Goal: Task Accomplishment & Management: Manage account settings

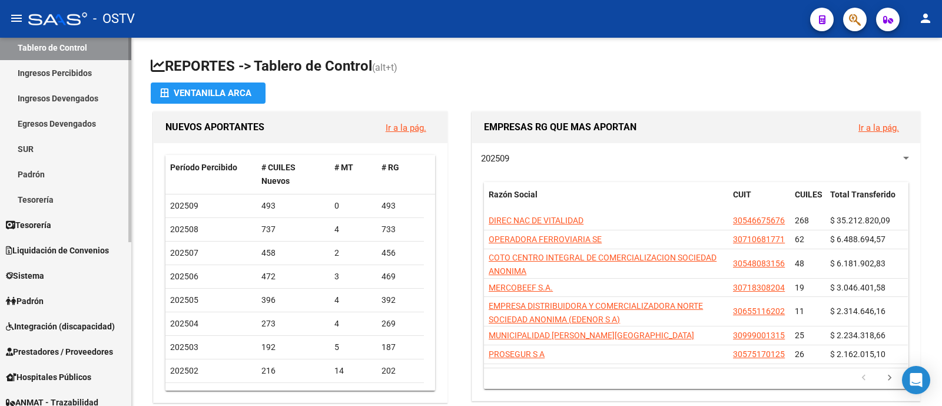
scroll to position [147, 0]
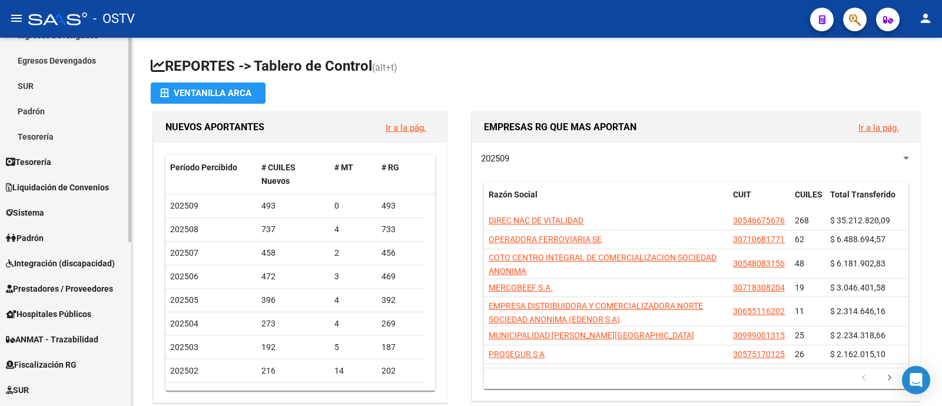
click at [90, 269] on link "Integración (discapacidad)" at bounding box center [65, 262] width 131 height 25
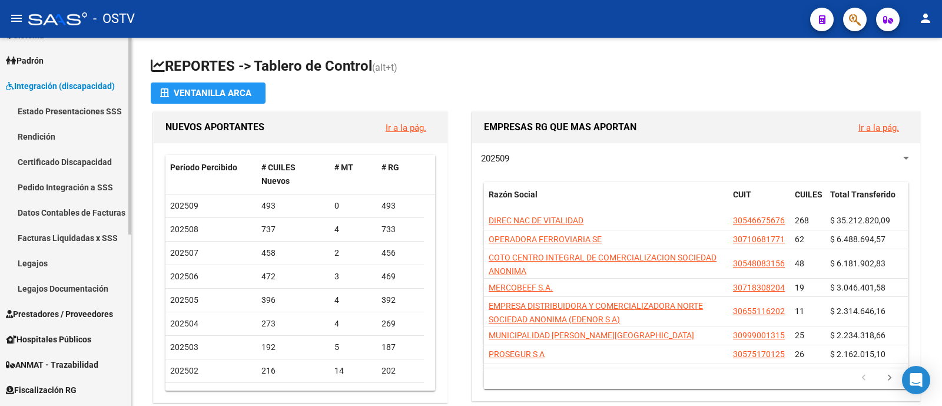
click at [83, 115] on link "Estado Presentaciones SSS" at bounding box center [65, 110] width 131 height 25
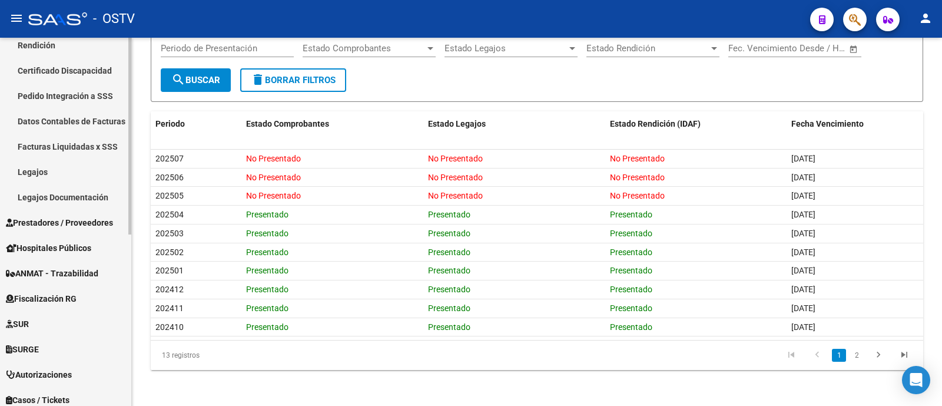
scroll to position [221, 0]
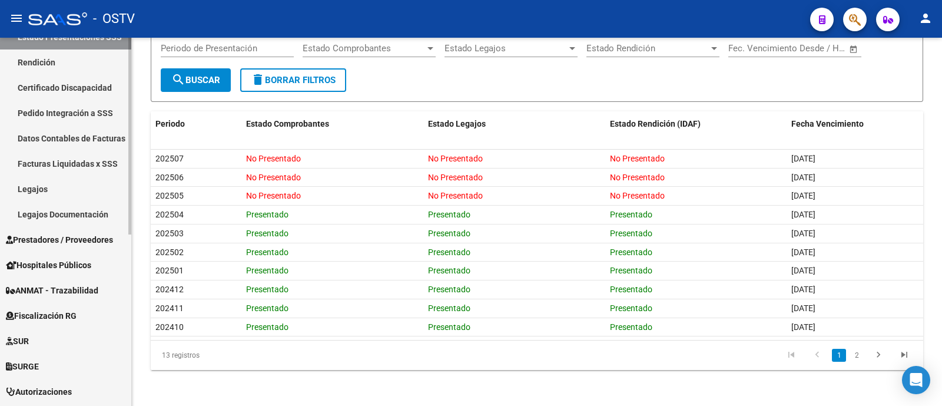
click at [82, 57] on link "Rendición" at bounding box center [65, 61] width 131 height 25
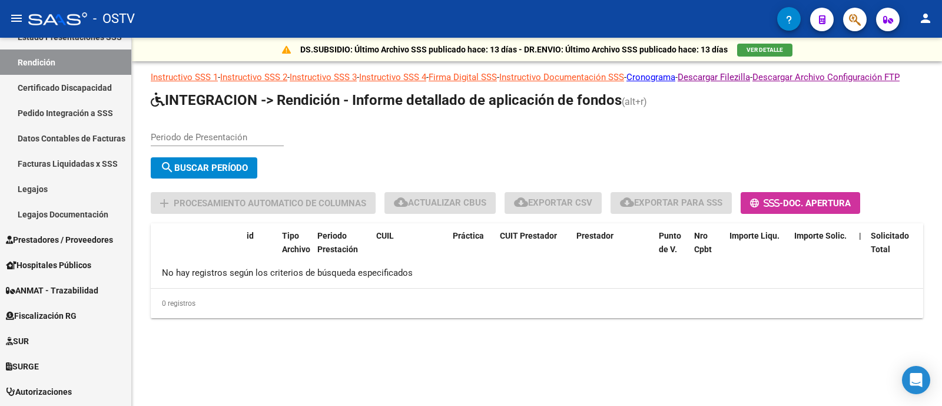
click at [224, 142] on input "Periodo de Presentación" at bounding box center [217, 137] width 133 height 11
type input "202505"
click at [245, 178] on button "search Buscar Período" at bounding box center [204, 167] width 107 height 21
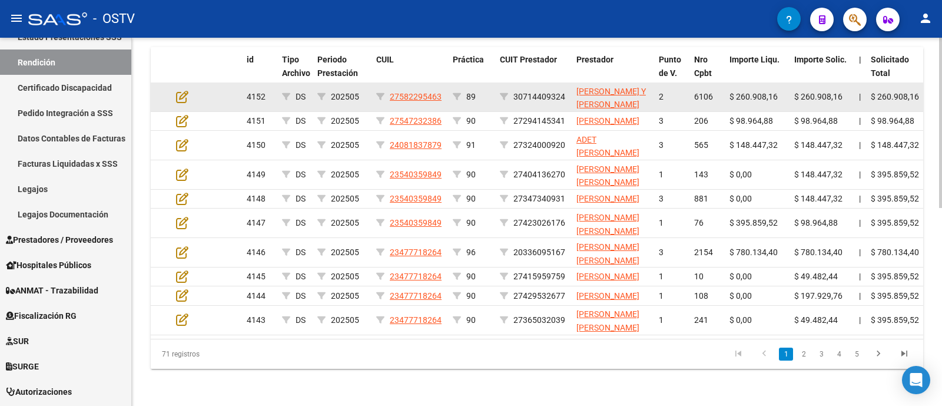
scroll to position [355, 0]
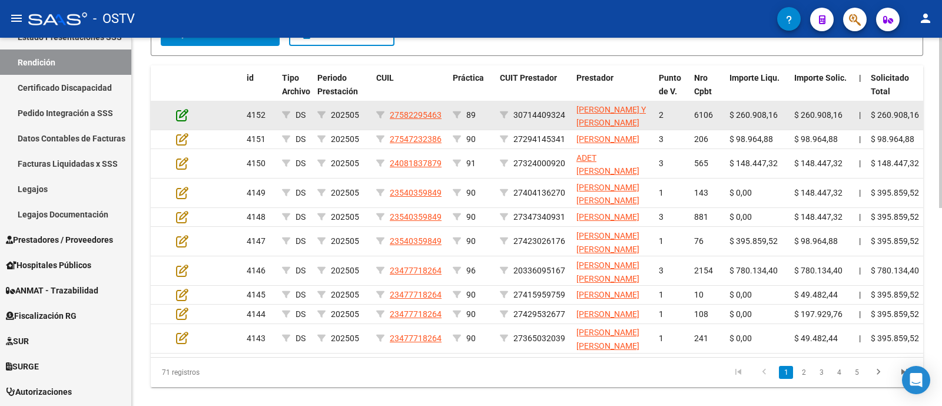
click at [184, 121] on icon at bounding box center [182, 114] width 12 height 13
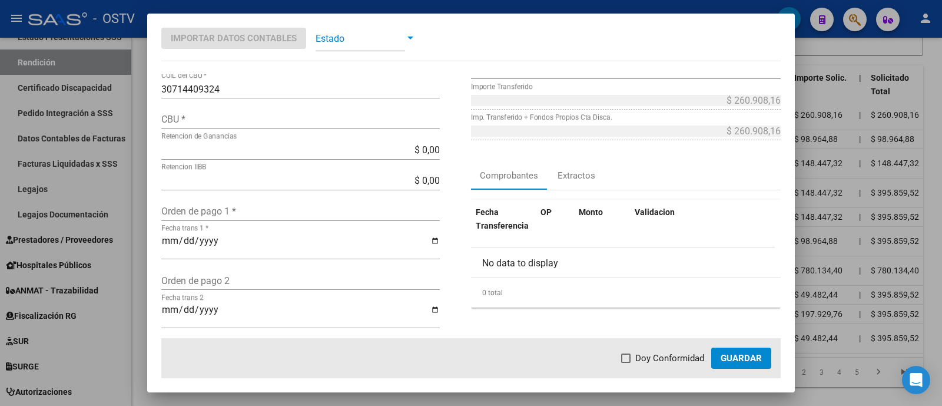
scroll to position [73, 0]
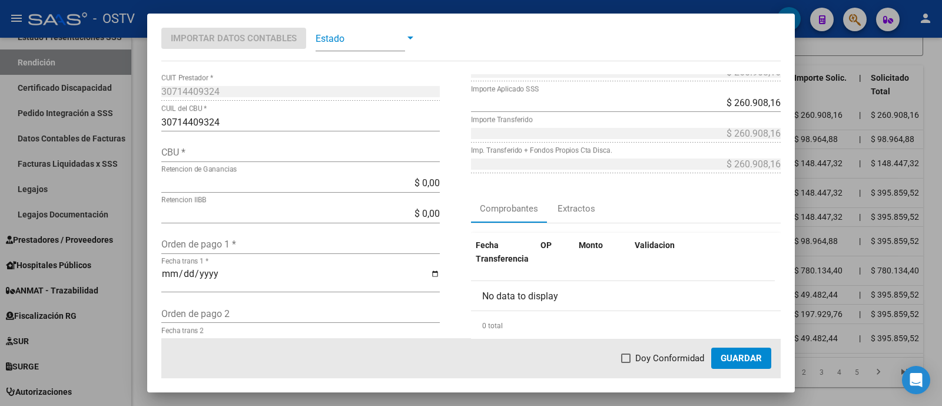
click at [364, 38] on span at bounding box center [360, 38] width 89 height 26
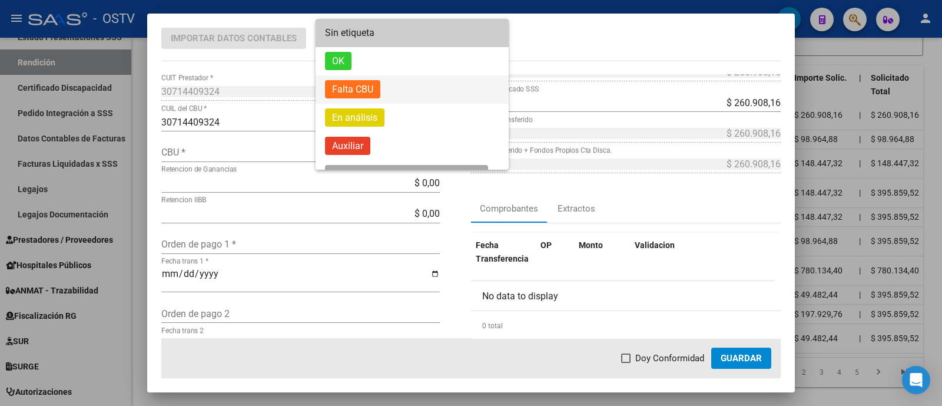
click at [391, 92] on span "Falta CBU" at bounding box center [412, 89] width 174 height 28
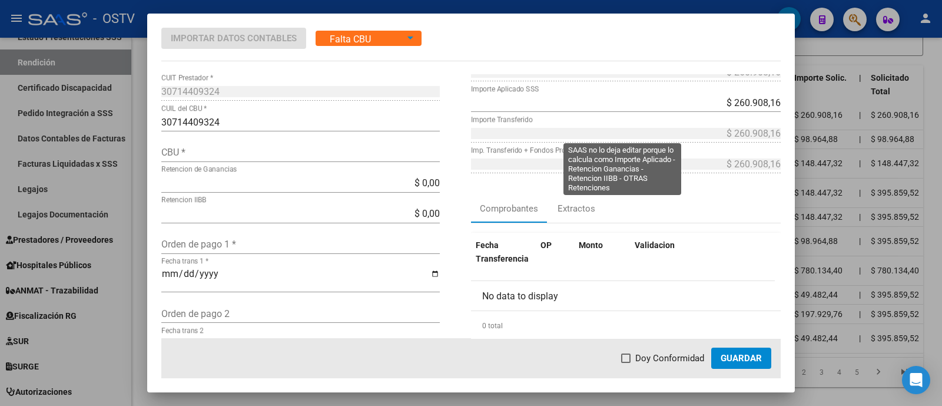
scroll to position [356, 0]
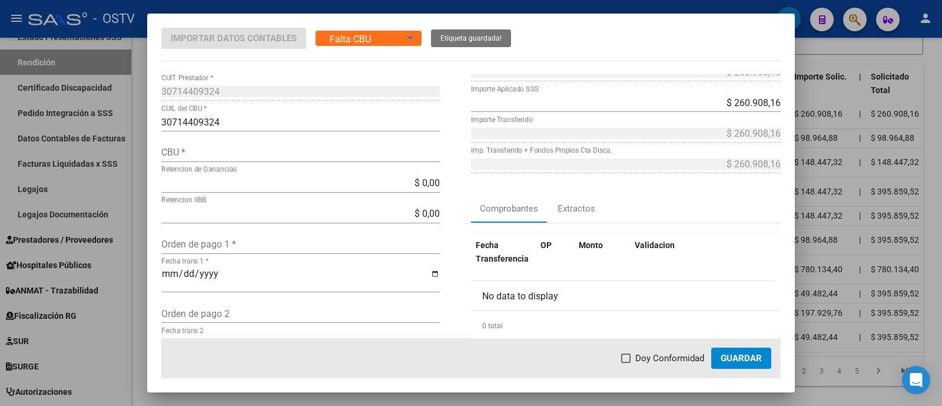
click at [438, 7] on div at bounding box center [471, 203] width 942 height 406
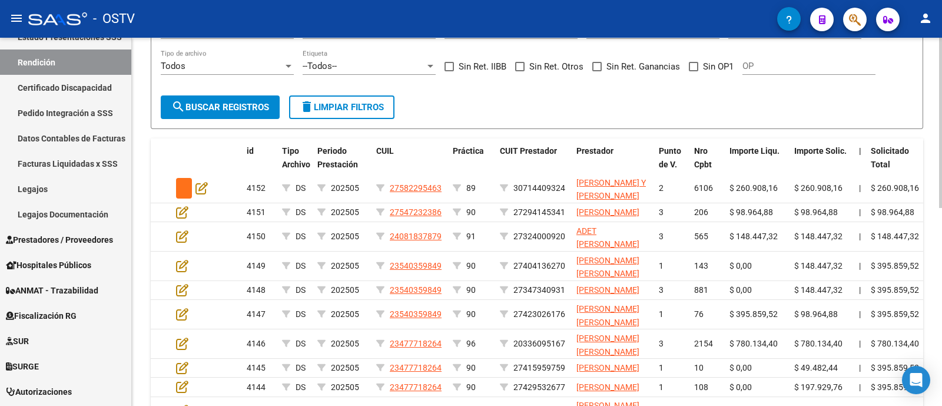
scroll to position [209, 0]
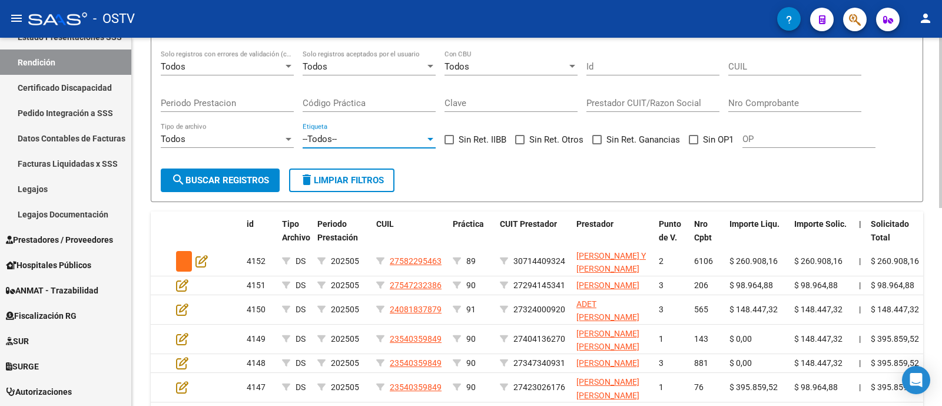
click at [369, 144] on div "--Todos--" at bounding box center [364, 139] width 122 height 11
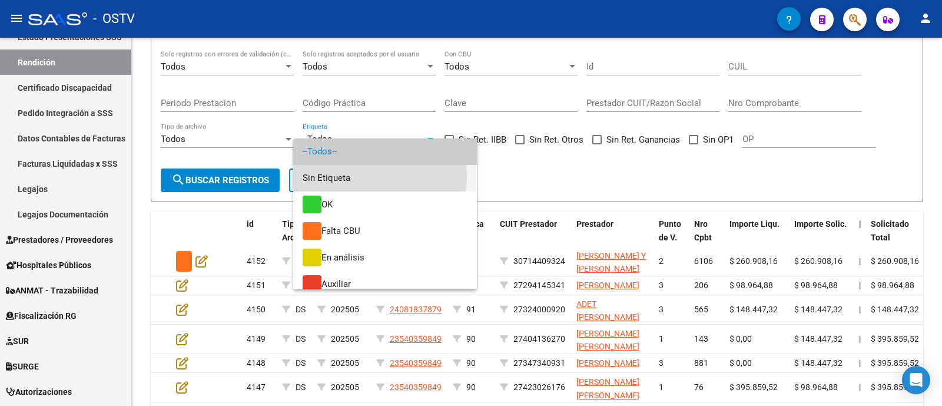
click at [368, 177] on span "Sin Etiqueta" at bounding box center [385, 178] width 165 height 26
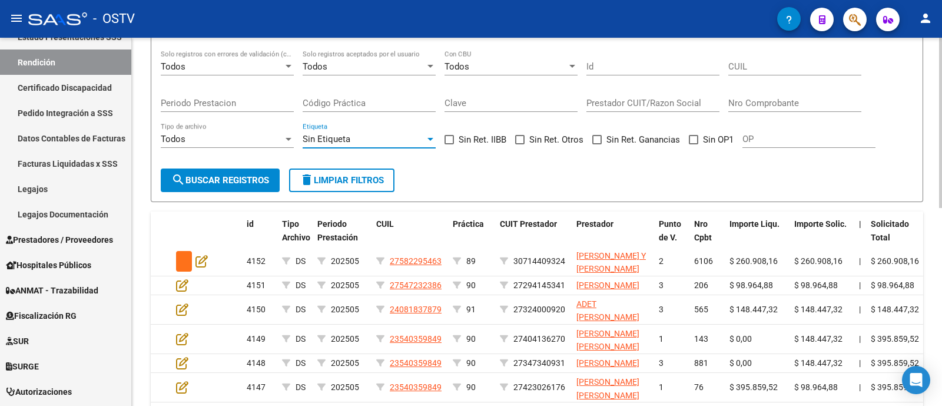
click at [233, 192] on button "search Buscar registros" at bounding box center [220, 180] width 119 height 24
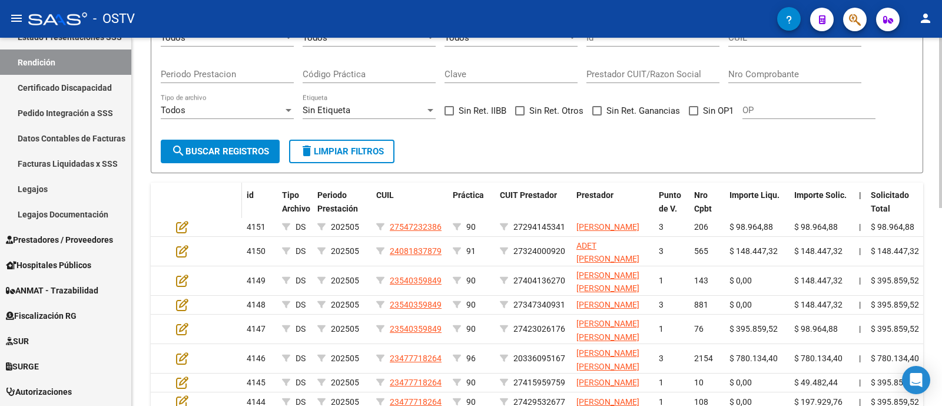
scroll to position [282, 0]
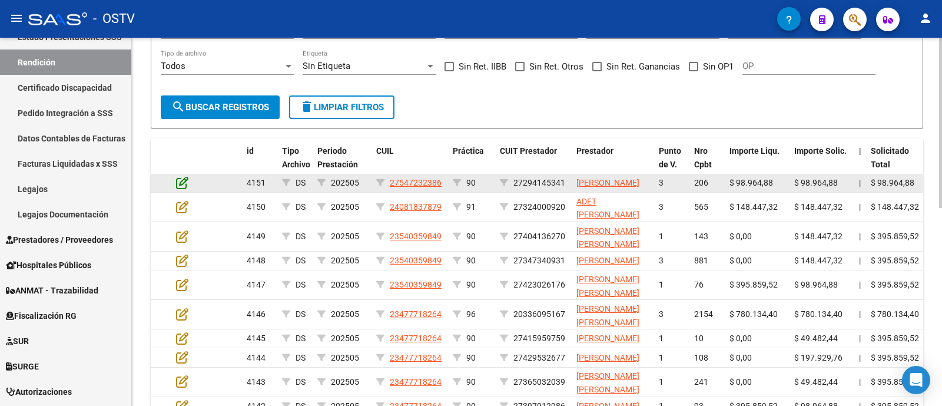
click at [176, 189] on icon at bounding box center [182, 182] width 12 height 13
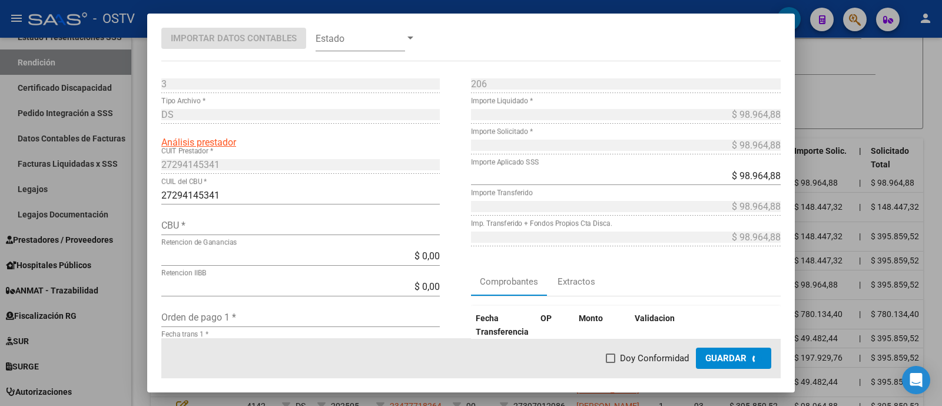
type input "2990062806210460410019"
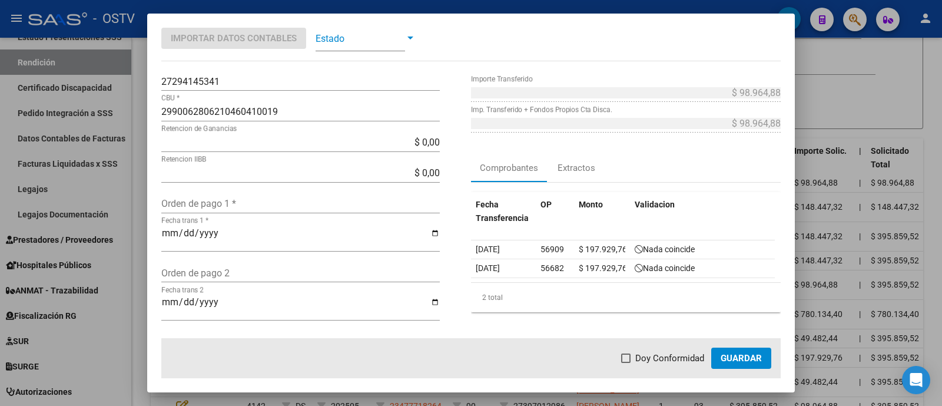
scroll to position [147, 0]
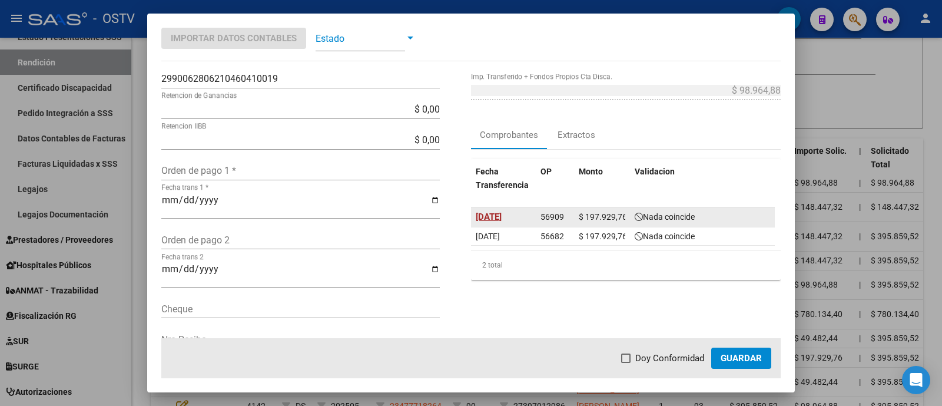
click at [502, 219] on span "[DATE]" at bounding box center [489, 216] width 26 height 11
type input "[DATE]"
drag, startPoint x: 535, startPoint y: 218, endPoint x: 564, endPoint y: 218, distance: 28.8
click at [564, 218] on datatable-body-cell "56909" at bounding box center [555, 216] width 38 height 18
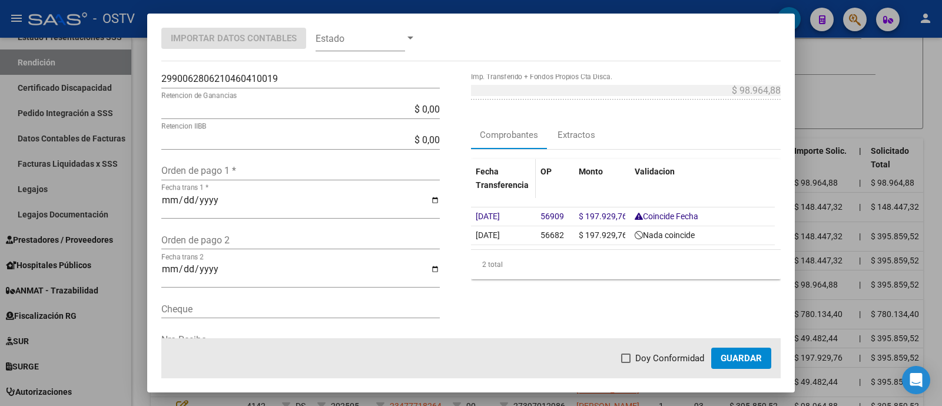
copy span "56909"
click at [277, 161] on div "Orden de pago 1 *" at bounding box center [300, 170] width 278 height 19
paste input "56909"
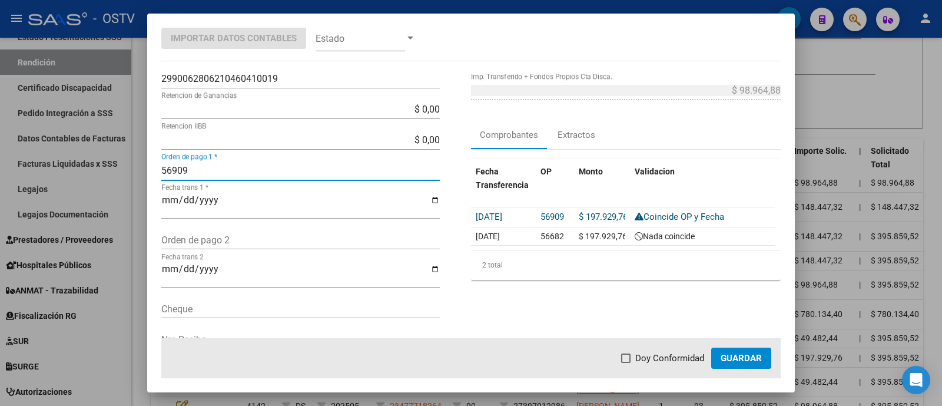
type input "56909"
click at [650, 355] on span "Doy Conformidad" at bounding box center [669, 358] width 69 height 14
click at [626, 363] on input "Doy Conformidad" at bounding box center [625, 363] width 1 height 1
checkbox input "true"
click at [743, 354] on span "Guardar" at bounding box center [741, 358] width 41 height 11
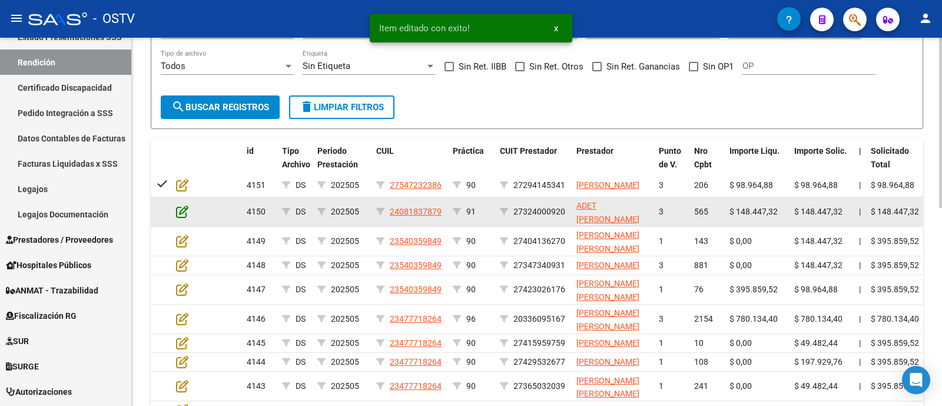
click at [187, 218] on icon at bounding box center [182, 211] width 12 height 13
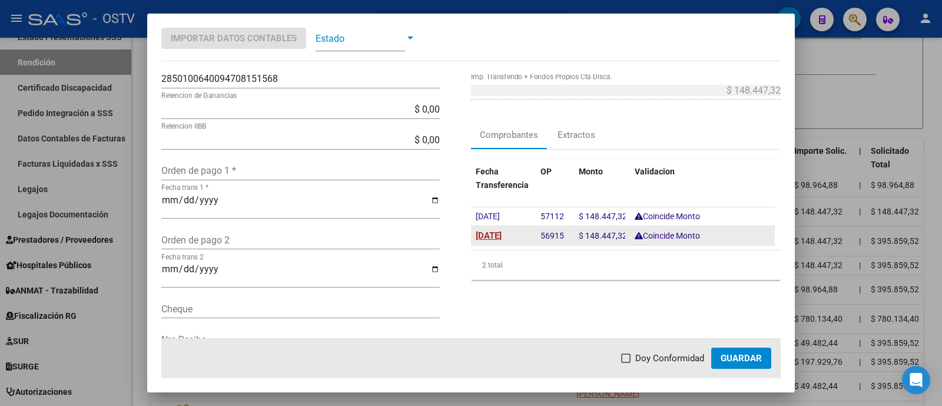
click at [483, 235] on span "[DATE]" at bounding box center [489, 235] width 26 height 11
type input "[DATE]"
drag, startPoint x: 537, startPoint y: 234, endPoint x: 563, endPoint y: 236, distance: 25.4
click at [563, 236] on div "[DATE] 56915 $ 148.447,32 Coincide Monto y [GEOGRAPHIC_DATA]" at bounding box center [623, 235] width 304 height 19
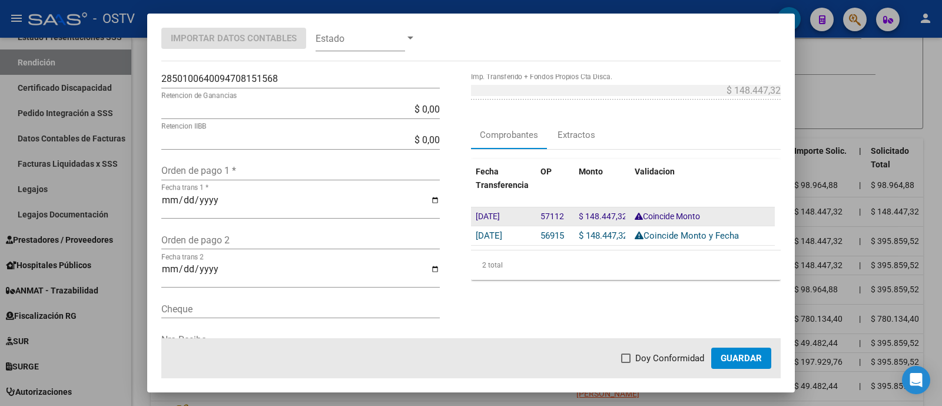
copy div "56915"
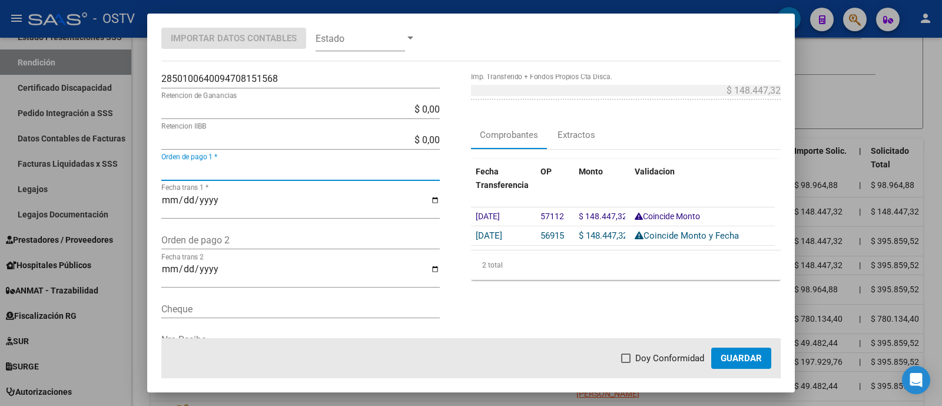
click at [268, 172] on input "Orden de pago 1 *" at bounding box center [300, 170] width 278 height 11
paste input "56915"
type input "56915"
click at [662, 357] on span "Doy Conformidad" at bounding box center [669, 358] width 69 height 14
click at [626, 363] on input "Doy Conformidad" at bounding box center [625, 363] width 1 height 1
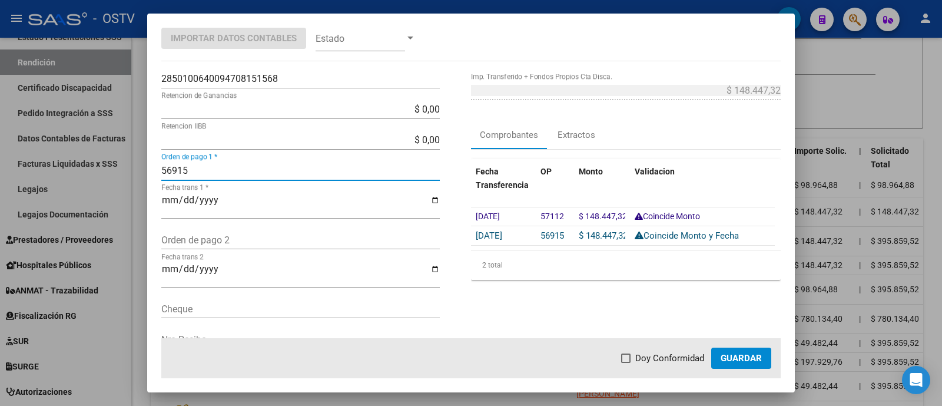
checkbox input "true"
click at [165, 174] on input "56915" at bounding box center [300, 170] width 278 height 11
type input "56915"
click at [740, 355] on span "Guardar" at bounding box center [741, 358] width 41 height 11
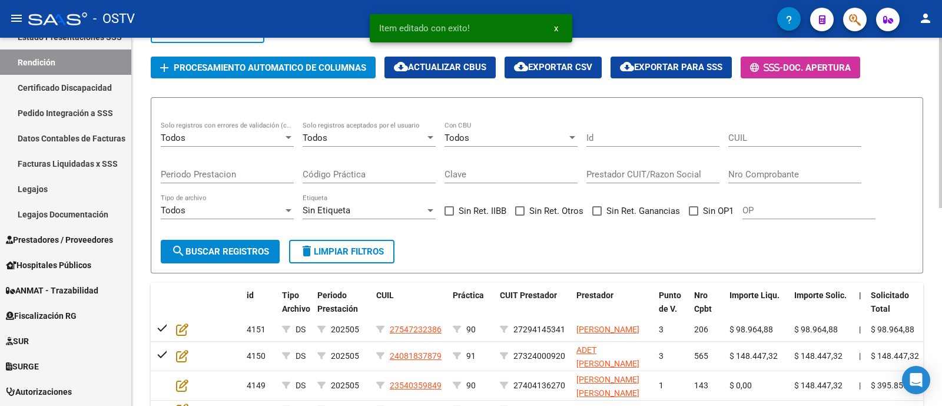
scroll to position [135, 0]
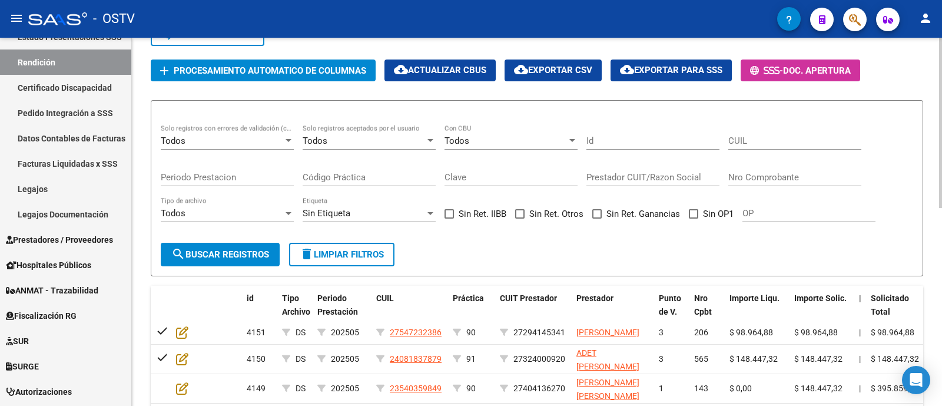
click at [192, 146] on div "Todos" at bounding box center [222, 140] width 122 height 11
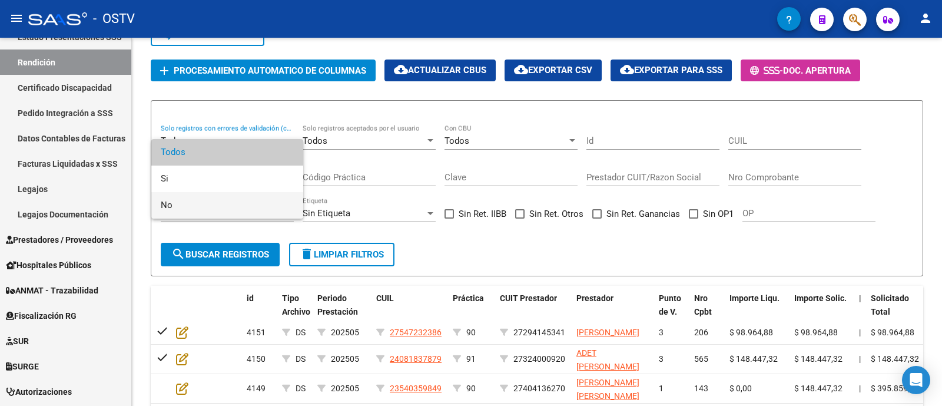
click at [222, 199] on span "No" at bounding box center [227, 205] width 133 height 26
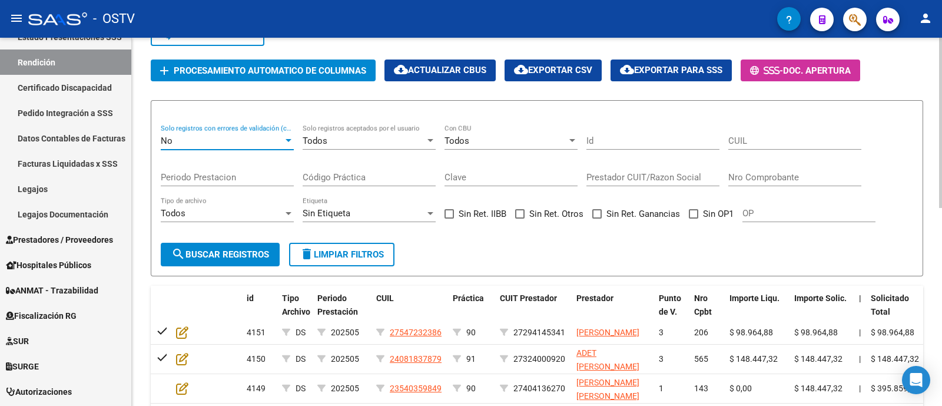
click at [238, 260] on span "search Buscar registros" at bounding box center [220, 254] width 98 height 11
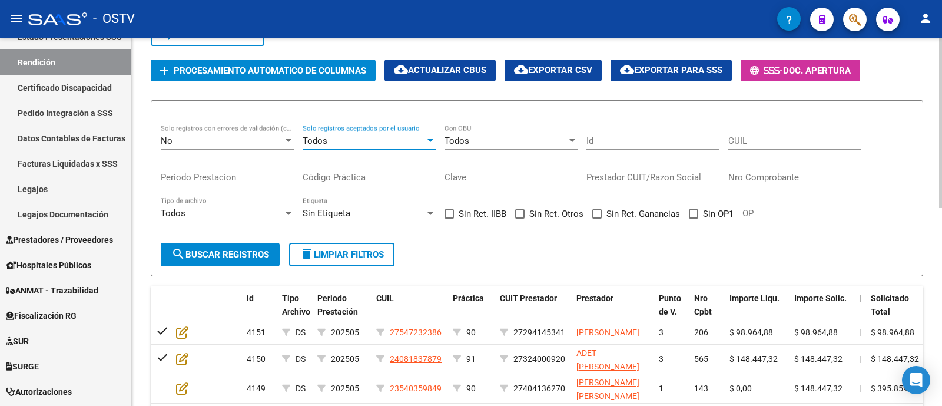
click at [335, 146] on div "Todos" at bounding box center [364, 140] width 122 height 11
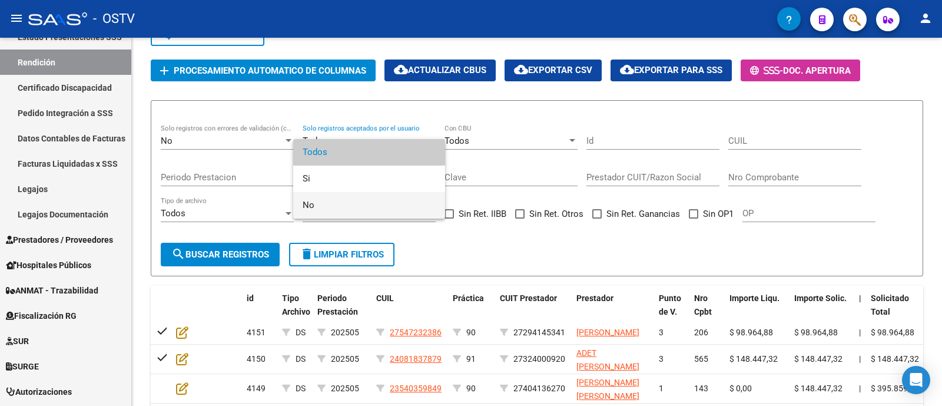
click at [337, 201] on span "No" at bounding box center [369, 205] width 133 height 26
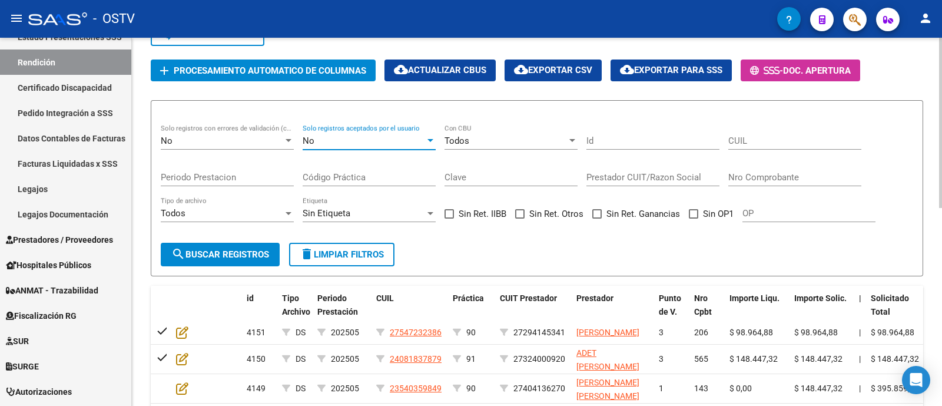
click at [248, 260] on span "search Buscar registros" at bounding box center [220, 254] width 98 height 11
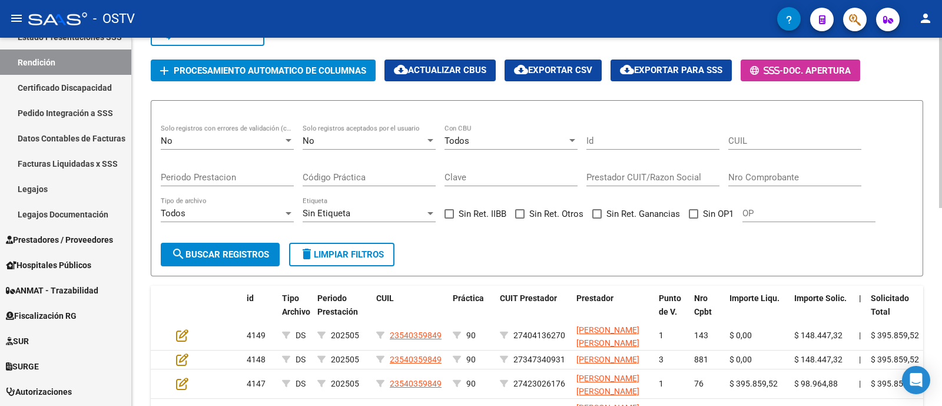
click at [237, 146] on div "No" at bounding box center [222, 140] width 122 height 11
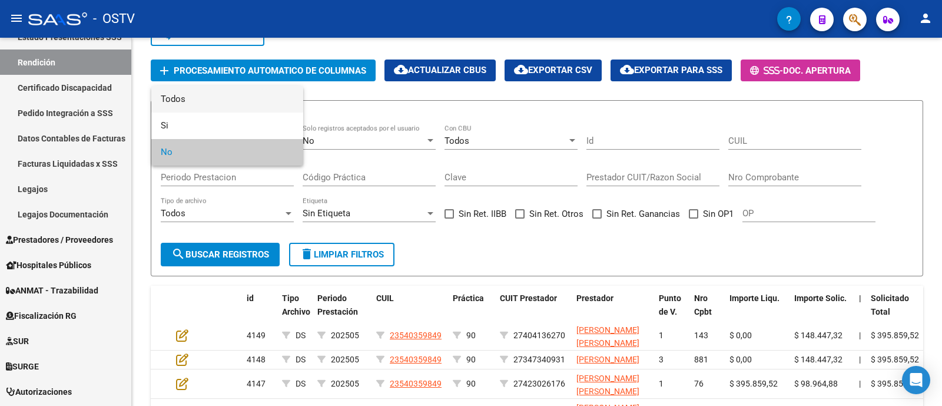
click at [227, 98] on span "Todos" at bounding box center [227, 99] width 133 height 26
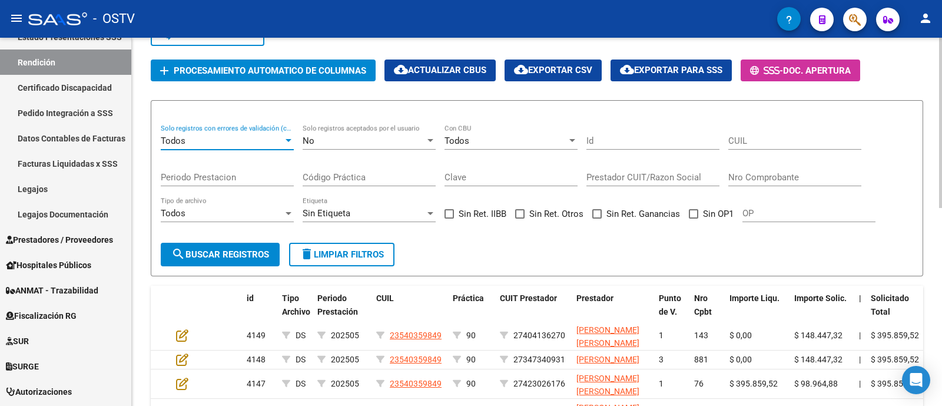
click at [230, 257] on button "search Buscar registros" at bounding box center [220, 255] width 119 height 24
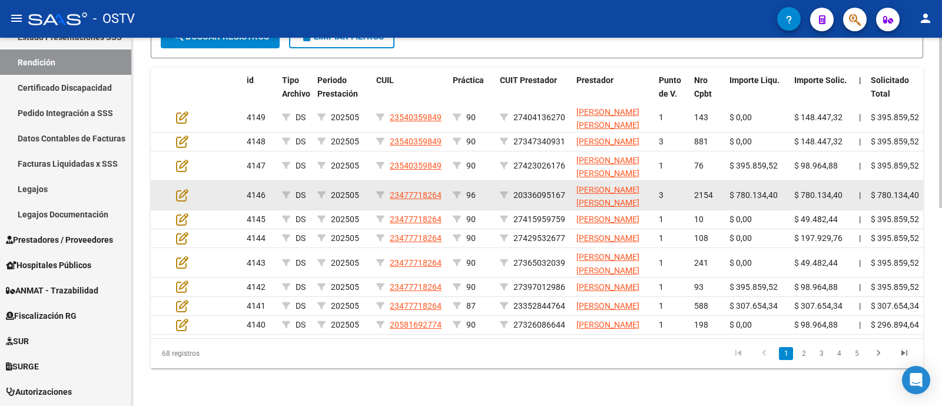
scroll to position [355, 0]
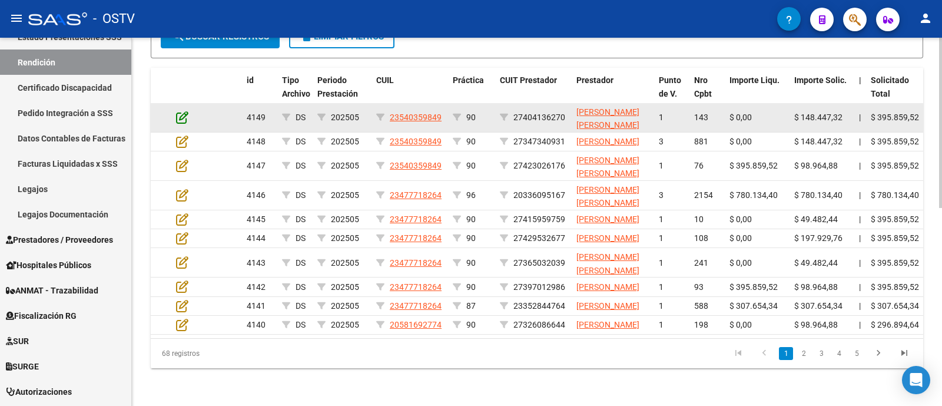
click at [182, 124] on icon at bounding box center [182, 117] width 12 height 13
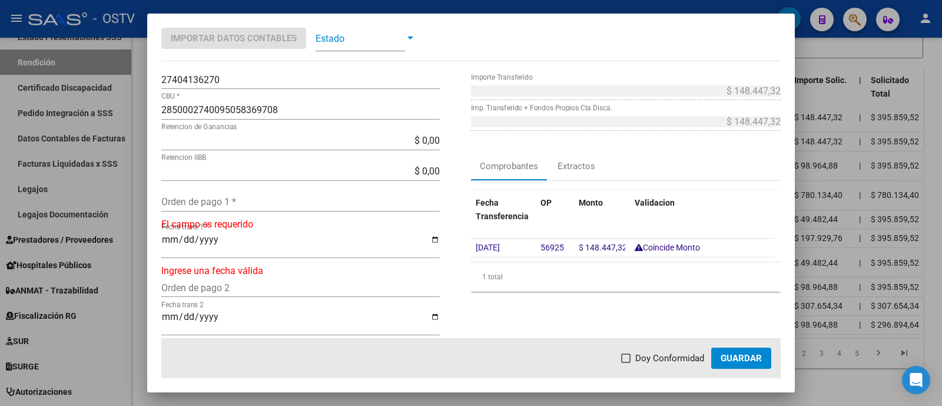
scroll to position [147, 0]
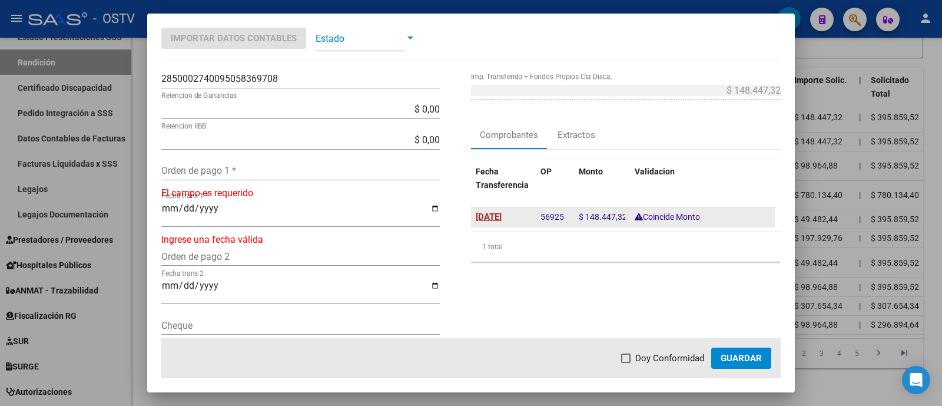
click at [500, 217] on span "[DATE]" at bounding box center [489, 216] width 26 height 11
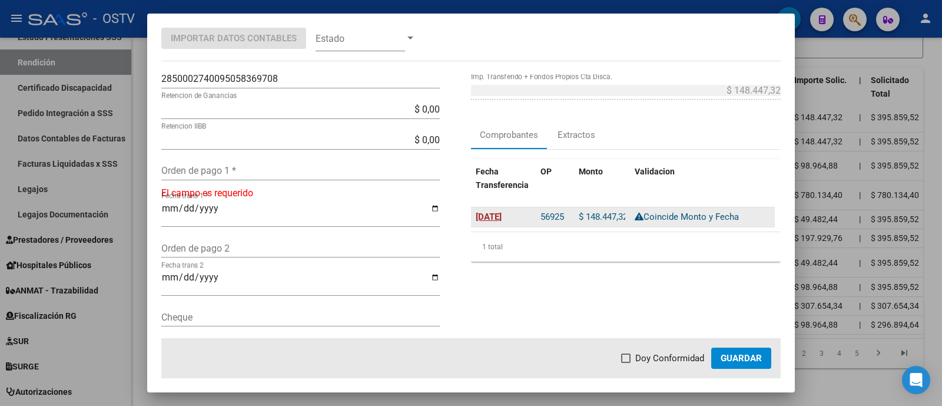
type input "[DATE]"
drag, startPoint x: 533, startPoint y: 218, endPoint x: 571, endPoint y: 220, distance: 38.3
click at [571, 220] on div "[DATE] 56925 $ 148.447,32 Coincide Monto y [GEOGRAPHIC_DATA]" at bounding box center [623, 216] width 304 height 19
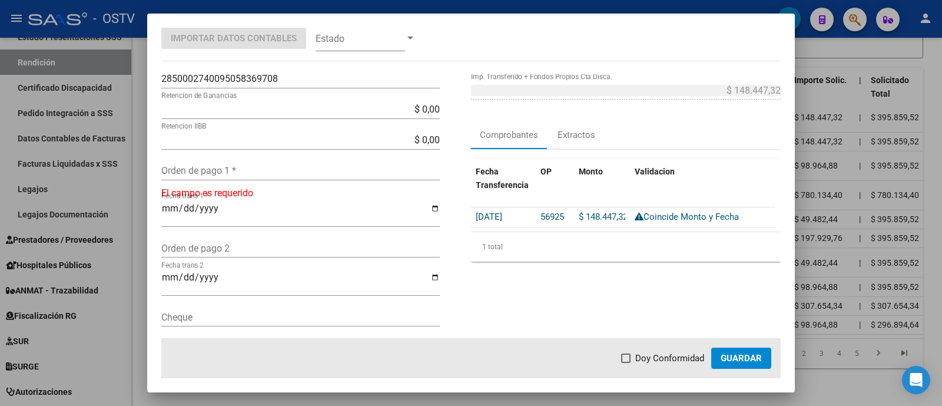
copy span "56925"
click at [203, 177] on div "Orden de pago 1 *" at bounding box center [300, 170] width 278 height 19
paste input "56925"
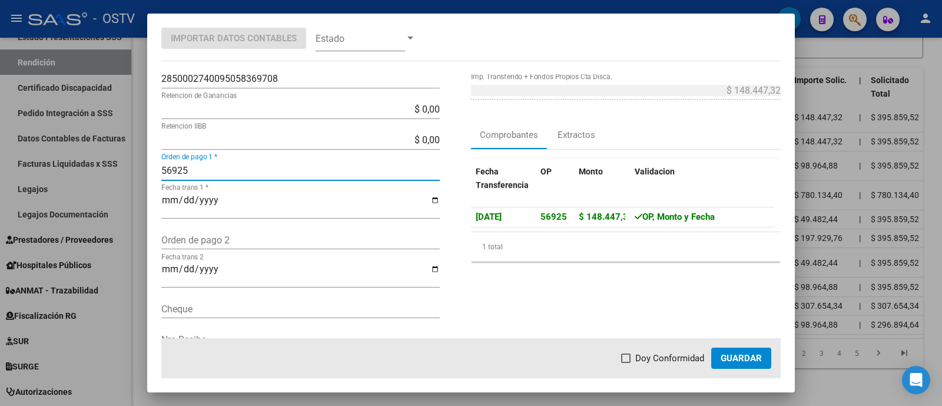
type input "56925"
click at [676, 354] on span "Doy Conformidad" at bounding box center [669, 358] width 69 height 14
click at [626, 363] on input "Doy Conformidad" at bounding box center [625, 363] width 1 height 1
checkbox input "true"
click at [745, 356] on span "Guardar" at bounding box center [741, 358] width 41 height 11
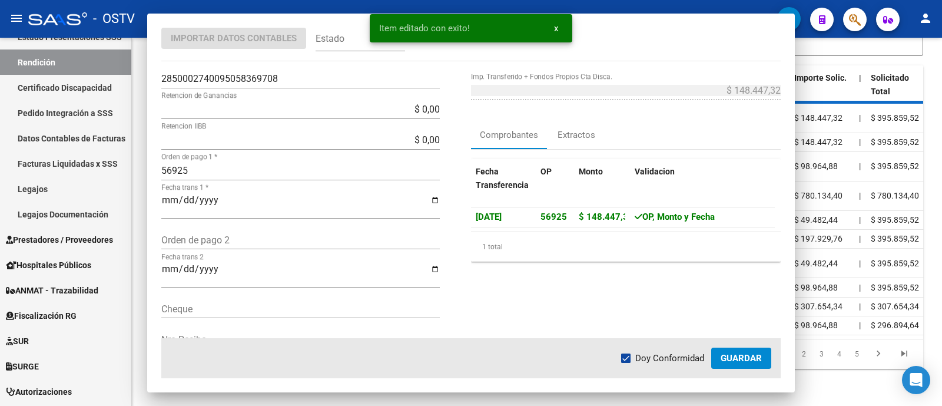
scroll to position [356, 0]
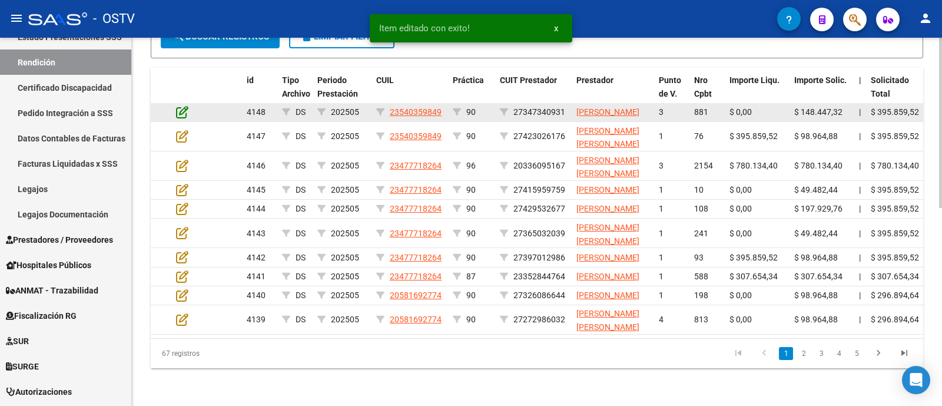
click at [181, 118] on icon at bounding box center [182, 111] width 12 height 13
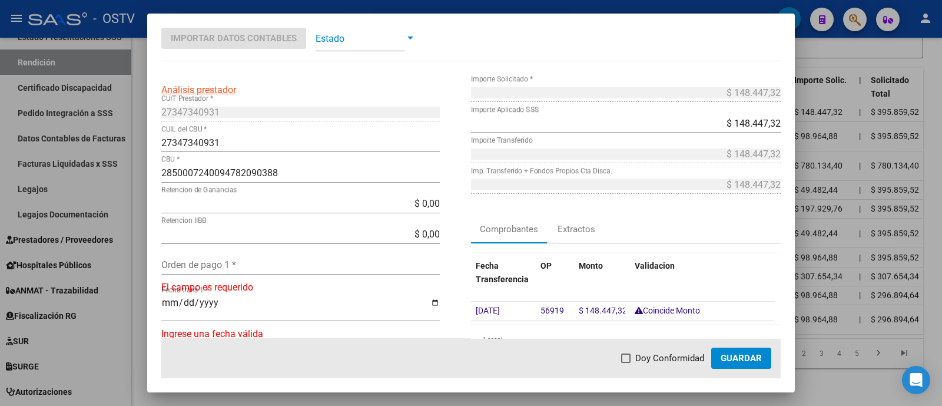
scroll to position [147, 0]
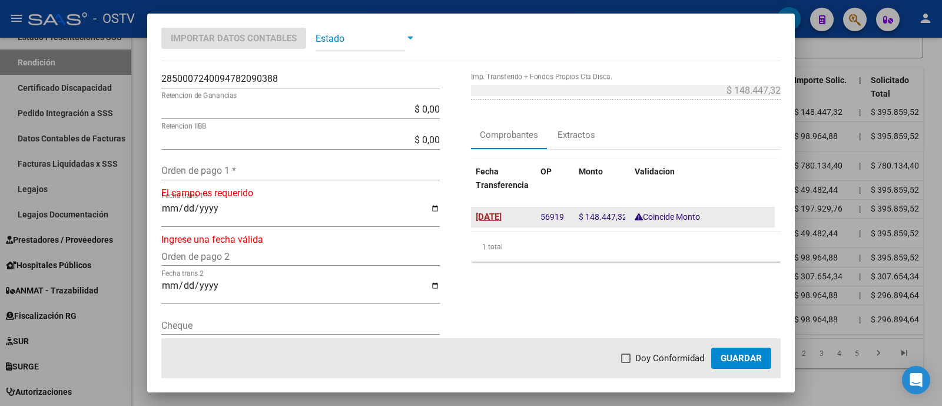
click at [490, 217] on span "[DATE]" at bounding box center [489, 216] width 26 height 11
type input "[DATE]"
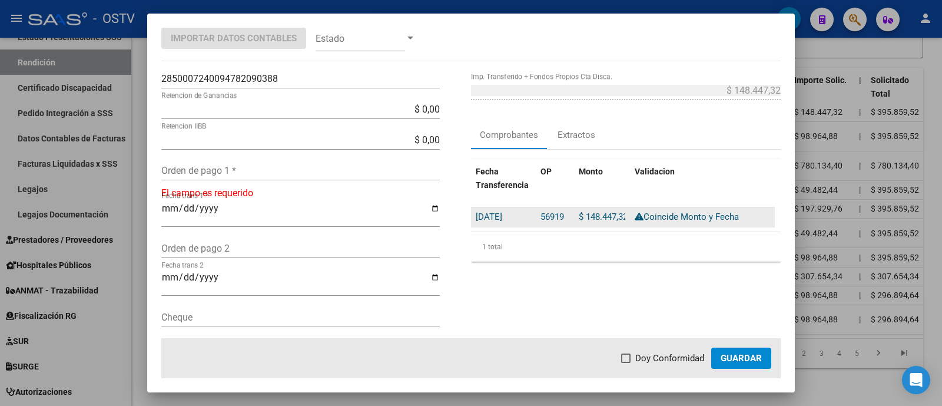
drag, startPoint x: 529, startPoint y: 212, endPoint x: 559, endPoint y: 215, distance: 30.2
click at [559, 215] on div "[DATE] 56919 $ 148.447,32 Coincide Monto y [GEOGRAPHIC_DATA]" at bounding box center [623, 216] width 304 height 19
copy div "56919"
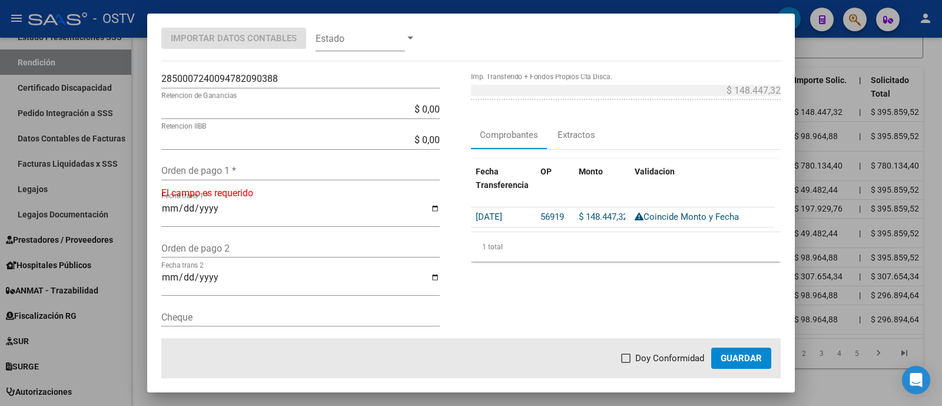
click at [295, 171] on input "Orden de pago 1 *" at bounding box center [300, 170] width 278 height 11
paste input "56919"
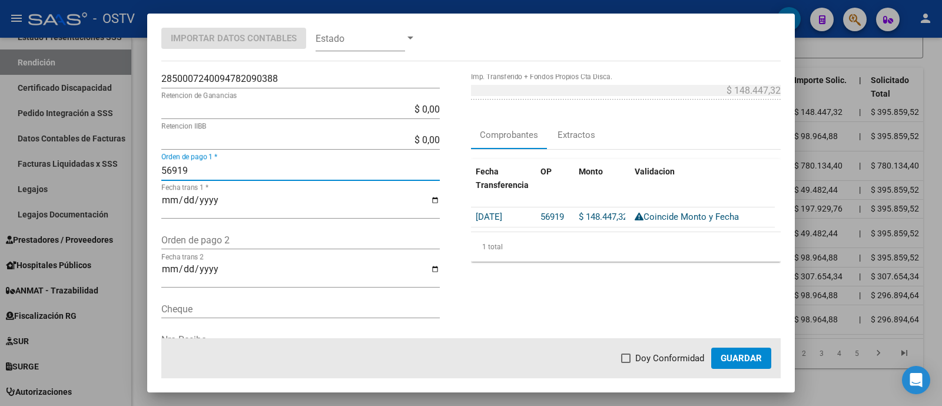
type input "56919"
click at [679, 366] on mat-dialog-actions "Doy Conformidad Guardar" at bounding box center [470, 358] width 619 height 40
click at [687, 359] on span "Doy Conformidad" at bounding box center [669, 358] width 69 height 14
click at [626, 363] on input "Doy Conformidad" at bounding box center [625, 363] width 1 height 1
checkbox input "true"
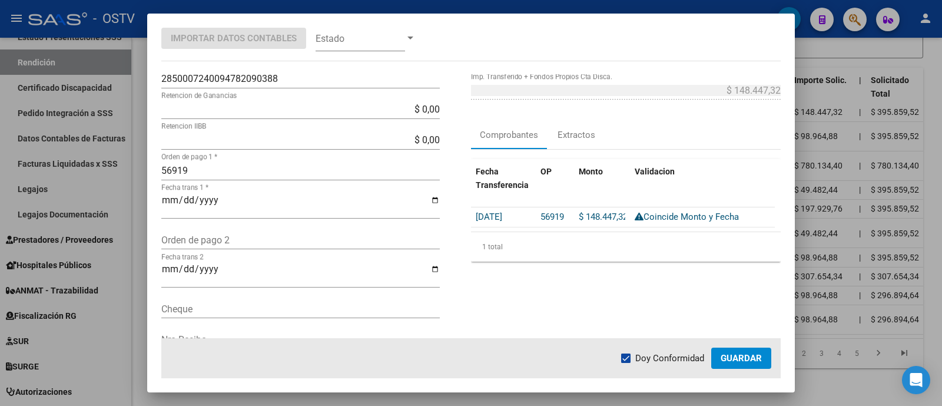
click at [745, 345] on mat-dialog-actions "Doy Conformidad Guardar" at bounding box center [470, 358] width 619 height 40
click at [745, 354] on span "Guardar" at bounding box center [741, 358] width 41 height 11
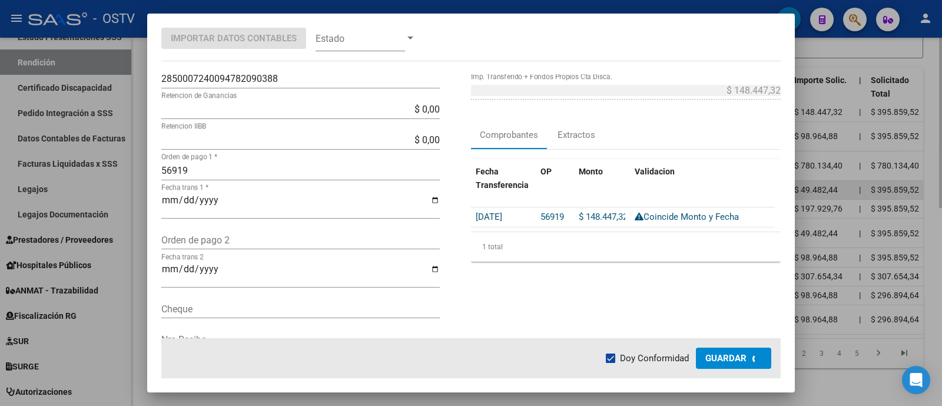
scroll to position [357, 0]
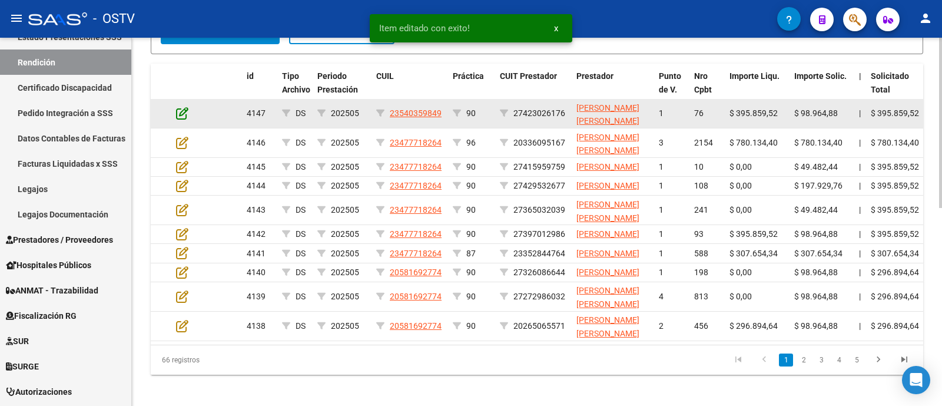
click at [182, 119] on icon at bounding box center [182, 113] width 12 height 13
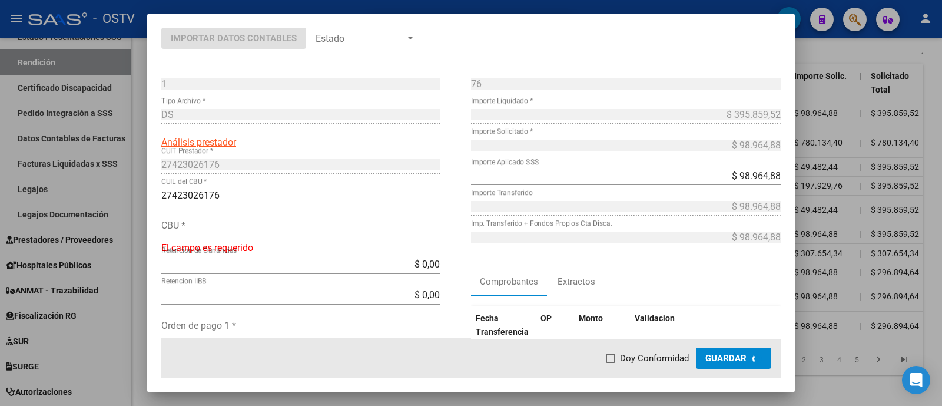
type input "2850006540095640177168"
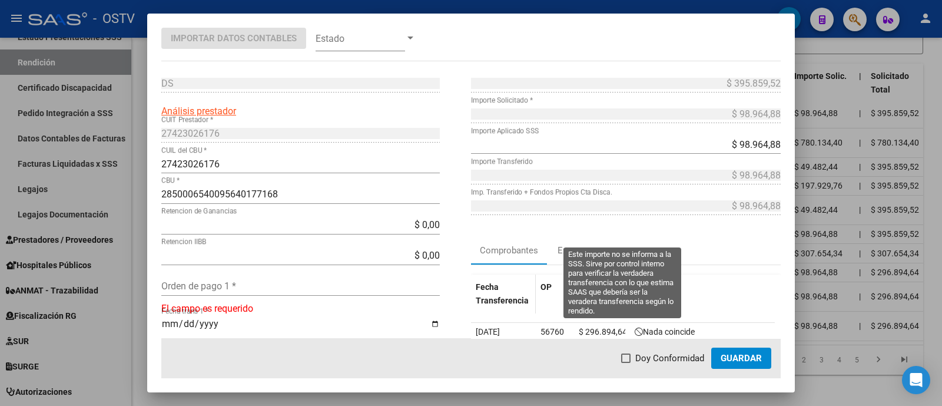
scroll to position [73, 0]
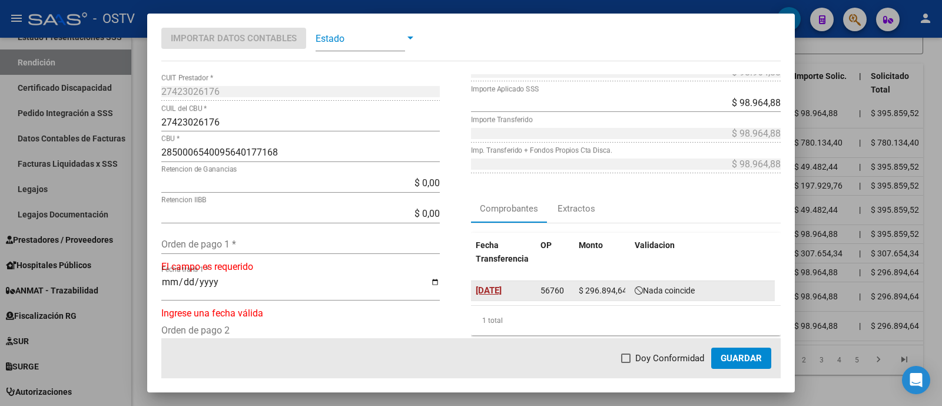
click at [483, 291] on span "[DATE]" at bounding box center [489, 290] width 26 height 11
type input "[DATE]"
drag, startPoint x: 529, startPoint y: 291, endPoint x: 556, endPoint y: 296, distance: 27.4
click at [556, 296] on div "[DATE] 56760 $ 296.894,64 Coincide Fecha" at bounding box center [623, 290] width 304 height 19
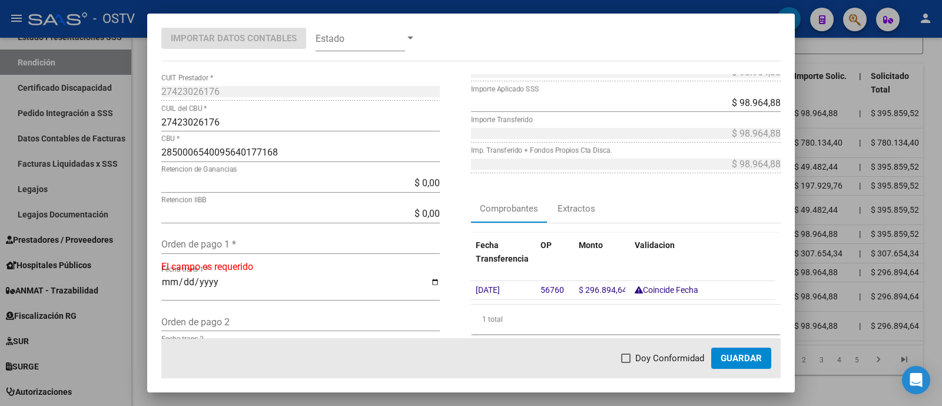
copy div "56760"
click at [291, 240] on input "Orden de pago 1 *" at bounding box center [300, 243] width 278 height 11
paste input "56760"
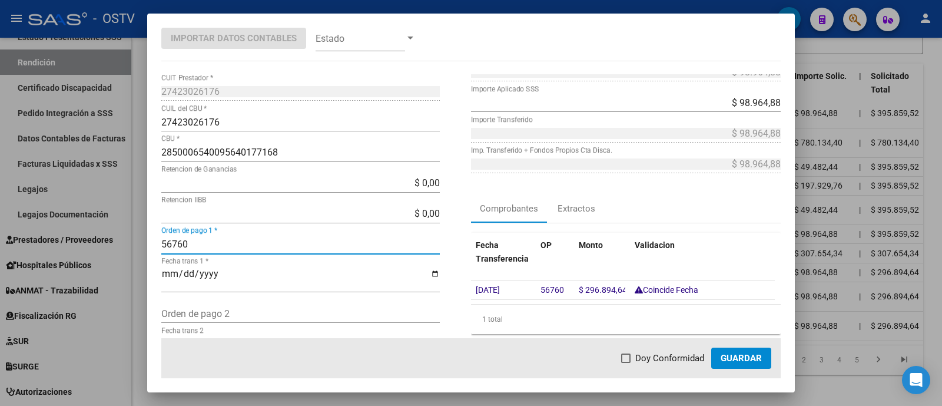
type input "56760"
click at [672, 351] on span "Doy Conformidad" at bounding box center [669, 358] width 69 height 14
click at [626, 363] on input "Doy Conformidad" at bounding box center [625, 363] width 1 height 1
checkbox input "true"
click at [748, 359] on span "Guardar" at bounding box center [741, 358] width 41 height 11
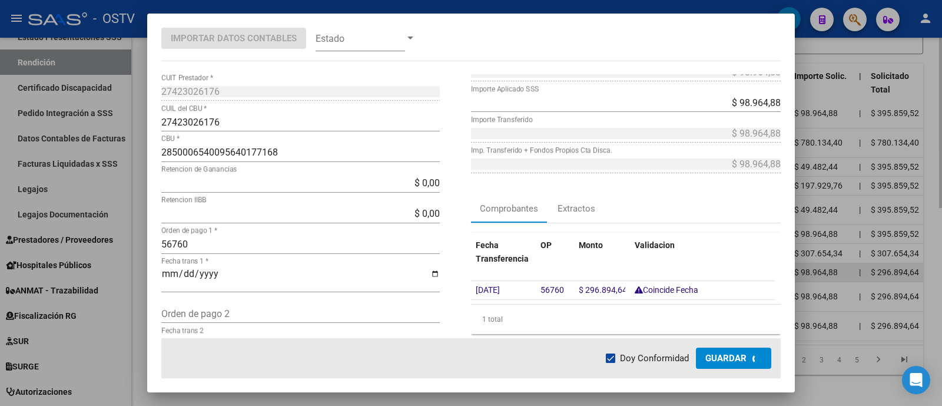
scroll to position [358, 0]
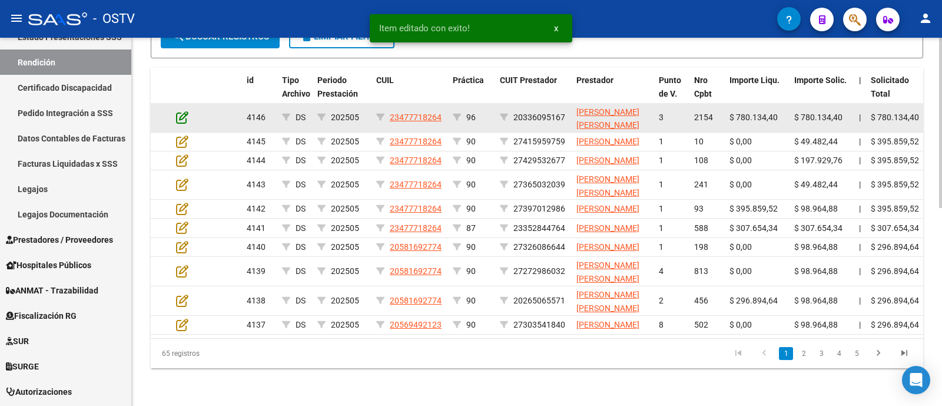
click at [183, 124] on icon at bounding box center [182, 117] width 12 height 13
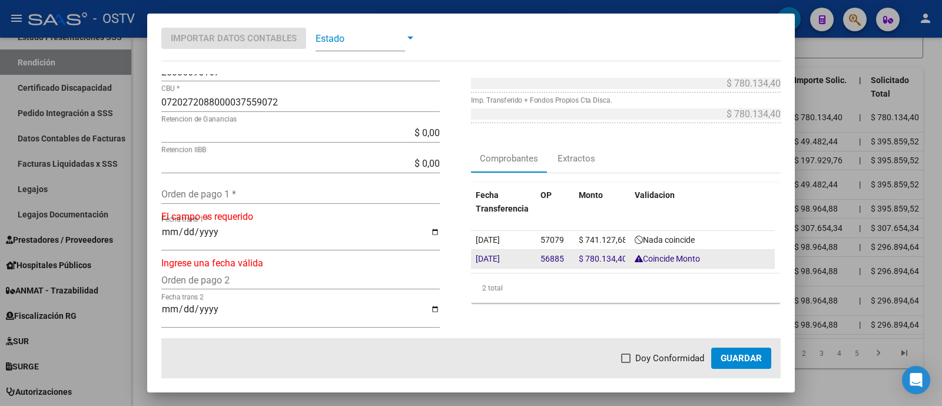
scroll to position [147, 0]
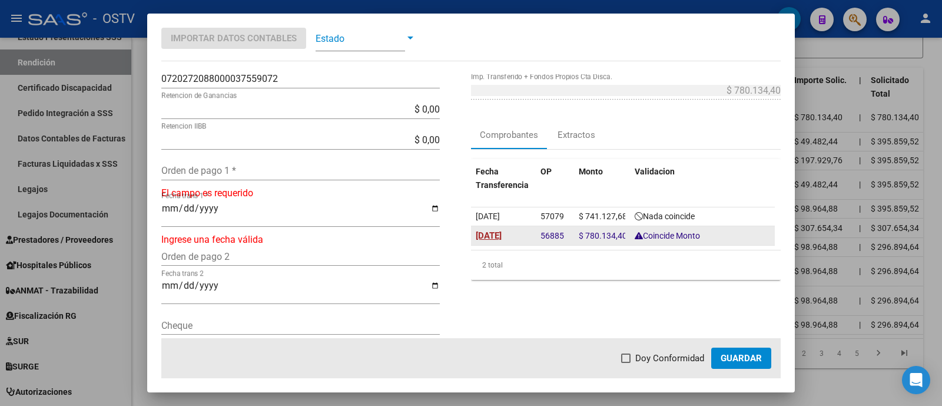
click at [500, 234] on span "[DATE]" at bounding box center [489, 235] width 26 height 11
type input "[DATE]"
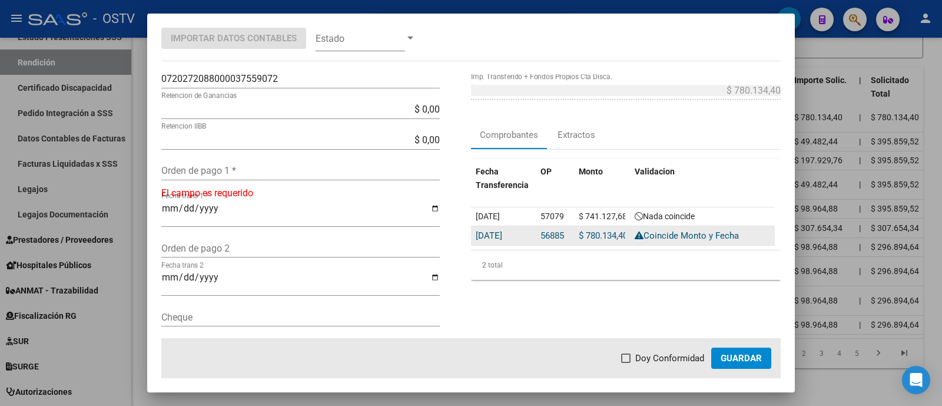
drag, startPoint x: 536, startPoint y: 235, endPoint x: 558, endPoint y: 239, distance: 22.6
click at [558, 239] on span "56885" at bounding box center [552, 235] width 24 height 11
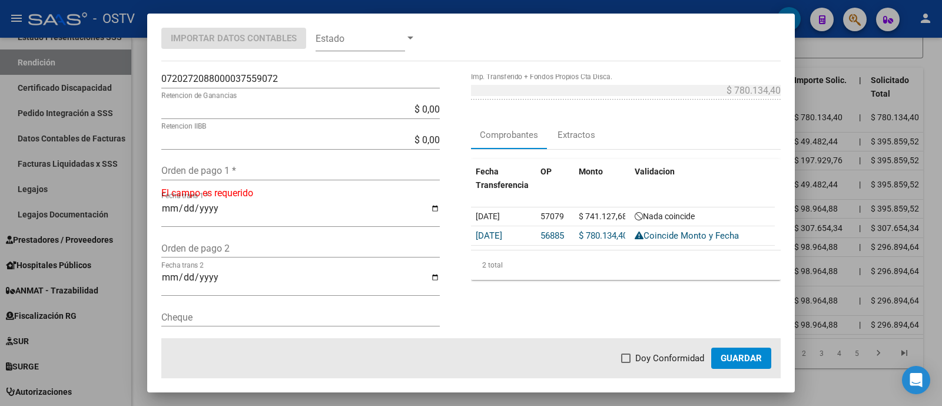
copy span "56885"
click at [250, 170] on input "Orden de pago 1 *" at bounding box center [300, 170] width 278 height 11
paste input "56885"
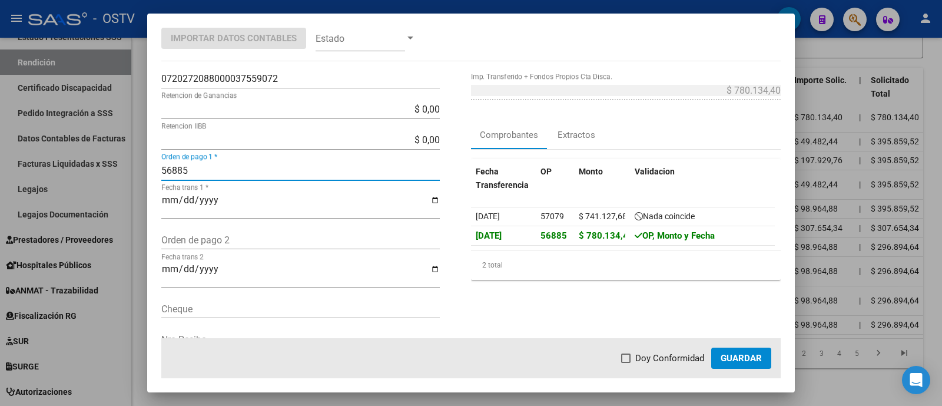
type input "56885"
click at [676, 357] on span "Doy Conformidad" at bounding box center [669, 358] width 69 height 14
click at [626, 363] on input "Doy Conformidad" at bounding box center [625, 363] width 1 height 1
checkbox input "true"
click at [734, 357] on span "Guardar" at bounding box center [741, 358] width 41 height 11
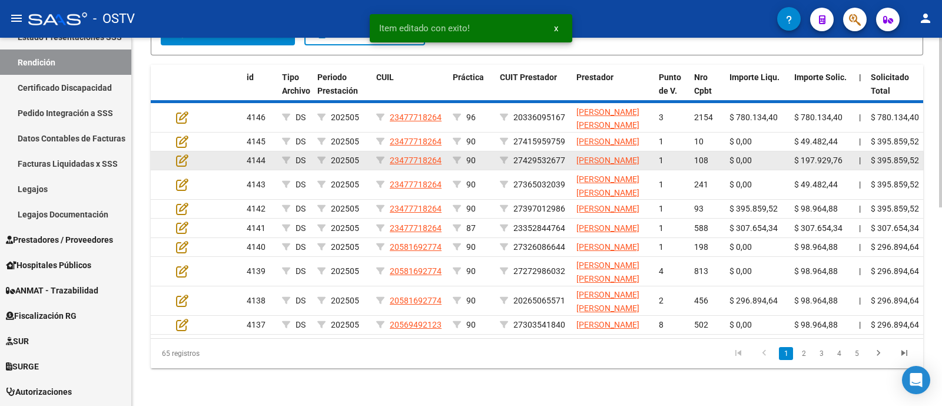
scroll to position [359, 0]
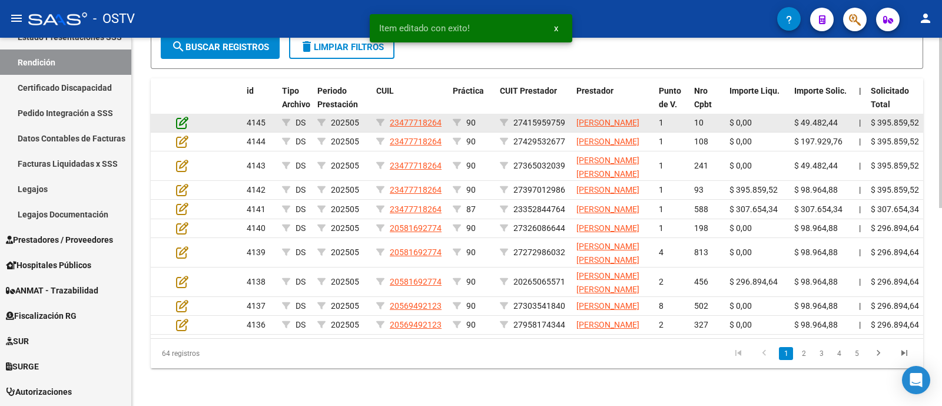
click at [182, 124] on icon at bounding box center [182, 122] width 12 height 13
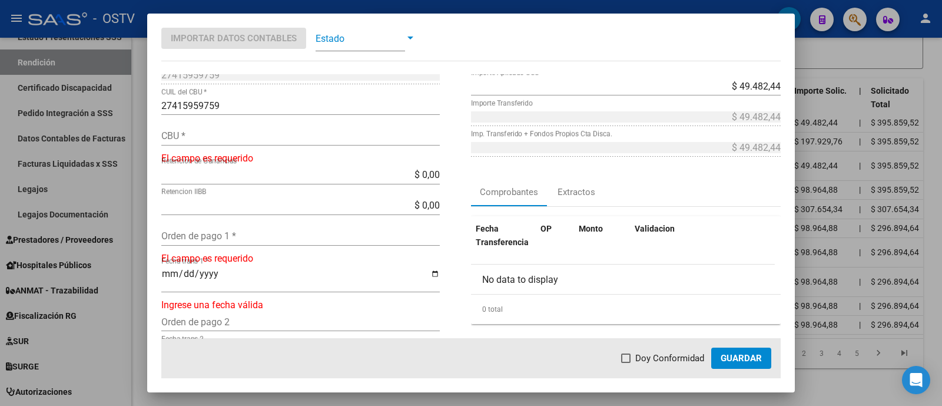
scroll to position [73, 0]
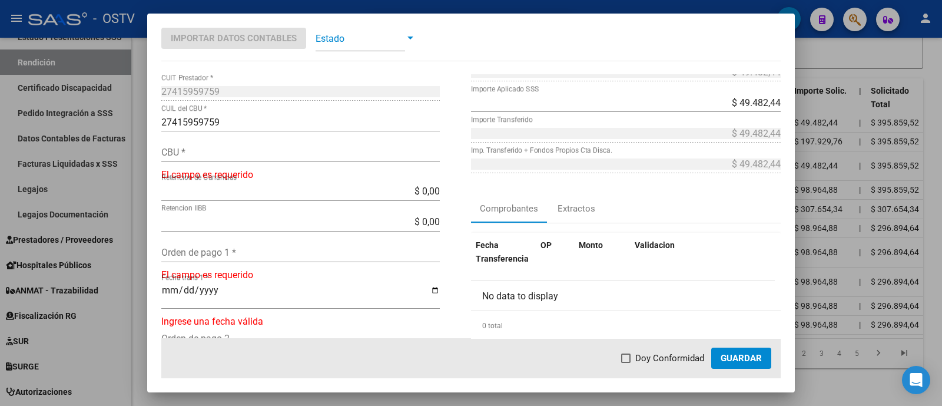
click at [370, 34] on span at bounding box center [360, 38] width 89 height 26
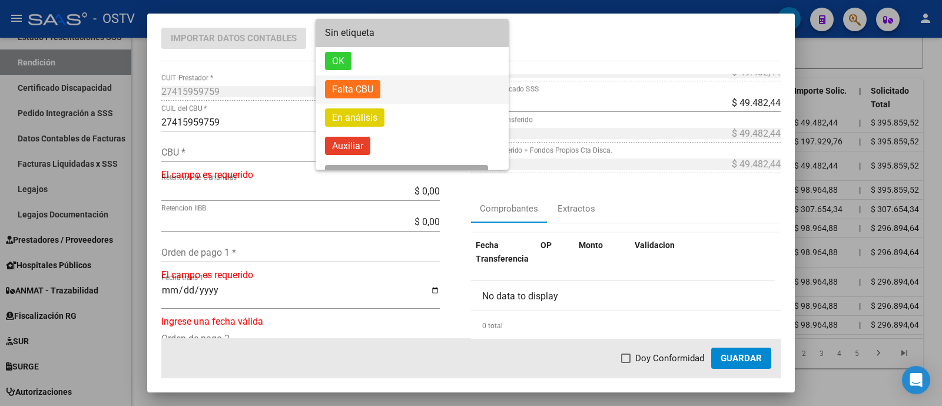
click at [398, 90] on span "Falta CBU" at bounding box center [412, 89] width 174 height 28
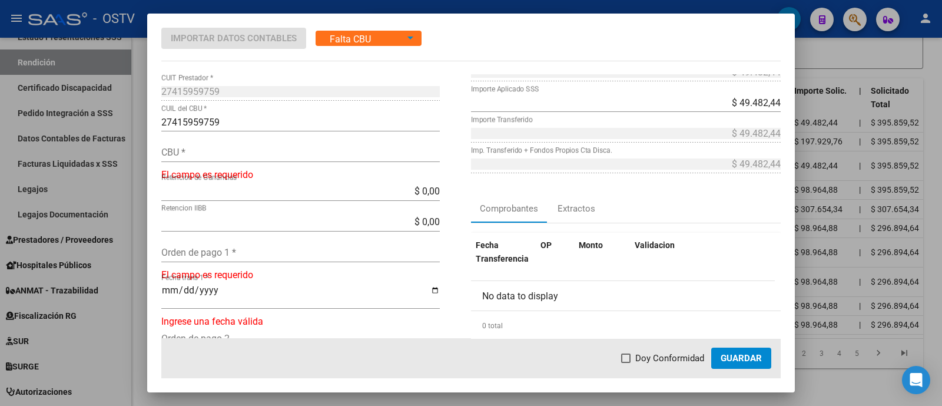
scroll to position [360, 0]
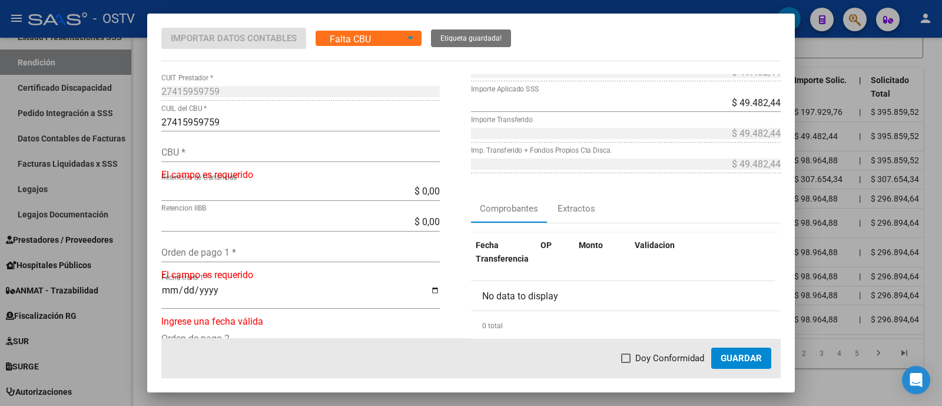
click at [447, 8] on div at bounding box center [471, 203] width 942 height 406
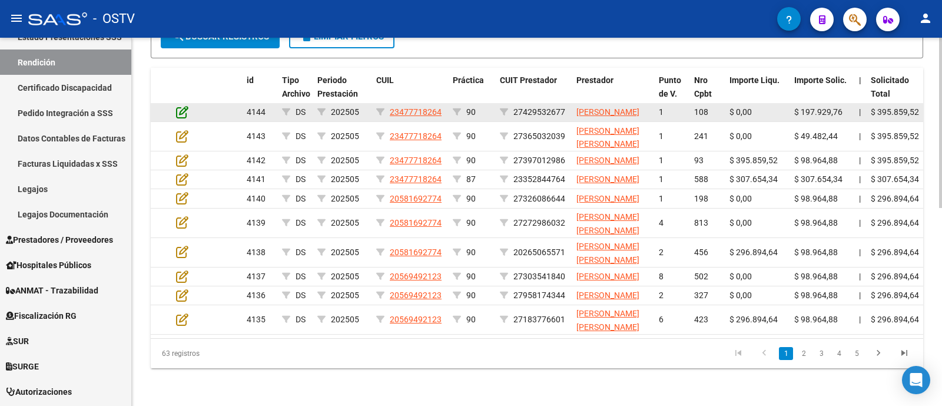
click at [183, 118] on icon at bounding box center [182, 111] width 12 height 13
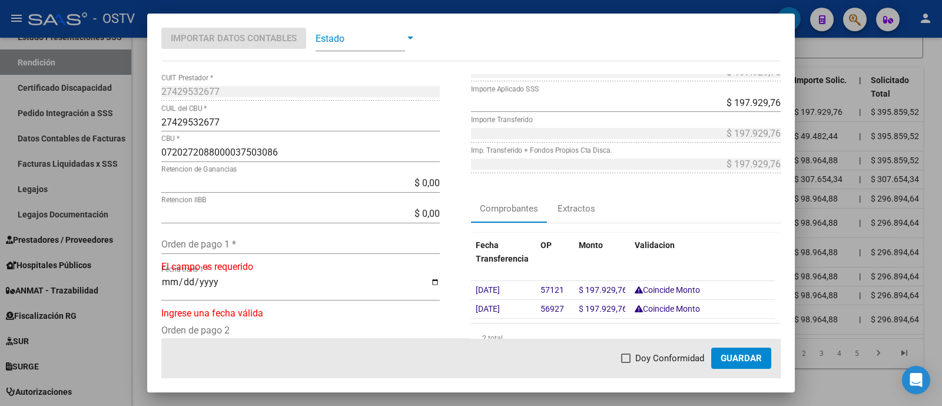
scroll to position [147, 0]
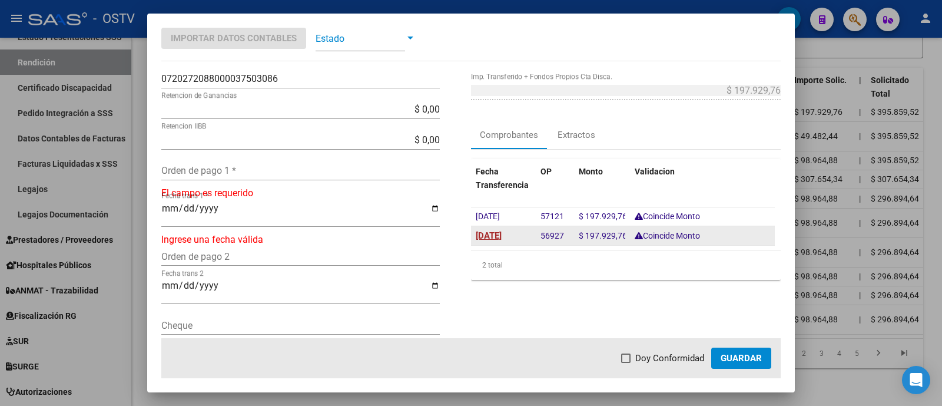
click at [502, 234] on span "[DATE]" at bounding box center [489, 235] width 26 height 11
type input "[DATE]"
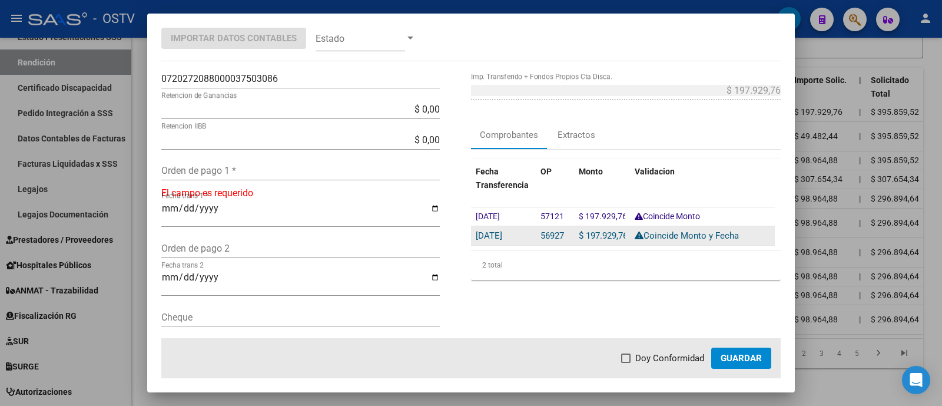
drag, startPoint x: 534, startPoint y: 230, endPoint x: 562, endPoint y: 243, distance: 30.3
click at [562, 243] on datatable-body-cell "56927" at bounding box center [555, 235] width 38 height 19
copy span "56927"
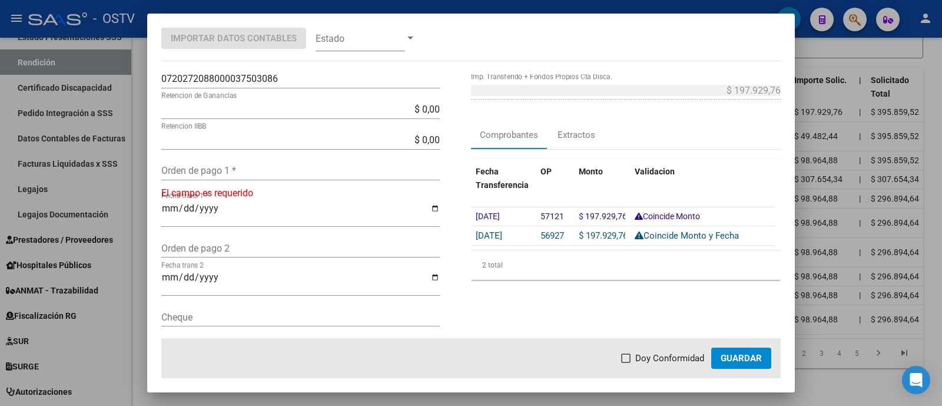
click at [324, 170] on input "Orden de pago 1 *" at bounding box center [300, 170] width 278 height 11
paste input "56927"
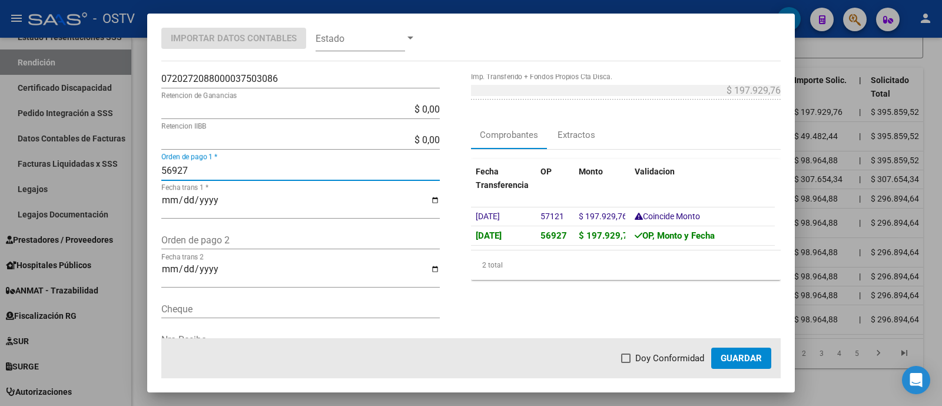
type input "56927"
click at [665, 355] on span "Doy Conformidad" at bounding box center [669, 358] width 69 height 14
click at [626, 363] on input "Doy Conformidad" at bounding box center [625, 363] width 1 height 1
checkbox input "true"
click at [746, 361] on span "Guardar" at bounding box center [741, 358] width 41 height 11
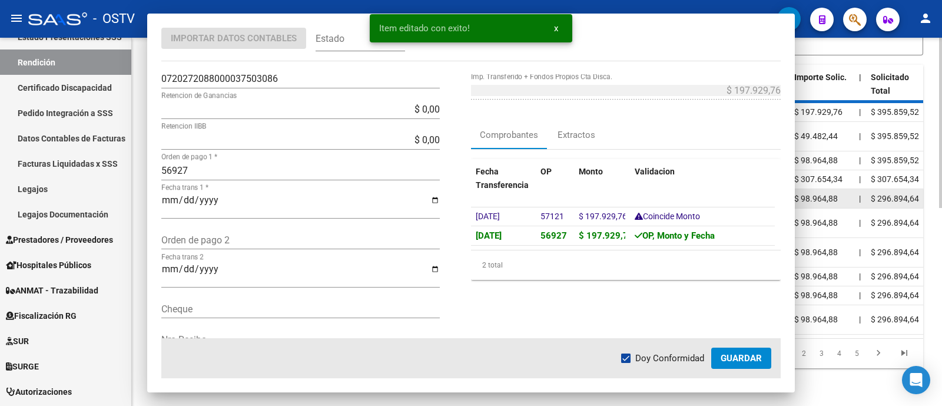
scroll to position [361, 0]
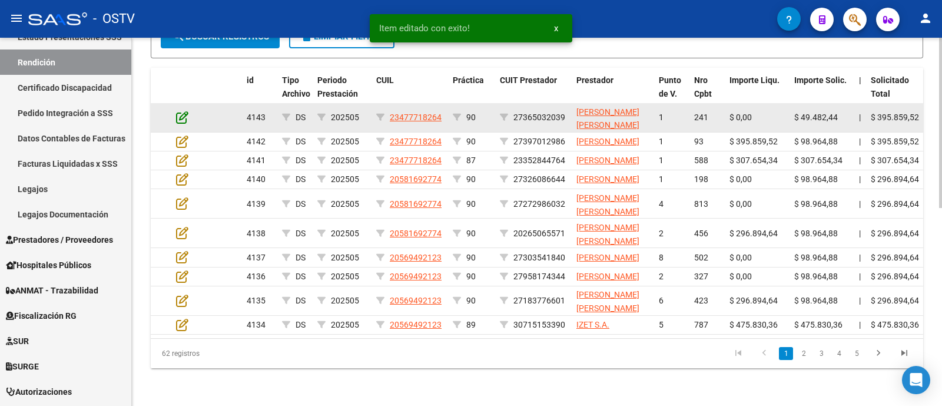
click at [183, 120] on icon at bounding box center [182, 117] width 12 height 13
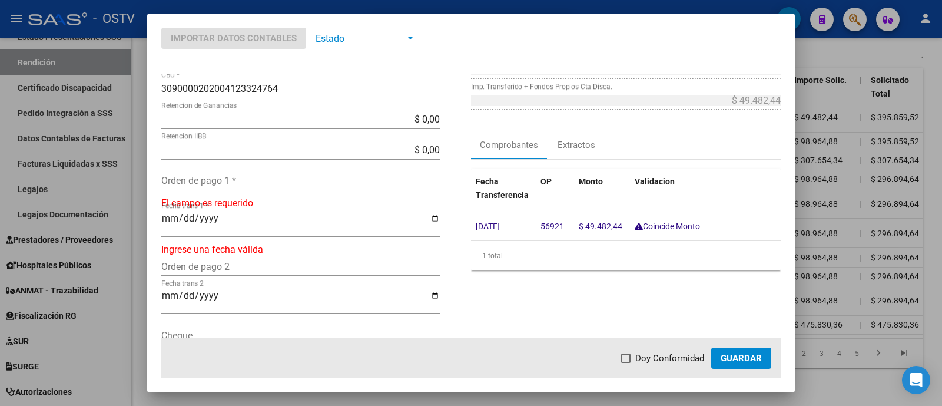
scroll to position [147, 0]
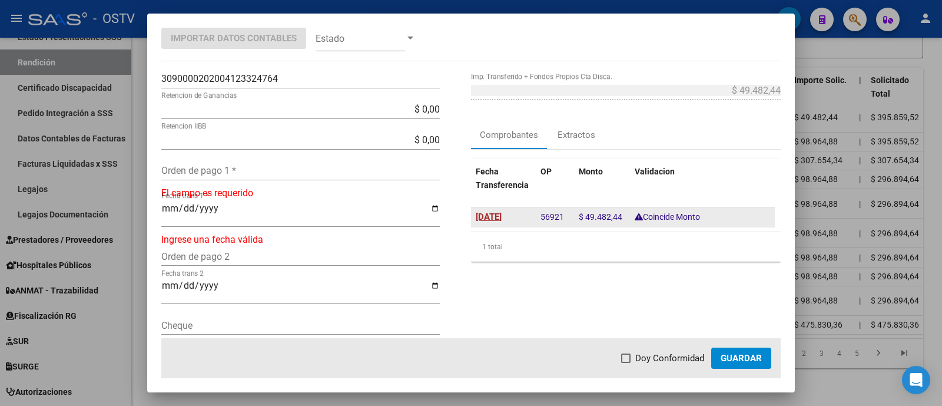
click at [489, 218] on span "[DATE]" at bounding box center [489, 216] width 26 height 11
type input "[DATE]"
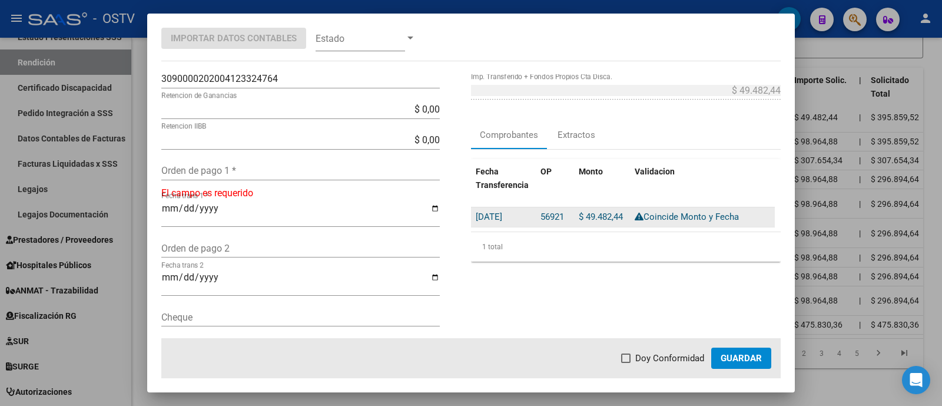
drag, startPoint x: 536, startPoint y: 221, endPoint x: 567, endPoint y: 224, distance: 32.0
click at [567, 224] on datatable-body-cell "56921" at bounding box center [555, 216] width 38 height 19
copy span "56921"
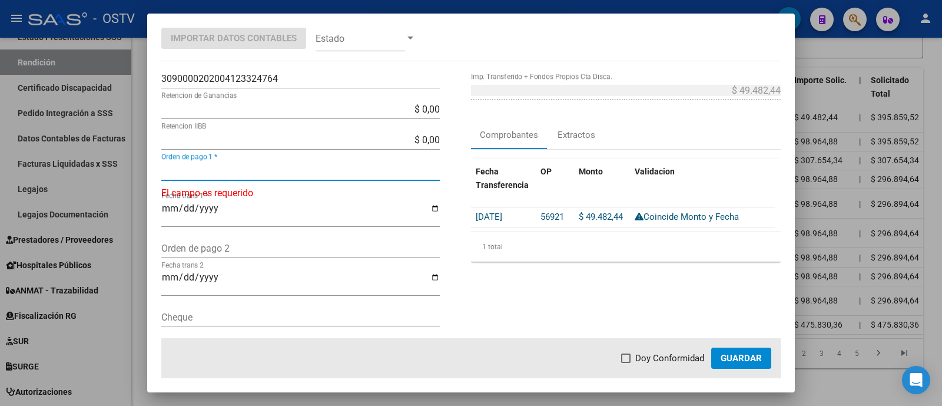
click at [214, 165] on input "Orden de pago 1 *" at bounding box center [300, 170] width 278 height 11
paste input "56921"
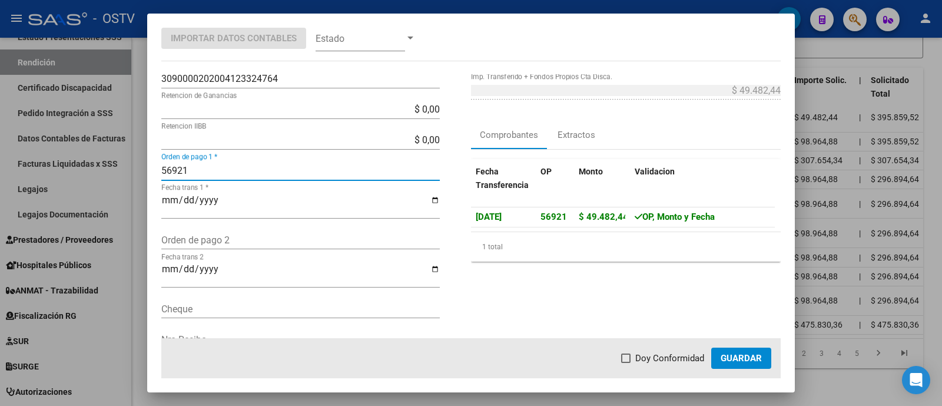
type input "56921"
click at [677, 358] on span "Doy Conformidad" at bounding box center [669, 358] width 69 height 14
click at [626, 363] on input "Doy Conformidad" at bounding box center [625, 363] width 1 height 1
checkbox input "true"
click at [733, 357] on span "Guardar" at bounding box center [741, 358] width 41 height 11
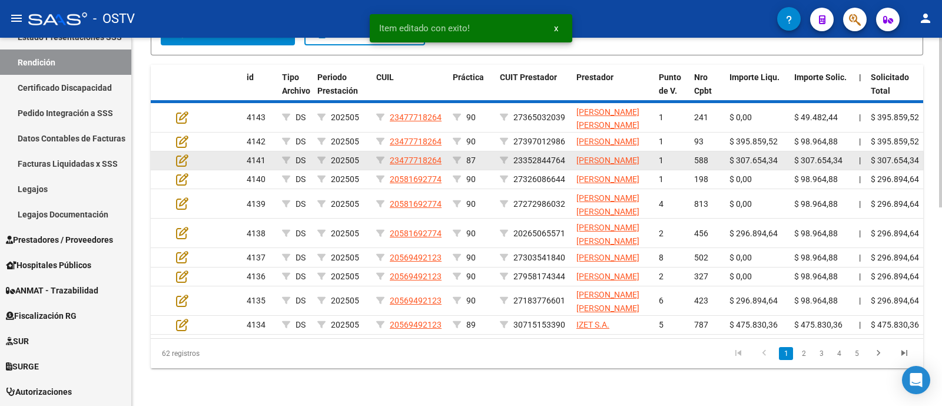
scroll to position [362, 0]
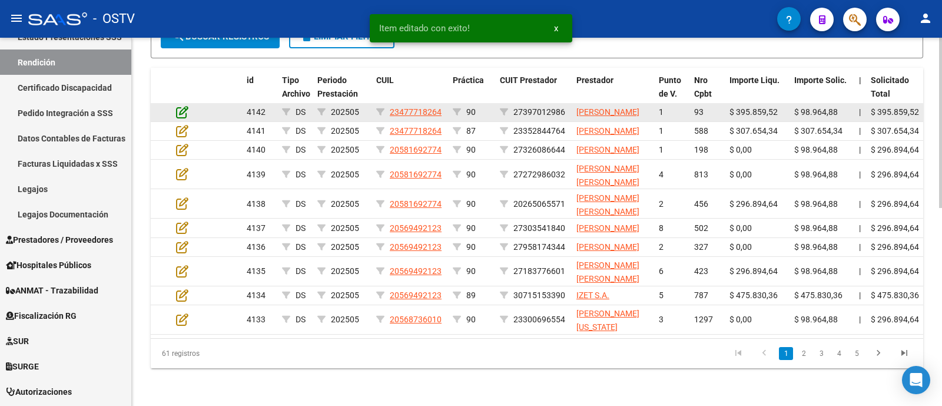
click at [186, 118] on icon at bounding box center [182, 111] width 12 height 13
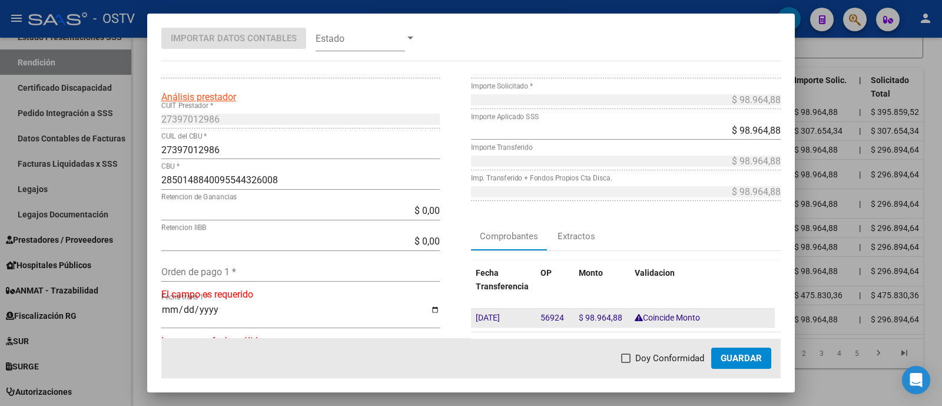
scroll to position [73, 0]
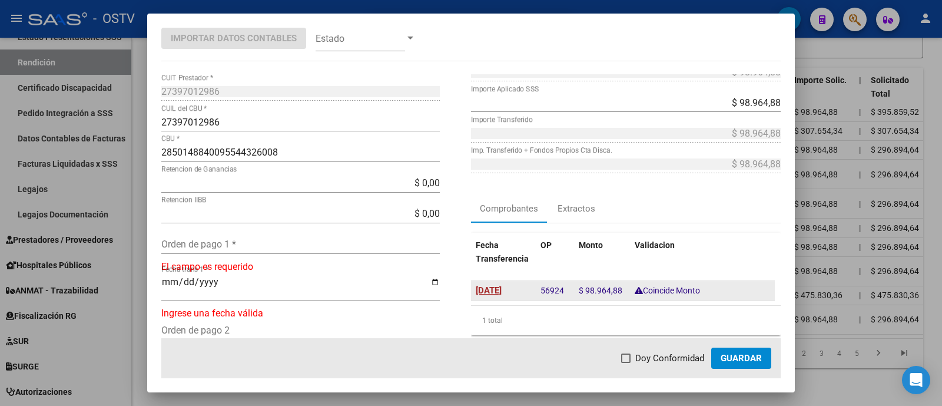
click at [502, 286] on span "[DATE]" at bounding box center [489, 290] width 26 height 11
type input "[DATE]"
drag, startPoint x: 533, startPoint y: 294, endPoint x: 562, endPoint y: 297, distance: 29.6
click at [562, 297] on datatable-body-cell "56924" at bounding box center [555, 290] width 38 height 19
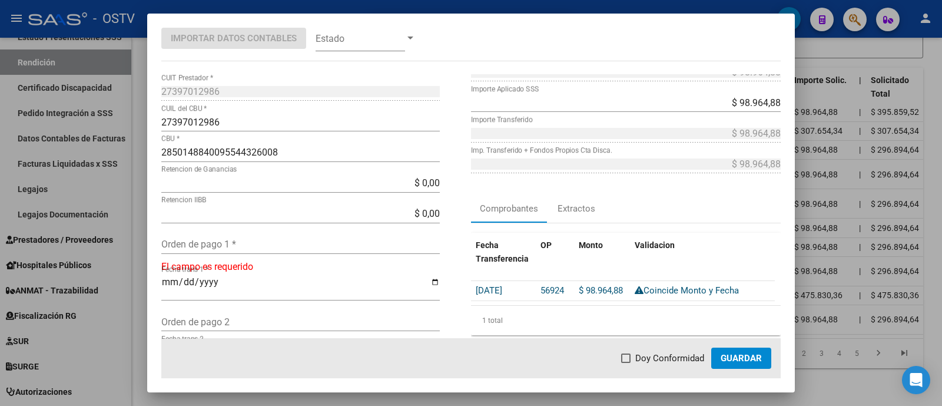
copy span "56924"
click at [230, 241] on input "Orden de pago 1 *" at bounding box center [300, 243] width 278 height 11
paste input "56924"
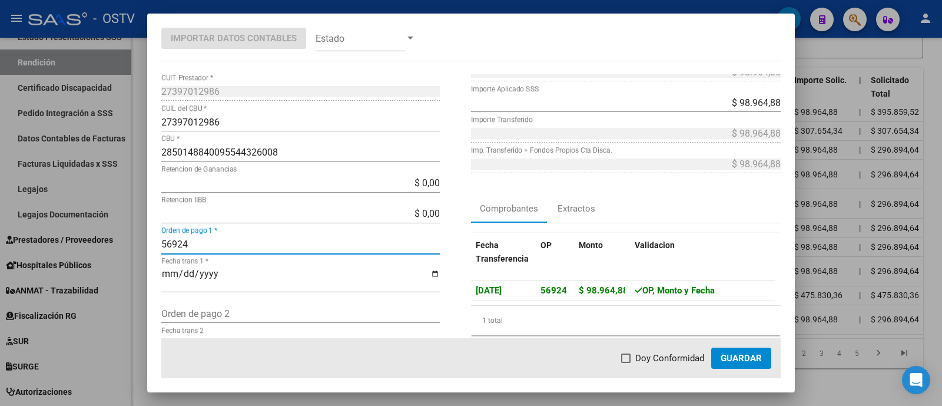
type input "56924"
click at [685, 355] on span "Doy Conformidad" at bounding box center [669, 358] width 69 height 14
click at [626, 363] on input "Doy Conformidad" at bounding box center [625, 363] width 1 height 1
checkbox input "true"
click at [755, 364] on button "Guardar" at bounding box center [741, 357] width 60 height 21
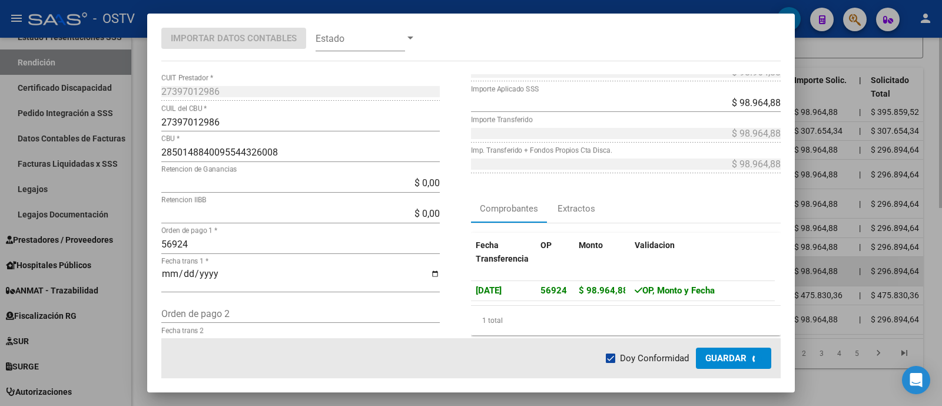
scroll to position [363, 0]
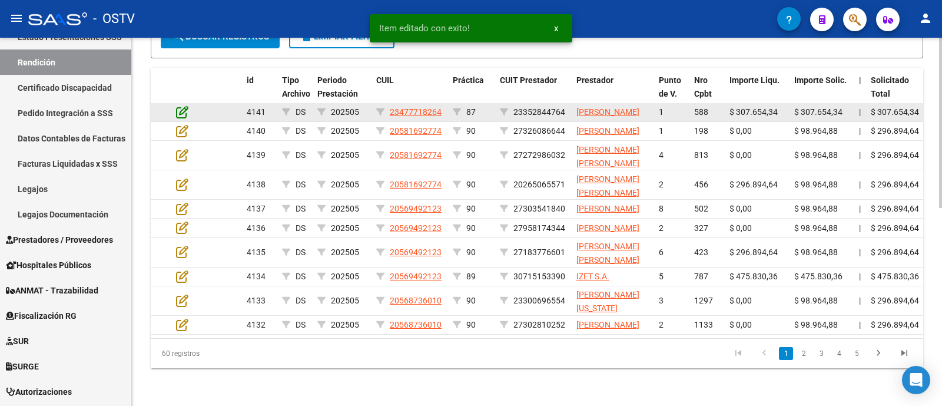
click at [187, 118] on icon at bounding box center [182, 111] width 12 height 13
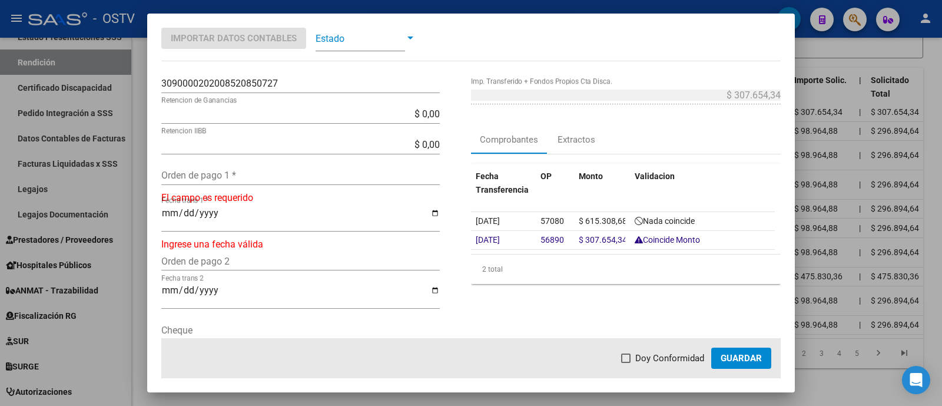
scroll to position [147, 0]
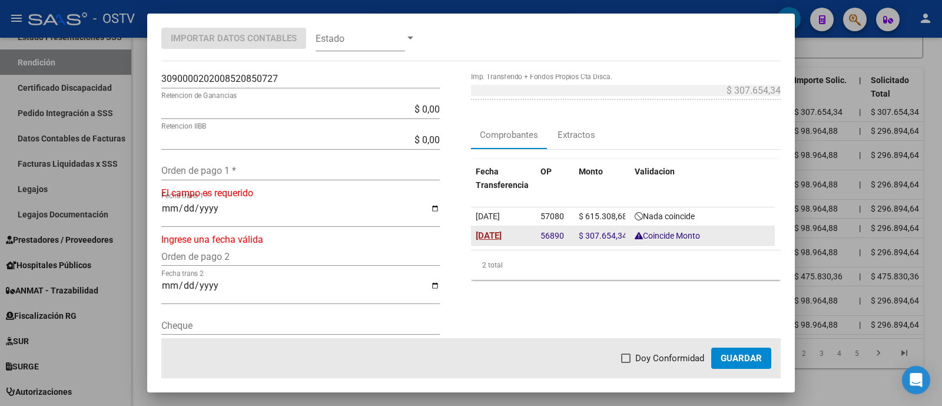
click at [502, 235] on span "[DATE]" at bounding box center [489, 235] width 26 height 11
type input "[DATE]"
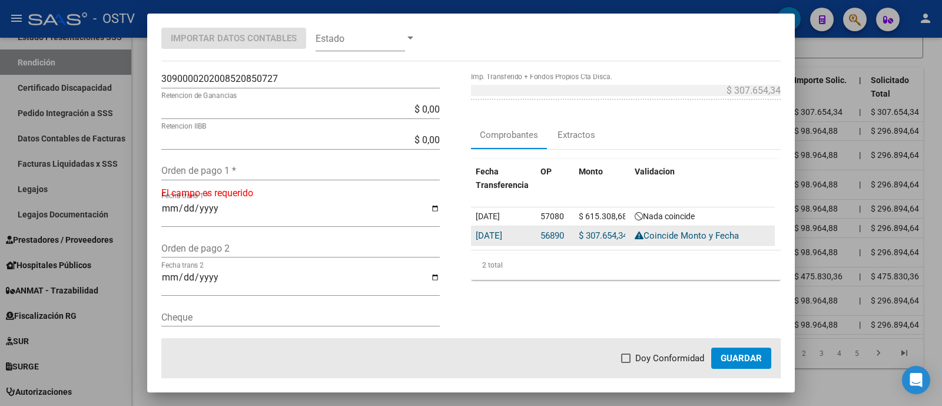
drag, startPoint x: 524, startPoint y: 239, endPoint x: 559, endPoint y: 242, distance: 35.4
click at [559, 242] on div "[DATE] 56890 $ 307.654,34 Coincide Monto y [GEOGRAPHIC_DATA]" at bounding box center [623, 235] width 304 height 19
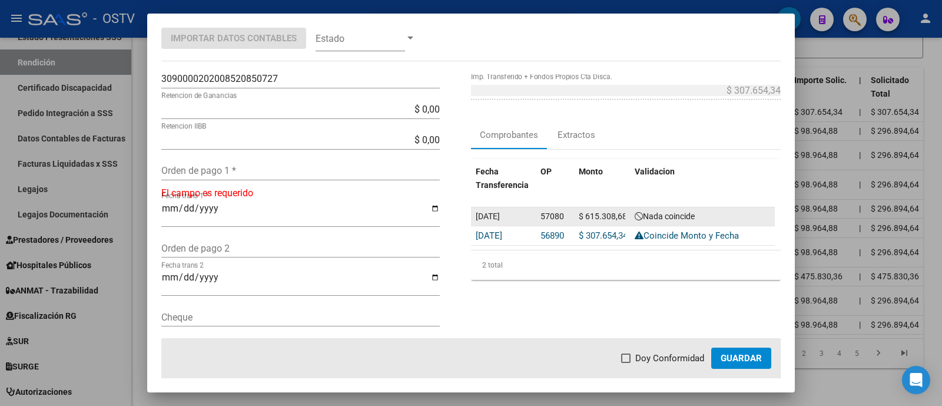
copy div "56890"
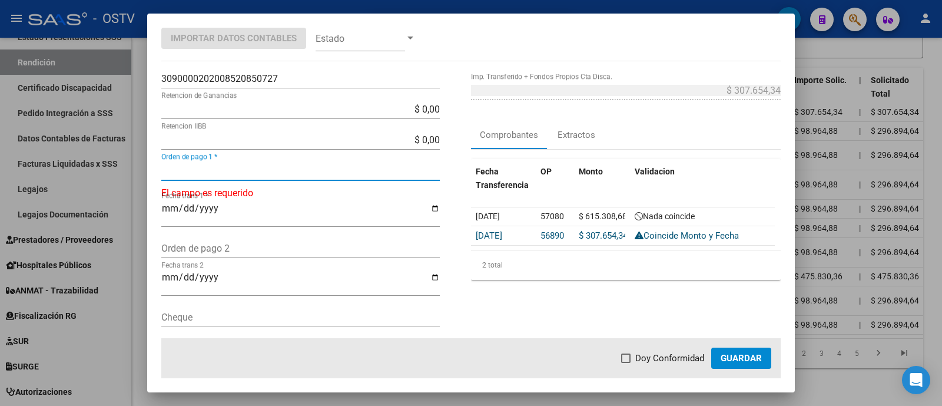
click at [326, 172] on input "Orden de pago 1 *" at bounding box center [300, 170] width 278 height 11
paste input "56890"
click at [166, 170] on input "56890" at bounding box center [300, 170] width 278 height 11
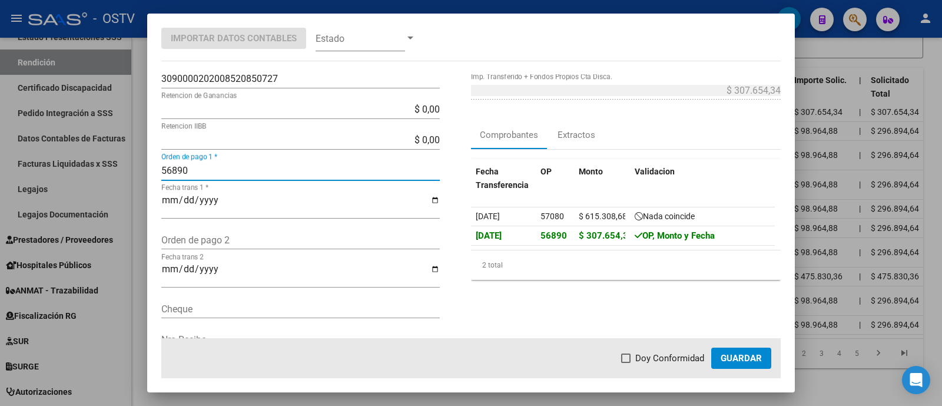
type input "56890"
click at [671, 356] on span "Doy Conformidad" at bounding box center [669, 358] width 69 height 14
click at [626, 363] on input "Doy Conformidad" at bounding box center [625, 363] width 1 height 1
checkbox input "true"
click at [765, 354] on button "Guardar" at bounding box center [741, 357] width 60 height 21
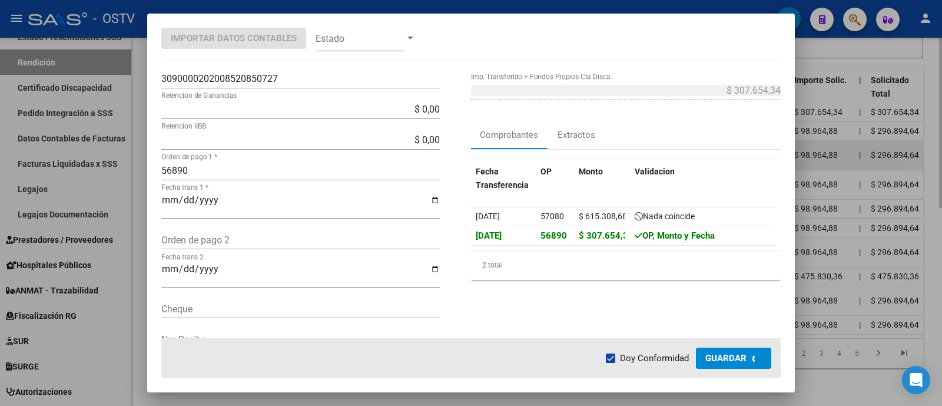
scroll to position [364, 0]
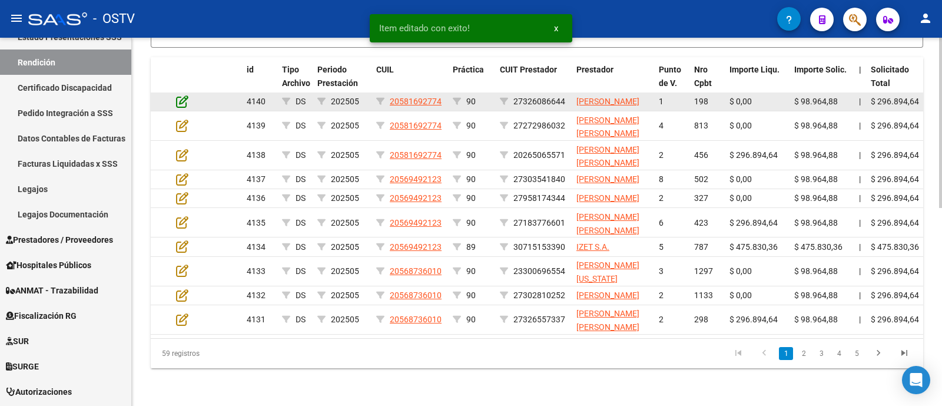
click at [185, 108] on icon at bounding box center [182, 101] width 12 height 13
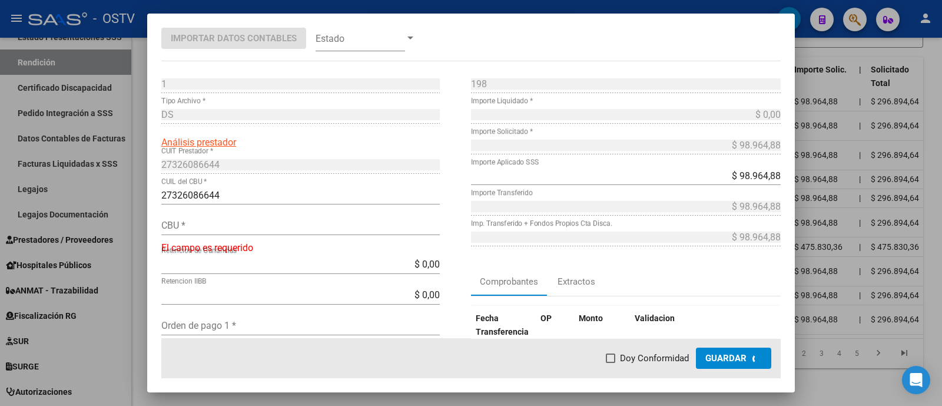
scroll to position [73, 0]
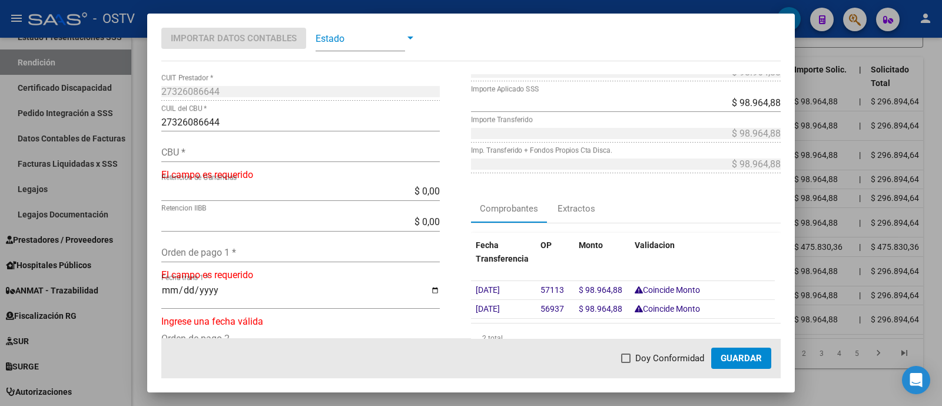
click at [348, 31] on span at bounding box center [360, 38] width 89 height 26
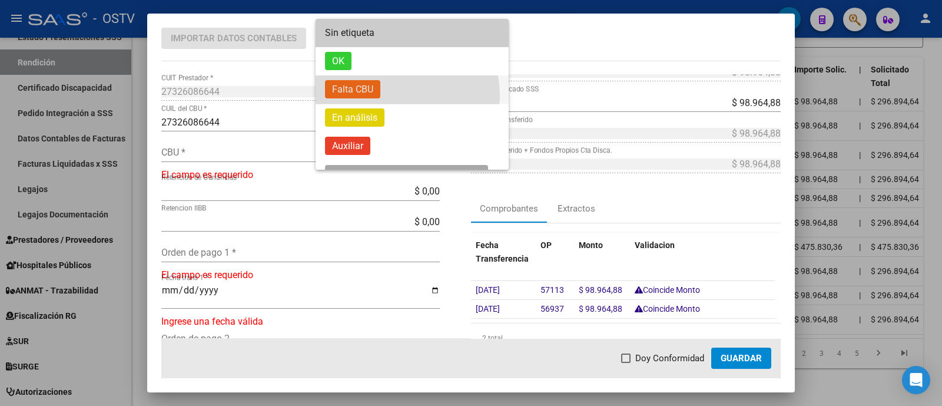
click at [393, 96] on span "Falta CBU" at bounding box center [412, 89] width 174 height 28
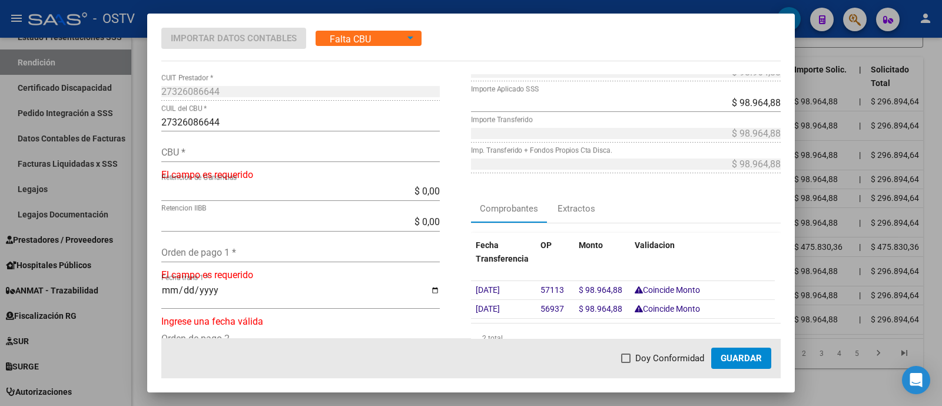
scroll to position [365, 0]
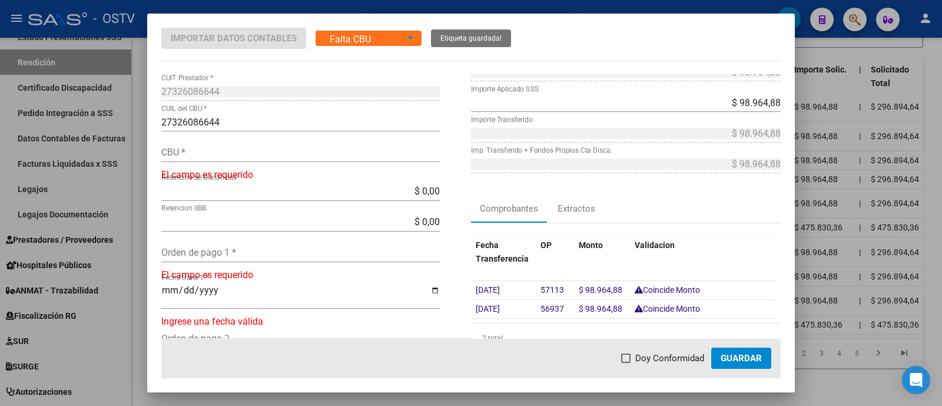
click at [306, 10] on div at bounding box center [471, 203] width 942 height 406
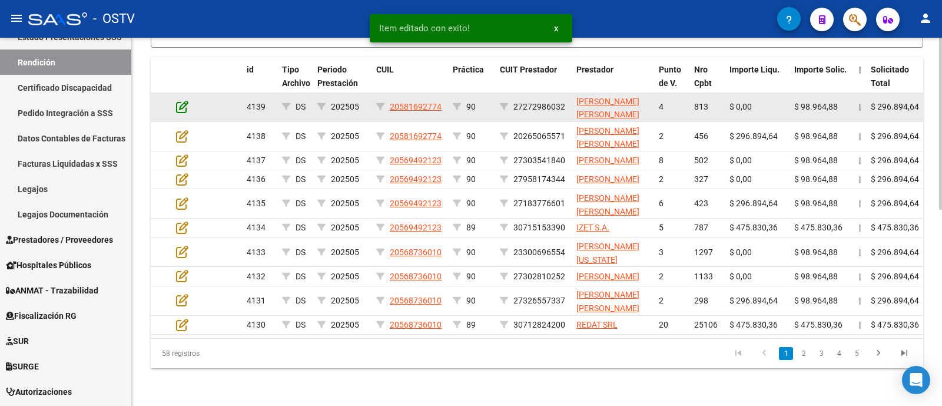
click at [185, 113] on icon at bounding box center [182, 106] width 12 height 13
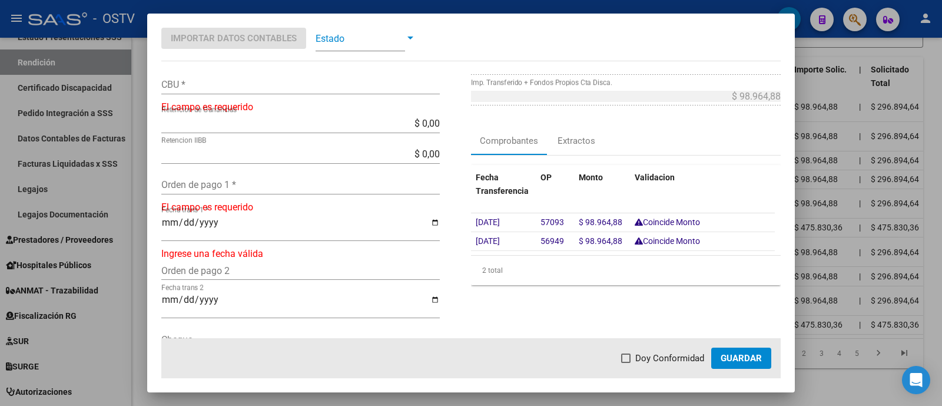
scroll to position [147, 0]
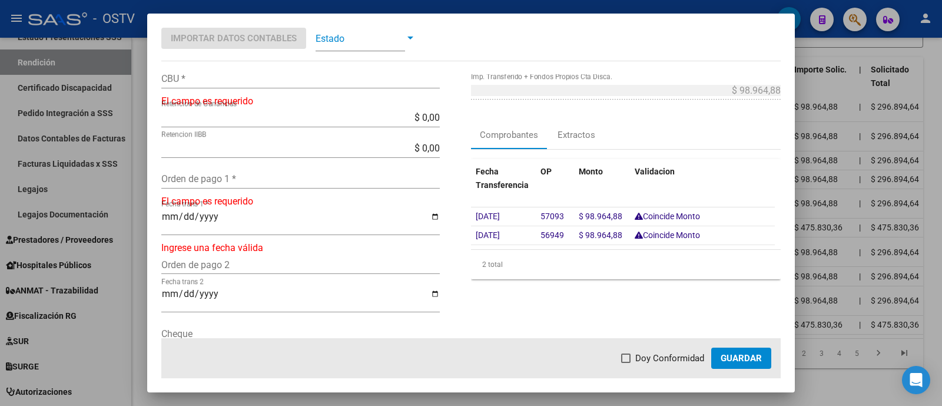
click at [338, 40] on span at bounding box center [360, 38] width 89 height 26
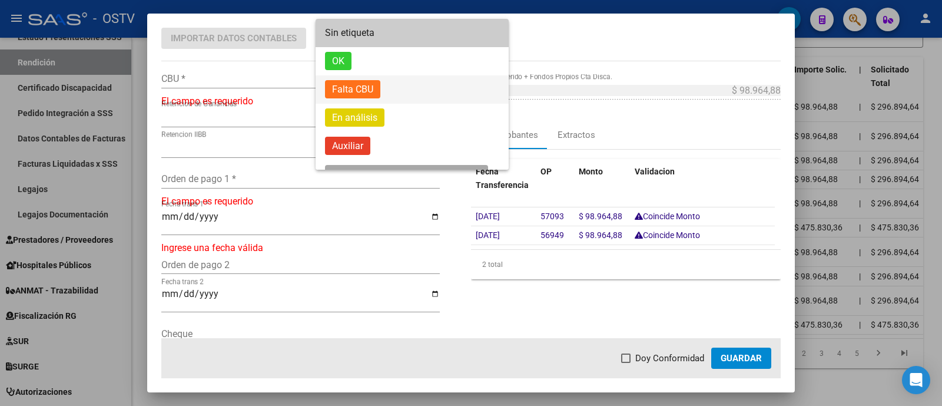
click at [389, 81] on span "Falta CBU" at bounding box center [412, 89] width 174 height 28
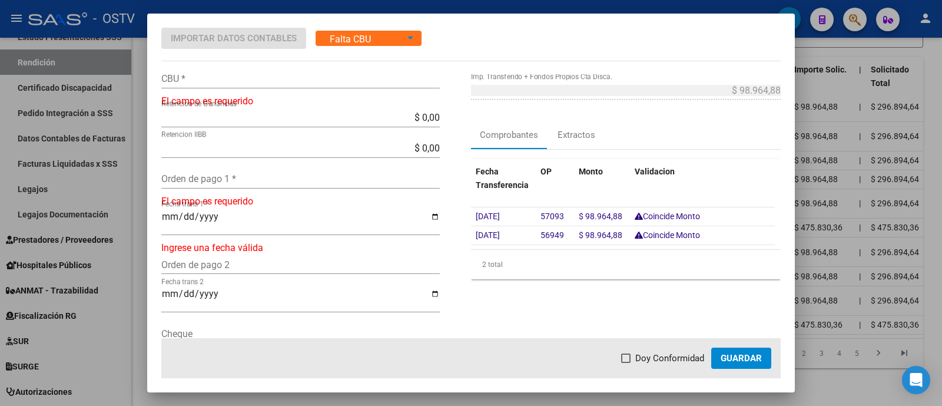
scroll to position [366, 0]
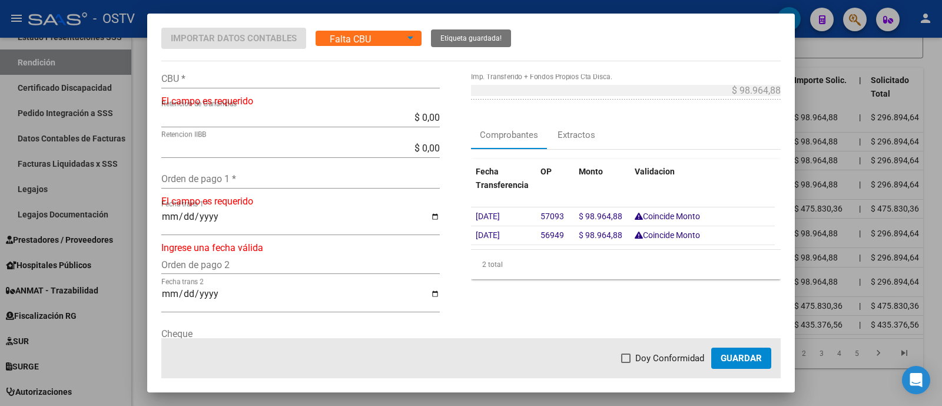
click at [297, 10] on div at bounding box center [471, 203] width 942 height 406
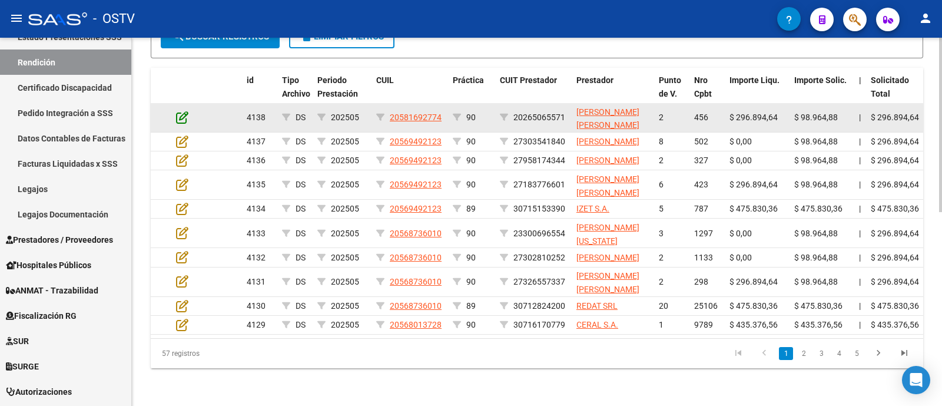
click at [185, 114] on icon at bounding box center [182, 117] width 12 height 13
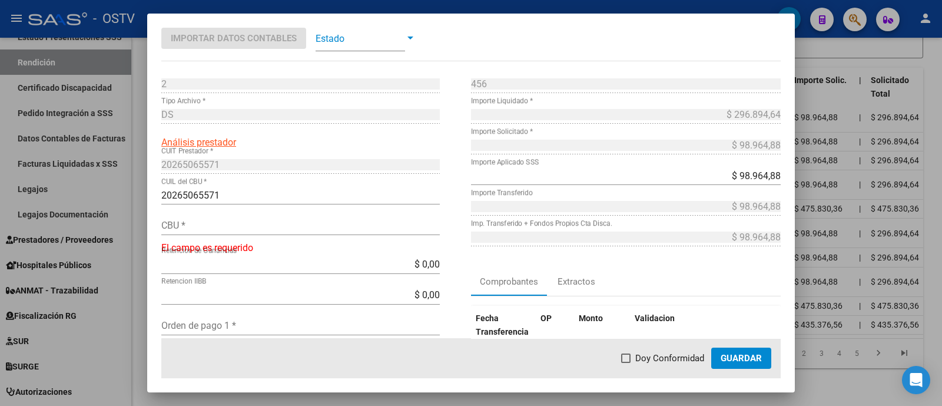
click at [375, 42] on span at bounding box center [360, 38] width 89 height 26
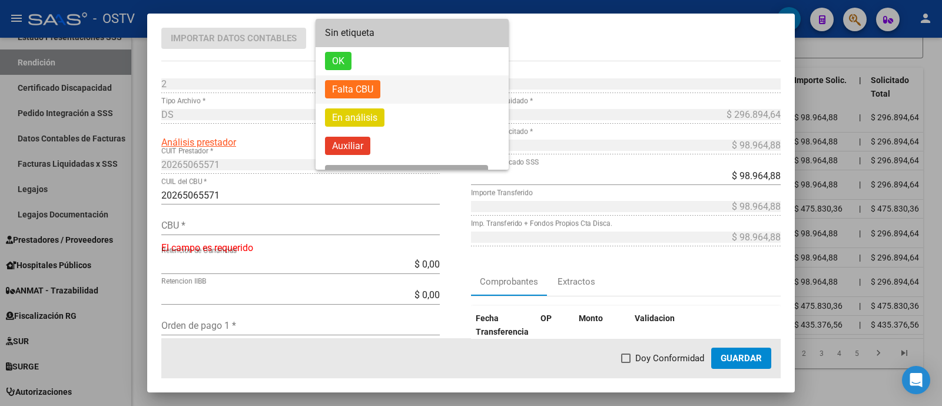
click at [377, 92] on span "Falta CBU" at bounding box center [352, 89] width 55 height 18
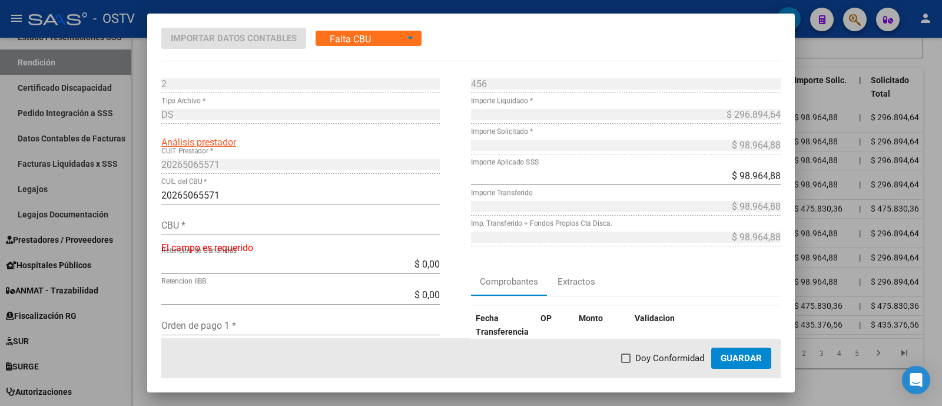
scroll to position [367, 0]
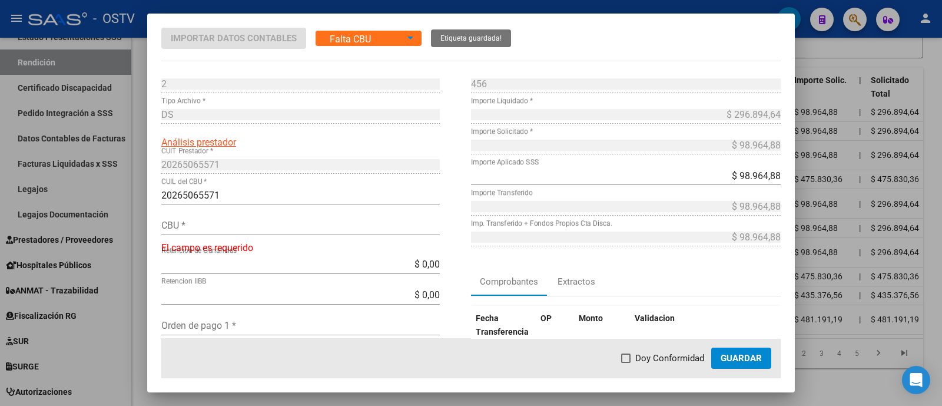
click at [499, 7] on div at bounding box center [471, 203] width 942 height 406
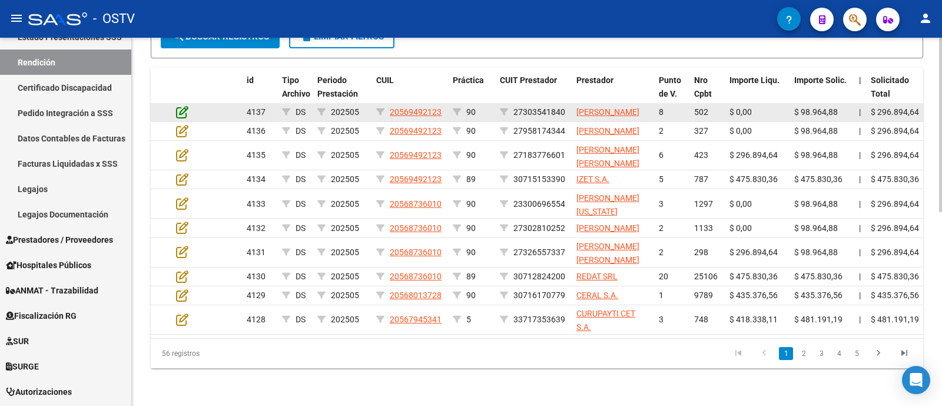
click at [181, 117] on icon at bounding box center [182, 111] width 12 height 13
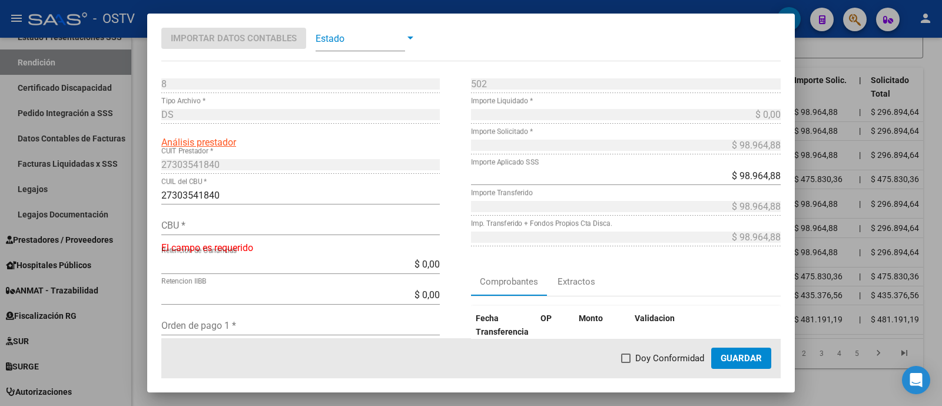
click at [400, 30] on span at bounding box center [360, 38] width 89 height 26
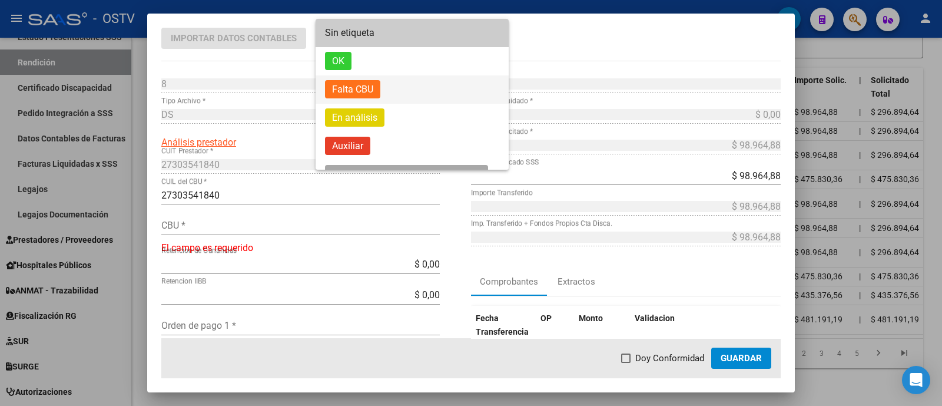
click at [416, 82] on span "Falta CBU" at bounding box center [412, 89] width 174 height 28
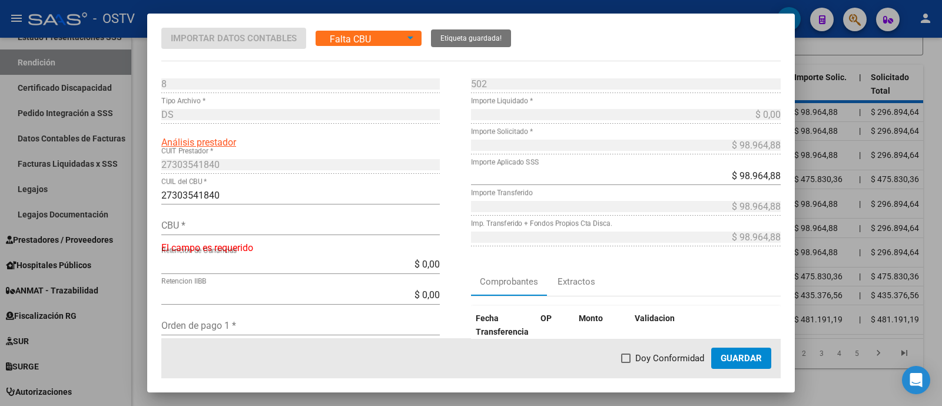
scroll to position [368, 0]
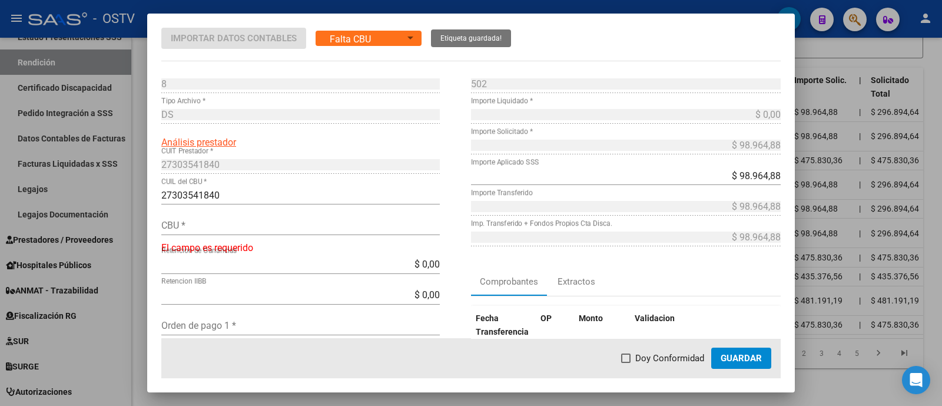
click at [464, 4] on div at bounding box center [471, 203] width 942 height 406
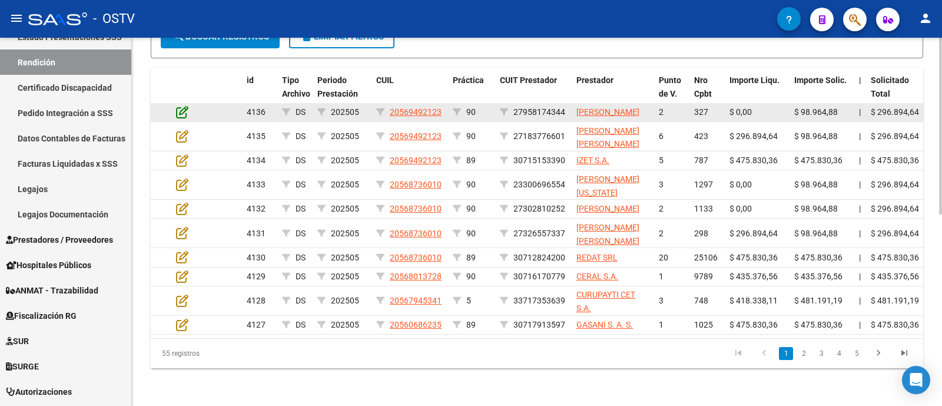
click at [185, 116] on icon at bounding box center [182, 111] width 12 height 13
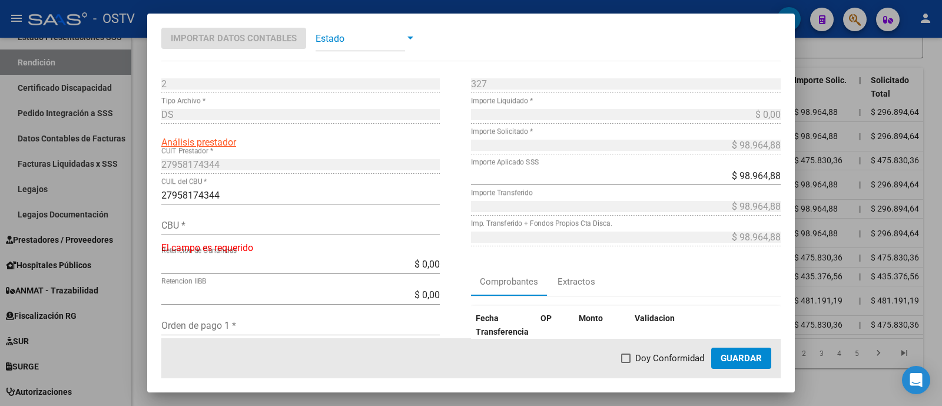
click at [363, 35] on span at bounding box center [360, 38] width 89 height 26
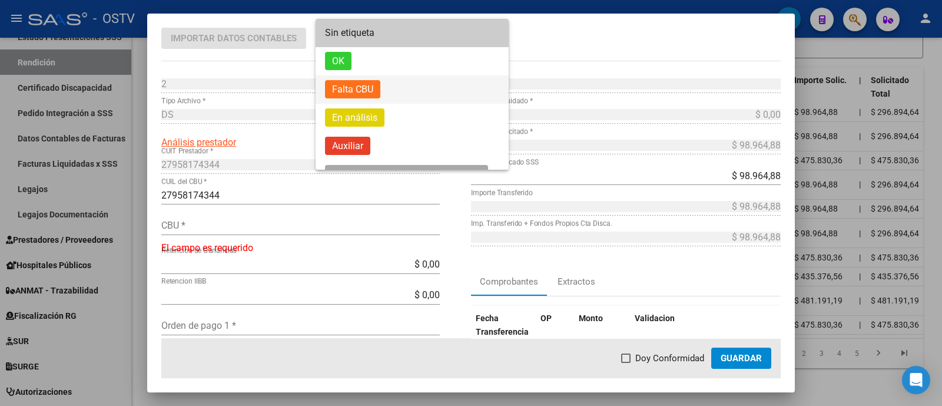
click at [389, 88] on span "Falta CBU" at bounding box center [412, 89] width 174 height 28
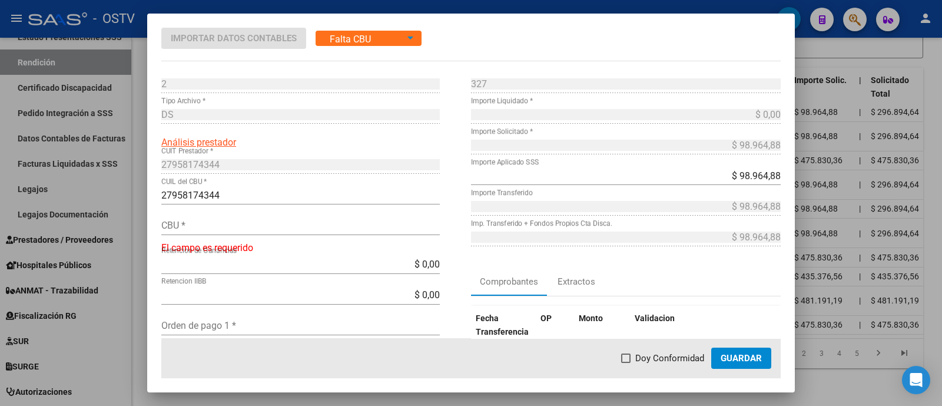
scroll to position [368, 0]
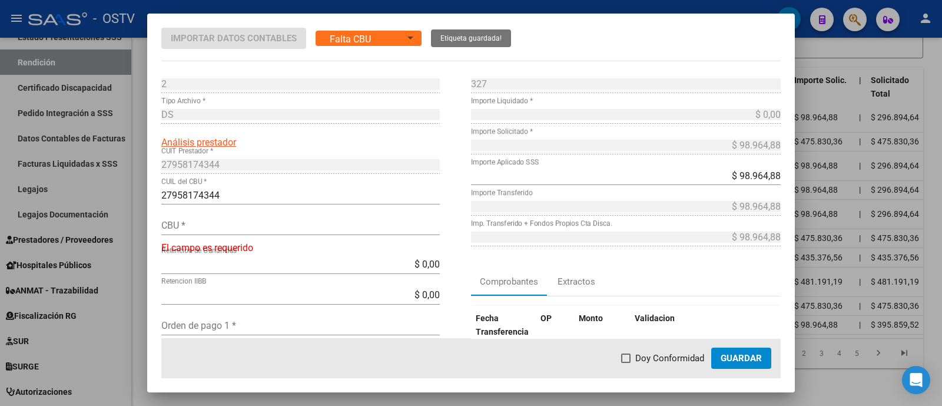
click at [327, 8] on div at bounding box center [471, 203] width 942 height 406
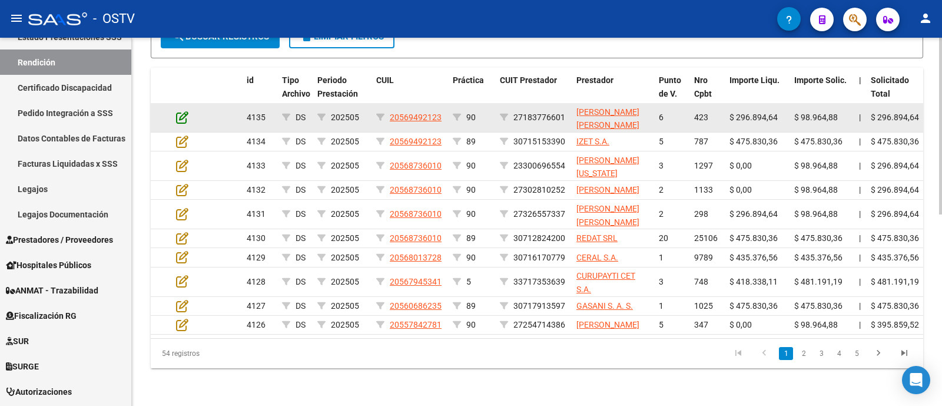
click at [188, 111] on icon at bounding box center [182, 117] width 12 height 13
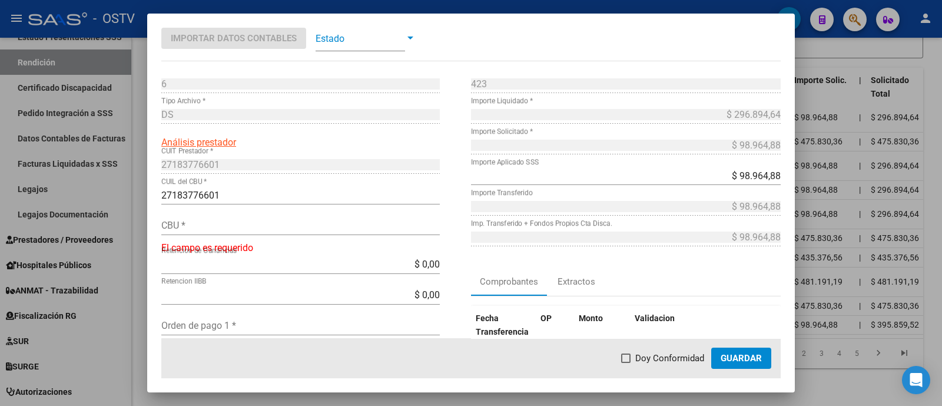
click at [386, 36] on span at bounding box center [360, 38] width 89 height 26
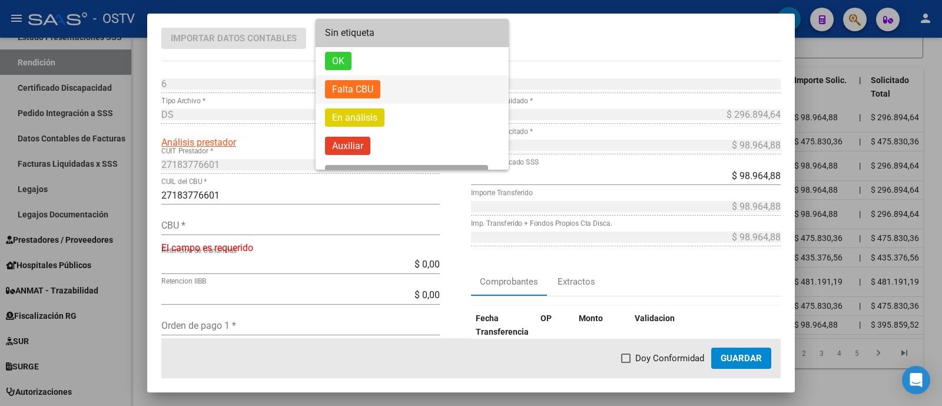
click at [402, 88] on span "Falta CBU" at bounding box center [412, 89] width 174 height 28
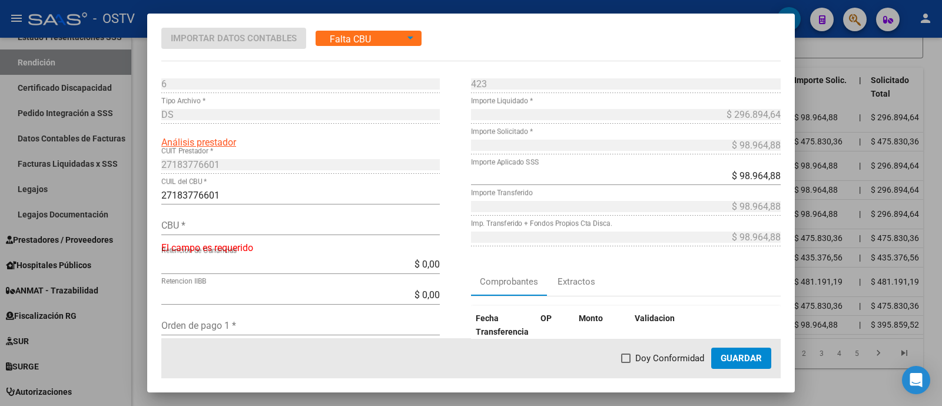
scroll to position [370, 0]
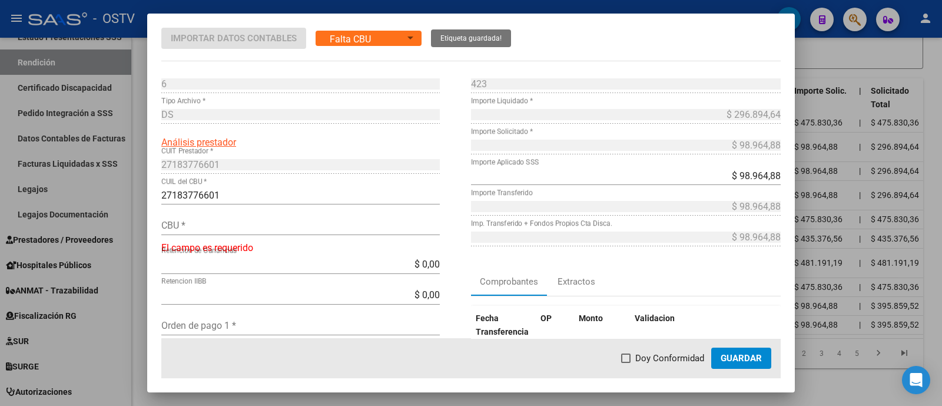
click at [354, 6] on div at bounding box center [471, 203] width 942 height 406
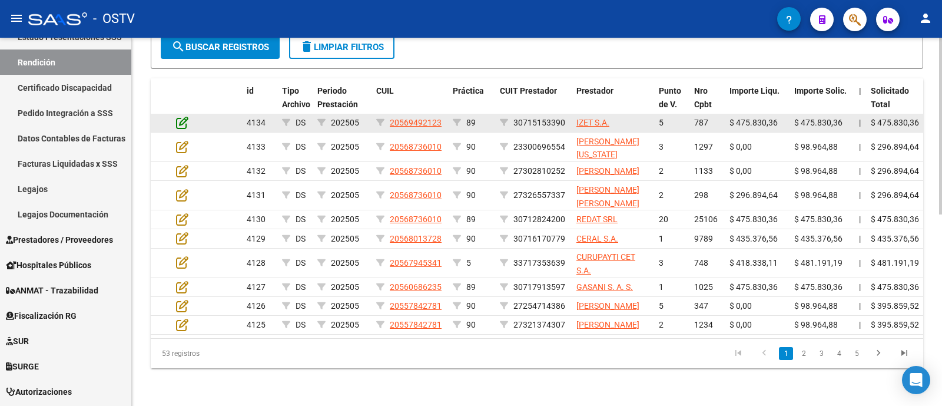
click at [184, 116] on icon at bounding box center [182, 122] width 12 height 13
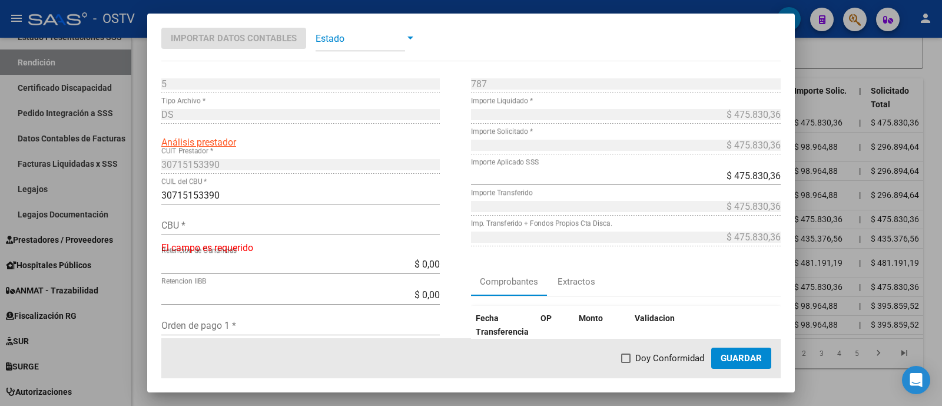
click at [380, 43] on span at bounding box center [360, 38] width 89 height 26
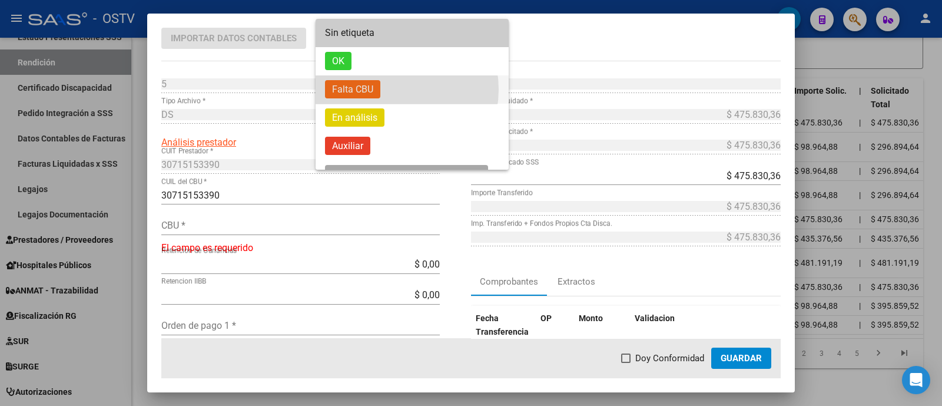
click at [390, 89] on span "Falta CBU" at bounding box center [412, 89] width 174 height 28
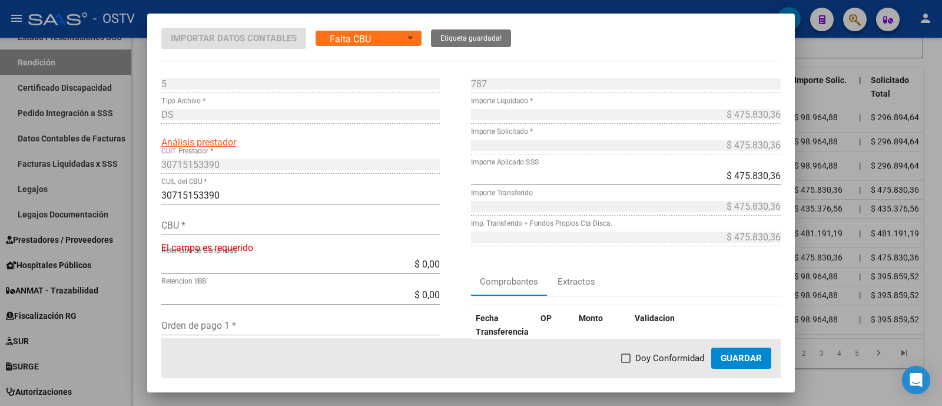
click at [300, 2] on div at bounding box center [471, 203] width 942 height 406
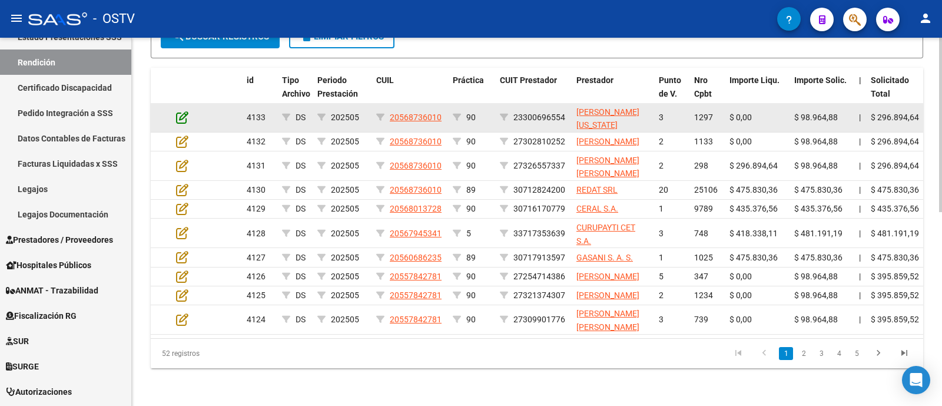
click at [180, 113] on icon at bounding box center [182, 117] width 12 height 13
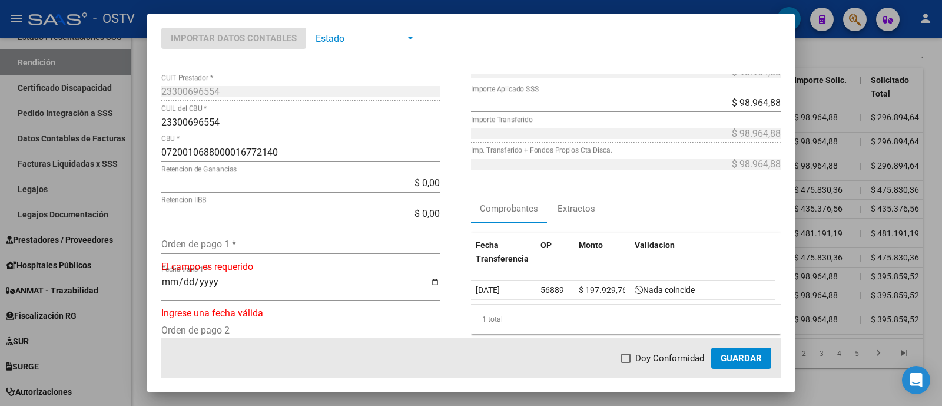
scroll to position [147, 0]
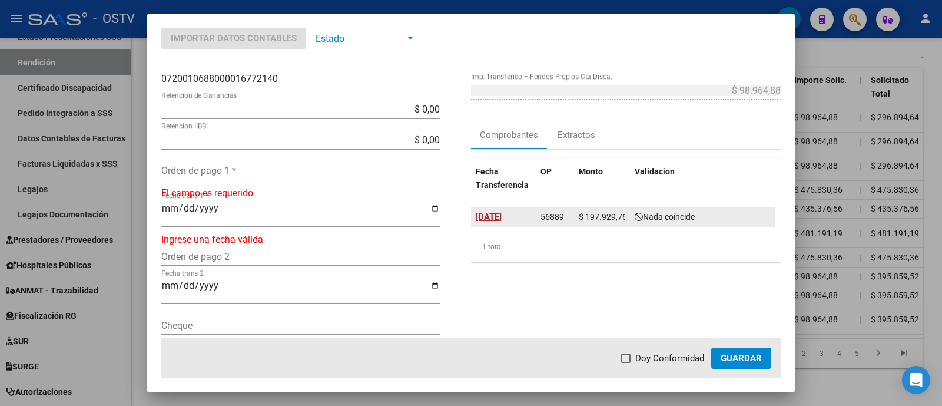
click at [496, 212] on span "[DATE]" at bounding box center [489, 216] width 26 height 11
type input "[DATE]"
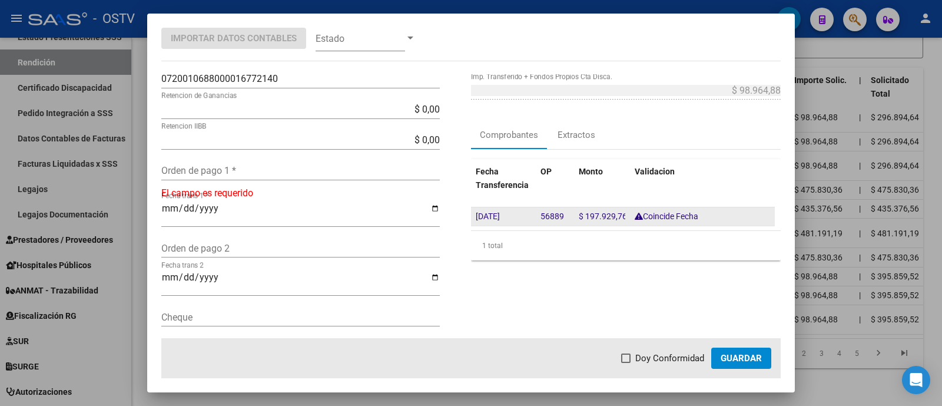
drag, startPoint x: 535, startPoint y: 214, endPoint x: 566, endPoint y: 223, distance: 31.9
click at [568, 223] on div "[DATE] 56889 $ 197.929,76 Coincide Fecha" at bounding box center [623, 216] width 304 height 19
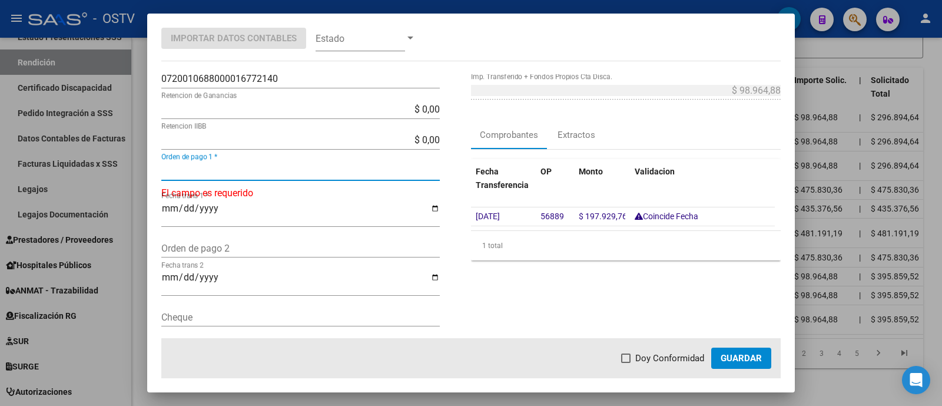
click at [310, 172] on input "Orden de pago 1 *" at bounding box center [300, 170] width 278 height 11
paste input "56889"
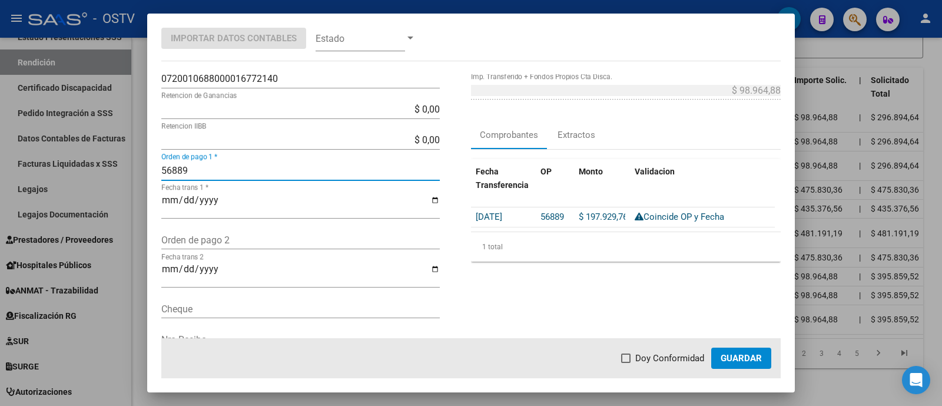
type input "56889"
click at [679, 359] on span "Doy Conformidad" at bounding box center [669, 358] width 69 height 14
click at [626, 363] on input "Doy Conformidad" at bounding box center [625, 363] width 1 height 1
checkbox input "true"
click at [732, 350] on button "Guardar" at bounding box center [741, 357] width 60 height 21
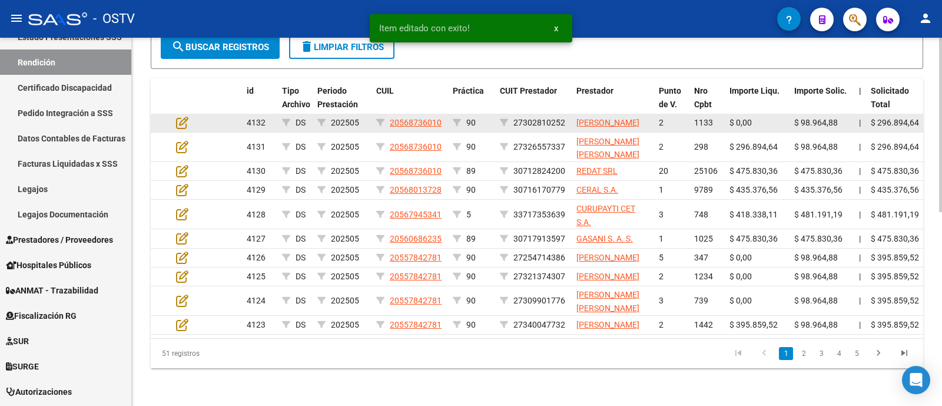
click at [188, 116] on div at bounding box center [192, 123] width 32 height 14
drag, startPoint x: 188, startPoint y: 114, endPoint x: 181, endPoint y: 114, distance: 7.7
click at [181, 116] on icon at bounding box center [182, 122] width 12 height 13
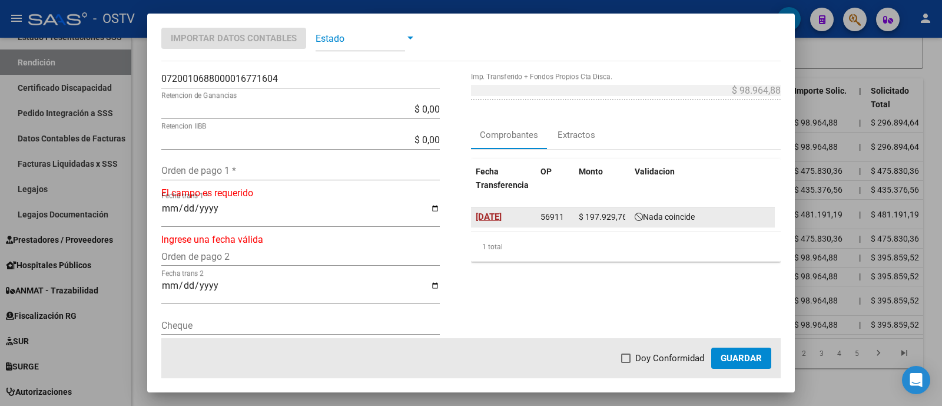
click at [495, 213] on span "[DATE]" at bounding box center [489, 216] width 26 height 11
type input "[DATE]"
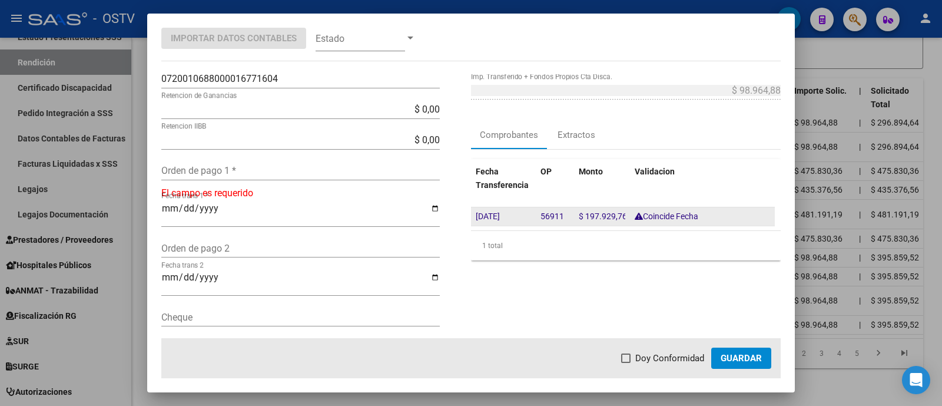
drag, startPoint x: 530, startPoint y: 212, endPoint x: 557, endPoint y: 221, distance: 29.2
click at [557, 221] on datatable-body-cell "56911" at bounding box center [555, 216] width 38 height 18
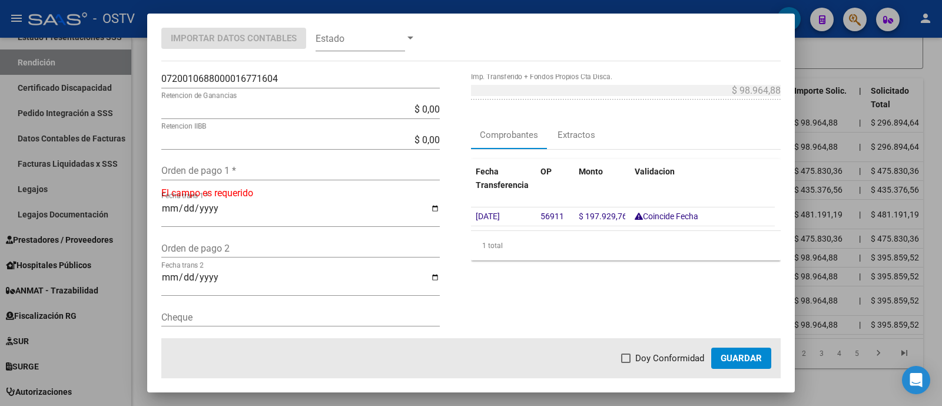
click at [309, 177] on div "Orden de pago 1 *" at bounding box center [300, 170] width 278 height 19
paste input "56911"
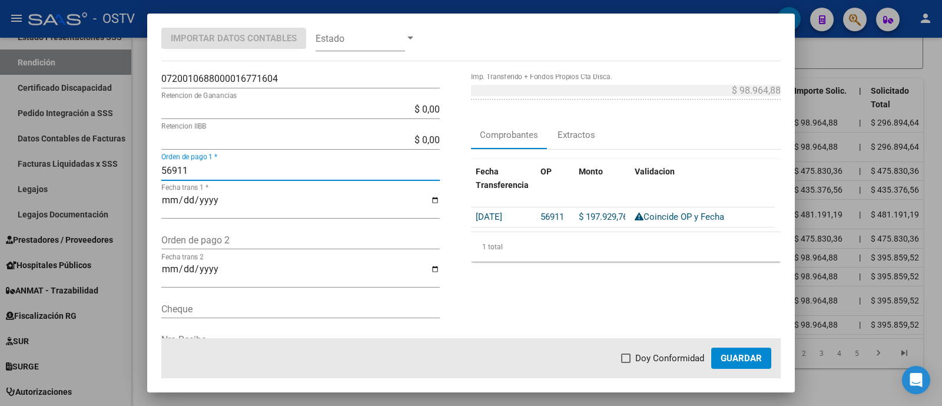
type input "56911"
click at [662, 358] on span "Doy Conformidad" at bounding box center [669, 358] width 69 height 14
click at [626, 363] on input "Doy Conformidad" at bounding box center [625, 363] width 1 height 1
checkbox input "true"
click at [242, 180] on div "56911 Orden de pago 1 *" at bounding box center [300, 176] width 278 height 31
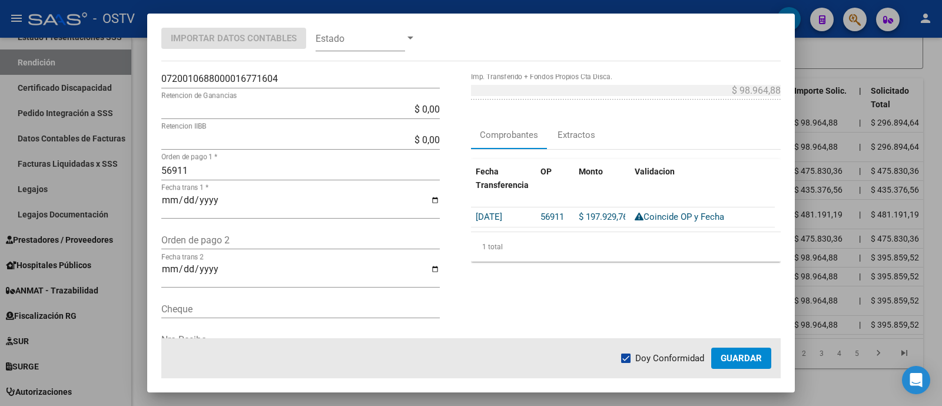
click at [243, 172] on input "56911" at bounding box center [300, 170] width 278 height 11
click at [736, 357] on span "Guardar" at bounding box center [741, 358] width 41 height 11
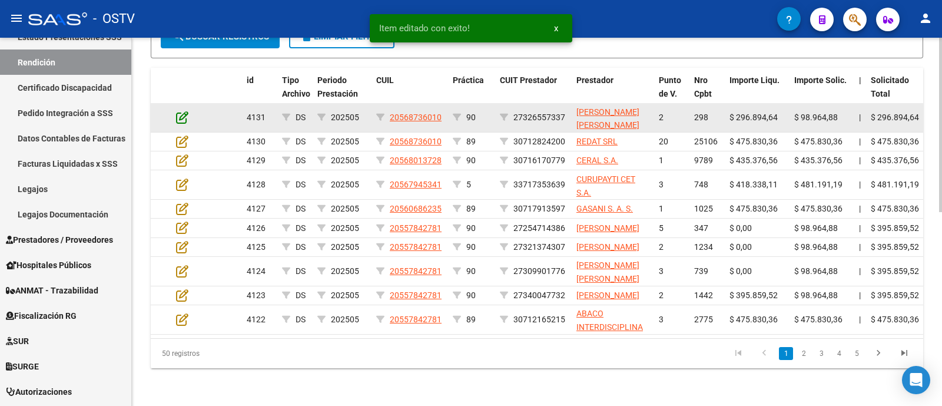
click at [180, 116] on icon at bounding box center [182, 117] width 12 height 13
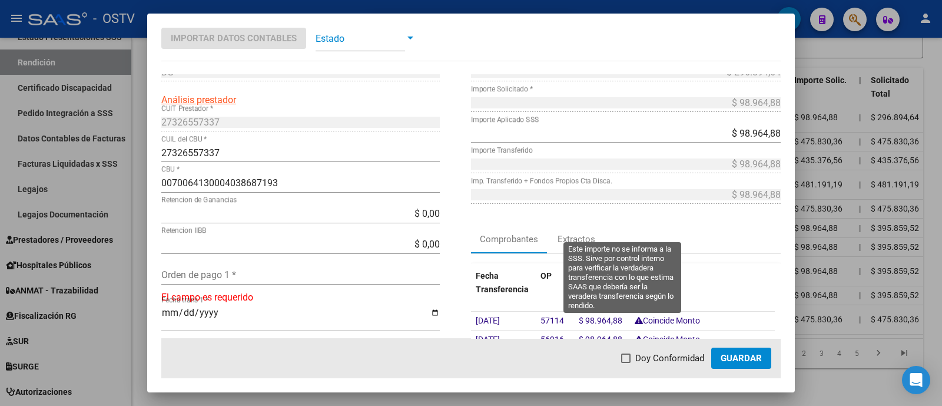
scroll to position [73, 0]
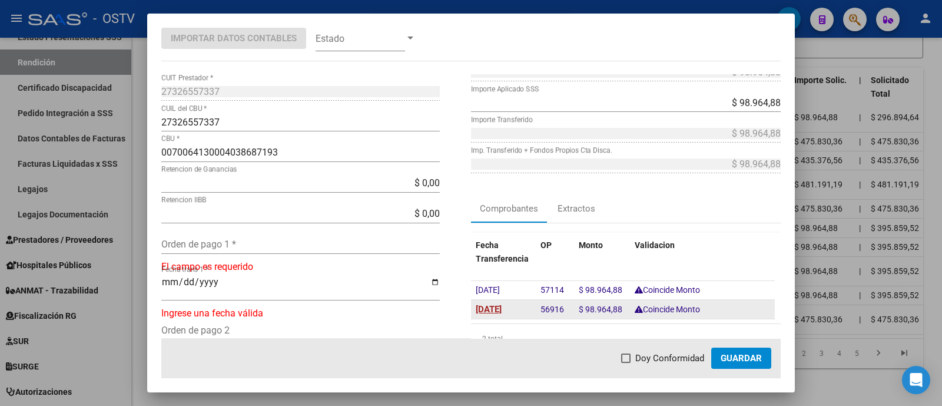
click at [502, 304] on span "[DATE]" at bounding box center [489, 309] width 26 height 11
type input "[DATE]"
drag, startPoint x: 530, startPoint y: 304, endPoint x: 559, endPoint y: 312, distance: 29.8
click at [559, 312] on datatable-body-cell "56916" at bounding box center [555, 309] width 38 height 19
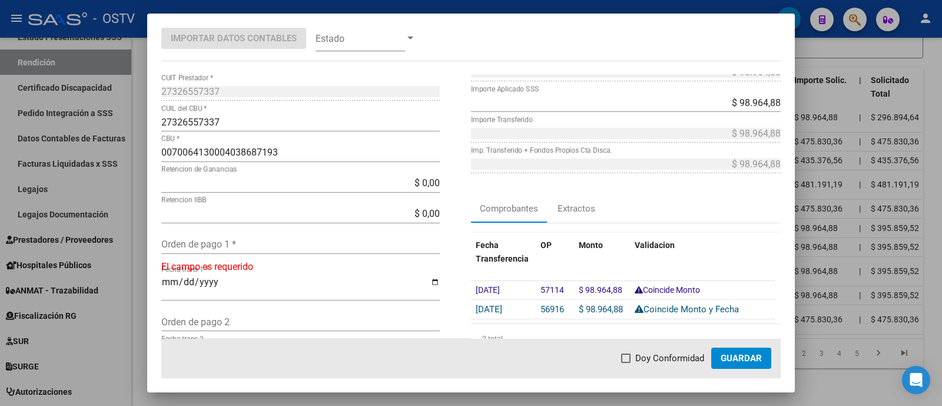
click at [250, 245] on input "Orden de pago 1 *" at bounding box center [300, 243] width 278 height 11
paste input "56916"
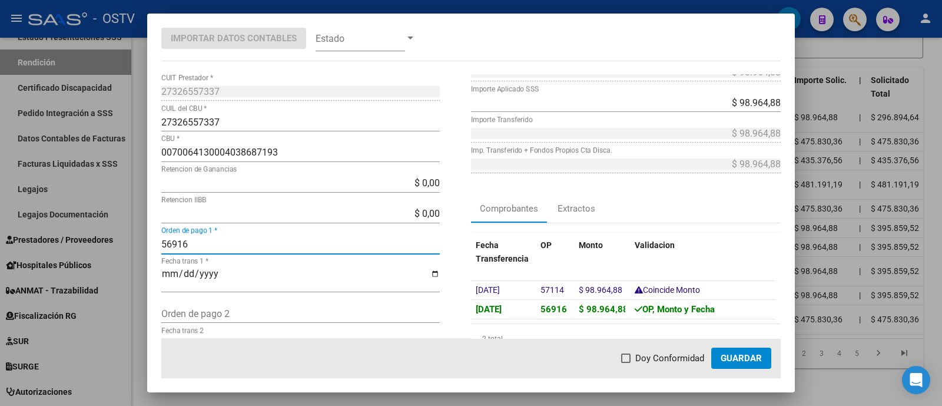
type input "56916"
click at [668, 369] on mat-dialog-actions "Doy Conformidad Guardar" at bounding box center [470, 358] width 619 height 40
drag, startPoint x: 683, startPoint y: 357, endPoint x: 722, endPoint y: 363, distance: 39.3
click at [683, 357] on span "Doy Conformidad" at bounding box center [669, 358] width 69 height 14
click at [626, 363] on input "Doy Conformidad" at bounding box center [625, 363] width 1 height 1
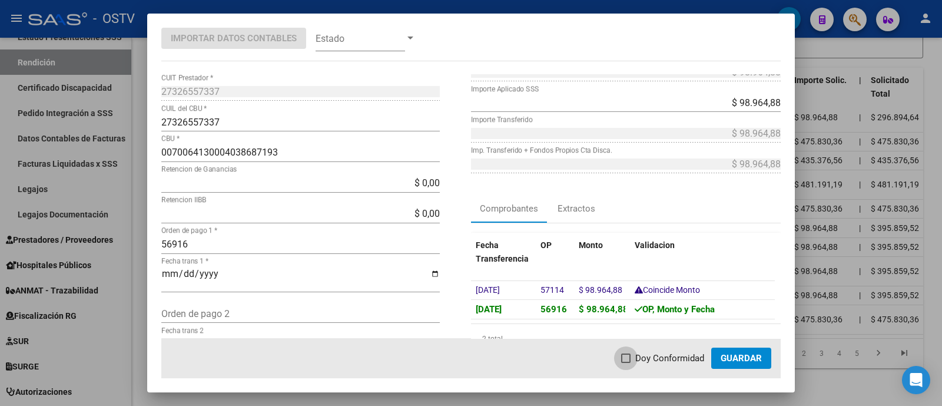
checkbox input "true"
click at [732, 361] on span "Guardar" at bounding box center [741, 358] width 41 height 11
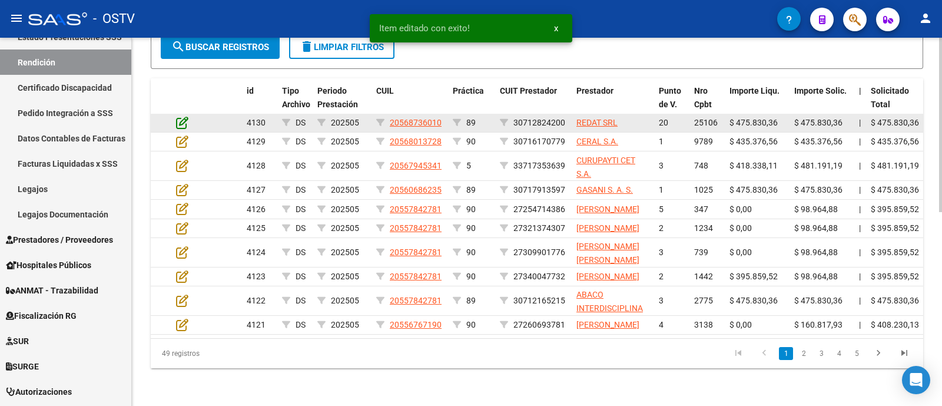
click at [182, 116] on icon at bounding box center [182, 122] width 12 height 13
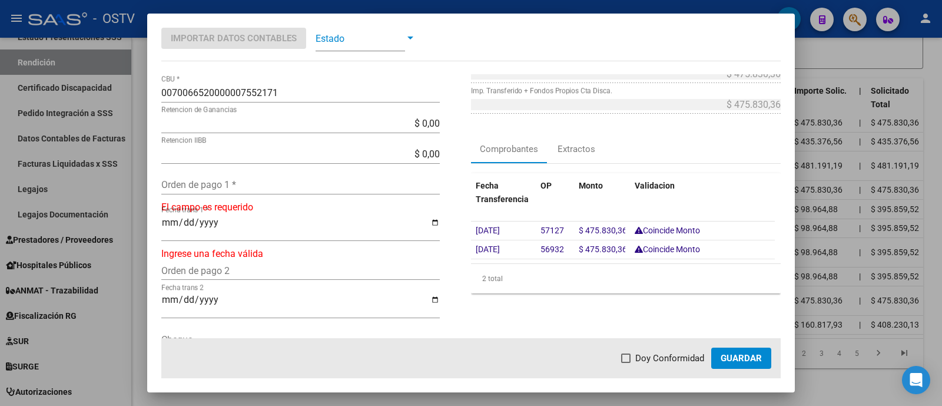
scroll to position [147, 0]
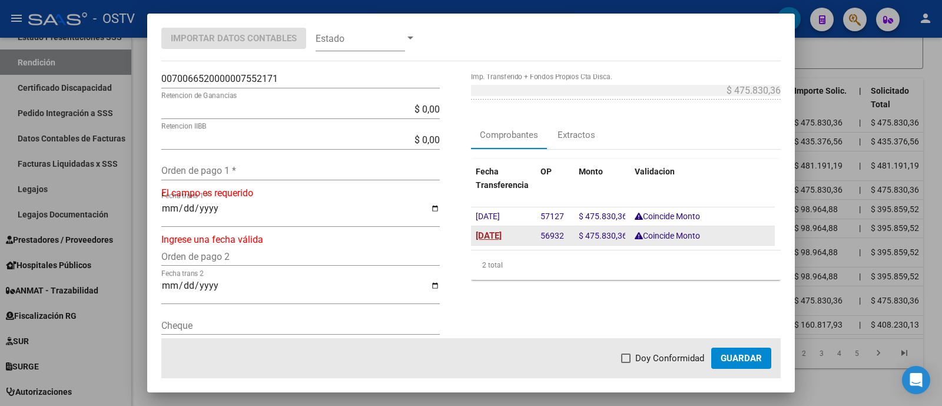
click at [500, 230] on span "[DATE]" at bounding box center [489, 235] width 26 height 11
type input "[DATE]"
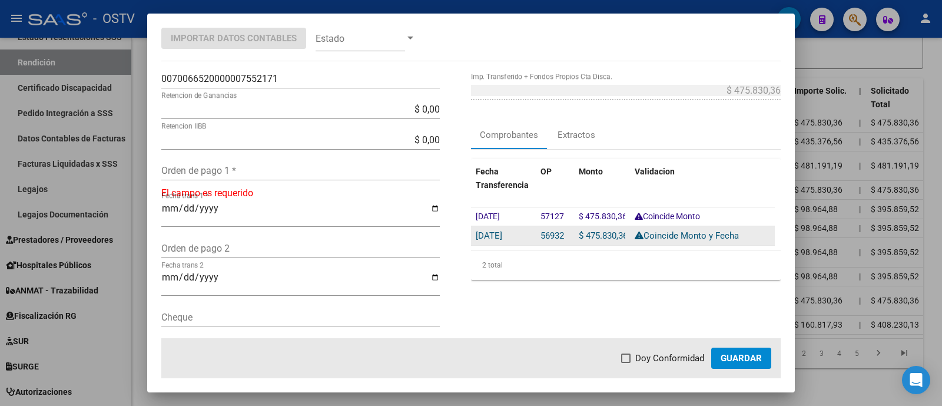
drag, startPoint x: 532, startPoint y: 234, endPoint x: 560, endPoint y: 237, distance: 29.0
click at [560, 237] on datatable-body-cell "56932" at bounding box center [555, 235] width 38 height 19
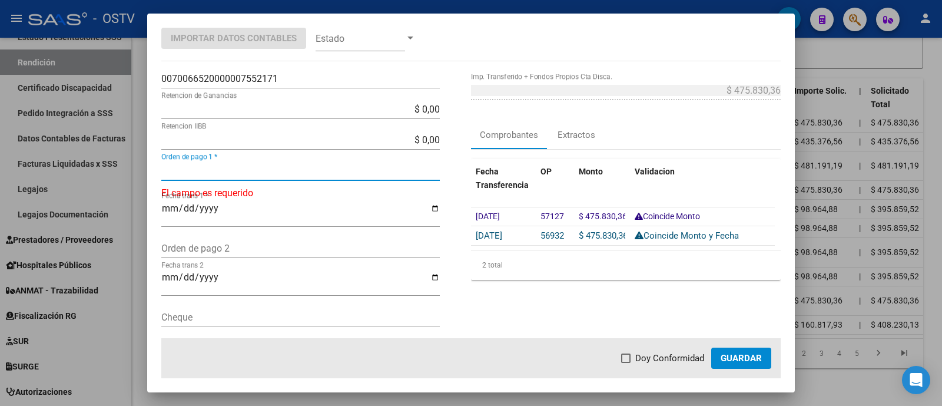
click at [256, 171] on input "Orden de pago 1 *" at bounding box center [300, 170] width 278 height 11
paste input "56932"
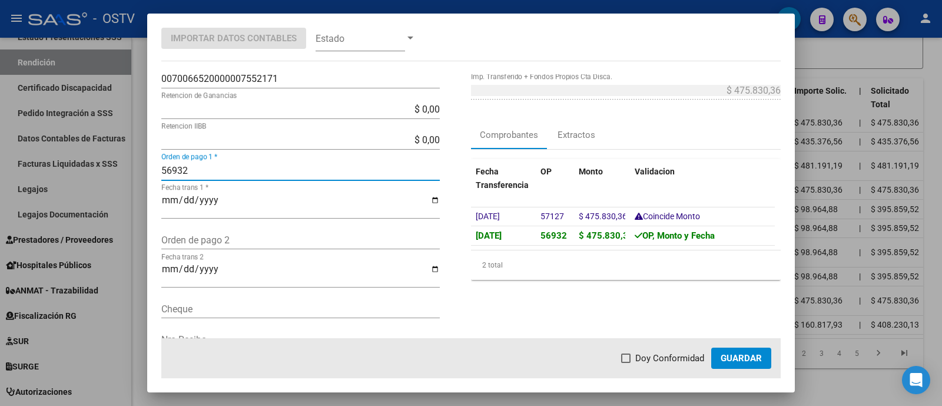
type input "56932"
click at [662, 356] on span "Doy Conformidad" at bounding box center [669, 358] width 69 height 14
click at [626, 363] on input "Doy Conformidad" at bounding box center [625, 363] width 1 height 1
checkbox input "true"
click at [723, 353] on span "Guardar" at bounding box center [741, 358] width 41 height 11
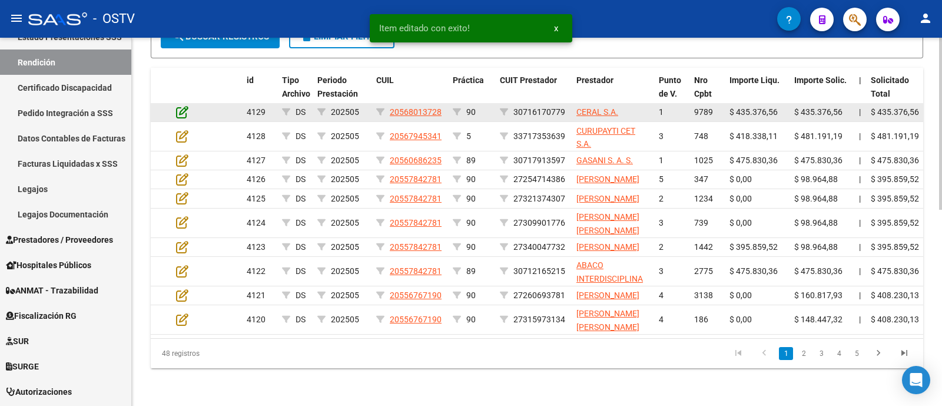
click at [181, 106] on icon at bounding box center [182, 111] width 12 height 13
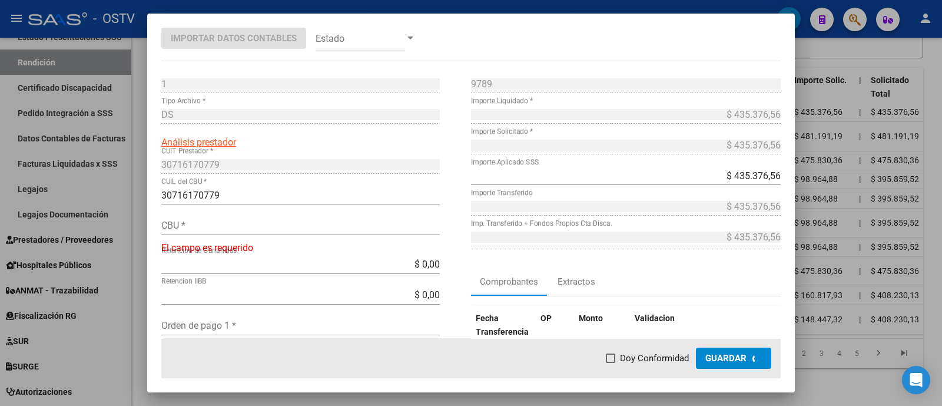
type input "0270034210036880010061"
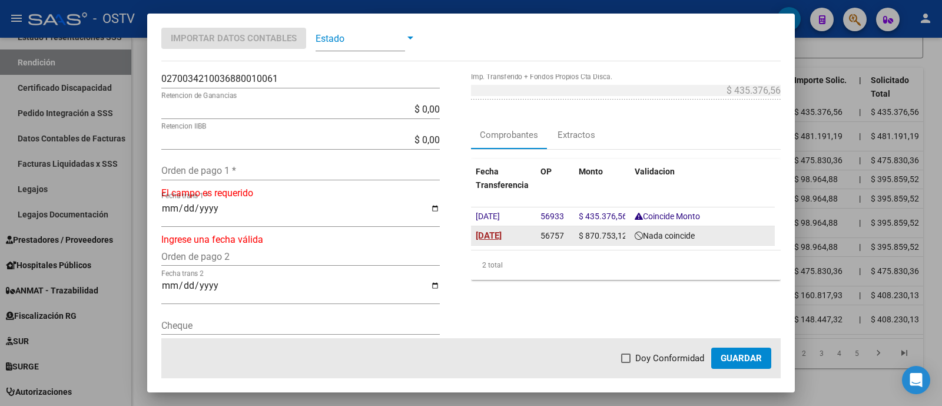
click at [483, 235] on span "[DATE]" at bounding box center [489, 235] width 26 height 11
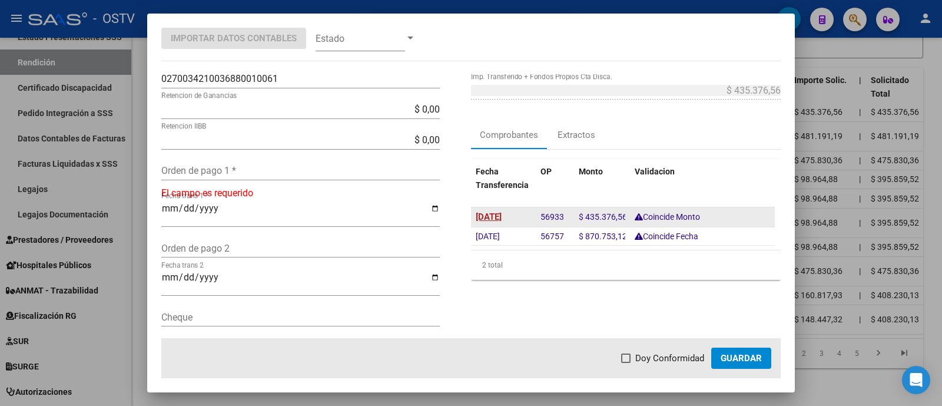
click at [491, 218] on span "[DATE]" at bounding box center [489, 216] width 26 height 11
type input "[DATE]"
drag, startPoint x: 539, startPoint y: 217, endPoint x: 559, endPoint y: 220, distance: 20.2
click at [559, 220] on datatable-body-cell "56933" at bounding box center [555, 216] width 38 height 19
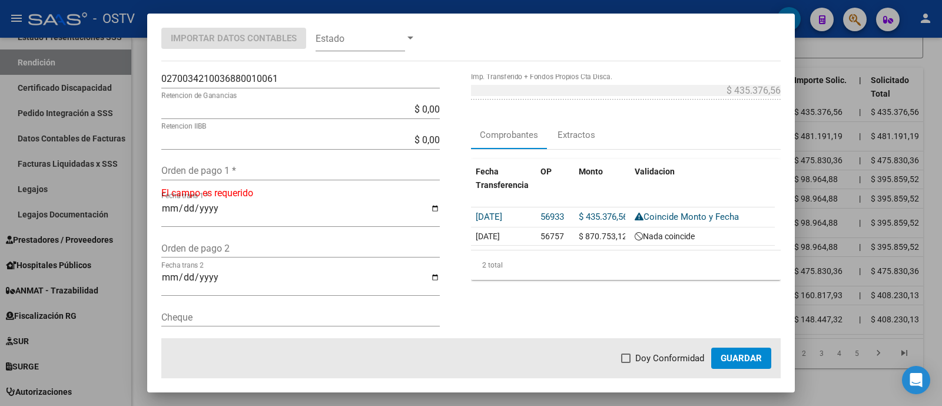
click at [219, 172] on input "Orden de pago 1 *" at bounding box center [300, 170] width 278 height 11
paste input "56933"
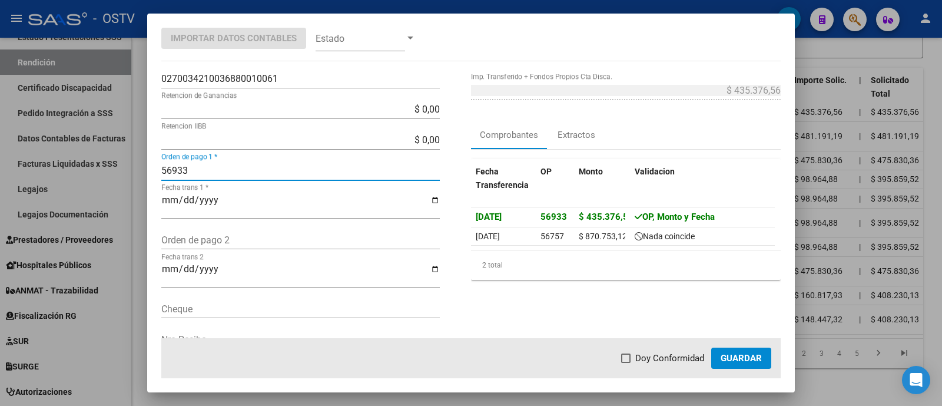
type input "56933"
click at [692, 354] on span "Doy Conformidad" at bounding box center [669, 358] width 69 height 14
click at [626, 363] on input "Doy Conformidad" at bounding box center [625, 363] width 1 height 1
checkbox input "true"
click at [732, 354] on span "Guardar" at bounding box center [741, 358] width 41 height 11
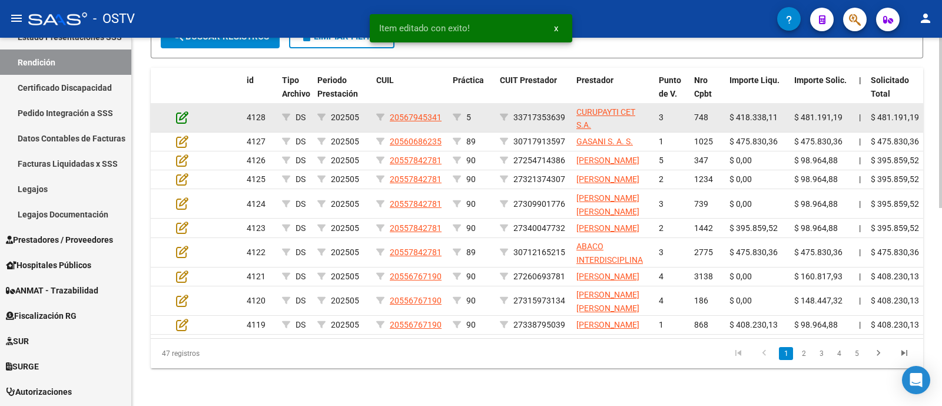
click at [182, 111] on icon at bounding box center [182, 117] width 12 height 13
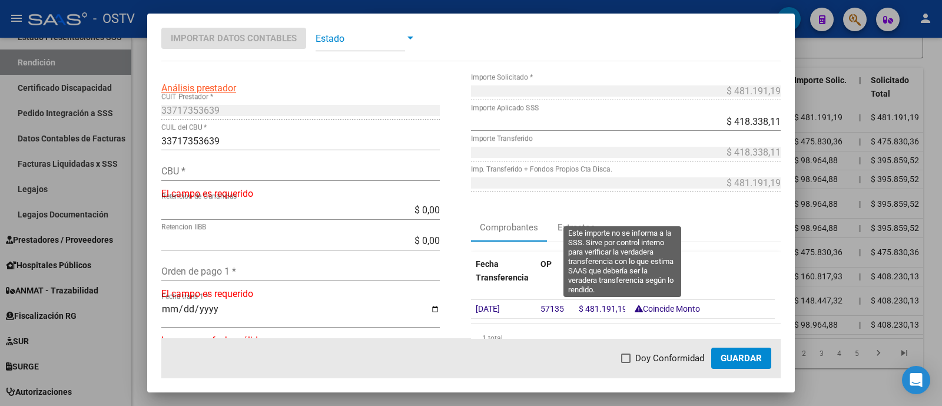
scroll to position [73, 0]
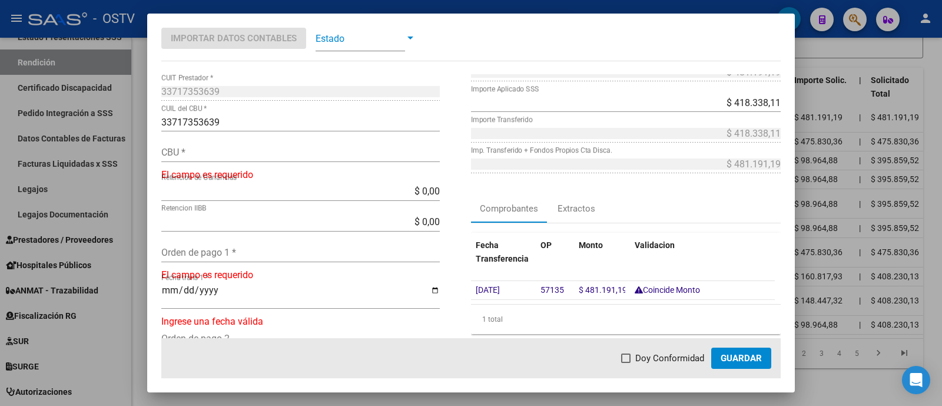
click at [359, 32] on span at bounding box center [360, 38] width 89 height 26
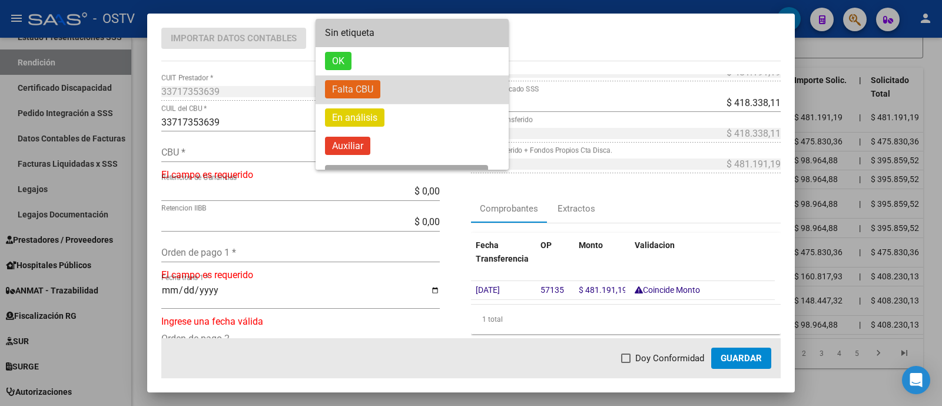
click at [420, 90] on span "Falta CBU" at bounding box center [412, 89] width 174 height 28
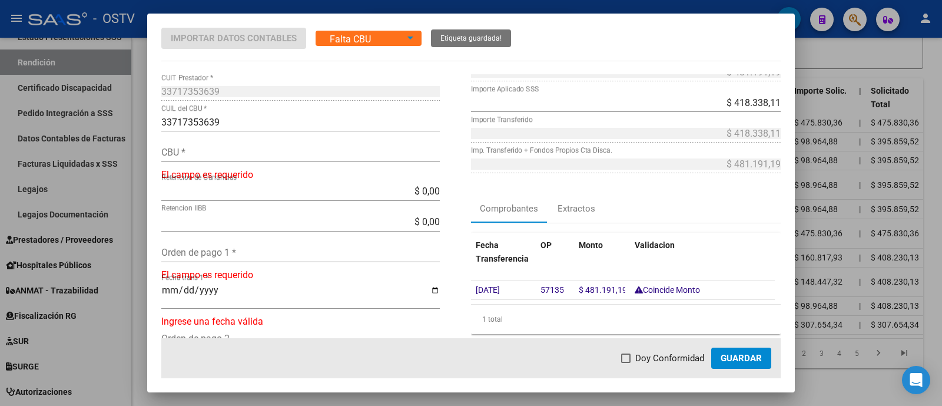
click at [261, 7] on div at bounding box center [471, 203] width 942 height 406
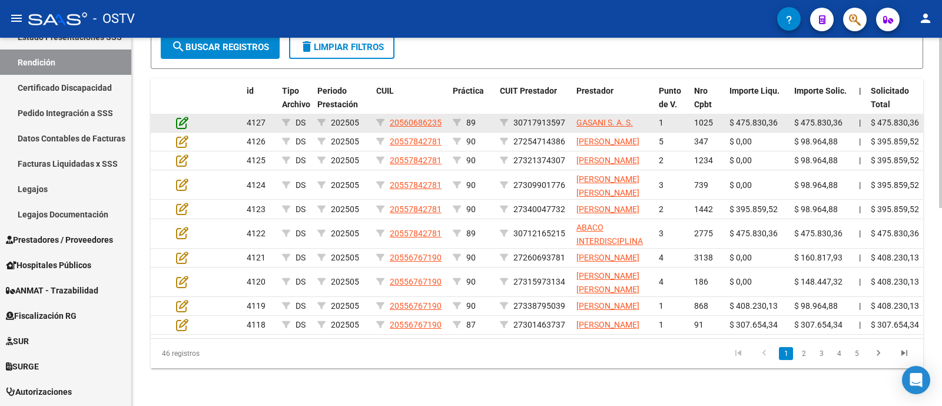
click at [182, 116] on icon at bounding box center [182, 122] width 12 height 13
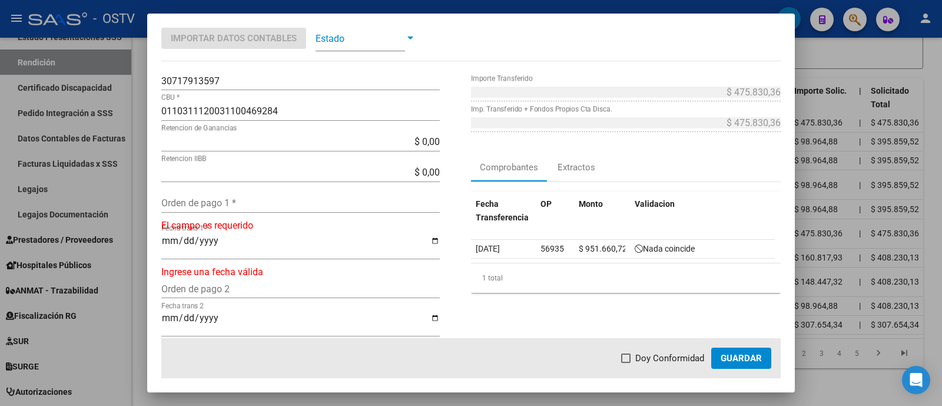
scroll to position [147, 0]
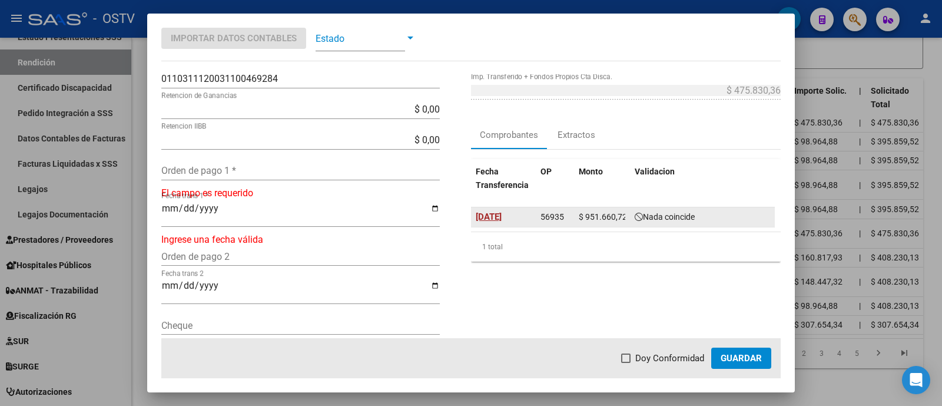
click at [496, 213] on span "[DATE]" at bounding box center [489, 216] width 26 height 11
type input "[DATE]"
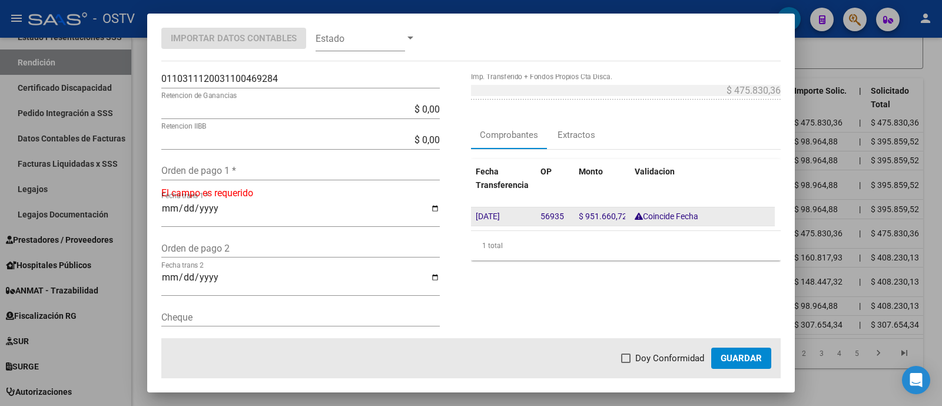
drag, startPoint x: 531, startPoint y: 214, endPoint x: 557, endPoint y: 217, distance: 26.1
click at [557, 217] on datatable-body-cell "56935" at bounding box center [555, 216] width 38 height 18
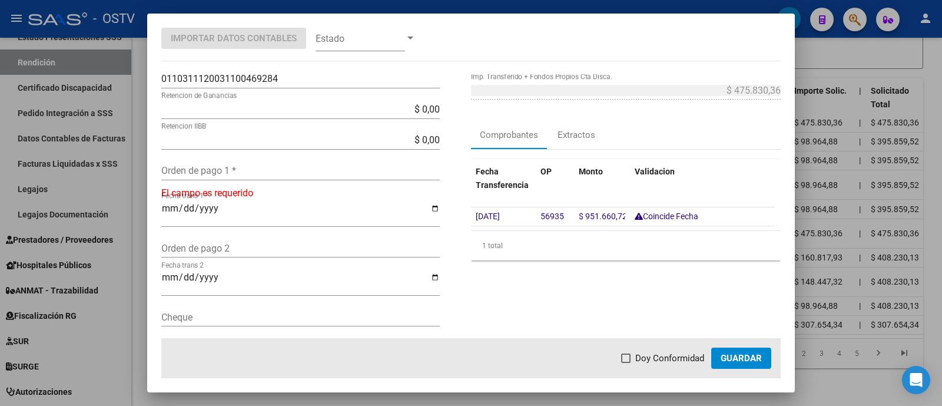
click at [268, 173] on input "Orden de pago 1 *" at bounding box center [300, 170] width 278 height 11
paste input "56935"
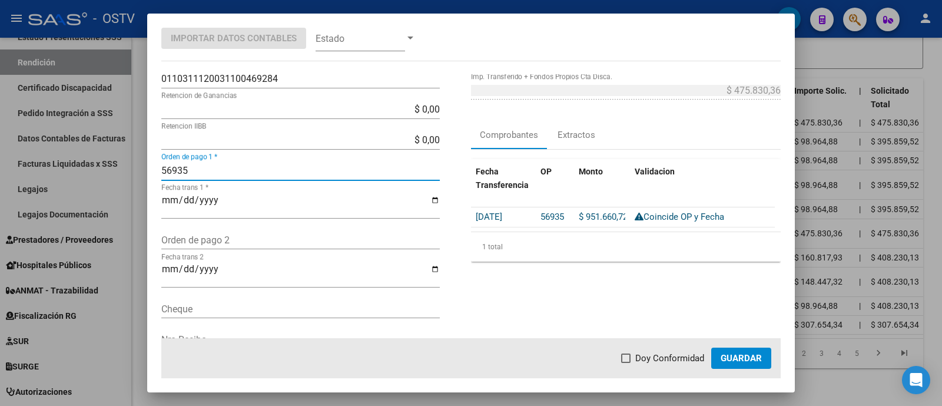
type input "56935"
click at [666, 358] on span "Doy Conformidad" at bounding box center [669, 358] width 69 height 14
click at [626, 363] on input "Doy Conformidad" at bounding box center [625, 363] width 1 height 1
checkbox input "true"
click at [723, 354] on span "Guardar" at bounding box center [741, 358] width 41 height 11
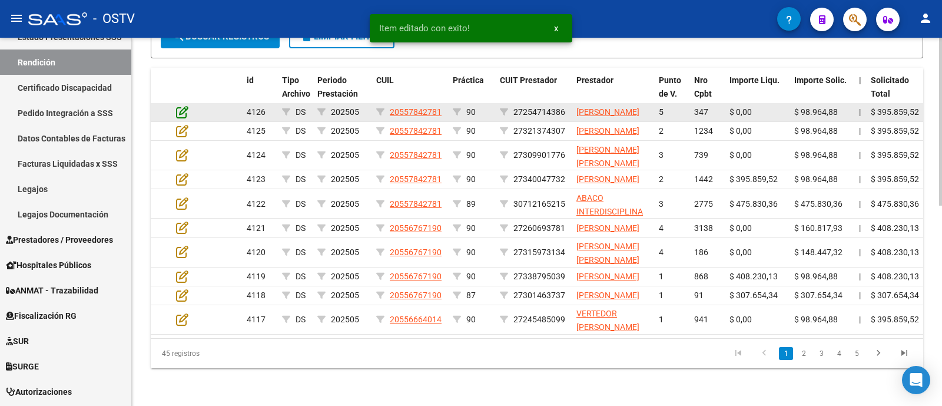
click at [184, 117] on icon at bounding box center [182, 111] width 12 height 13
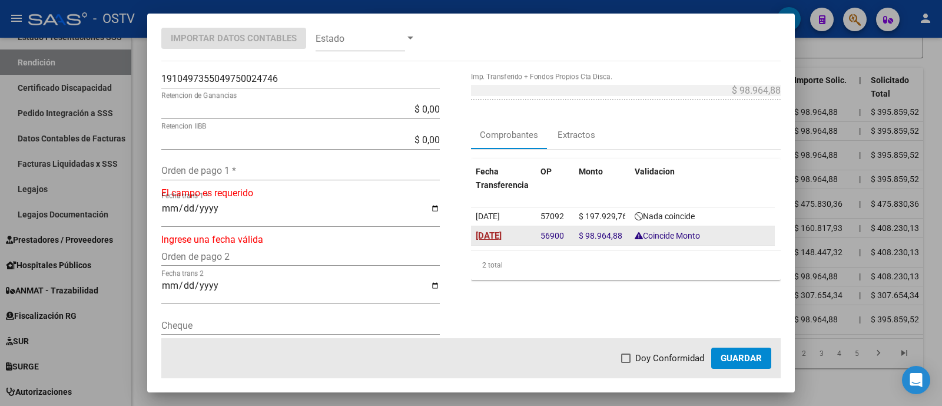
click at [486, 233] on span "[DATE]" at bounding box center [489, 235] width 26 height 11
type input "[DATE]"
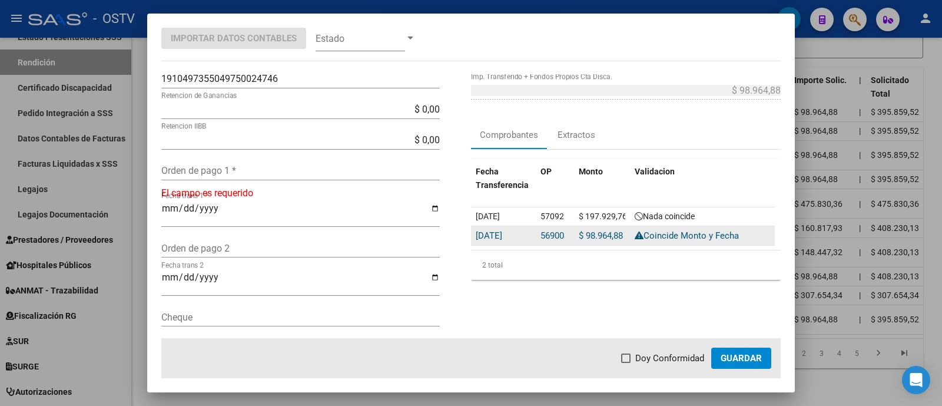
drag, startPoint x: 539, startPoint y: 235, endPoint x: 560, endPoint y: 235, distance: 21.2
click at [560, 235] on datatable-body-cell "56900" at bounding box center [555, 235] width 38 height 19
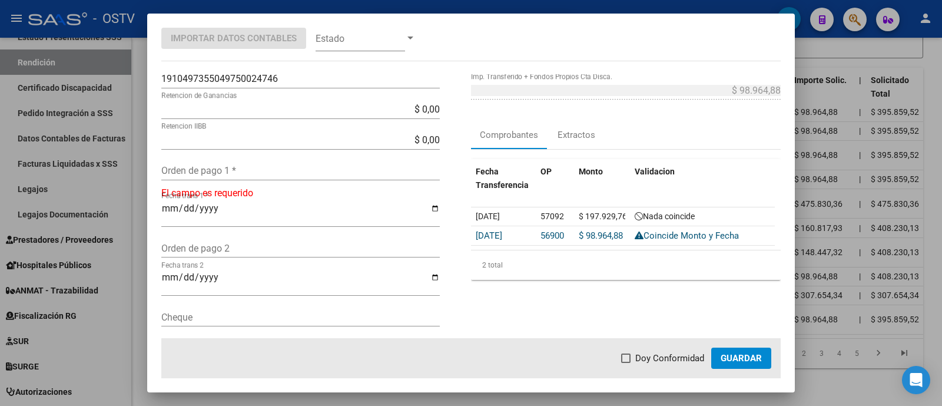
click at [208, 175] on div "Orden de pago 1 *" at bounding box center [300, 170] width 278 height 19
paste input "56900"
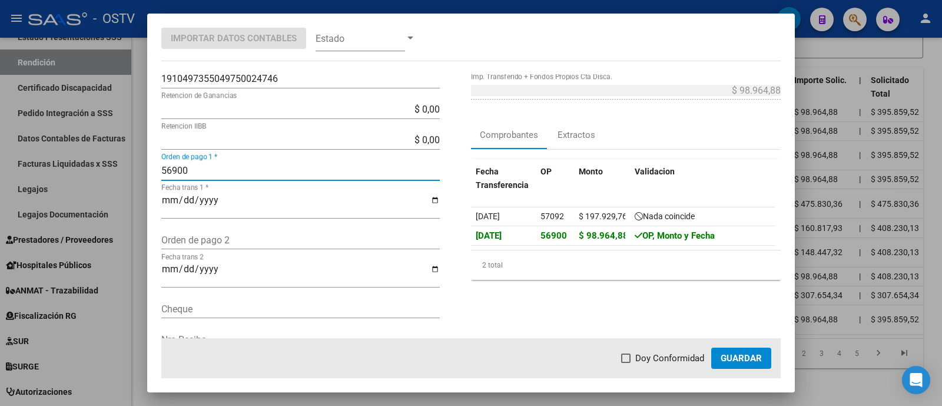
type input "56900"
click at [678, 356] on span "Doy Conformidad" at bounding box center [669, 358] width 69 height 14
click at [626, 363] on input "Doy Conformidad" at bounding box center [625, 363] width 1 height 1
checkbox input "true"
click at [723, 354] on span "Guardar" at bounding box center [741, 358] width 41 height 11
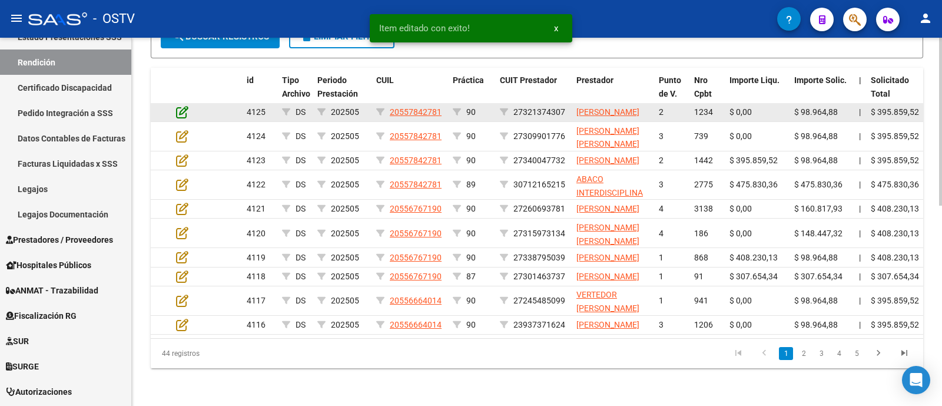
click at [185, 108] on icon at bounding box center [182, 111] width 12 height 13
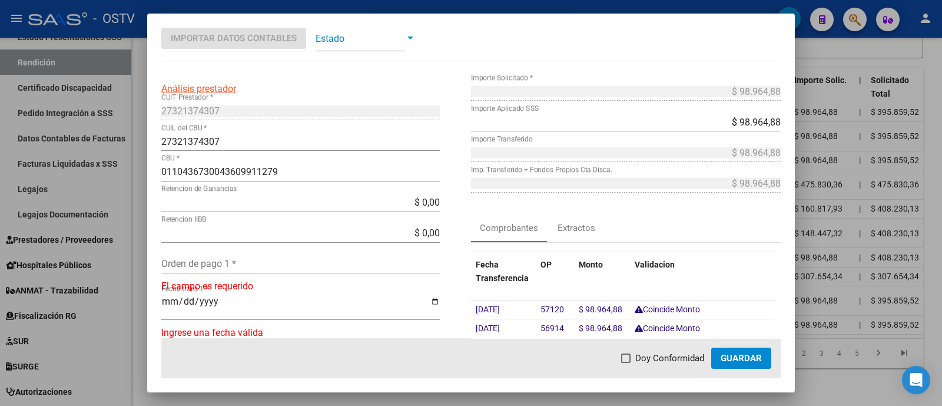
scroll to position [73, 0]
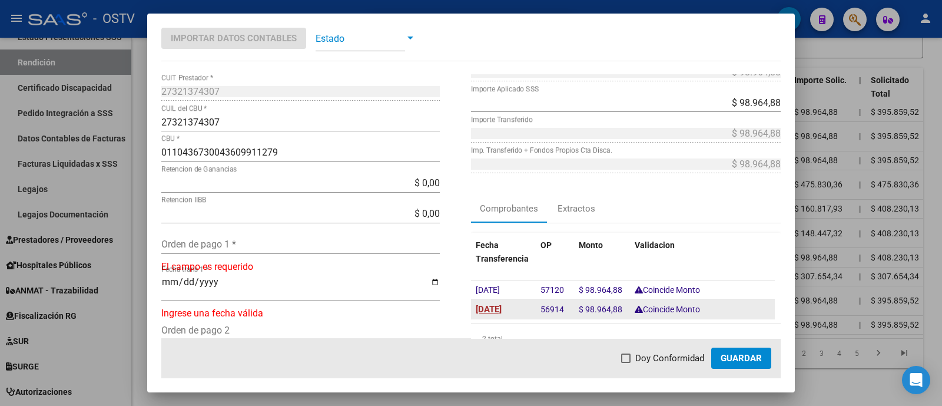
click at [502, 305] on span "[DATE]" at bounding box center [489, 309] width 26 height 11
type input "[DATE]"
drag, startPoint x: 540, startPoint y: 307, endPoint x: 561, endPoint y: 310, distance: 20.8
click at [561, 310] on div "56914" at bounding box center [554, 309] width 29 height 14
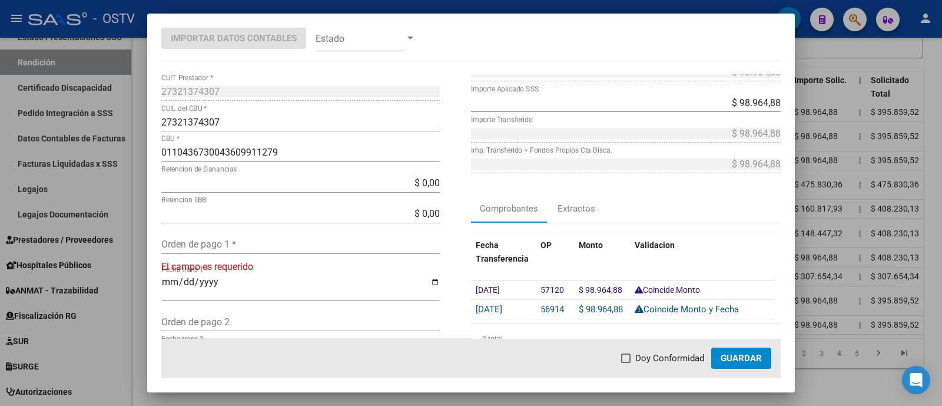
click at [268, 256] on div "Orden de pago 1 *" at bounding box center [300, 250] width 278 height 31
click at [273, 248] on input "Orden de pago 1 *" at bounding box center [300, 243] width 278 height 11
paste input "56914"
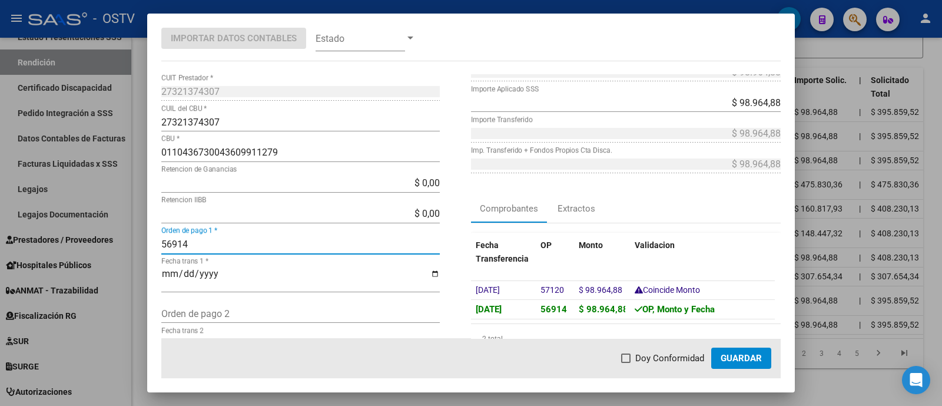
type input "56914"
click at [655, 351] on span "Doy Conformidad" at bounding box center [669, 358] width 69 height 14
click at [626, 363] on input "Doy Conformidad" at bounding box center [625, 363] width 1 height 1
checkbox input "true"
click at [739, 353] on span "Guardar" at bounding box center [741, 358] width 41 height 11
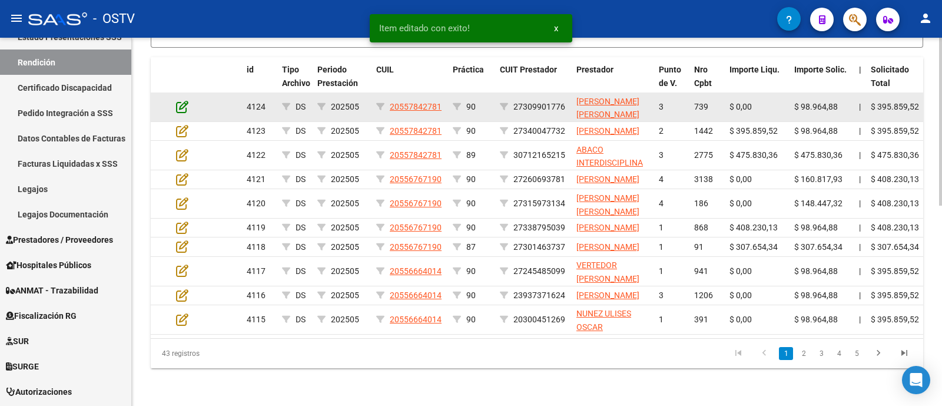
click at [182, 108] on icon at bounding box center [182, 106] width 12 height 13
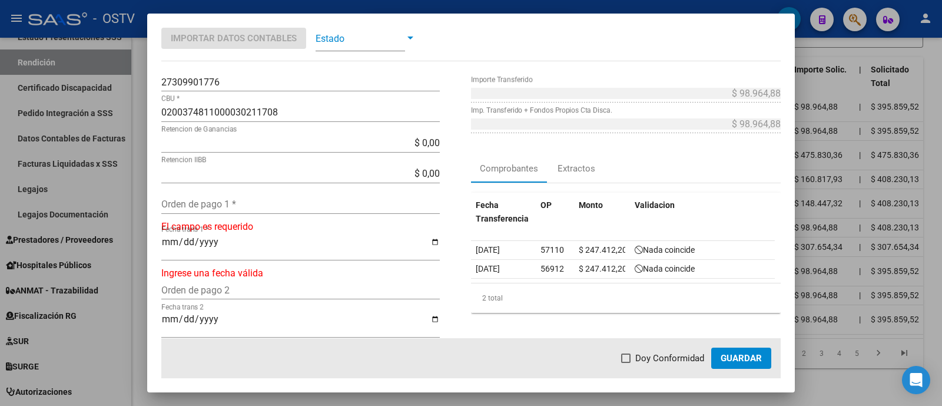
scroll to position [147, 0]
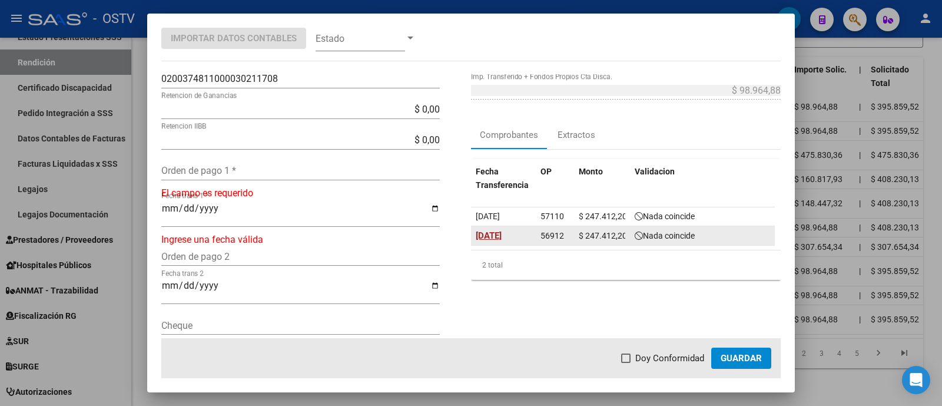
click at [502, 234] on span "[DATE]" at bounding box center [489, 235] width 26 height 11
type input "[DATE]"
drag, startPoint x: 535, startPoint y: 234, endPoint x: 556, endPoint y: 234, distance: 21.2
click at [556, 234] on span "56912" at bounding box center [552, 234] width 24 height 9
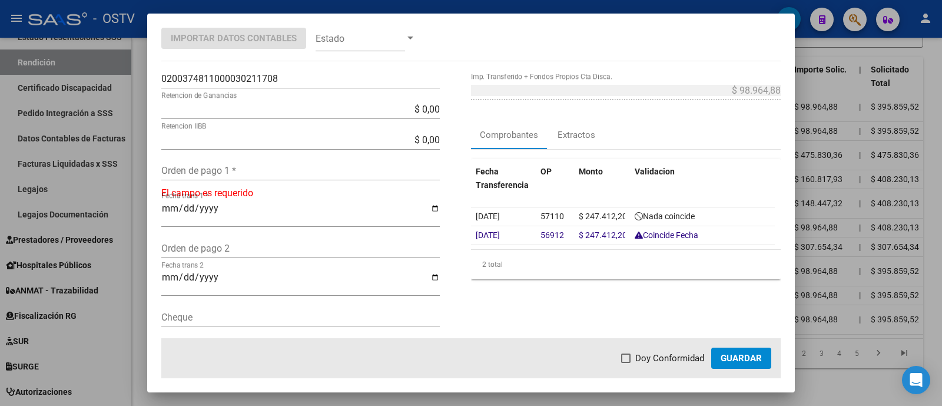
click at [282, 163] on div "Orden de pago 1 *" at bounding box center [300, 170] width 278 height 19
paste input "56912"
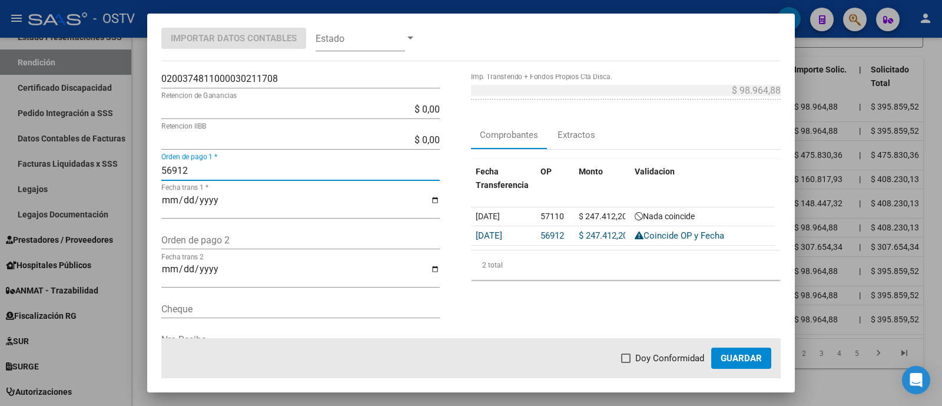
type input "56912"
click at [663, 353] on span "Doy Conformidad" at bounding box center [669, 358] width 69 height 14
click at [626, 363] on input "Doy Conformidad" at bounding box center [625, 363] width 1 height 1
checkbox input "true"
click at [736, 361] on span "Guardar" at bounding box center [741, 358] width 41 height 11
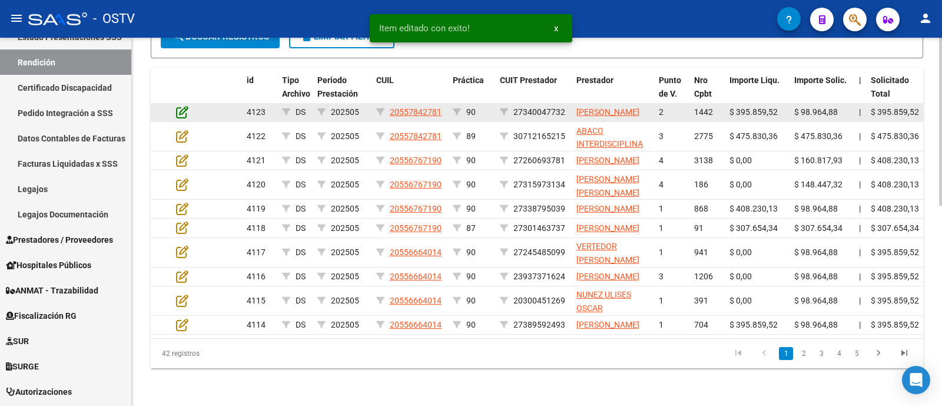
click at [178, 118] on icon at bounding box center [182, 111] width 12 height 13
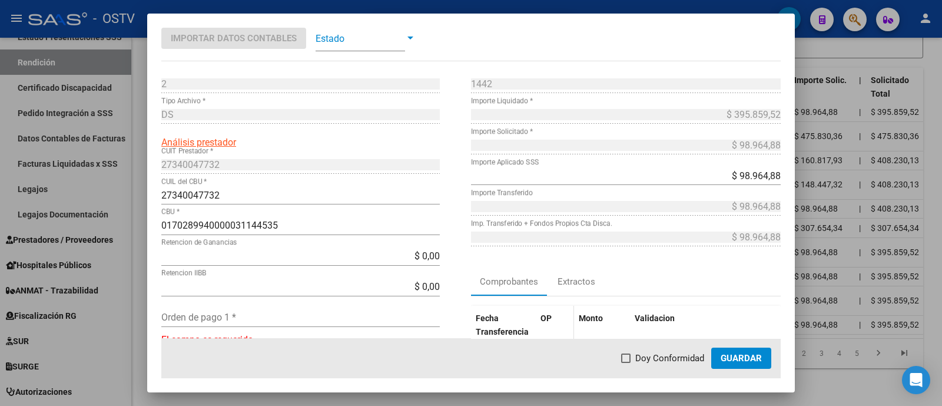
scroll to position [73, 0]
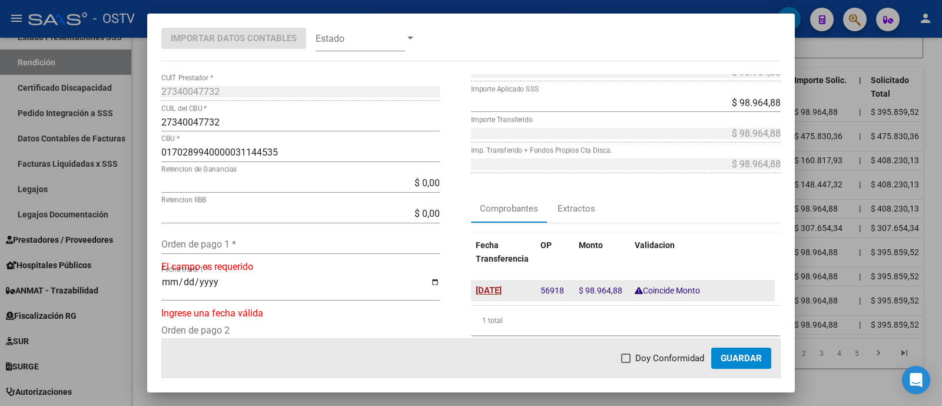
click at [499, 288] on span "[DATE]" at bounding box center [489, 290] width 26 height 11
type input "[DATE]"
drag, startPoint x: 537, startPoint y: 287, endPoint x: 558, endPoint y: 288, distance: 21.3
click at [558, 288] on span "56918" at bounding box center [552, 290] width 24 height 11
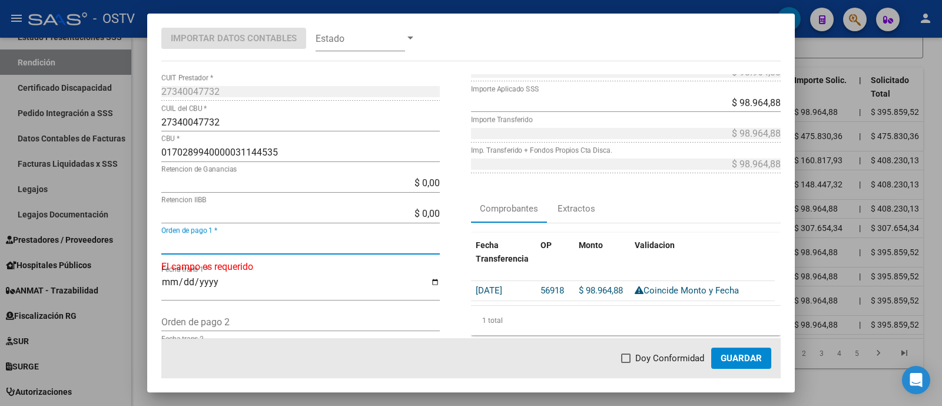
click at [322, 240] on input "Orden de pago 1 *" at bounding box center [300, 243] width 278 height 11
paste input "56918"
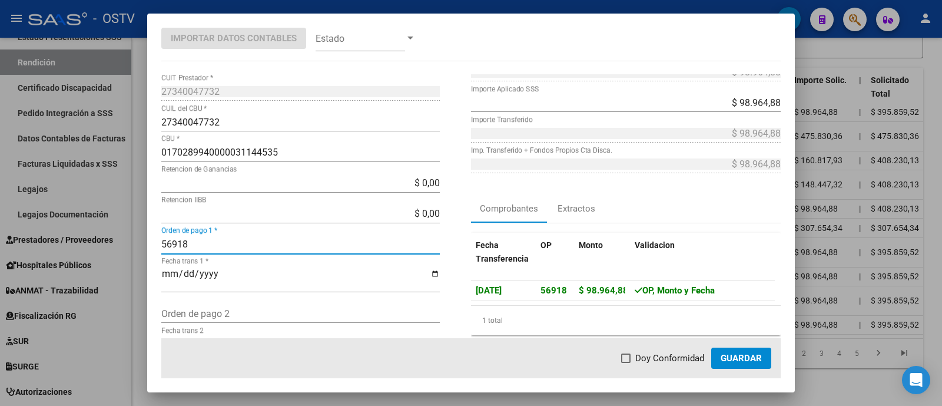
type input "56918"
click at [671, 360] on span "Doy Conformidad" at bounding box center [669, 358] width 69 height 14
click at [626, 363] on input "Doy Conformidad" at bounding box center [625, 363] width 1 height 1
checkbox input "true"
click at [712, 350] on button "Guardar" at bounding box center [741, 357] width 60 height 21
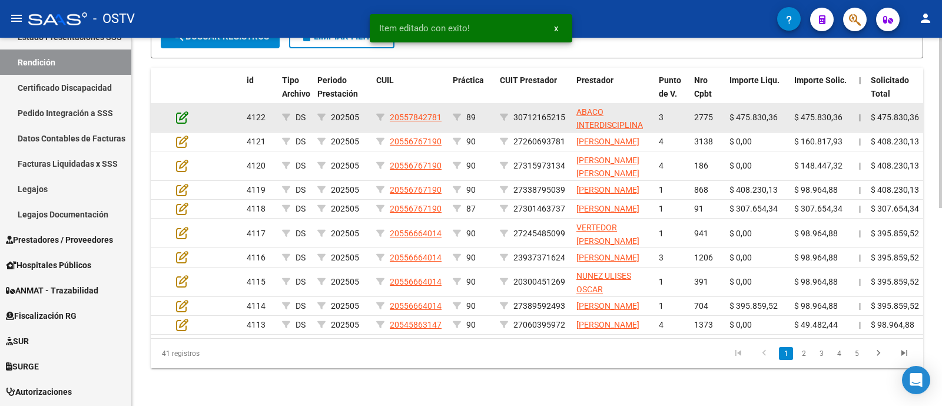
click at [181, 116] on icon at bounding box center [182, 117] width 12 height 13
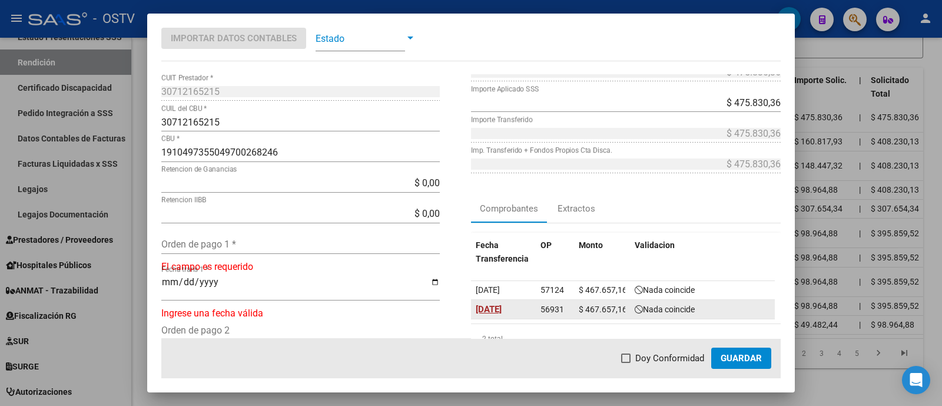
click at [502, 308] on span "[DATE]" at bounding box center [489, 309] width 26 height 11
type input "[DATE]"
drag, startPoint x: 538, startPoint y: 308, endPoint x: 556, endPoint y: 313, distance: 18.3
click at [556, 313] on div "56931" at bounding box center [554, 309] width 29 height 14
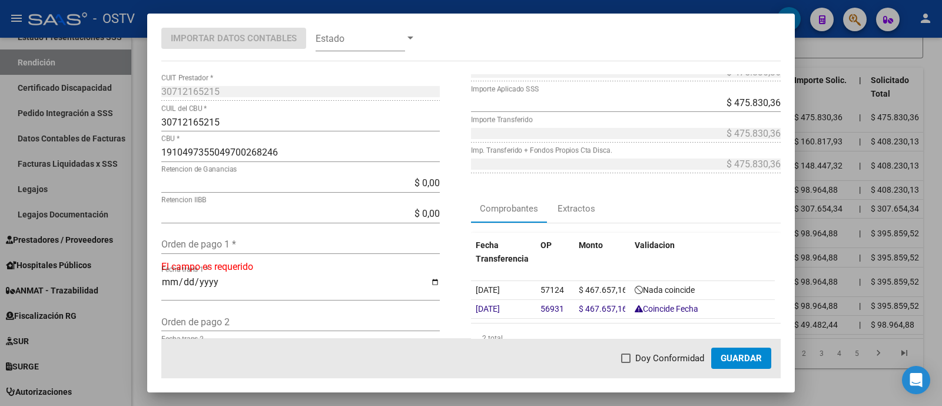
click at [357, 252] on div "Orden de pago 1 *" at bounding box center [300, 244] width 278 height 19
paste input "56931"
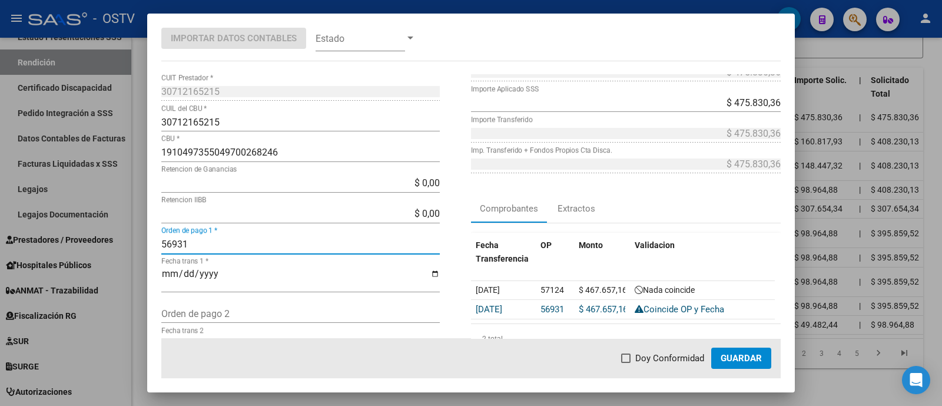
type input "56931"
click at [640, 360] on span "Doy Conformidad" at bounding box center [669, 358] width 69 height 14
click at [626, 363] on input "Doy Conformidad" at bounding box center [625, 363] width 1 height 1
checkbox input "true"
click at [732, 357] on span "Guardar" at bounding box center [741, 358] width 41 height 11
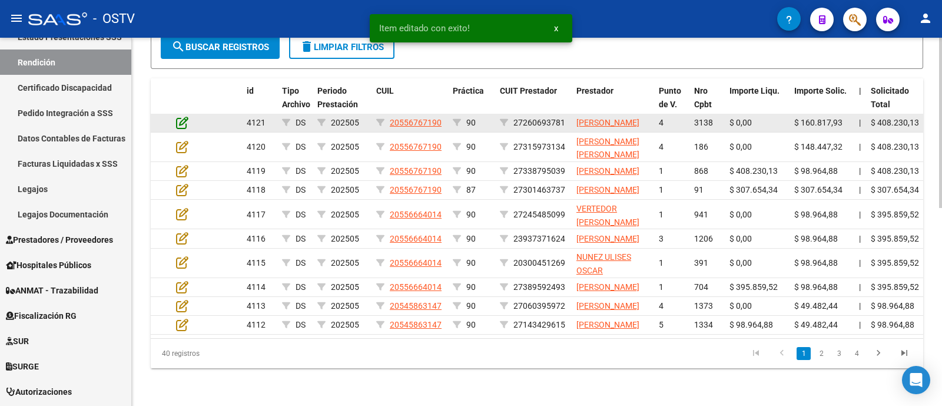
click at [184, 116] on icon at bounding box center [182, 122] width 12 height 13
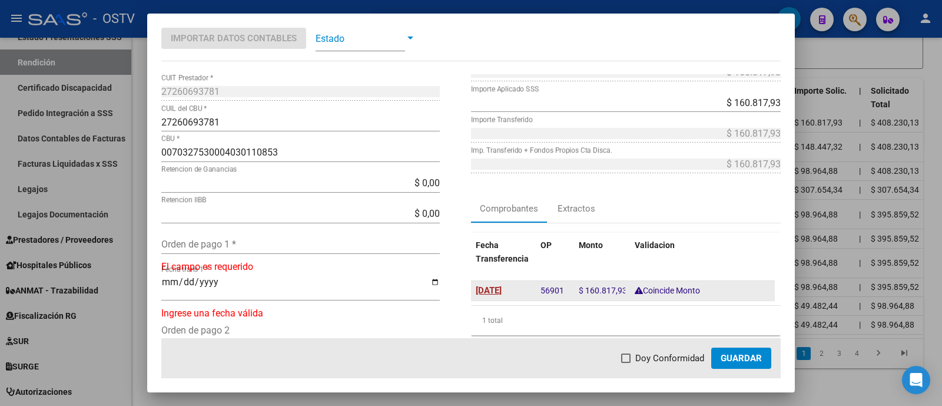
click at [498, 289] on span "[DATE]" at bounding box center [489, 290] width 26 height 11
type input "[DATE]"
drag, startPoint x: 537, startPoint y: 288, endPoint x: 557, endPoint y: 291, distance: 20.7
click at [557, 291] on span "56901" at bounding box center [552, 290] width 24 height 11
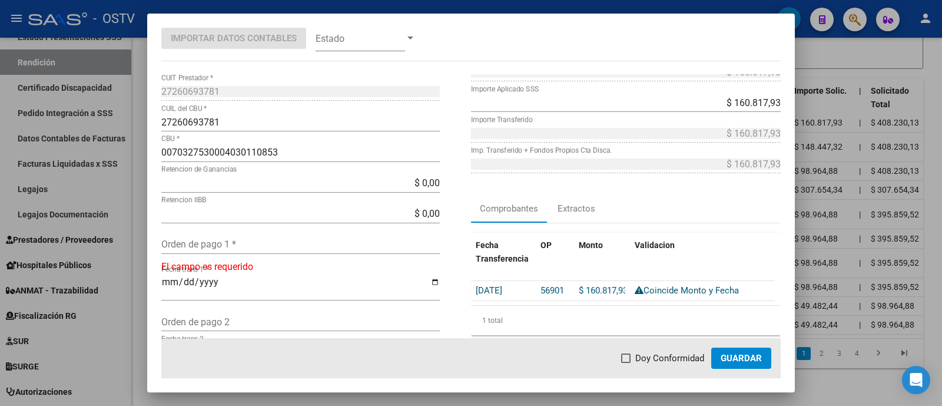
click at [204, 248] on input "Orden de pago 1 *" at bounding box center [300, 243] width 278 height 11
paste input "56901"
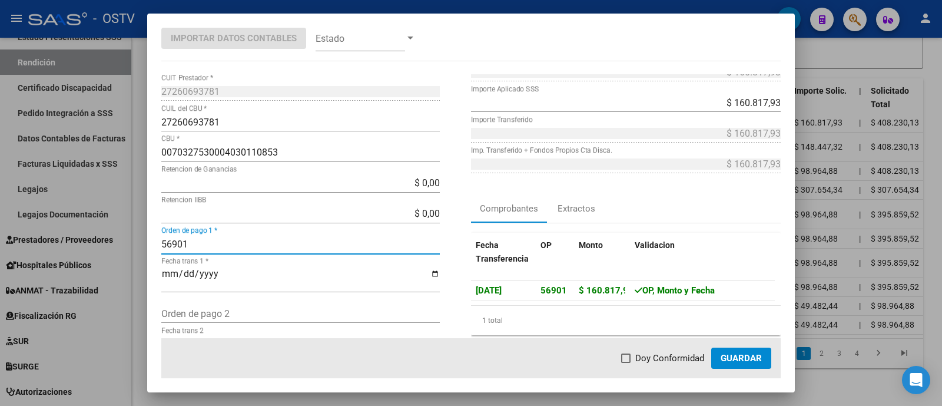
type input "56901"
click at [699, 358] on span "Doy Conformidad" at bounding box center [669, 358] width 69 height 14
click at [626, 363] on input "Doy Conformidad" at bounding box center [625, 363] width 1 height 1
checkbox input "true"
click at [750, 361] on span "Guardar" at bounding box center [741, 358] width 41 height 11
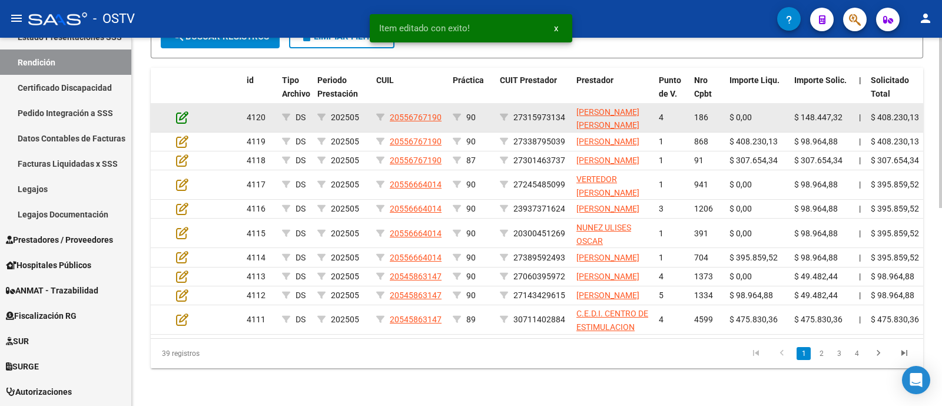
click at [184, 117] on icon at bounding box center [182, 117] width 12 height 13
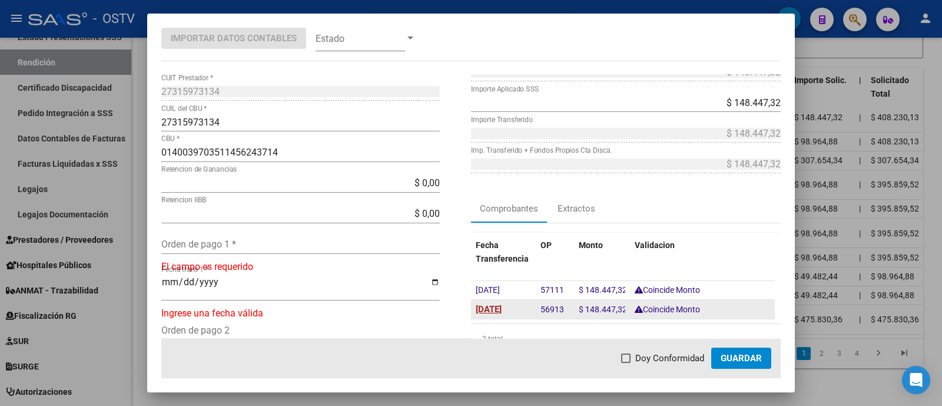
click at [502, 306] on span "[DATE]" at bounding box center [489, 309] width 26 height 11
type input "[DATE]"
drag, startPoint x: 533, startPoint y: 306, endPoint x: 558, endPoint y: 308, distance: 25.4
click at [558, 308] on datatable-body-cell "56913" at bounding box center [555, 309] width 38 height 19
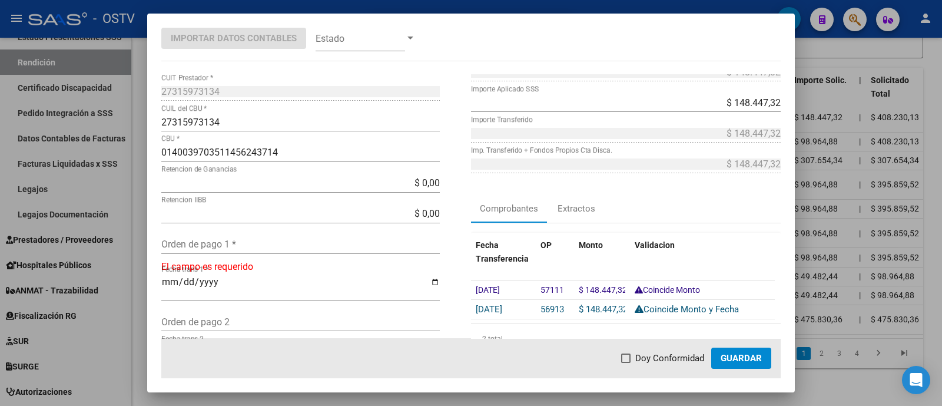
click at [309, 248] on input "Orden de pago 1 *" at bounding box center [300, 243] width 278 height 11
paste input "56913"
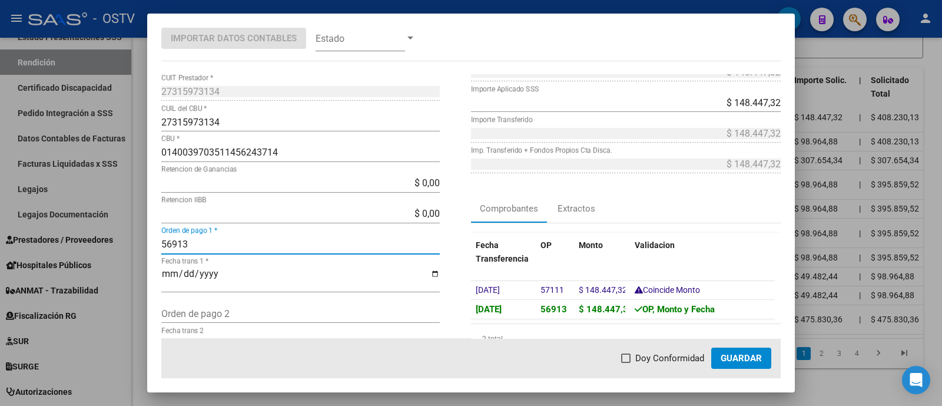
type input "56913"
drag, startPoint x: 659, startPoint y: 351, endPoint x: 678, endPoint y: 357, distance: 20.3
click at [659, 353] on span "Doy Conformidad" at bounding box center [669, 358] width 69 height 14
click at [626, 363] on input "Doy Conformidad" at bounding box center [625, 363] width 1 height 1
checkbox input "true"
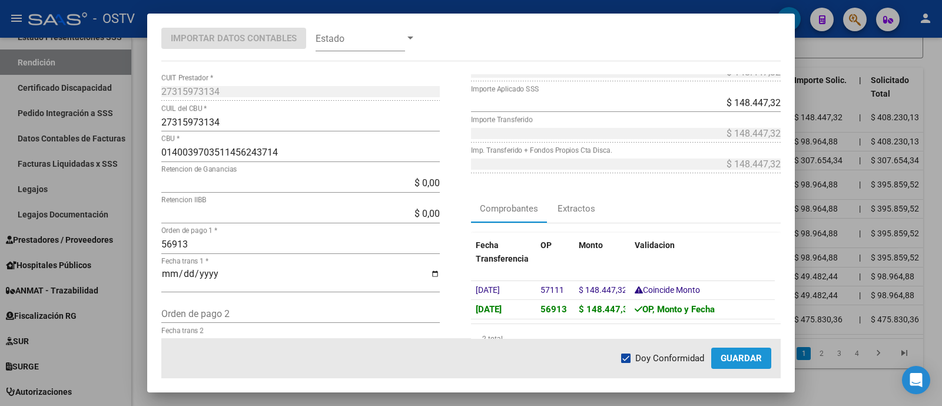
click at [714, 362] on button "Guardar" at bounding box center [741, 357] width 60 height 21
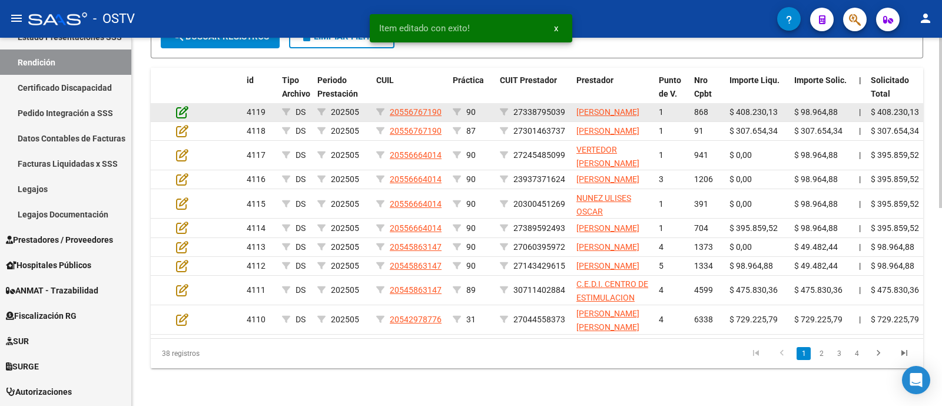
click at [182, 112] on icon at bounding box center [182, 111] width 12 height 13
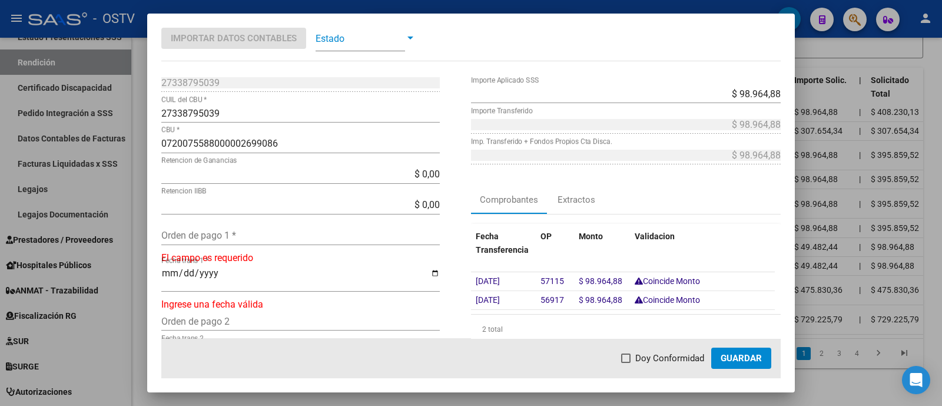
scroll to position [147, 0]
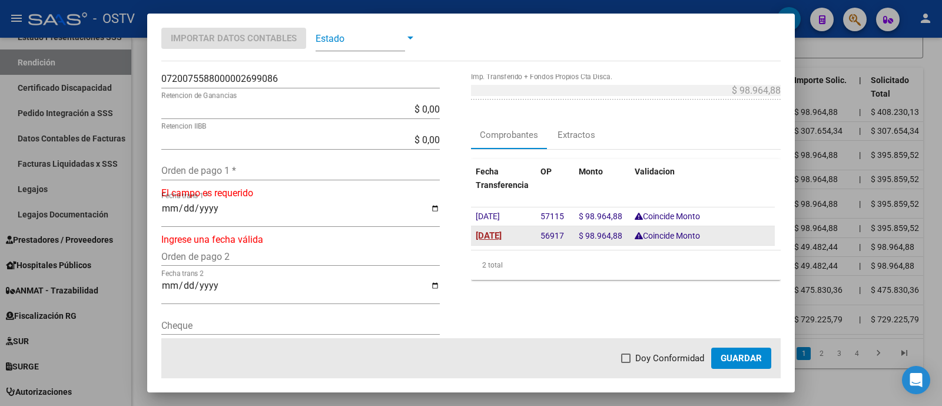
click at [489, 234] on span "[DATE]" at bounding box center [489, 235] width 26 height 11
type input "[DATE]"
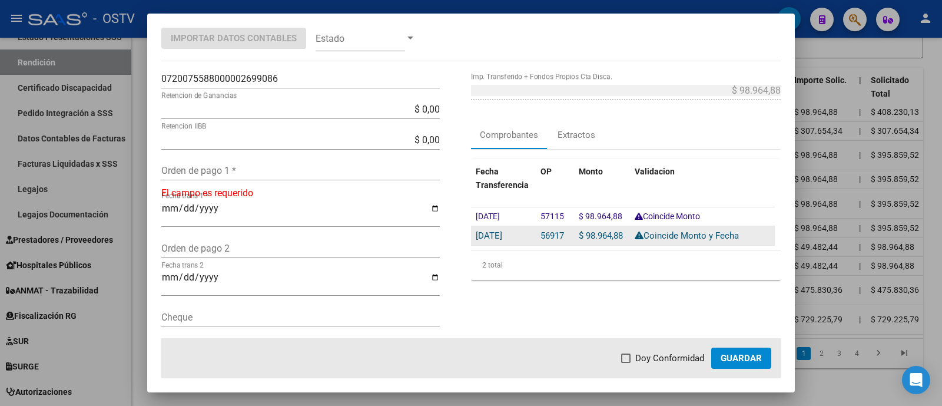
drag, startPoint x: 536, startPoint y: 233, endPoint x: 559, endPoint y: 234, distance: 23.6
click at [559, 234] on span "56917" at bounding box center [552, 235] width 24 height 11
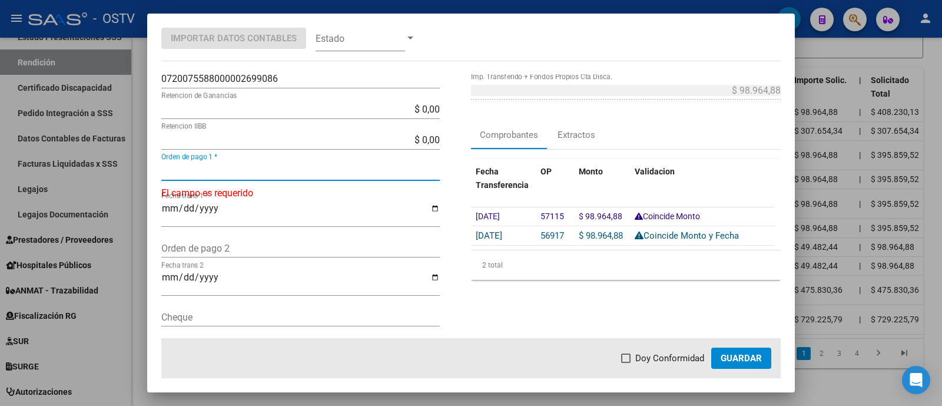
click at [318, 172] on input "Orden de pago 1 *" at bounding box center [300, 170] width 278 height 11
paste input "56917"
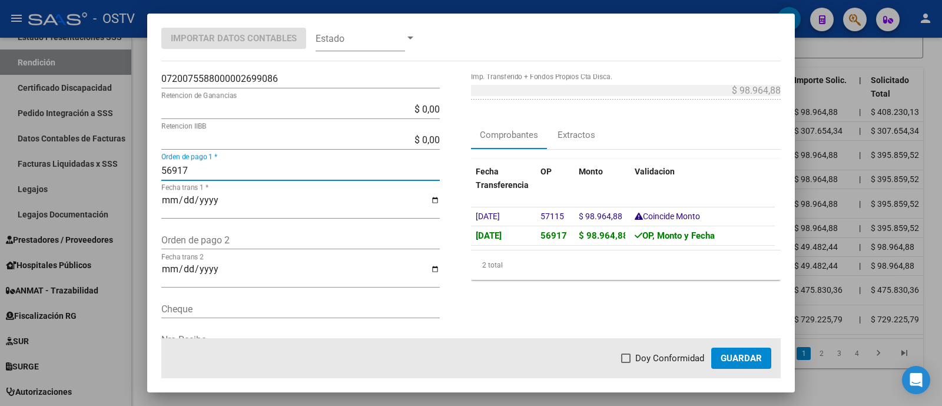
type input "56917"
click at [676, 356] on span "Doy Conformidad" at bounding box center [669, 358] width 69 height 14
click at [626, 363] on input "Doy Conformidad" at bounding box center [625, 363] width 1 height 1
checkbox input "true"
click at [751, 363] on button "Guardar" at bounding box center [741, 357] width 60 height 21
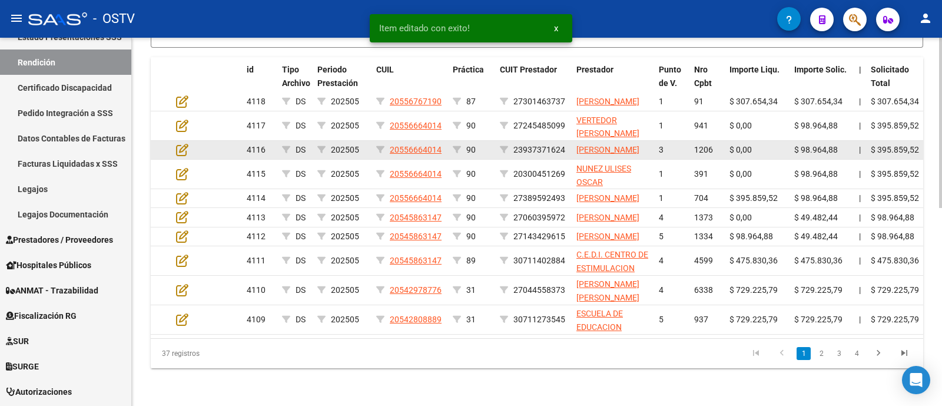
scroll to position [355, 0]
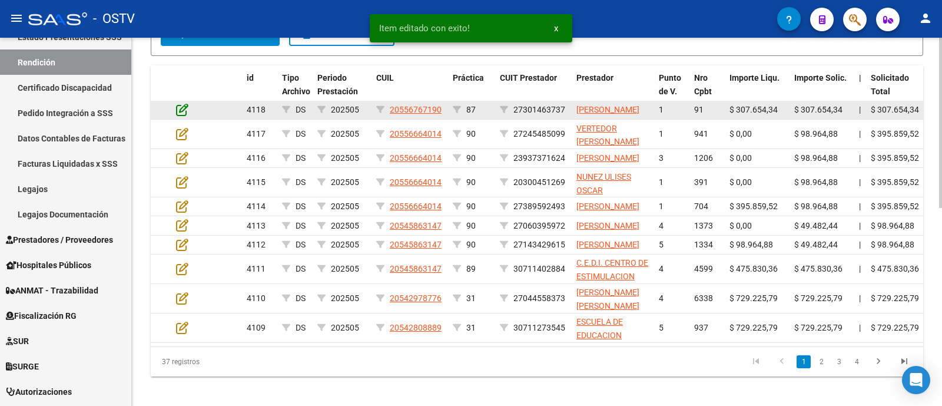
click at [185, 116] on icon at bounding box center [182, 109] width 12 height 13
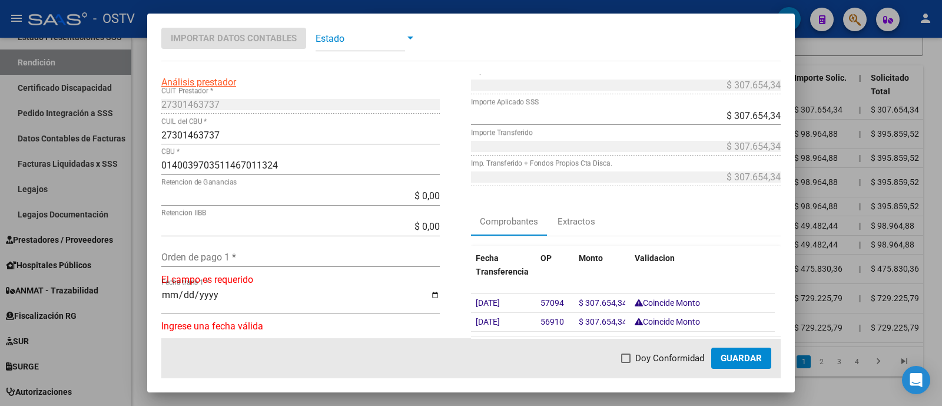
scroll to position [147, 0]
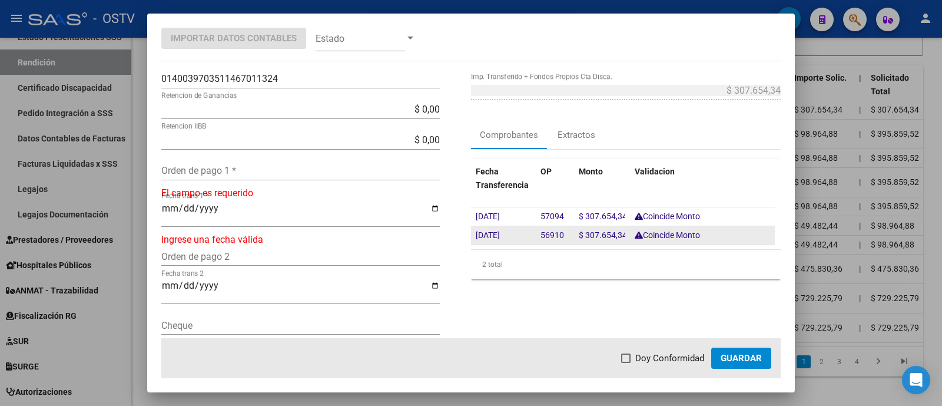
drag, startPoint x: 489, startPoint y: 234, endPoint x: 520, endPoint y: 233, distance: 31.2
click at [489, 234] on span "[DATE]" at bounding box center [488, 234] width 24 height 9
type input "[DATE]"
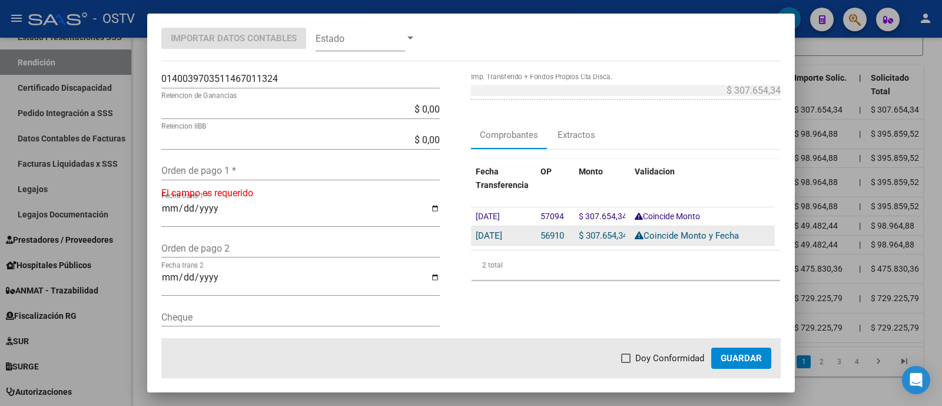
drag, startPoint x: 534, startPoint y: 233, endPoint x: 559, endPoint y: 234, distance: 24.8
click at [559, 234] on datatable-body-cell "56910" at bounding box center [555, 235] width 38 height 19
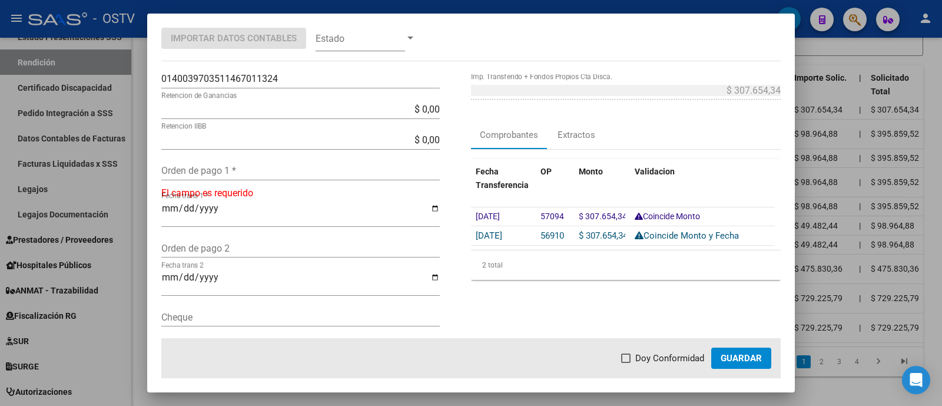
click at [237, 166] on input "Orden de pago 1 *" at bounding box center [300, 170] width 278 height 11
paste input "56910"
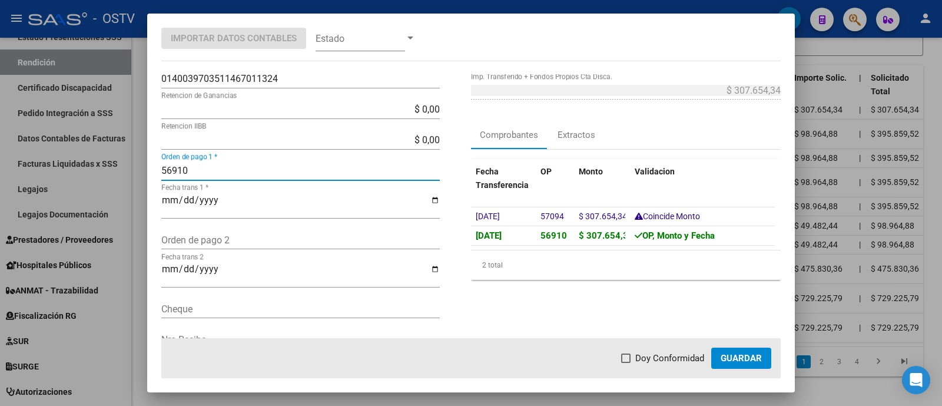
type input "56910"
click at [675, 361] on span "Doy Conformidad" at bounding box center [669, 358] width 69 height 14
click at [626, 363] on input "Doy Conformidad" at bounding box center [625, 363] width 1 height 1
checkbox input "true"
click at [733, 361] on span "Guardar" at bounding box center [741, 358] width 41 height 11
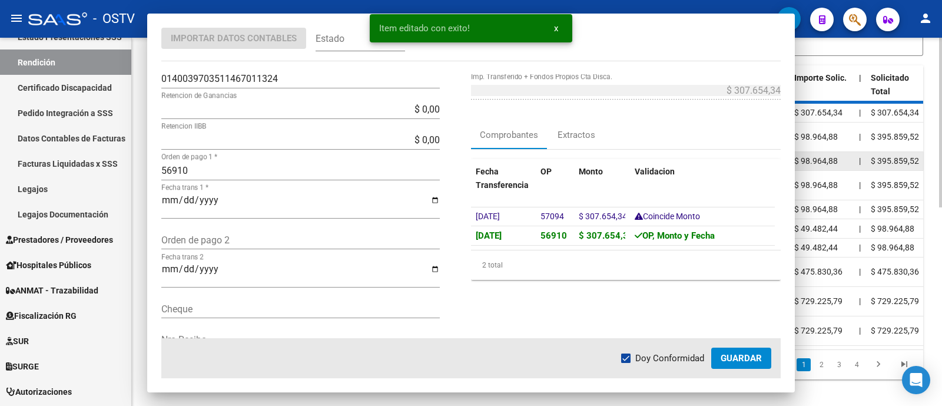
scroll to position [356, 0]
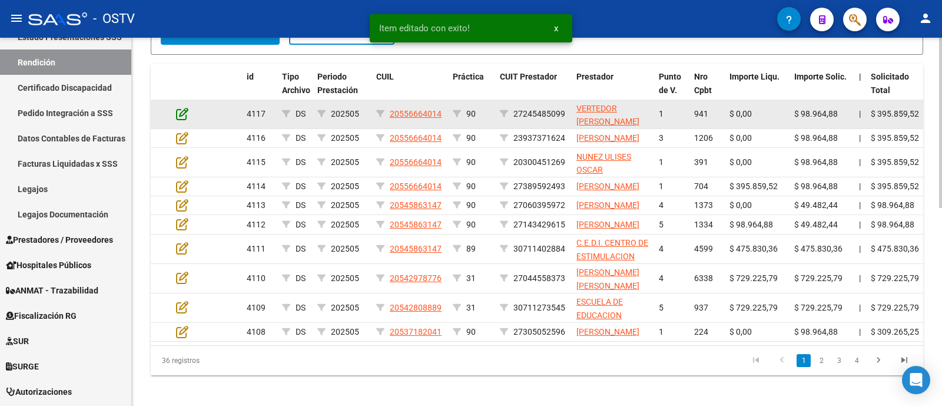
click at [185, 120] on icon at bounding box center [182, 113] width 12 height 13
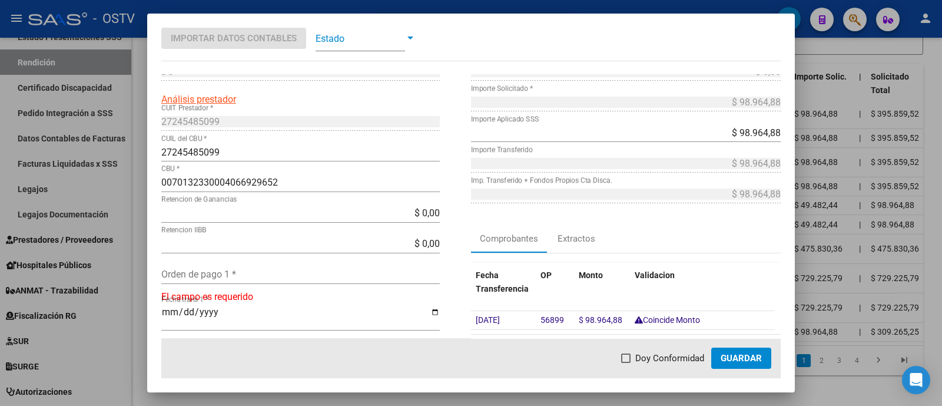
scroll to position [73, 0]
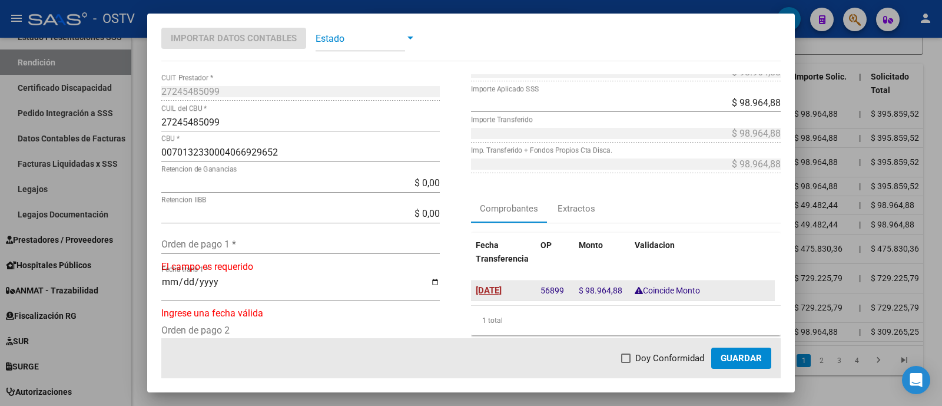
click at [502, 288] on span "[DATE]" at bounding box center [489, 290] width 26 height 11
type input "[DATE]"
drag, startPoint x: 536, startPoint y: 288, endPoint x: 559, endPoint y: 289, distance: 23.6
click at [559, 289] on span "56899" at bounding box center [552, 290] width 24 height 11
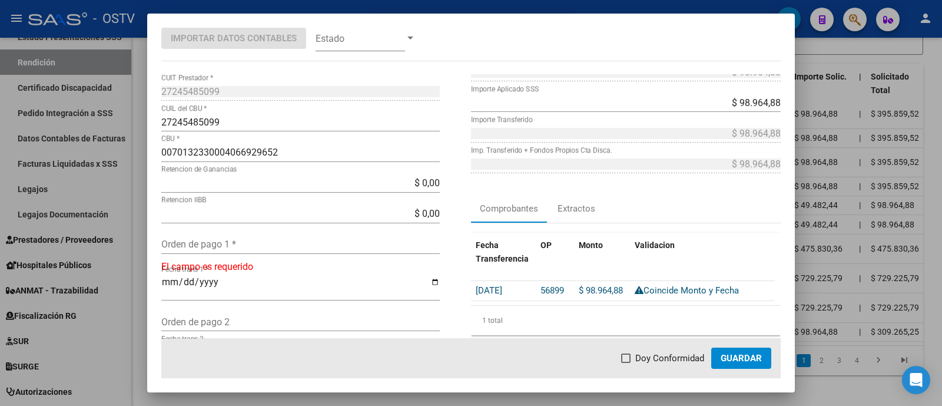
click at [338, 242] on input "Orden de pago 1 *" at bounding box center [300, 243] width 278 height 11
paste input "56899"
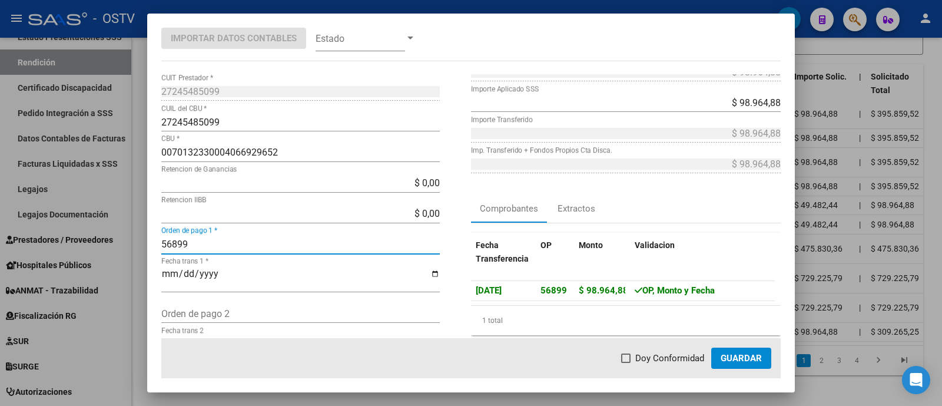
type input "56899"
click at [684, 360] on span "Doy Conformidad" at bounding box center [669, 358] width 69 height 14
click at [626, 363] on input "Doy Conformidad" at bounding box center [625, 363] width 1 height 1
checkbox input "true"
click at [742, 354] on span "Guardar" at bounding box center [741, 358] width 41 height 11
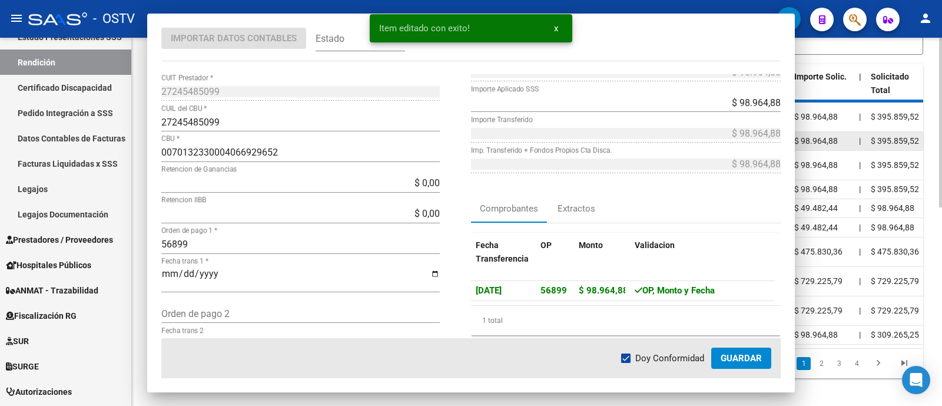
scroll to position [357, 0]
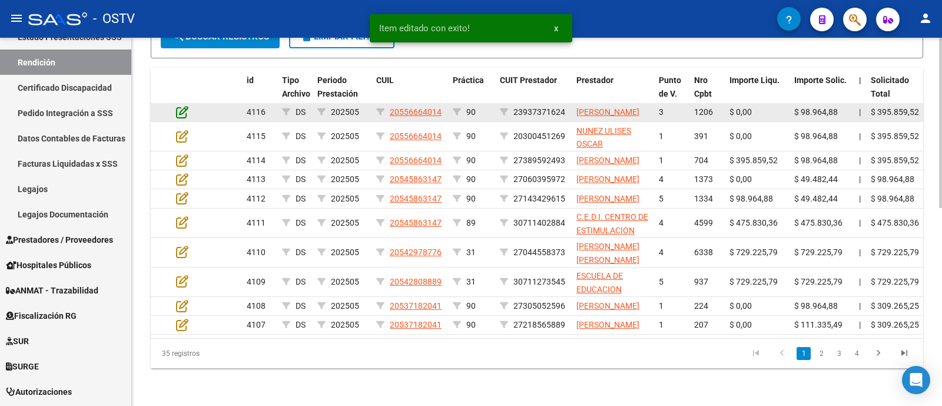
click at [182, 118] on icon at bounding box center [182, 111] width 12 height 13
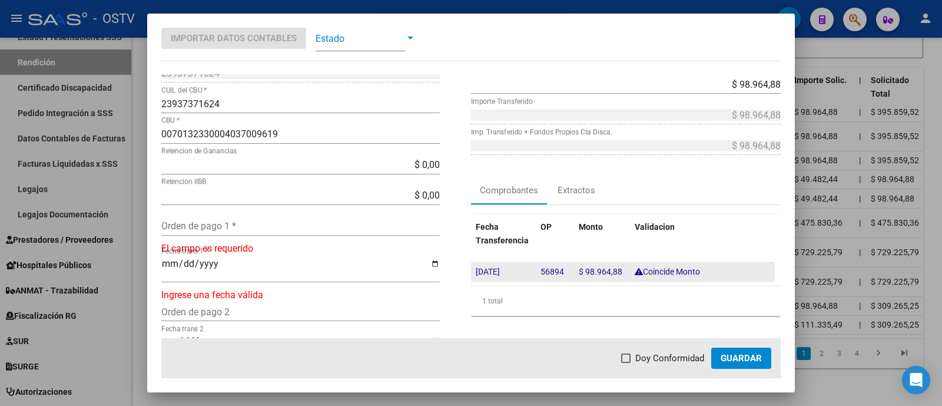
scroll to position [147, 0]
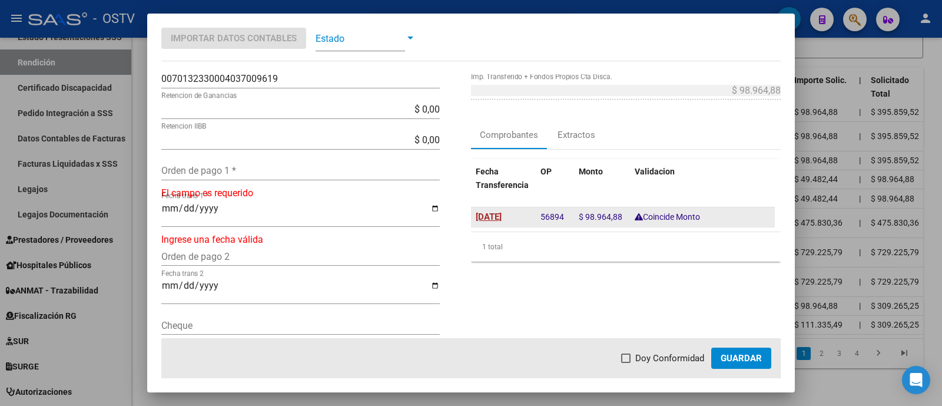
click at [489, 215] on span "[DATE]" at bounding box center [489, 216] width 26 height 11
type input "[DATE]"
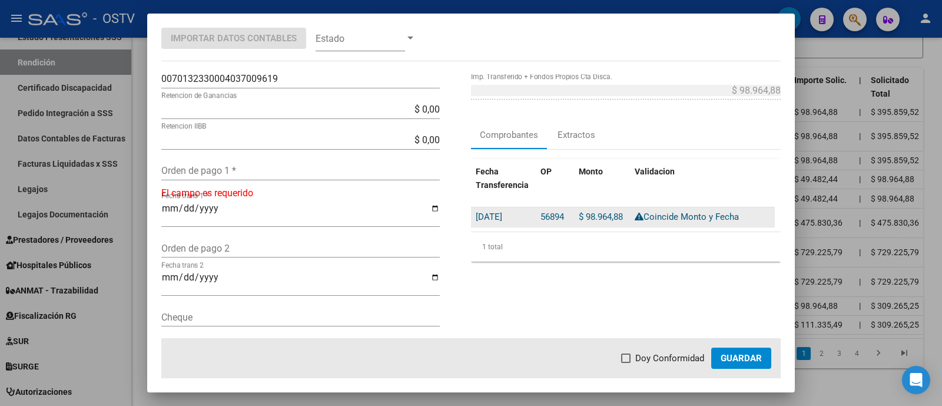
drag, startPoint x: 539, startPoint y: 215, endPoint x: 557, endPoint y: 216, distance: 18.3
click at [557, 216] on span "56894" at bounding box center [552, 216] width 24 height 11
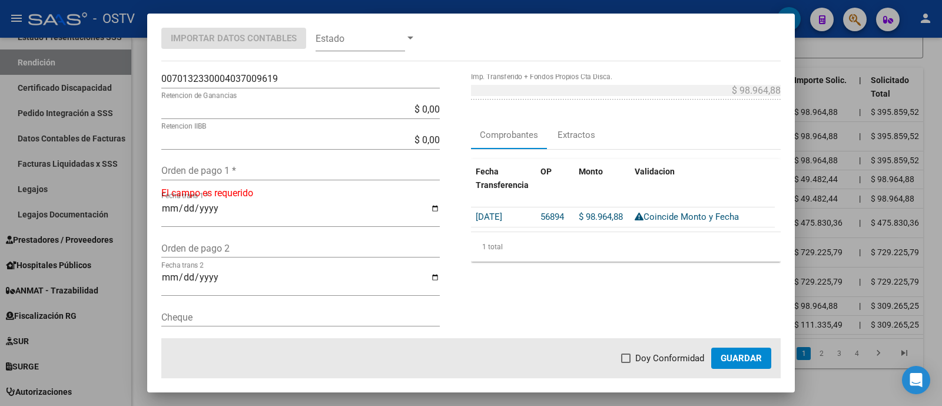
click at [253, 172] on input "Orden de pago 1 *" at bounding box center [300, 170] width 278 height 11
paste input "56894"
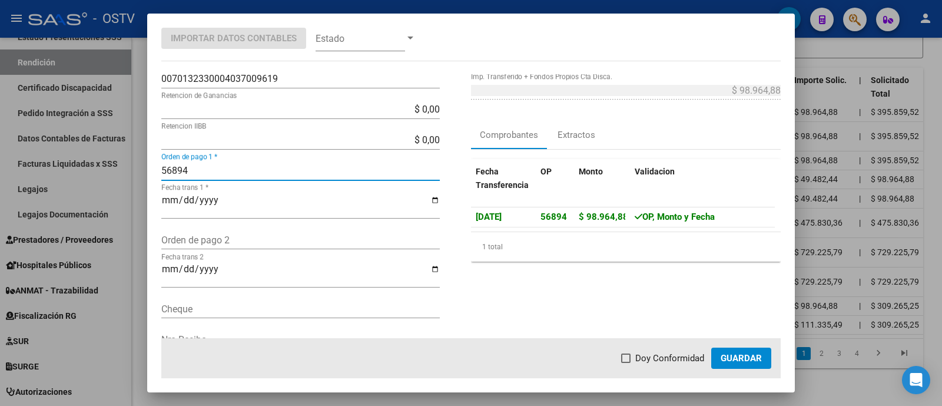
type input "56894"
click at [686, 357] on span "Doy Conformidad" at bounding box center [669, 358] width 69 height 14
click at [626, 363] on input "Doy Conformidad" at bounding box center [625, 363] width 1 height 1
checkbox input "true"
click at [754, 357] on span "Guardar" at bounding box center [741, 358] width 41 height 11
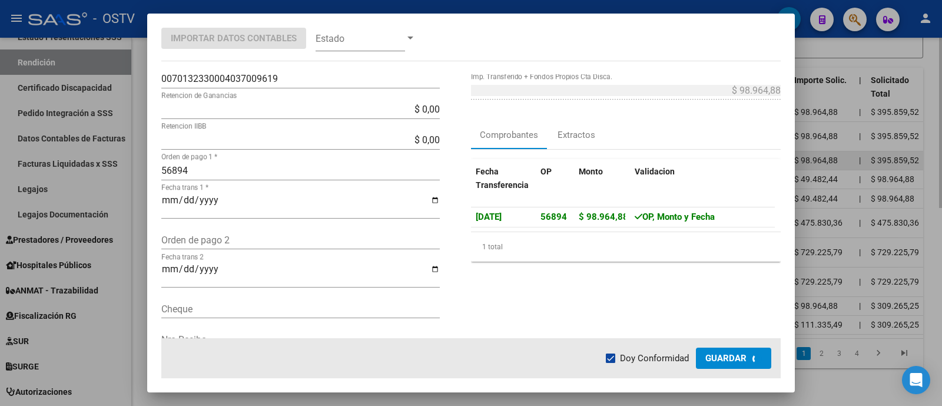
scroll to position [358, 0]
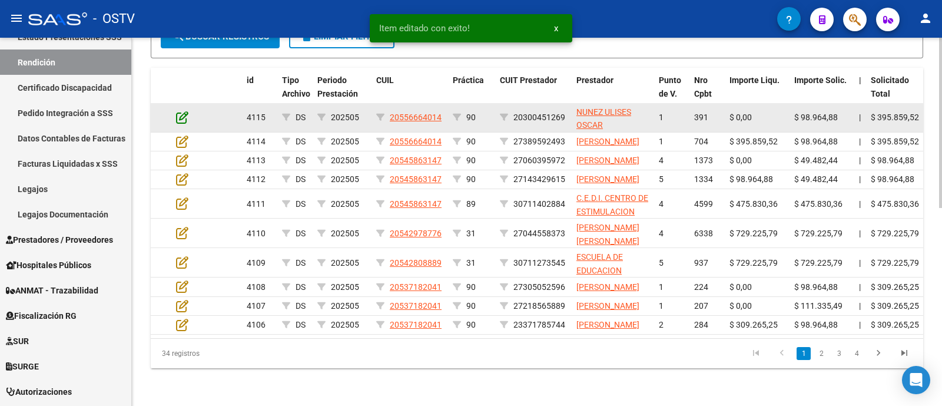
click at [181, 124] on icon at bounding box center [182, 117] width 12 height 13
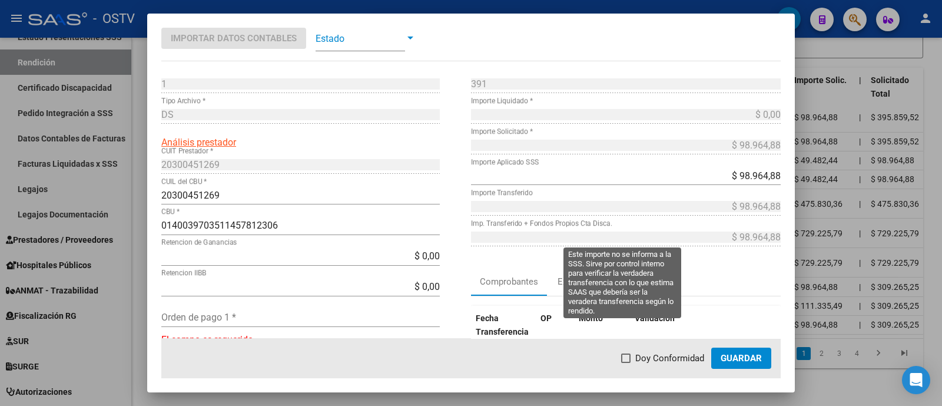
scroll to position [73, 0]
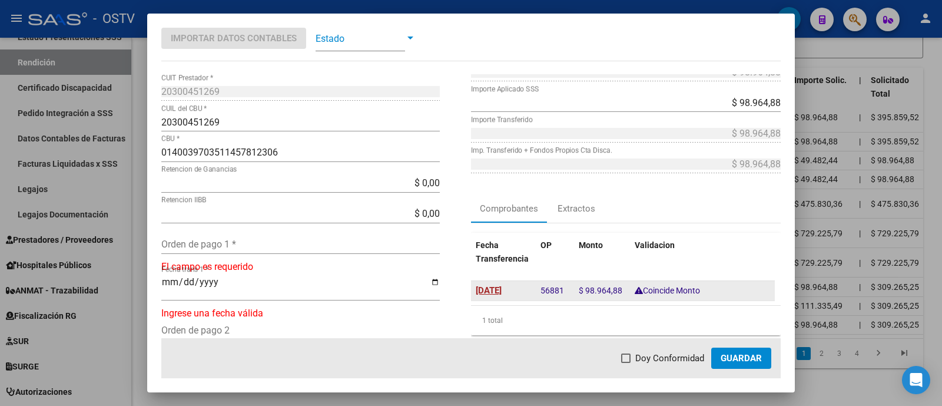
click at [499, 288] on span "[DATE]" at bounding box center [489, 290] width 26 height 11
type input "[DATE]"
drag, startPoint x: 539, startPoint y: 287, endPoint x: 557, endPoint y: 287, distance: 18.2
click at [557, 287] on span "56881" at bounding box center [552, 290] width 24 height 11
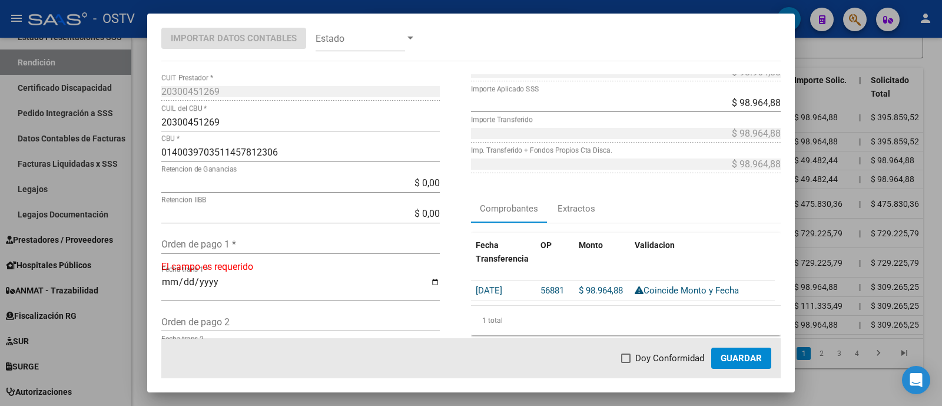
click at [331, 237] on div "Orden de pago 1 *" at bounding box center [300, 244] width 278 height 19
paste input "56881"
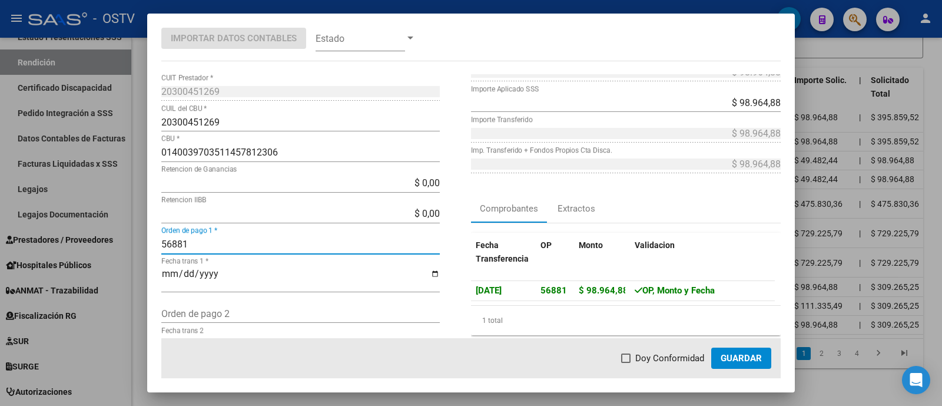
type input "56881"
click at [648, 354] on span "Doy Conformidad" at bounding box center [669, 358] width 69 height 14
click at [626, 363] on input "Doy Conformidad" at bounding box center [625, 363] width 1 height 1
checkbox input "true"
click at [736, 354] on span "Guardar" at bounding box center [741, 358] width 41 height 11
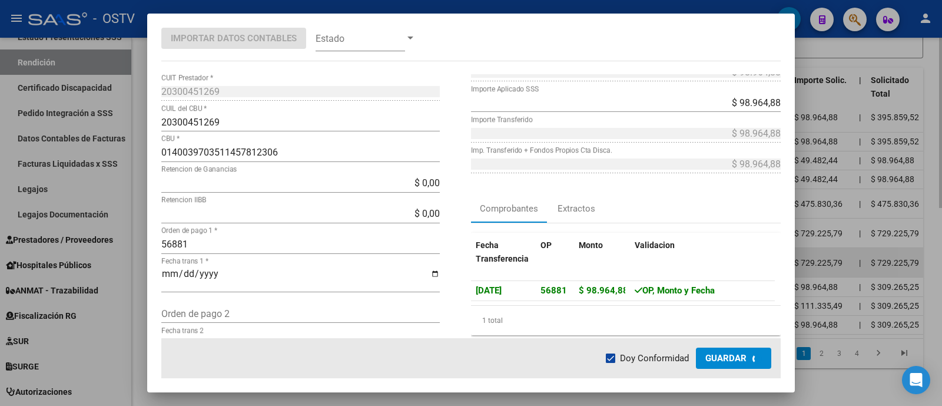
scroll to position [359, 0]
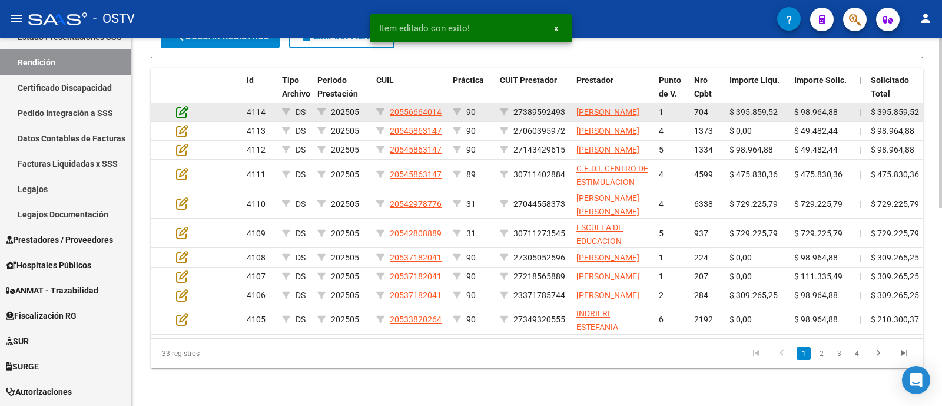
click at [183, 118] on icon at bounding box center [182, 111] width 12 height 13
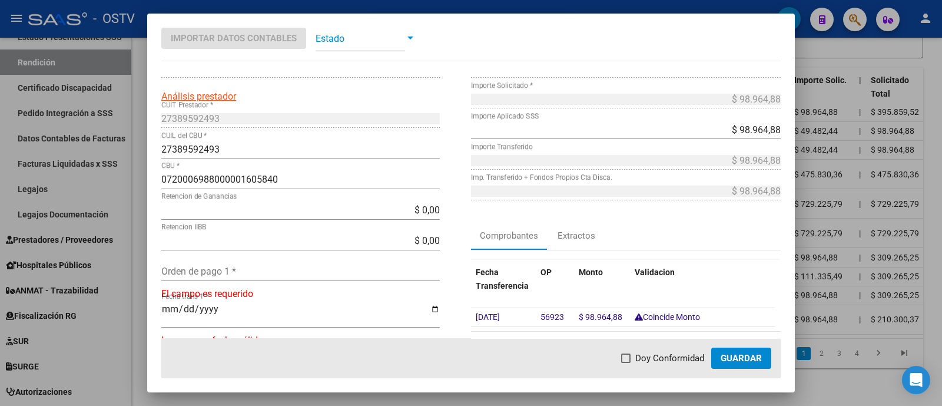
scroll to position [73, 0]
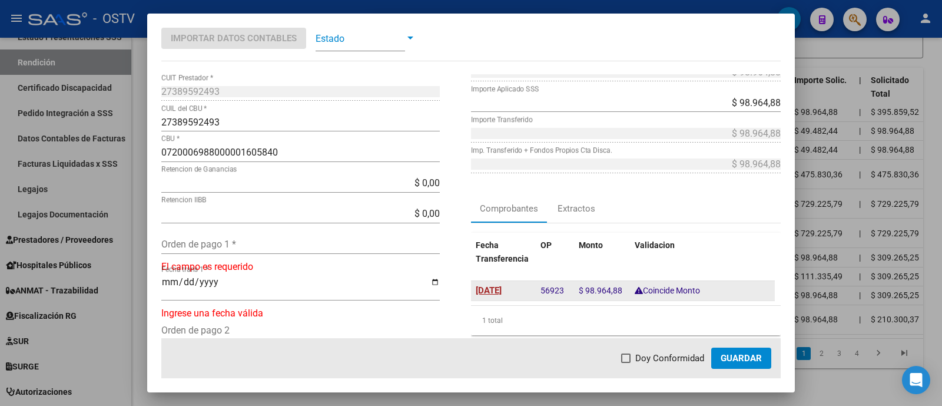
click at [502, 286] on span "[DATE]" at bounding box center [489, 290] width 26 height 11
type input "[DATE]"
drag, startPoint x: 535, startPoint y: 288, endPoint x: 558, endPoint y: 290, distance: 23.1
click at [558, 290] on span "56923" at bounding box center [552, 290] width 24 height 11
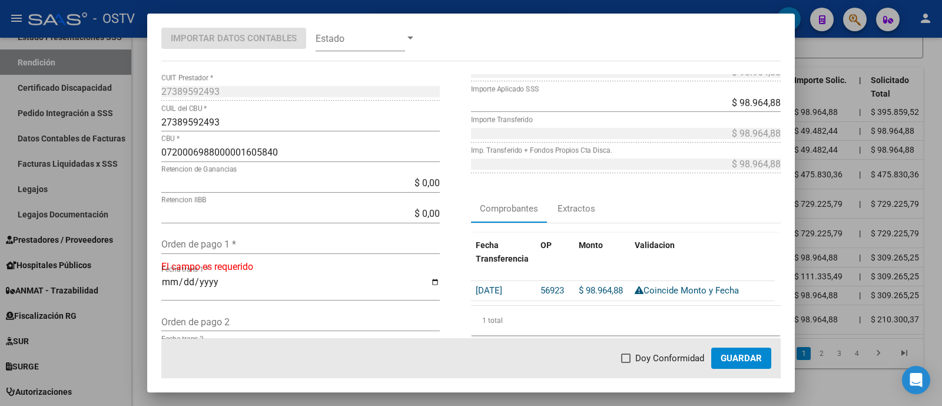
click at [294, 247] on input "Orden de pago 1 *" at bounding box center [300, 243] width 278 height 11
paste input "56923"
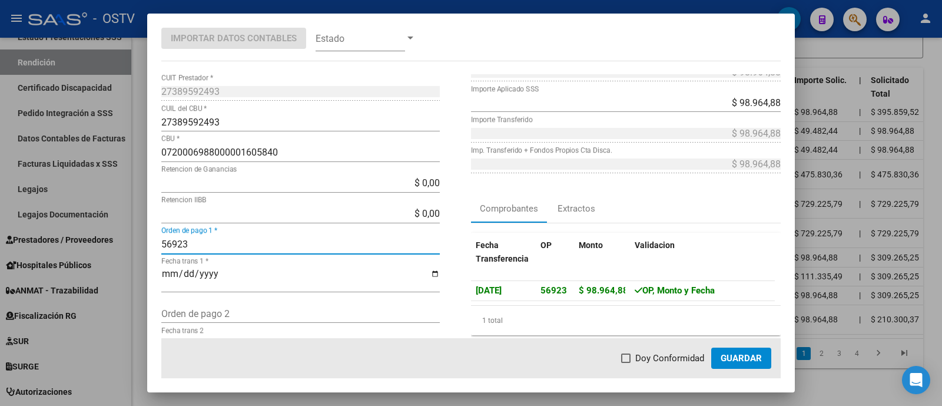
type input "56923"
click at [656, 357] on span "Doy Conformidad" at bounding box center [669, 358] width 69 height 14
click at [626, 363] on input "Doy Conformidad" at bounding box center [625, 363] width 1 height 1
checkbox input "true"
click at [752, 348] on button "Guardar" at bounding box center [741, 357] width 60 height 21
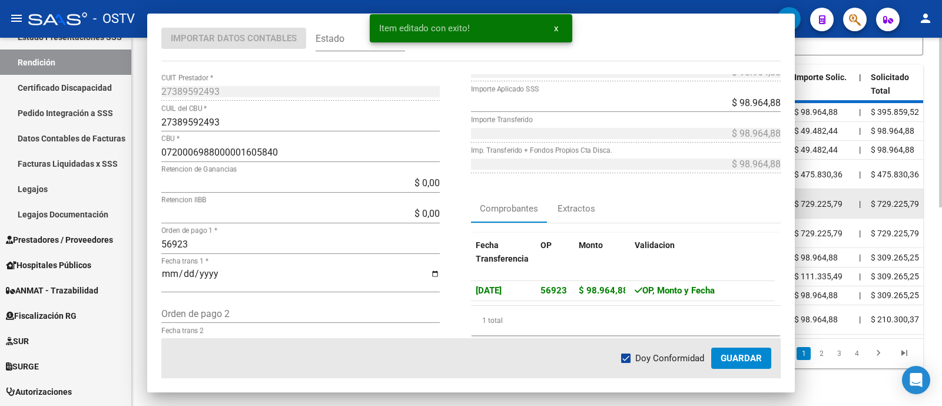
scroll to position [360, 0]
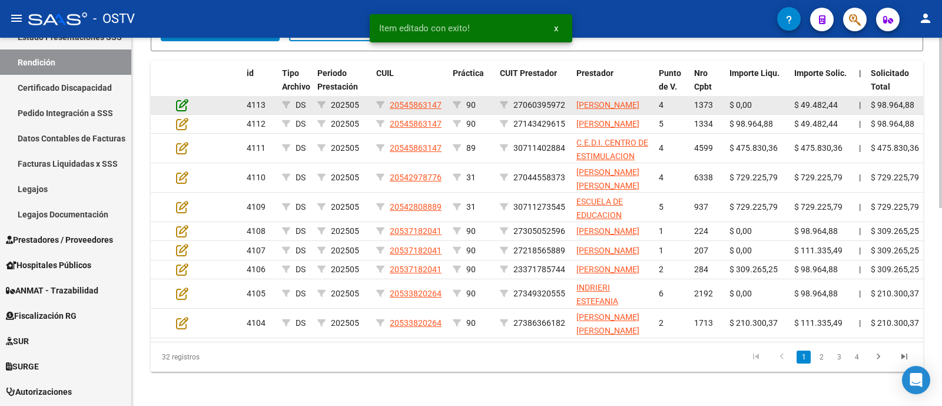
click at [181, 111] on icon at bounding box center [182, 104] width 12 height 13
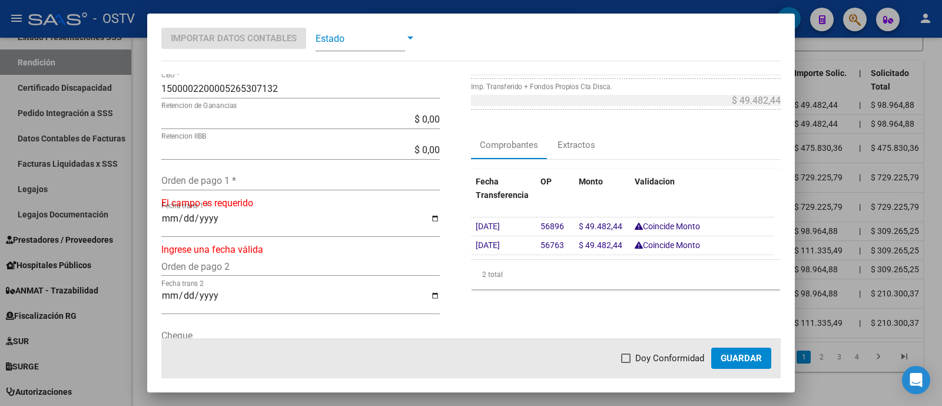
scroll to position [147, 0]
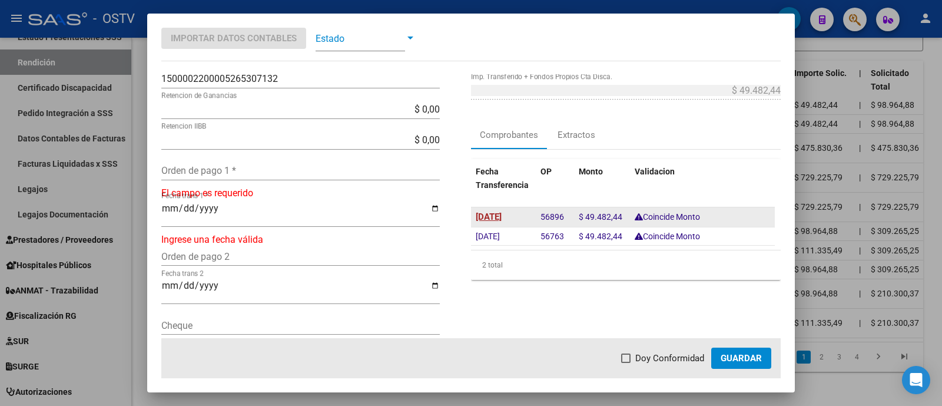
click at [502, 214] on span "[DATE]" at bounding box center [489, 216] width 26 height 11
type input "[DATE]"
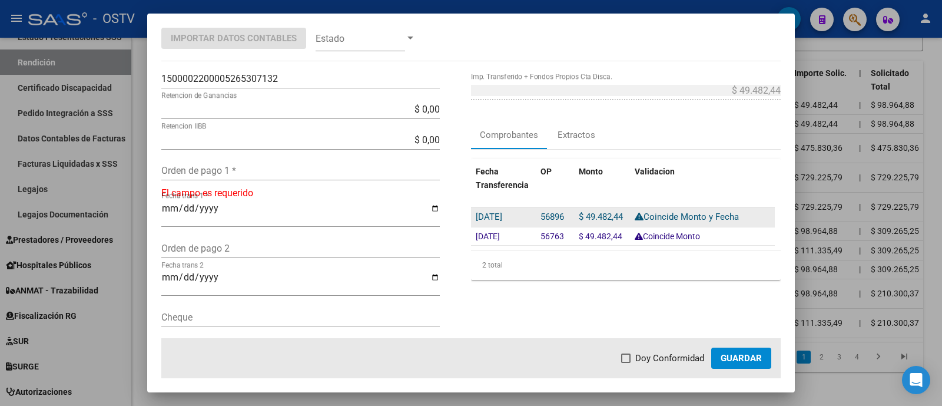
drag, startPoint x: 535, startPoint y: 215, endPoint x: 557, endPoint y: 218, distance: 22.1
click at [557, 218] on span "56896" at bounding box center [552, 216] width 24 height 11
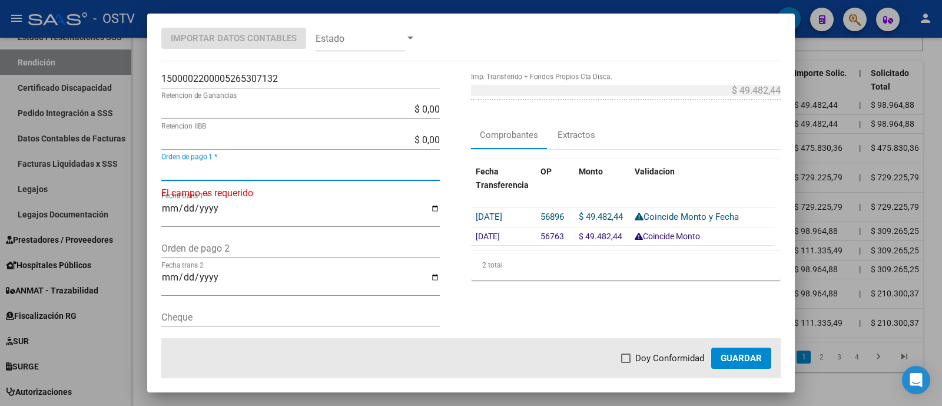
click at [285, 167] on input "Orden de pago 1 *" at bounding box center [300, 170] width 278 height 11
paste input "56896"
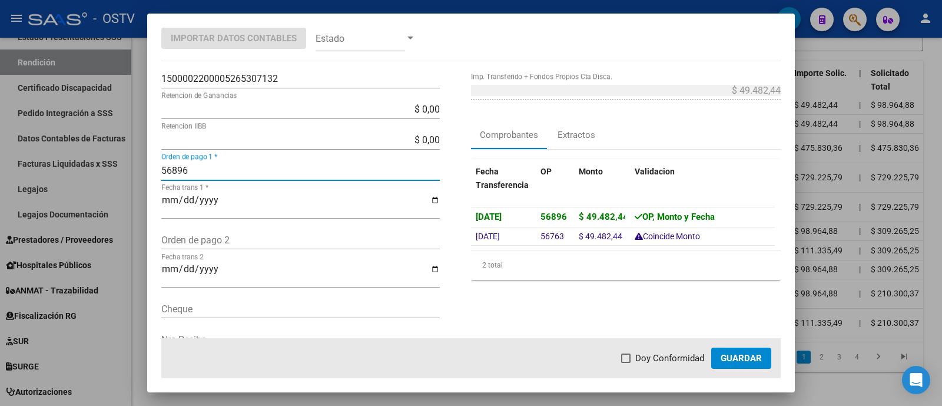
type input "56896"
click at [667, 360] on span "Doy Conformidad" at bounding box center [669, 358] width 69 height 14
click at [626, 363] on input "Doy Conformidad" at bounding box center [625, 363] width 1 height 1
checkbox input "true"
click at [744, 354] on span "Guardar" at bounding box center [741, 358] width 41 height 11
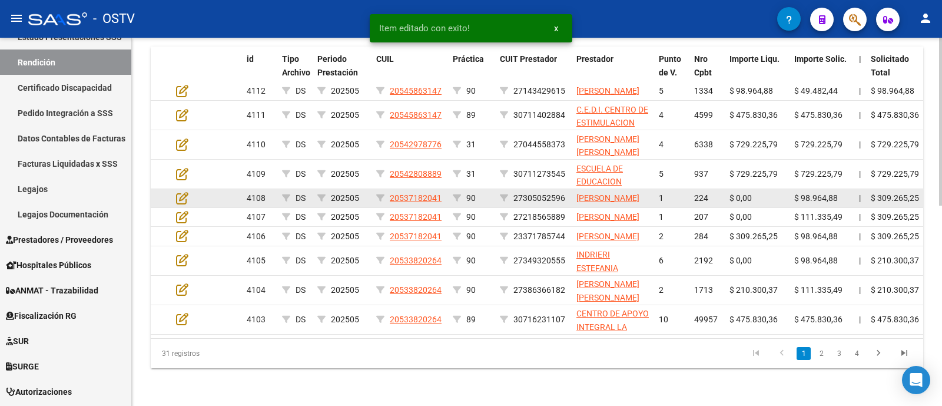
scroll to position [365, 0]
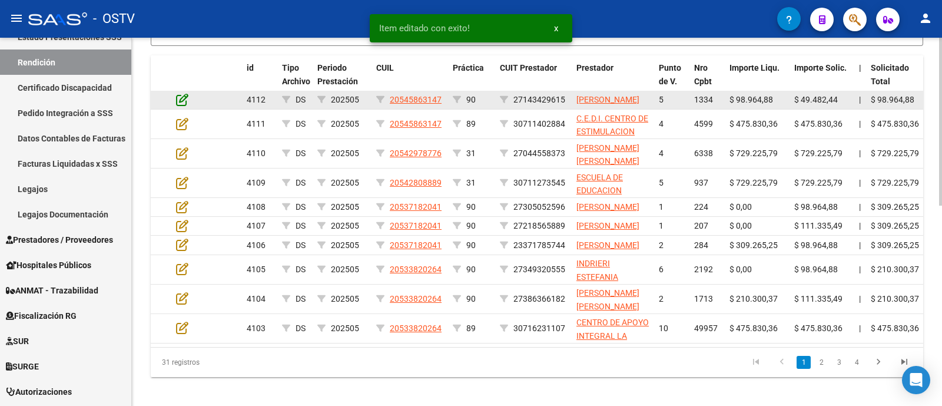
click at [182, 106] on icon at bounding box center [182, 99] width 12 height 13
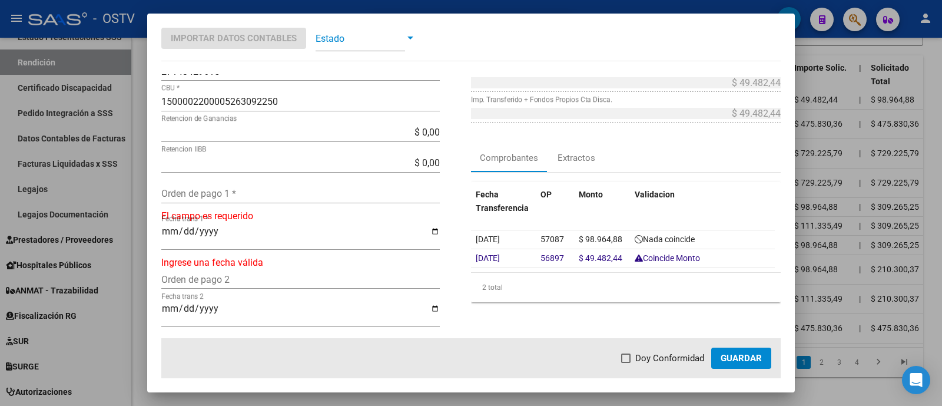
scroll to position [147, 0]
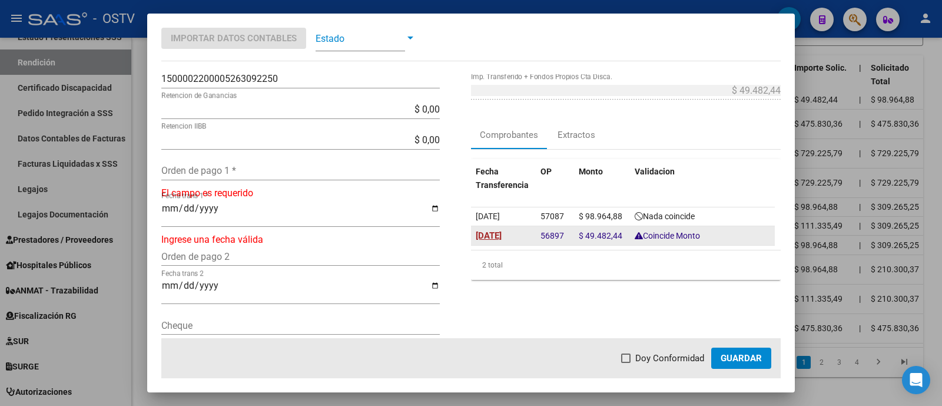
click at [502, 233] on span "[DATE]" at bounding box center [489, 235] width 26 height 11
type input "[DATE]"
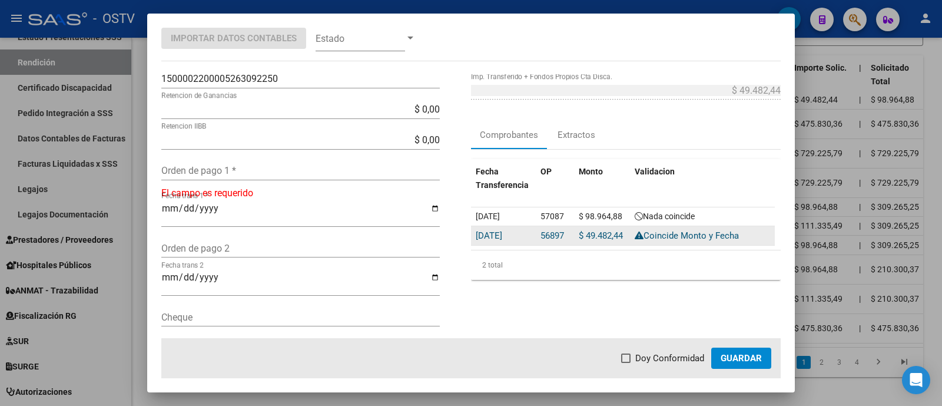
drag, startPoint x: 537, startPoint y: 234, endPoint x: 559, endPoint y: 235, distance: 21.8
click at [559, 235] on span "56897" at bounding box center [552, 235] width 24 height 11
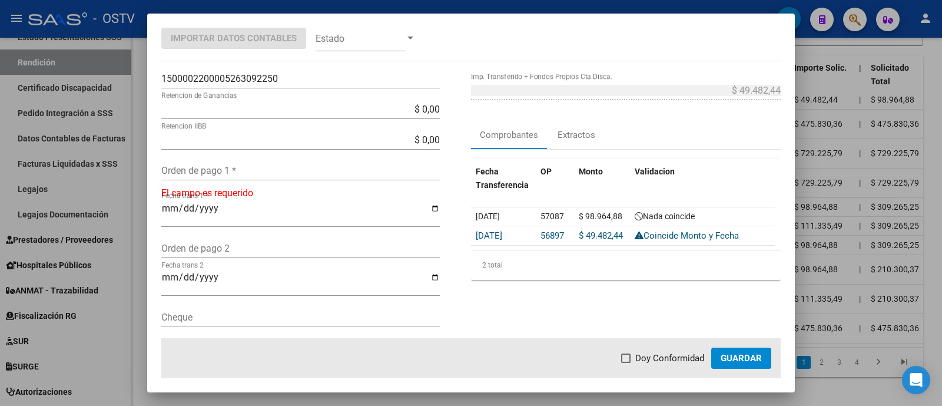
click at [297, 165] on input "Orden de pago 1 *" at bounding box center [300, 170] width 278 height 11
paste input "56897"
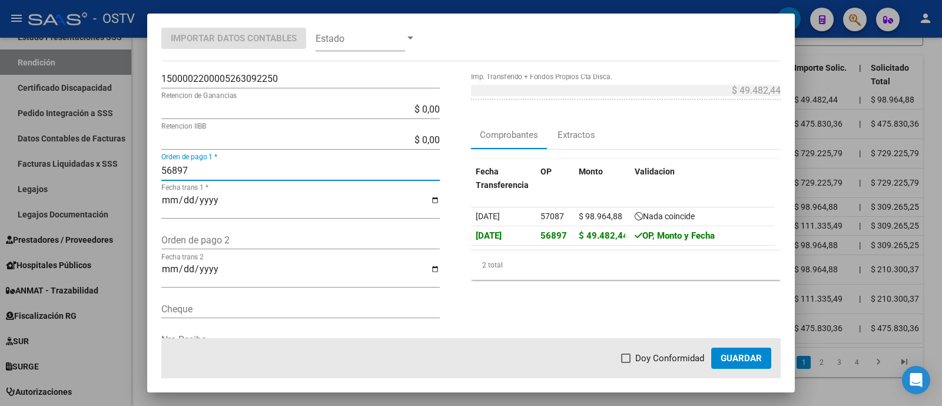
type input "56897"
click at [673, 360] on span "Doy Conformidad" at bounding box center [669, 358] width 69 height 14
click at [626, 363] on input "Doy Conformidad" at bounding box center [625, 363] width 1 height 1
checkbox input "true"
click at [747, 354] on span "Guardar" at bounding box center [741, 358] width 41 height 11
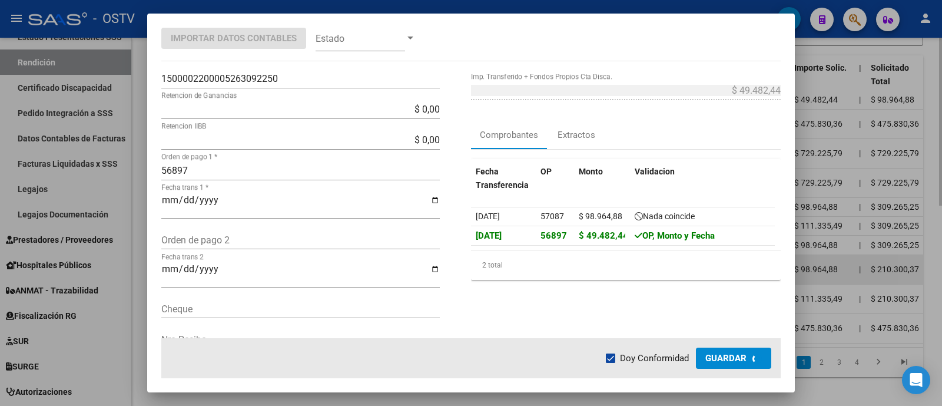
scroll to position [366, 0]
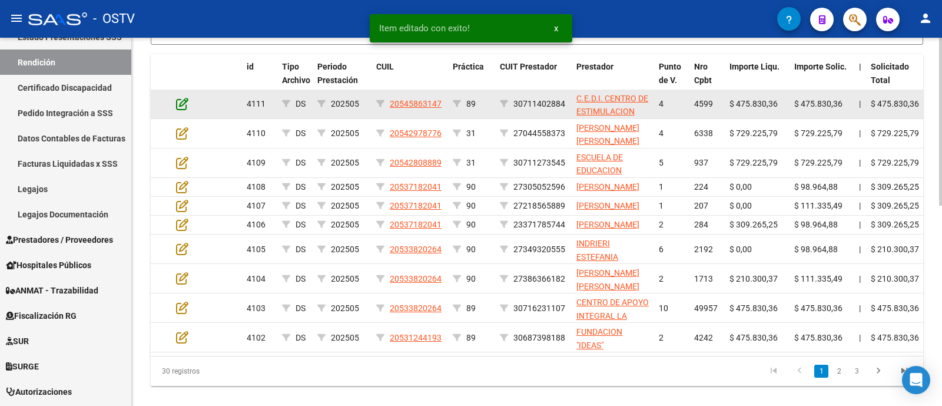
click at [182, 110] on icon at bounding box center [182, 103] width 12 height 13
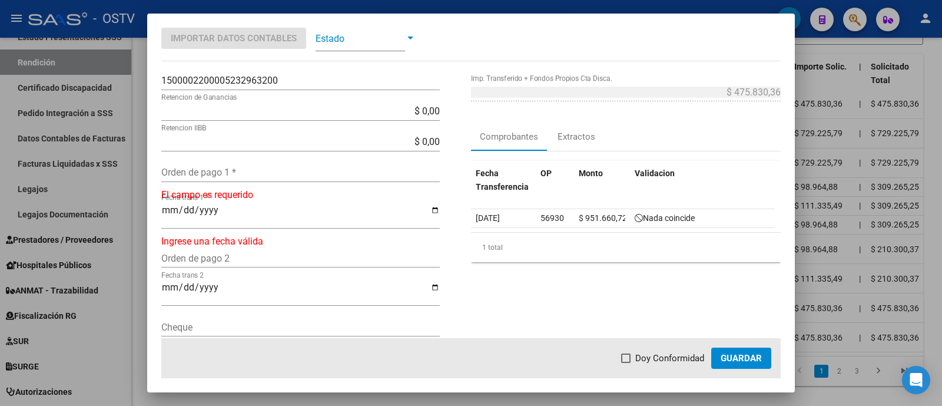
scroll to position [147, 0]
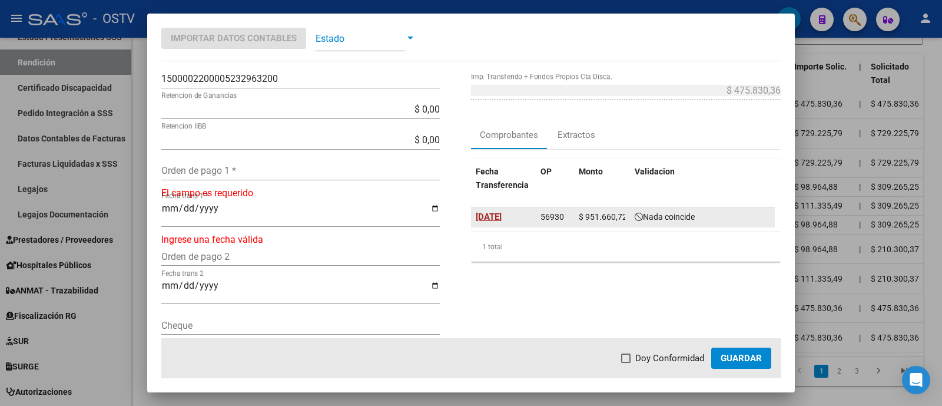
click at [502, 213] on span "[DATE]" at bounding box center [489, 216] width 26 height 11
type input "[DATE]"
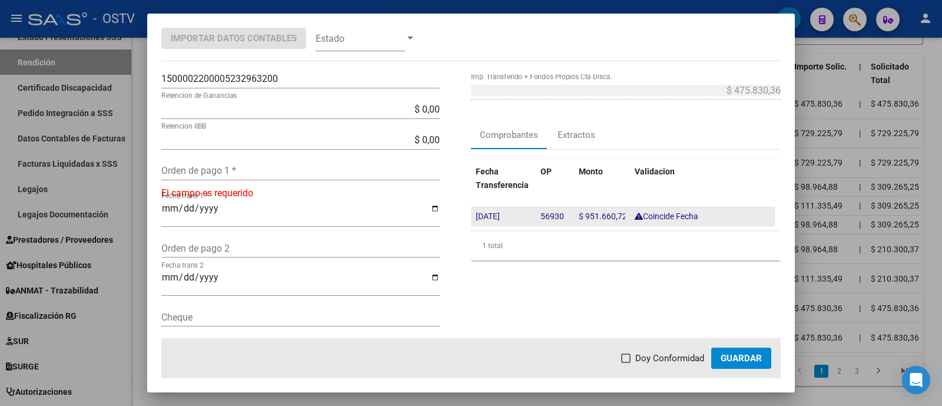
drag, startPoint x: 534, startPoint y: 218, endPoint x: 557, endPoint y: 218, distance: 23.0
click at [557, 218] on span "56930" at bounding box center [552, 215] width 24 height 9
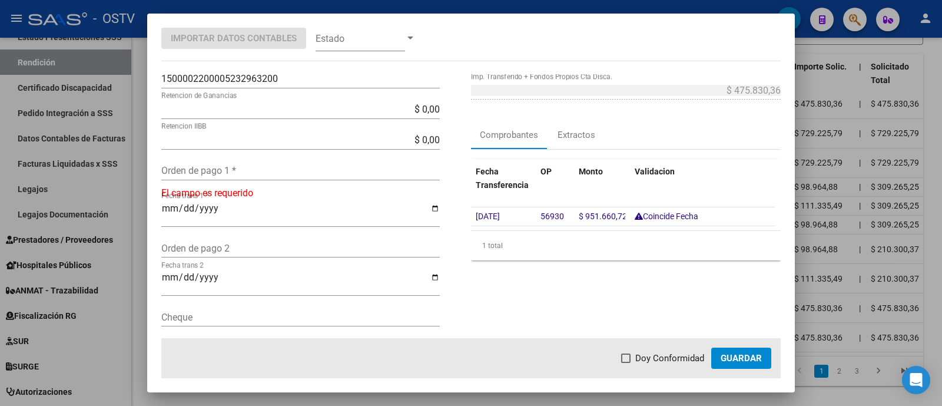
click at [285, 170] on input "Orden de pago 1 *" at bounding box center [300, 170] width 278 height 11
paste input "56930"
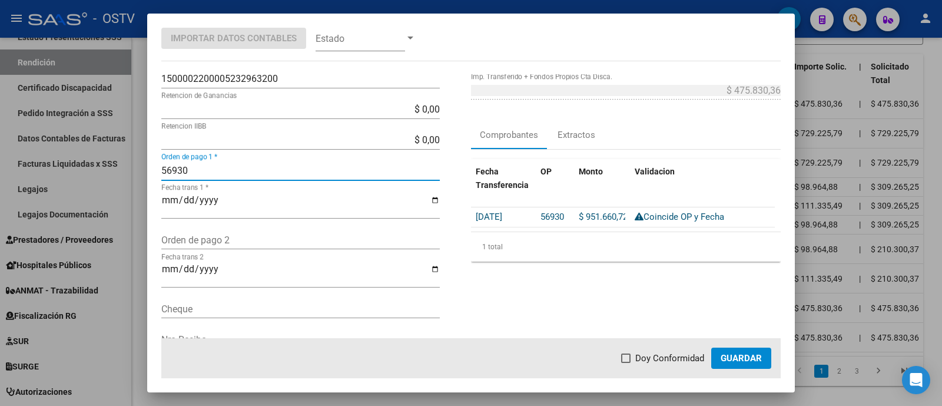
type input "56930"
click at [665, 356] on span "Doy Conformidad" at bounding box center [669, 358] width 69 height 14
click at [626, 363] on input "Doy Conformidad" at bounding box center [625, 363] width 1 height 1
checkbox input "true"
click at [741, 364] on button "Guardar" at bounding box center [741, 357] width 60 height 21
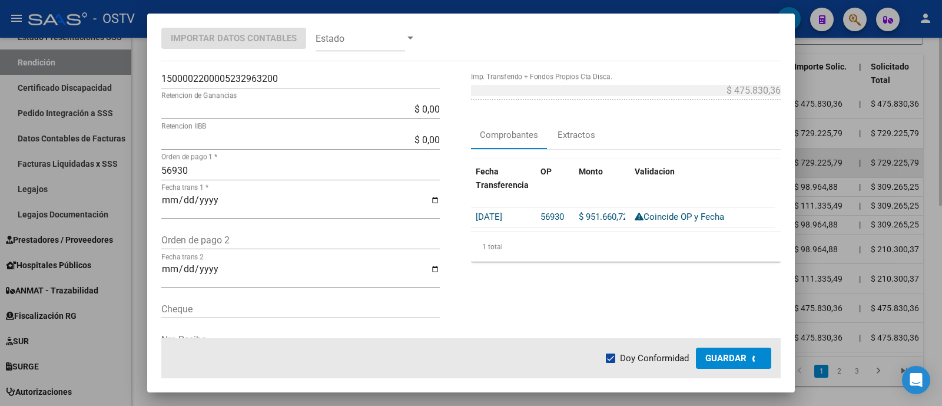
scroll to position [367, 0]
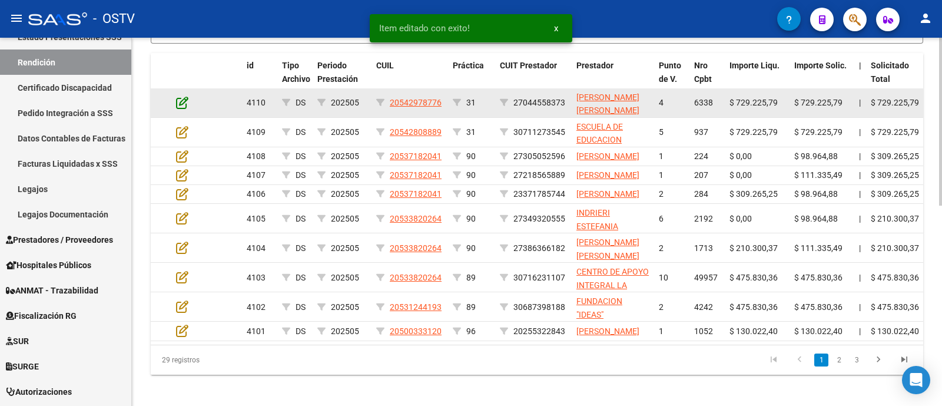
click at [183, 109] on icon at bounding box center [182, 102] width 12 height 13
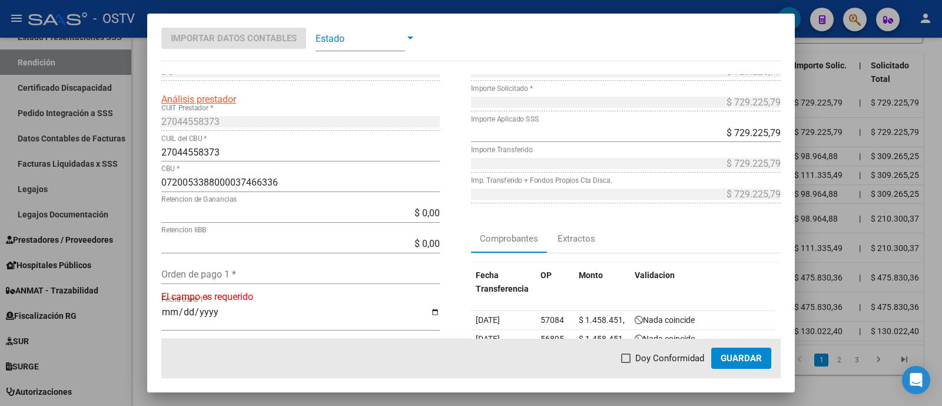
scroll to position [73, 0]
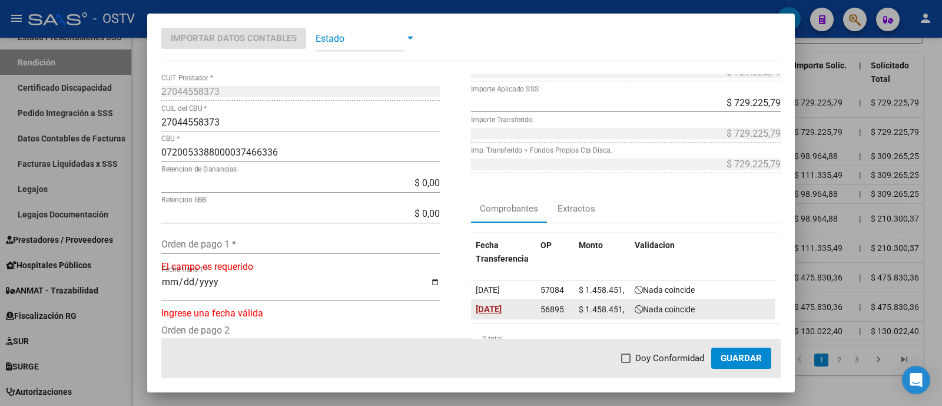
click at [502, 311] on span "[DATE]" at bounding box center [489, 309] width 26 height 11
type input "[DATE]"
drag, startPoint x: 544, startPoint y: 309, endPoint x: 557, endPoint y: 309, distance: 13.5
click at [557, 309] on span "56895" at bounding box center [552, 308] width 24 height 9
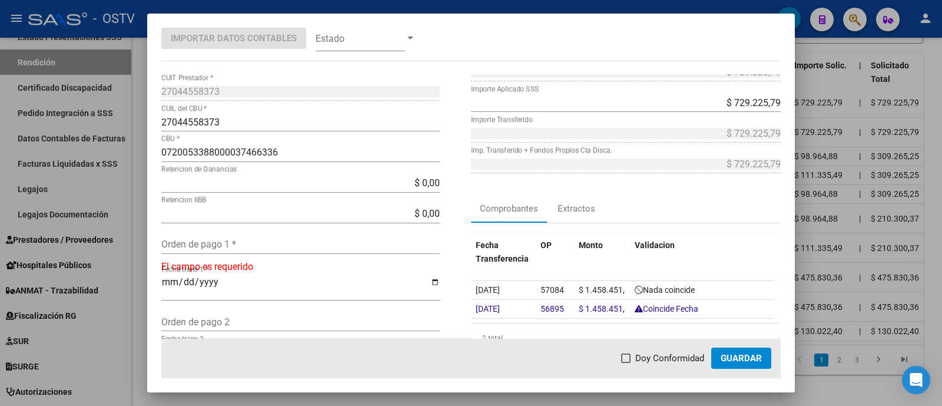
click at [284, 245] on input "Orden de pago 1 *" at bounding box center [300, 243] width 278 height 11
paste input "56895"
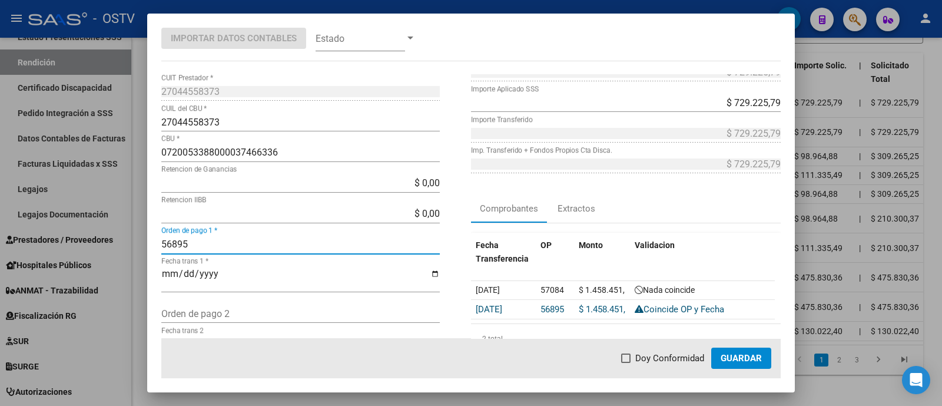
type input "56895"
drag, startPoint x: 668, startPoint y: 358, endPoint x: 699, endPoint y: 355, distance: 31.4
click at [667, 358] on span "Doy Conformidad" at bounding box center [669, 358] width 69 height 14
click at [626, 363] on input "Doy Conformidad" at bounding box center [625, 363] width 1 height 1
checkbox input "true"
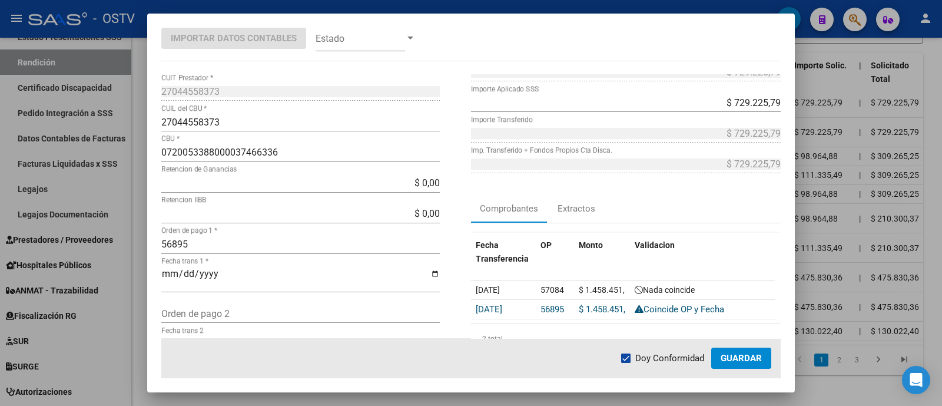
click at [740, 350] on button "Guardar" at bounding box center [741, 357] width 60 height 21
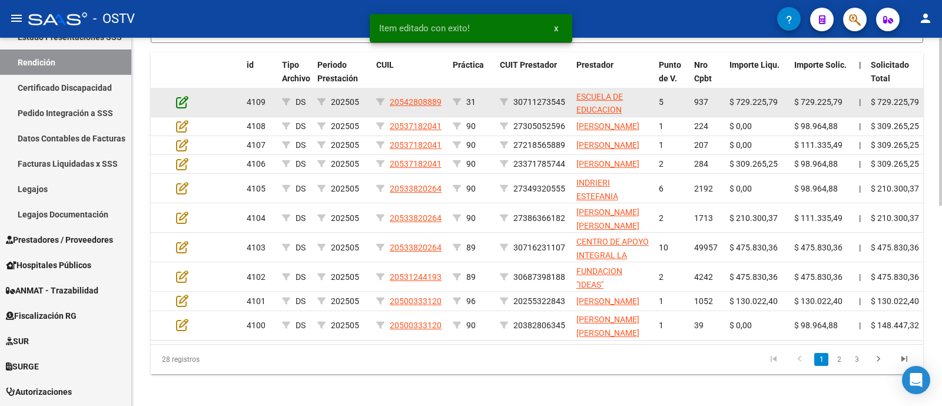
click at [184, 108] on icon at bounding box center [182, 101] width 12 height 13
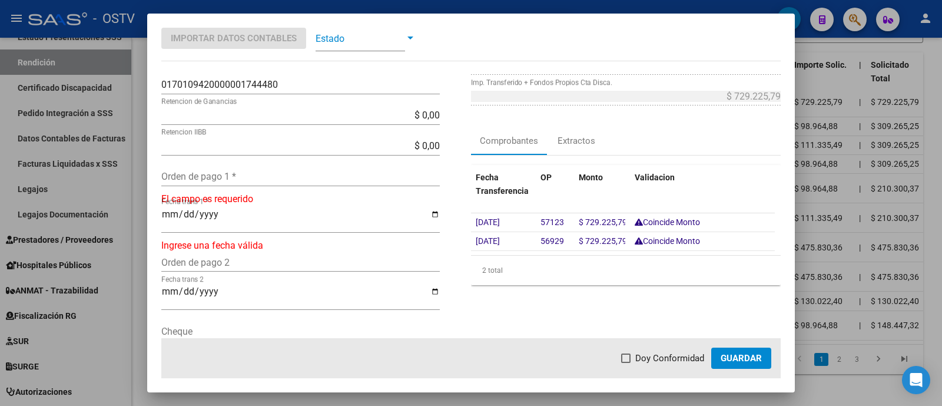
scroll to position [147, 0]
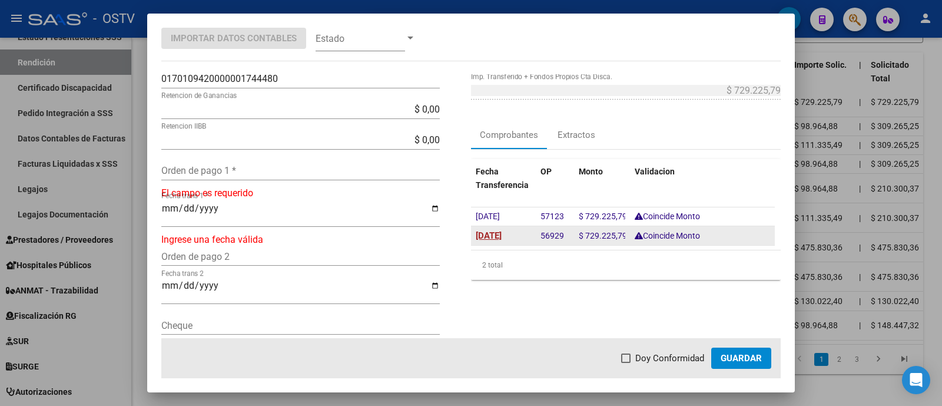
click at [494, 233] on span "[DATE]" at bounding box center [489, 235] width 26 height 11
type input "[DATE]"
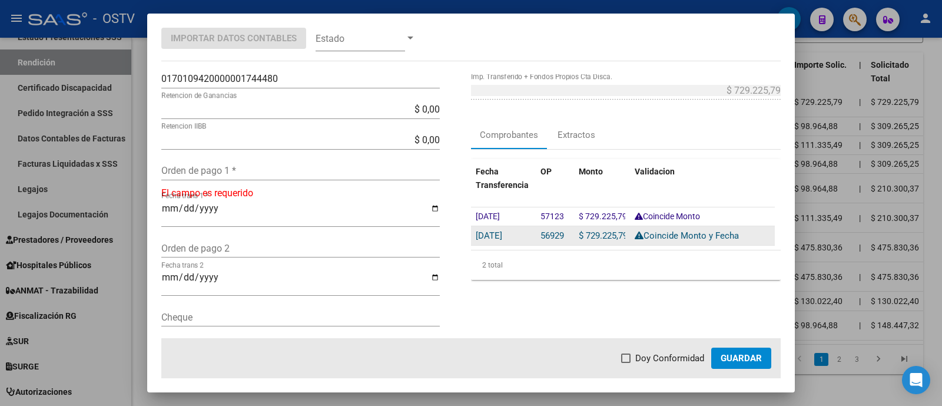
drag, startPoint x: 539, startPoint y: 236, endPoint x: 546, endPoint y: 236, distance: 7.7
click at [546, 236] on span "56929" at bounding box center [552, 235] width 24 height 11
drag, startPoint x: 539, startPoint y: 233, endPoint x: 559, endPoint y: 237, distance: 21.0
click at [559, 237] on div "56929" at bounding box center [554, 235] width 29 height 14
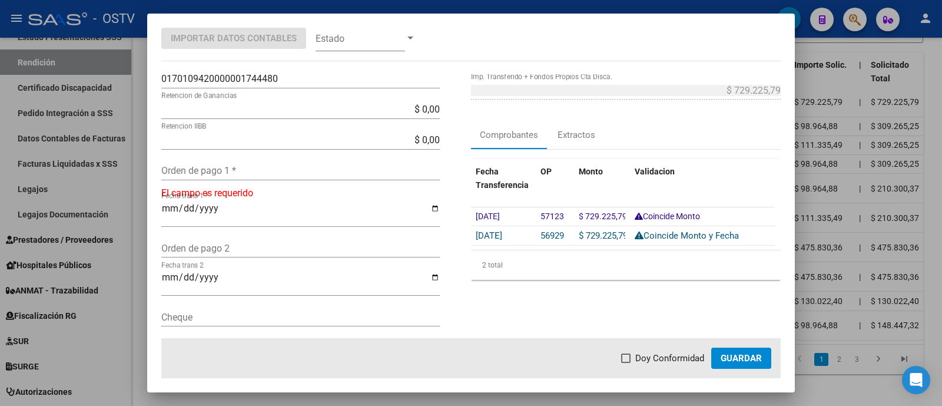
click at [218, 172] on input "Orden de pago 1 *" at bounding box center [300, 170] width 278 height 11
paste input "56929"
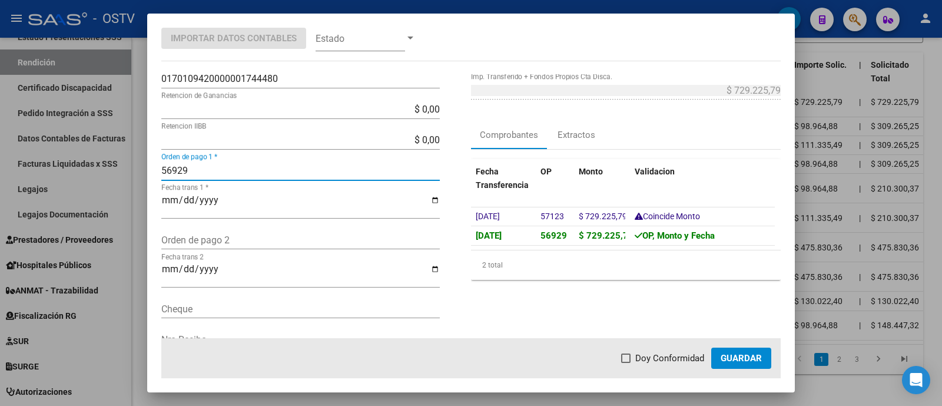
type input "56929"
drag, startPoint x: 673, startPoint y: 355, endPoint x: 732, endPoint y: 358, distance: 58.4
click at [674, 355] on span "Doy Conformidad" at bounding box center [669, 358] width 69 height 14
click at [626, 363] on input "Doy Conformidad" at bounding box center [625, 363] width 1 height 1
checkbox input "true"
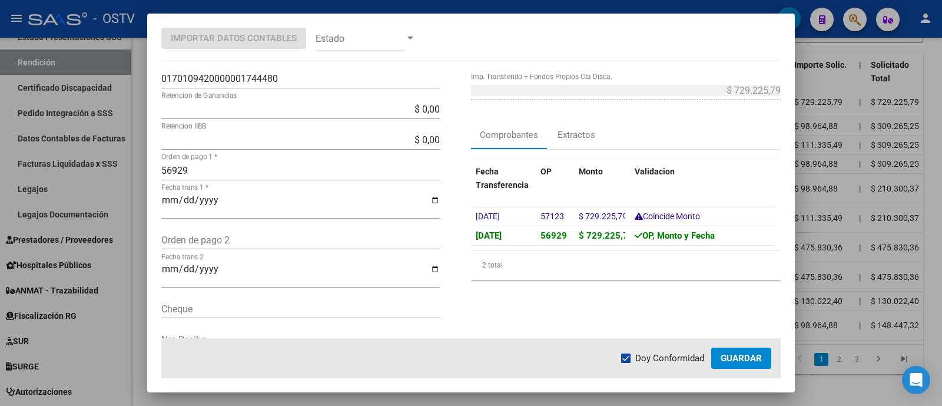
click at [738, 358] on span "Guardar" at bounding box center [741, 358] width 41 height 11
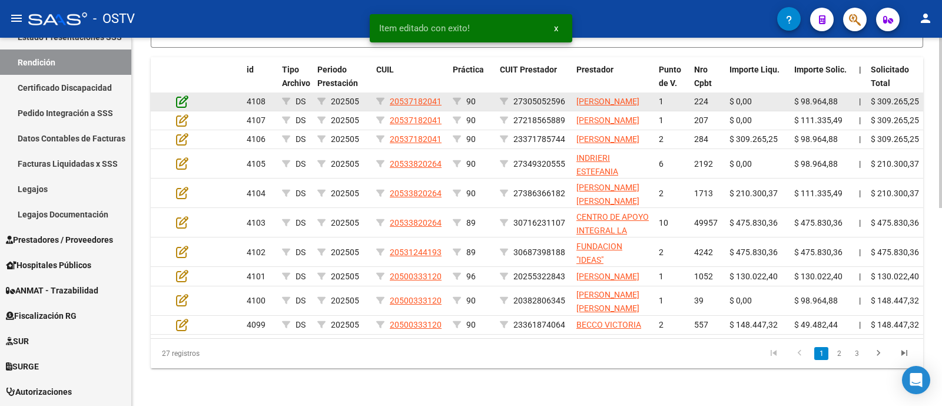
click at [185, 108] on icon at bounding box center [182, 101] width 12 height 13
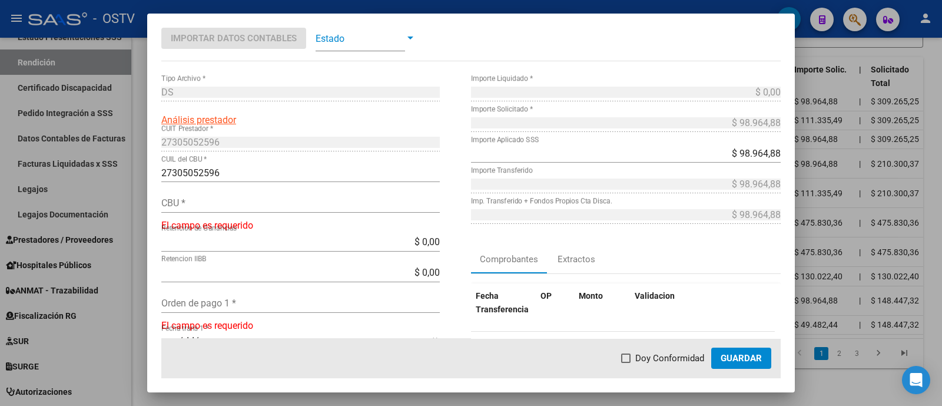
scroll to position [0, 0]
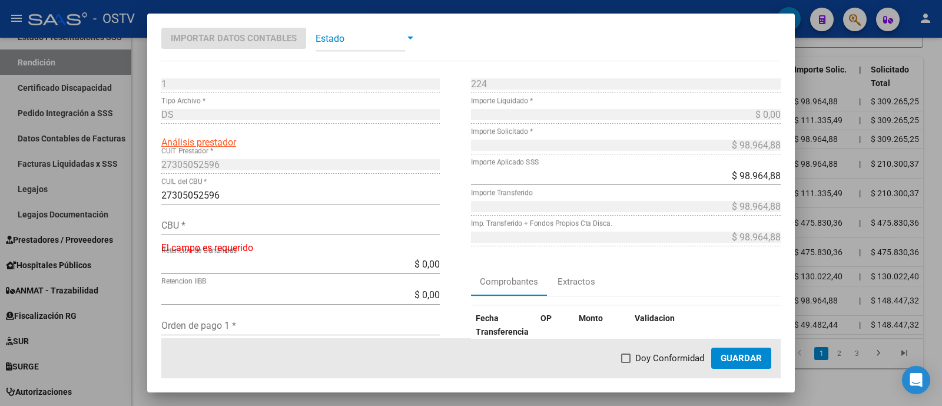
click at [344, 38] on span at bounding box center [360, 38] width 89 height 26
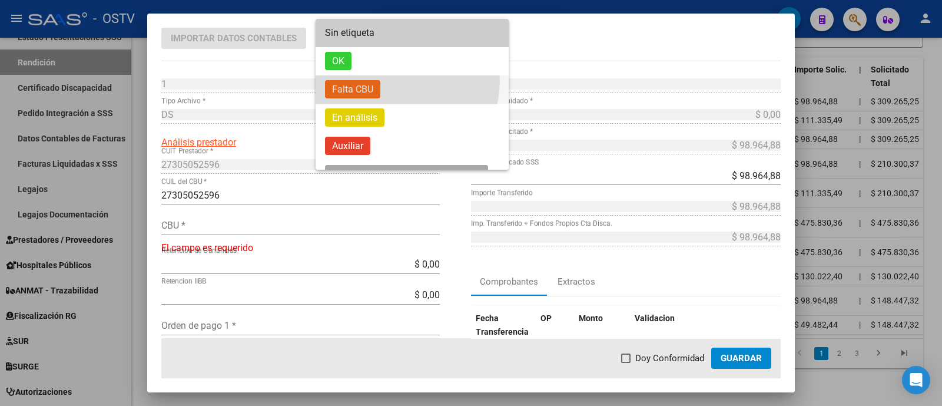
drag, startPoint x: 391, startPoint y: 81, endPoint x: 395, endPoint y: 89, distance: 9.7
click at [391, 81] on span "Falta CBU" at bounding box center [412, 89] width 174 height 28
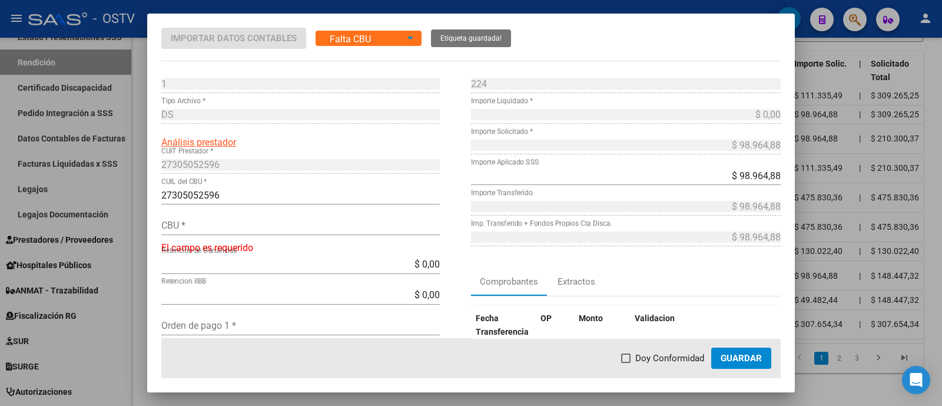
click at [818, 54] on div at bounding box center [471, 203] width 942 height 406
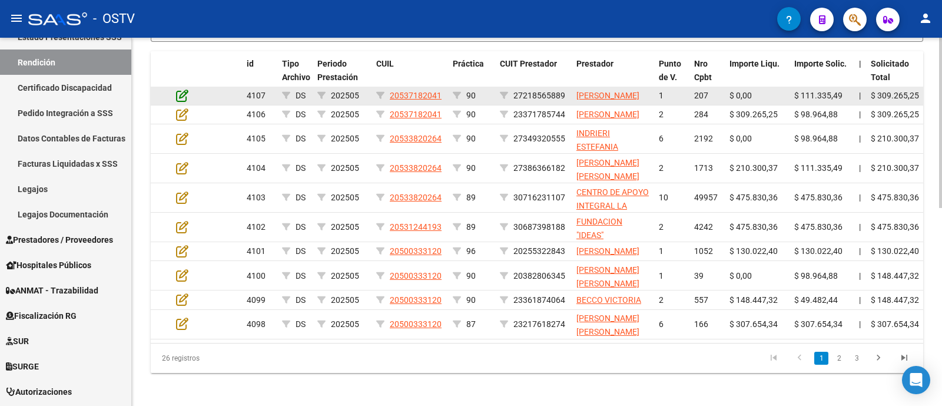
click at [180, 102] on icon at bounding box center [182, 95] width 12 height 13
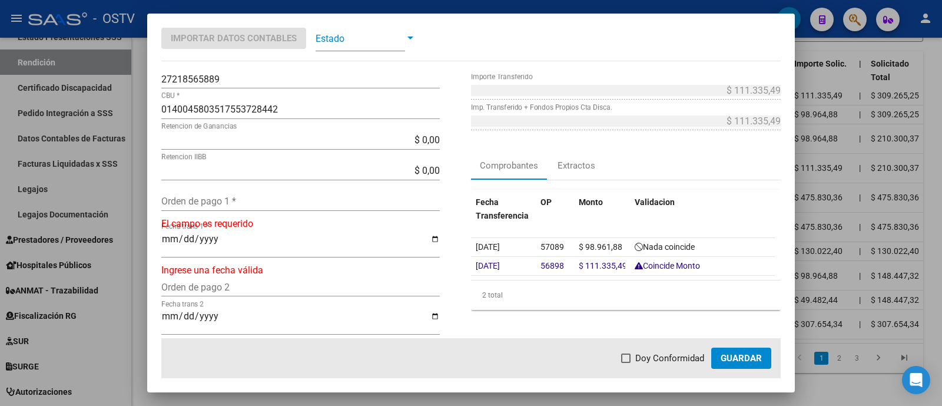
scroll to position [147, 0]
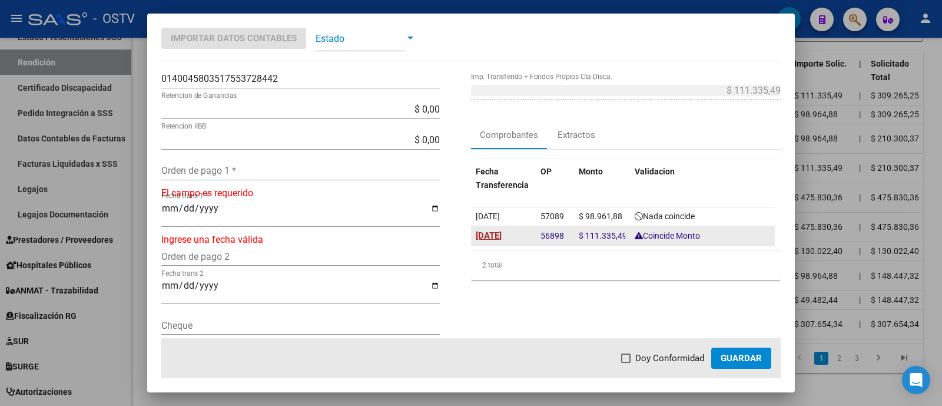
click at [494, 231] on span "[DATE]" at bounding box center [489, 235] width 26 height 11
type input "[DATE]"
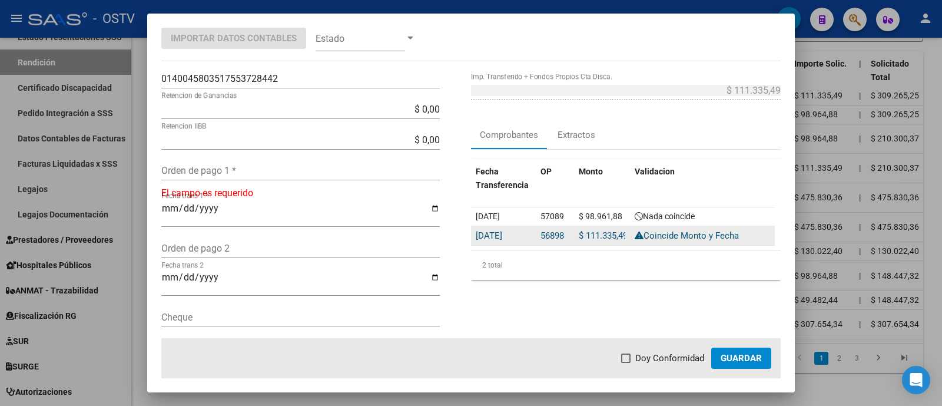
drag, startPoint x: 536, startPoint y: 231, endPoint x: 558, endPoint y: 232, distance: 22.4
click at [558, 232] on span "56898" at bounding box center [552, 235] width 24 height 11
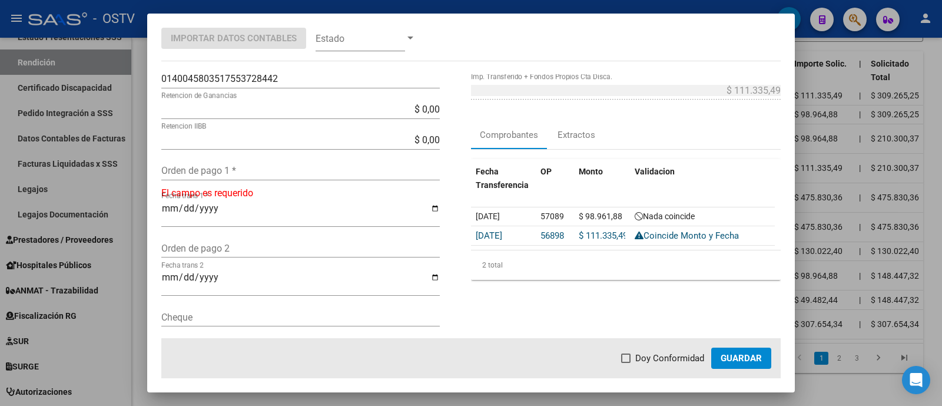
click at [289, 177] on div "Orden de pago 1 *" at bounding box center [300, 170] width 278 height 19
paste input "56898"
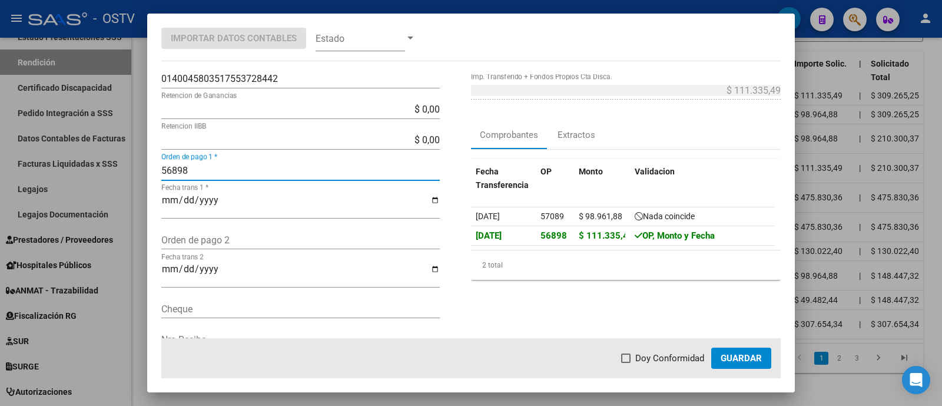
type input "56898"
click at [678, 354] on span "Doy Conformidad" at bounding box center [669, 358] width 69 height 14
click at [626, 363] on input "Doy Conformidad" at bounding box center [625, 363] width 1 height 1
checkbox input "true"
click at [748, 361] on span "Guardar" at bounding box center [741, 358] width 41 height 11
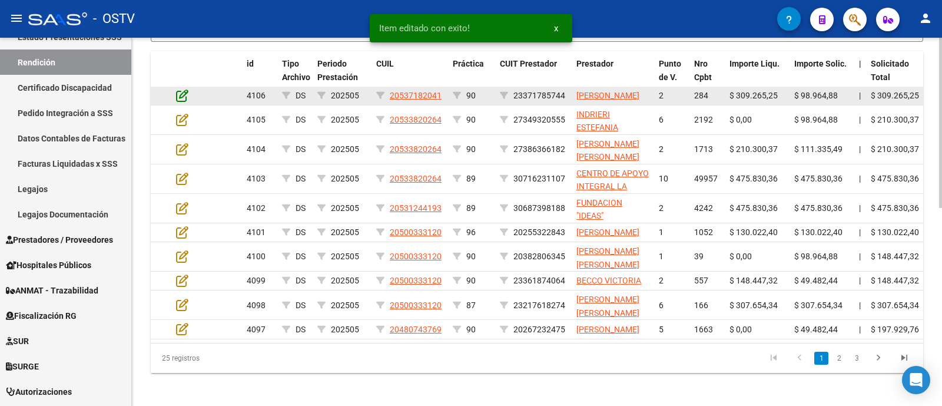
click at [182, 102] on icon at bounding box center [182, 95] width 12 height 13
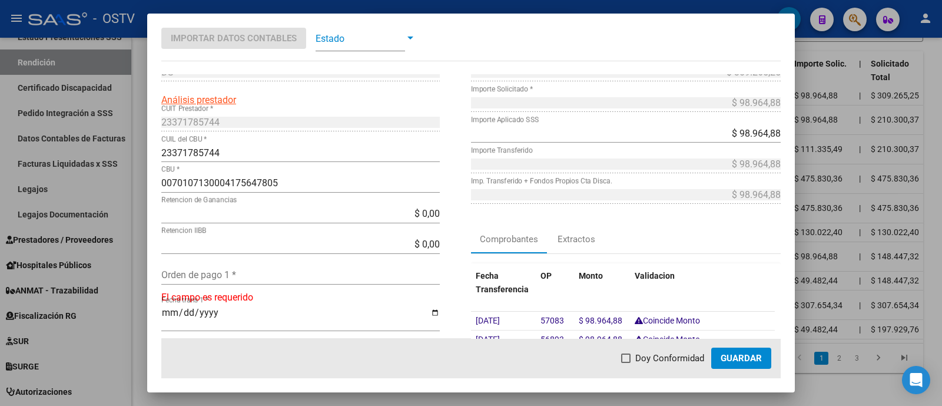
scroll to position [73, 0]
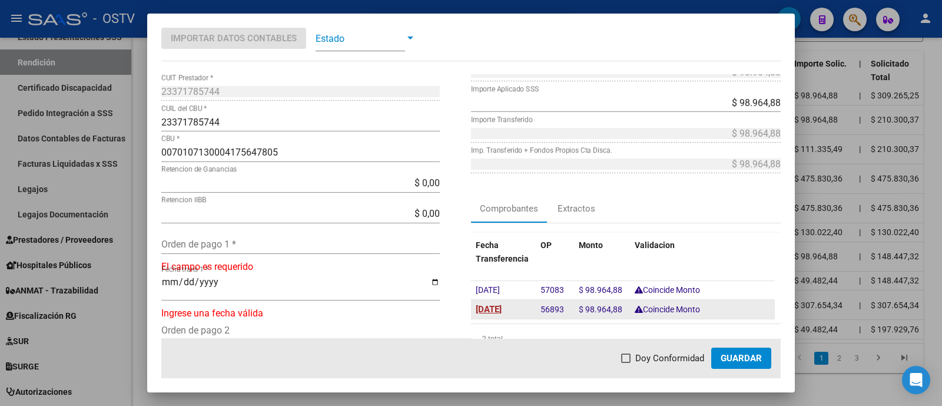
click at [502, 304] on span "[DATE]" at bounding box center [489, 309] width 26 height 11
type input "[DATE]"
drag, startPoint x: 540, startPoint y: 306, endPoint x: 559, endPoint y: 309, distance: 19.1
click at [559, 309] on span "56893" at bounding box center [552, 309] width 24 height 11
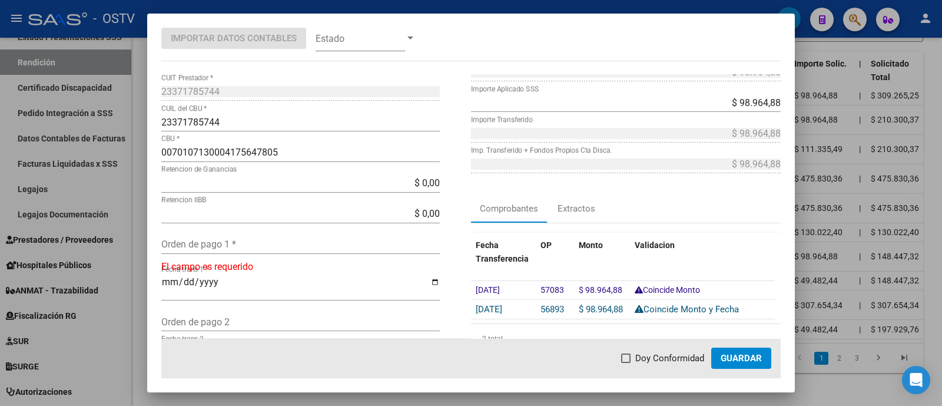
click at [347, 241] on input "Orden de pago 1 *" at bounding box center [300, 243] width 278 height 11
paste input "56893"
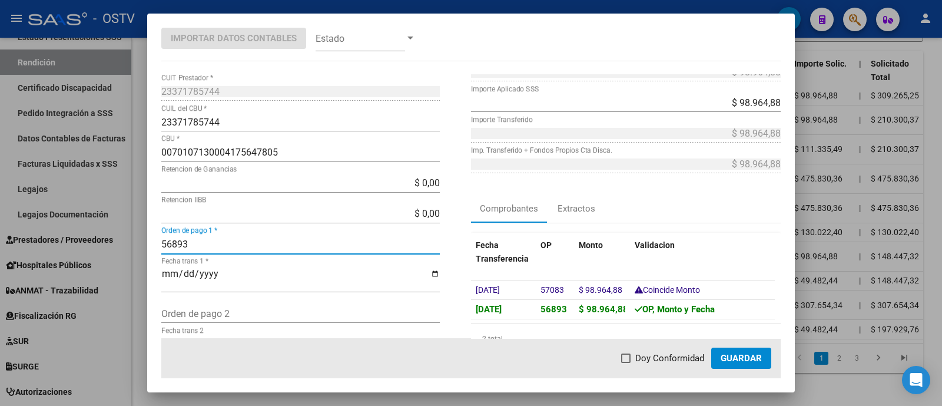
type input "56893"
click at [659, 363] on span "Doy Conformidad" at bounding box center [669, 358] width 69 height 14
click at [626, 363] on input "Doy Conformidad" at bounding box center [625, 363] width 1 height 1
checkbox input "true"
click at [741, 358] on span "Guardar" at bounding box center [741, 358] width 41 height 11
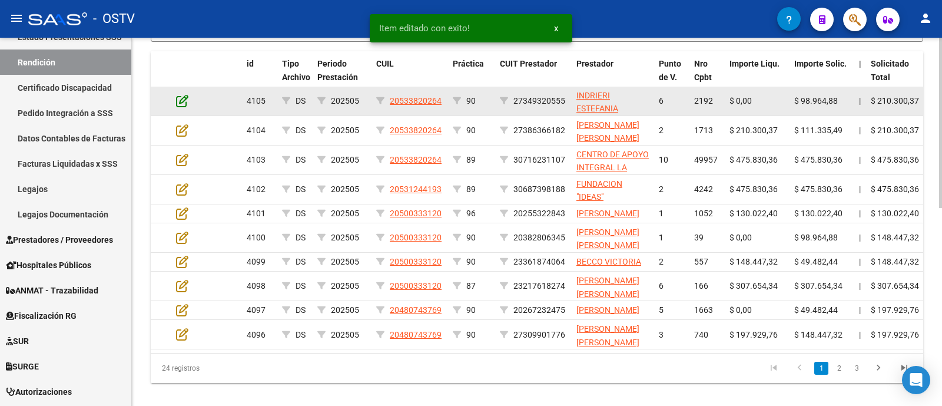
click at [181, 107] on icon at bounding box center [182, 100] width 12 height 13
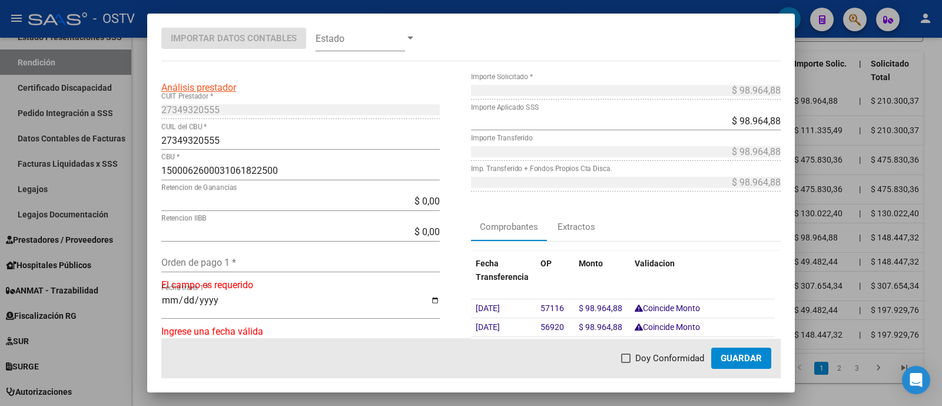
scroll to position [147, 0]
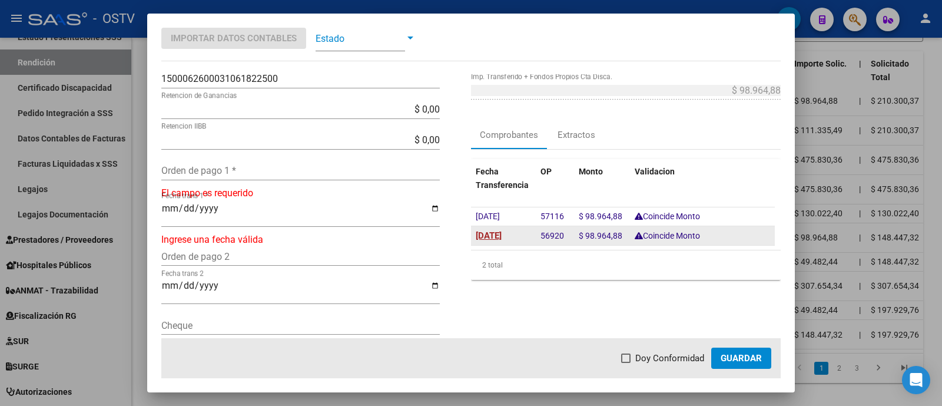
click at [489, 238] on div "[DATE]" at bounding box center [503, 235] width 55 height 14
click at [490, 235] on span "[DATE]" at bounding box center [489, 235] width 26 height 11
type input "[DATE]"
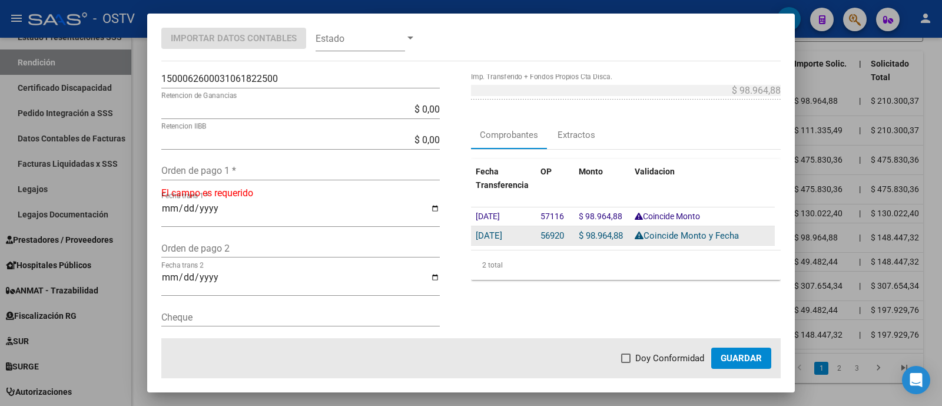
drag, startPoint x: 539, startPoint y: 232, endPoint x: 557, endPoint y: 235, distance: 18.6
click at [557, 235] on span "56920" at bounding box center [552, 235] width 24 height 11
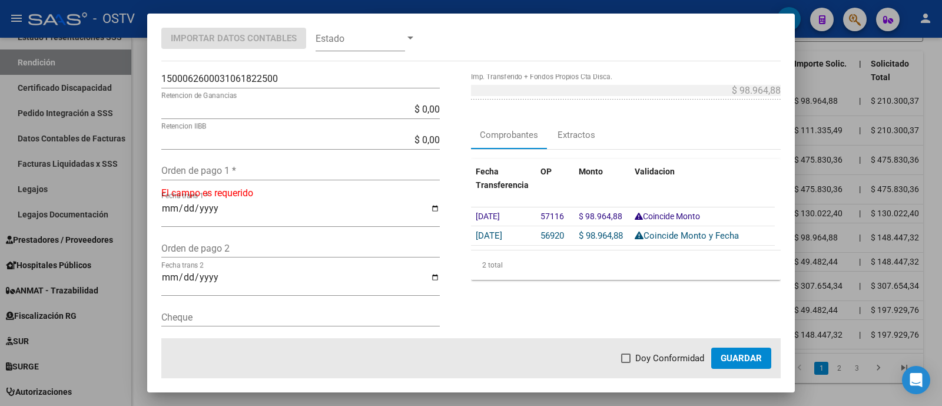
click at [264, 163] on div "Orden de pago 1 *" at bounding box center [300, 170] width 278 height 19
paste input "56920"
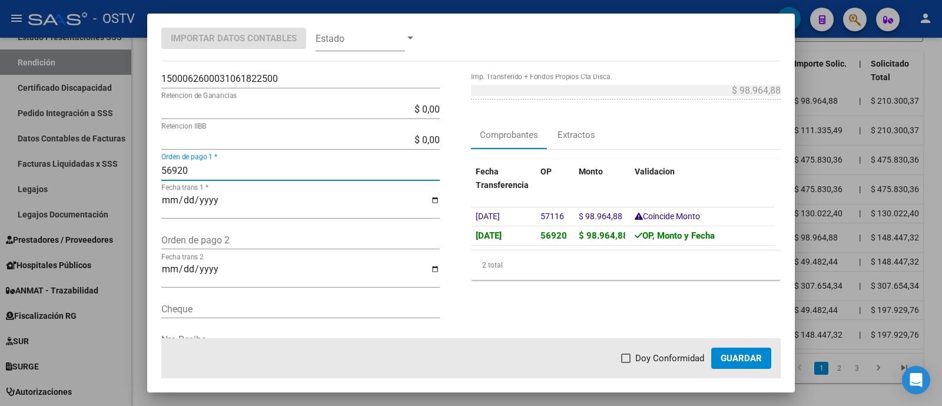
type input "56920"
click at [655, 353] on span "Doy Conformidad" at bounding box center [669, 358] width 69 height 14
click at [626, 363] on input "Doy Conformidad" at bounding box center [625, 363] width 1 height 1
checkbox input "true"
click at [735, 354] on span "Guardar" at bounding box center [741, 358] width 41 height 11
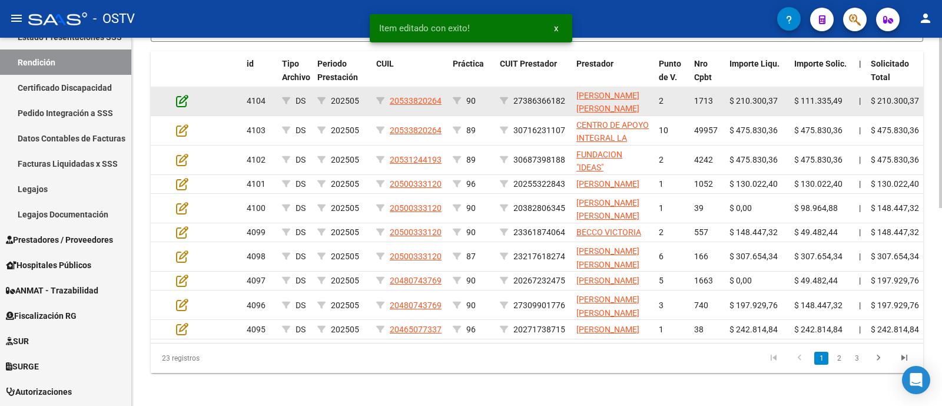
click at [185, 107] on icon at bounding box center [182, 100] width 12 height 13
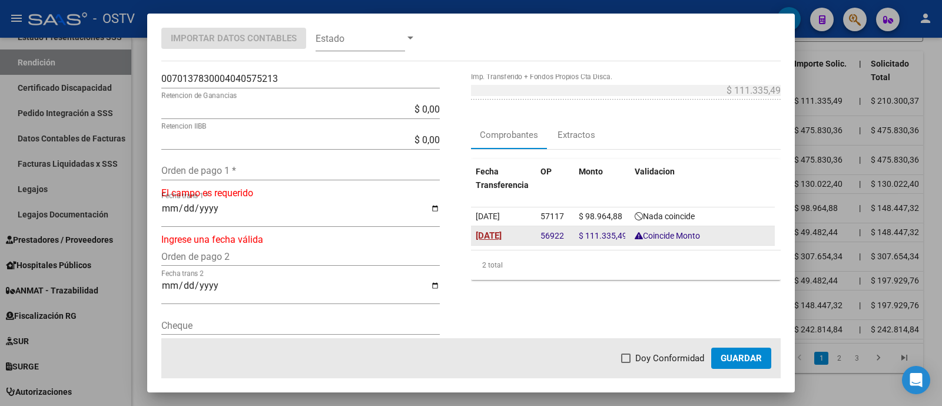
click at [502, 231] on span "[DATE]" at bounding box center [489, 235] width 26 height 11
type input "[DATE]"
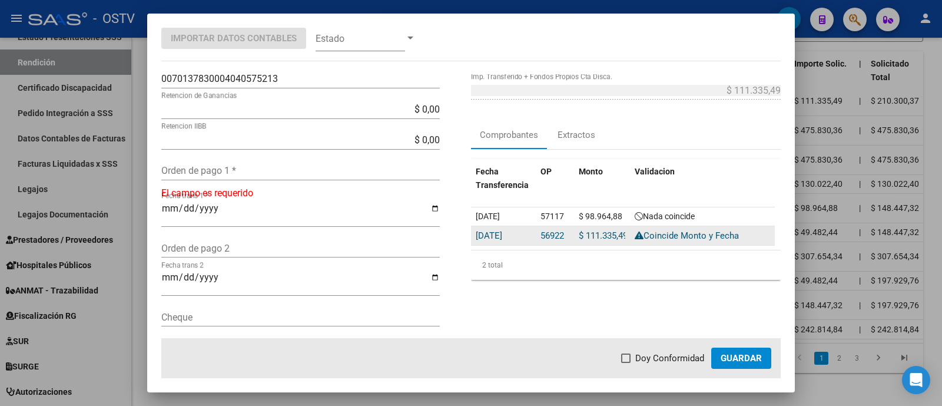
drag, startPoint x: 530, startPoint y: 236, endPoint x: 557, endPoint y: 236, distance: 27.1
click at [557, 236] on datatable-body-cell "56922" at bounding box center [555, 235] width 38 height 19
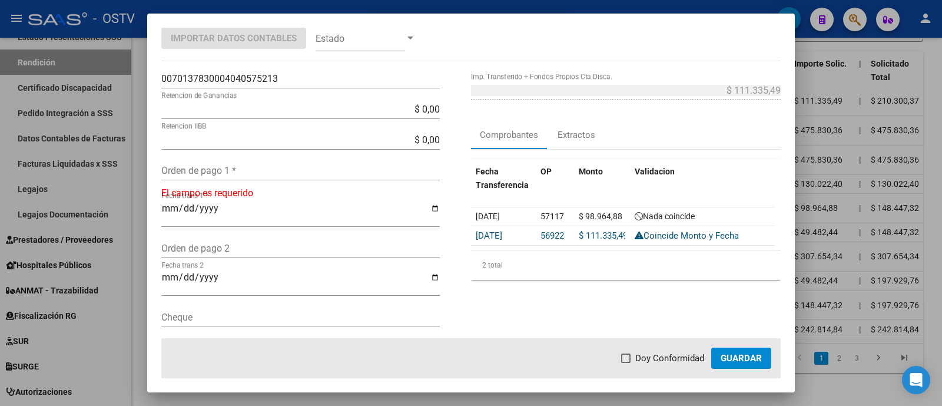
click at [291, 169] on input "Orden de pago 1 *" at bounding box center [300, 170] width 278 height 11
paste input "56922"
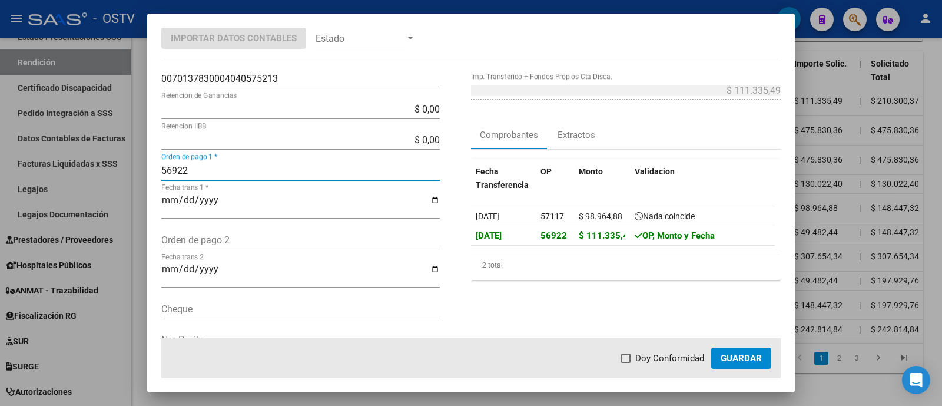
type input "56922"
click at [678, 361] on span "Doy Conformidad" at bounding box center [669, 358] width 69 height 14
click at [626, 363] on input "Doy Conformidad" at bounding box center [625, 363] width 1 height 1
checkbox input "true"
click at [722, 357] on span "Guardar" at bounding box center [741, 358] width 41 height 11
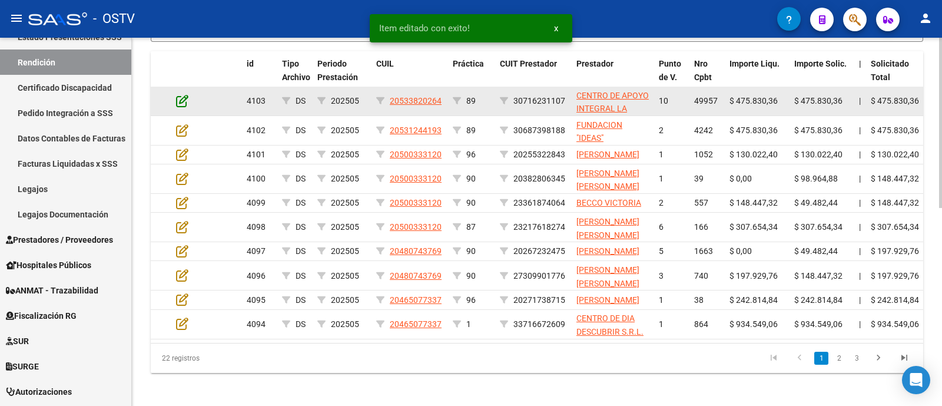
click at [185, 107] on icon at bounding box center [182, 100] width 12 height 13
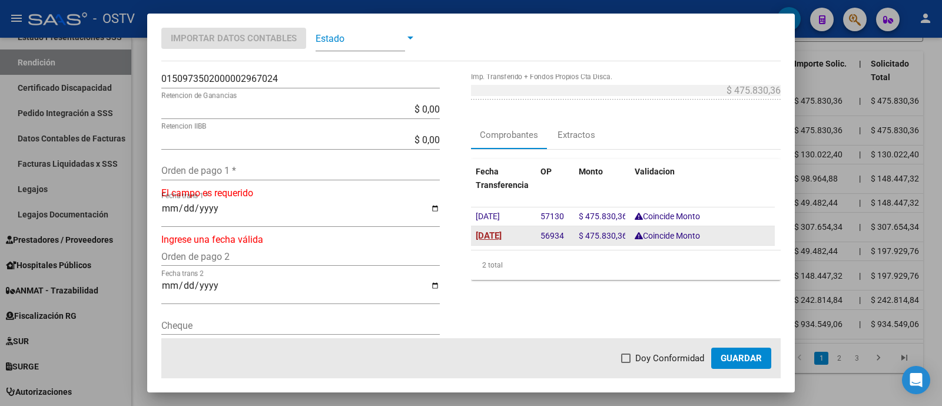
click at [502, 234] on span "[DATE]" at bounding box center [489, 235] width 26 height 11
type input "[DATE]"
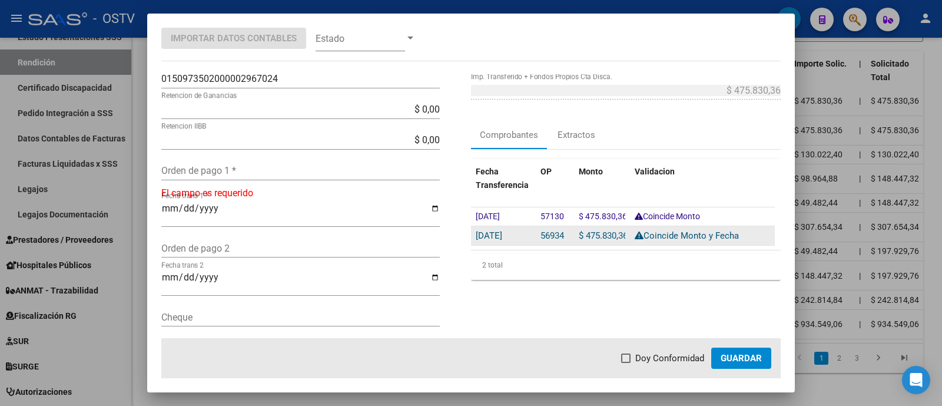
drag, startPoint x: 536, startPoint y: 234, endPoint x: 560, endPoint y: 234, distance: 24.1
click at [560, 234] on div "56934" at bounding box center [554, 235] width 29 height 14
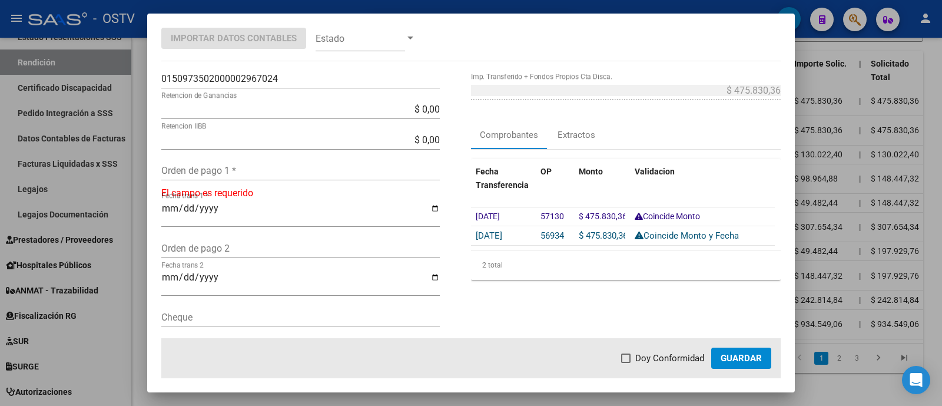
click at [298, 171] on input "Orden de pago 1 *" at bounding box center [300, 170] width 278 height 11
paste input "56934"
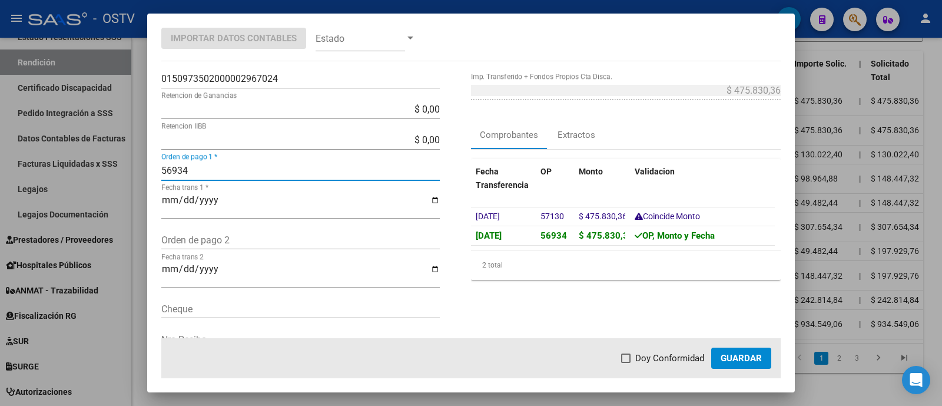
type input "56934"
drag, startPoint x: 655, startPoint y: 360, endPoint x: 742, endPoint y: 358, distance: 87.1
click at [656, 360] on span "Doy Conformidad" at bounding box center [669, 358] width 69 height 14
click at [626, 363] on input "Doy Conformidad" at bounding box center [625, 363] width 1 height 1
checkbox input "true"
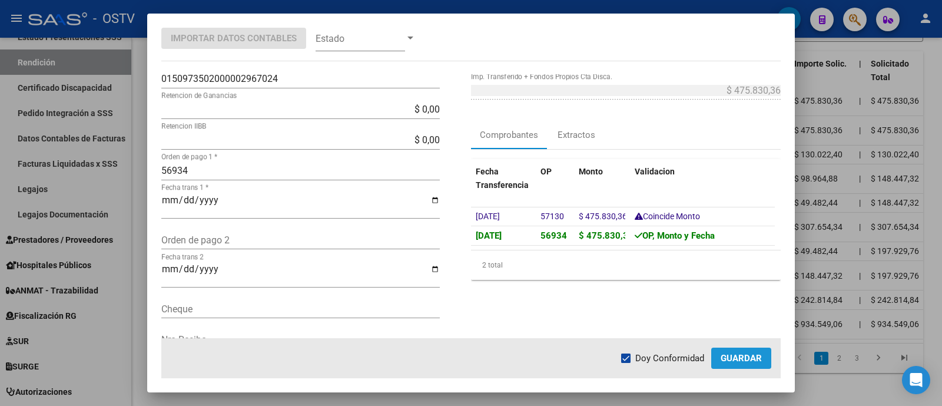
click at [741, 357] on span "Guardar" at bounding box center [741, 358] width 41 height 11
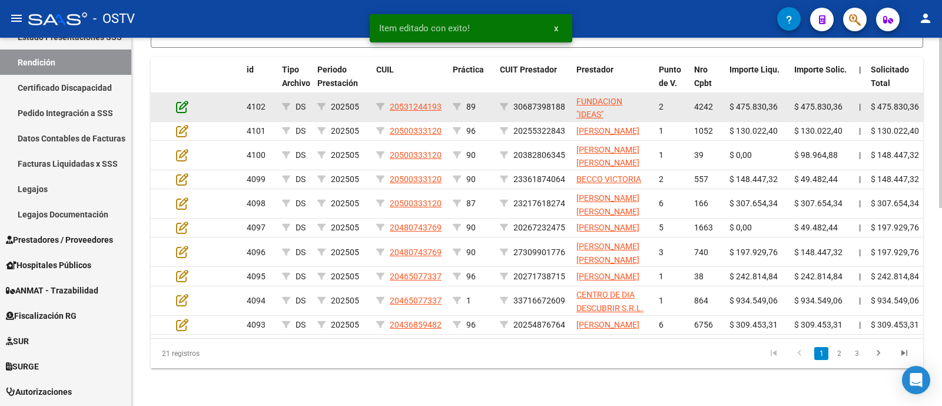
click at [184, 111] on icon at bounding box center [182, 106] width 12 height 13
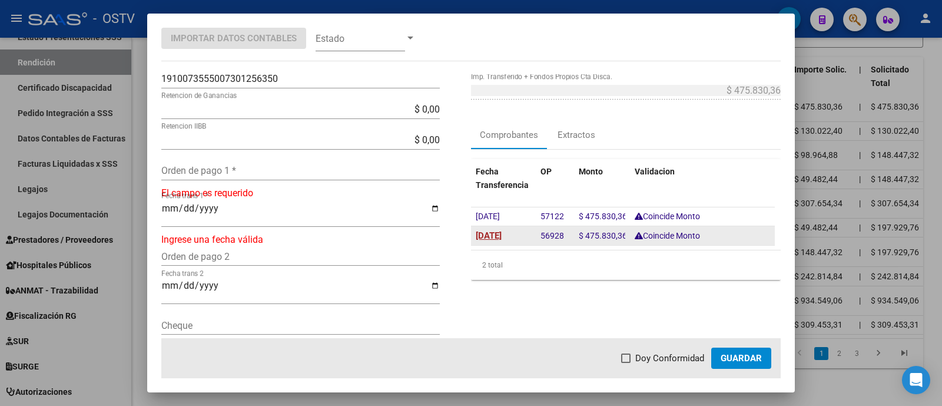
click at [497, 230] on span "[DATE]" at bounding box center [489, 235] width 26 height 11
type input "[DATE]"
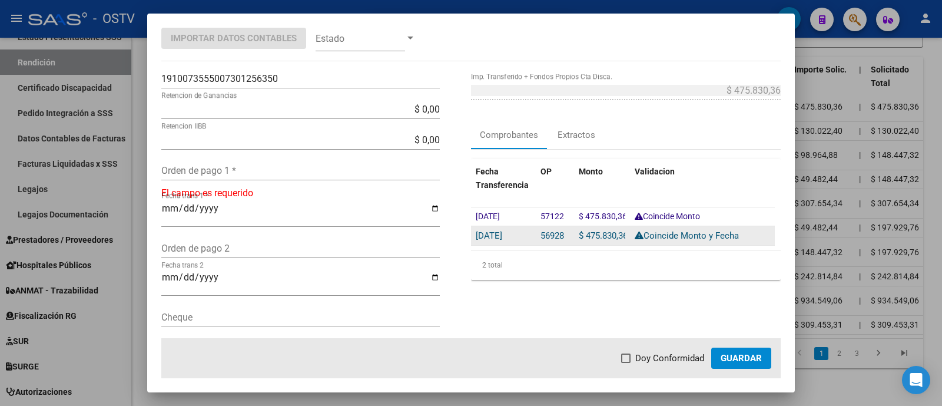
drag, startPoint x: 534, startPoint y: 234, endPoint x: 557, endPoint y: 241, distance: 24.0
click at [557, 241] on div "56928" at bounding box center [554, 235] width 29 height 14
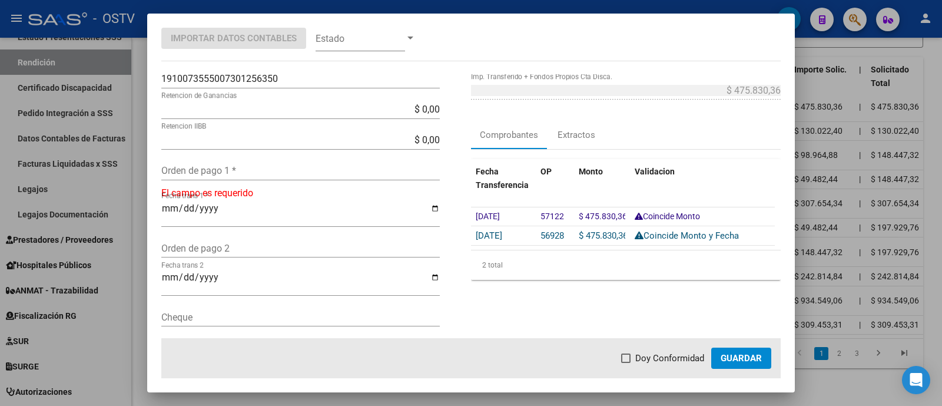
click at [254, 174] on input "Orden de pago 1 *" at bounding box center [300, 170] width 278 height 11
paste input "56928"
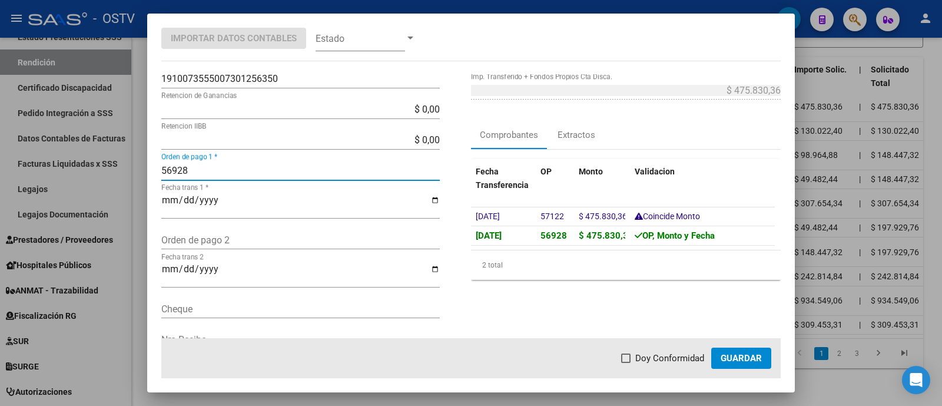
type input "56928"
drag, startPoint x: 669, startPoint y: 357, endPoint x: 736, endPoint y: 357, distance: 67.1
click at [669, 357] on span "Doy Conformidad" at bounding box center [669, 358] width 69 height 14
click at [626, 363] on input "Doy Conformidad" at bounding box center [625, 363] width 1 height 1
checkbox input "true"
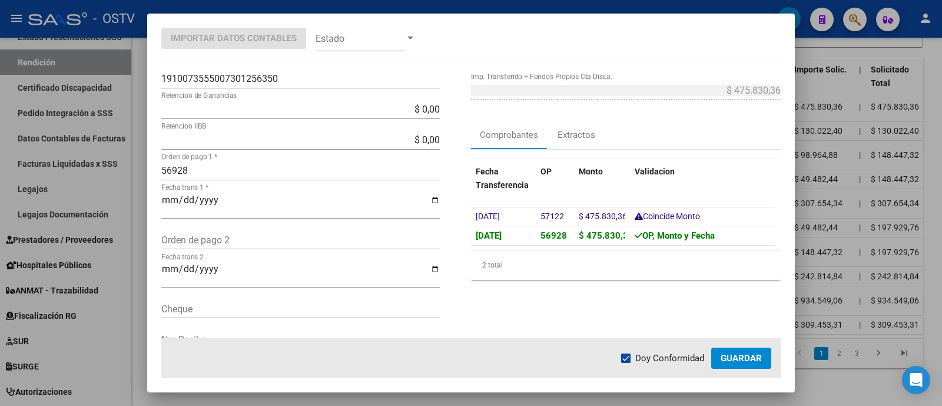
click at [738, 357] on span "Guardar" at bounding box center [741, 358] width 41 height 11
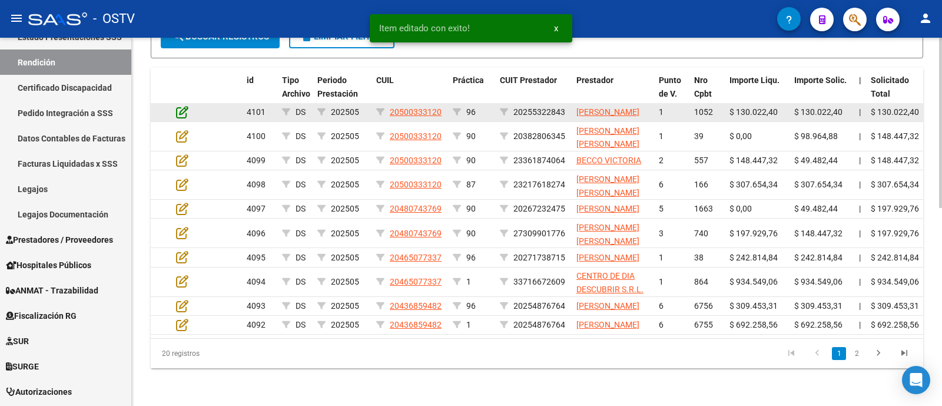
click at [180, 115] on icon at bounding box center [182, 111] width 12 height 13
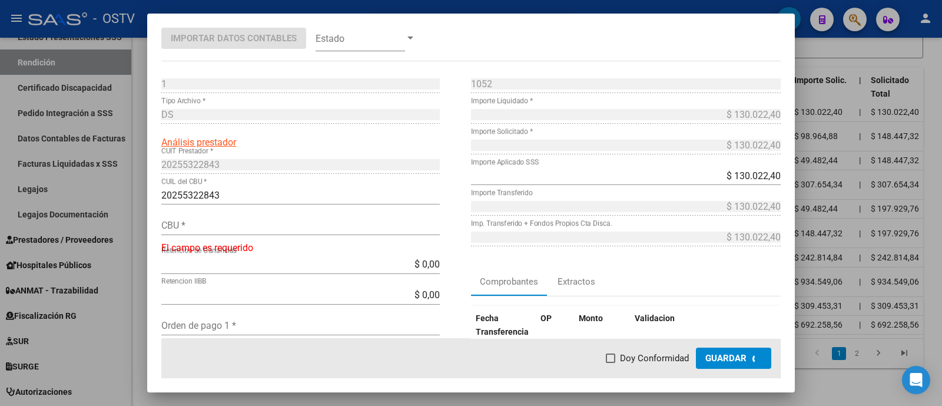
type input "0200304511000003582608"
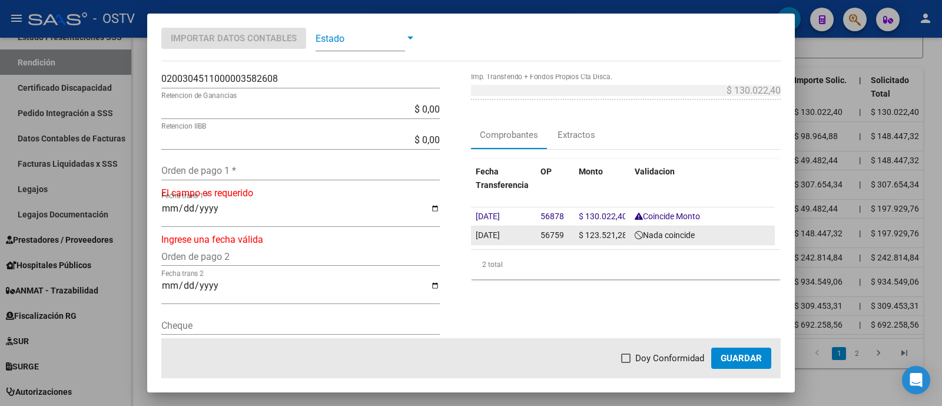
click at [483, 228] on div "[DATE]" at bounding box center [503, 235] width 55 height 14
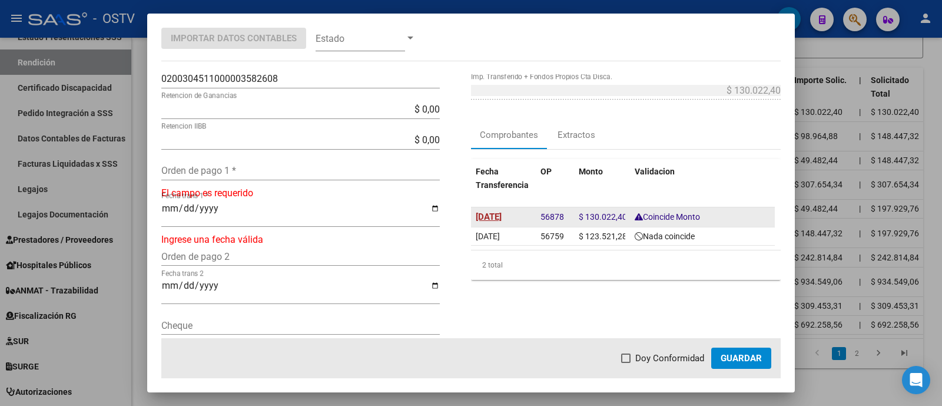
click at [502, 218] on span "[DATE]" at bounding box center [489, 216] width 26 height 11
type input "[DATE]"
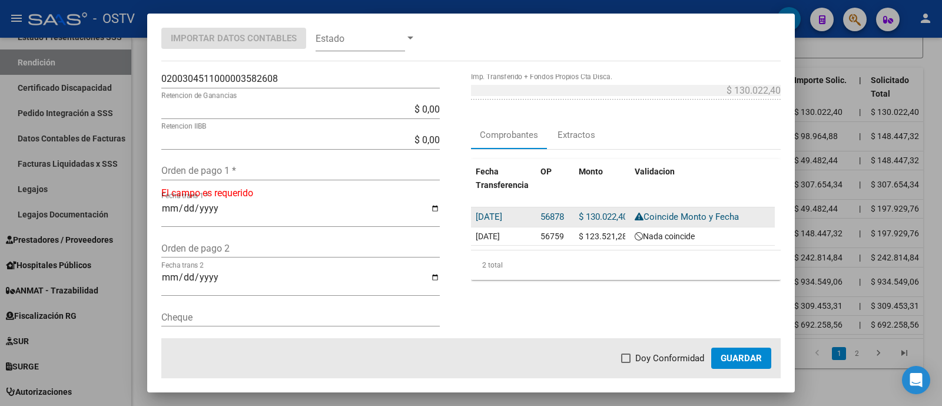
drag, startPoint x: 541, startPoint y: 216, endPoint x: 557, endPoint y: 218, distance: 16.1
click at [557, 218] on datatable-body-cell "56878" at bounding box center [555, 216] width 38 height 19
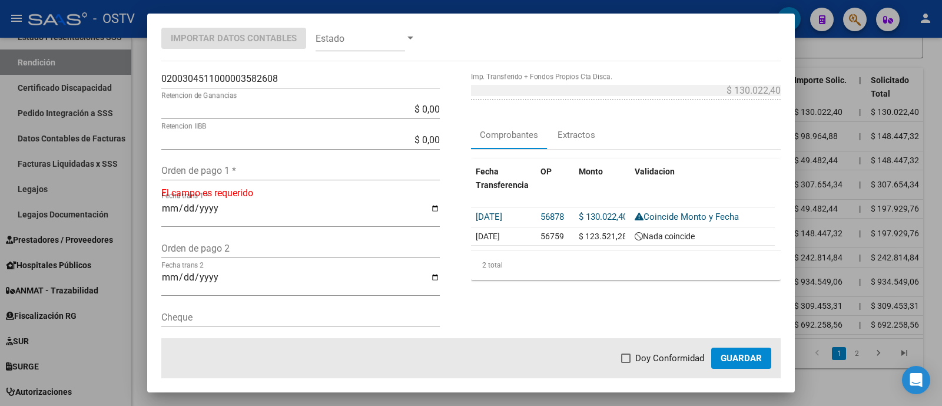
click at [284, 165] on input "Orden de pago 1 *" at bounding box center [300, 170] width 278 height 11
paste input "56878"
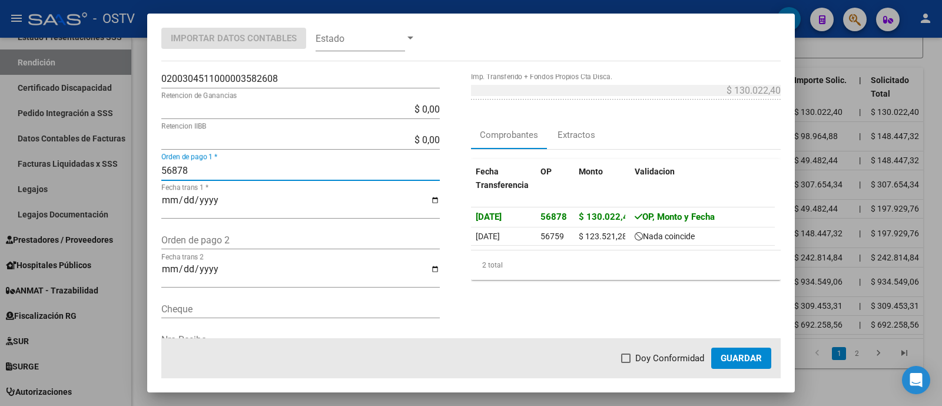
type input "56878"
click at [695, 354] on span "Doy Conformidad" at bounding box center [669, 358] width 69 height 14
click at [626, 363] on input "Doy Conformidad" at bounding box center [625, 363] width 1 height 1
checkbox input "true"
click at [749, 357] on span "Guardar" at bounding box center [741, 358] width 41 height 11
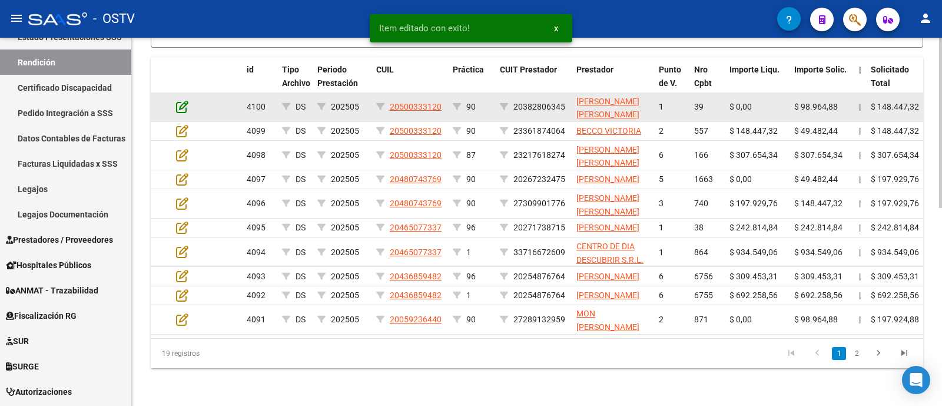
click at [180, 113] on icon at bounding box center [182, 106] width 12 height 13
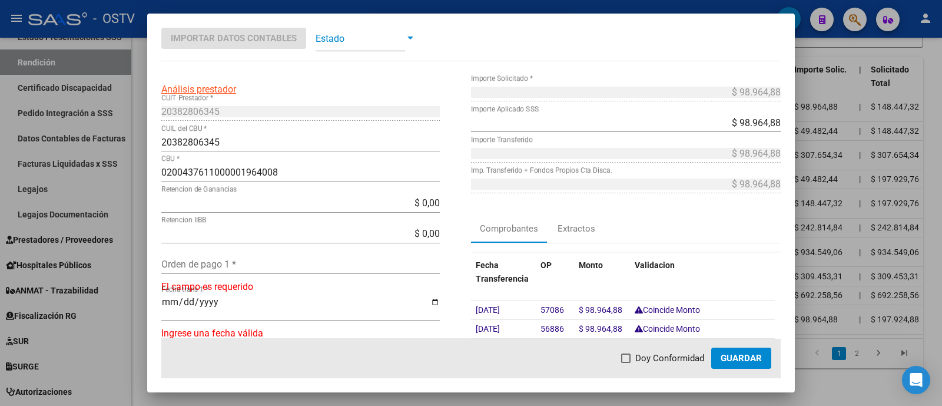
scroll to position [73, 0]
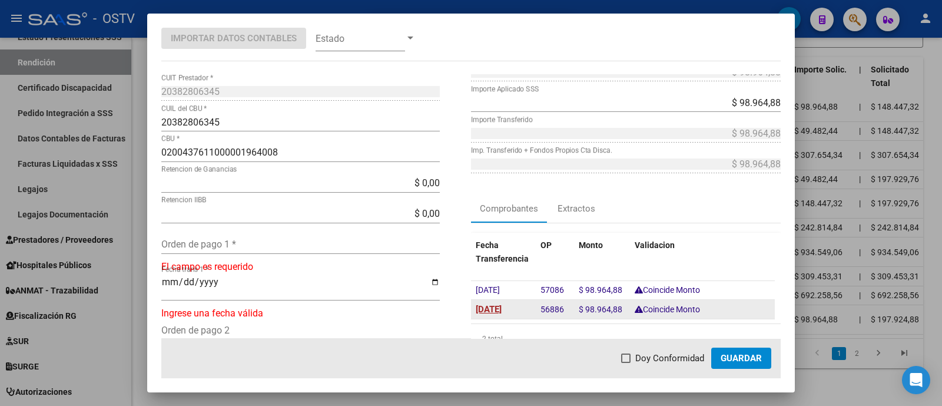
click at [502, 304] on span "[DATE]" at bounding box center [489, 309] width 26 height 11
type input "[DATE]"
drag, startPoint x: 534, startPoint y: 307, endPoint x: 557, endPoint y: 309, distance: 23.1
click at [557, 309] on datatable-body-cell "56886" at bounding box center [555, 309] width 38 height 19
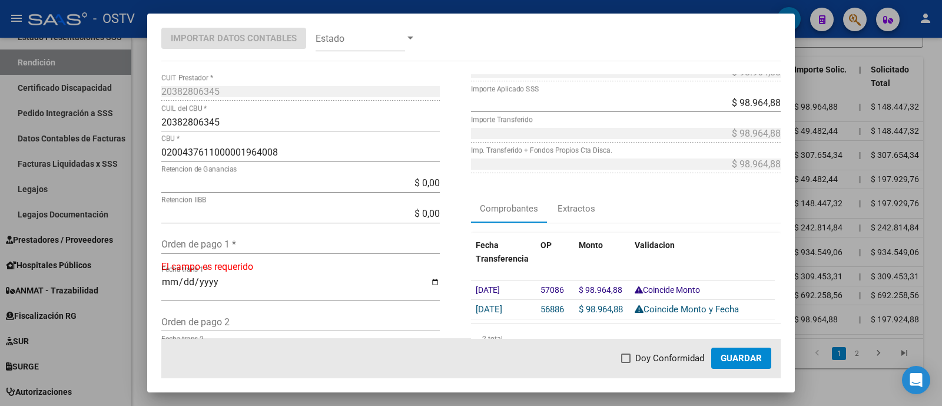
click at [277, 251] on div "Orden de pago 1 *" at bounding box center [300, 244] width 278 height 19
paste input "56886"
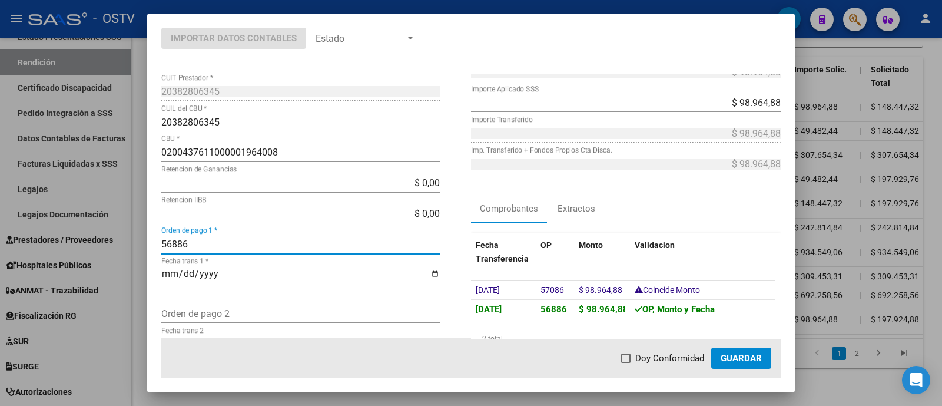
type input "56886"
click at [642, 355] on span "Doy Conformidad" at bounding box center [669, 358] width 69 height 14
click at [626, 363] on input "Doy Conformidad" at bounding box center [625, 363] width 1 height 1
checkbox input "true"
click at [721, 353] on span "Guardar" at bounding box center [741, 358] width 41 height 11
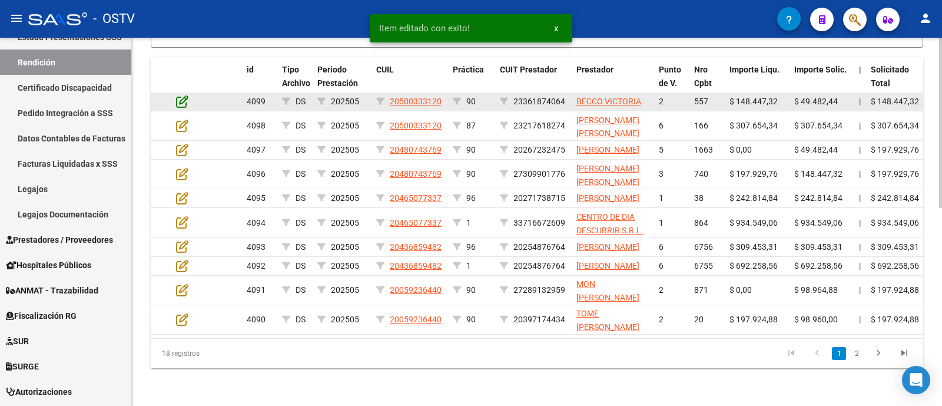
click at [181, 108] on icon at bounding box center [182, 101] width 12 height 13
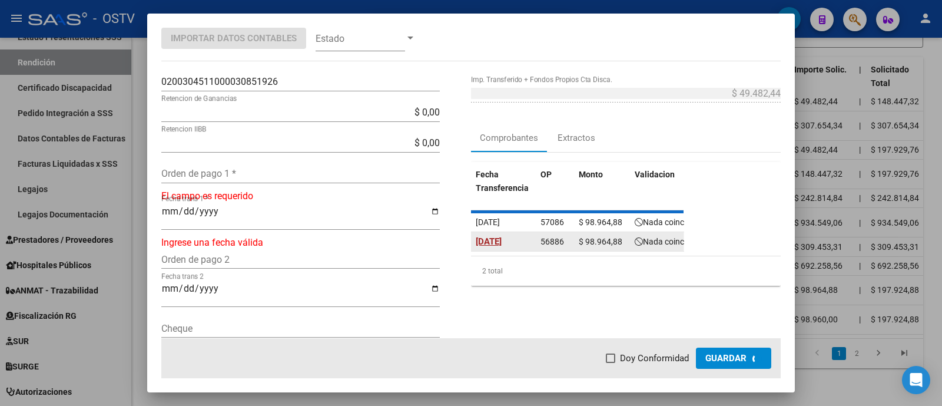
scroll to position [147, 0]
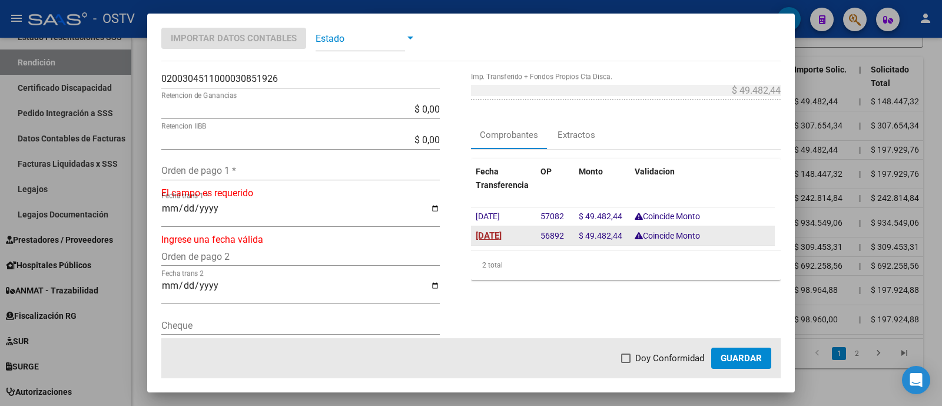
click at [494, 231] on span "[DATE]" at bounding box center [489, 235] width 26 height 11
type input "[DATE]"
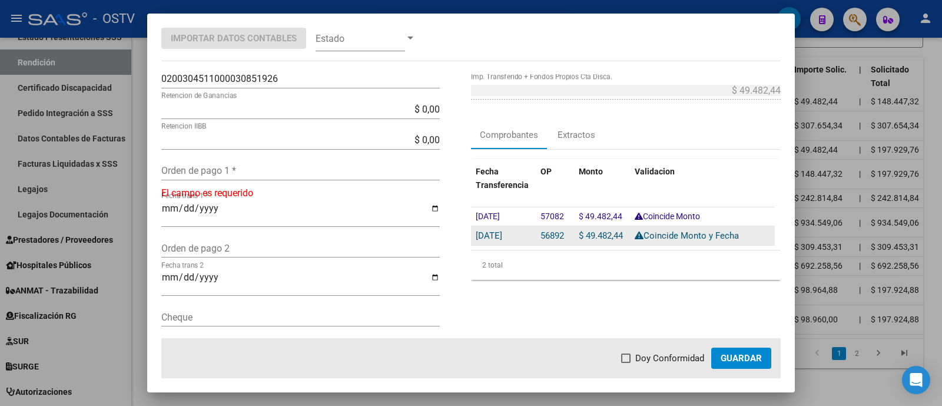
drag, startPoint x: 537, startPoint y: 232, endPoint x: 555, endPoint y: 233, distance: 17.1
click at [555, 233] on span "56892" at bounding box center [552, 235] width 24 height 11
drag, startPoint x: 534, startPoint y: 234, endPoint x: 556, endPoint y: 234, distance: 21.2
click at [556, 234] on span "56892" at bounding box center [552, 235] width 24 height 11
click at [555, 236] on span "56892" at bounding box center [552, 235] width 24 height 11
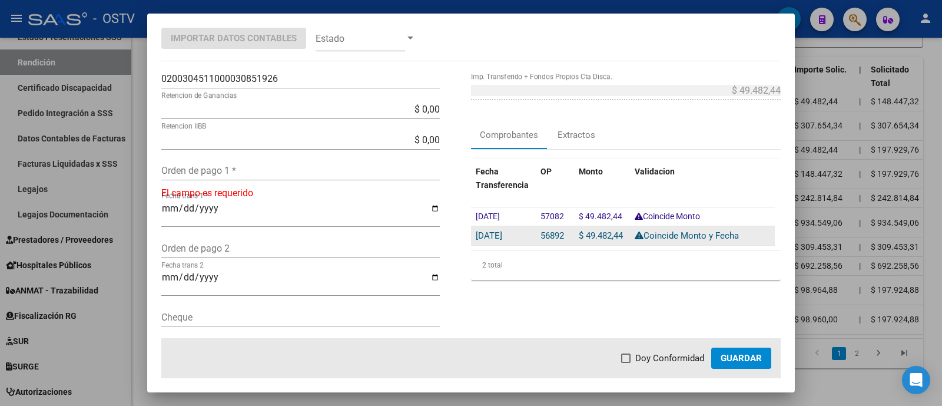
drag, startPoint x: 536, startPoint y: 234, endPoint x: 562, endPoint y: 234, distance: 25.9
click at [562, 234] on div "56892" at bounding box center [554, 235] width 29 height 14
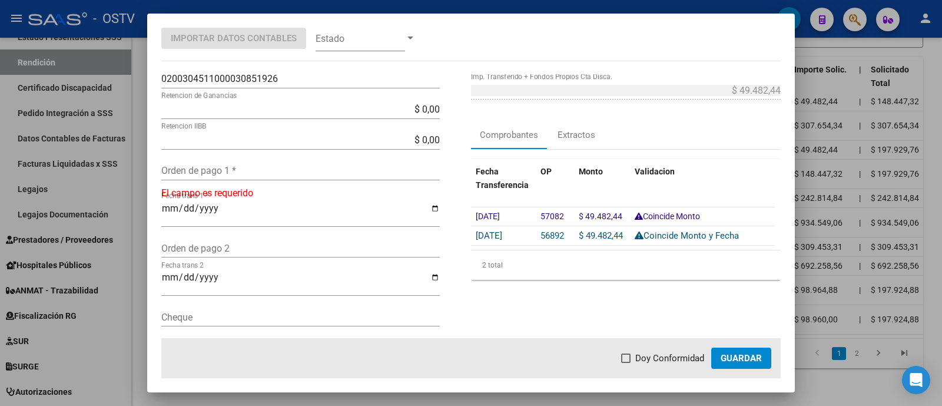
click at [246, 166] on input "Orden de pago 1 *" at bounding box center [300, 170] width 278 height 11
paste input "56892"
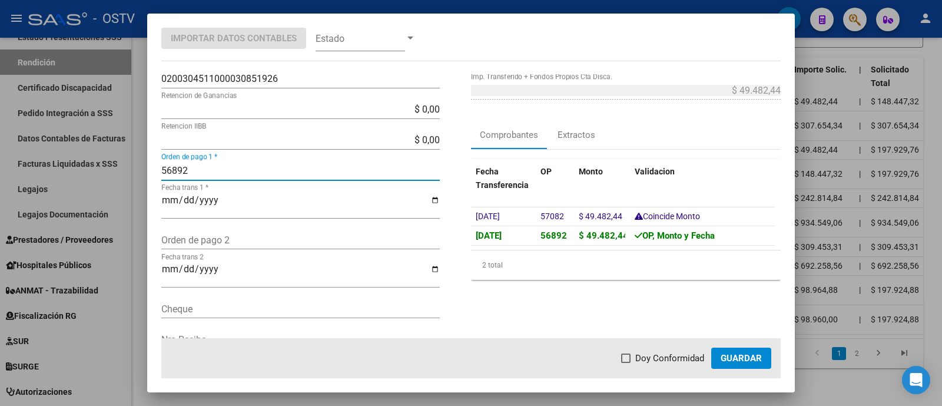
type input "56892"
click at [680, 354] on span "Doy Conformidad" at bounding box center [669, 358] width 69 height 14
click at [626, 363] on input "Doy Conformidad" at bounding box center [625, 363] width 1 height 1
checkbox input "true"
click at [744, 357] on span "Guardar" at bounding box center [741, 358] width 41 height 11
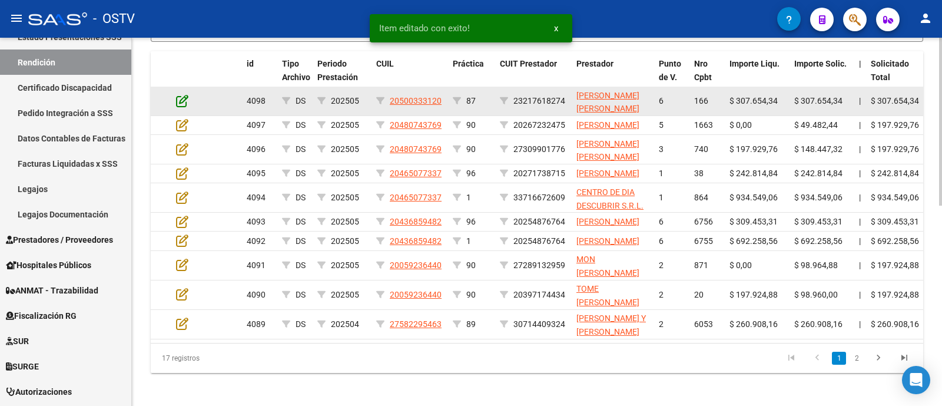
click at [182, 107] on icon at bounding box center [182, 100] width 12 height 13
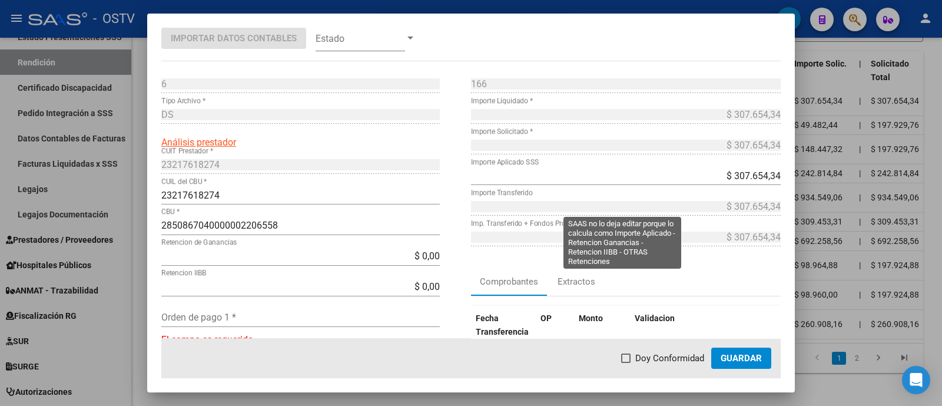
scroll to position [73, 0]
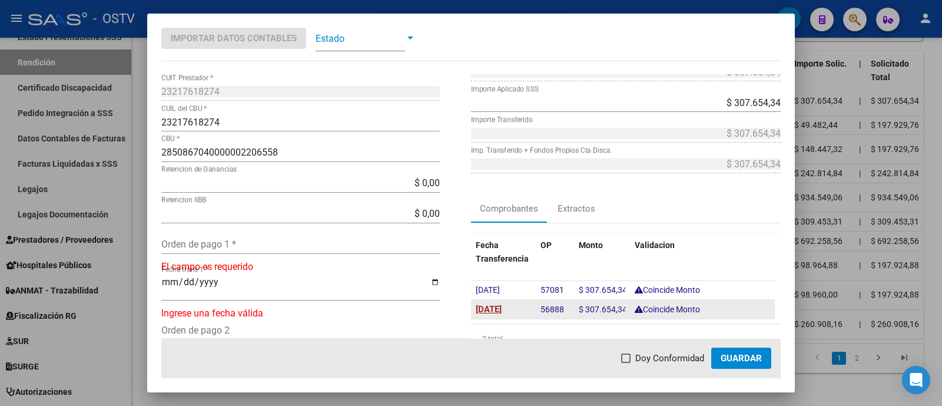
click at [502, 310] on span "[DATE]" at bounding box center [489, 309] width 26 height 11
type input "[DATE]"
drag, startPoint x: 532, startPoint y: 306, endPoint x: 559, endPoint y: 308, distance: 27.2
click at [559, 308] on datatable-body-cell "56888" at bounding box center [555, 309] width 38 height 19
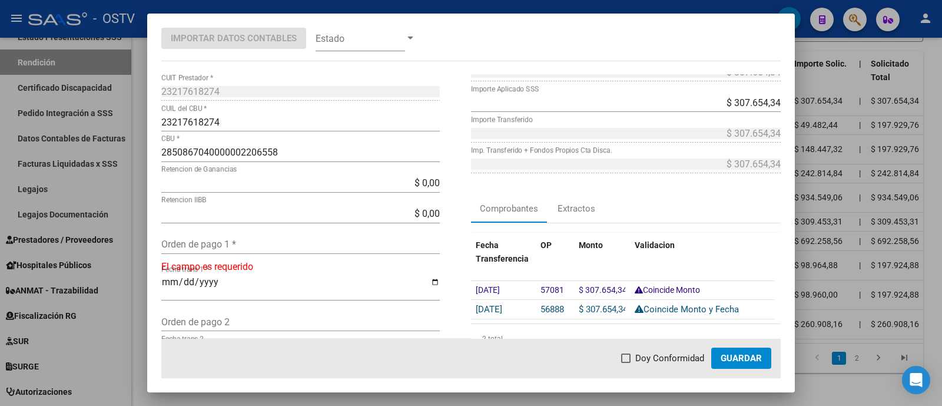
click at [328, 241] on input "Orden de pago 1 *" at bounding box center [300, 243] width 278 height 11
paste input "56888"
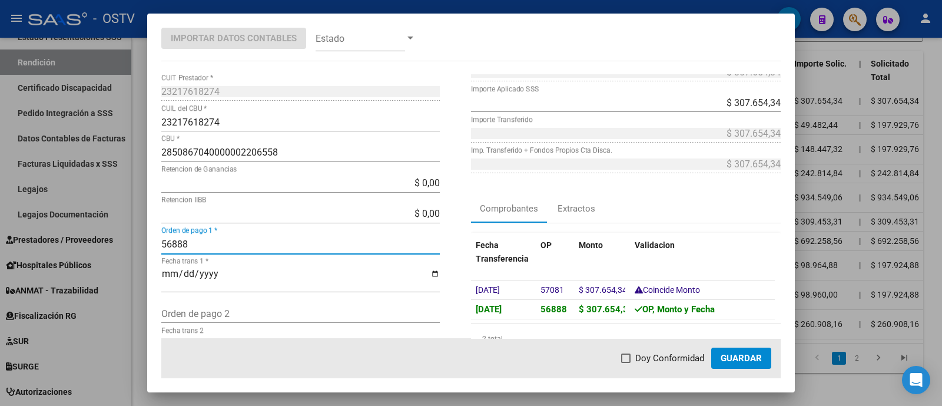
type input "56888"
click at [660, 363] on span "Doy Conformidad" at bounding box center [669, 358] width 69 height 14
click at [626, 363] on input "Doy Conformidad" at bounding box center [625, 363] width 1 height 1
checkbox input "true"
click at [759, 349] on button "Guardar" at bounding box center [741, 357] width 60 height 21
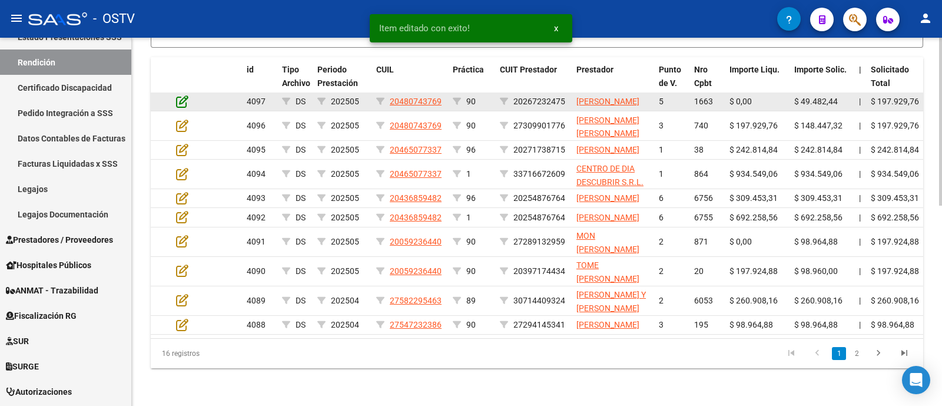
click at [180, 108] on icon at bounding box center [182, 101] width 12 height 13
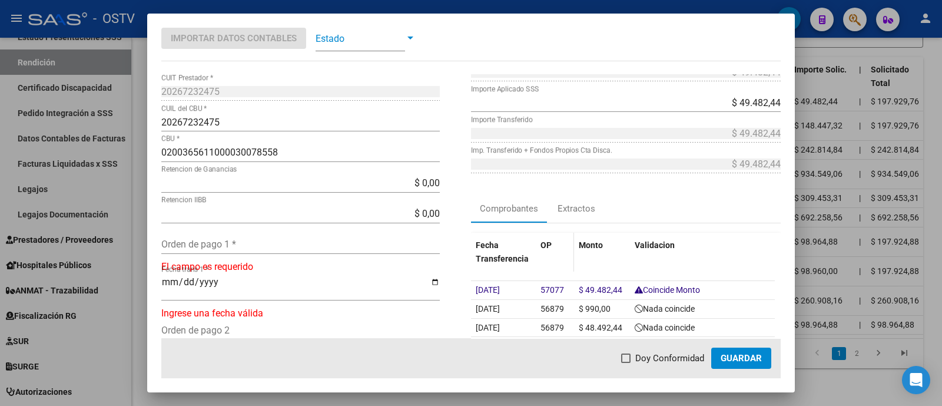
scroll to position [147, 0]
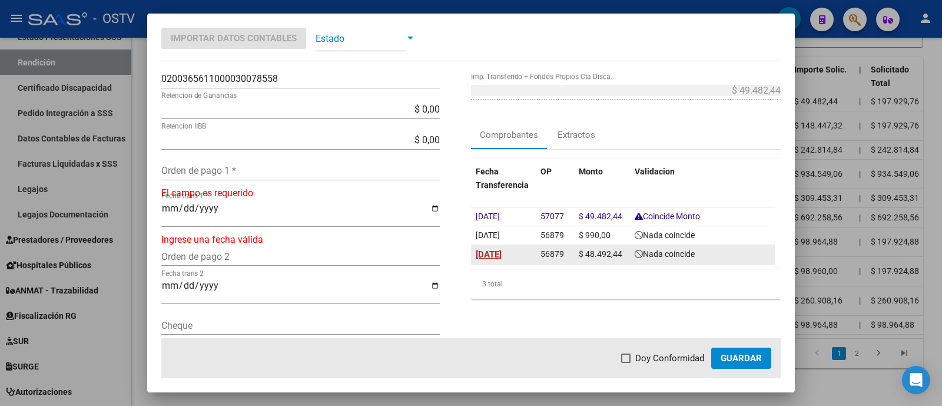
click at [502, 255] on span "[DATE]" at bounding box center [489, 254] width 26 height 11
type input "[DATE]"
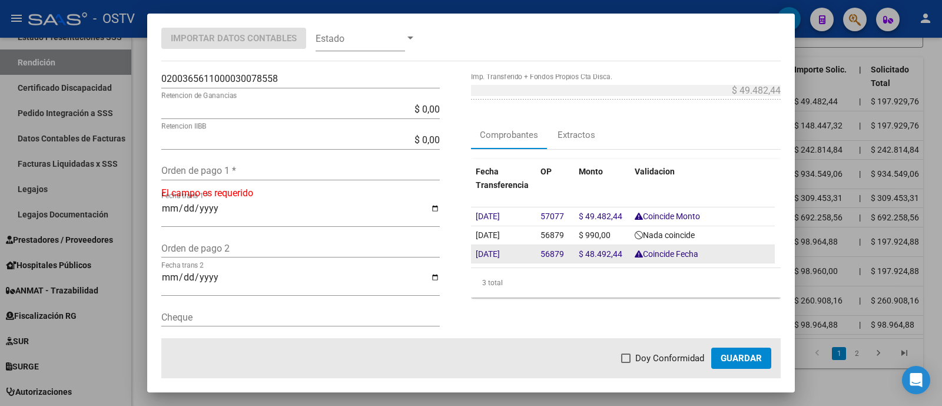
drag, startPoint x: 533, startPoint y: 253, endPoint x: 559, endPoint y: 254, distance: 25.9
click at [559, 254] on datatable-body-cell "56879" at bounding box center [555, 254] width 38 height 18
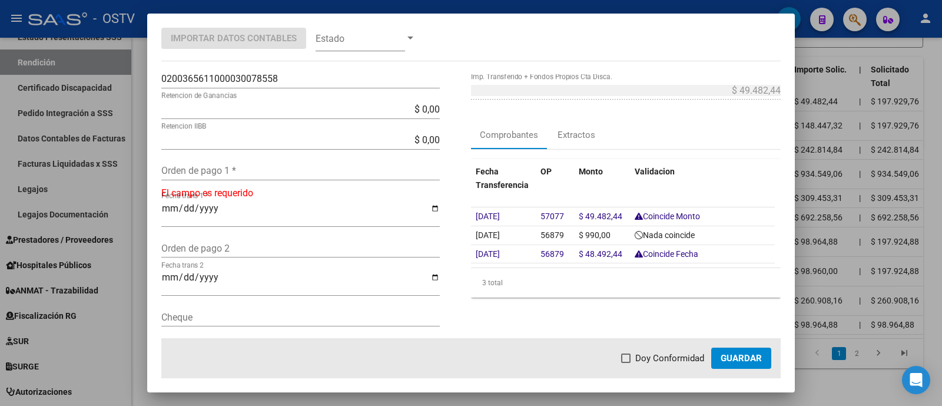
click at [268, 175] on div "Orden de pago 1 *" at bounding box center [300, 170] width 278 height 19
paste input "56879"
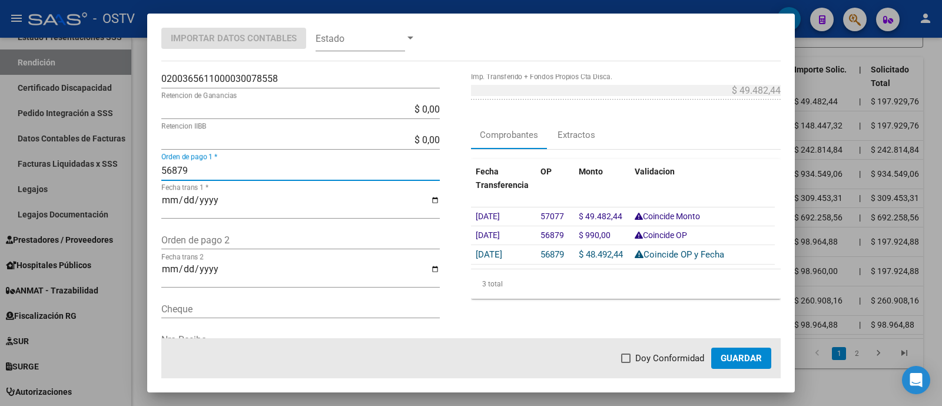
type input "56879"
click at [660, 369] on mat-dialog-actions "Doy Conformidad Guardar" at bounding box center [470, 358] width 619 height 40
click at [671, 351] on span "Doy Conformidad" at bounding box center [669, 358] width 69 height 14
click at [626, 363] on input "Doy Conformidad" at bounding box center [625, 363] width 1 height 1
checkbox input "true"
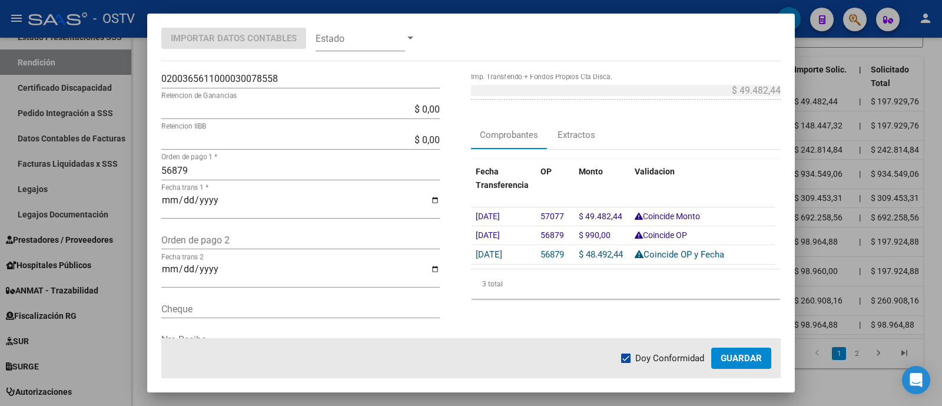
click at [718, 354] on button "Guardar" at bounding box center [741, 357] width 60 height 21
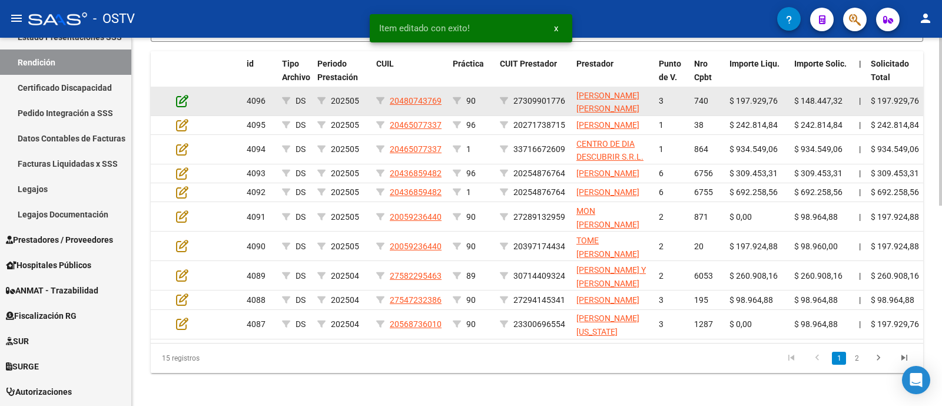
click at [187, 107] on icon at bounding box center [182, 100] width 12 height 13
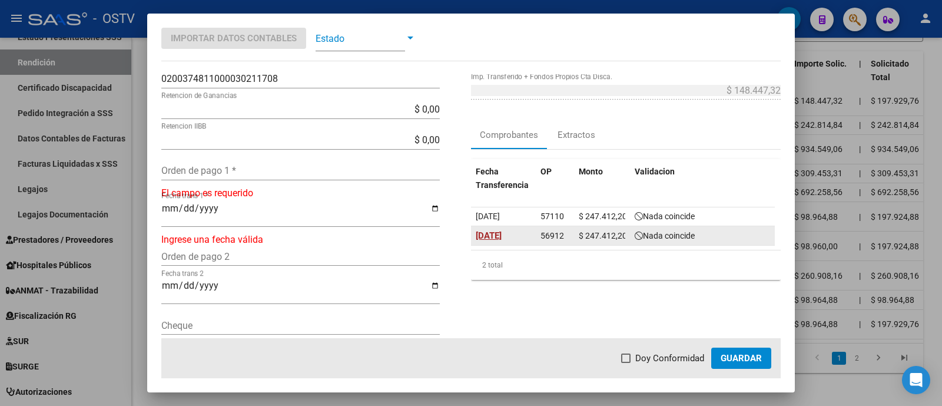
click at [502, 237] on span "[DATE]" at bounding box center [489, 235] width 26 height 11
type input "[DATE]"
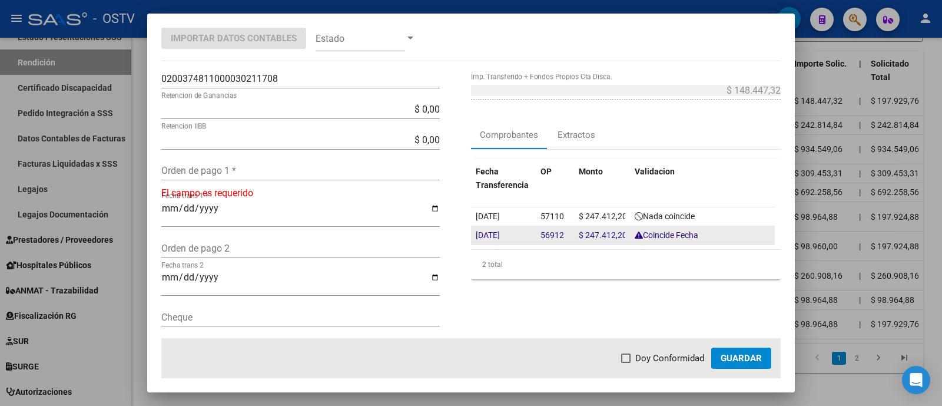
drag, startPoint x: 537, startPoint y: 234, endPoint x: 556, endPoint y: 234, distance: 19.4
click at [556, 234] on span "56912" at bounding box center [552, 234] width 24 height 9
drag, startPoint x: 534, startPoint y: 234, endPoint x: 559, endPoint y: 234, distance: 24.7
click at [559, 234] on div "56912" at bounding box center [554, 235] width 29 height 14
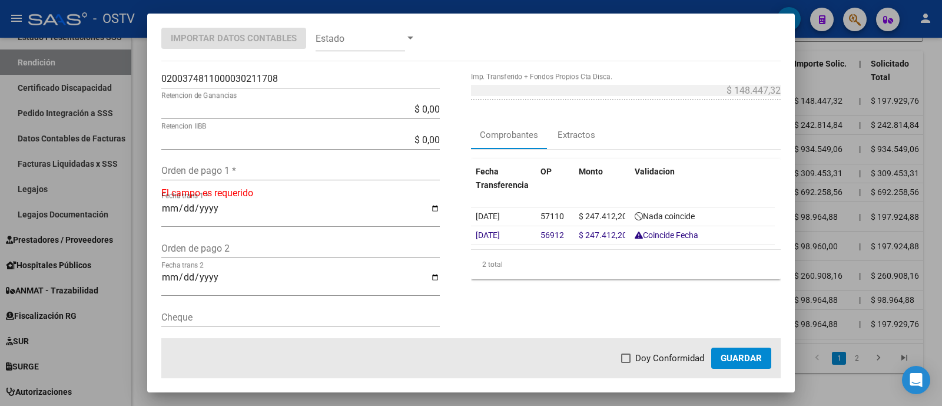
click at [372, 169] on input "Orden de pago 1 *" at bounding box center [300, 170] width 278 height 11
paste input "56912"
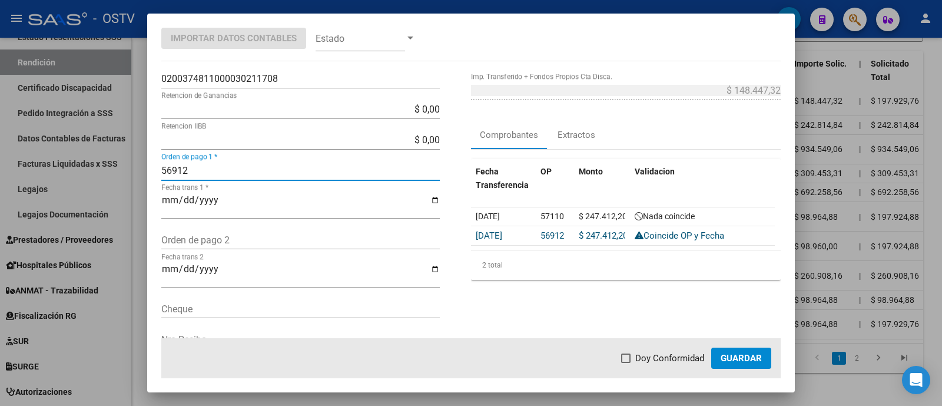
type input "56912"
click at [683, 363] on span "Doy Conformidad" at bounding box center [669, 358] width 69 height 14
click at [626, 363] on input "Doy Conformidad" at bounding box center [625, 363] width 1 height 1
checkbox input "true"
click at [725, 356] on span "Guardar" at bounding box center [741, 358] width 41 height 11
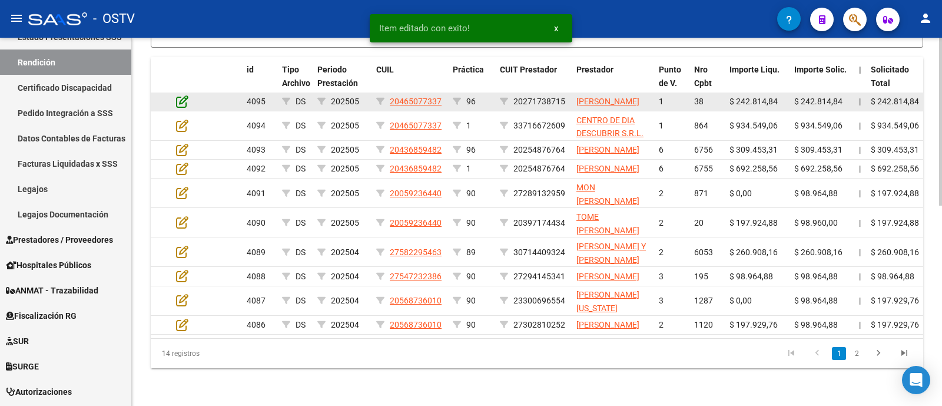
click at [185, 108] on icon at bounding box center [182, 101] width 12 height 13
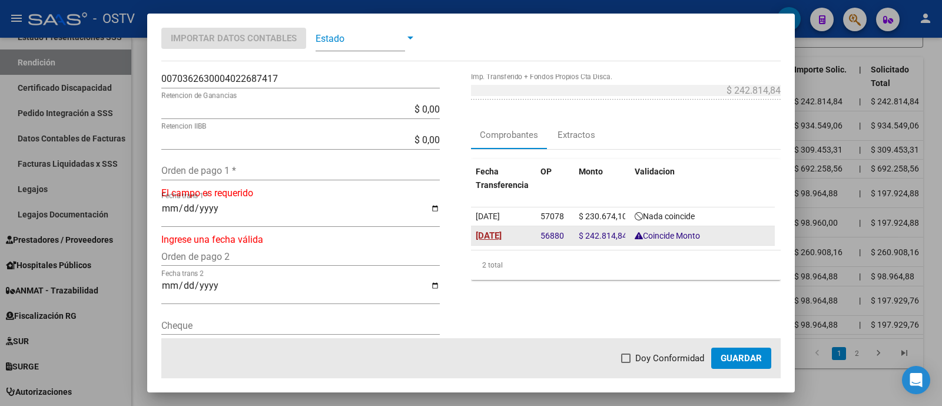
click at [484, 231] on span "[DATE]" at bounding box center [489, 235] width 26 height 11
type input "[DATE]"
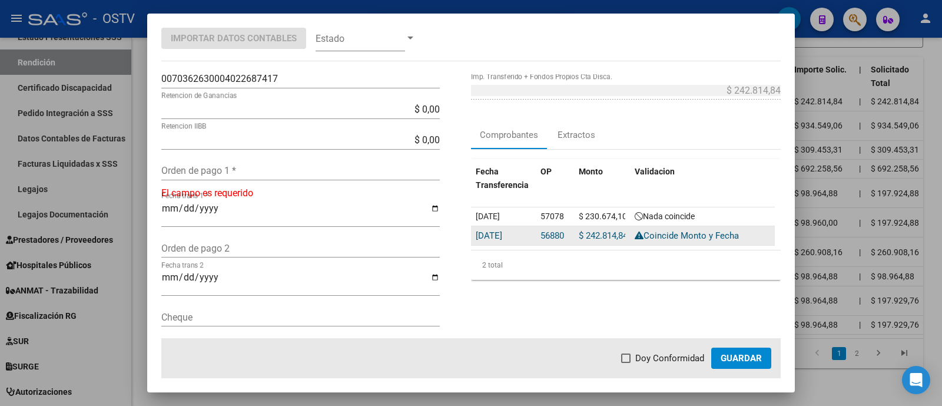
drag, startPoint x: 534, startPoint y: 234, endPoint x: 558, endPoint y: 235, distance: 24.2
click at [558, 235] on datatable-body-cell "56880" at bounding box center [555, 235] width 38 height 19
click at [558, 235] on span "56880" at bounding box center [552, 235] width 24 height 11
drag, startPoint x: 536, startPoint y: 234, endPoint x: 560, endPoint y: 235, distance: 24.7
click at [560, 235] on div "56880" at bounding box center [554, 235] width 29 height 14
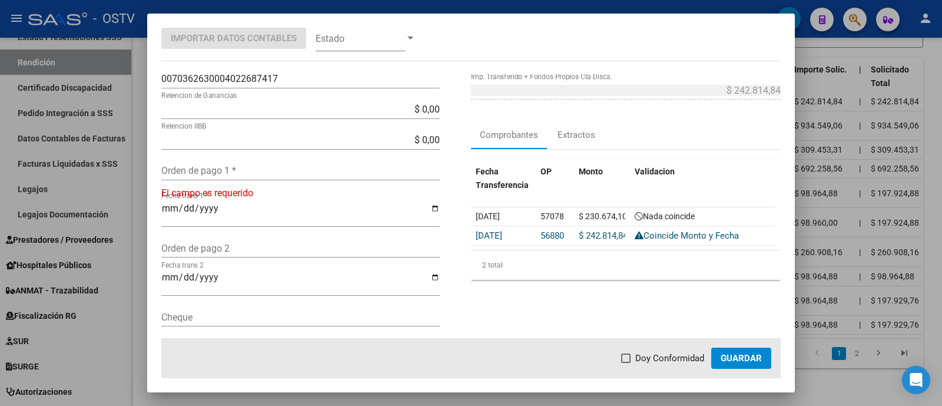
click at [235, 167] on input "Orden de pago 1 *" at bounding box center [300, 170] width 278 height 11
paste input "56880"
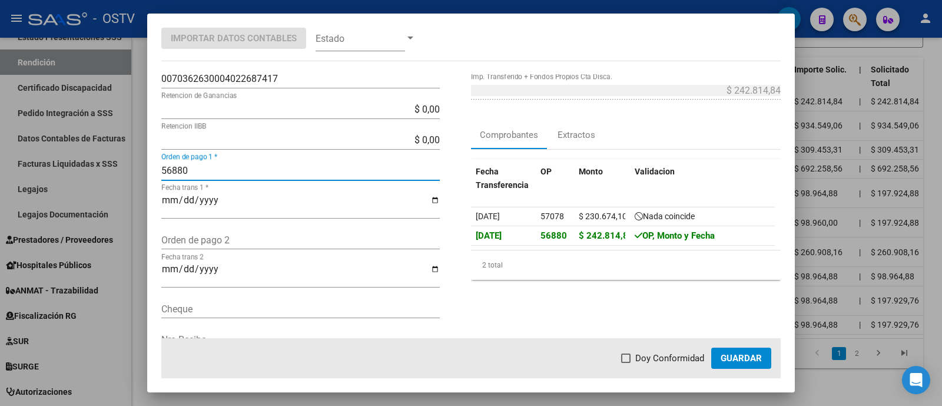
type input "56880"
click at [675, 363] on span "Doy Conformidad" at bounding box center [669, 358] width 69 height 14
click at [626, 363] on input "Doy Conformidad" at bounding box center [625, 363] width 1 height 1
checkbox input "true"
click at [725, 351] on button "Guardar" at bounding box center [741, 357] width 60 height 21
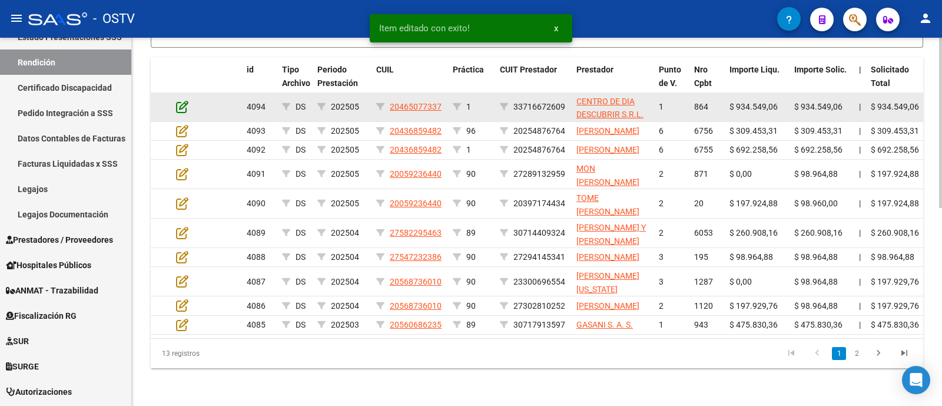
click at [185, 113] on icon at bounding box center [182, 106] width 12 height 13
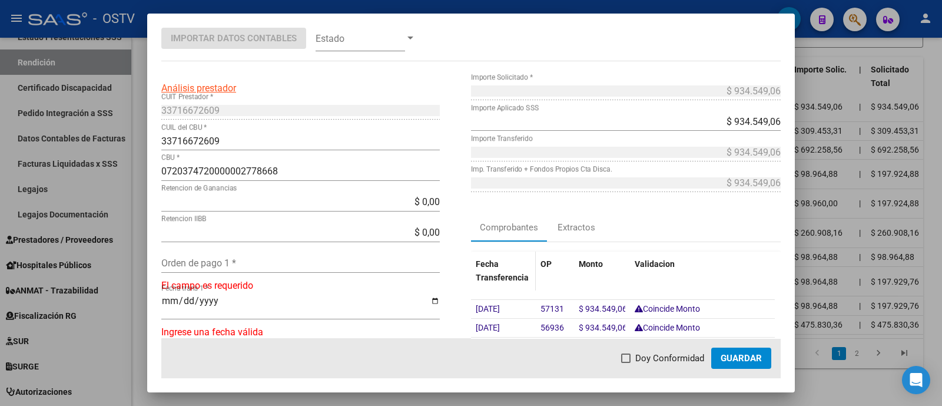
scroll to position [73, 0]
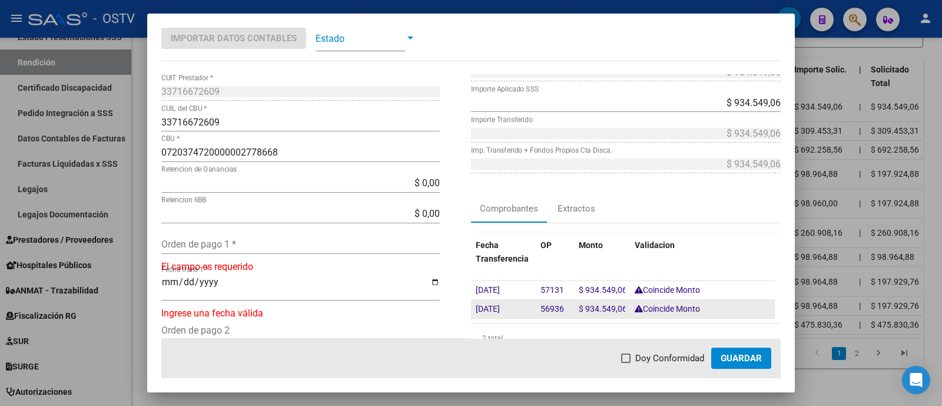
click at [510, 302] on div "[DATE]" at bounding box center [503, 309] width 55 height 14
click at [502, 304] on span "[DATE]" at bounding box center [489, 309] width 26 height 11
type input "[DATE]"
drag, startPoint x: 534, startPoint y: 308, endPoint x: 559, endPoint y: 310, distance: 24.2
click at [559, 310] on span "56936" at bounding box center [552, 309] width 24 height 11
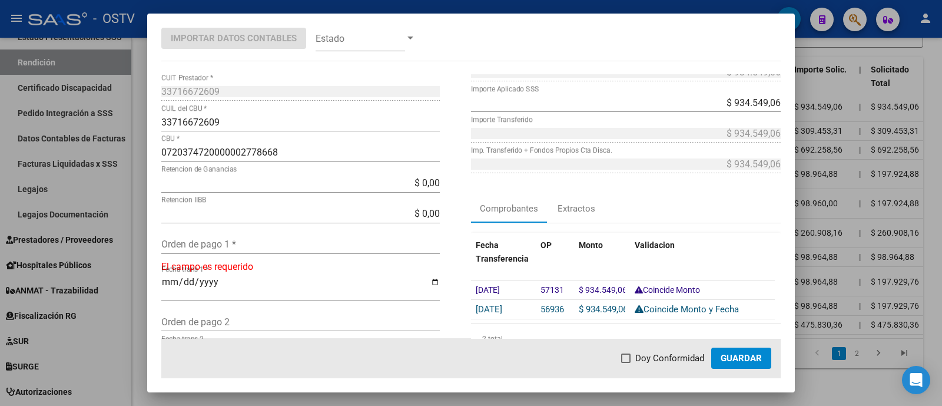
click at [312, 243] on input "Orden de pago 1 *" at bounding box center [300, 243] width 278 height 11
paste input "56936"
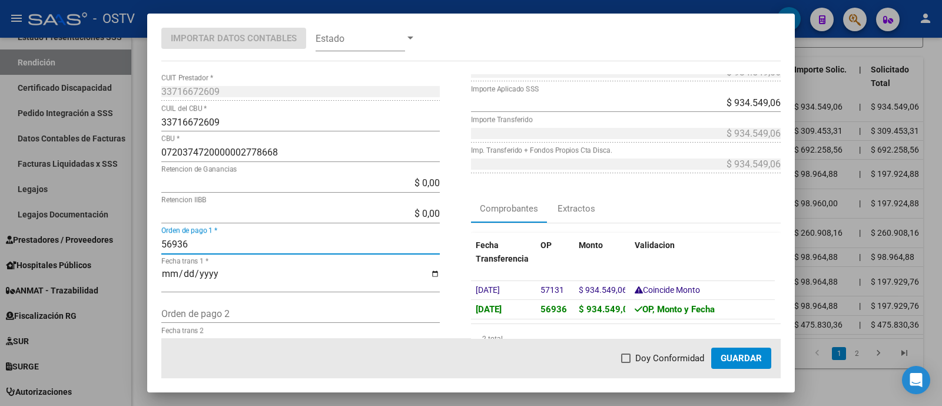
type input "56936"
click at [666, 357] on span "Doy Conformidad" at bounding box center [669, 358] width 69 height 14
click at [626, 363] on input "Doy Conformidad" at bounding box center [625, 363] width 1 height 1
checkbox input "true"
click at [724, 353] on span "Guardar" at bounding box center [741, 358] width 41 height 11
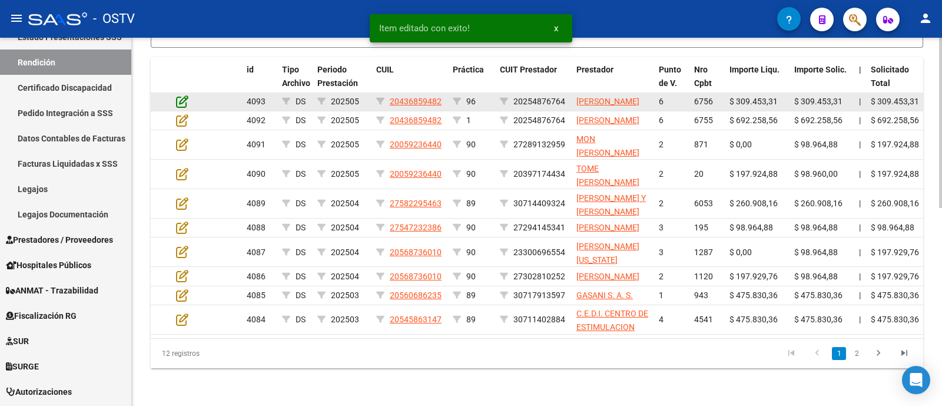
click at [184, 108] on icon at bounding box center [182, 101] width 12 height 13
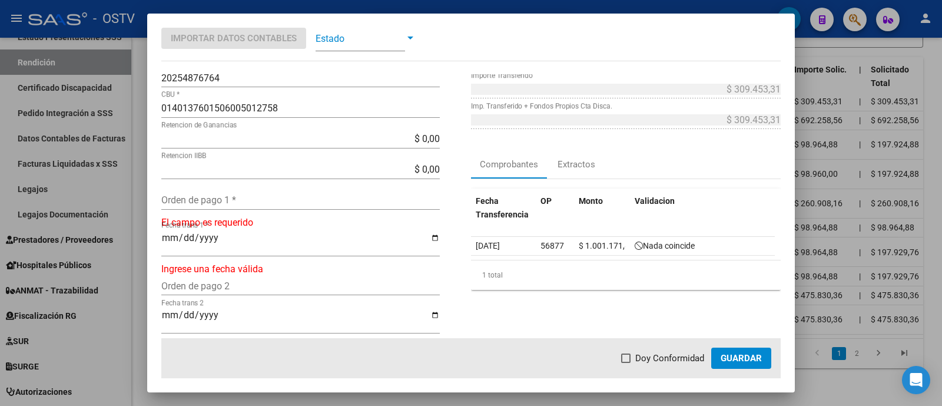
scroll to position [147, 0]
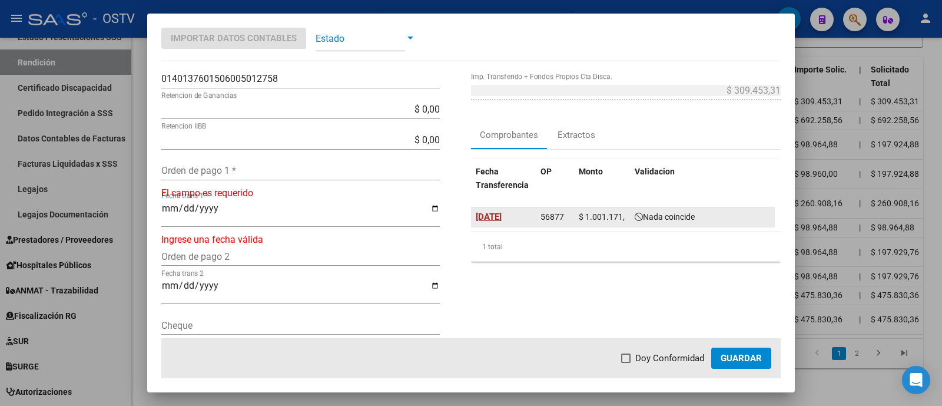
click at [493, 217] on span "[DATE]" at bounding box center [489, 216] width 26 height 11
type input "[DATE]"
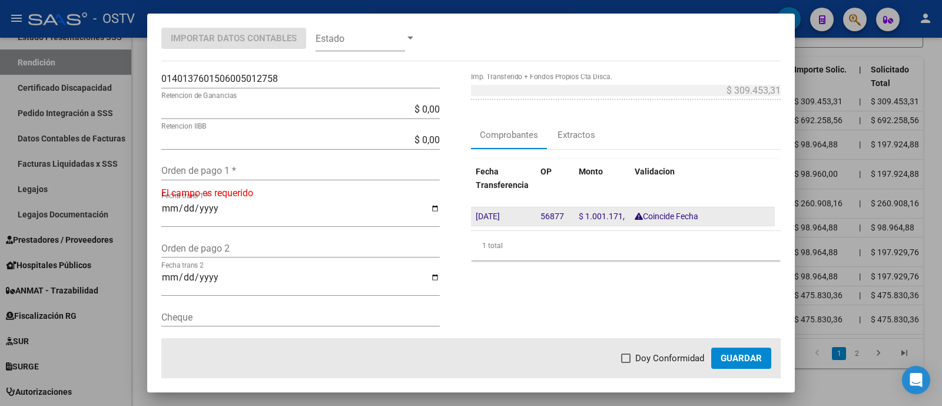
drag, startPoint x: 534, startPoint y: 213, endPoint x: 556, endPoint y: 214, distance: 21.8
click at [556, 214] on datatable-body-cell "56877" at bounding box center [555, 216] width 38 height 18
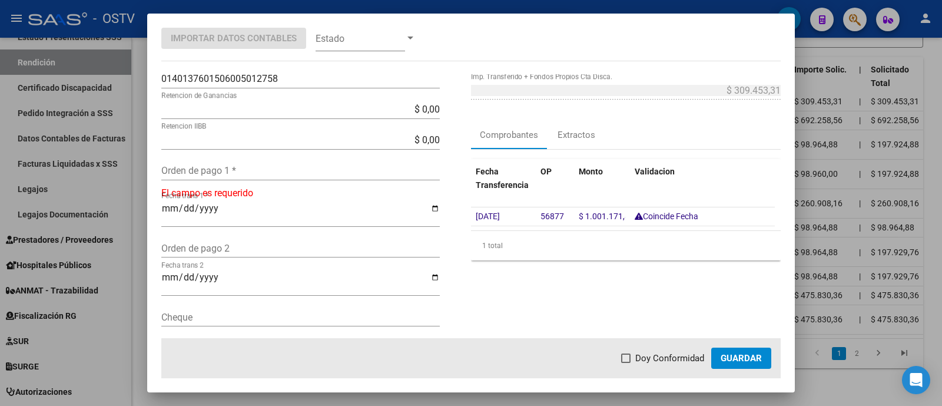
click at [227, 174] on input "Orden de pago 1 *" at bounding box center [300, 170] width 278 height 11
paste input "56877"
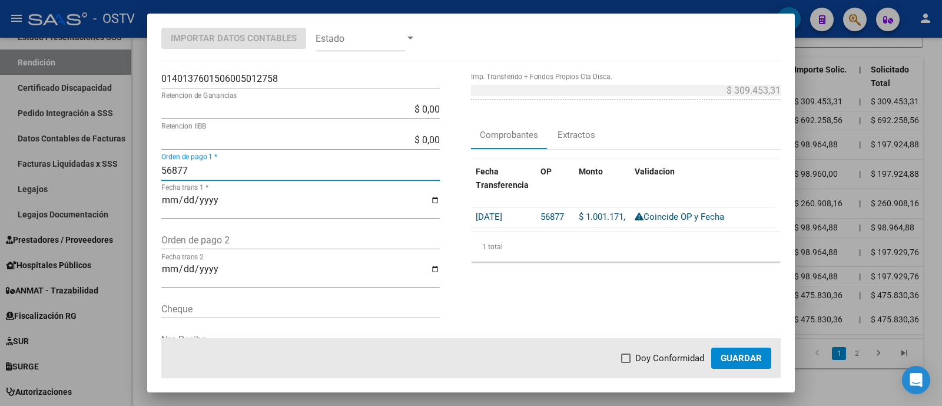
type input "56877"
click at [688, 351] on span "Doy Conformidad" at bounding box center [669, 358] width 69 height 14
click at [626, 363] on input "Doy Conformidad" at bounding box center [625, 363] width 1 height 1
checkbox input "true"
click at [723, 351] on button "Guardar" at bounding box center [741, 357] width 60 height 21
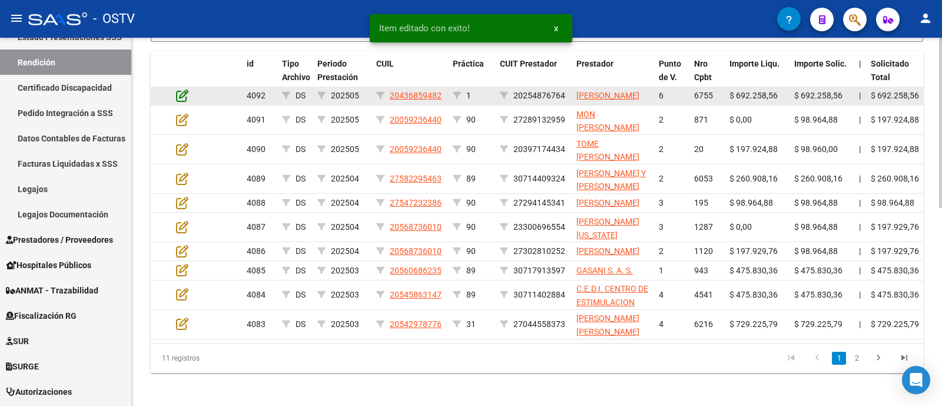
click at [181, 102] on icon at bounding box center [182, 95] width 12 height 13
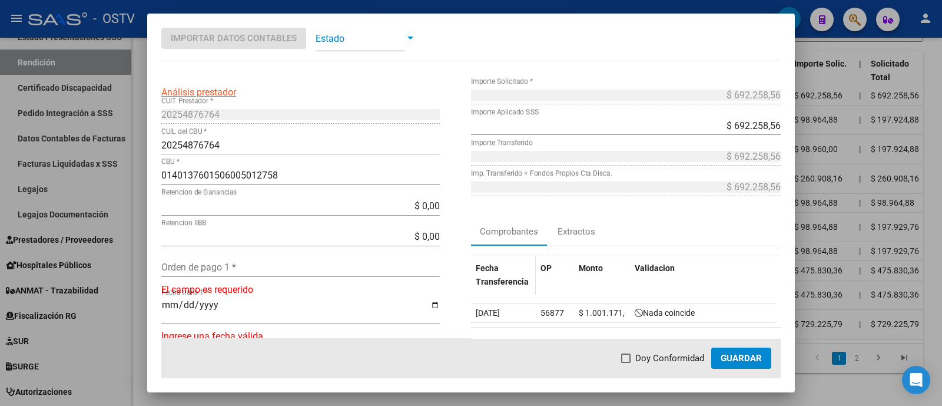
scroll to position [73, 0]
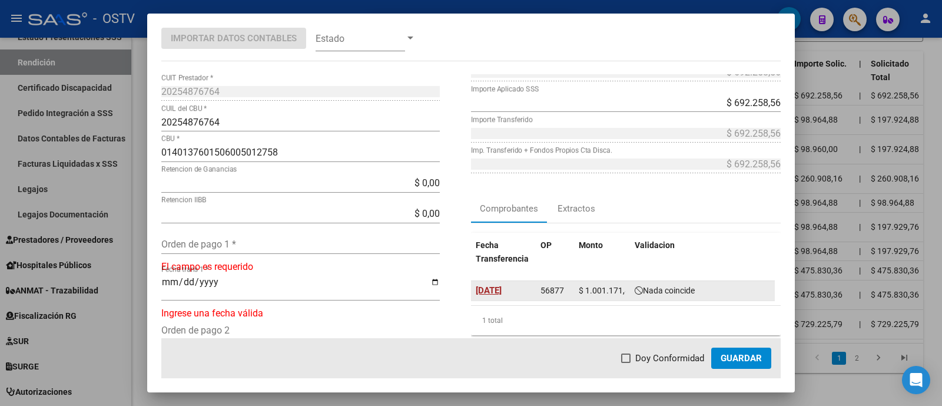
click at [502, 288] on span "[DATE]" at bounding box center [489, 290] width 26 height 11
type input "[DATE]"
drag, startPoint x: 533, startPoint y: 288, endPoint x: 556, endPoint y: 287, distance: 23.0
click at [556, 287] on datatable-body-cell "56877" at bounding box center [555, 290] width 38 height 18
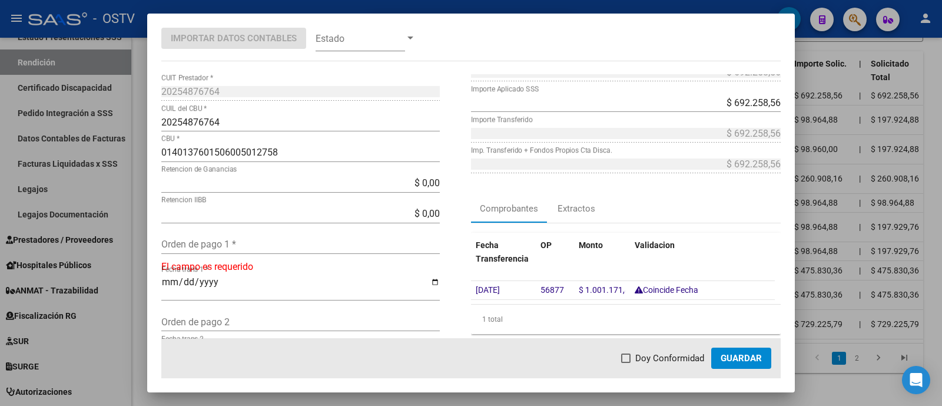
click at [258, 255] on div "Orden de pago 1 *" at bounding box center [300, 250] width 278 height 31
click at [262, 248] on input "Orden de pago 1 *" at bounding box center [300, 243] width 278 height 11
paste input "56877"
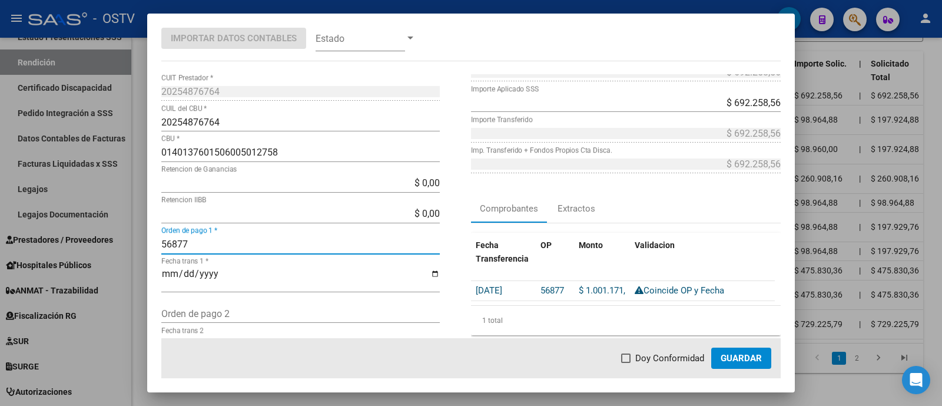
type input "56877"
drag, startPoint x: 675, startPoint y: 353, endPoint x: 732, endPoint y: 360, distance: 58.1
click at [675, 353] on span "Doy Conformidad" at bounding box center [669, 358] width 69 height 14
click at [626, 363] on input "Doy Conformidad" at bounding box center [625, 363] width 1 height 1
checkbox input "true"
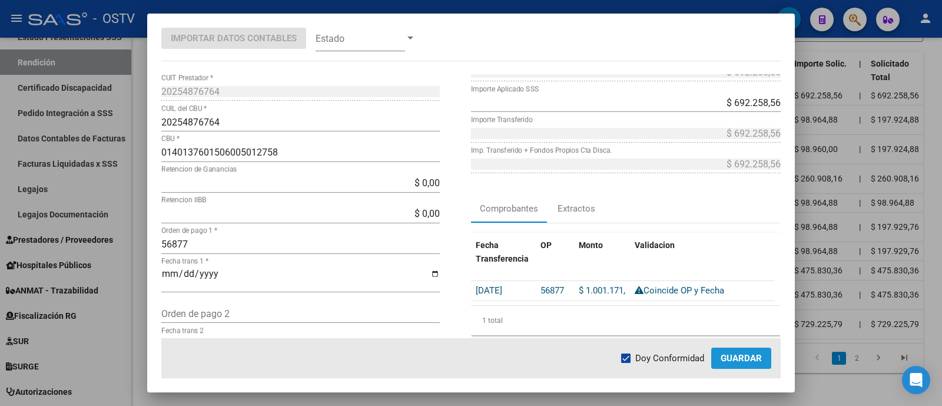
click at [735, 360] on span "Guardar" at bounding box center [741, 358] width 41 height 11
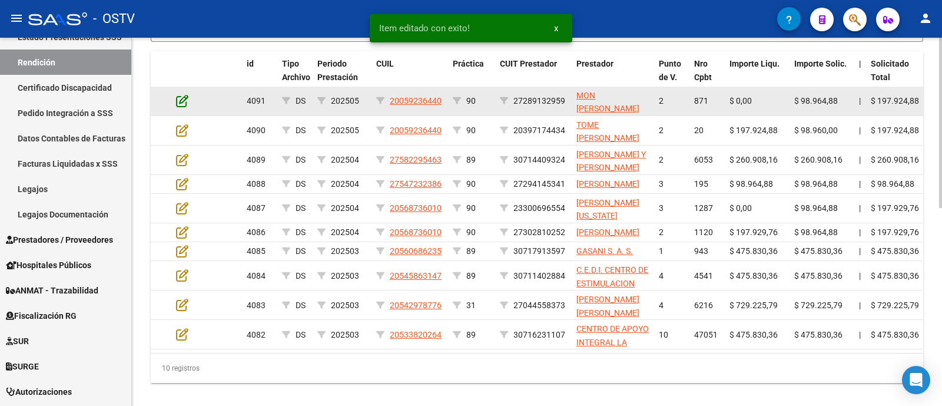
click at [182, 107] on icon at bounding box center [182, 100] width 12 height 13
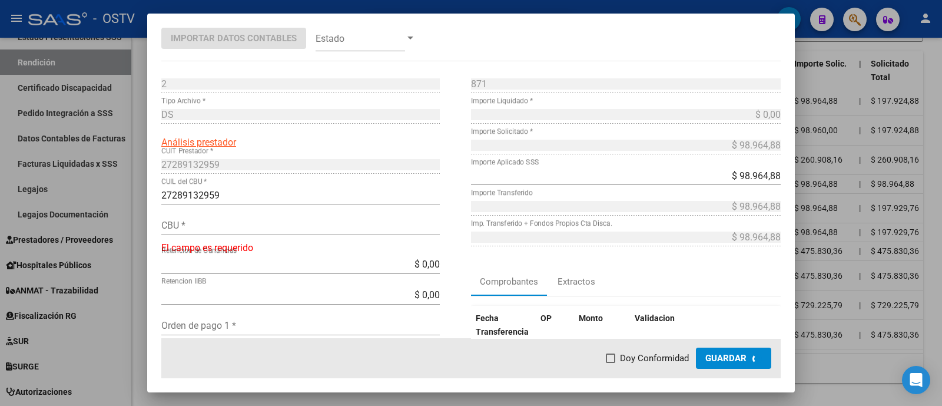
type input "3860052203000025872942"
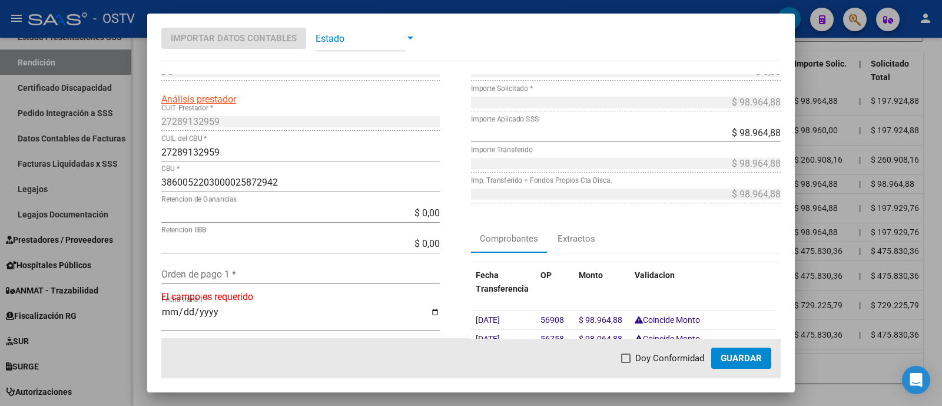
scroll to position [147, 0]
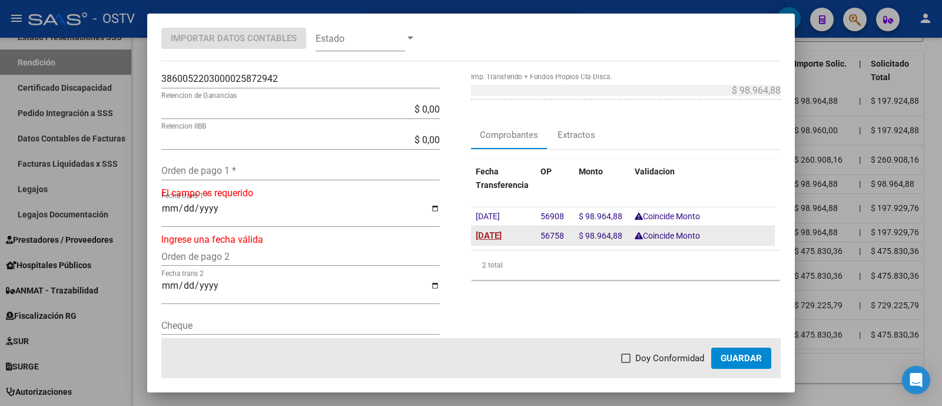
click at [502, 231] on span "[DATE]" at bounding box center [489, 235] width 26 height 11
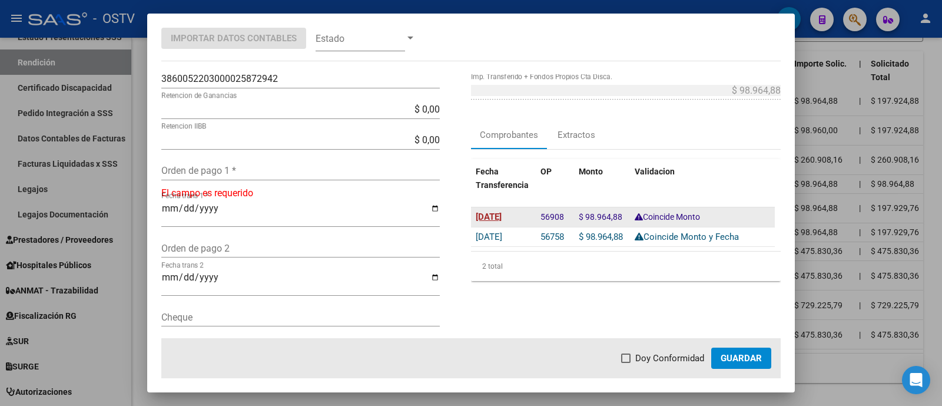
click at [495, 217] on span "[DATE]" at bounding box center [489, 216] width 26 height 11
type input "[DATE]"
drag, startPoint x: 536, startPoint y: 217, endPoint x: 558, endPoint y: 215, distance: 22.4
click at [558, 215] on span "56908" at bounding box center [552, 216] width 24 height 11
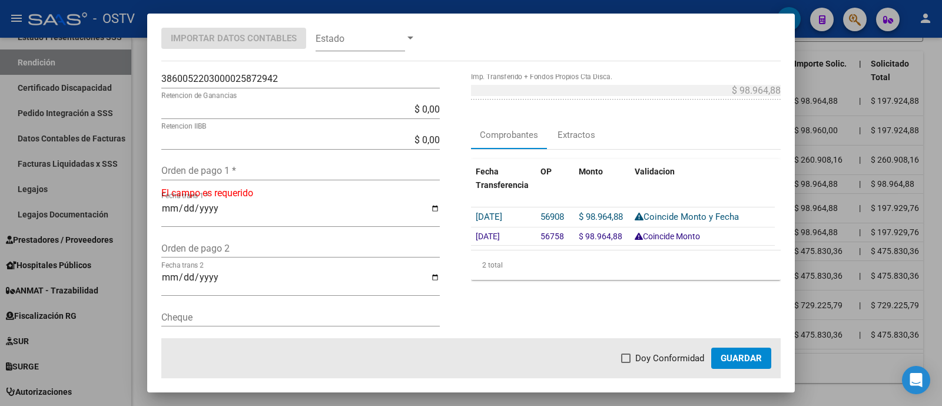
click at [282, 172] on input "Orden de pago 1 *" at bounding box center [300, 170] width 278 height 11
paste input "56908"
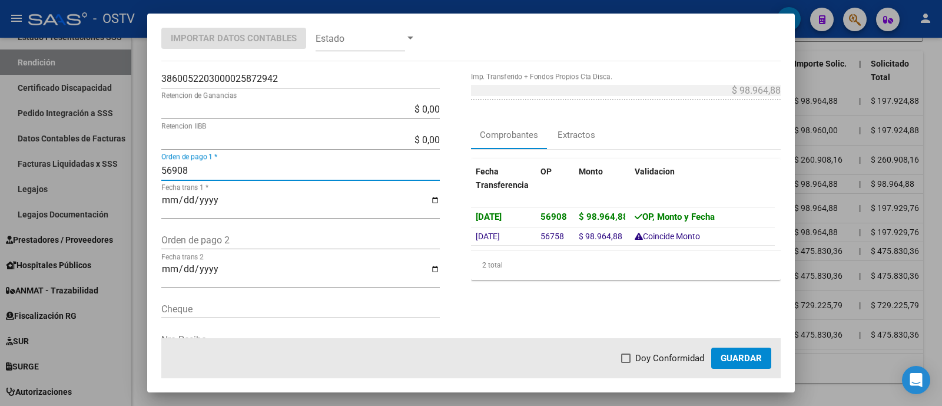
type input "56908"
click at [670, 352] on span "Doy Conformidad" at bounding box center [669, 358] width 69 height 14
click at [626, 363] on input "Doy Conformidad" at bounding box center [625, 363] width 1 height 1
checkbox input "true"
click at [757, 353] on span "Guardar" at bounding box center [741, 358] width 41 height 11
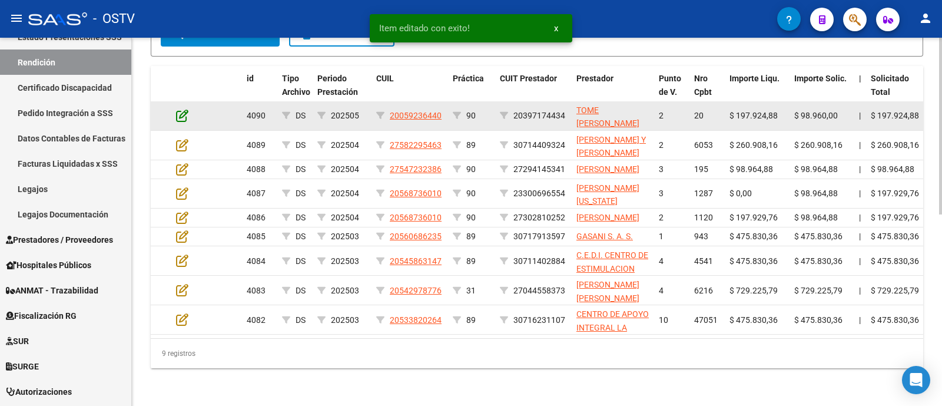
click at [178, 109] on icon at bounding box center [182, 115] width 12 height 13
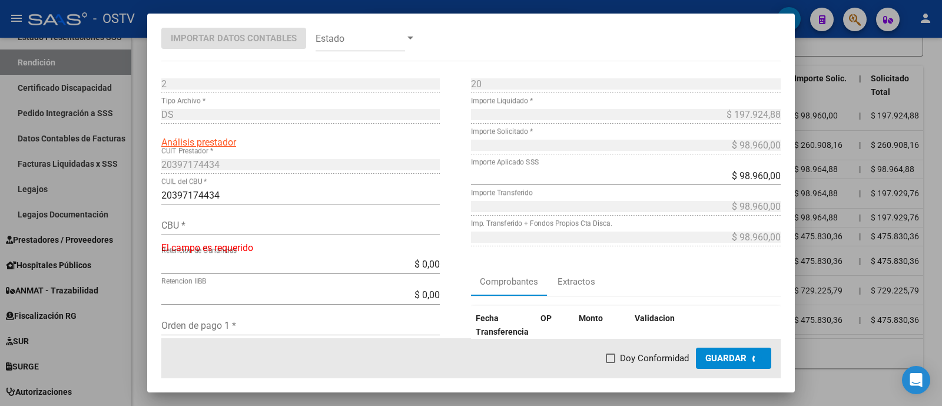
type input "0110165830016512779001"
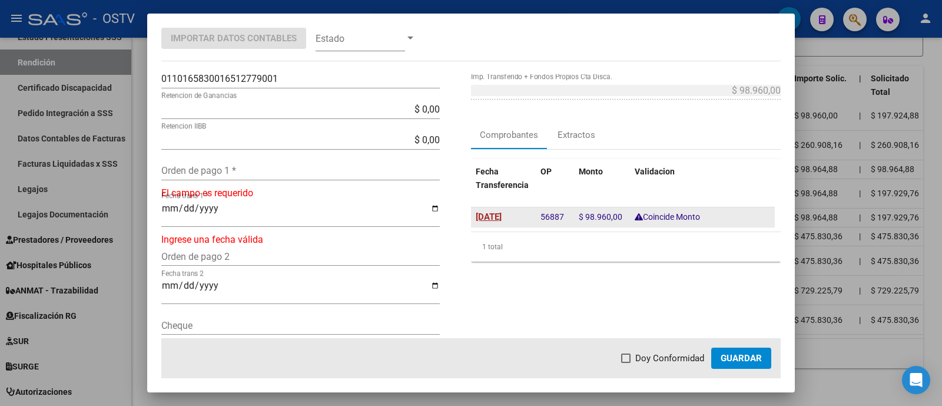
click at [500, 213] on span "[DATE]" at bounding box center [489, 216] width 26 height 11
type input "[DATE]"
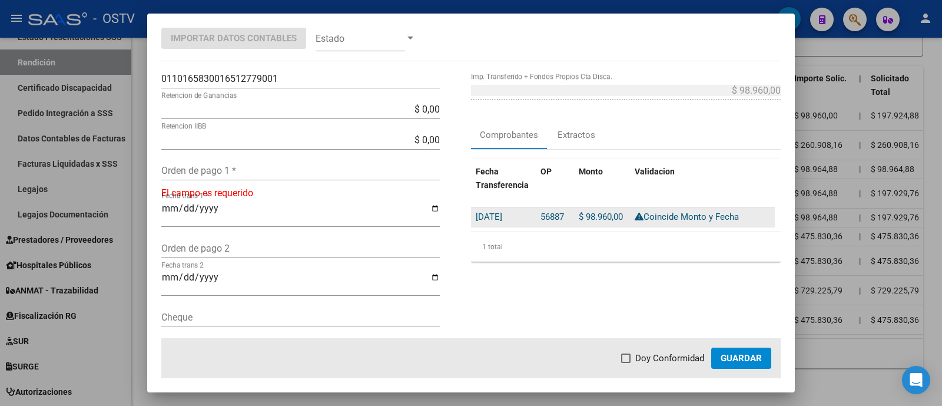
drag, startPoint x: 535, startPoint y: 214, endPoint x: 556, endPoint y: 216, distance: 21.3
click at [556, 216] on span "56887" at bounding box center [552, 216] width 24 height 11
click at [550, 216] on span "56887" at bounding box center [552, 216] width 24 height 11
drag, startPoint x: 535, startPoint y: 215, endPoint x: 561, endPoint y: 217, distance: 26.0
click at [561, 217] on div "56887" at bounding box center [554, 217] width 29 height 14
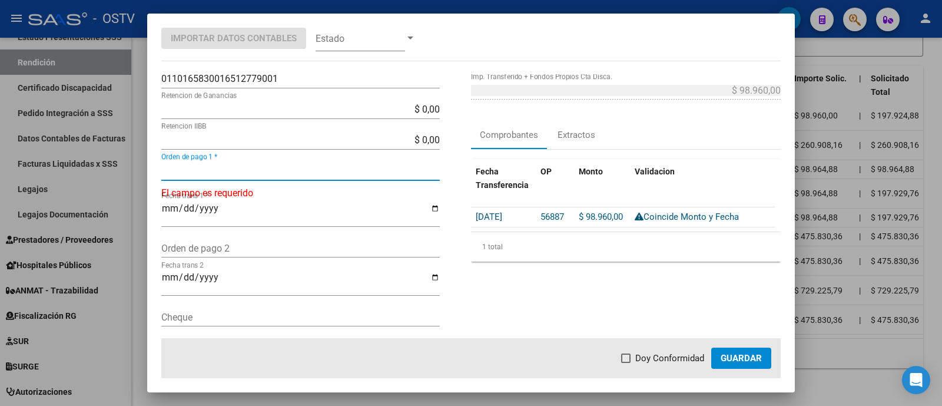
click at [225, 167] on input "Orden de pago 1 *" at bounding box center [300, 170] width 278 height 11
paste input "56887"
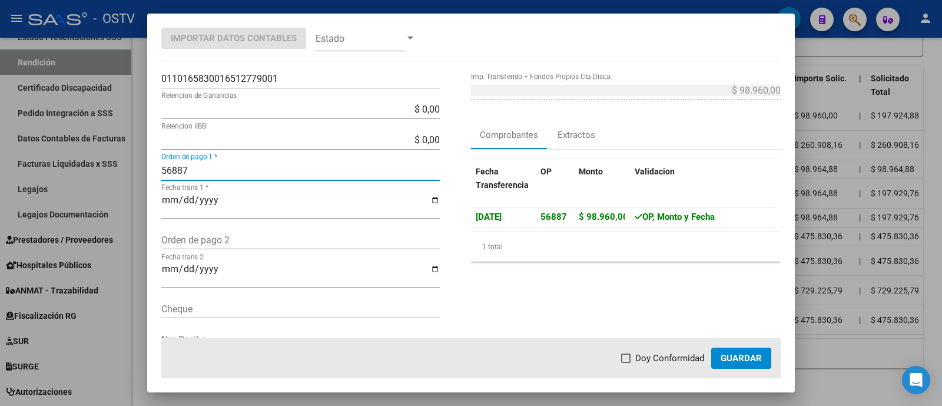
type input "56887"
click at [689, 357] on span "Doy Conformidad" at bounding box center [669, 358] width 69 height 14
click at [626, 363] on input "Doy Conformidad" at bounding box center [625, 363] width 1 height 1
checkbox input "true"
click at [725, 355] on span "Guardar" at bounding box center [741, 358] width 41 height 11
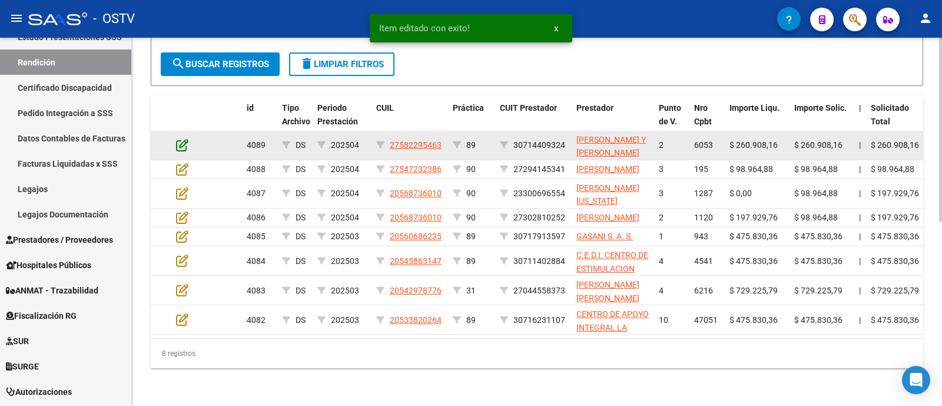
click at [182, 138] on icon at bounding box center [182, 144] width 12 height 13
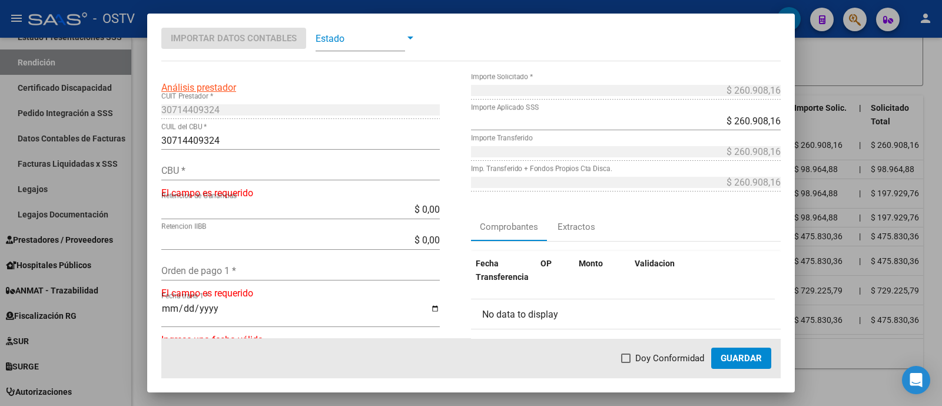
scroll to position [73, 0]
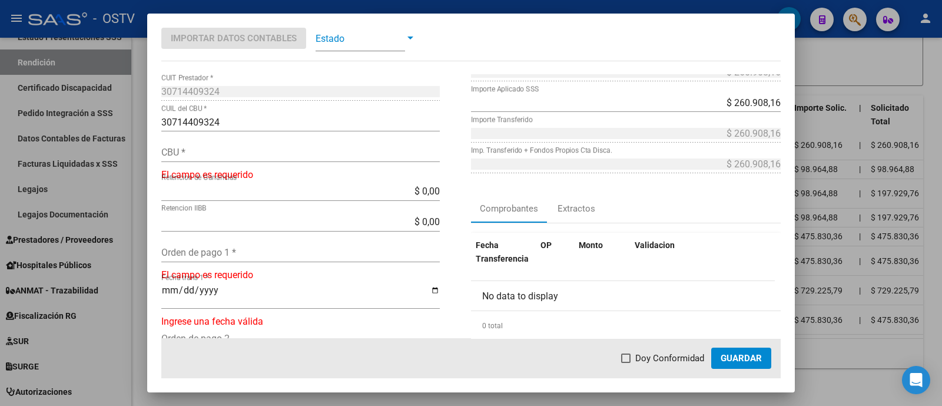
click at [347, 41] on span at bounding box center [360, 38] width 89 height 26
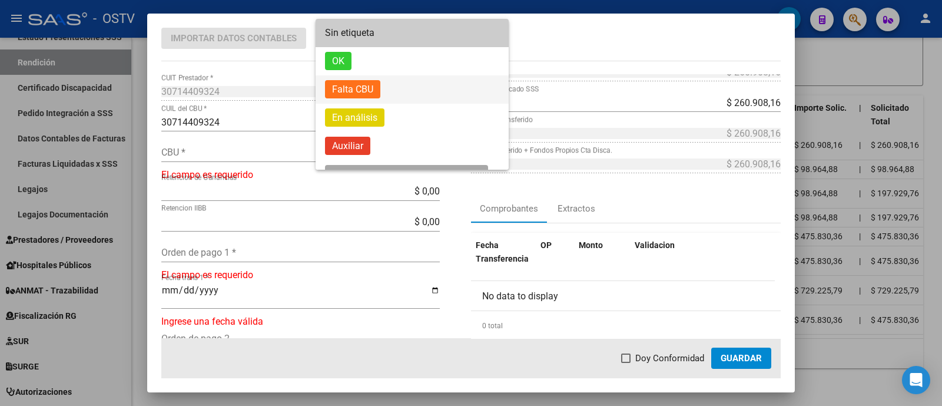
click at [396, 87] on span "Falta CBU" at bounding box center [412, 89] width 174 height 28
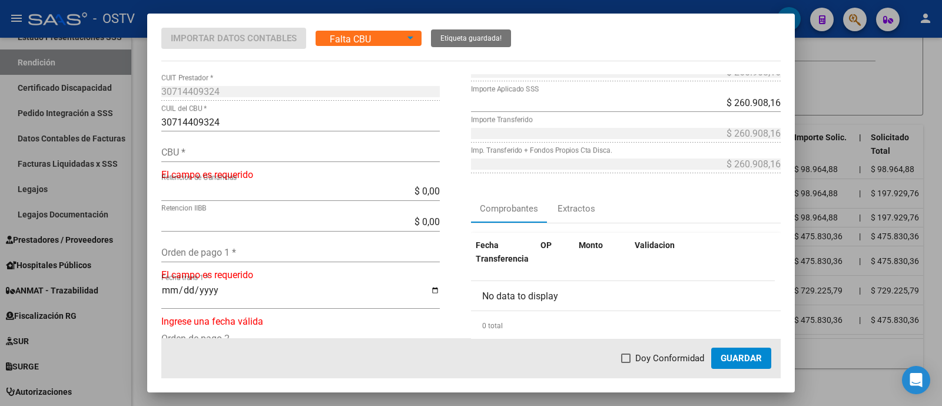
scroll to position [340, 0]
click at [430, 8] on div at bounding box center [471, 203] width 942 height 406
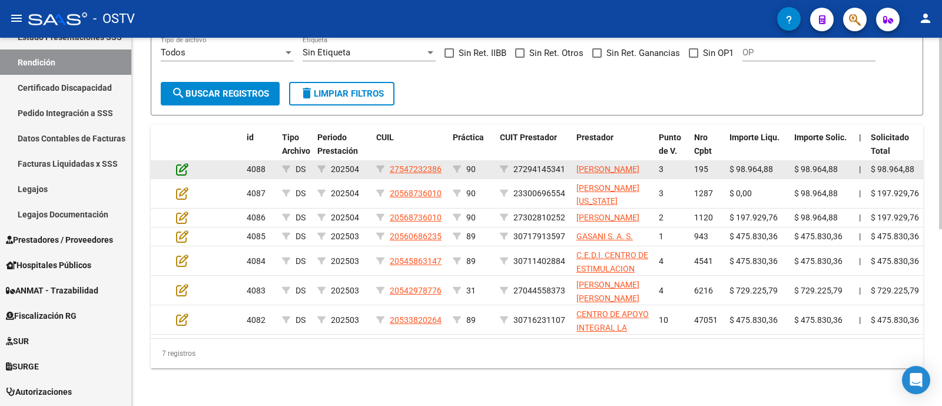
click at [188, 162] on icon at bounding box center [182, 168] width 12 height 13
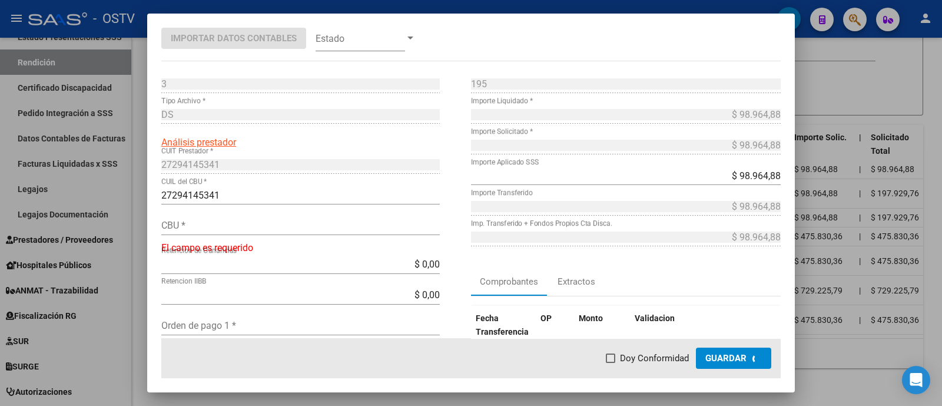
type input "2990062806210460410019"
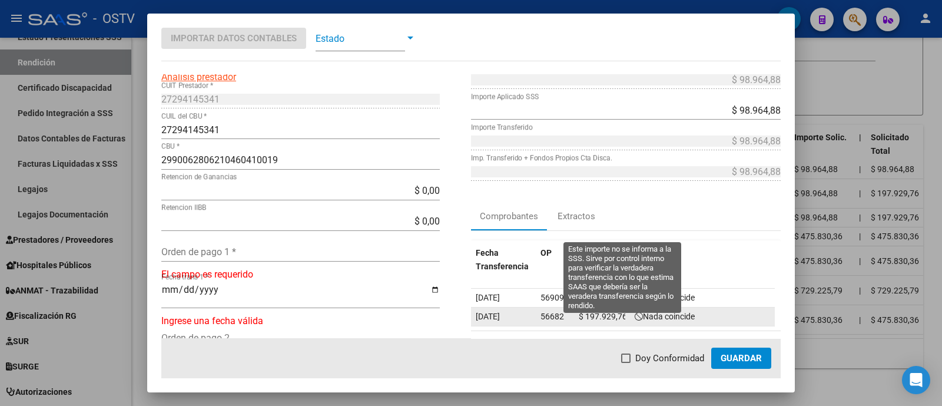
scroll to position [147, 0]
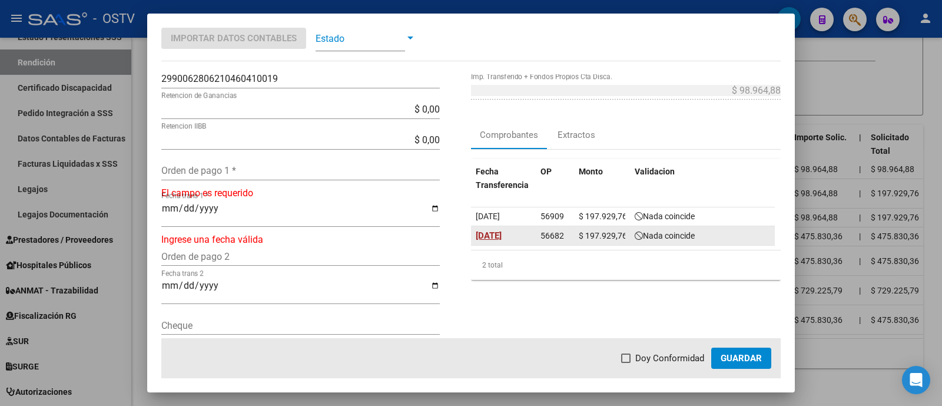
click at [497, 234] on span "[DATE]" at bounding box center [489, 235] width 26 height 11
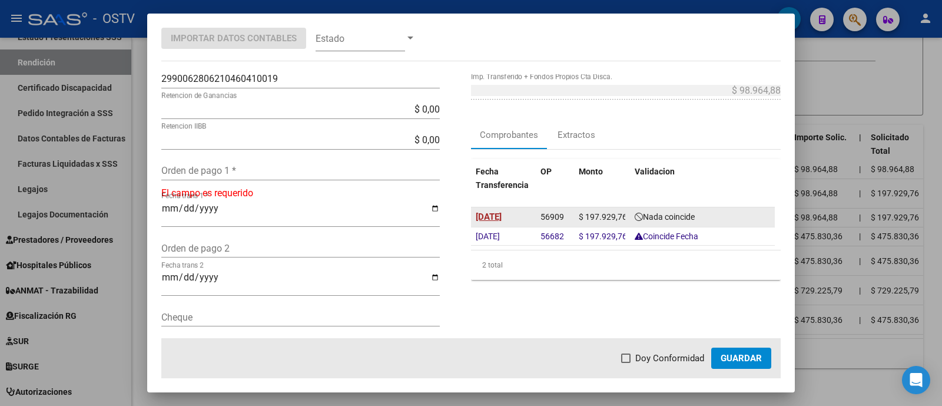
click at [502, 216] on span "[DATE]" at bounding box center [489, 216] width 26 height 11
type input "[DATE]"
click at [558, 212] on div "56909" at bounding box center [554, 217] width 29 height 14
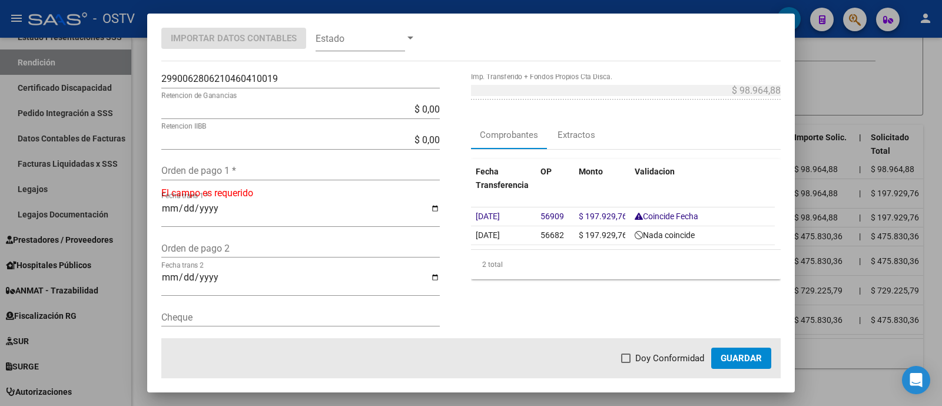
click at [283, 177] on div "Orden de pago 1 *" at bounding box center [300, 170] width 278 height 19
paste input "56909"
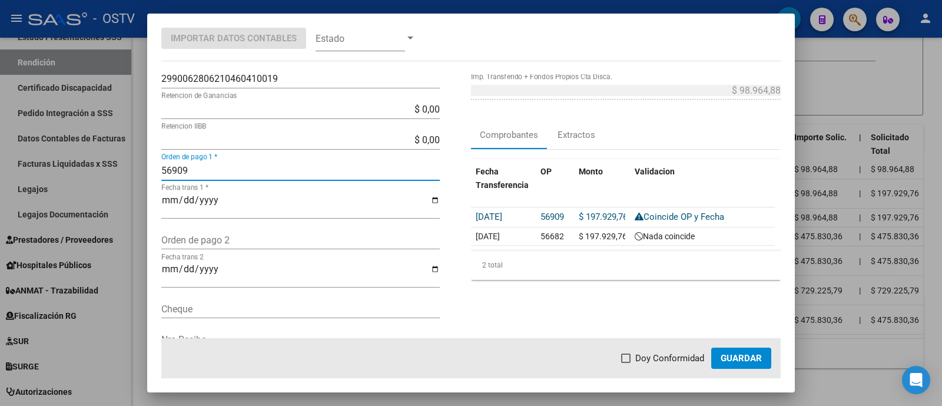
type input "56909"
click at [671, 351] on span "Doy Conformidad" at bounding box center [669, 358] width 69 height 14
click at [626, 363] on input "Doy Conformidad" at bounding box center [625, 363] width 1 height 1
checkbox input "true"
click at [743, 353] on span "Guardar" at bounding box center [741, 358] width 41 height 11
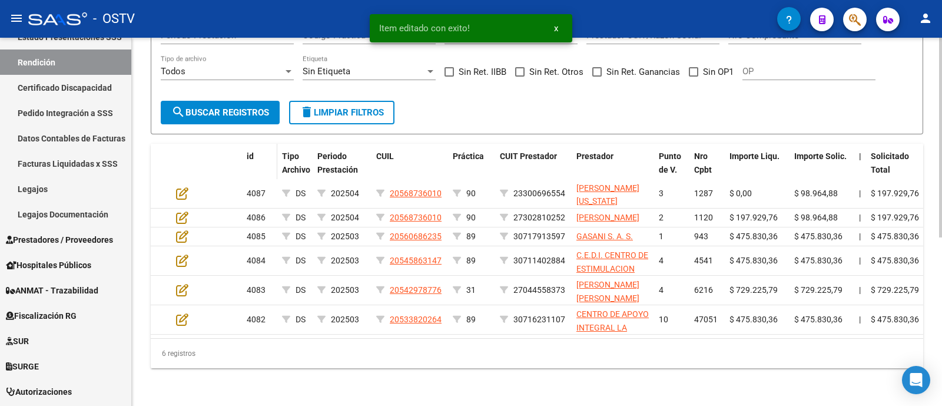
scroll to position [311, 0]
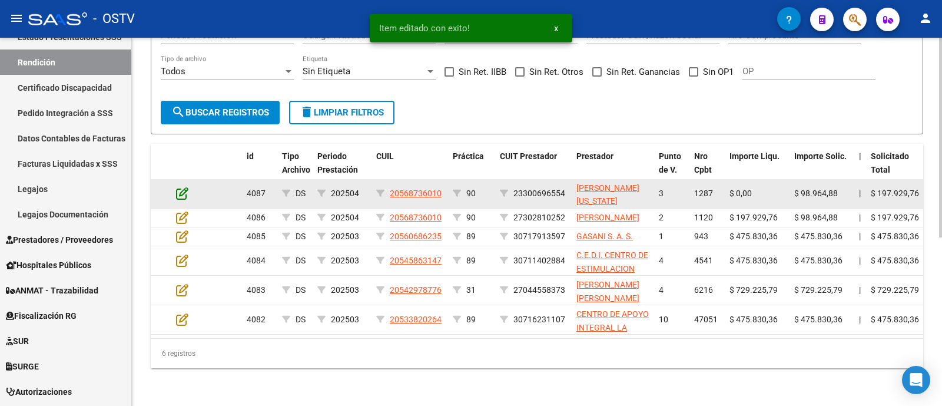
click at [184, 187] on icon at bounding box center [182, 193] width 12 height 13
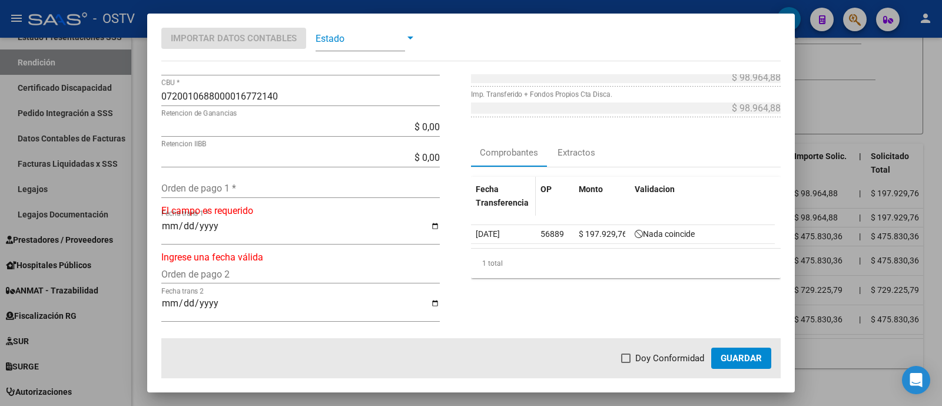
scroll to position [147, 0]
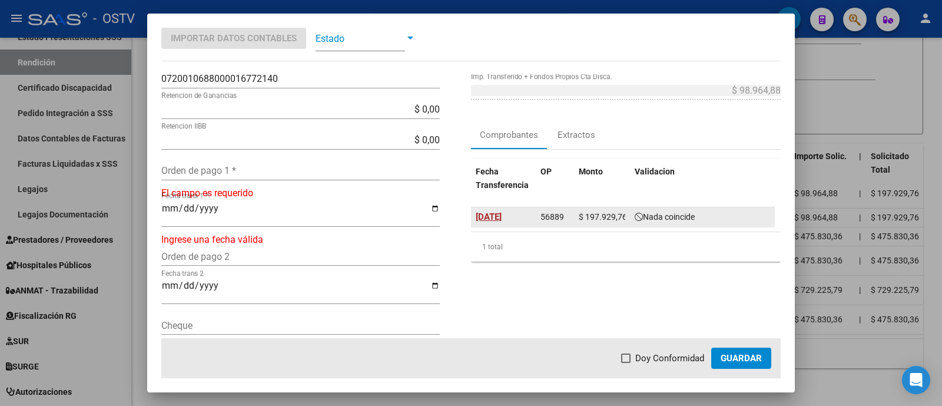
click at [490, 215] on span "[DATE]" at bounding box center [489, 216] width 26 height 11
type input "[DATE]"
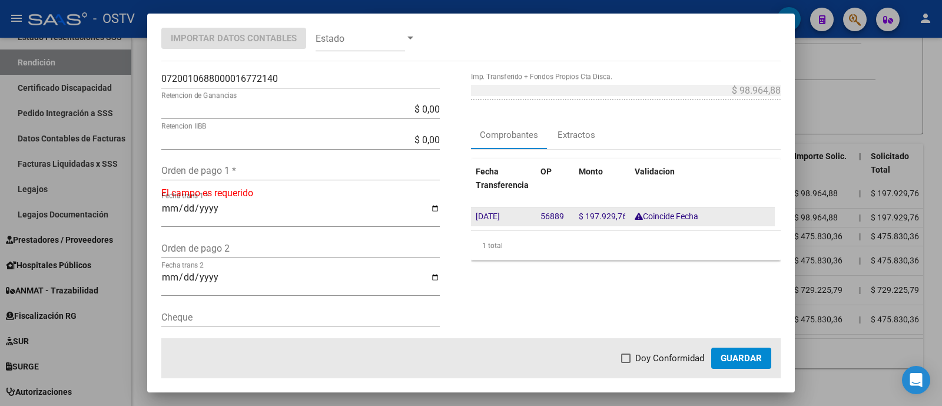
click at [540, 212] on span "56889" at bounding box center [552, 215] width 24 height 9
drag, startPoint x: 534, startPoint y: 213, endPoint x: 562, endPoint y: 215, distance: 27.8
click at [562, 215] on datatable-body-cell "56889" at bounding box center [555, 216] width 38 height 18
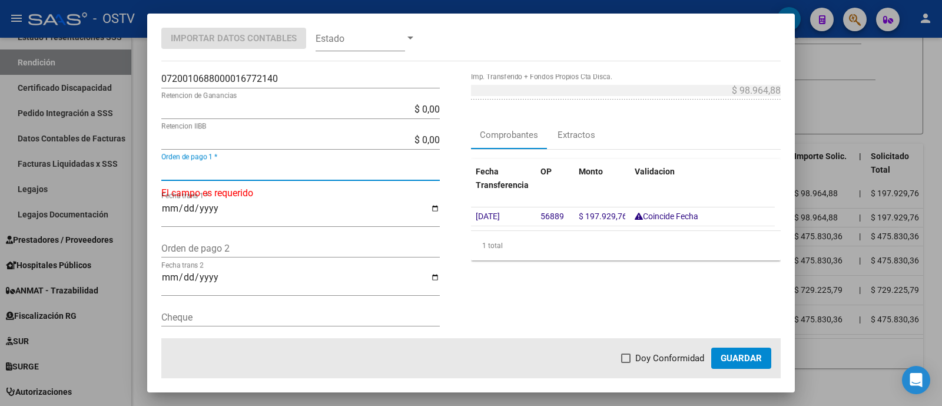
click at [228, 170] on input "Orden de pago 1 *" at bounding box center [300, 170] width 278 height 11
paste input "56889"
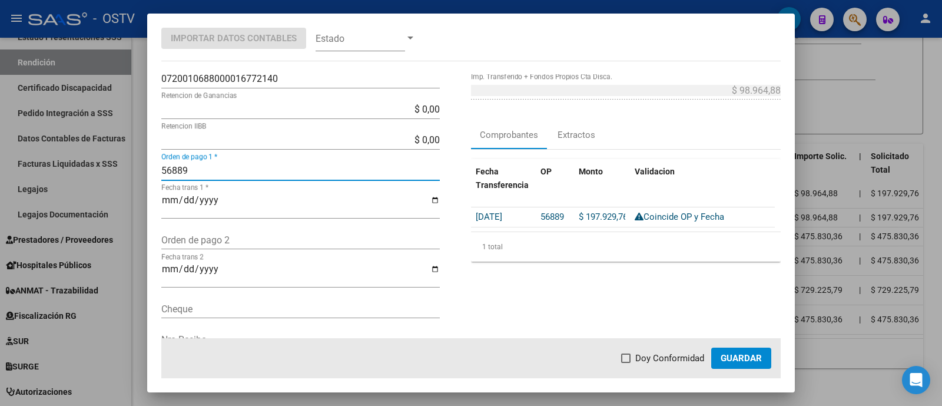
type input "56889"
click at [689, 356] on span "Doy Conformidad" at bounding box center [669, 358] width 69 height 14
click at [626, 363] on input "Doy Conformidad" at bounding box center [625, 363] width 1 height 1
checkbox input "true"
click at [728, 354] on span "Guardar" at bounding box center [741, 358] width 41 height 11
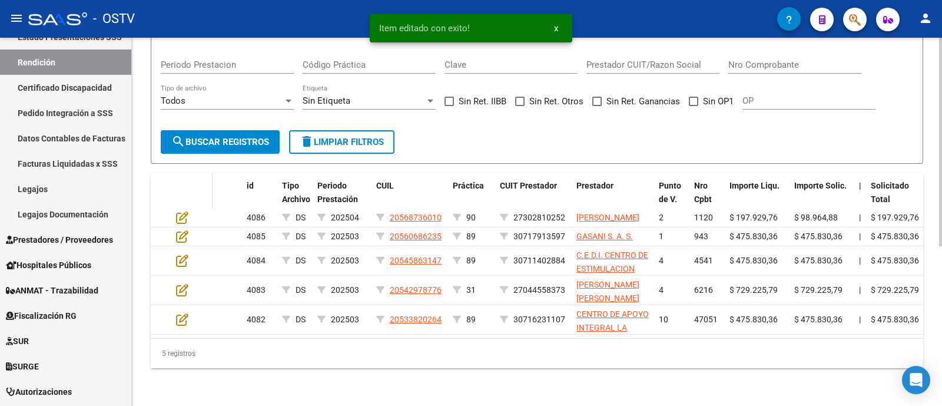
scroll to position [281, 0]
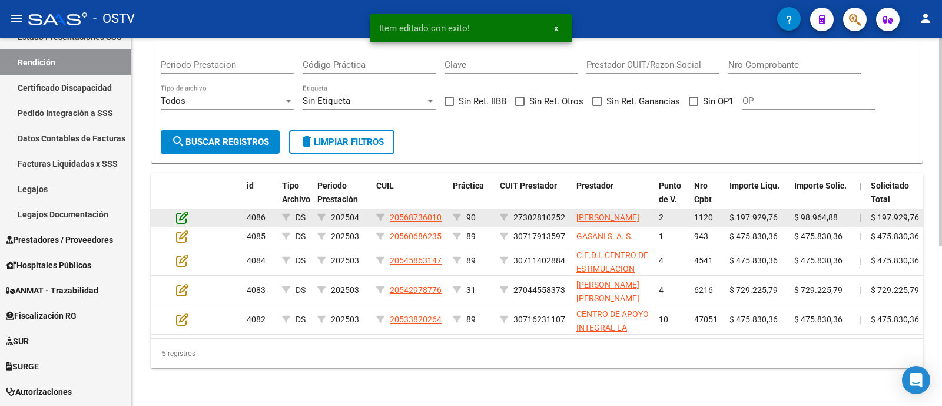
click at [185, 211] on icon at bounding box center [182, 217] width 12 height 13
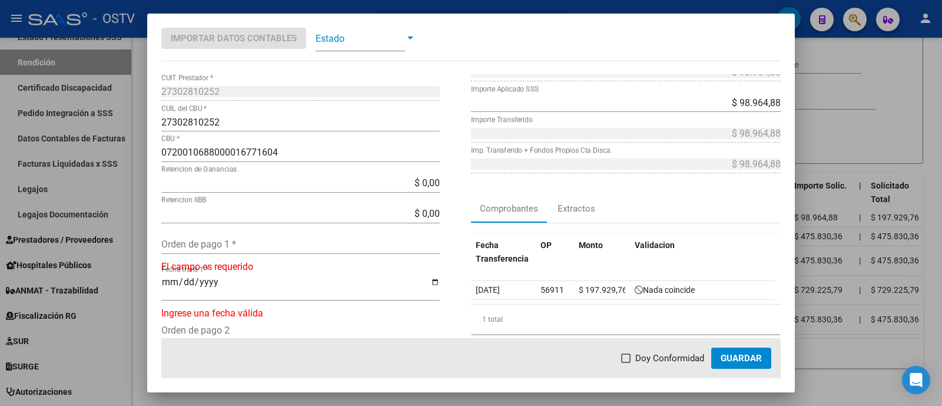
scroll to position [147, 0]
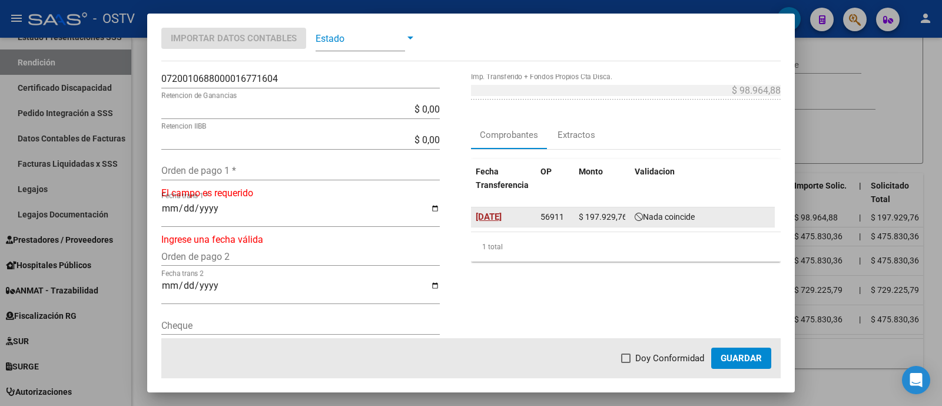
click at [495, 211] on span "[DATE]" at bounding box center [489, 216] width 26 height 11
type input "[DATE]"
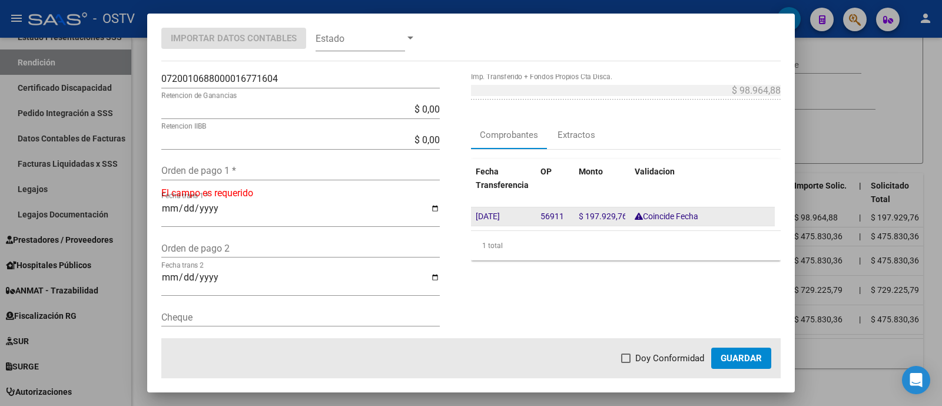
drag, startPoint x: 535, startPoint y: 218, endPoint x: 556, endPoint y: 219, distance: 21.2
click at [556, 219] on span "56911" at bounding box center [552, 215] width 24 height 9
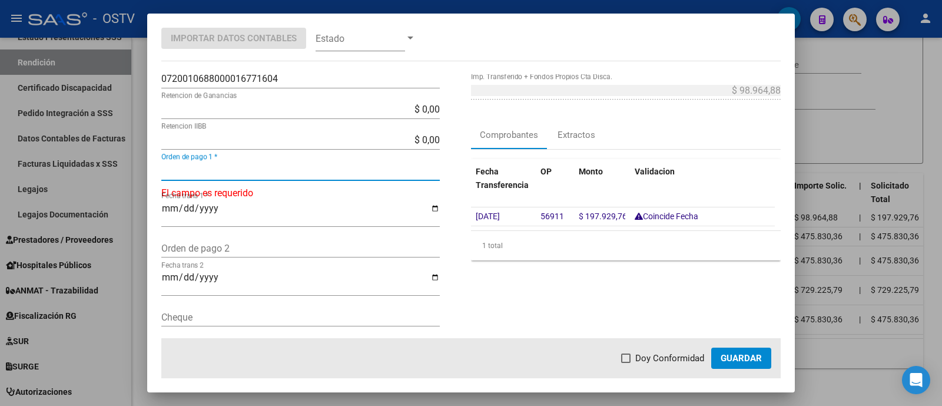
click at [274, 170] on input "Orden de pago 1 *" at bounding box center [300, 170] width 278 height 11
paste input "56911"
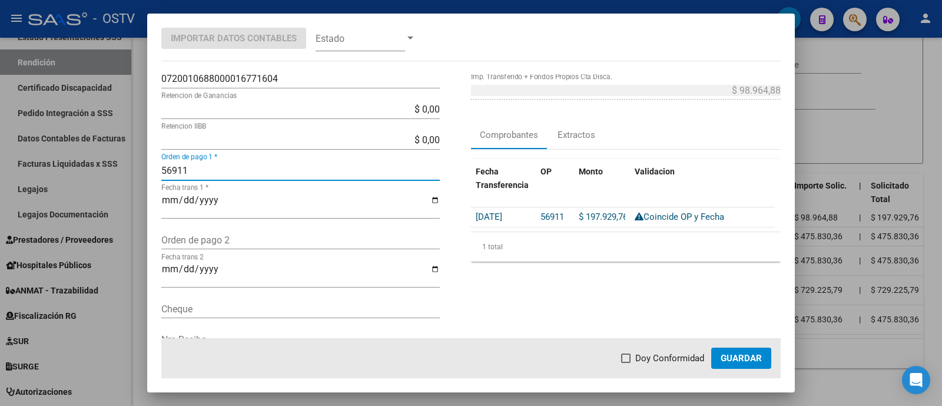
type input "56911"
click at [676, 358] on span "Doy Conformidad" at bounding box center [669, 358] width 69 height 14
click at [626, 363] on input "Doy Conformidad" at bounding box center [625, 363] width 1 height 1
checkbox input "true"
click at [753, 366] on button "Guardar" at bounding box center [741, 357] width 60 height 21
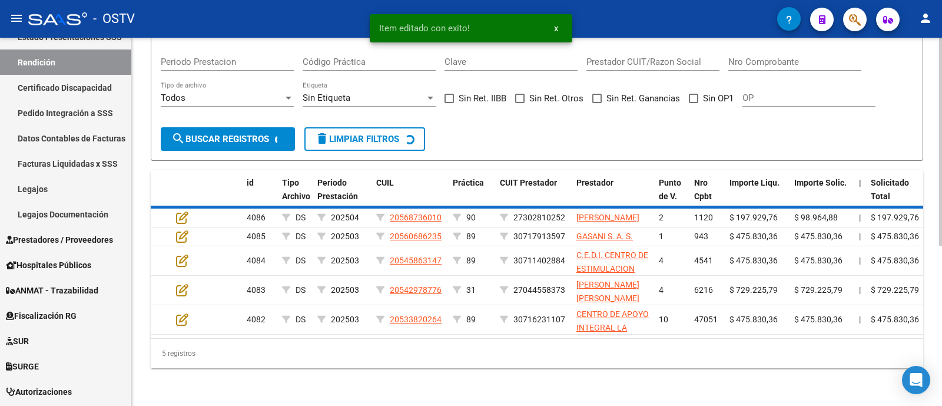
scroll to position [252, 0]
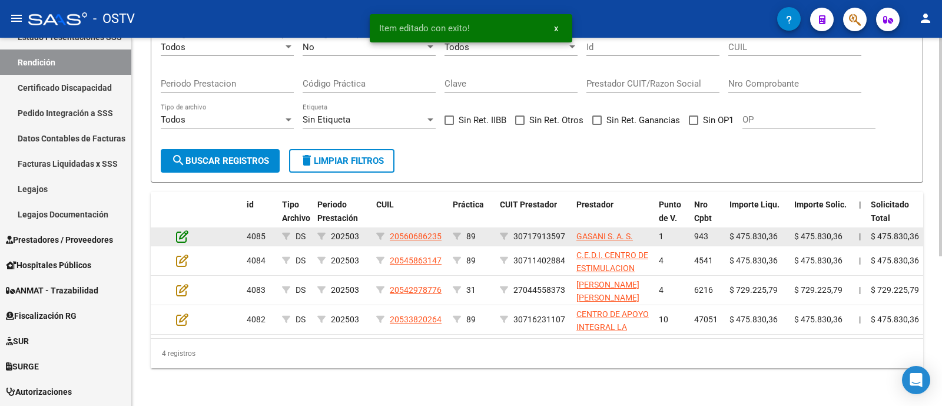
click at [182, 230] on icon at bounding box center [182, 236] width 12 height 13
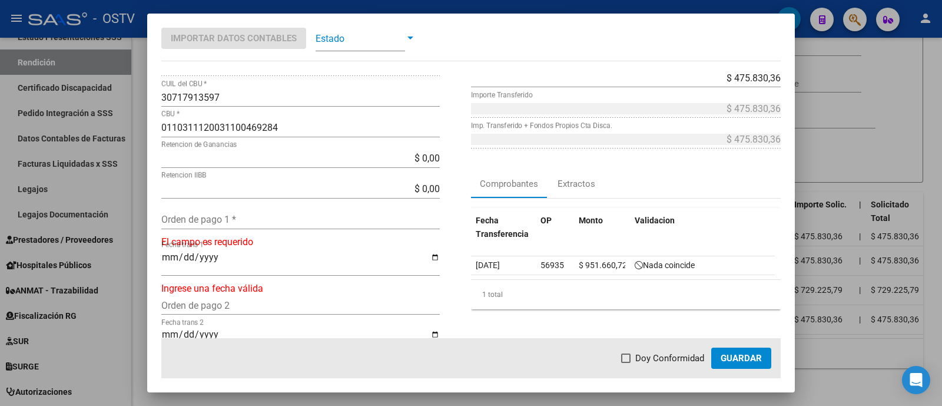
scroll to position [147, 0]
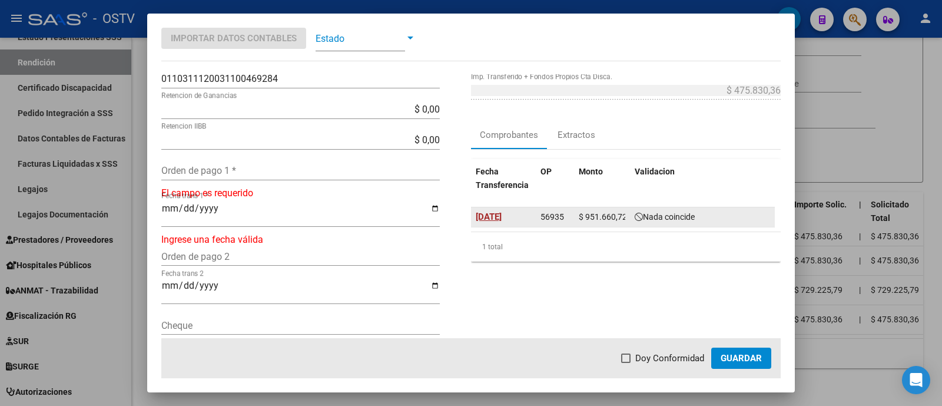
click at [502, 214] on span "[DATE]" at bounding box center [489, 216] width 26 height 11
type input "[DATE]"
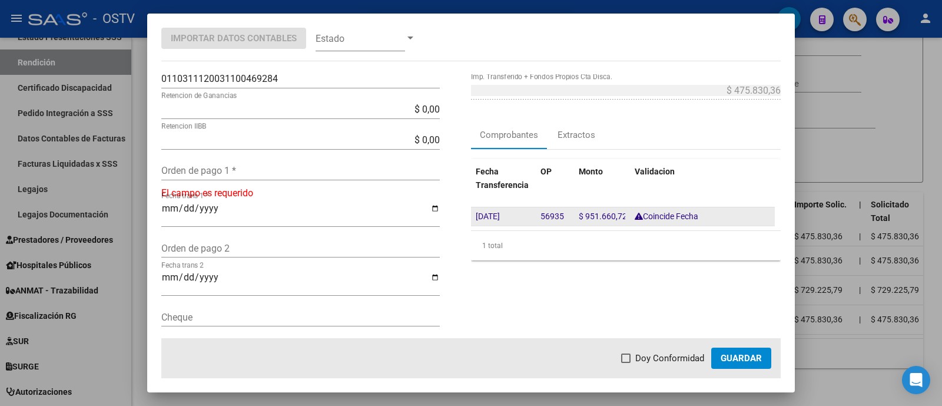
drag, startPoint x: 534, startPoint y: 213, endPoint x: 558, endPoint y: 217, distance: 24.5
click at [558, 217] on datatable-body-cell "56935" at bounding box center [555, 216] width 38 height 18
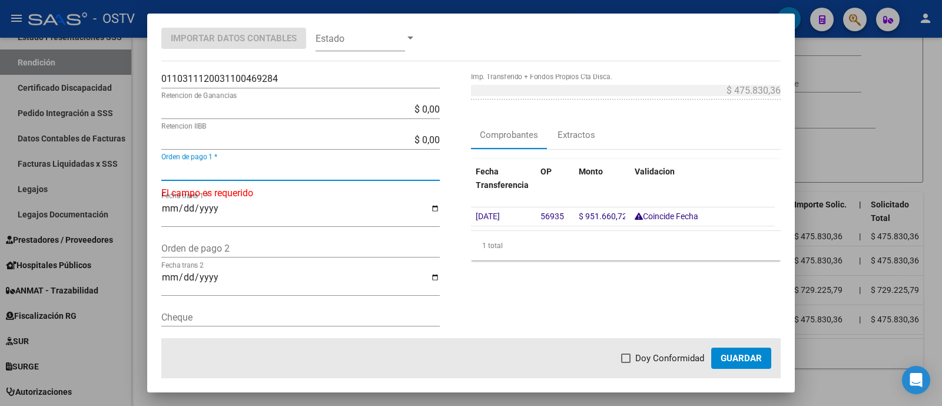
click at [207, 167] on input "Orden de pago 1 *" at bounding box center [300, 170] width 278 height 11
paste input "56935"
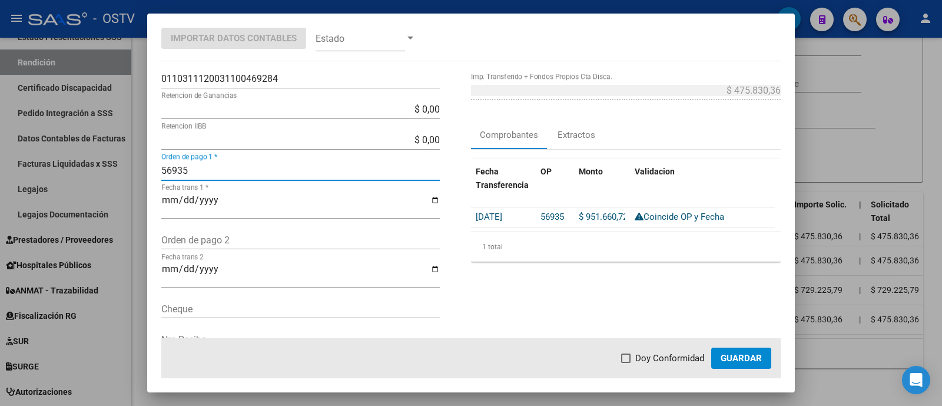
type input "56935"
click at [659, 357] on span "Doy Conformidad" at bounding box center [669, 358] width 69 height 14
click at [626, 363] on input "Doy Conformidad" at bounding box center [625, 363] width 1 height 1
checkbox input "true"
click at [728, 348] on button "Guardar" at bounding box center [741, 357] width 60 height 21
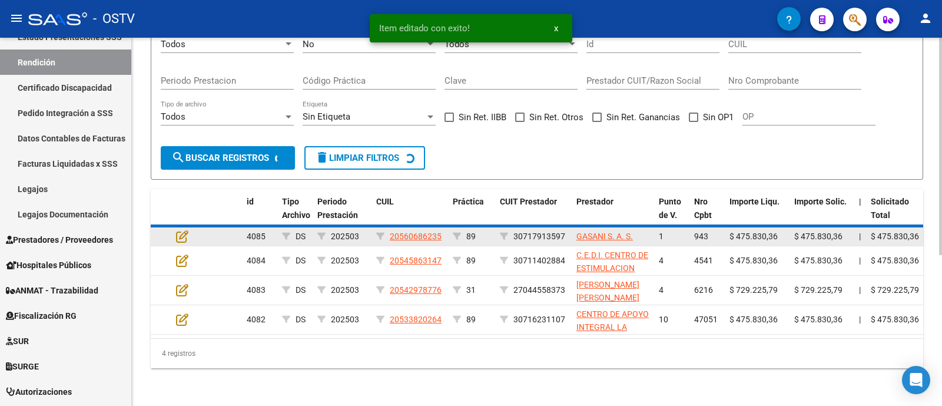
scroll to position [233, 0]
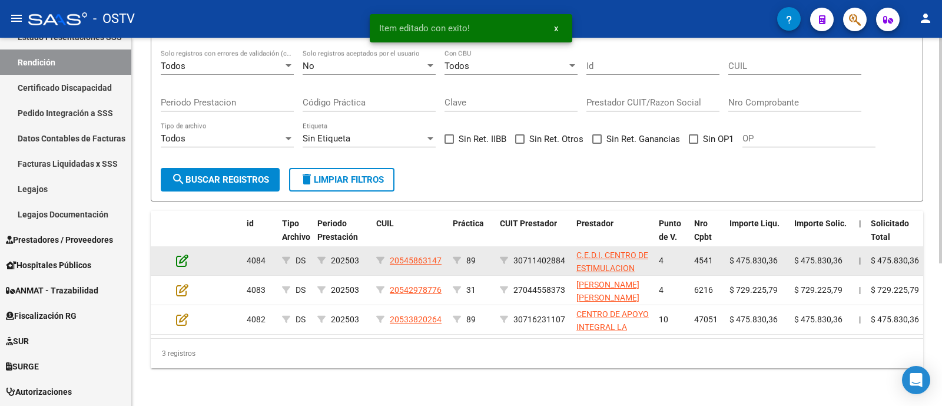
click at [182, 254] on icon at bounding box center [182, 260] width 12 height 13
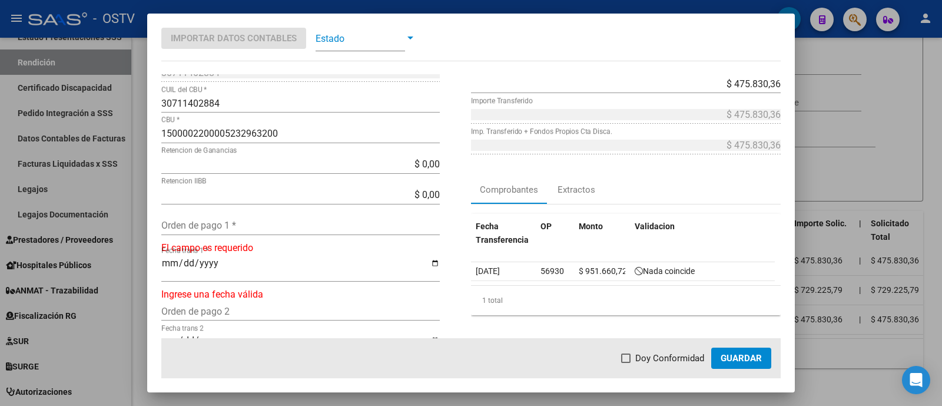
scroll to position [147, 0]
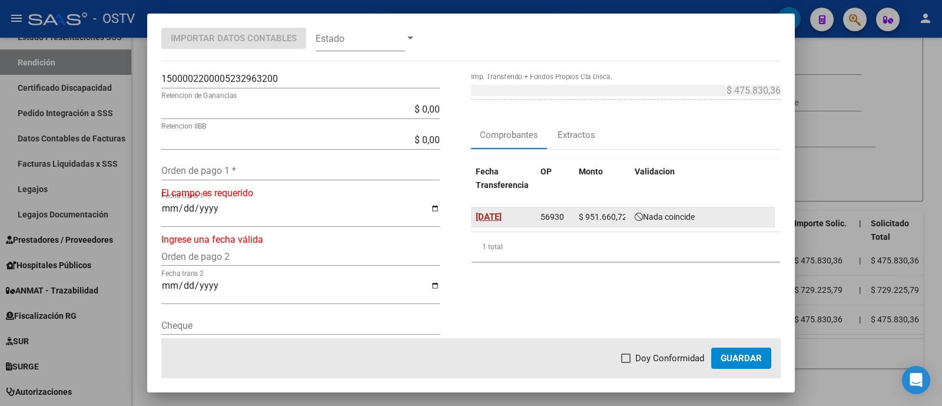
click at [489, 213] on span "[DATE]" at bounding box center [489, 216] width 26 height 11
type input "[DATE]"
drag, startPoint x: 529, startPoint y: 215, endPoint x: 557, endPoint y: 218, distance: 27.9
click at [557, 218] on div "[DATE] 56930 $ 951.660,72 Coincide Fecha" at bounding box center [623, 216] width 304 height 19
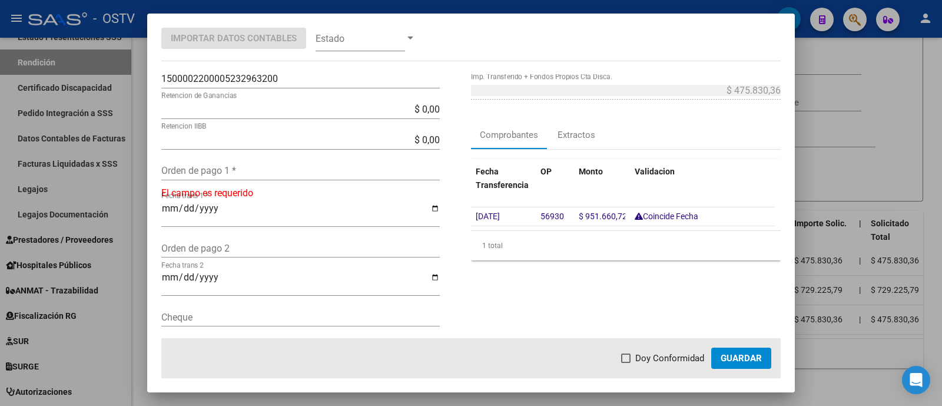
click at [217, 171] on input "Orden de pago 1 *" at bounding box center [300, 170] width 278 height 11
paste input "56930"
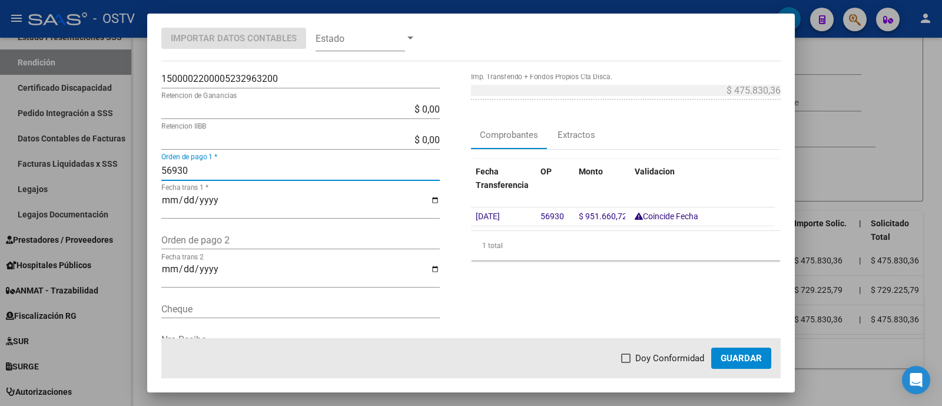
click at [167, 169] on input "56930" at bounding box center [300, 170] width 278 height 11
type input "56930"
click at [676, 357] on span "Doy Conformidad" at bounding box center [669, 358] width 69 height 14
click at [626, 363] on input "Doy Conformidad" at bounding box center [625, 363] width 1 height 1
checkbox input "true"
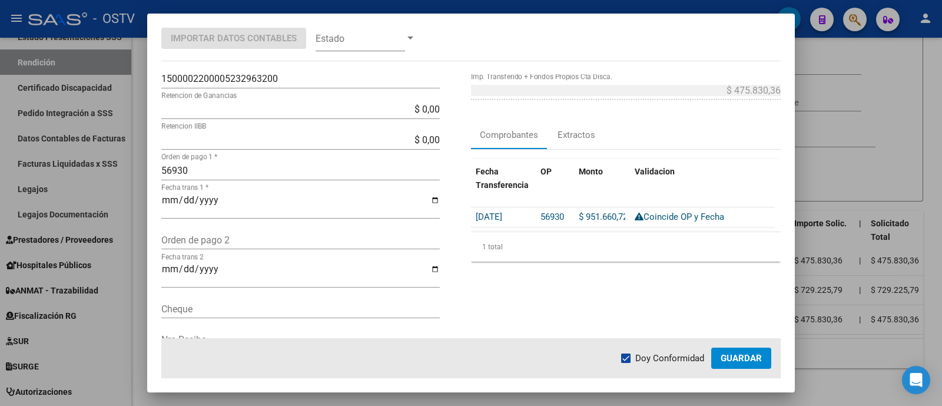
click at [742, 351] on button "Guardar" at bounding box center [741, 357] width 60 height 21
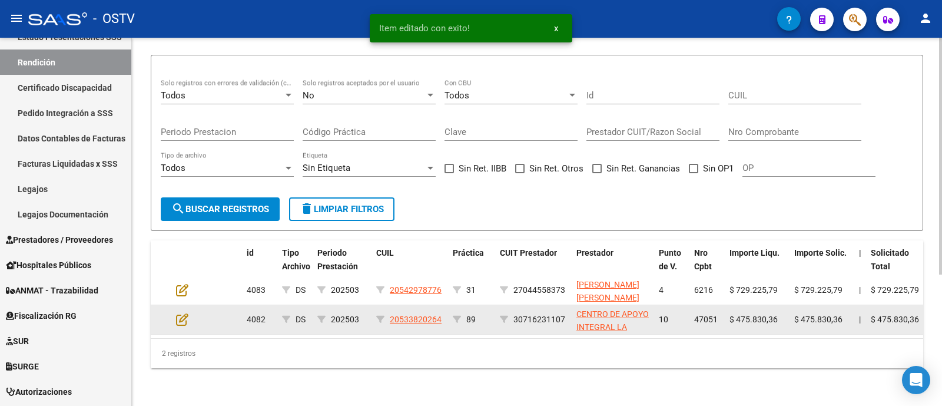
scroll to position [203, 0]
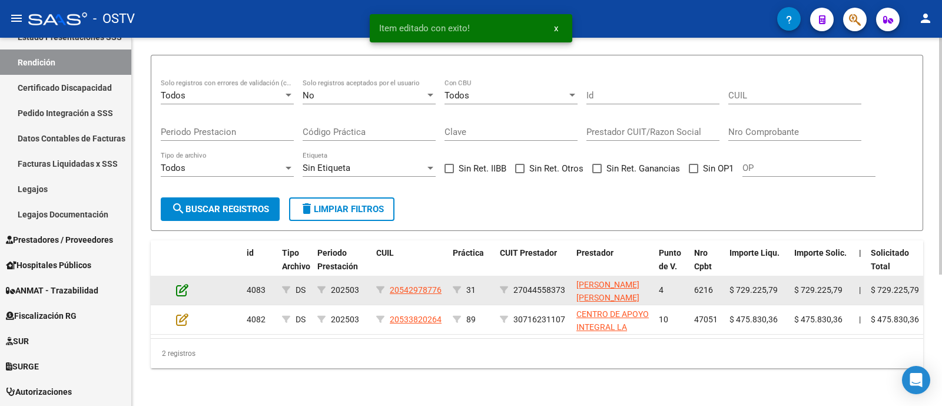
click at [180, 283] on icon at bounding box center [182, 289] width 12 height 13
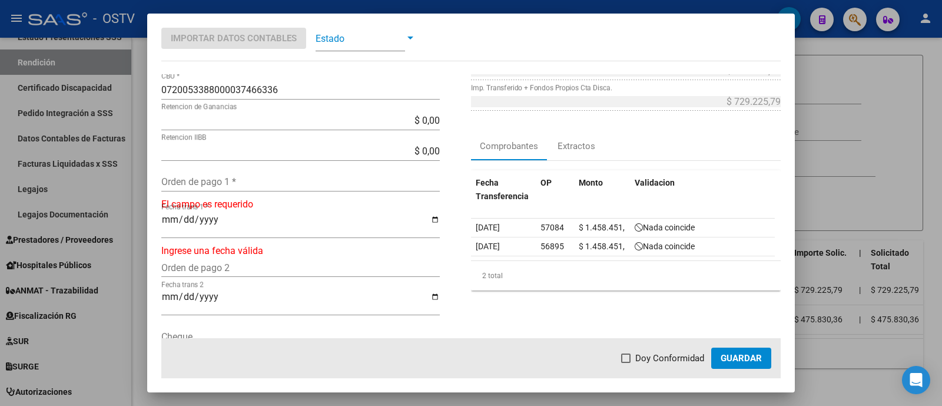
scroll to position [147, 0]
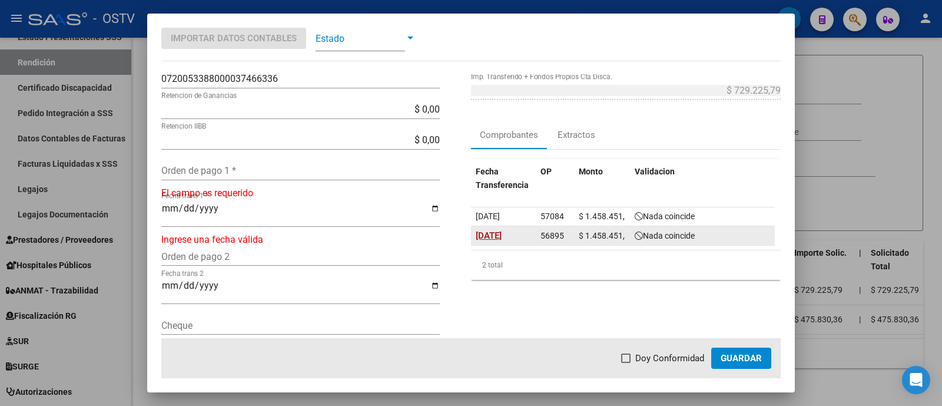
click at [499, 230] on span "[DATE]" at bounding box center [489, 235] width 26 height 11
type input "[DATE]"
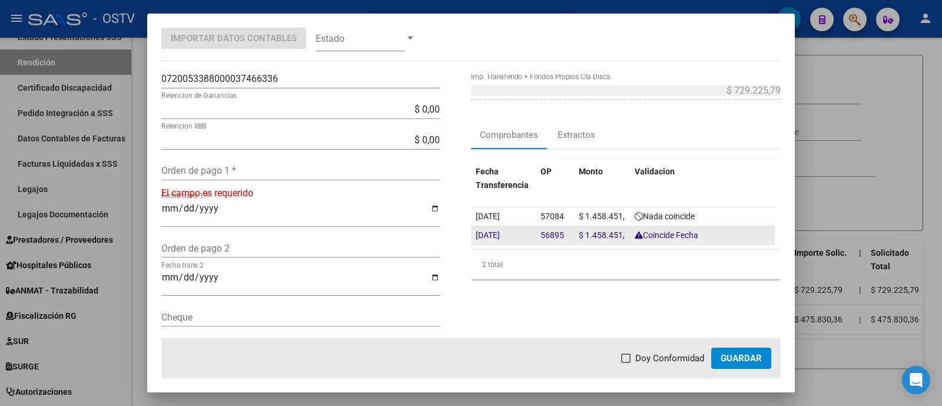
drag, startPoint x: 540, startPoint y: 231, endPoint x: 564, endPoint y: 235, distance: 24.4
click at [564, 235] on datatable-body-cell "56895" at bounding box center [555, 235] width 38 height 18
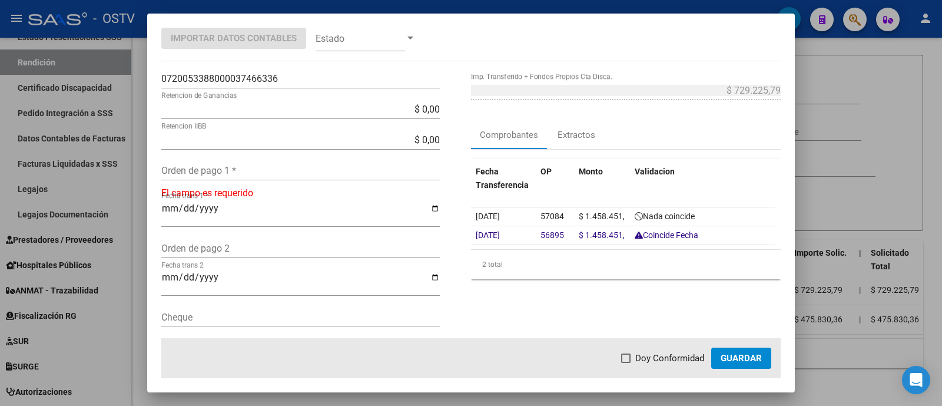
click at [231, 177] on div "Orden de pago 1 *" at bounding box center [300, 170] width 278 height 19
paste input "56895"
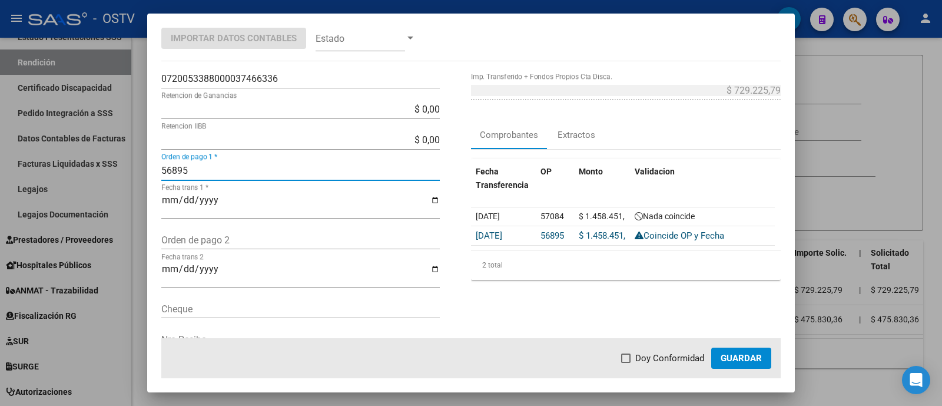
type input "56895"
click at [676, 354] on span "Doy Conformidad" at bounding box center [669, 358] width 69 height 14
click at [626, 363] on input "Doy Conformidad" at bounding box center [625, 363] width 1 height 1
checkbox input "true"
click at [729, 351] on button "Guardar" at bounding box center [741, 357] width 60 height 21
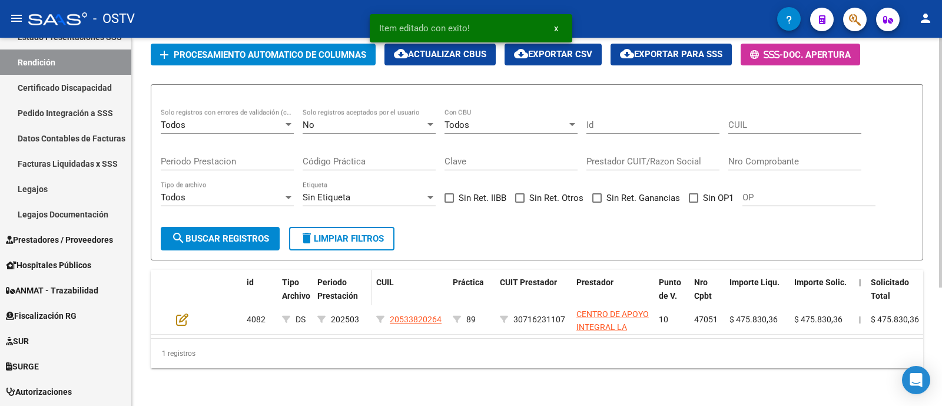
scroll to position [174, 0]
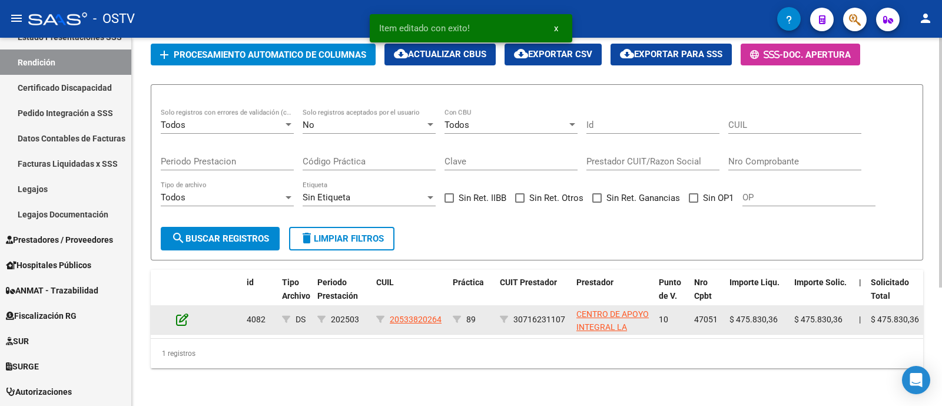
click at [179, 313] on icon at bounding box center [182, 319] width 12 height 13
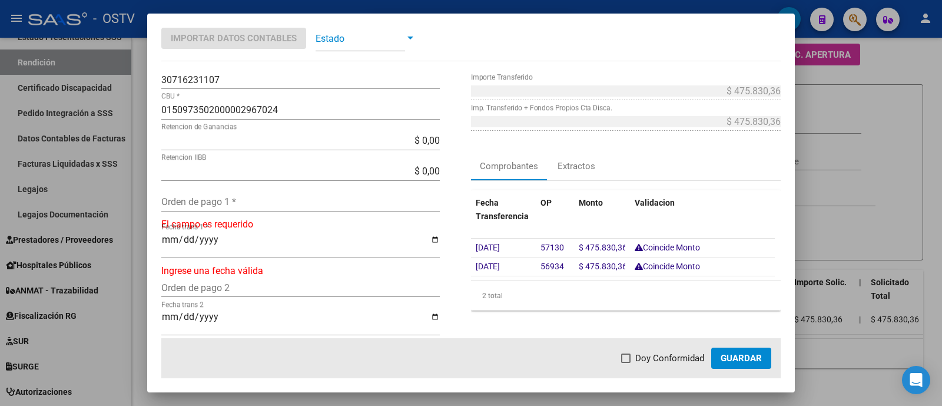
scroll to position [147, 0]
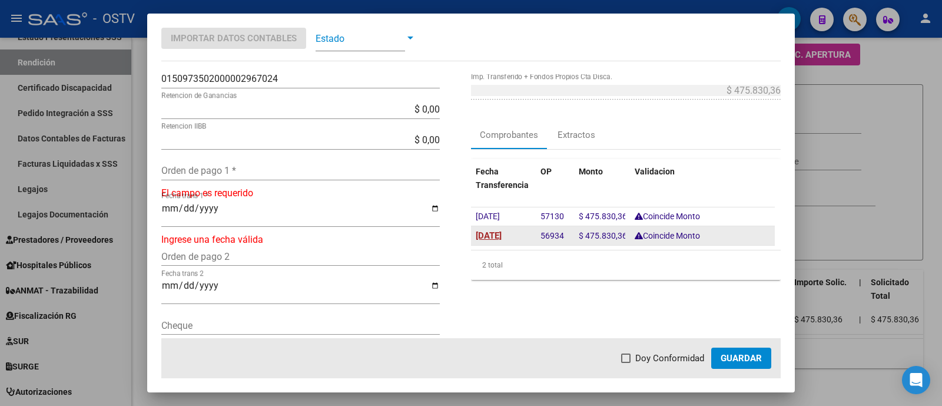
click at [488, 234] on span "[DATE]" at bounding box center [489, 235] width 26 height 11
type input "[DATE]"
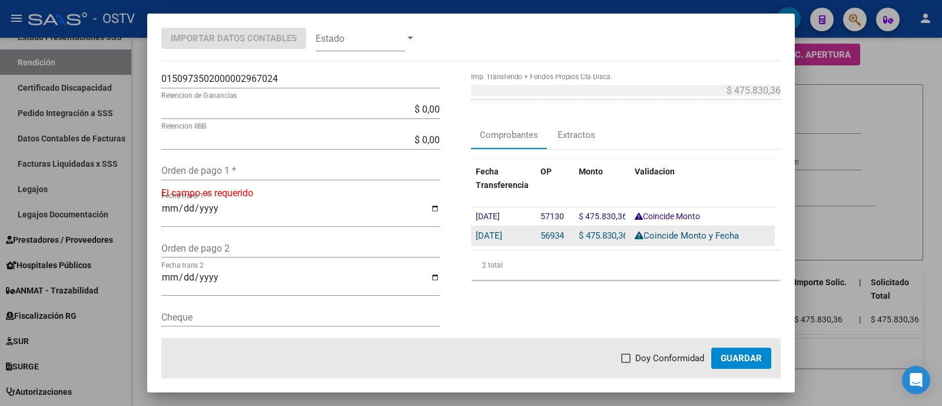
drag, startPoint x: 533, startPoint y: 235, endPoint x: 559, endPoint y: 237, distance: 26.0
click at [559, 237] on datatable-body-cell "56934" at bounding box center [555, 235] width 38 height 19
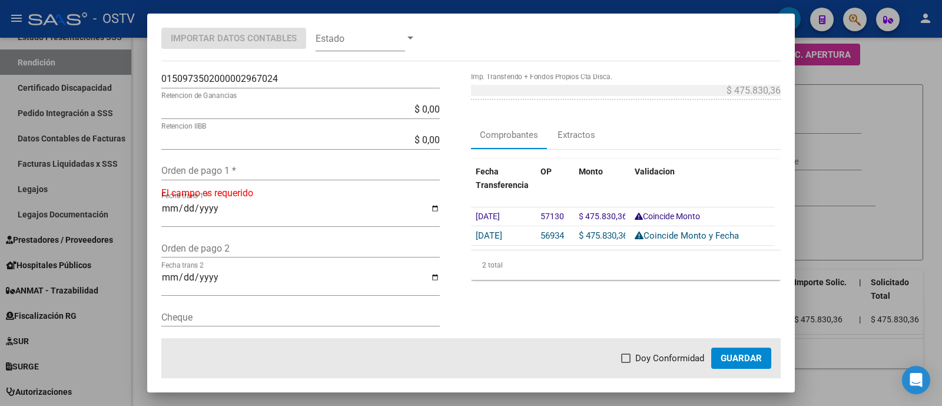
click at [256, 171] on input "Orden de pago 1 *" at bounding box center [300, 170] width 278 height 11
paste input "56934"
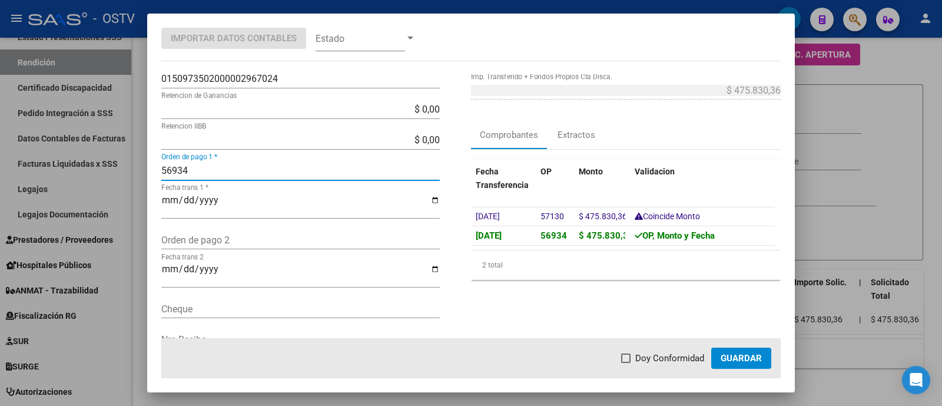
type input "56934"
drag, startPoint x: 670, startPoint y: 357, endPoint x: 695, endPoint y: 358, distance: 24.1
click at [670, 358] on span "Doy Conformidad" at bounding box center [669, 358] width 69 height 14
click at [626, 363] on input "Doy Conformidad" at bounding box center [625, 363] width 1 height 1
checkbox input "true"
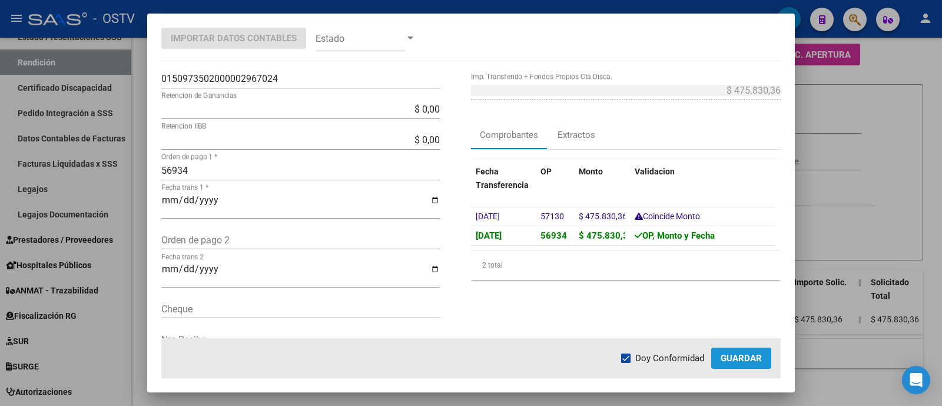
click at [743, 357] on span "Guardar" at bounding box center [741, 358] width 41 height 11
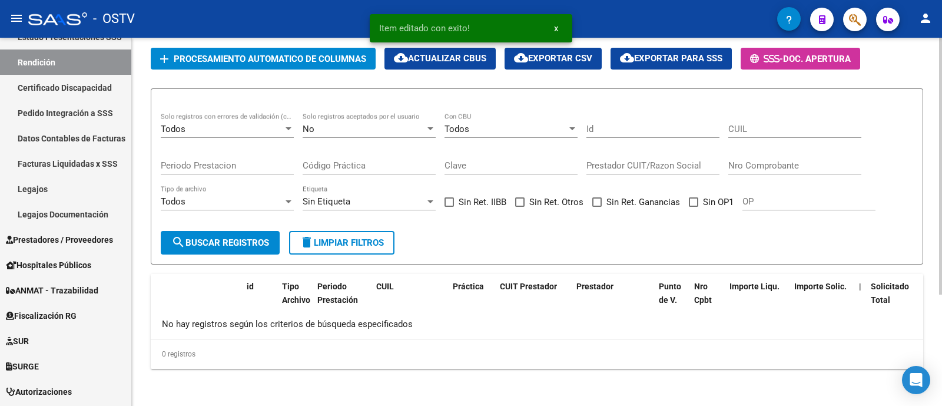
click at [391, 207] on div "Sin Etiqueta" at bounding box center [364, 201] width 122 height 11
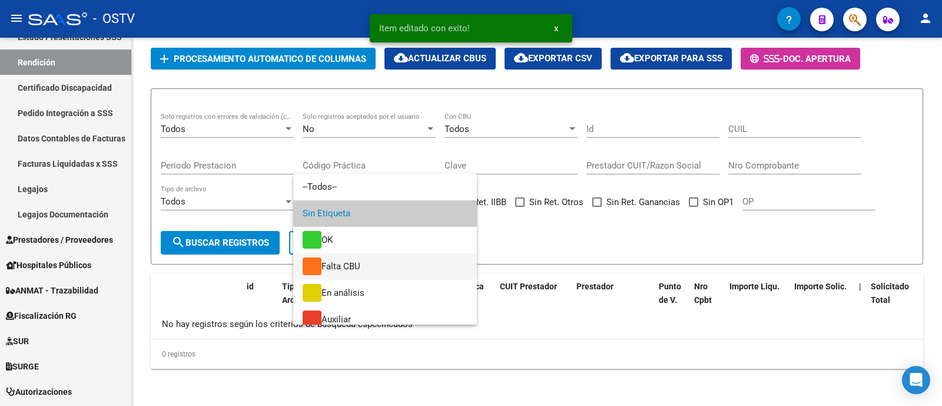
click at [403, 263] on span "Falta CBU" at bounding box center [385, 266] width 165 height 26
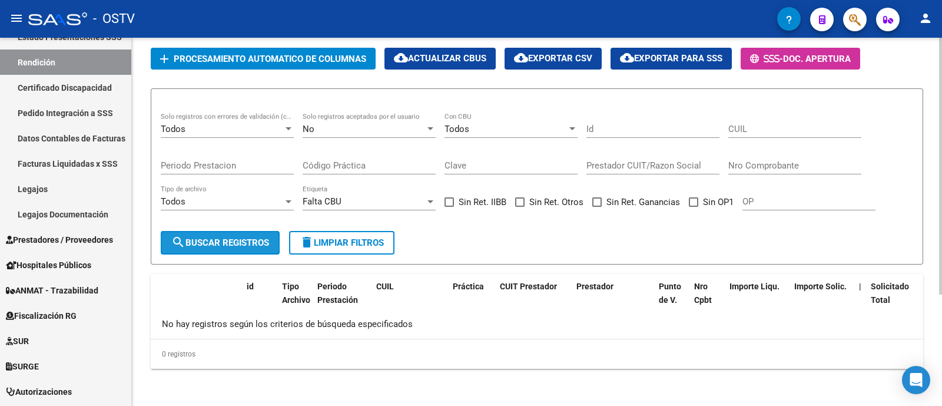
click at [227, 248] on span "search Buscar registros" at bounding box center [220, 242] width 98 height 11
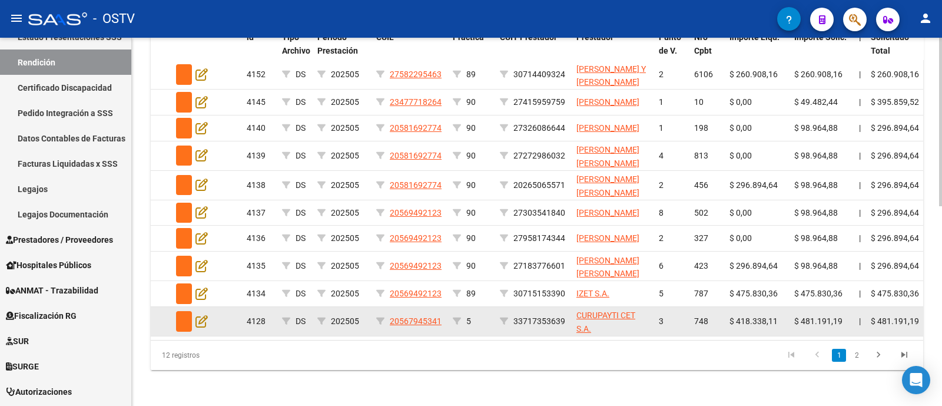
scroll to position [435, 0]
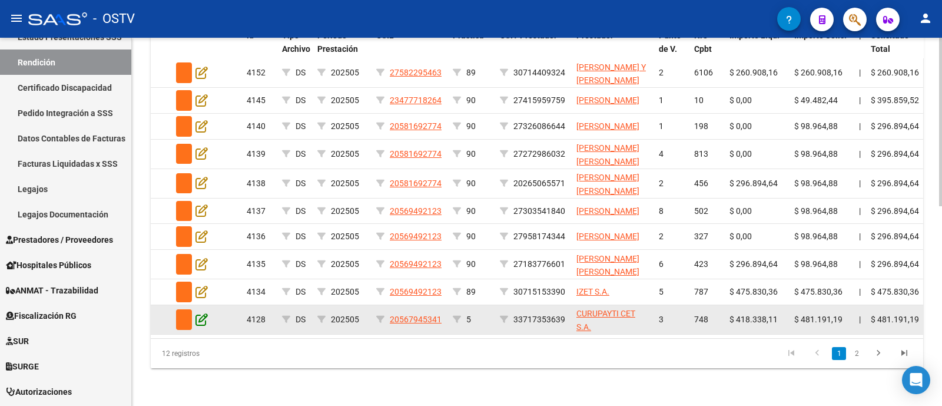
click at [198, 313] on icon at bounding box center [201, 319] width 12 height 13
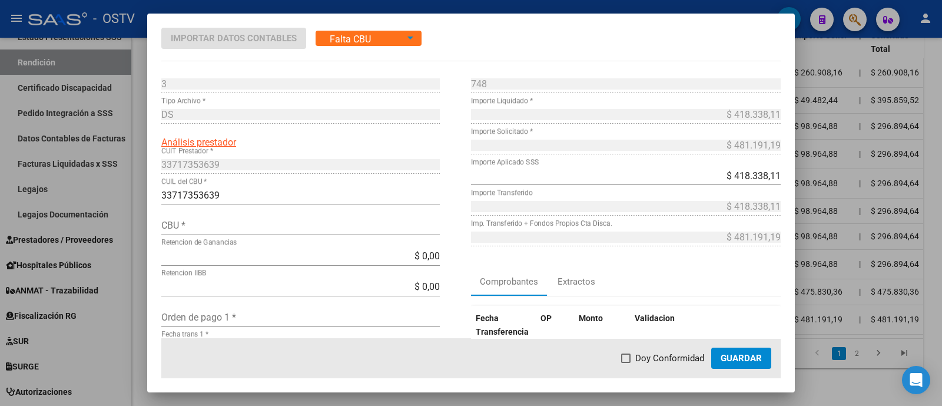
click at [235, 225] on input "CBU *" at bounding box center [300, 225] width 278 height 11
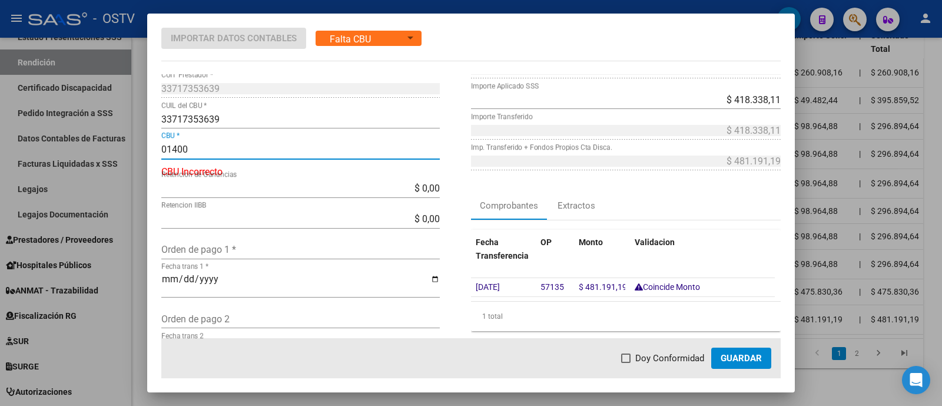
scroll to position [147, 0]
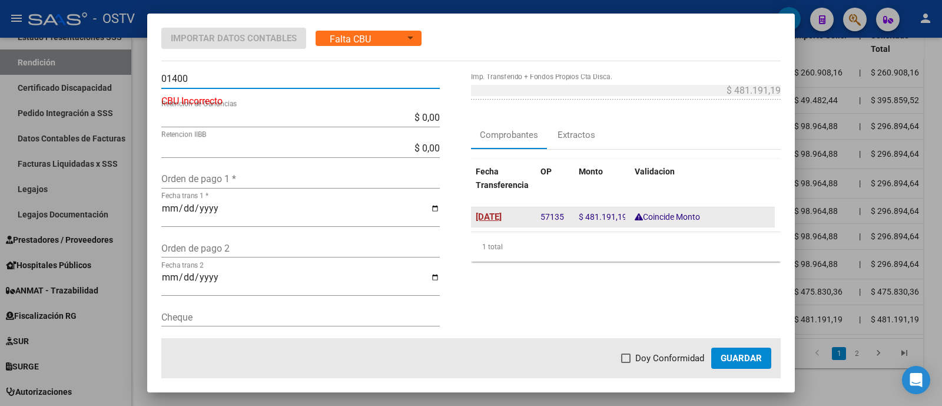
type input "01400"
click at [502, 214] on span "[DATE]" at bounding box center [489, 216] width 26 height 11
type input "[DATE]"
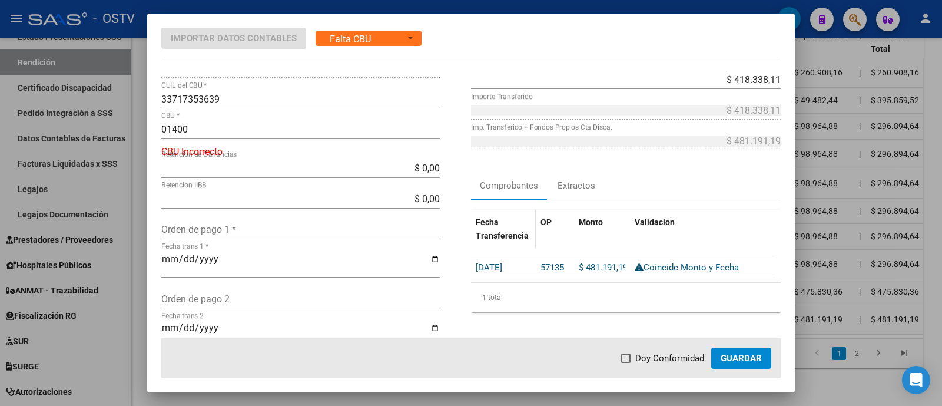
scroll to position [73, 0]
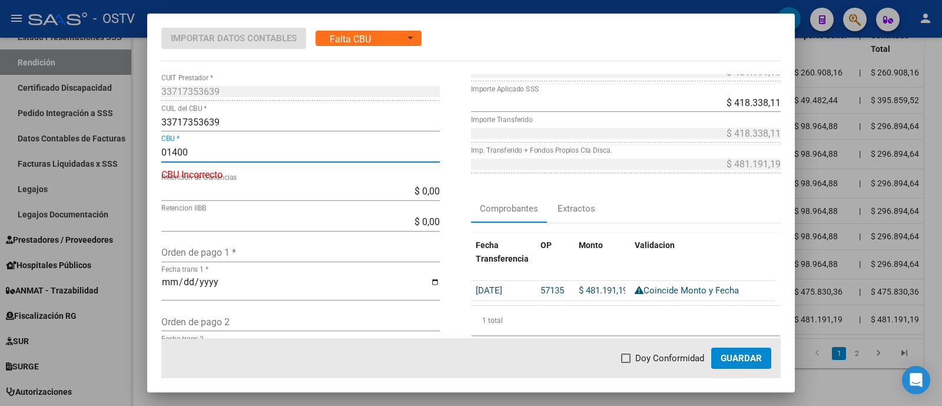
click at [235, 151] on input "01400" at bounding box center [300, 152] width 278 height 11
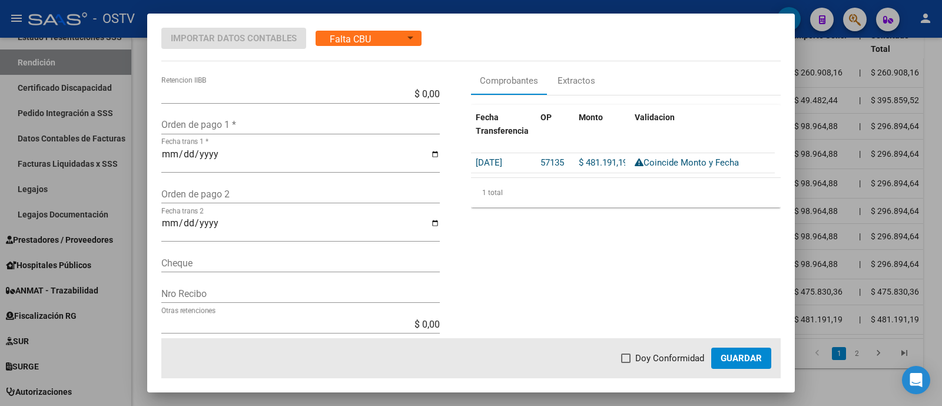
scroll to position [221, 0]
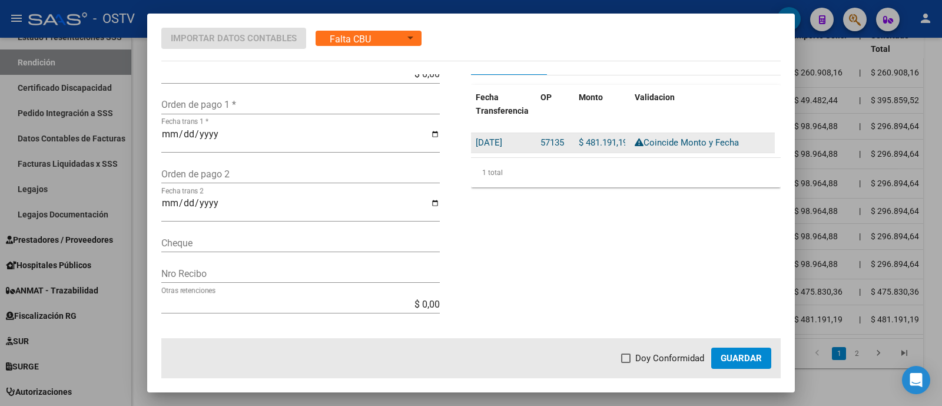
drag, startPoint x: 537, startPoint y: 141, endPoint x: 562, endPoint y: 146, distance: 25.3
click at [562, 146] on datatable-body-cell "57135" at bounding box center [555, 142] width 38 height 19
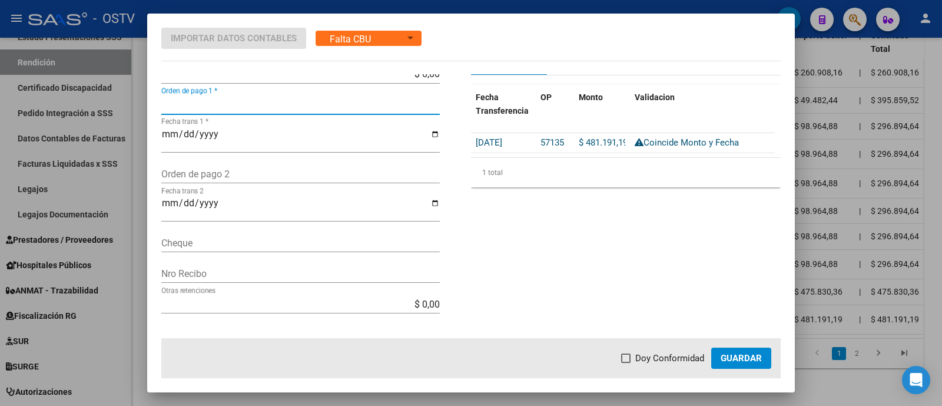
click at [223, 109] on input "Orden de pago 1 *" at bounding box center [300, 104] width 278 height 11
paste input "57135"
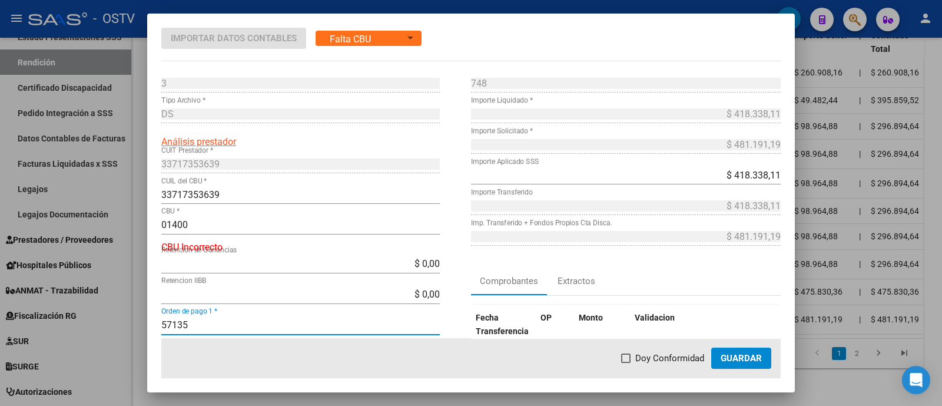
scroll to position [0, 0]
type input "57135"
click at [367, 1] on div at bounding box center [471, 203] width 942 height 406
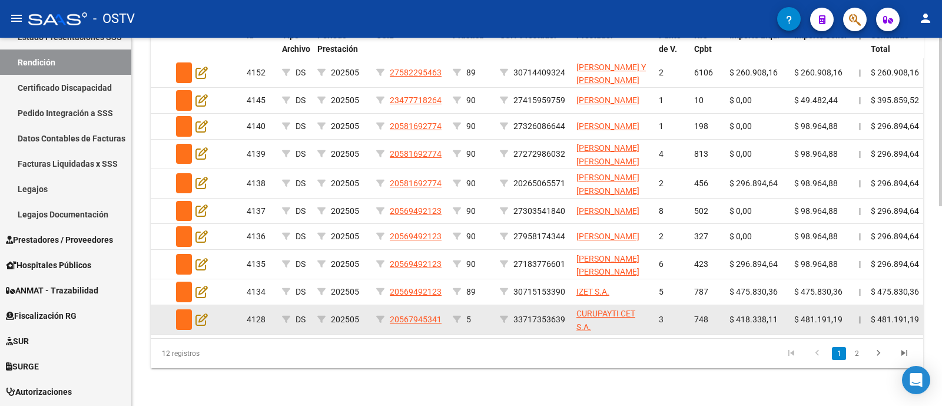
scroll to position [435, 0]
click at [203, 313] on icon at bounding box center [201, 319] width 12 height 13
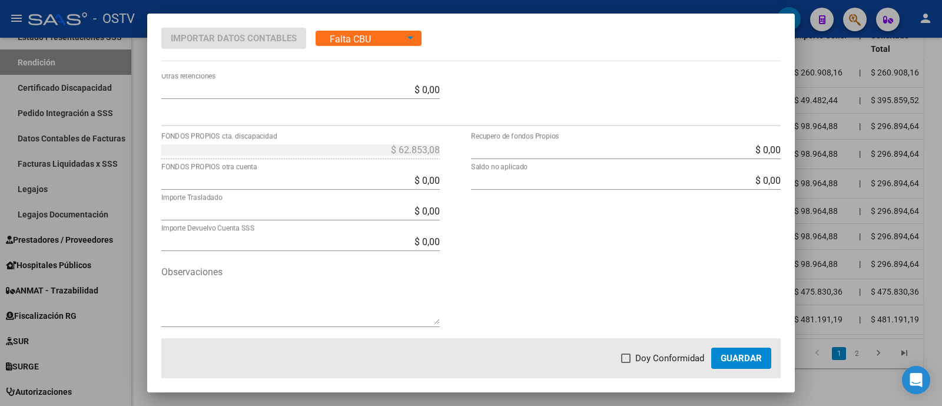
click at [315, 278] on textarea "Observaciones" at bounding box center [300, 294] width 278 height 59
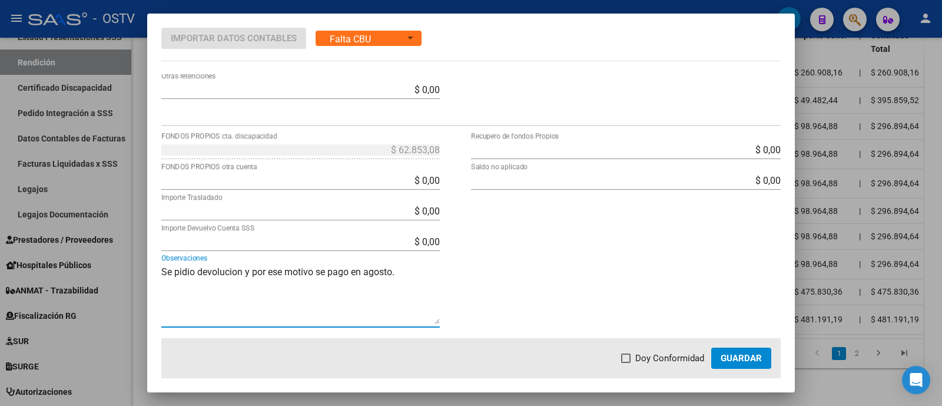
click at [242, 271] on textarea "Se pidio devolucion y por ese motivo se pago en agosto." at bounding box center [300, 294] width 278 height 59
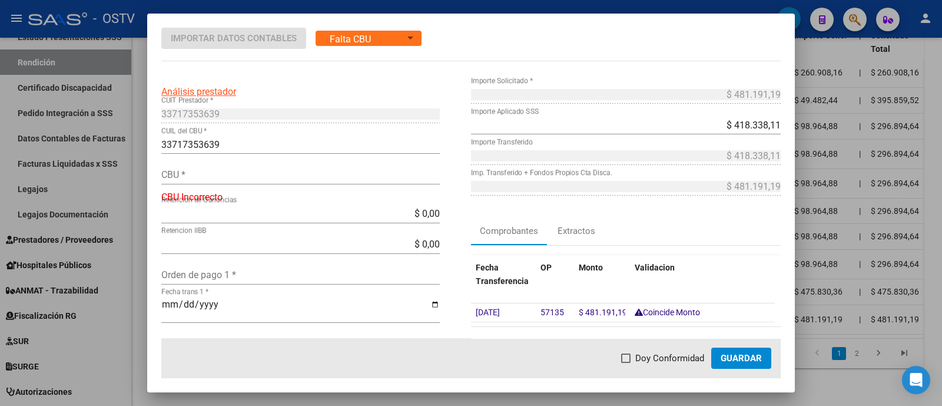
scroll to position [73, 0]
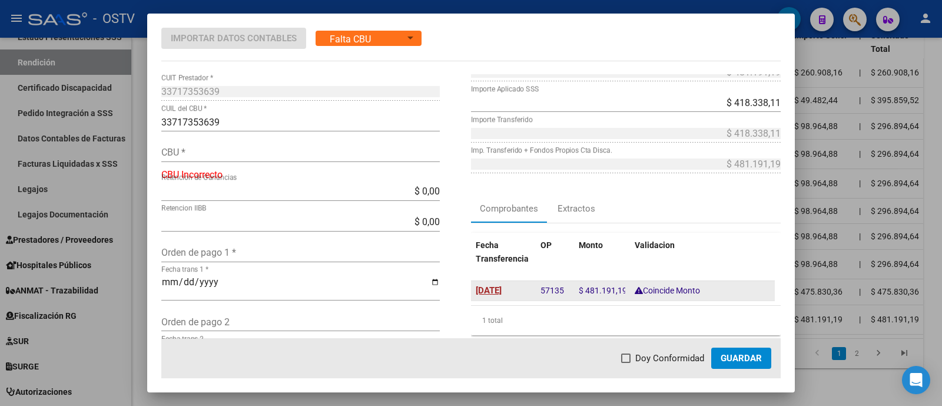
type textarea "Se pidio devolucion por error en la carga del tipo de prestacion, y por ese mot…"
click at [502, 290] on span "[DATE]" at bounding box center [489, 290] width 26 height 11
type input "[DATE]"
drag, startPoint x: 535, startPoint y: 290, endPoint x: 558, endPoint y: 290, distance: 23.0
click at [560, 292] on div "57135" at bounding box center [554, 290] width 29 height 14
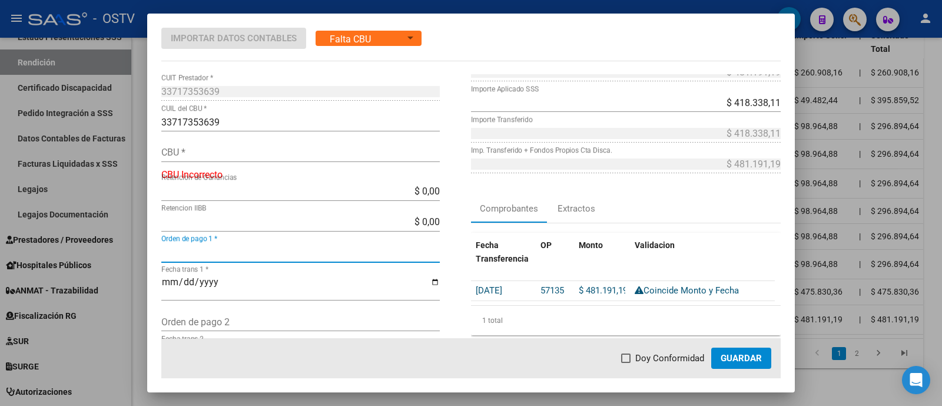
click at [268, 250] on input "Orden de pago 1 *" at bounding box center [300, 252] width 278 height 11
paste input "57135"
type input "57135"
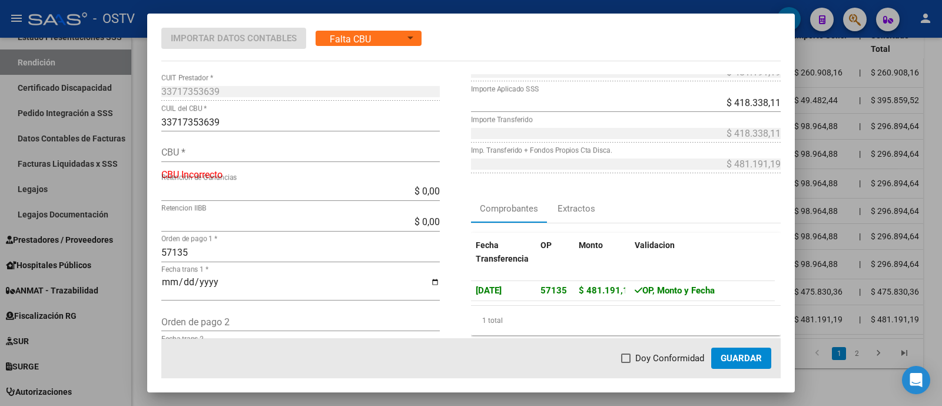
click at [236, 162] on div "CBU *" at bounding box center [300, 158] width 278 height 31
click at [244, 151] on input "CBU *" at bounding box center [300, 152] width 278 height 11
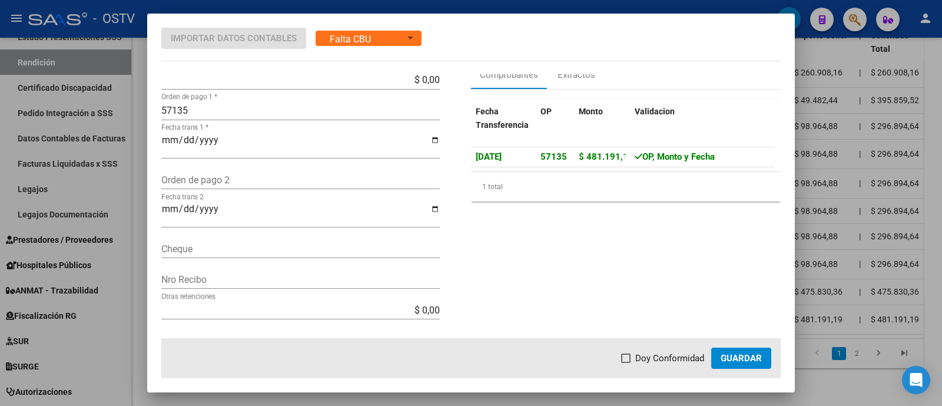
scroll to position [221, 0]
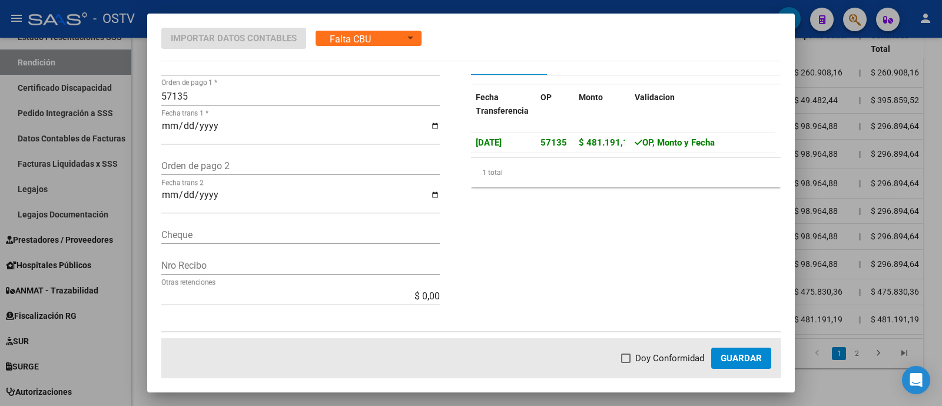
type input "0140087801502305474821"
click at [687, 358] on span "Doy Conformidad" at bounding box center [669, 358] width 69 height 14
click at [626, 363] on input "Doy Conformidad" at bounding box center [625, 363] width 1 height 1
checkbox input "true"
click at [720, 362] on button "Guardar" at bounding box center [741, 357] width 60 height 21
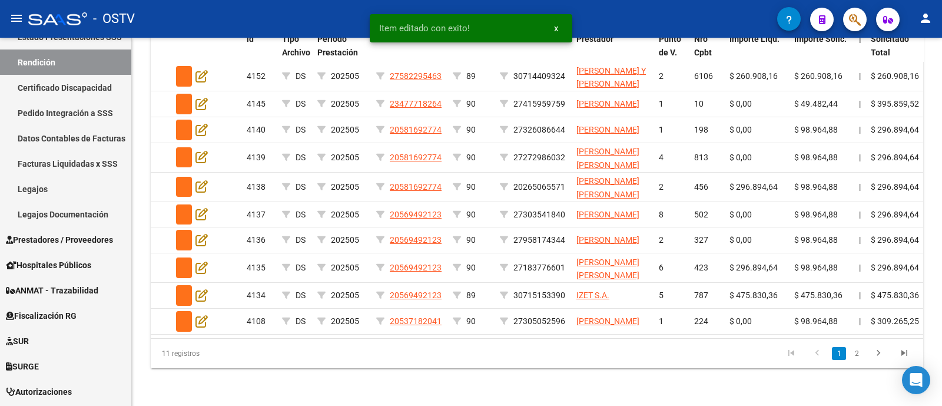
scroll to position [361, 0]
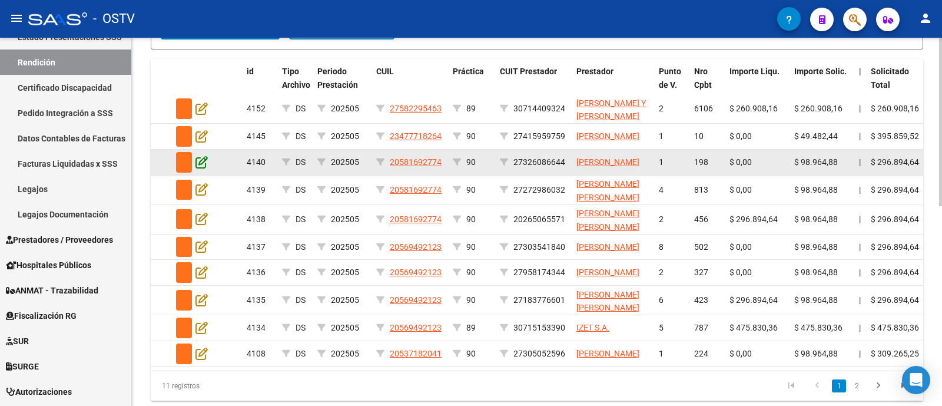
click at [200, 168] on icon at bounding box center [201, 161] width 12 height 13
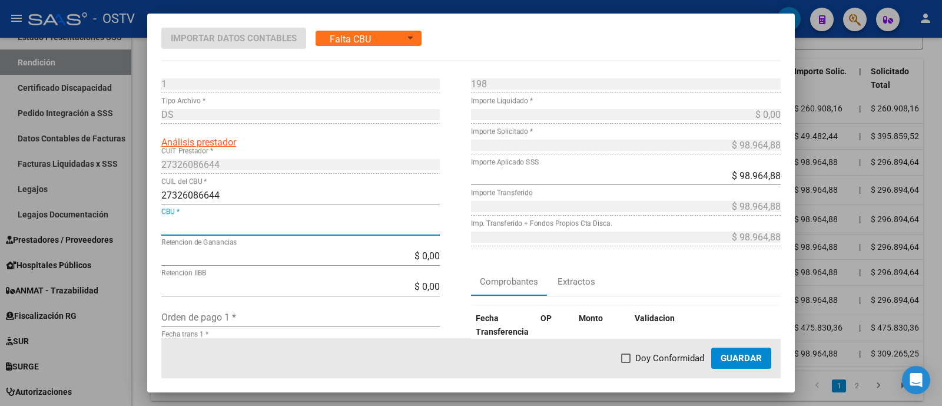
click at [213, 223] on input "CBU *" at bounding box center [300, 225] width 278 height 11
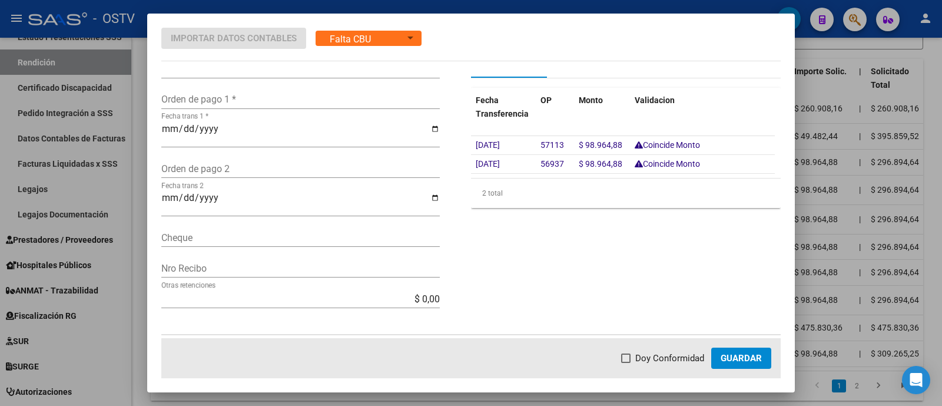
scroll to position [221, 0]
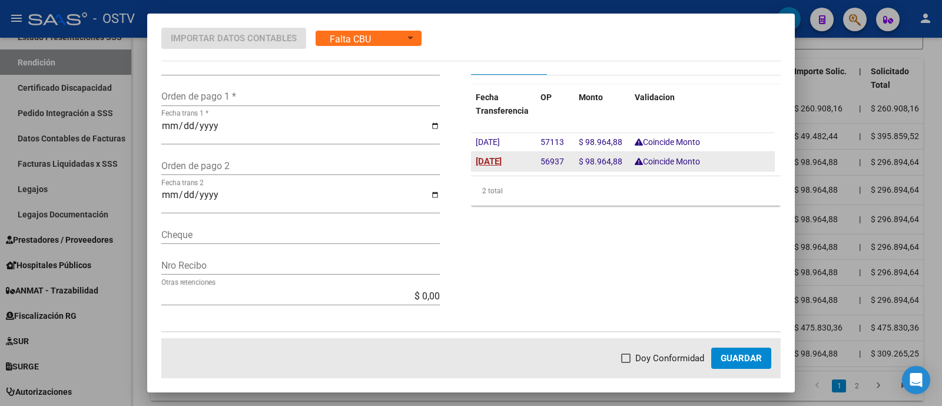
type input "2850001040094529721898"
click at [502, 161] on span "[DATE]" at bounding box center [489, 161] width 26 height 11
type input "[DATE]"
drag, startPoint x: 537, startPoint y: 157, endPoint x: 557, endPoint y: 160, distance: 20.3
click at [557, 160] on span "56937" at bounding box center [552, 161] width 24 height 11
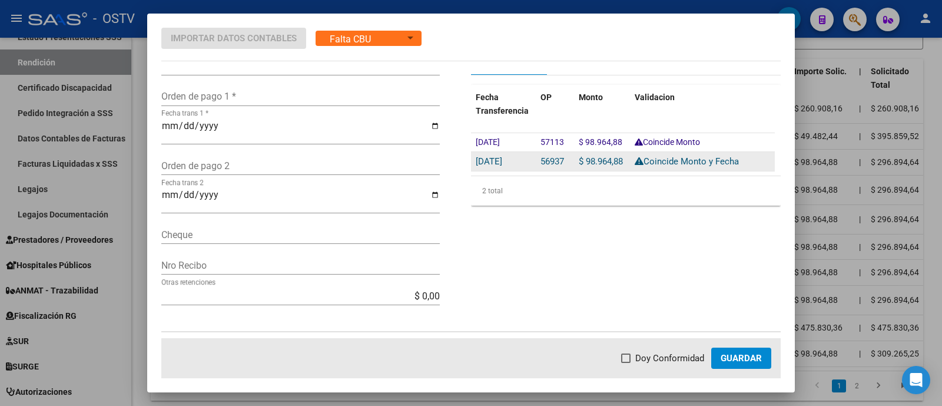
drag, startPoint x: 533, startPoint y: 160, endPoint x: 557, endPoint y: 162, distance: 24.2
click at [557, 162] on datatable-body-cell "56937" at bounding box center [555, 161] width 38 height 19
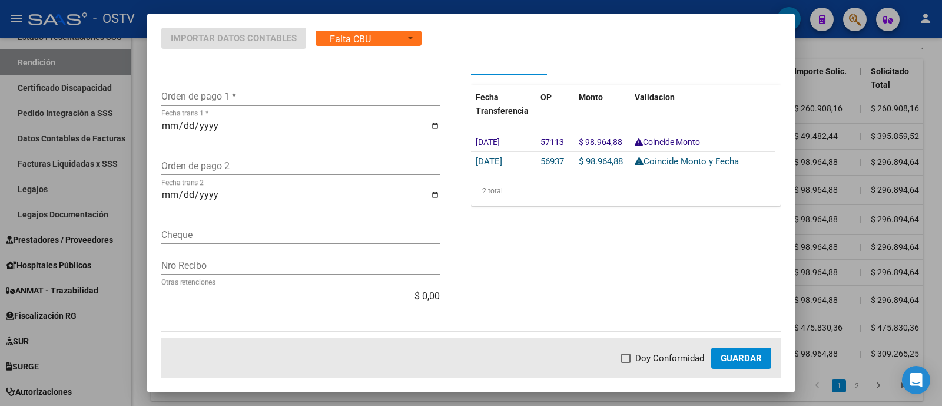
click at [267, 98] on input "Orden de pago 1 *" at bounding box center [300, 96] width 278 height 11
paste input "56937"
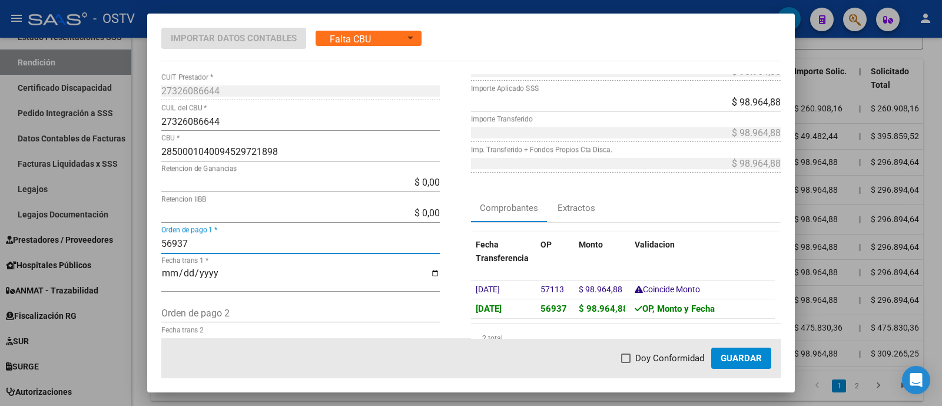
scroll to position [0, 0]
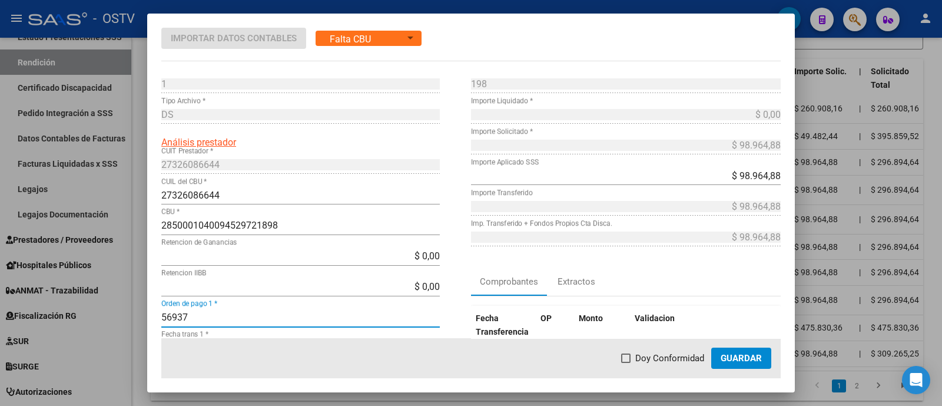
type input "56937"
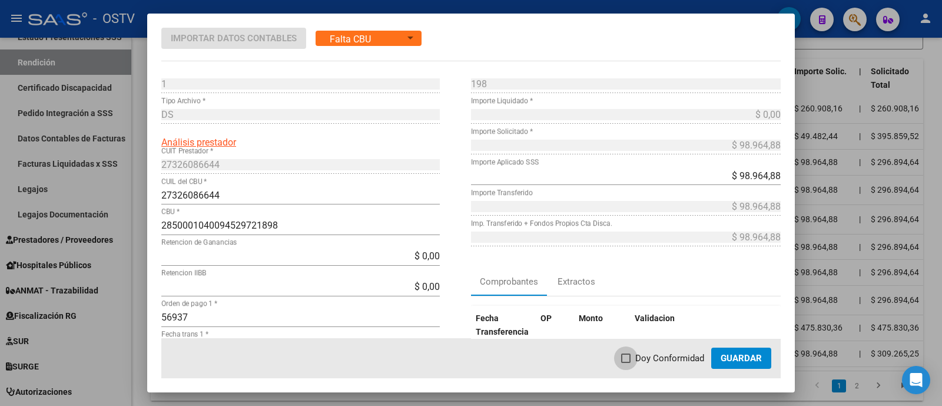
click at [679, 360] on span "Doy Conformidad" at bounding box center [669, 358] width 69 height 14
click at [626, 363] on input "Doy Conformidad" at bounding box center [625, 363] width 1 height 1
checkbox input "true"
click at [723, 353] on span "Guardar" at bounding box center [741, 358] width 41 height 11
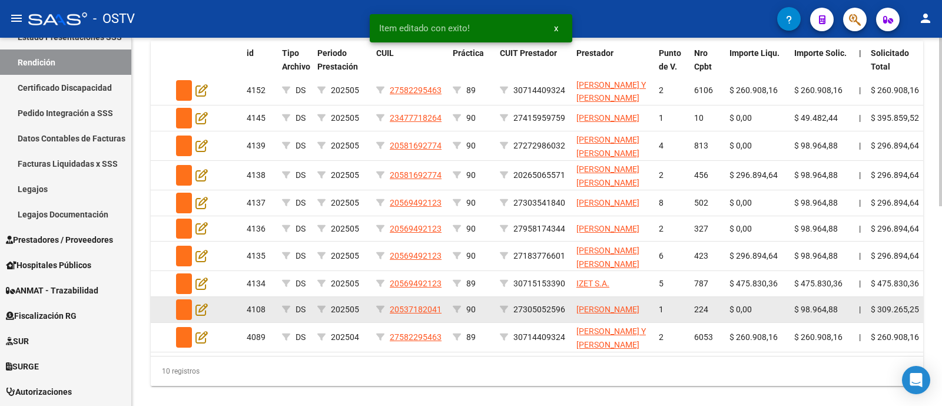
scroll to position [361, 0]
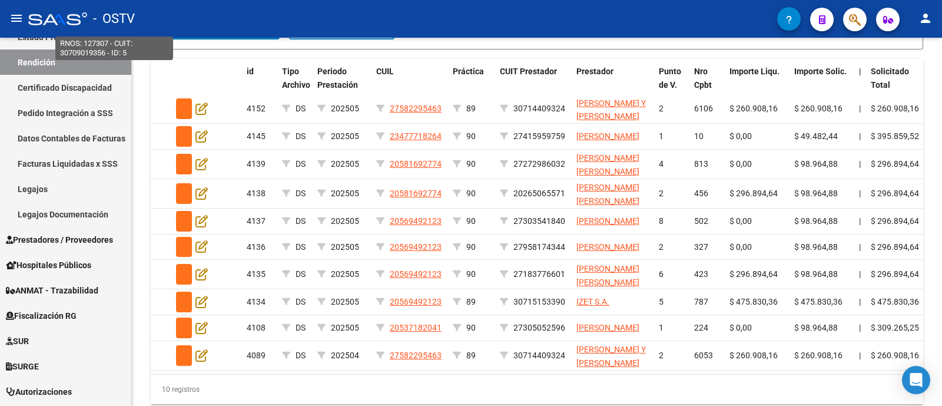
click at [134, 19] on span "- OSTV" at bounding box center [114, 19] width 42 height 26
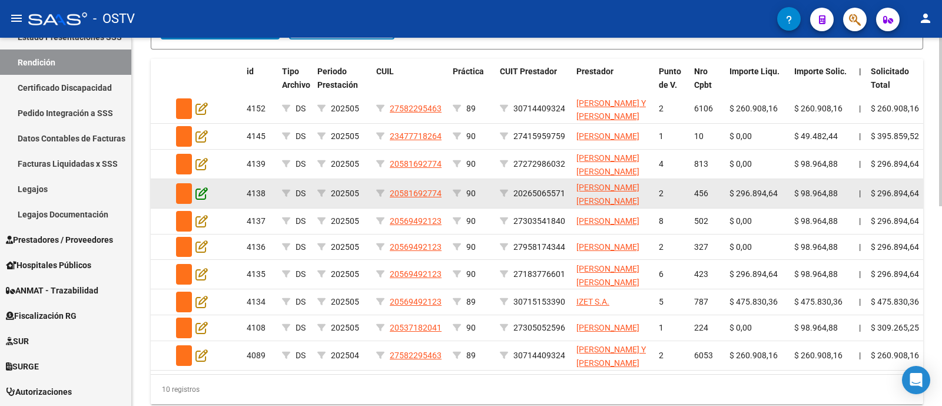
click at [202, 200] on icon at bounding box center [201, 193] width 12 height 13
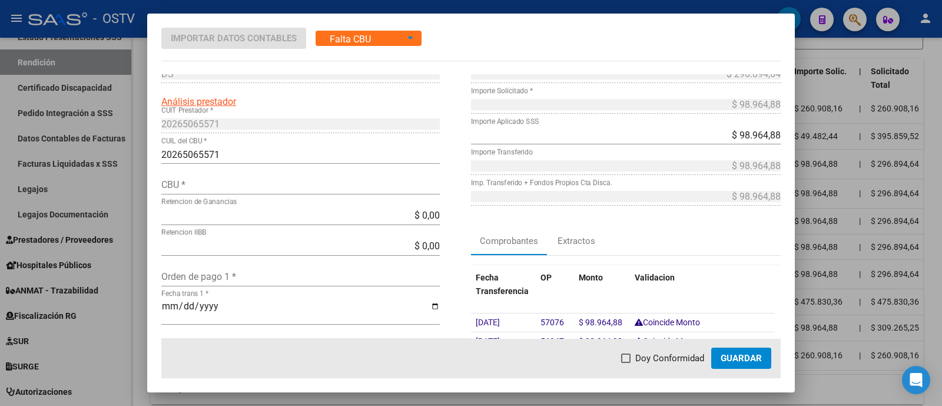
scroll to position [73, 0]
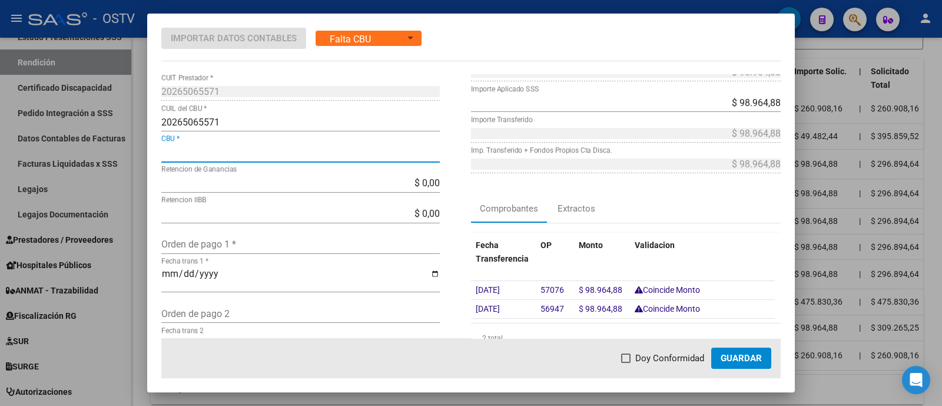
click at [204, 152] on input "CBU *" at bounding box center [300, 152] width 278 height 11
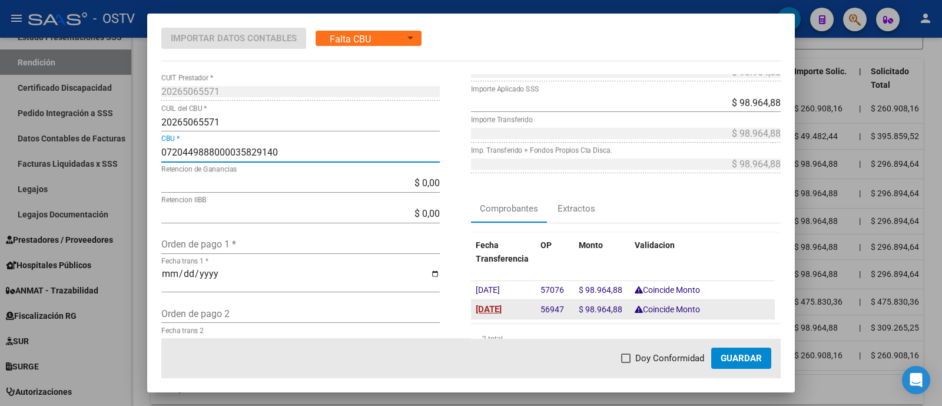
type input "0720449888000035829140"
click at [496, 304] on span "[DATE]" at bounding box center [489, 309] width 26 height 11
type input "[DATE]"
drag, startPoint x: 536, startPoint y: 307, endPoint x: 558, endPoint y: 307, distance: 22.4
click at [558, 307] on span "56947" at bounding box center [552, 309] width 24 height 11
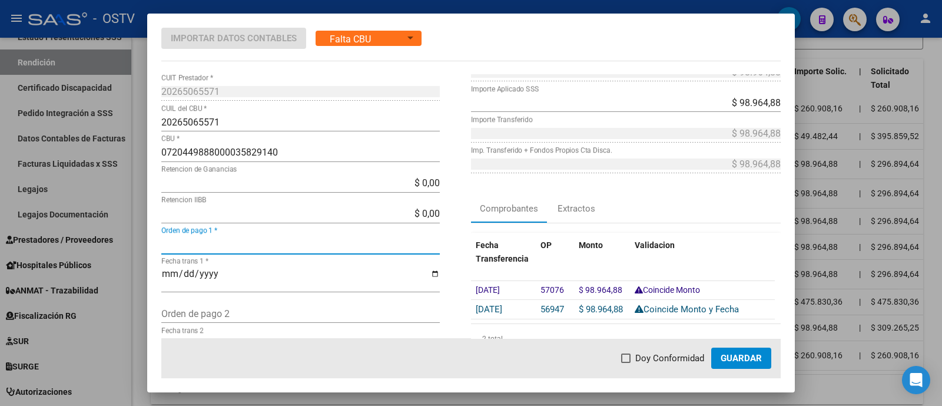
click at [276, 246] on input "Orden de pago 1 *" at bounding box center [300, 243] width 278 height 11
paste input "56947"
click at [669, 356] on span "Doy Conformidad" at bounding box center [669, 358] width 69 height 14
click at [626, 363] on input "Doy Conformidad" at bounding box center [625, 363] width 1 height 1
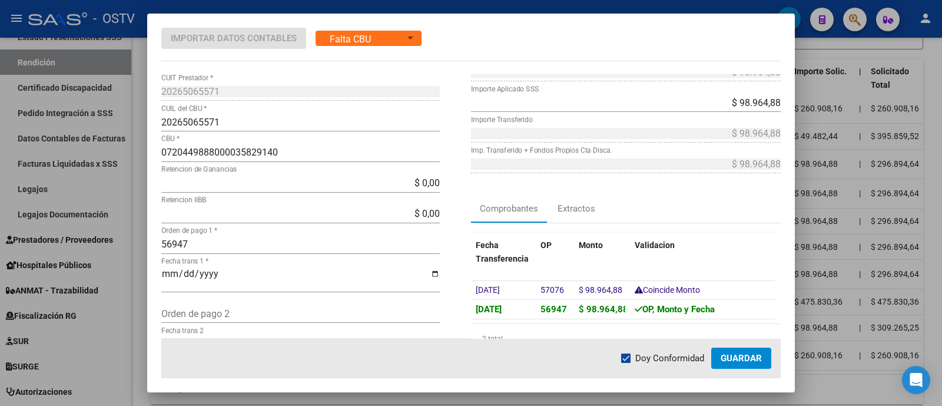
click at [735, 356] on span "Guardar" at bounding box center [741, 358] width 41 height 11
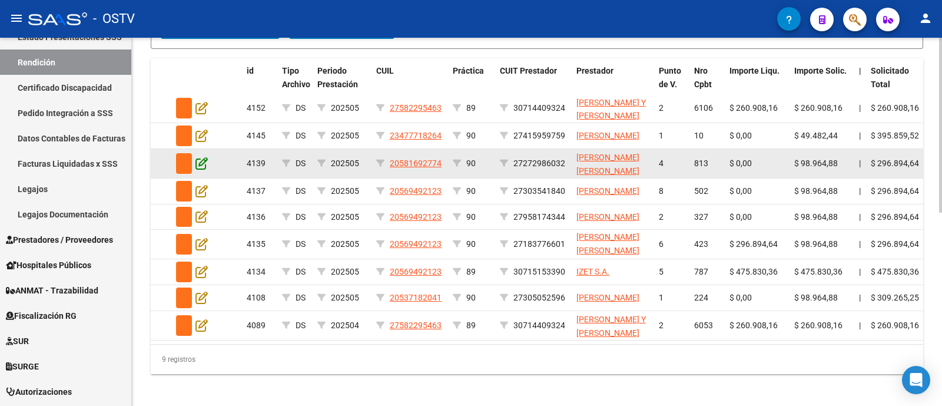
click at [204, 170] on icon at bounding box center [201, 163] width 12 height 13
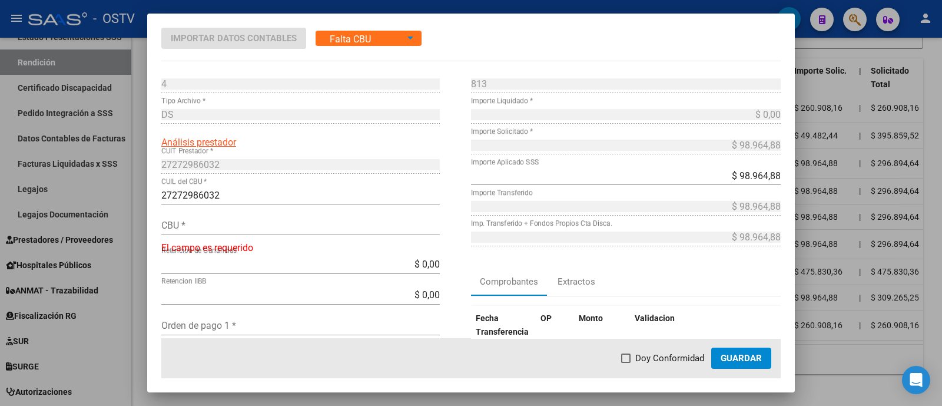
click at [249, 225] on input "CBU *" at bounding box center [300, 225] width 278 height 11
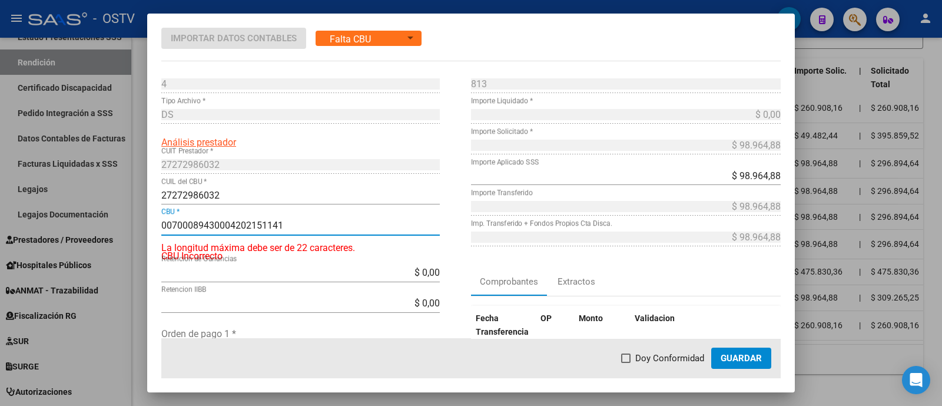
click at [227, 223] on input "00700089430004202151141" at bounding box center [300, 225] width 278 height 11
click at [230, 225] on input "00700089430004202151141" at bounding box center [300, 225] width 278 height 11
drag, startPoint x: 297, startPoint y: 225, endPoint x: 161, endPoint y: 229, distance: 136.6
click at [161, 229] on input "00700089430004202151141" at bounding box center [300, 225] width 278 height 11
click at [313, 228] on input "00700089430004202151141" at bounding box center [300, 225] width 278 height 11
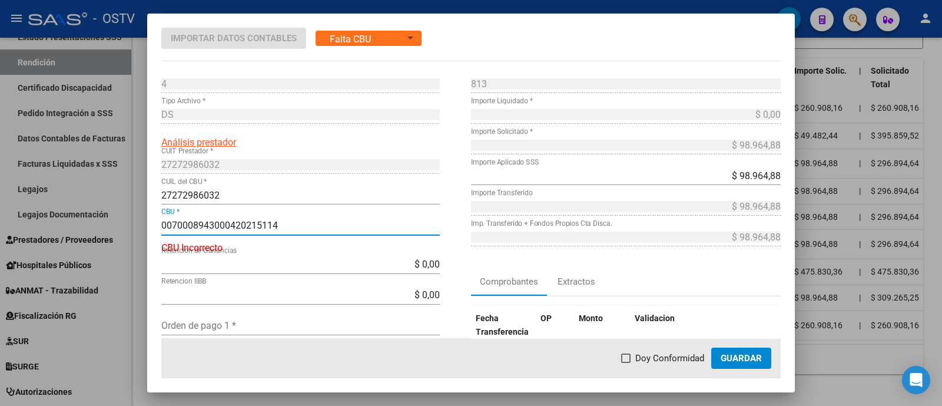
scroll to position [73, 0]
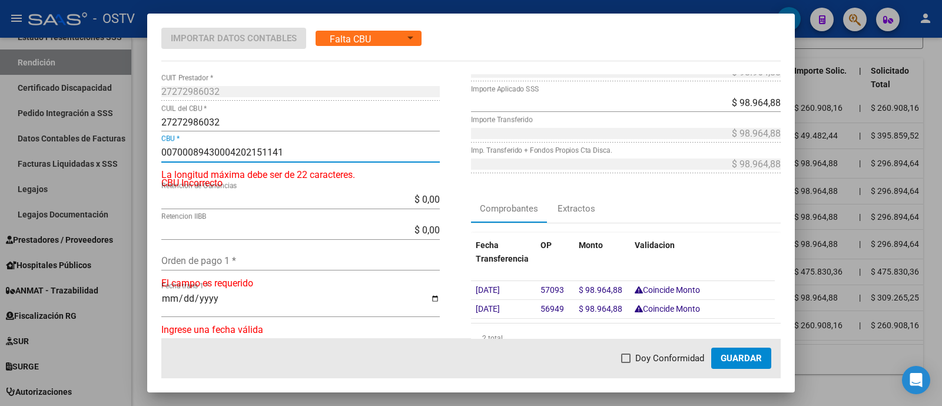
click at [167, 148] on input "00700089430004202151141" at bounding box center [300, 152] width 278 height 11
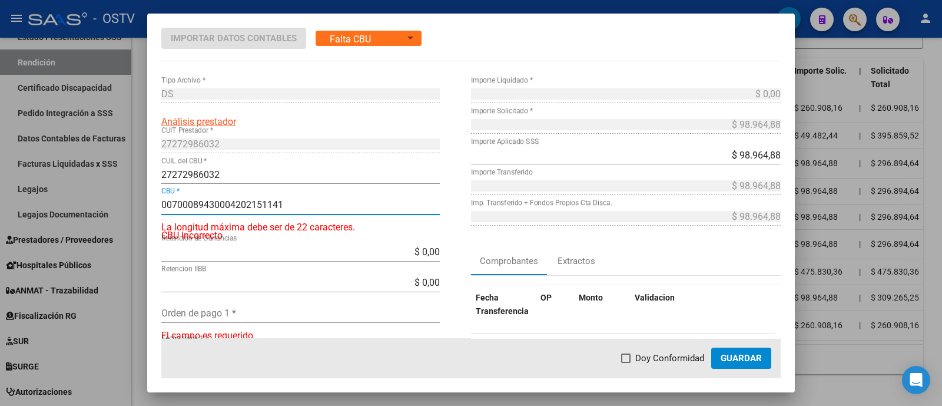
scroll to position [0, 0]
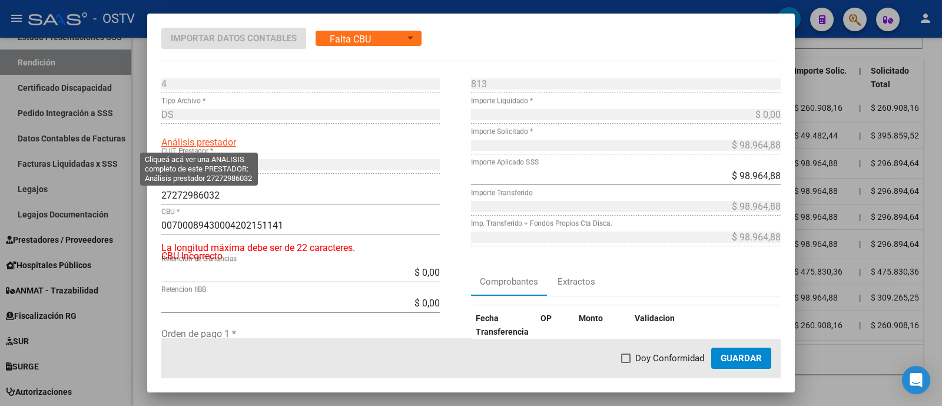
click at [208, 139] on span "Análisis prestador" at bounding box center [198, 142] width 75 height 11
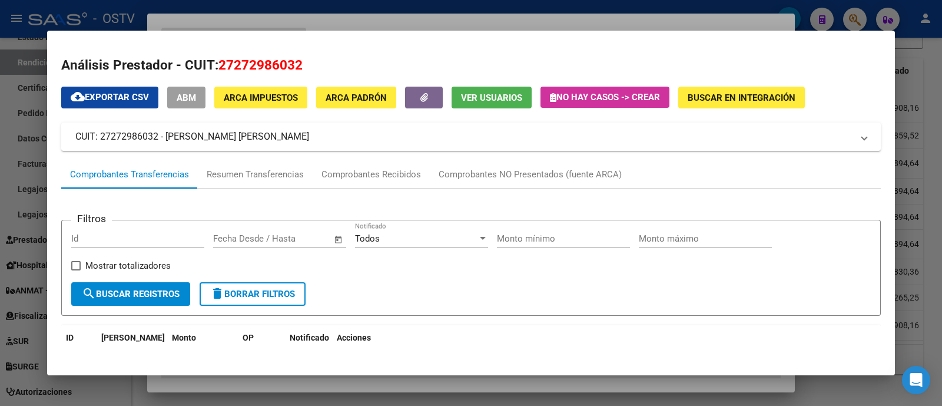
click at [194, 101] on span "ABM" at bounding box center [186, 97] width 19 height 11
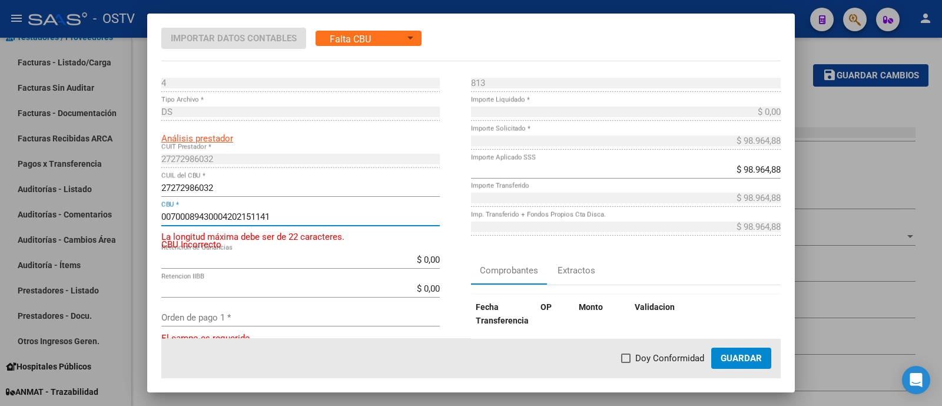
drag, startPoint x: 313, startPoint y: 218, endPoint x: 0, endPoint y: 234, distance: 313.0
click at [0, 236] on div "Importar Datos Contables Falta CBU Estado 4 Punto de Venta * DS Tipo Archivo * …" at bounding box center [471, 203] width 942 height 406
click at [837, 54] on div at bounding box center [471, 203] width 942 height 406
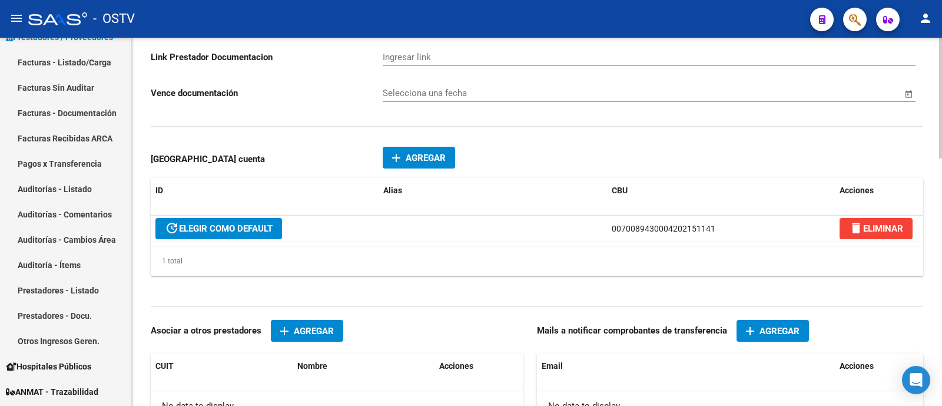
scroll to position [662, 0]
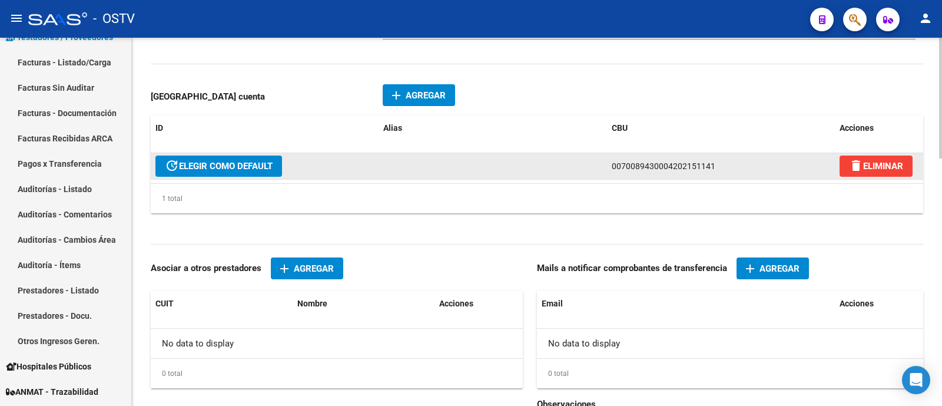
drag, startPoint x: 606, startPoint y: 164, endPoint x: 743, endPoint y: 168, distance: 137.2
click at [743, 168] on datatable-body-cell "0070089430004202151141" at bounding box center [721, 166] width 228 height 26
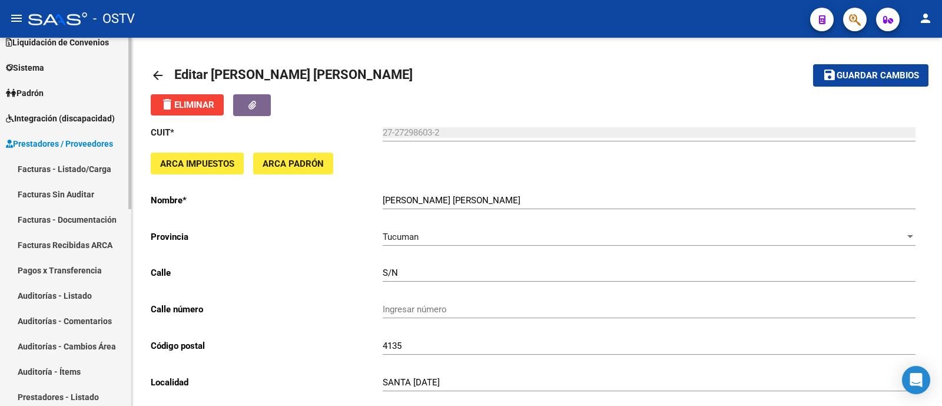
scroll to position [53, 0]
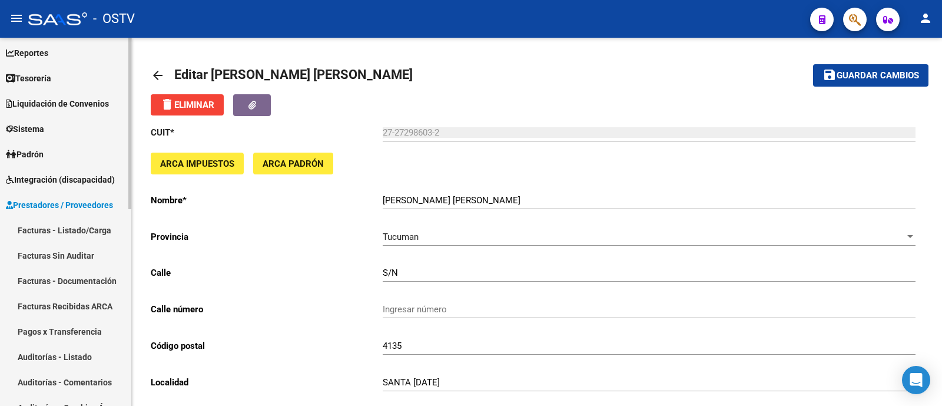
click at [71, 175] on span "Integración (discapacidad)" at bounding box center [60, 179] width 109 height 13
click at [81, 180] on span "Integración (discapacidad)" at bounding box center [60, 179] width 109 height 13
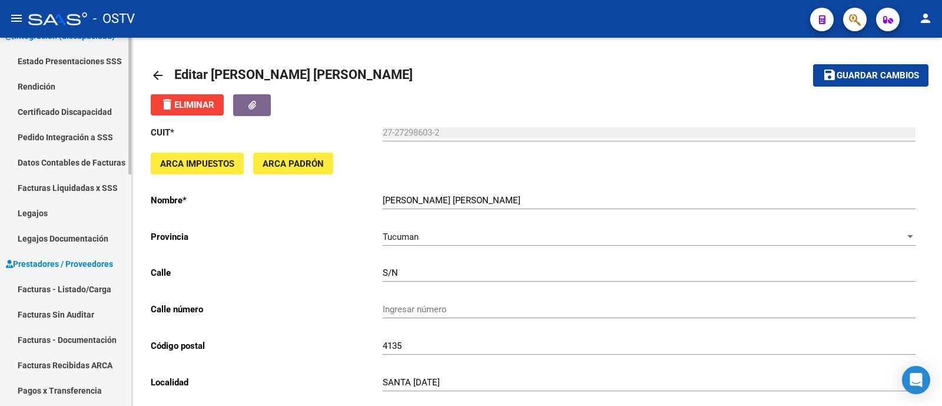
scroll to position [200, 0]
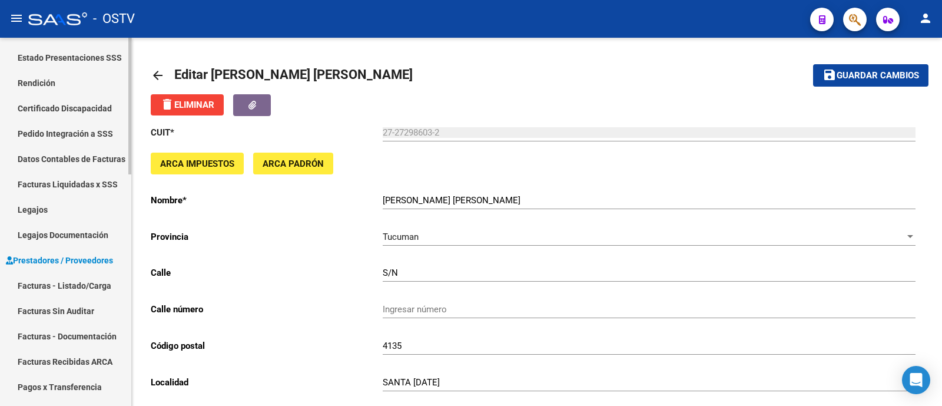
click at [69, 206] on link "Legajos" at bounding box center [65, 209] width 131 height 25
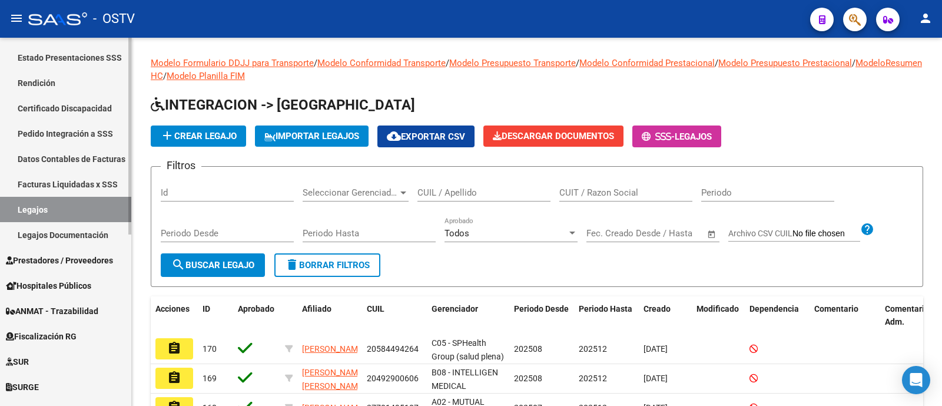
click at [84, 79] on link "Rendición" at bounding box center [65, 82] width 131 height 25
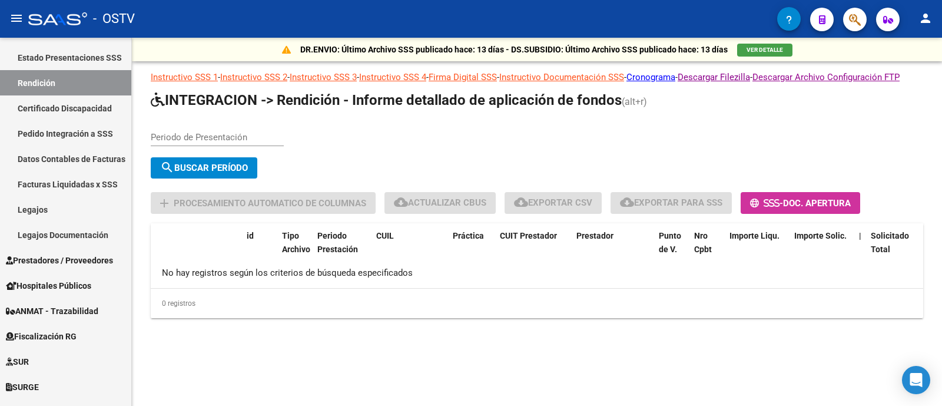
click at [235, 127] on app-list-header "INTEGRACION -> Rendición - Informe detallado de aplicación de fondos (alt+r) Pe…" at bounding box center [537, 152] width 772 height 123
click at [235, 140] on div "Periodo de Presentación" at bounding box center [217, 133] width 133 height 25
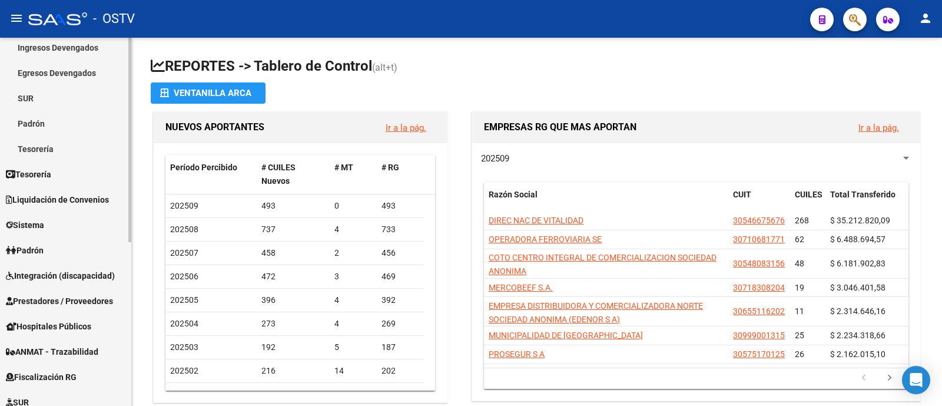
scroll to position [147, 0]
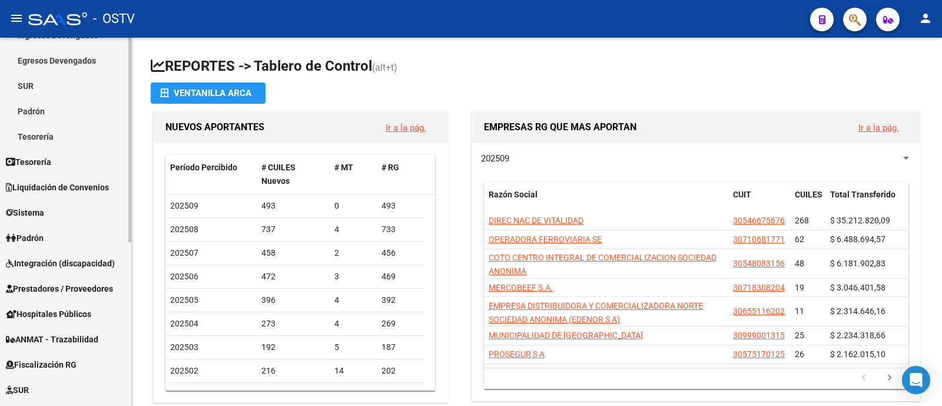
click at [85, 290] on span "Prestadores / Proveedores" at bounding box center [59, 288] width 107 height 13
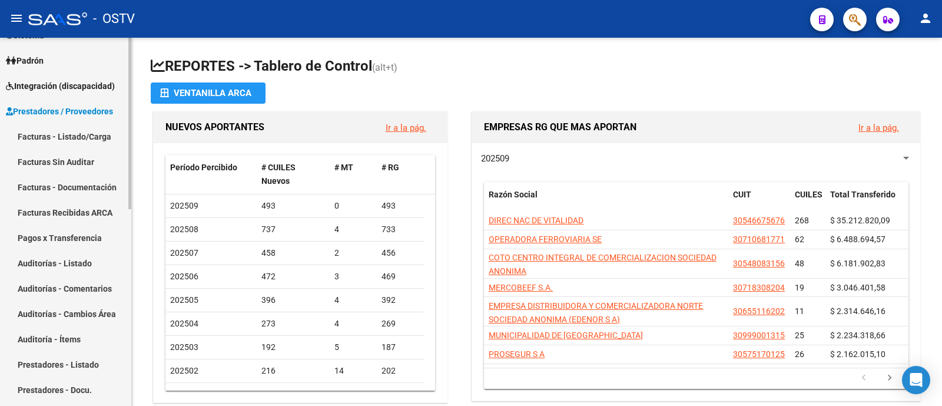
click at [71, 135] on link "Facturas - Listado/Carga" at bounding box center [65, 136] width 131 height 25
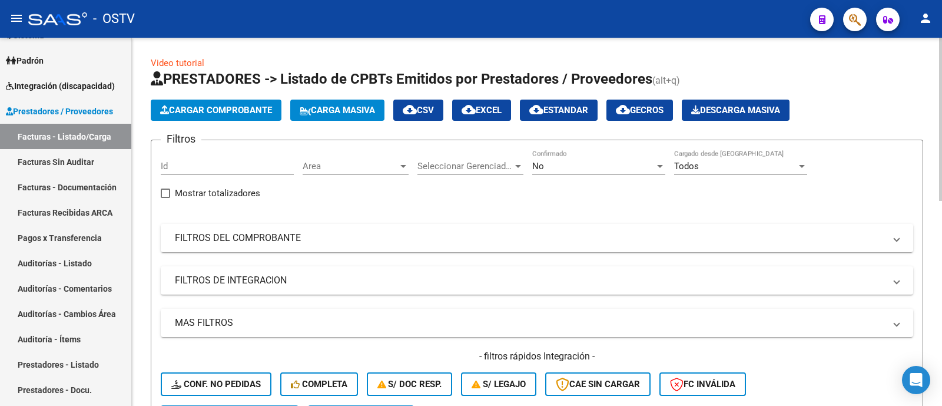
click at [266, 109] on span "Cargar Comprobante" at bounding box center [216, 110] width 112 height 11
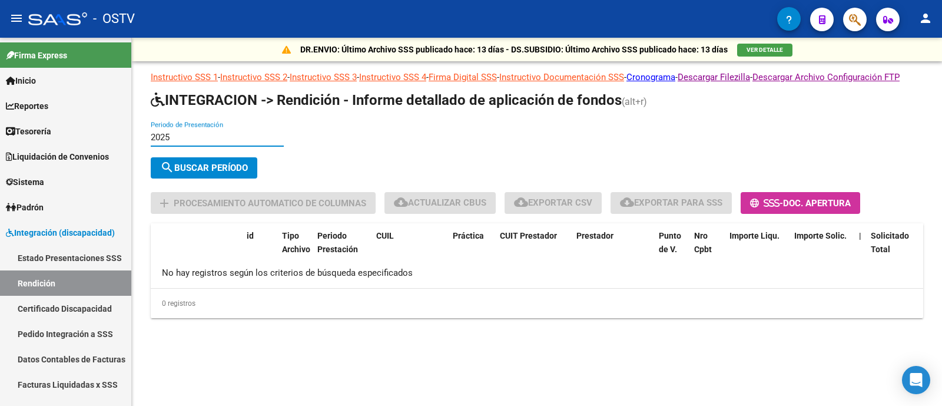
scroll to position [200, 0]
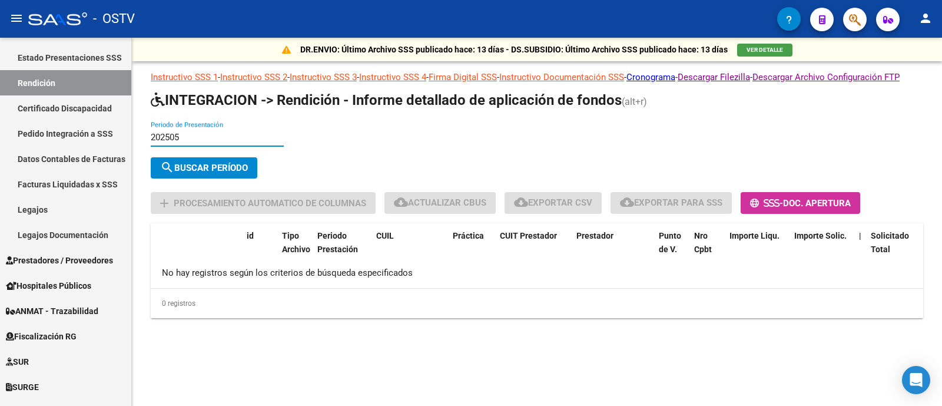
type input "202505"
click at [241, 172] on button "search Buscar Período" at bounding box center [204, 167] width 107 height 21
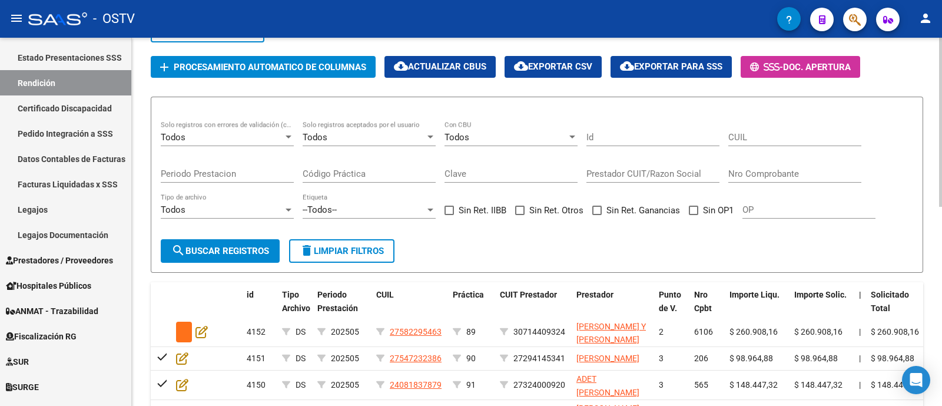
scroll to position [147, 0]
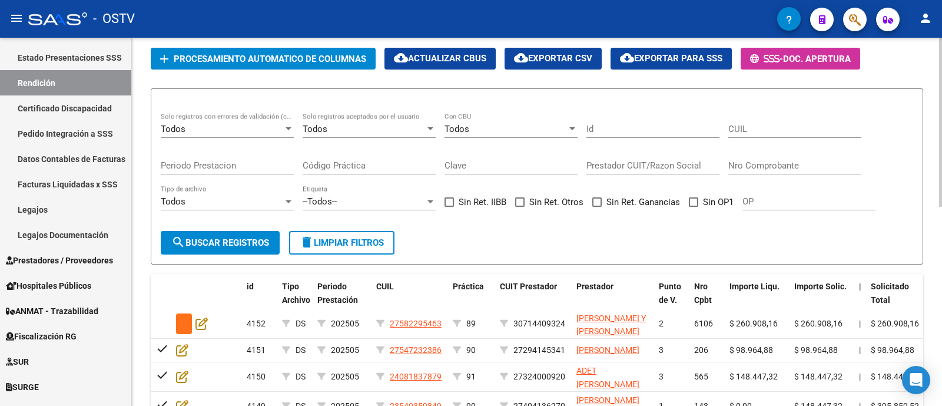
click at [357, 134] on div "Todos" at bounding box center [364, 129] width 122 height 11
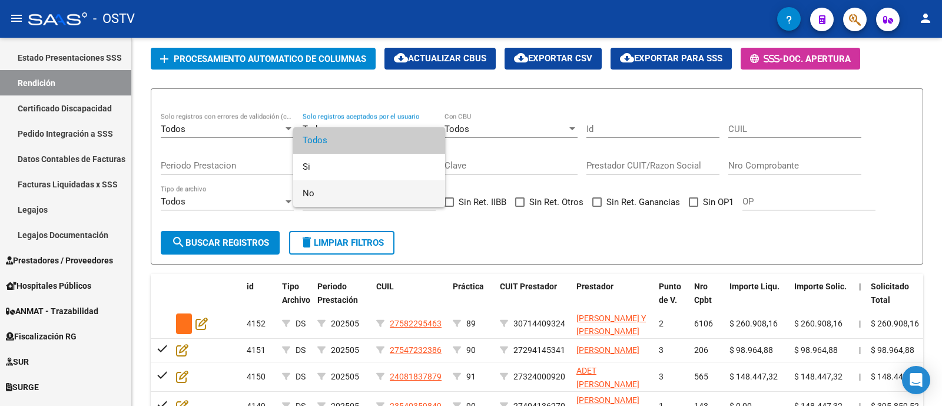
click at [353, 184] on span "No" at bounding box center [369, 193] width 133 height 26
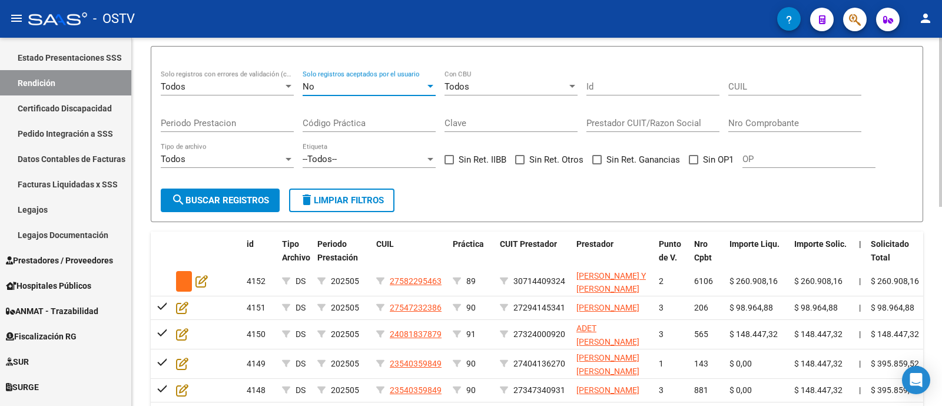
scroll to position [221, 0]
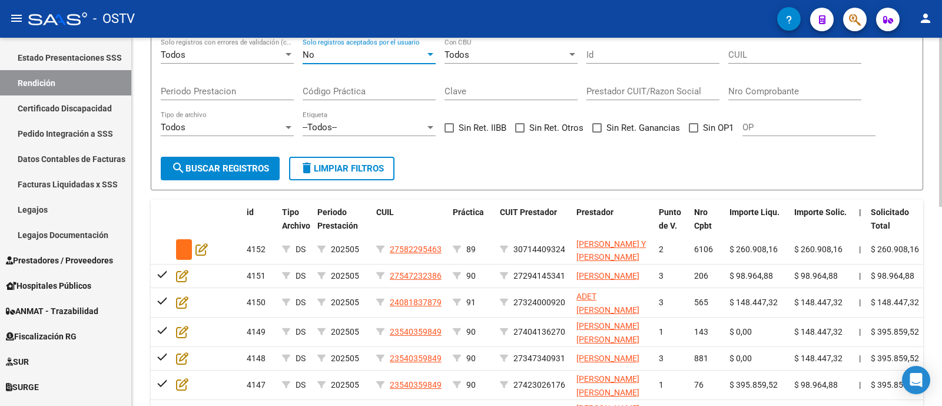
click at [349, 132] on div "--Todos--" at bounding box center [364, 127] width 122 height 11
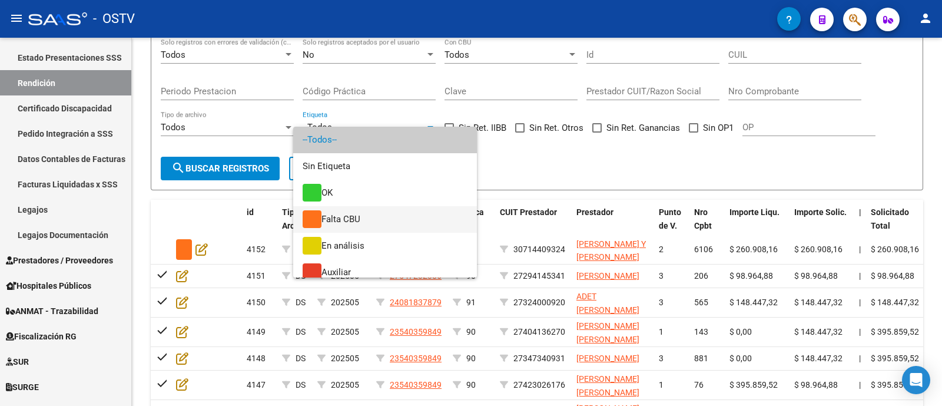
click at [364, 220] on span "Falta CBU" at bounding box center [385, 219] width 165 height 26
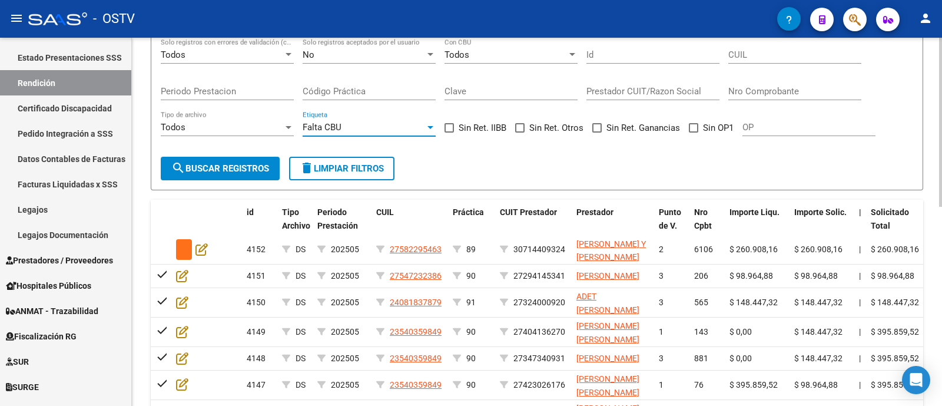
click at [243, 190] on form "Todos Solo registros con errores de validación (control 623 instructivo de rend…" at bounding box center [537, 102] width 772 height 176
click at [255, 174] on span "search Buscar registros" at bounding box center [220, 168] width 98 height 11
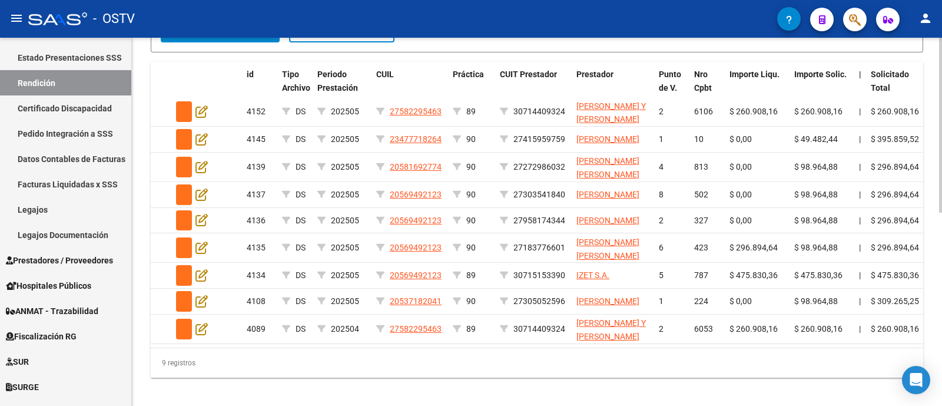
scroll to position [368, 0]
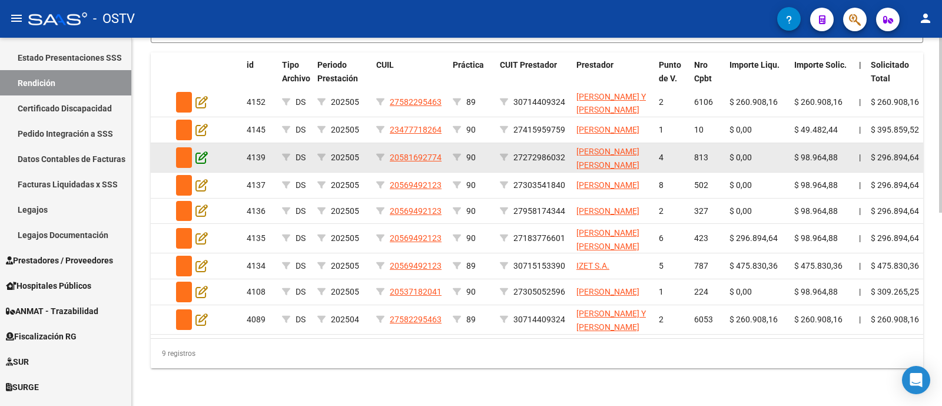
click at [202, 164] on icon at bounding box center [201, 157] width 12 height 13
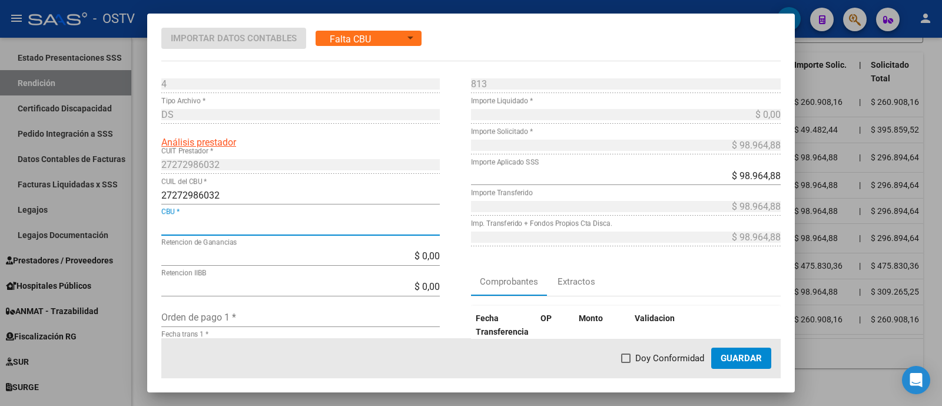
click at [215, 223] on input "CBU *" at bounding box center [300, 225] width 278 height 11
paste input "0070089430004202151141"
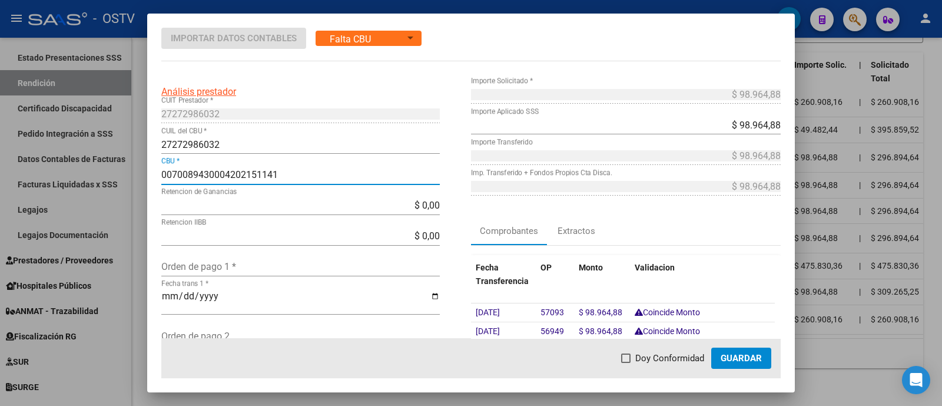
scroll to position [73, 0]
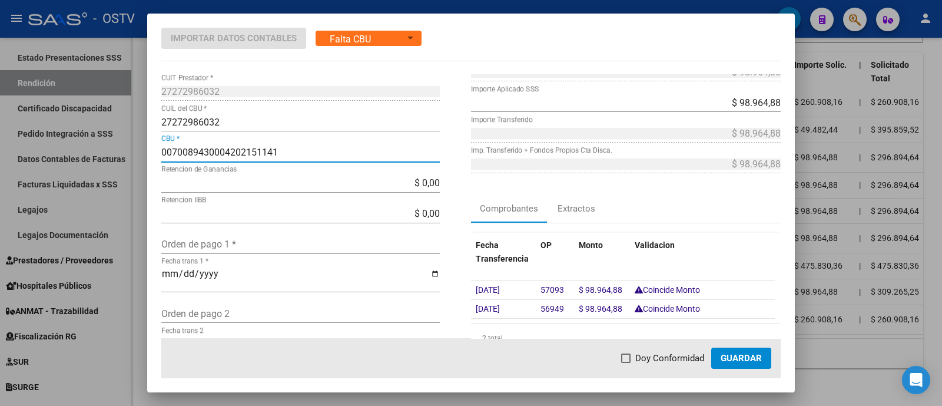
type input "0070089430004202151141"
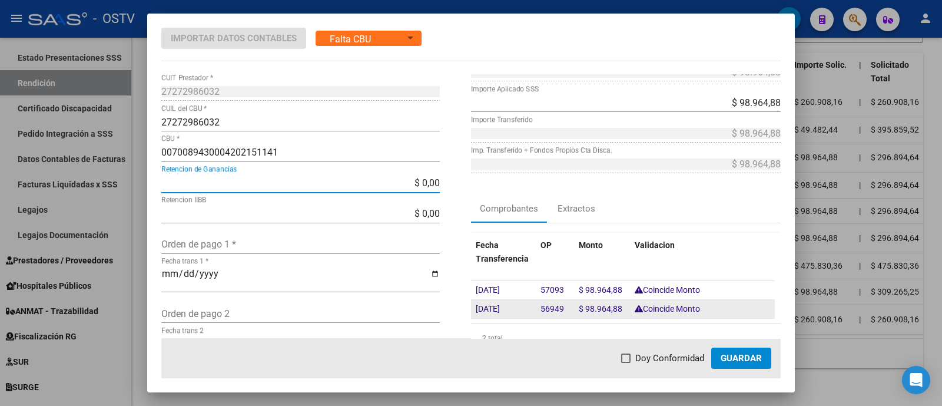
scroll to position [147, 0]
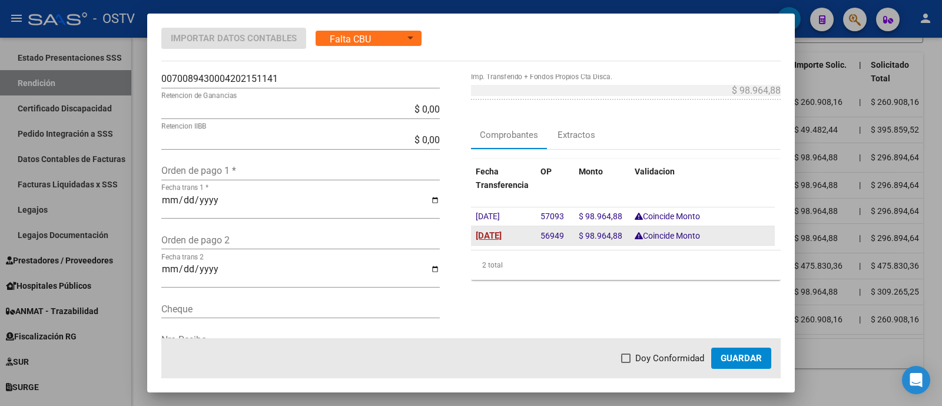
click at [479, 234] on span "[DATE]" at bounding box center [489, 235] width 26 height 11
type input "[DATE]"
drag, startPoint x: 532, startPoint y: 231, endPoint x: 558, endPoint y: 238, distance: 27.4
click at [558, 238] on datatable-body-cell "56949" at bounding box center [555, 235] width 38 height 19
copy span "56949"
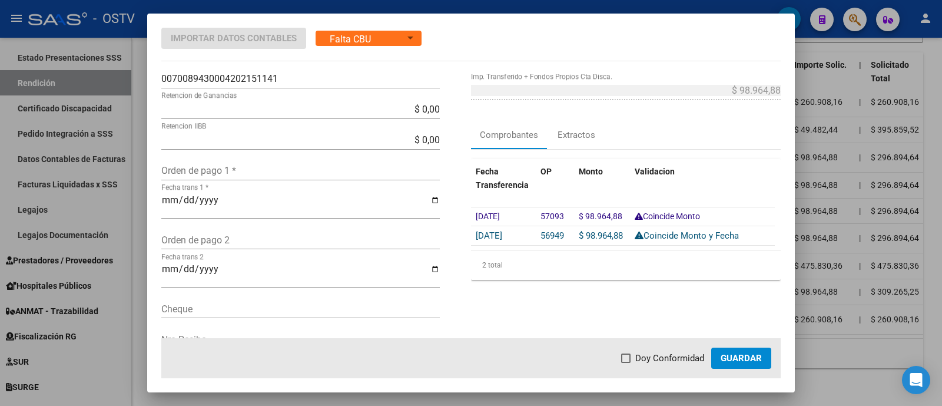
click at [283, 168] on input "Orden de pago 1 *" at bounding box center [300, 170] width 278 height 11
paste input "56949"
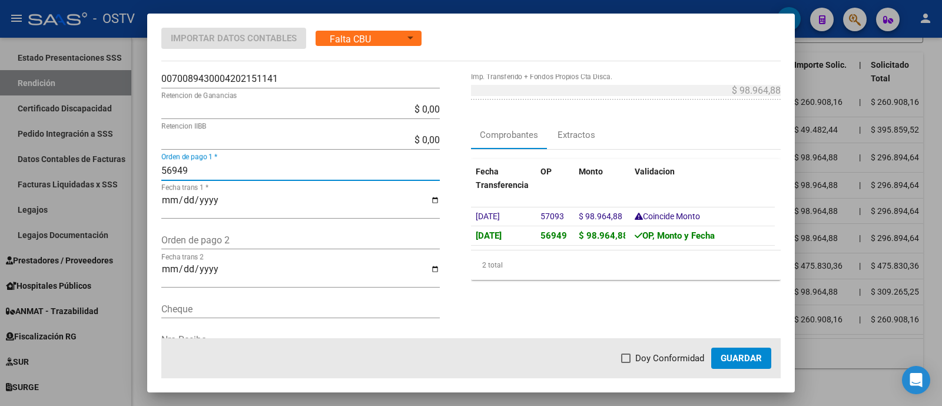
type input "56949"
click at [683, 357] on span "Doy Conformidad" at bounding box center [669, 358] width 69 height 14
click at [626, 363] on input "Doy Conformidad" at bounding box center [625, 363] width 1 height 1
checkbox input "true"
click at [721, 355] on span "Guardar" at bounding box center [741, 358] width 41 height 11
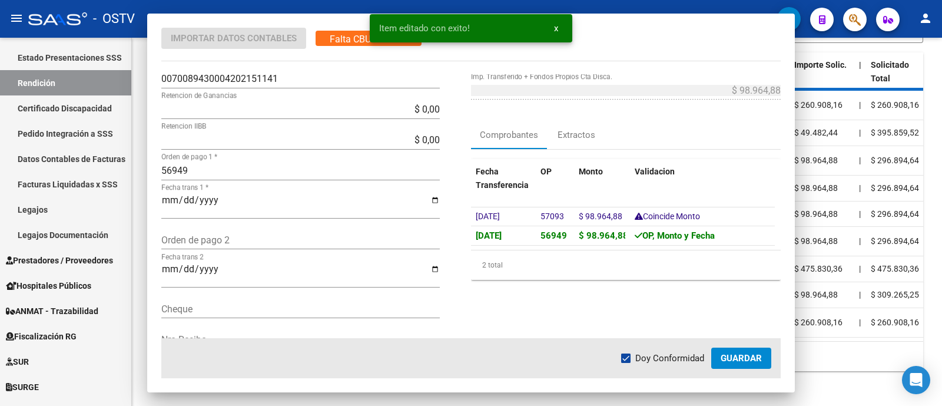
scroll to position [368, 0]
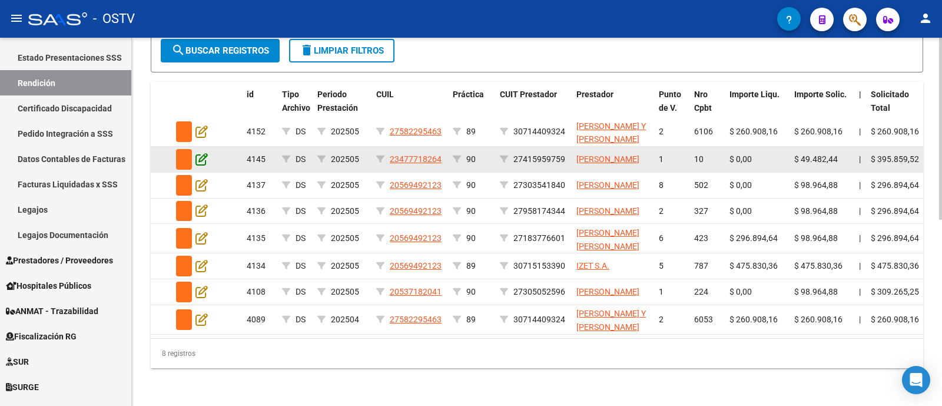
click at [201, 152] on icon at bounding box center [201, 158] width 12 height 13
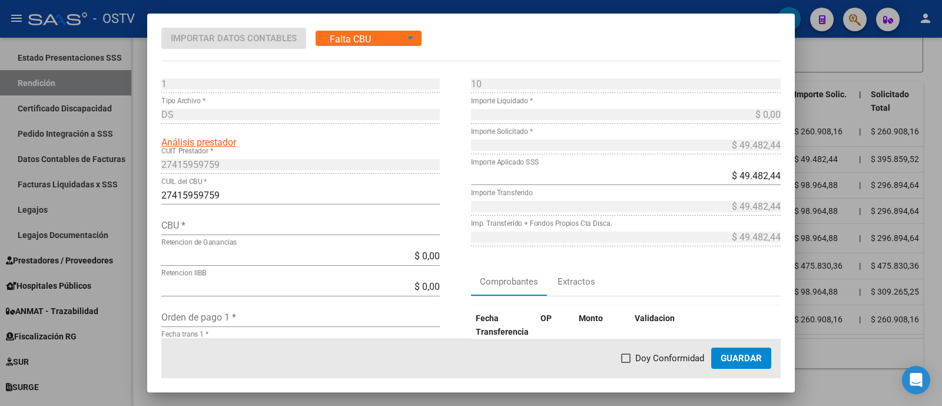
click at [285, 224] on input "CBU *" at bounding box center [300, 225] width 278 height 11
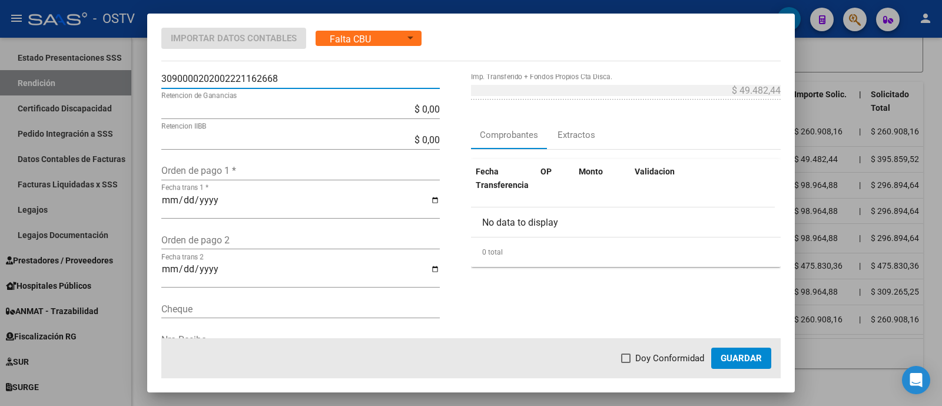
scroll to position [73, 0]
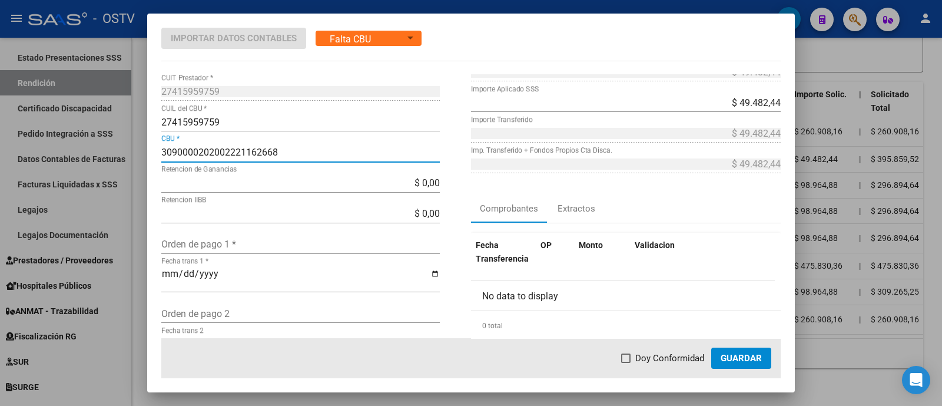
type input "3090000202002221162668"
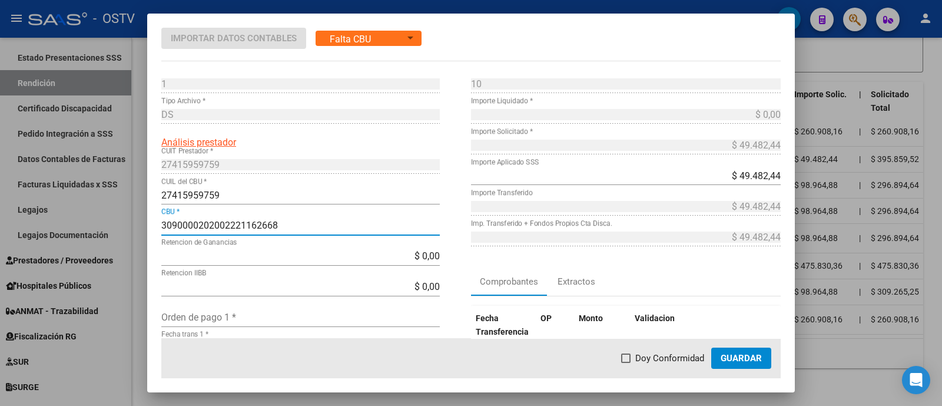
drag, startPoint x: 279, startPoint y: 228, endPoint x: 138, endPoint y: 228, distance: 141.3
click at [138, 228] on div "Importar Datos Contables Falta CBU Estado 1 Punto de Venta * DS Tipo Archivo * …" at bounding box center [471, 203] width 942 height 406
drag, startPoint x: 259, startPoint y: 155, endPoint x: 191, endPoint y: 144, distance: 68.6
click at [257, 155] on div "27415959759 CUIT Prestador *" at bounding box center [300, 164] width 278 height 19
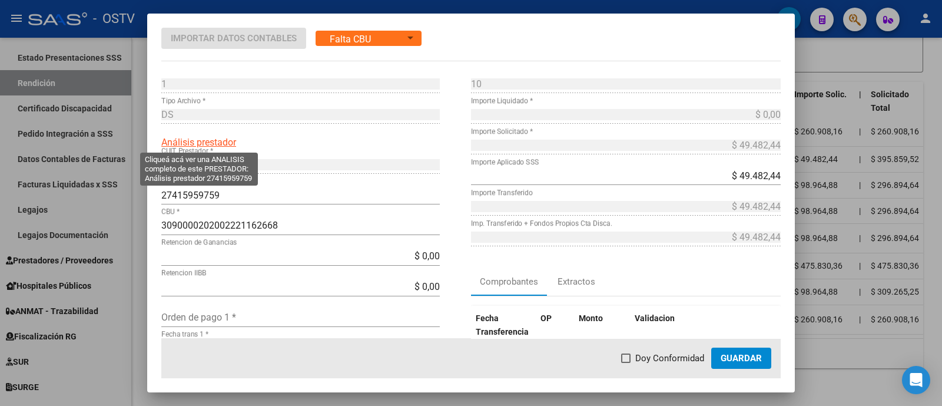
click at [194, 137] on span "Análisis prestador" at bounding box center [198, 142] width 75 height 11
type textarea "27415959759"
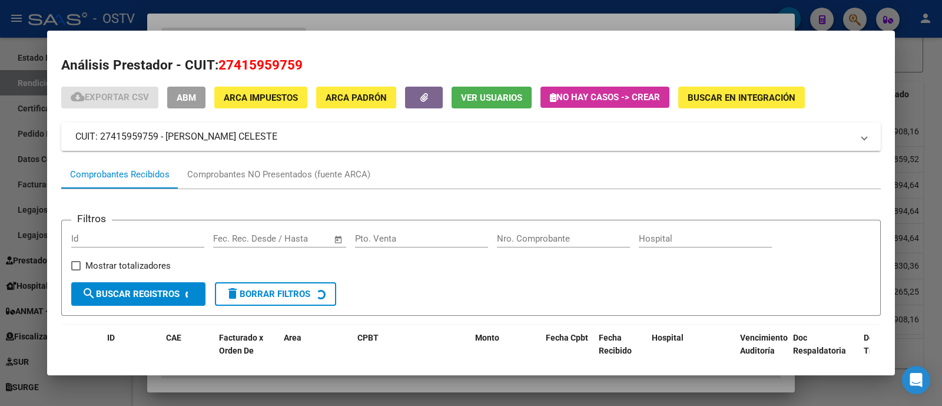
click at [189, 98] on span "ABM" at bounding box center [186, 97] width 19 height 11
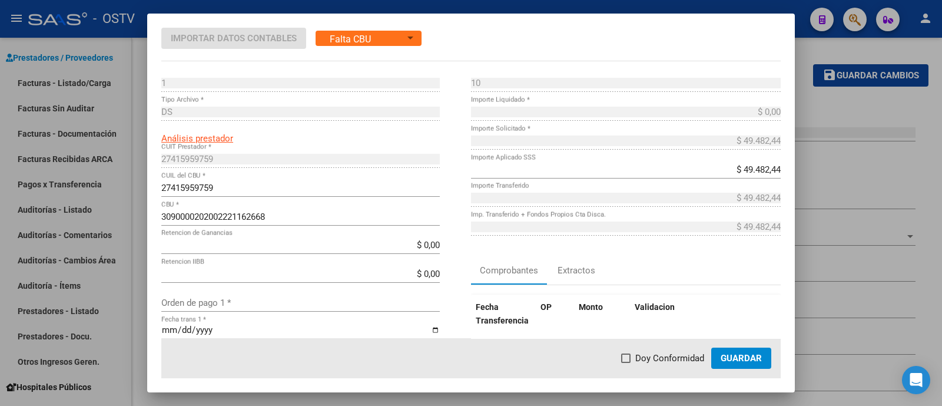
type input "JUAN NUÑES DEL PRADO"
type input "3691"
type input "5300"
type input "LA RIOJA"
type input "869090"
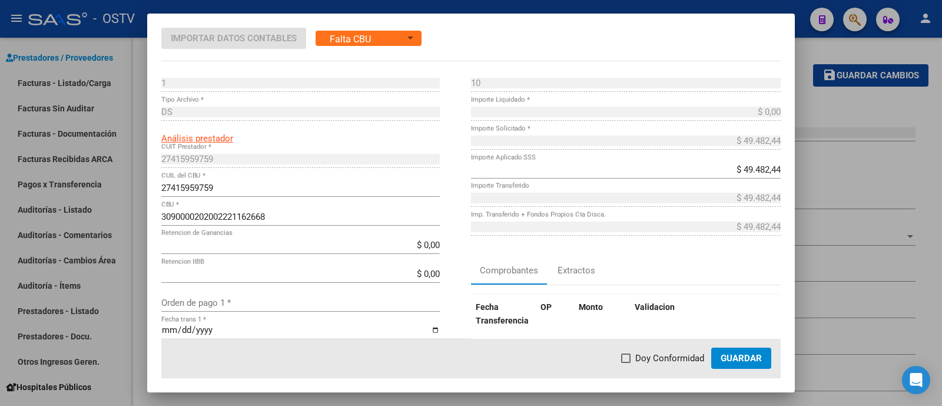
click at [818, 62] on div at bounding box center [471, 203] width 942 height 406
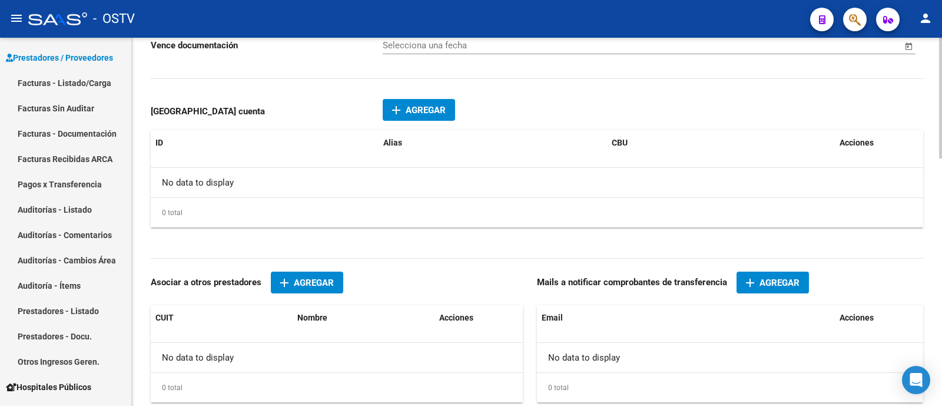
scroll to position [662, 0]
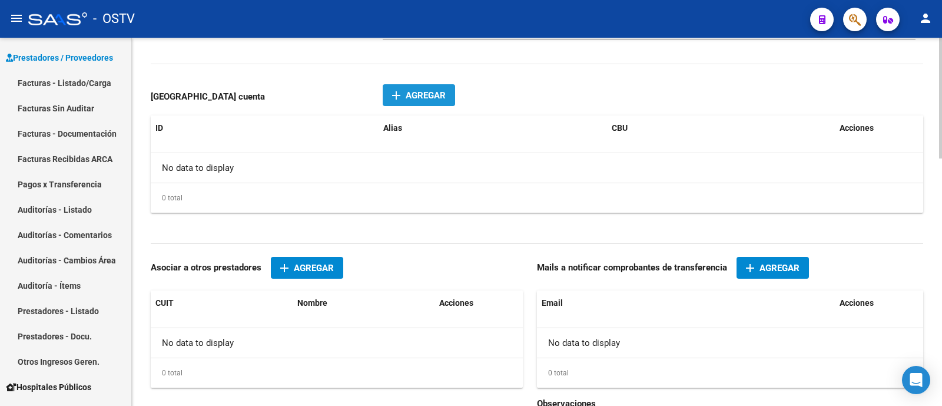
click at [406, 104] on button "add Agregar" at bounding box center [419, 95] width 72 height 22
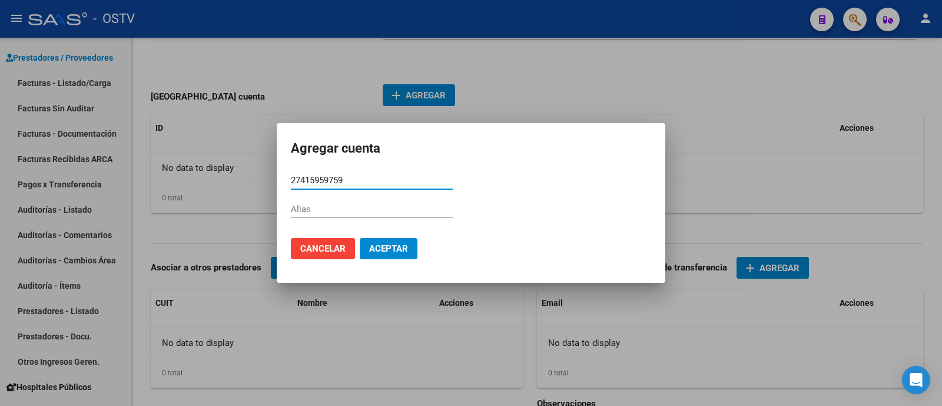
type input "27415959759"
click at [390, 242] on button "Aceptar" at bounding box center [389, 248] width 58 height 21
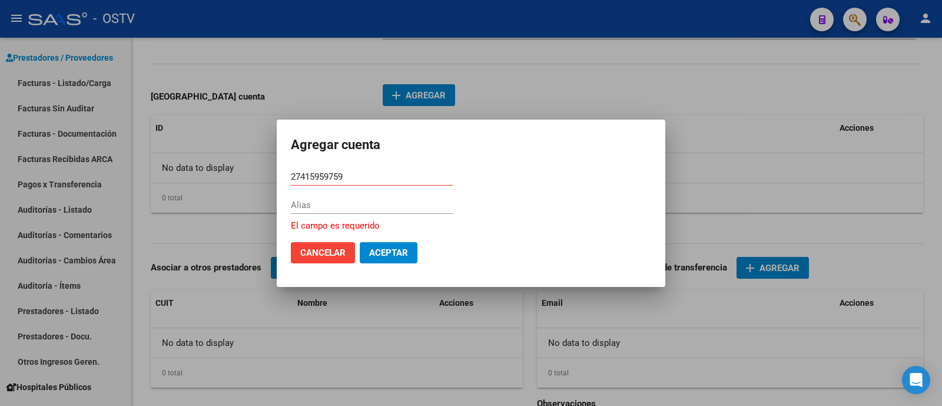
click at [362, 174] on input "27415959759" at bounding box center [372, 176] width 162 height 11
click at [267, 175] on div "Agregar cuenta 27415959759 CBU * Alias El campo es requerido Cancelar Aceptar" at bounding box center [471, 203] width 942 height 406
click at [356, 178] on input "27415959759" at bounding box center [372, 176] width 162 height 11
drag, startPoint x: 357, startPoint y: 176, endPoint x: 241, endPoint y: 171, distance: 115.5
click at [241, 171] on div "Agregar cuenta 27415959759 CBU * Alias El campo es requerido Cancelar Aceptar" at bounding box center [471, 203] width 942 height 406
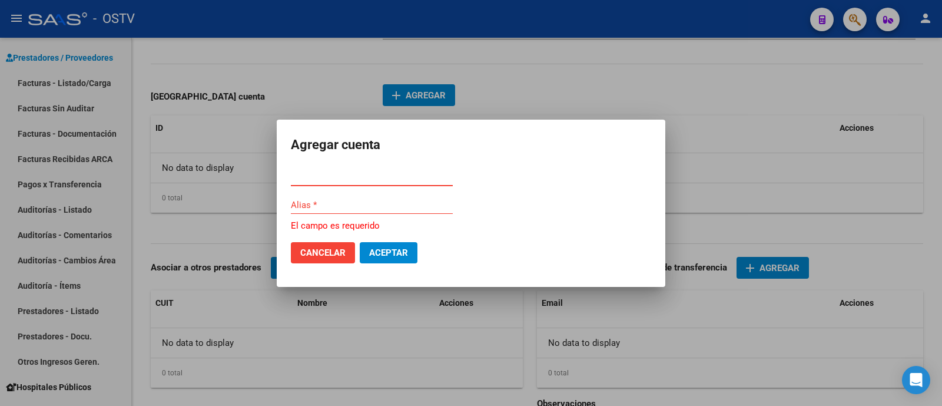
paste input "27415959759"
type input "2"
type input "3090000202002221162668"
click at [404, 251] on span "Aceptar" at bounding box center [388, 252] width 39 height 11
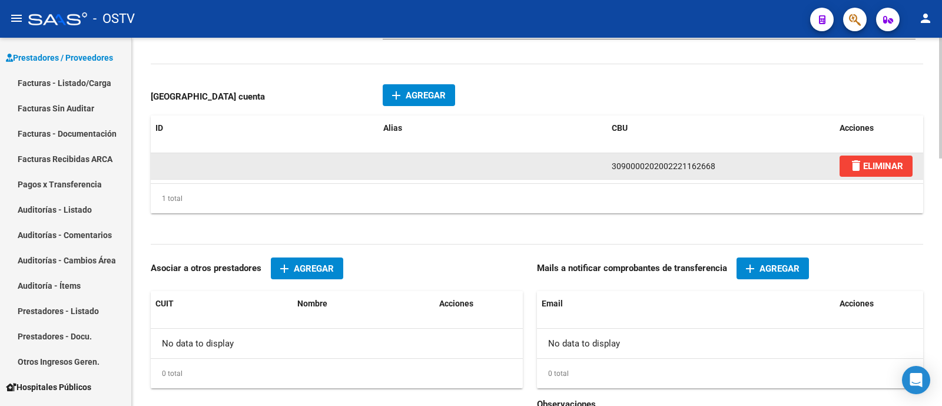
drag, startPoint x: 606, startPoint y: 166, endPoint x: 721, endPoint y: 169, distance: 114.8
click at [721, 169] on datatable-body-cell "3090000202002221162668" at bounding box center [721, 166] width 228 height 26
copy span "3090000202002221162668"
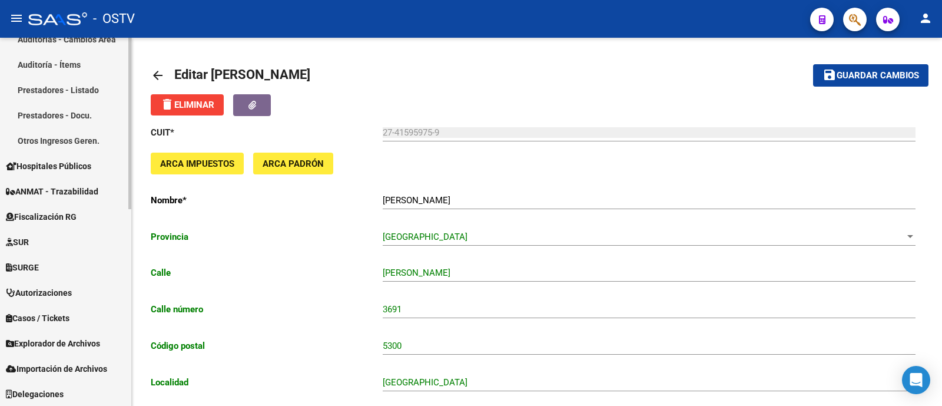
scroll to position [127, 0]
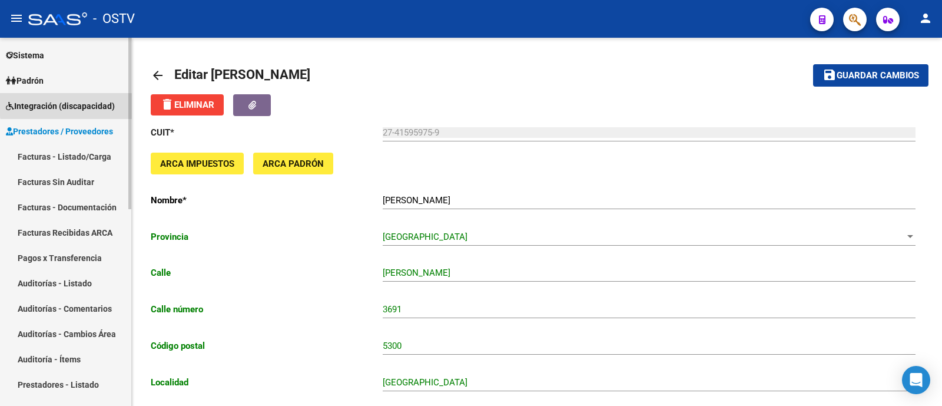
click at [77, 103] on span "Integración (discapacidad)" at bounding box center [60, 105] width 109 height 13
click at [91, 94] on link "Integración (discapacidad)" at bounding box center [65, 105] width 131 height 25
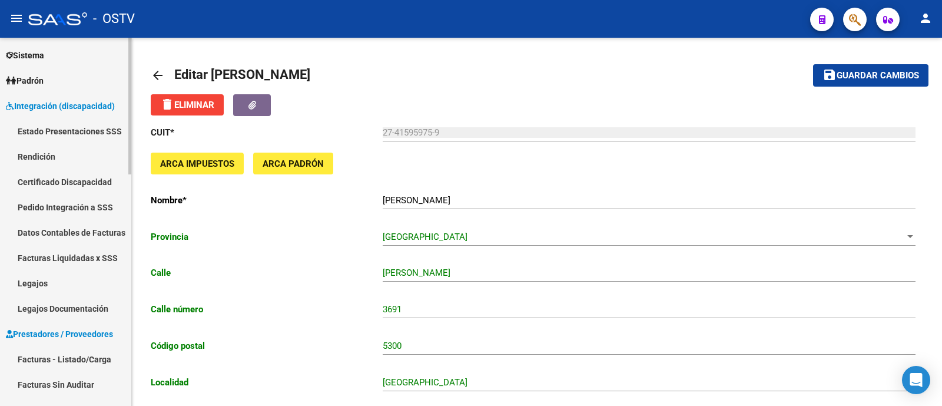
click at [70, 278] on link "Legajos" at bounding box center [65, 282] width 131 height 25
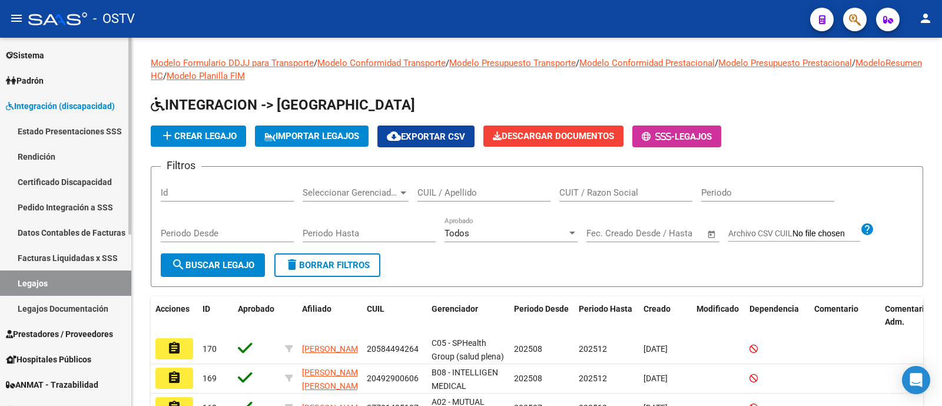
click at [76, 151] on link "Rendición" at bounding box center [65, 156] width 131 height 25
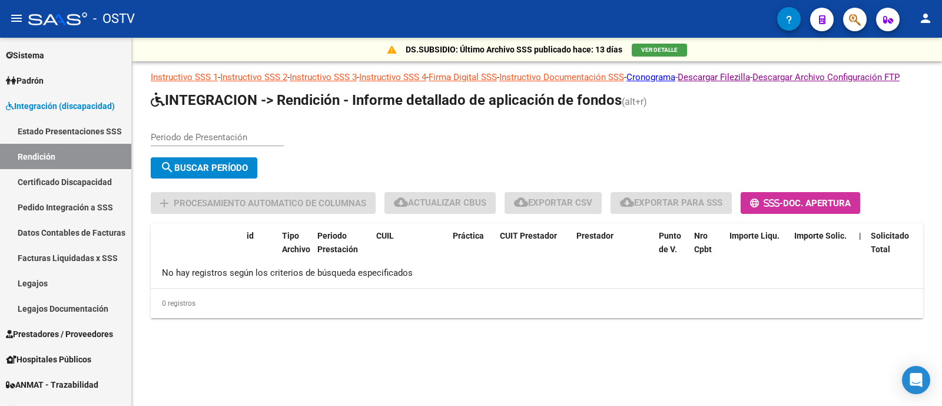
click at [204, 142] on input "Periodo de Presentación" at bounding box center [217, 137] width 133 height 11
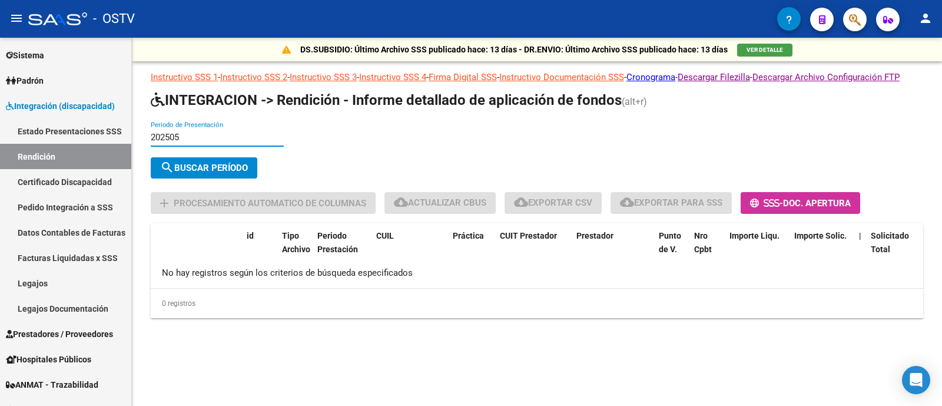
type input "202505"
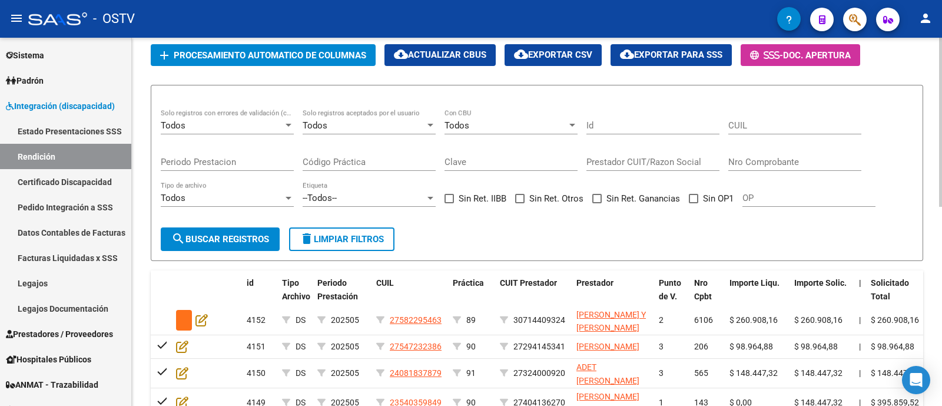
scroll to position [147, 0]
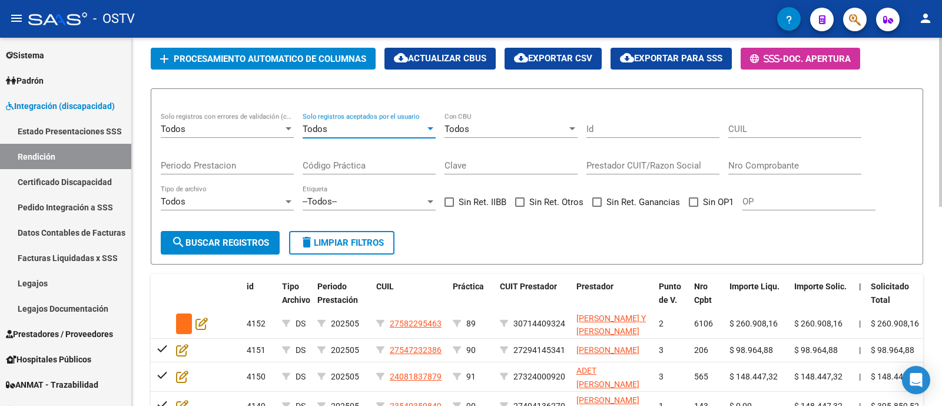
click at [415, 134] on div "Todos" at bounding box center [364, 129] width 122 height 11
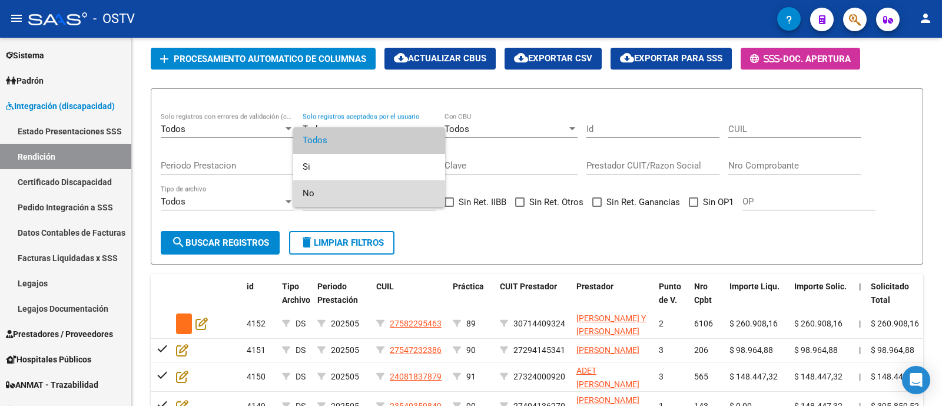
click at [357, 200] on span "No" at bounding box center [369, 193] width 133 height 26
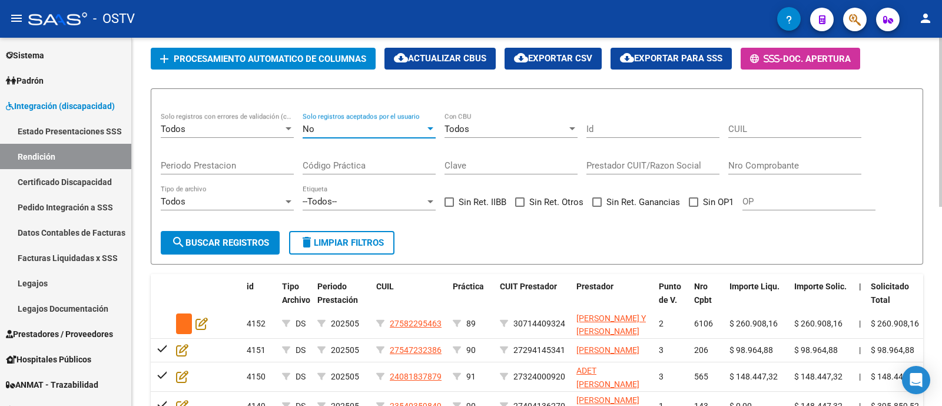
click at [362, 207] on div "--Todos-- Etiqueta" at bounding box center [369, 197] width 133 height 25
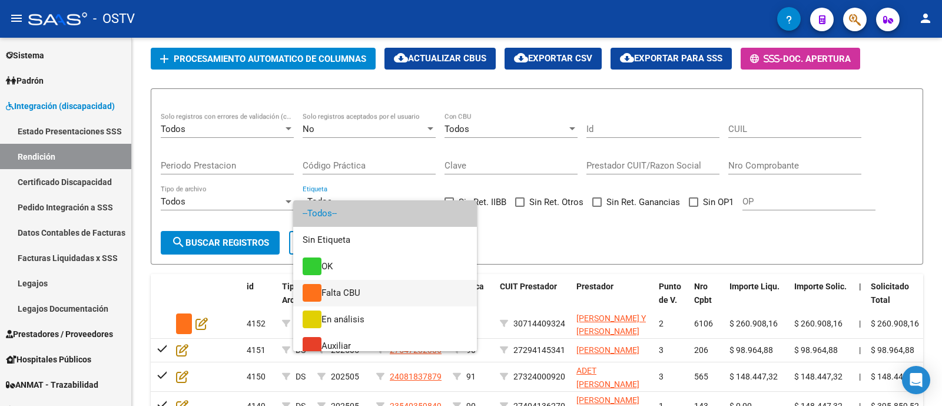
click at [357, 285] on span "Falta CBU" at bounding box center [385, 293] width 165 height 26
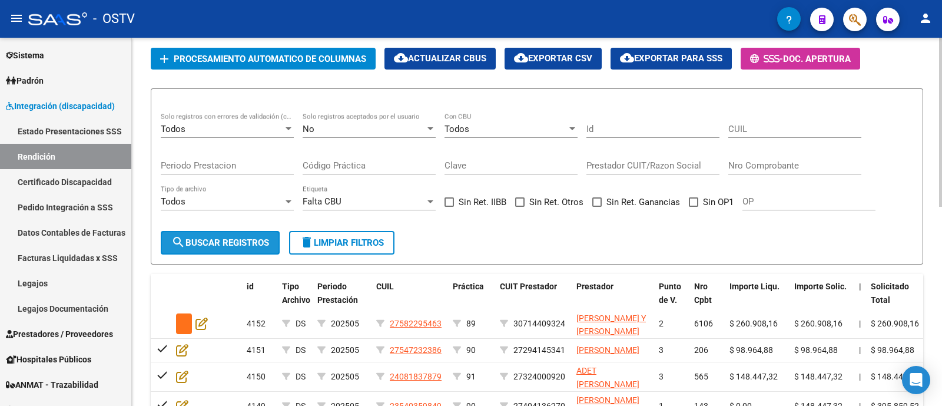
click at [262, 248] on span "search Buscar registros" at bounding box center [220, 242] width 98 height 11
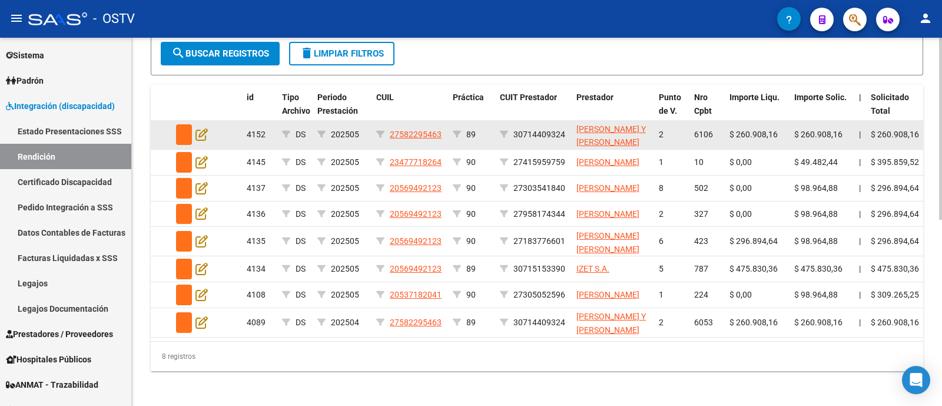
scroll to position [368, 0]
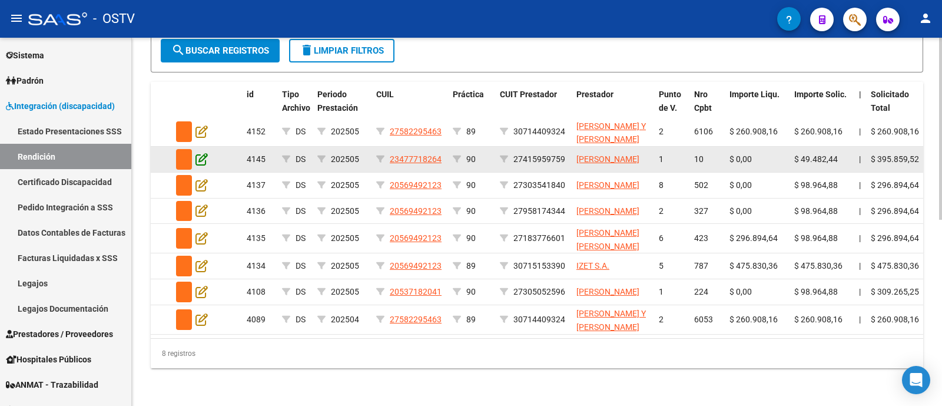
click at [198, 152] on icon at bounding box center [201, 158] width 12 height 13
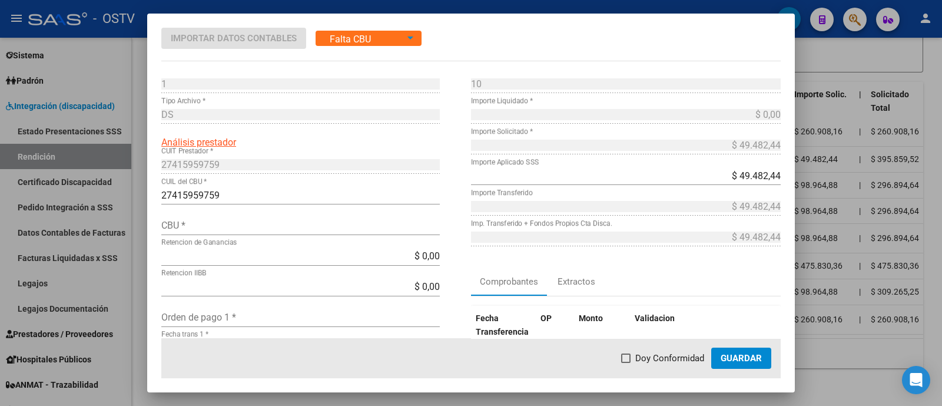
click at [241, 227] on input "CBU *" at bounding box center [300, 225] width 278 height 11
paste input "3090000202002221162668"
type input "3090000202002221162668"
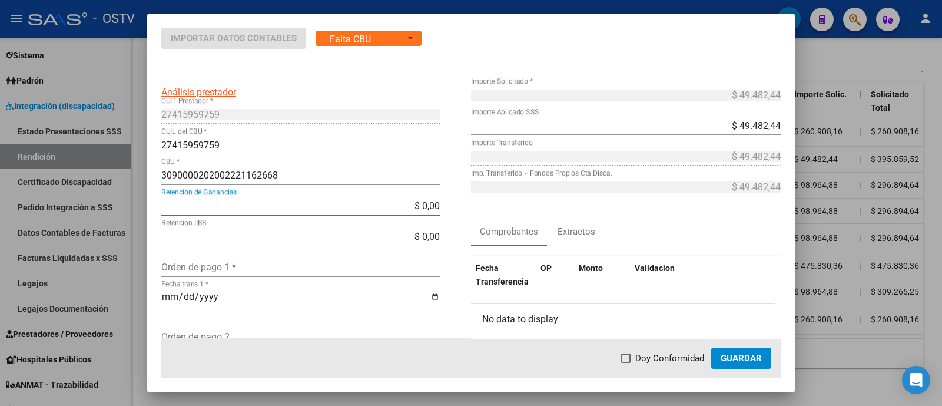
scroll to position [73, 0]
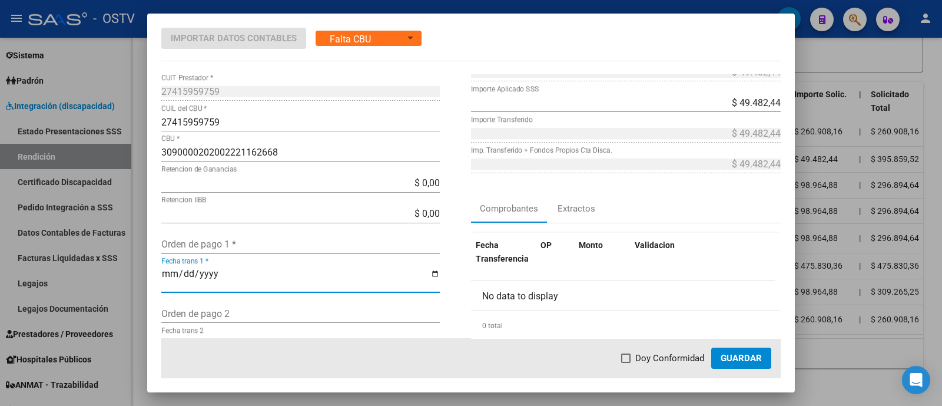
click at [170, 270] on input "Fecha trans 1 *" at bounding box center [300, 278] width 278 height 20
type input "[DATE]"
click at [250, 240] on input "Orden de pago 1 *" at bounding box center [300, 243] width 278 height 11
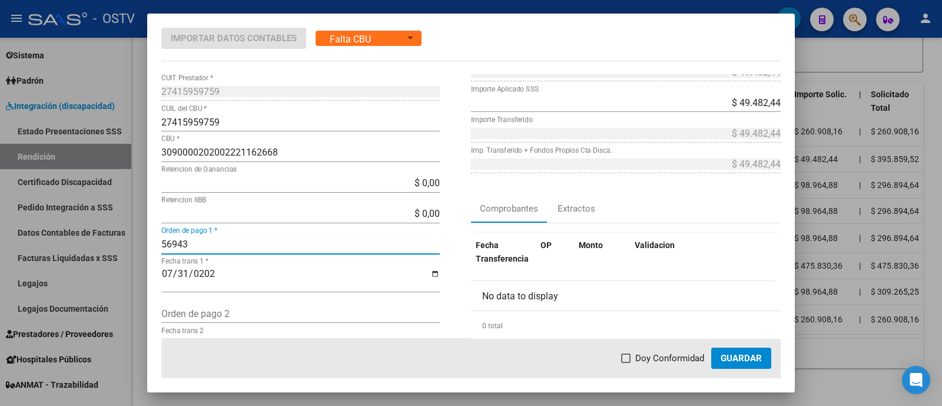
type input "56943"
click at [690, 356] on span "Doy Conformidad" at bounding box center [669, 358] width 69 height 14
click at [626, 363] on input "Doy Conformidad" at bounding box center [625, 363] width 1 height 1
checkbox input "true"
click at [745, 358] on span "Guardar" at bounding box center [741, 358] width 41 height 11
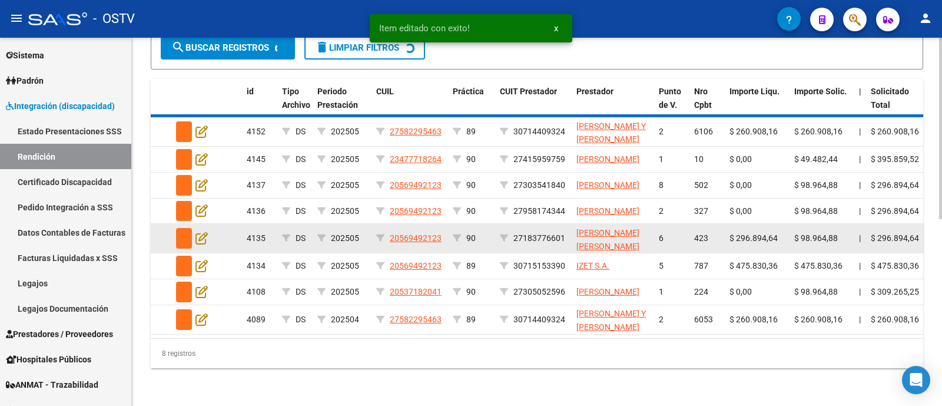
scroll to position [347, 0]
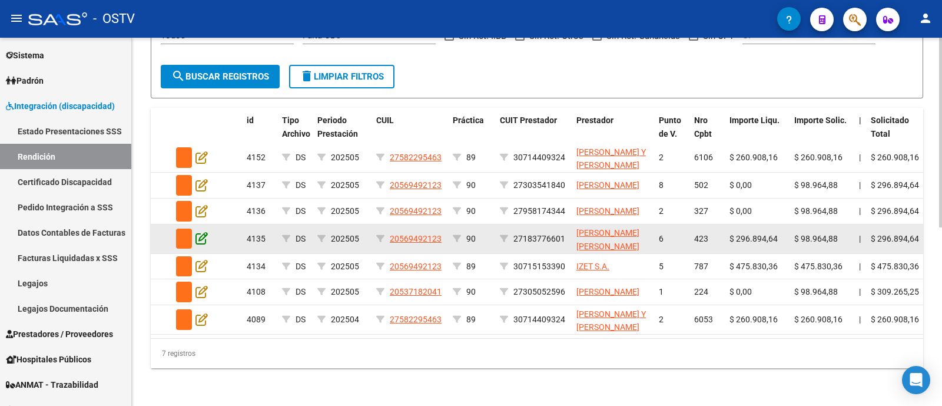
click at [202, 231] on icon at bounding box center [201, 237] width 12 height 13
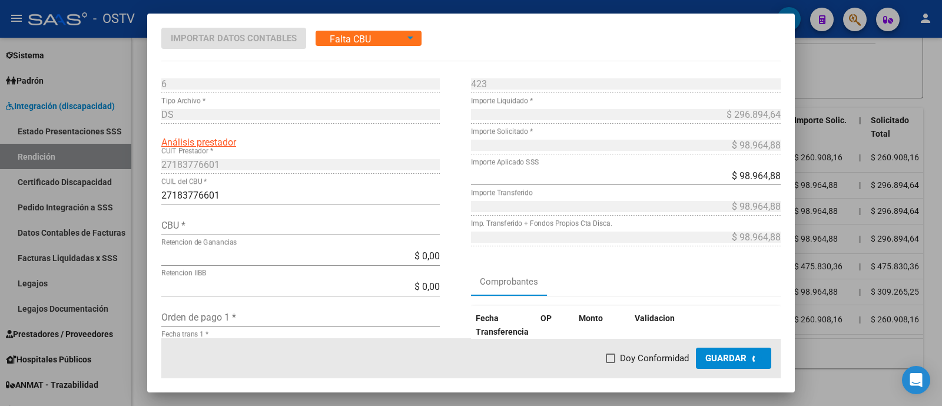
click at [201, 225] on input "CBU *" at bounding box center [300, 225] width 278 height 11
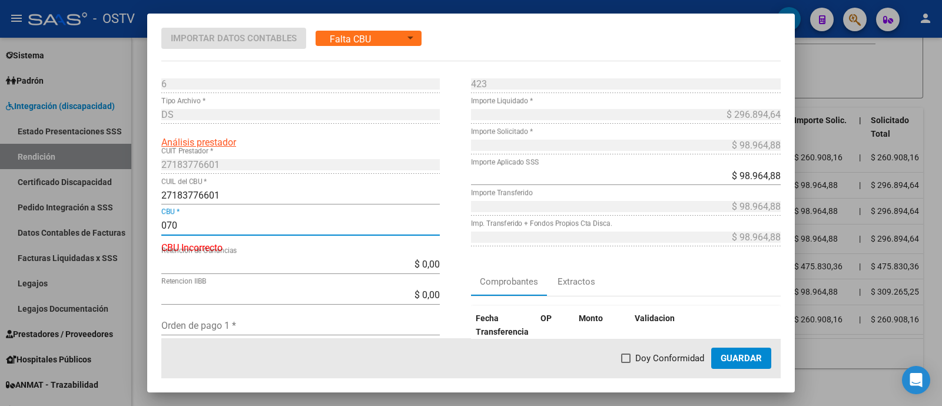
click at [165, 223] on input "070" at bounding box center [300, 225] width 278 height 11
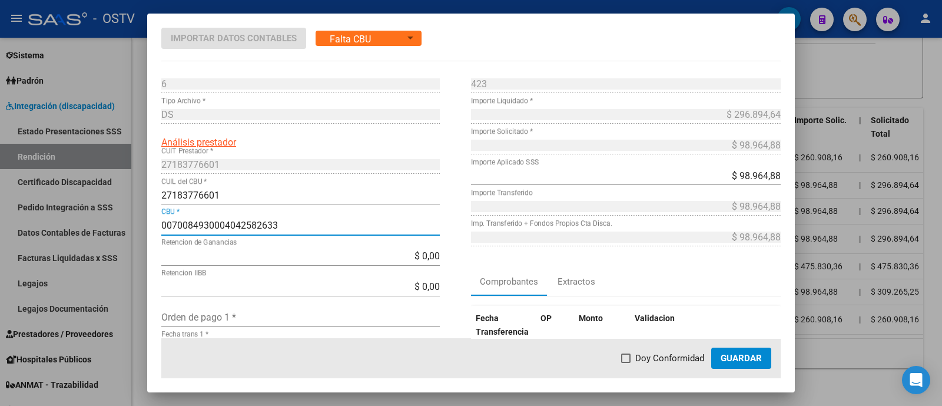
type input "0070084930004042582633"
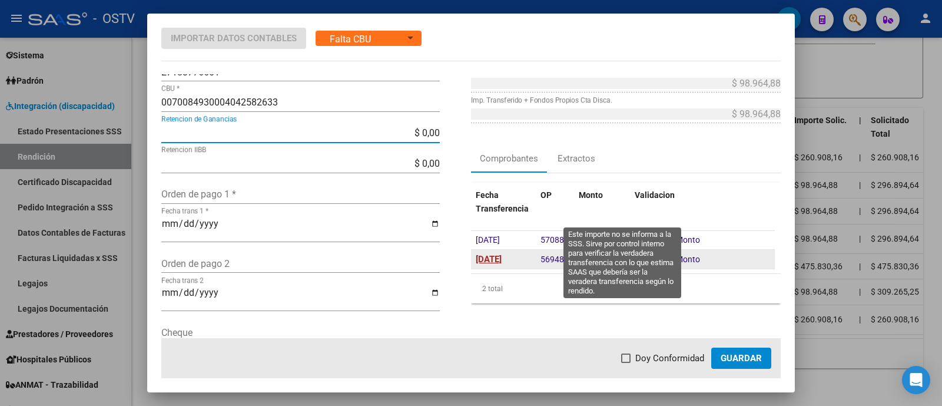
scroll to position [147, 0]
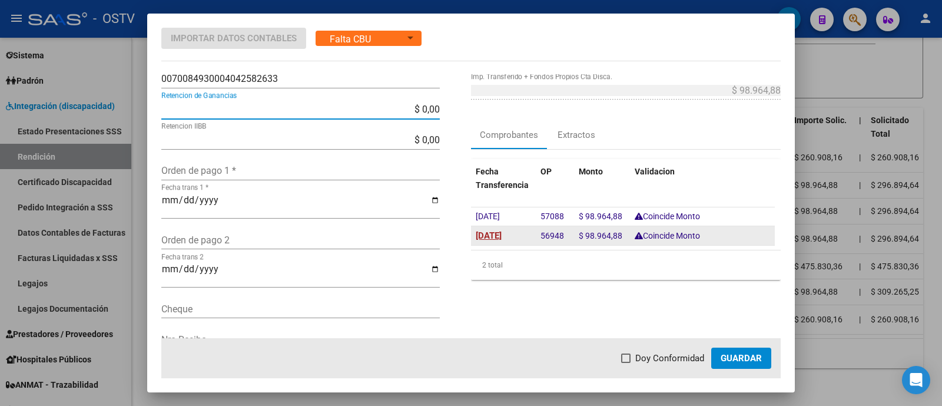
drag, startPoint x: 522, startPoint y: 232, endPoint x: 513, endPoint y: 234, distance: 9.0
click at [520, 233] on div "[DATE]" at bounding box center [503, 235] width 55 height 14
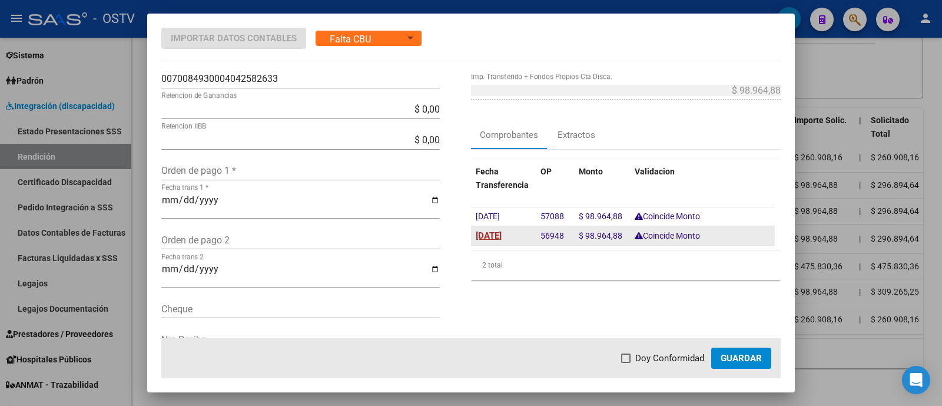
click at [502, 234] on span "[DATE]" at bounding box center [489, 235] width 26 height 11
type input "[DATE]"
click at [559, 234] on datatable-body-cell "56948" at bounding box center [555, 235] width 38 height 19
copy span "56948"
click at [318, 168] on input "Orden de pago 1 *" at bounding box center [300, 170] width 278 height 11
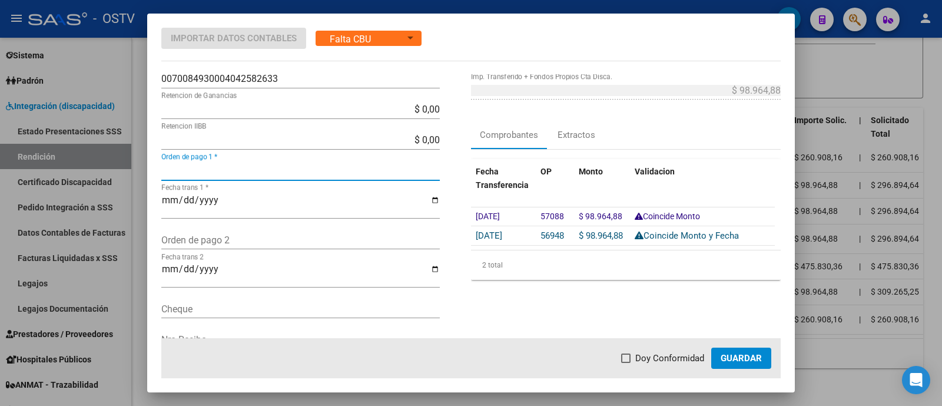
paste input "56948"
type input "56948"
click at [652, 351] on span "Doy Conformidad" at bounding box center [669, 358] width 69 height 14
click at [626, 363] on input "Doy Conformidad" at bounding box center [625, 363] width 1 height 1
checkbox input "true"
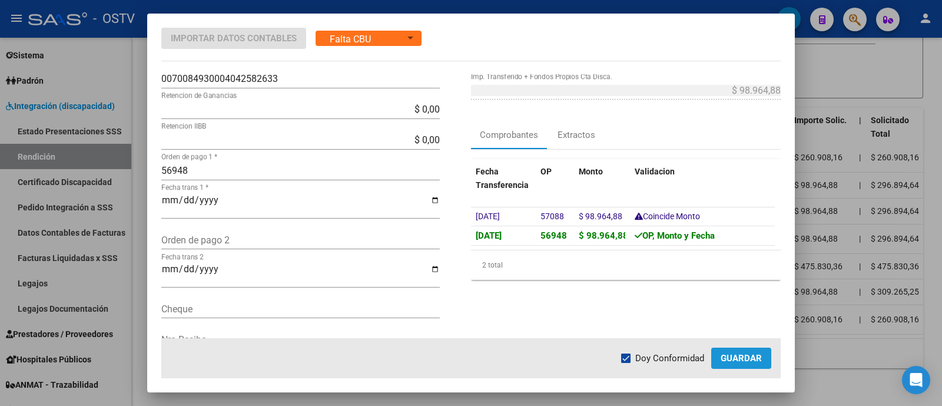
click at [734, 357] on span "Guardar" at bounding box center [741, 358] width 41 height 11
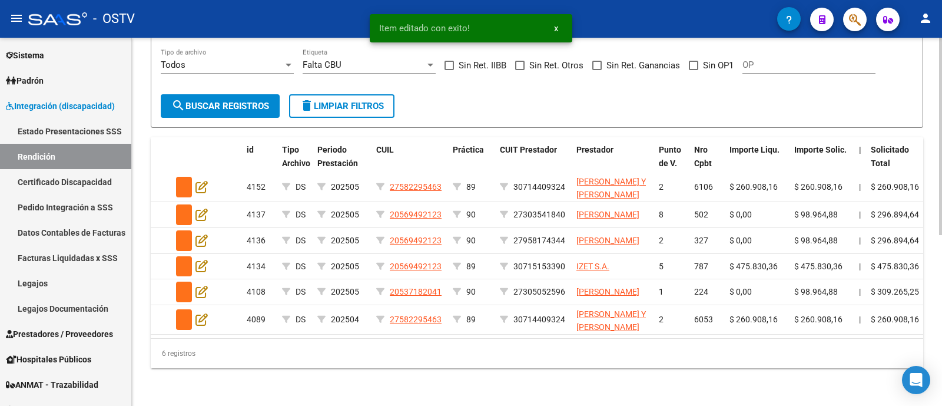
scroll to position [318, 0]
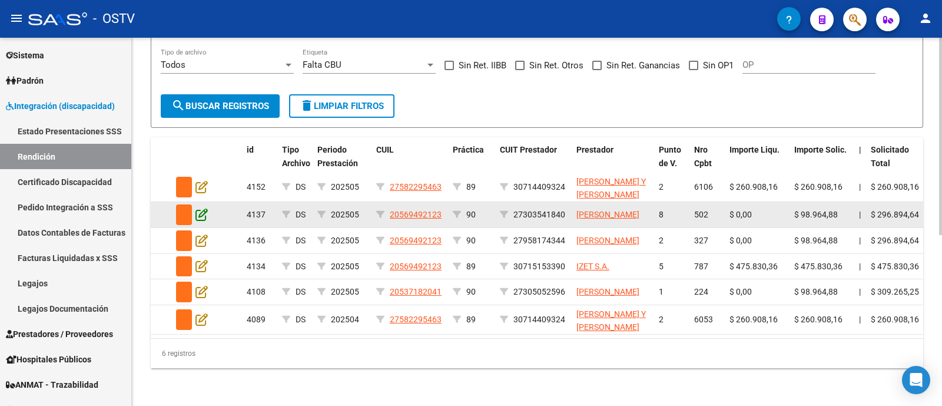
click at [199, 208] on icon at bounding box center [201, 214] width 12 height 13
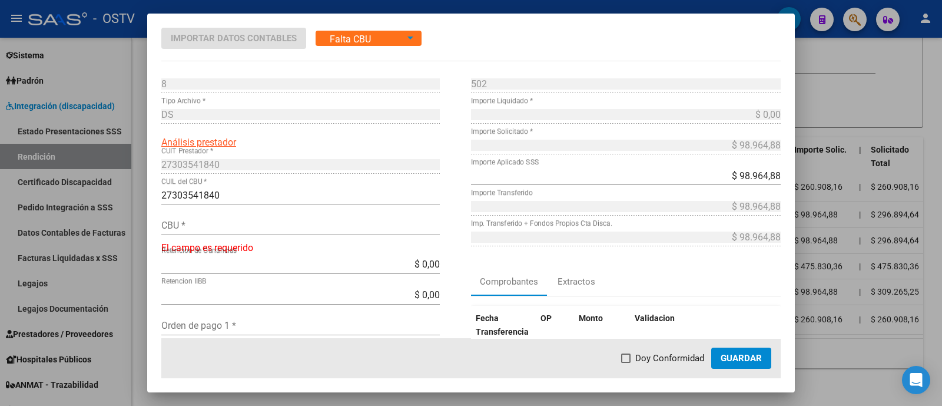
click at [271, 228] on input "CBU *" at bounding box center [300, 225] width 278 height 11
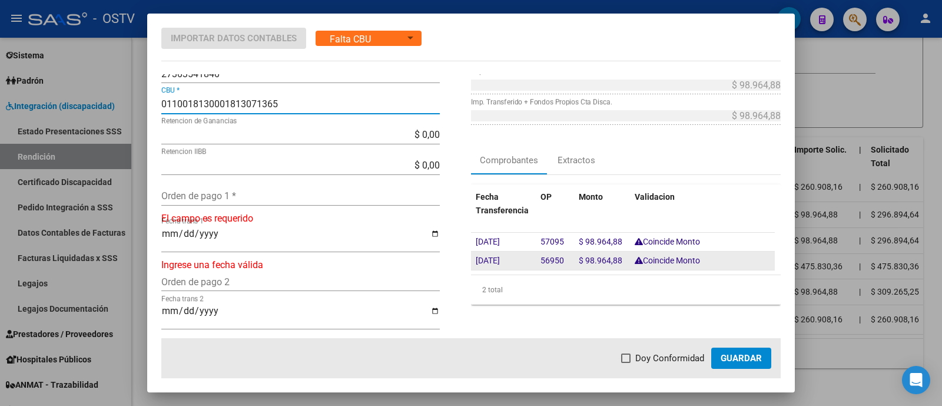
scroll to position [147, 0]
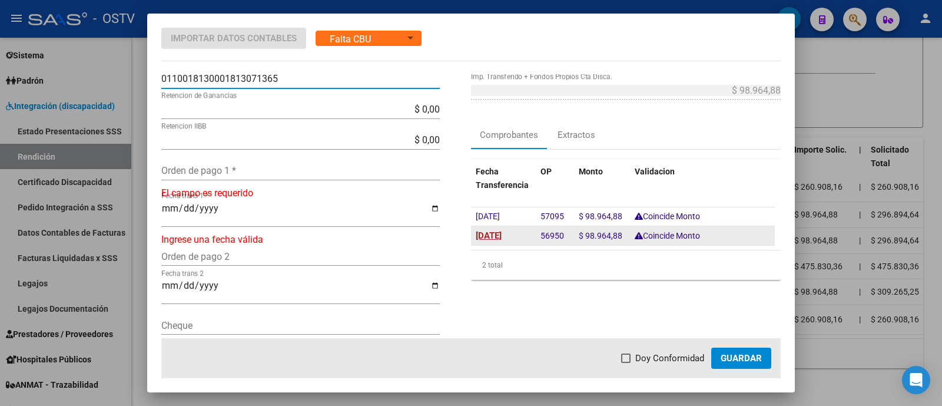
type input "0110018130001813071365"
drag, startPoint x: 497, startPoint y: 231, endPoint x: 524, endPoint y: 231, distance: 26.5
click at [497, 231] on span "[DATE]" at bounding box center [488, 234] width 24 height 9
type input "[DATE]"
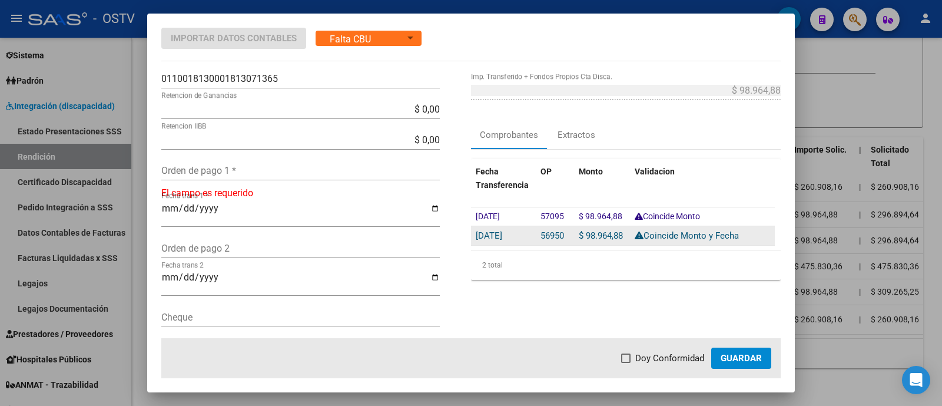
drag, startPoint x: 536, startPoint y: 234, endPoint x: 559, endPoint y: 236, distance: 23.7
click at [559, 236] on div "56950" at bounding box center [554, 235] width 29 height 14
copy span "56950"
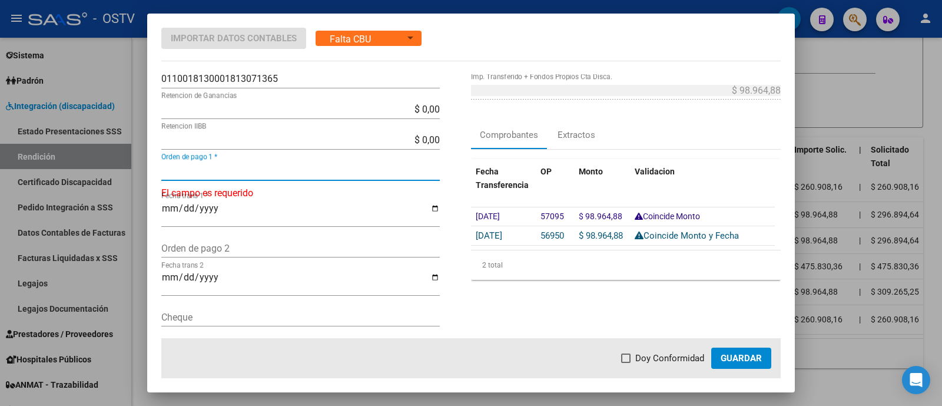
click at [359, 165] on input "Orden de pago 1 *" at bounding box center [300, 170] width 278 height 11
paste input "56950"
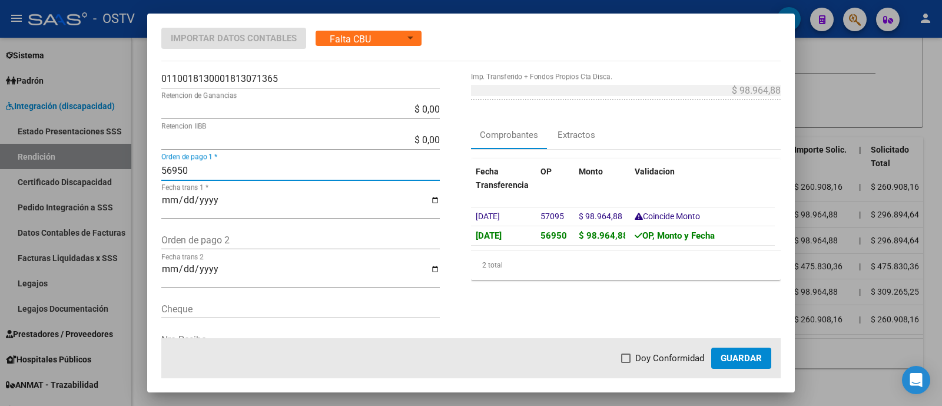
type input "56950"
click at [659, 360] on span "Doy Conformidad" at bounding box center [669, 358] width 69 height 14
click at [626, 363] on input "Doy Conformidad" at bounding box center [625, 363] width 1 height 1
checkbox input "true"
click at [738, 346] on mat-dialog-actions "Doy Conformidad Guardar" at bounding box center [470, 358] width 619 height 40
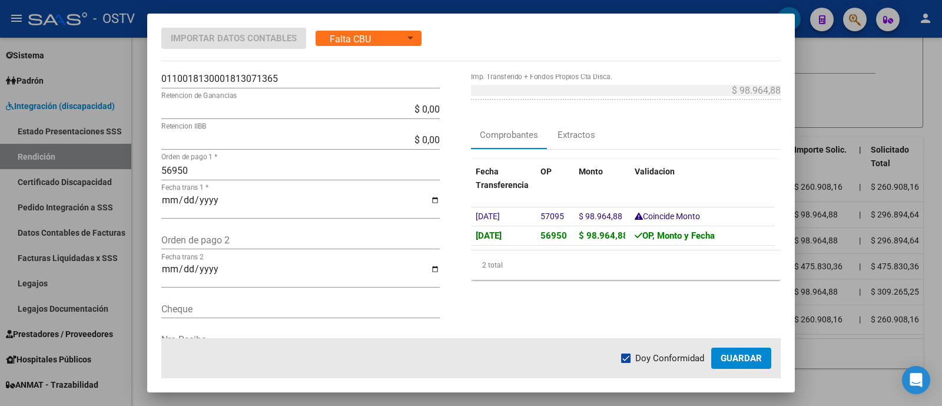
click at [739, 353] on span "Guardar" at bounding box center [741, 358] width 41 height 11
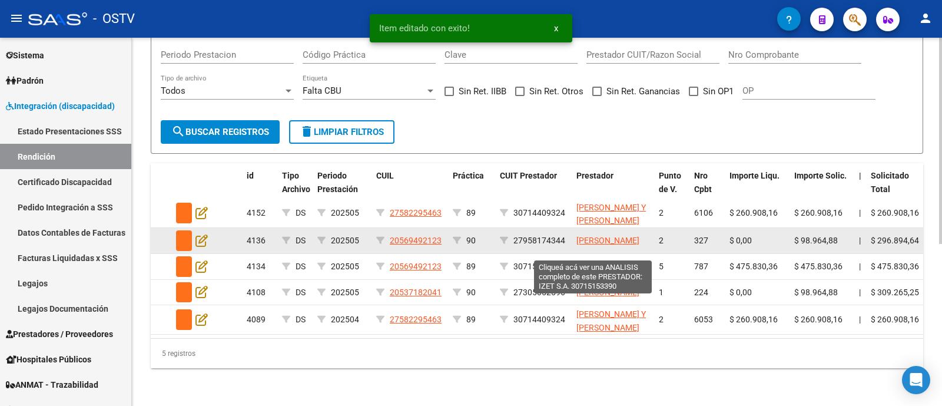
scroll to position [288, 0]
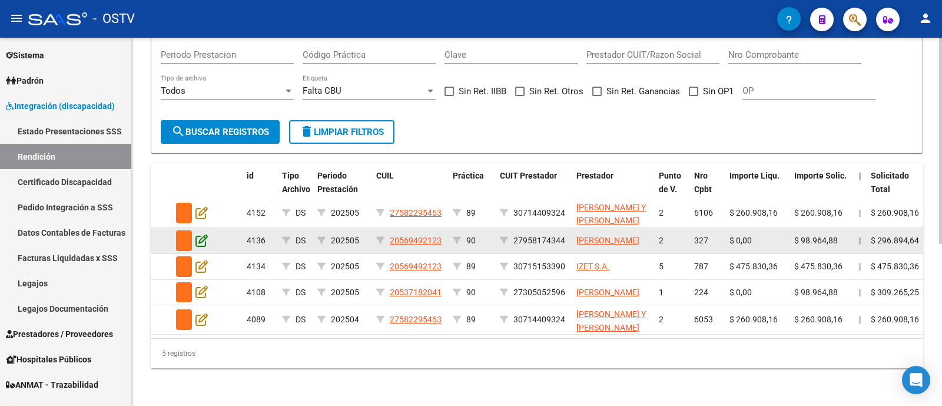
click at [202, 234] on icon at bounding box center [201, 240] width 12 height 13
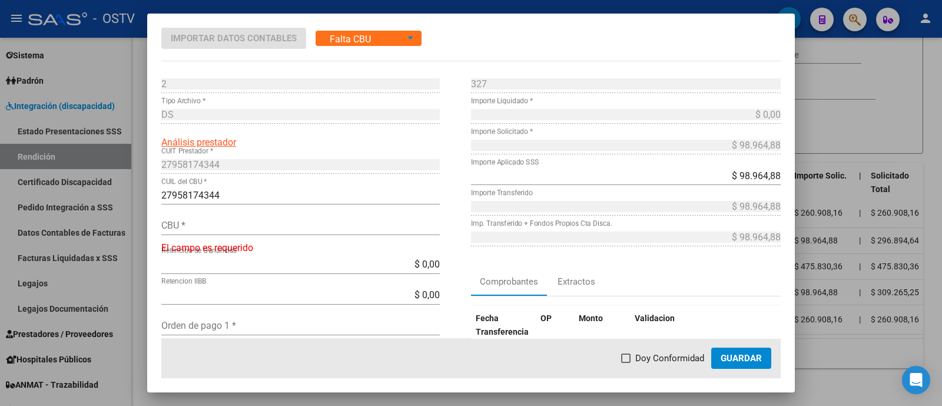
click at [201, 231] on div "CBU *" at bounding box center [300, 225] width 278 height 19
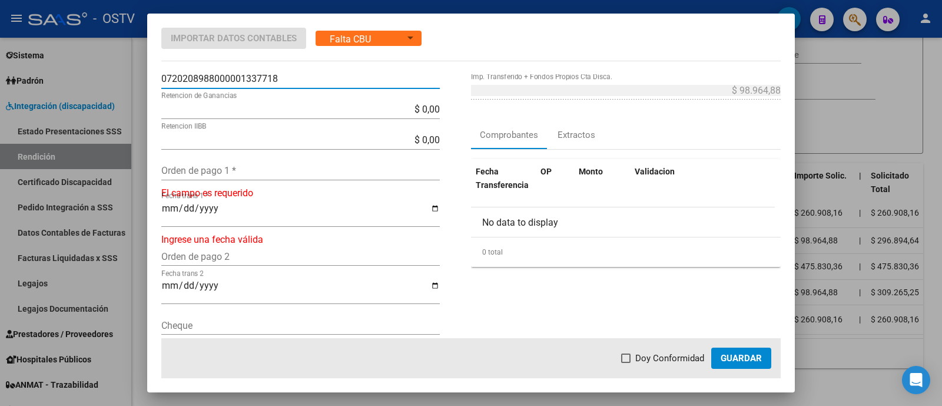
scroll to position [73, 0]
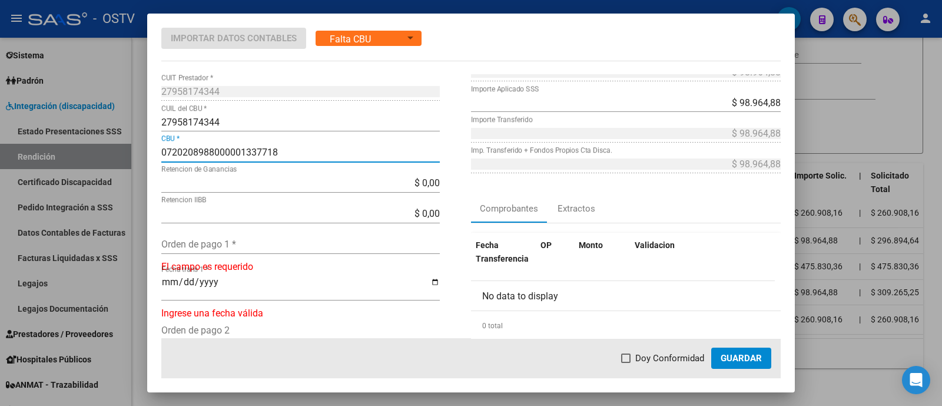
drag, startPoint x: 283, startPoint y: 152, endPoint x: 160, endPoint y: 145, distance: 122.6
click at [160, 145] on mat-dialog-content "2 Punto de Venta * DS Tipo Archivo * Análisis prestador 27958174344 CUIT Presta…" at bounding box center [471, 206] width 648 height 264
type input "0720208988000001337718"
click at [310, 151] on input "0720208988000001337718" at bounding box center [300, 152] width 278 height 11
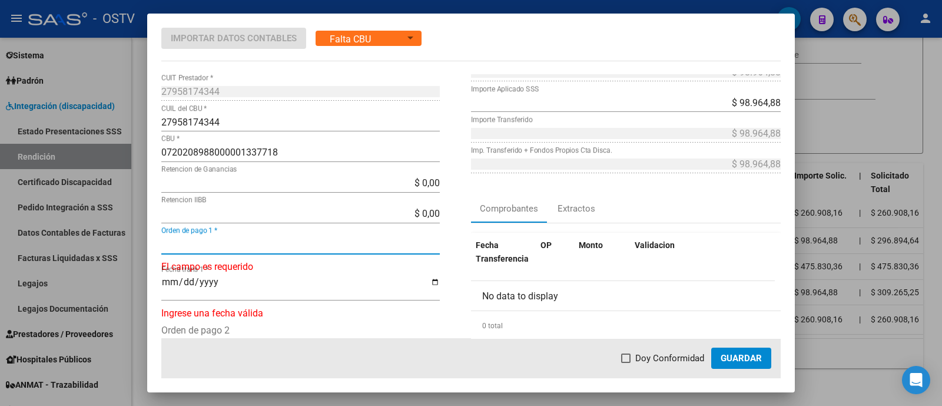
click at [224, 243] on input "Orden de pago 1 *" at bounding box center [300, 243] width 278 height 11
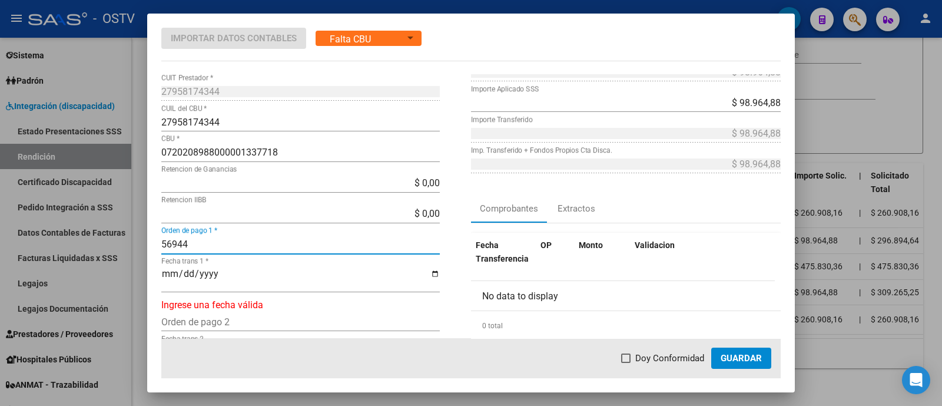
type input "56944"
click at [168, 273] on input "Fecha trans 1 *" at bounding box center [300, 278] width 278 height 20
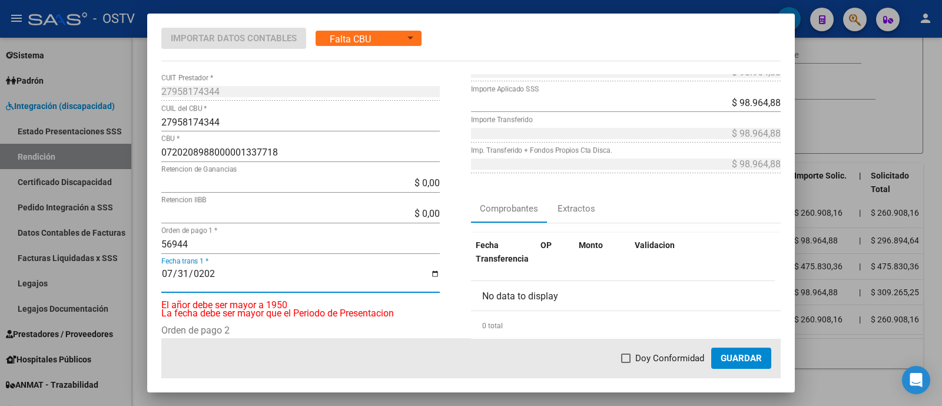
type input "[DATE]"
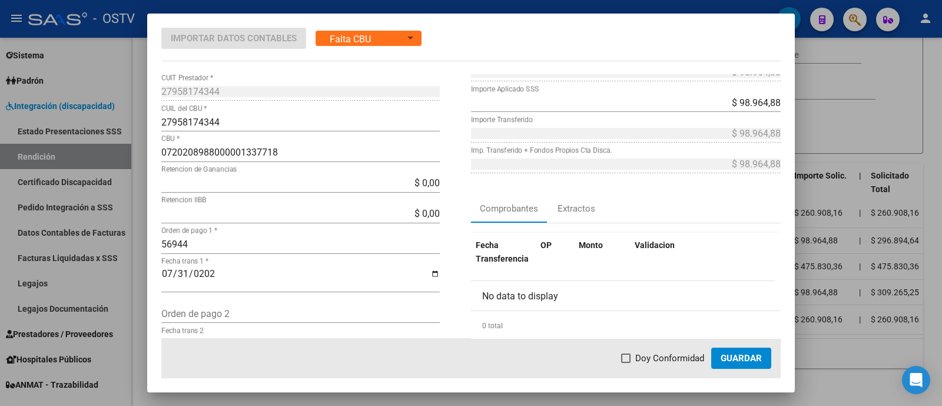
click at [664, 341] on mat-dialog-actions "Doy Conformidad Guardar" at bounding box center [470, 358] width 619 height 40
click at [674, 353] on span "Doy Conformidad" at bounding box center [669, 358] width 69 height 14
click at [626, 363] on input "Doy Conformidad" at bounding box center [625, 363] width 1 height 1
checkbox input "true"
click at [736, 357] on span "Guardar" at bounding box center [741, 358] width 41 height 11
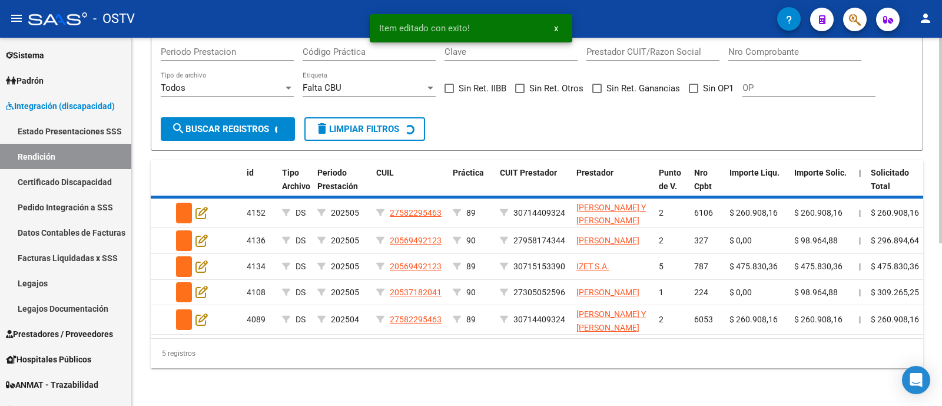
scroll to position [258, 0]
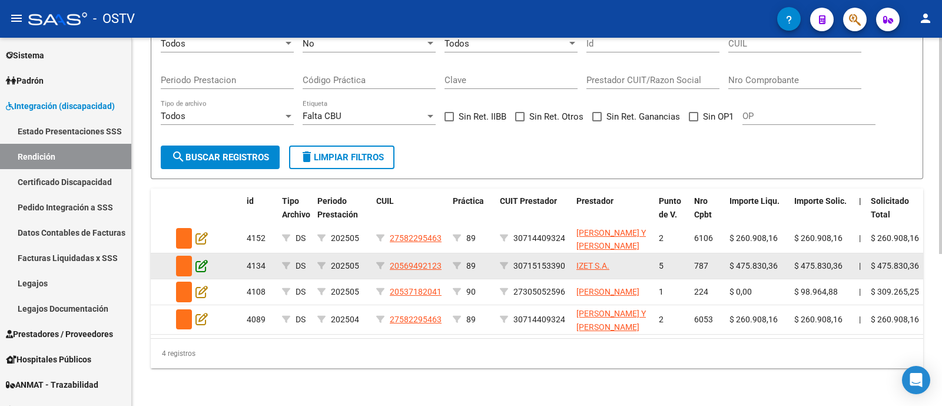
click at [206, 259] on icon at bounding box center [201, 265] width 12 height 13
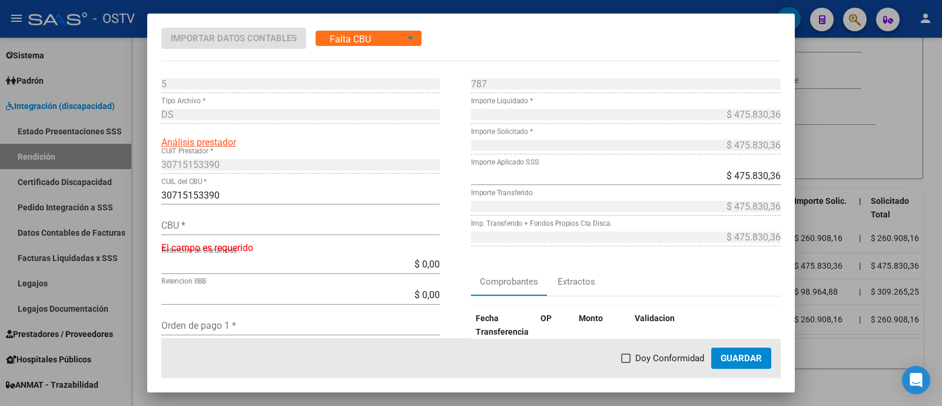
click at [196, 224] on input "CBU *" at bounding box center [300, 225] width 278 height 11
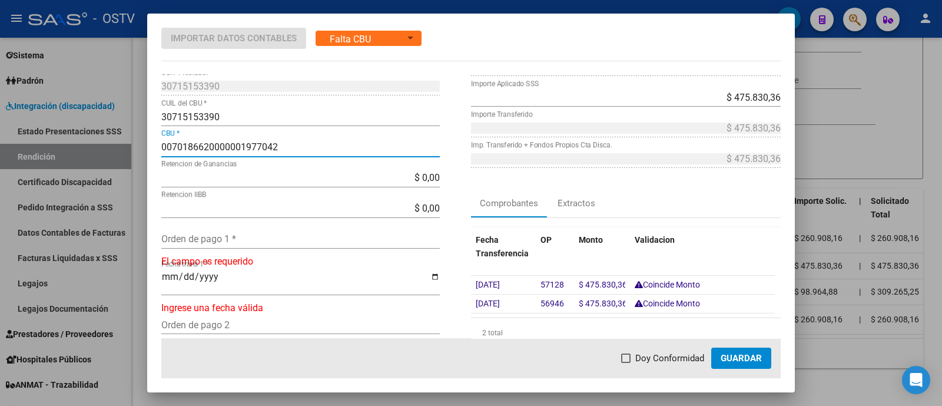
scroll to position [147, 0]
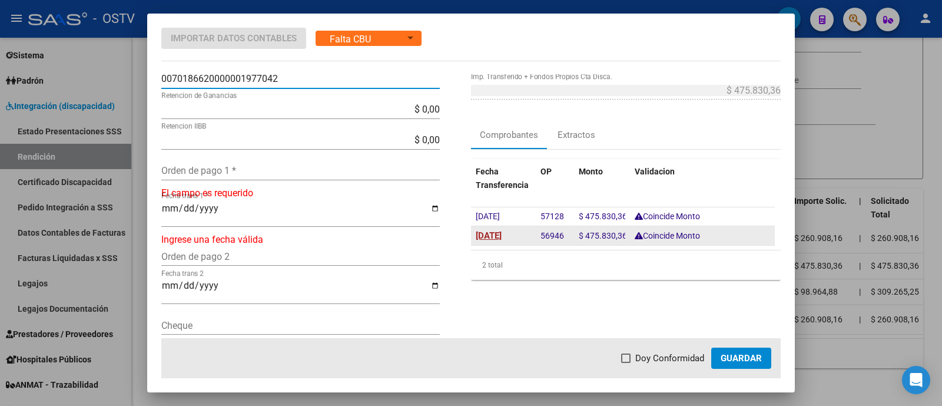
type input "0070186620000001977042"
click at [494, 238] on span "[DATE]" at bounding box center [489, 235] width 26 height 11
type input "[DATE]"
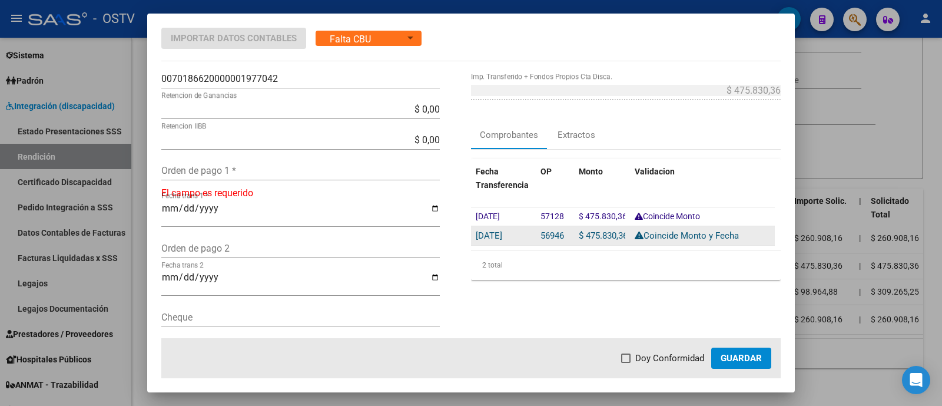
drag, startPoint x: 535, startPoint y: 237, endPoint x: 564, endPoint y: 238, distance: 28.9
click at [564, 238] on datatable-body-cell "56946" at bounding box center [555, 235] width 38 height 19
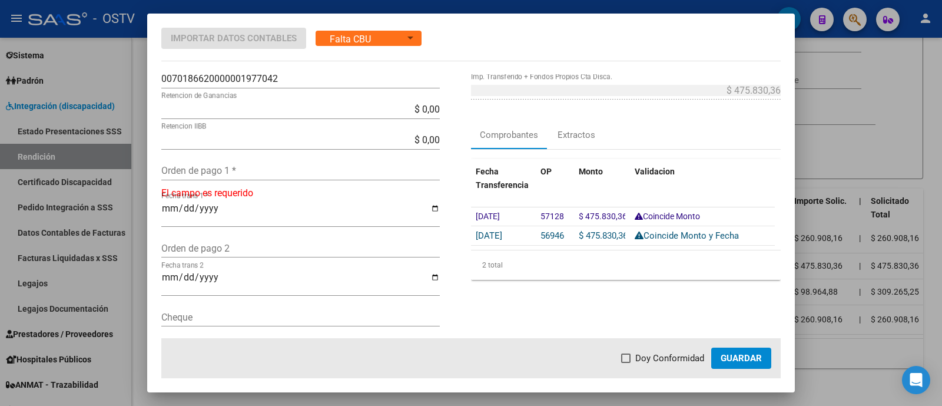
copy span "56946"
click at [237, 172] on input "Orden de pago 1 *" at bounding box center [300, 170] width 278 height 11
paste input "56946"
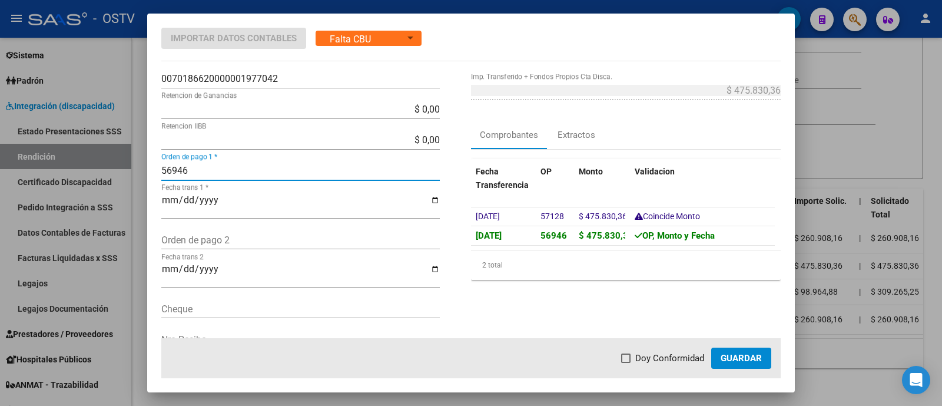
type input "56946"
click at [670, 347] on mat-dialog-actions "Doy Conformidad Guardar" at bounding box center [470, 358] width 619 height 40
click at [672, 357] on span "Doy Conformidad" at bounding box center [669, 358] width 69 height 14
click at [626, 363] on input "Doy Conformidad" at bounding box center [625, 363] width 1 height 1
checkbox input "true"
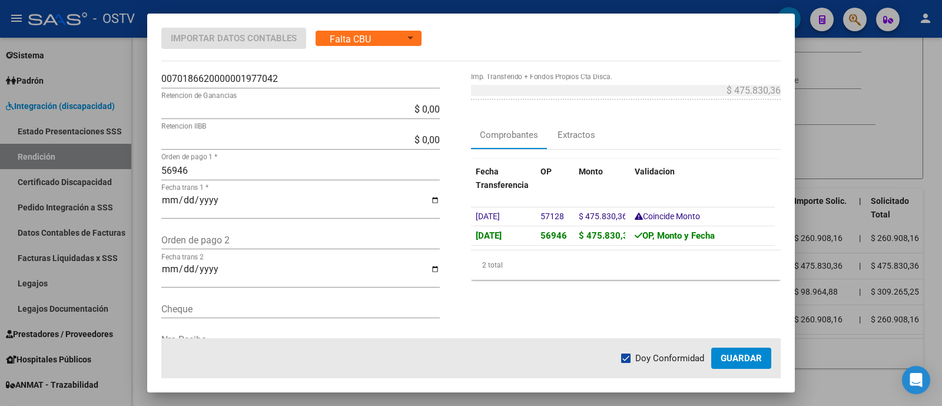
click at [719, 363] on button "Guardar" at bounding box center [741, 357] width 60 height 21
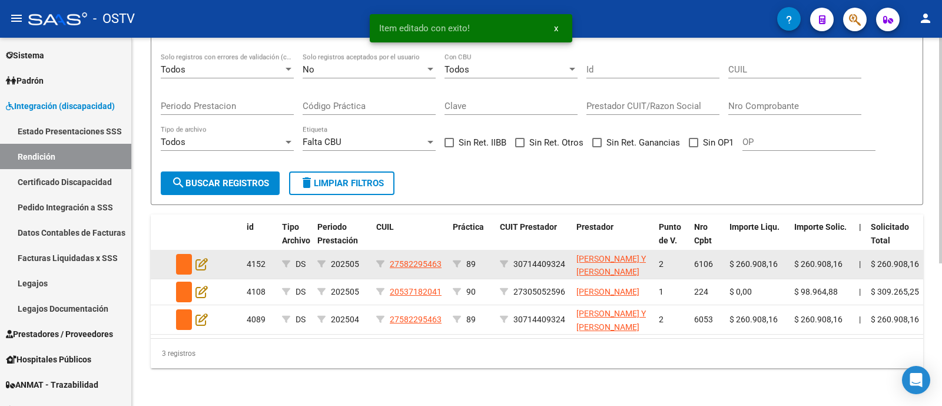
scroll to position [233, 0]
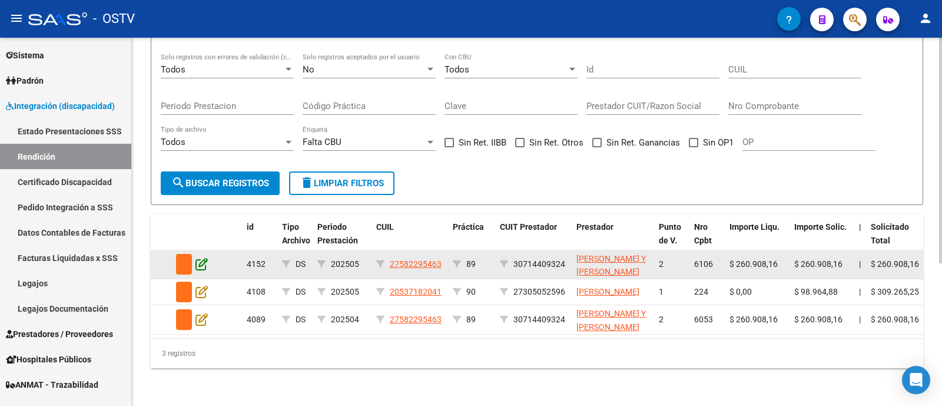
click at [204, 257] on icon at bounding box center [201, 263] width 12 height 13
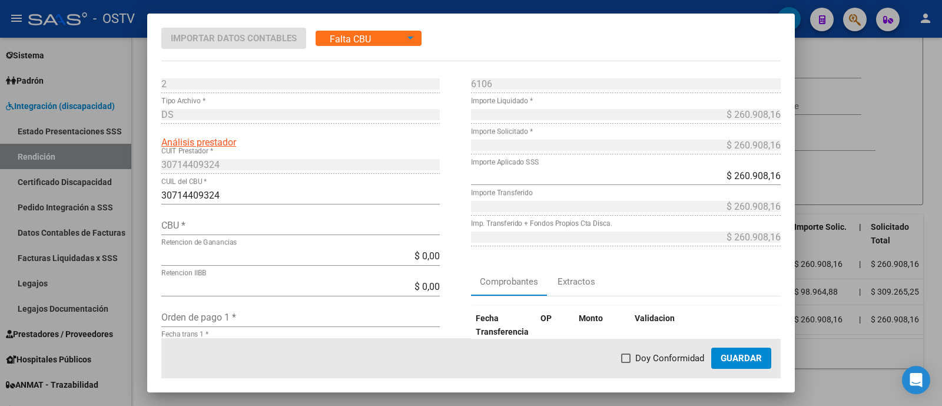
click at [215, 222] on input "CBU *" at bounding box center [300, 225] width 278 height 11
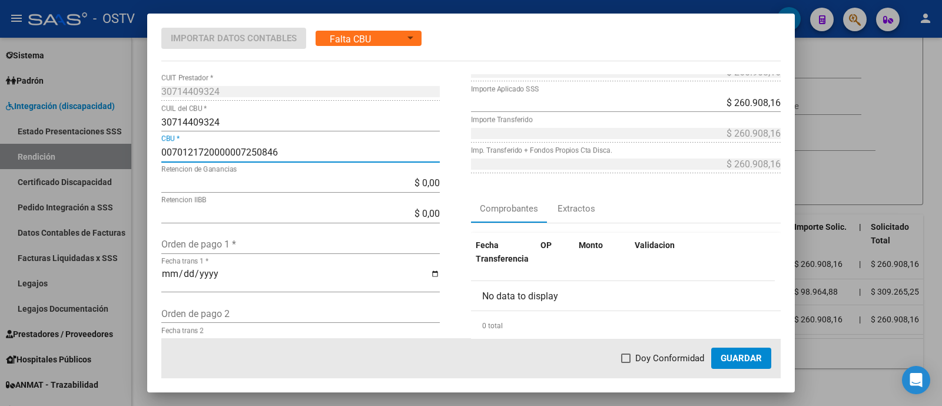
scroll to position [0, 0]
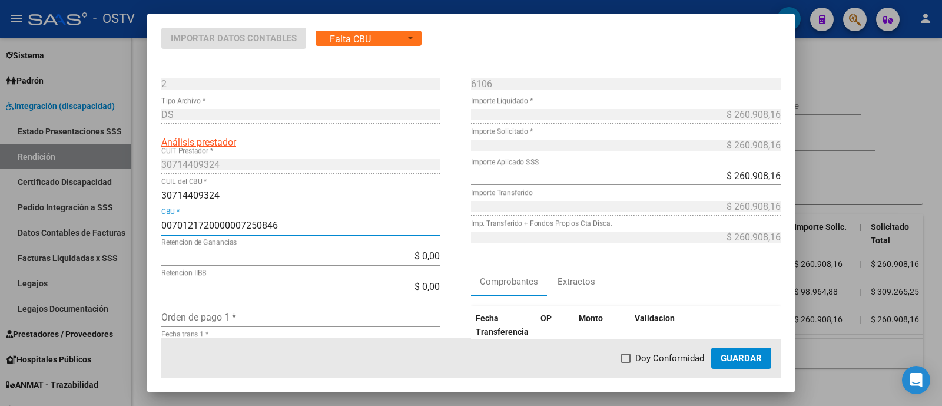
type input "0070121720000007250846"
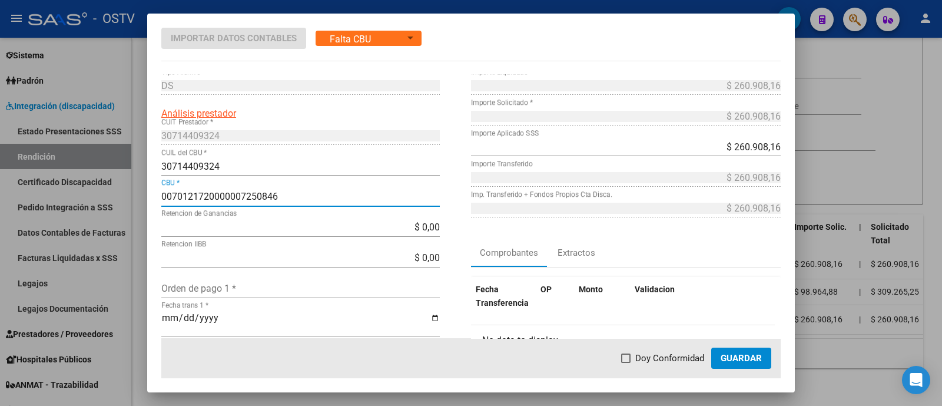
scroll to position [73, 0]
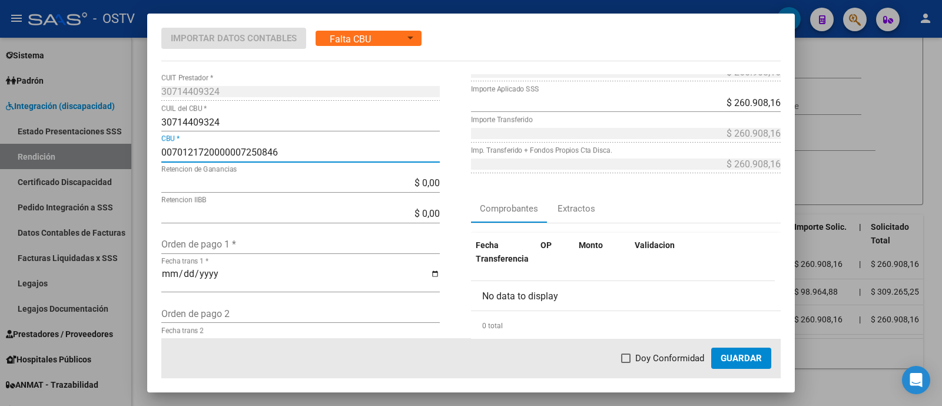
click at [272, 248] on input "Orden de pago 1 *" at bounding box center [300, 243] width 278 height 11
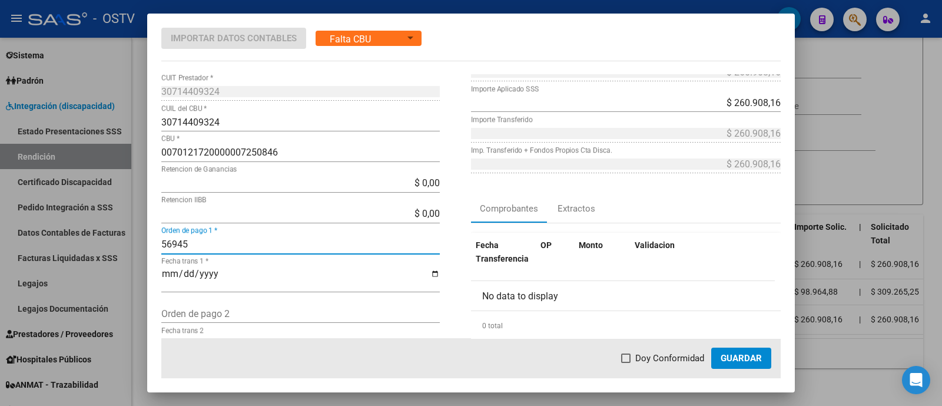
type input "56945"
click at [164, 278] on input "Fecha trans 1 *" at bounding box center [300, 278] width 278 height 20
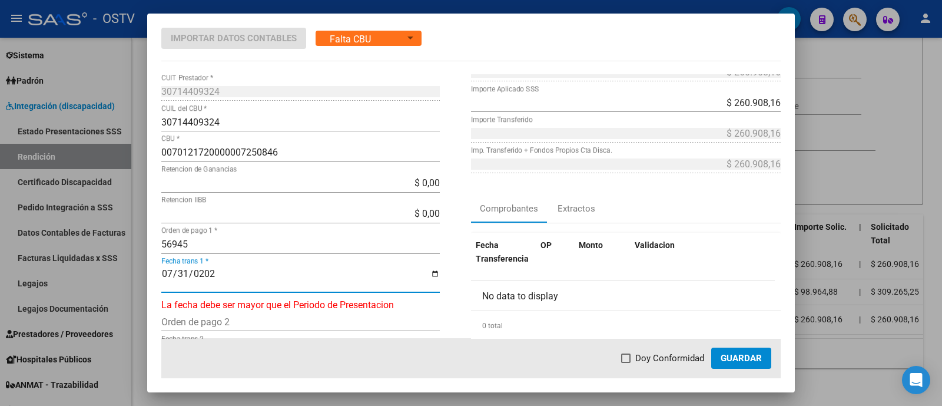
type input "[DATE]"
click at [651, 363] on span "Doy Conformidad" at bounding box center [669, 358] width 69 height 14
click at [626, 363] on input "Doy Conformidad" at bounding box center [625, 363] width 1 height 1
checkbox input "true"
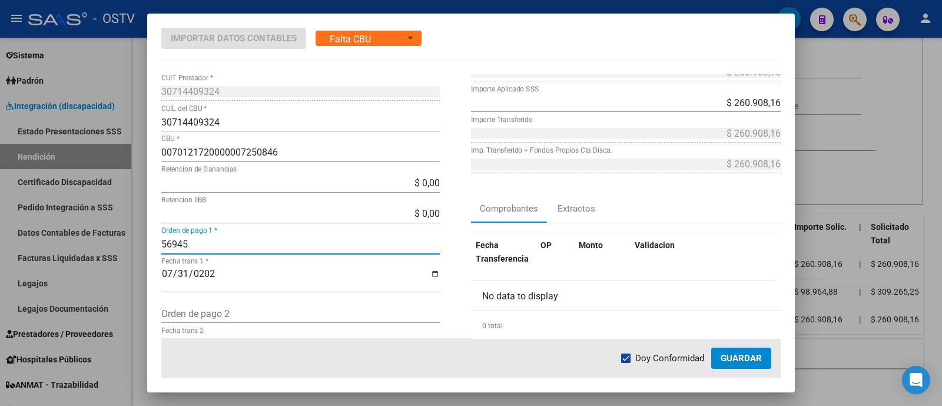
drag, startPoint x: 240, startPoint y: 244, endPoint x: 85, endPoint y: 243, distance: 155.4
click at [85, 243] on div "Importar Datos Contables Falta CBU Estado 2 Punto de Venta * DS Tipo Archivo * …" at bounding box center [471, 203] width 942 height 406
click at [739, 354] on span "Guardar" at bounding box center [741, 358] width 41 height 11
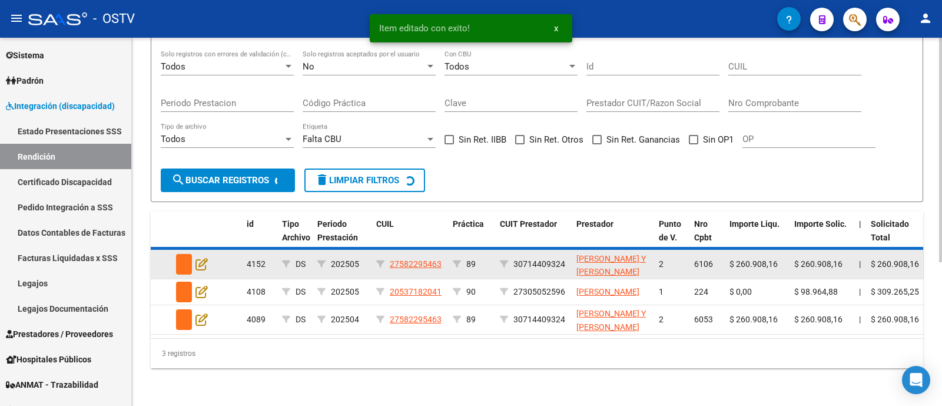
scroll to position [203, 0]
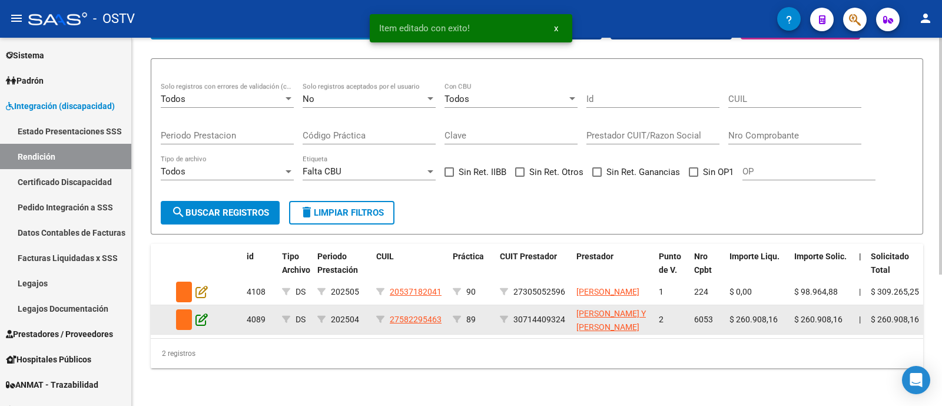
click at [201, 313] on icon at bounding box center [201, 319] width 12 height 13
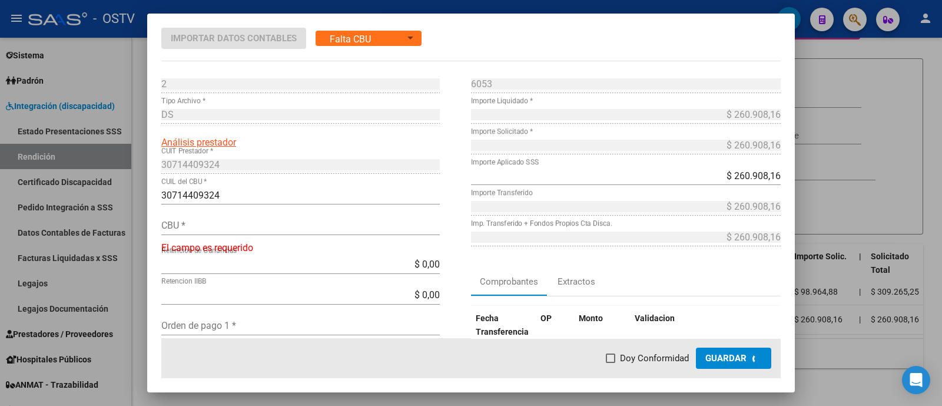
type input "0070121720000007250846"
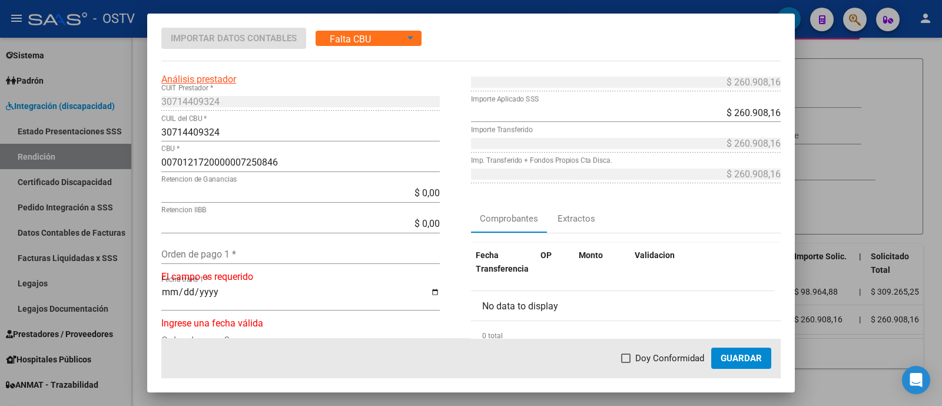
scroll to position [147, 0]
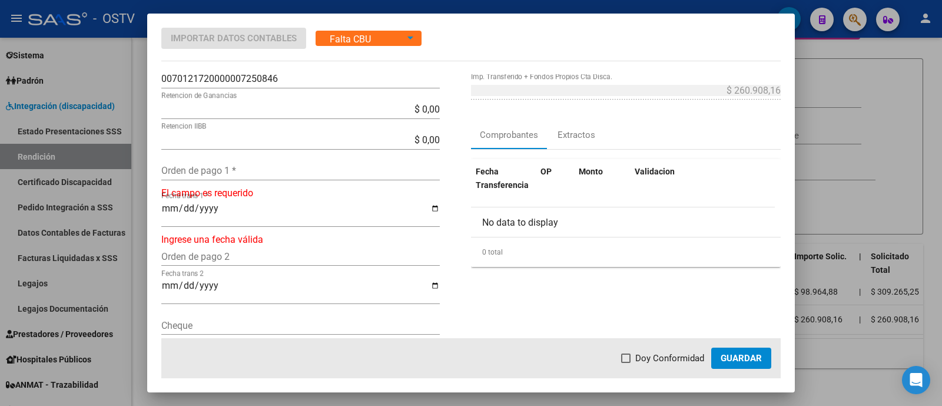
click at [234, 171] on input "Orden de pago 1 *" at bounding box center [300, 170] width 278 height 11
paste input "56945"
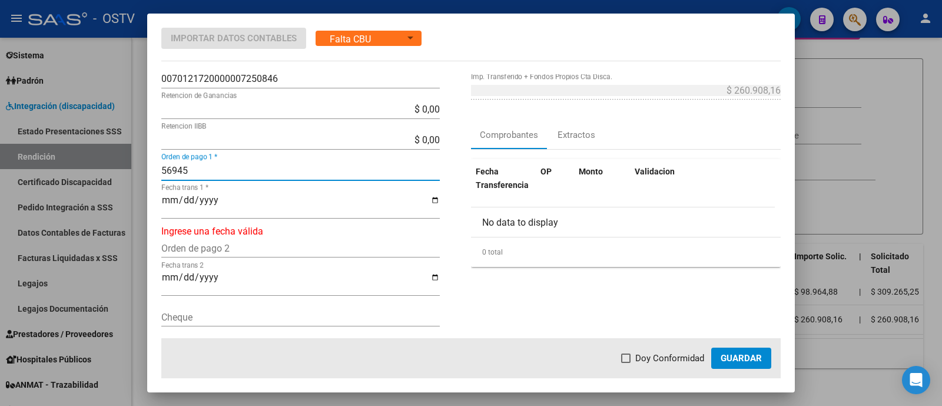
type input "56945"
click at [166, 200] on input "Fecha trans 1 *" at bounding box center [300, 205] width 278 height 20
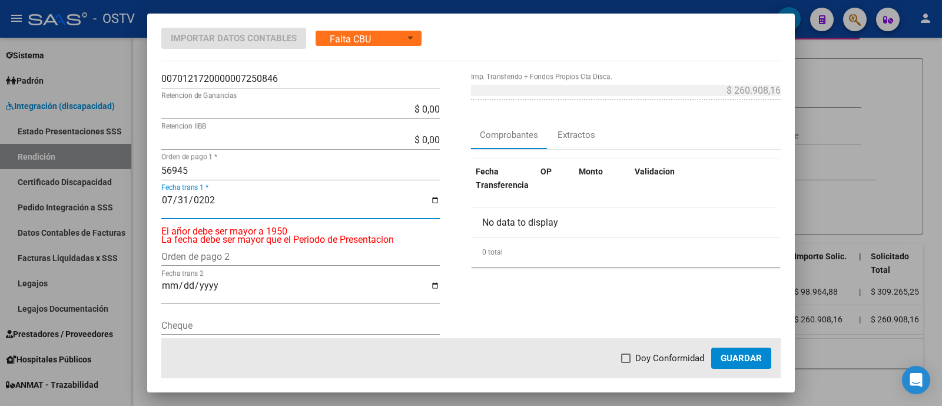
type input "[DATE]"
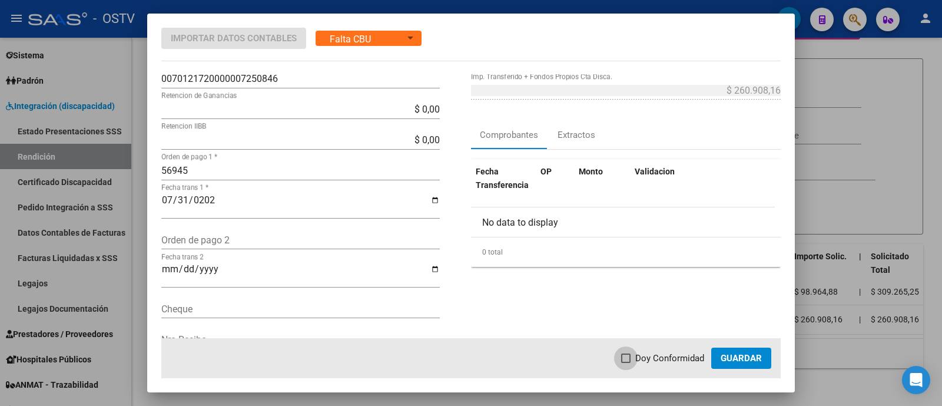
click at [685, 355] on span "Doy Conformidad" at bounding box center [669, 358] width 69 height 14
click at [626, 363] on input "Doy Conformidad" at bounding box center [625, 363] width 1 height 1
checkbox input "true"
click at [719, 356] on button "Guardar" at bounding box center [741, 357] width 60 height 21
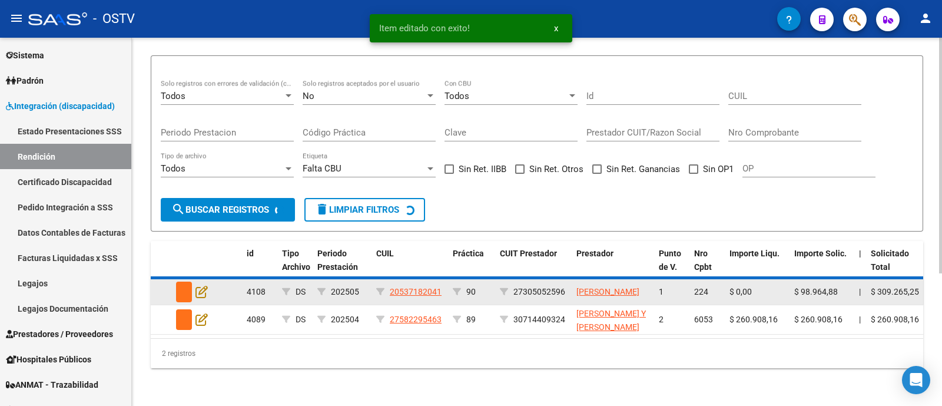
scroll to position [174, 0]
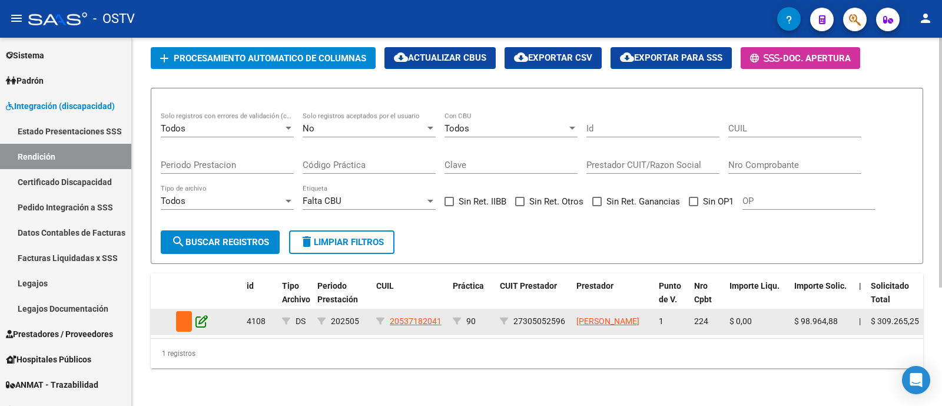
click at [197, 314] on icon at bounding box center [201, 320] width 12 height 13
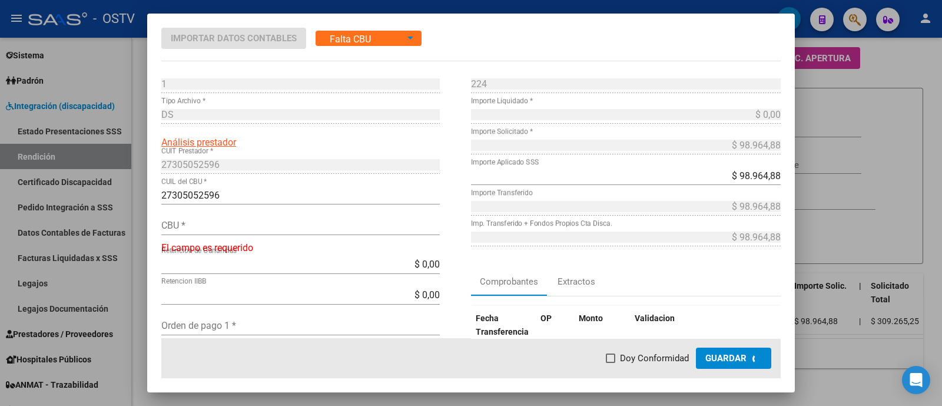
click at [184, 225] on input "CBU *" at bounding box center [300, 225] width 278 height 11
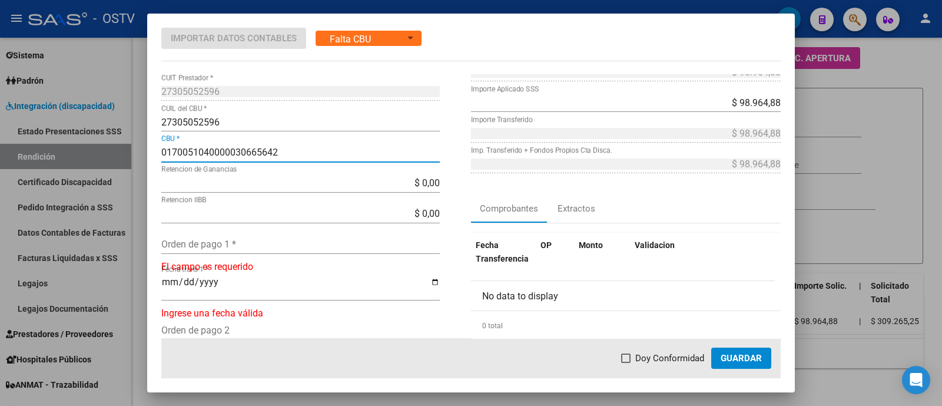
scroll to position [0, 0]
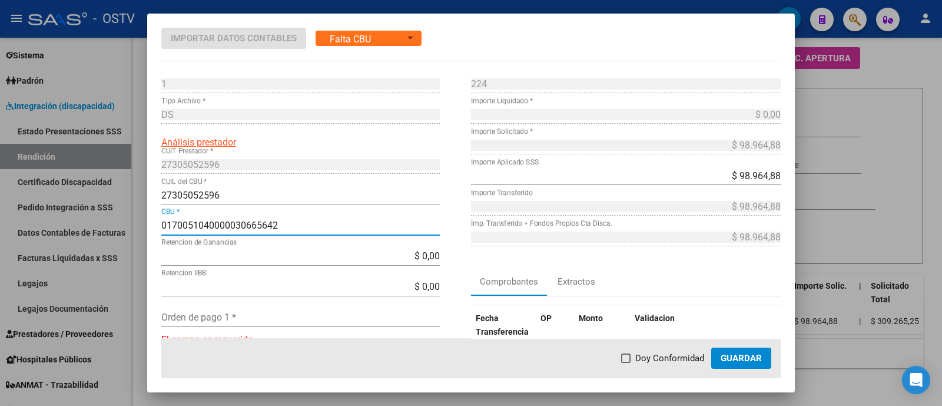
type input "0170051040000030665642"
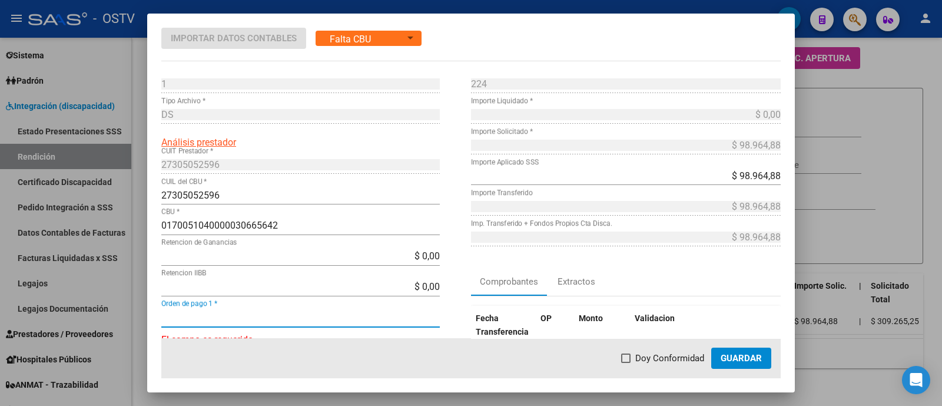
click at [218, 311] on input "Orden de pago 1 *" at bounding box center [300, 316] width 278 height 11
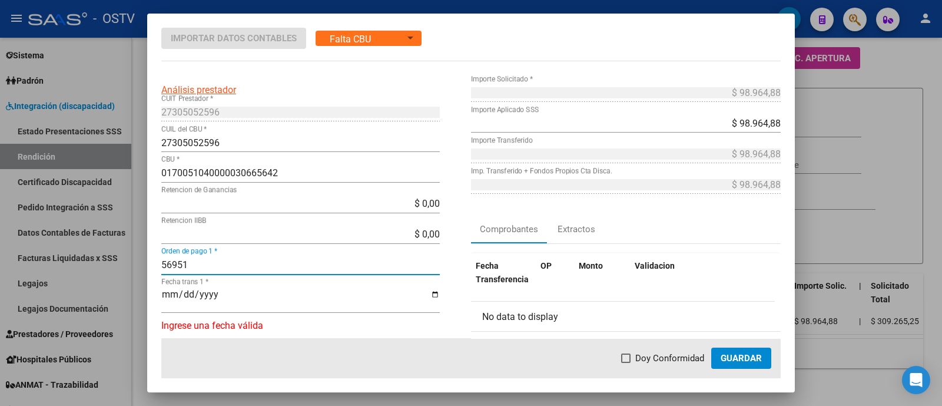
scroll to position [73, 0]
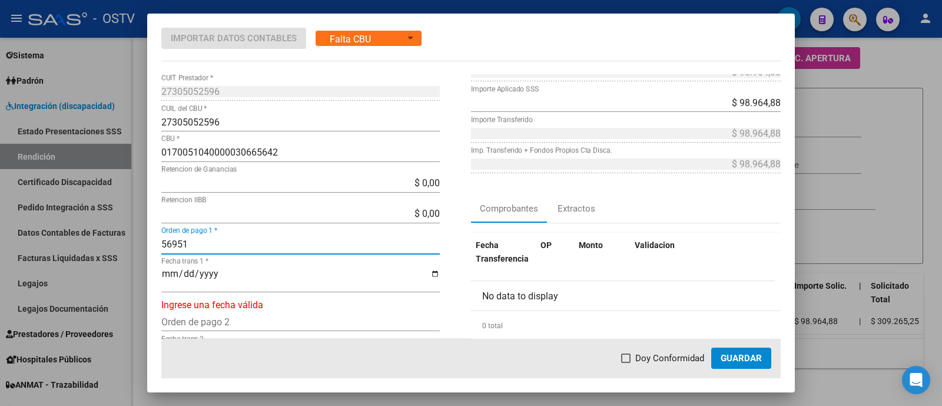
type input "56951"
click at [166, 278] on input "Fecha trans 1 *" at bounding box center [300, 278] width 278 height 20
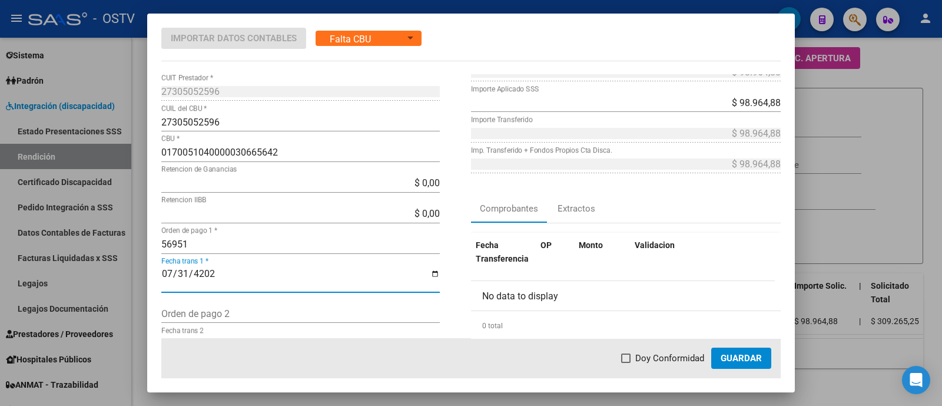
type input "[DATE]"
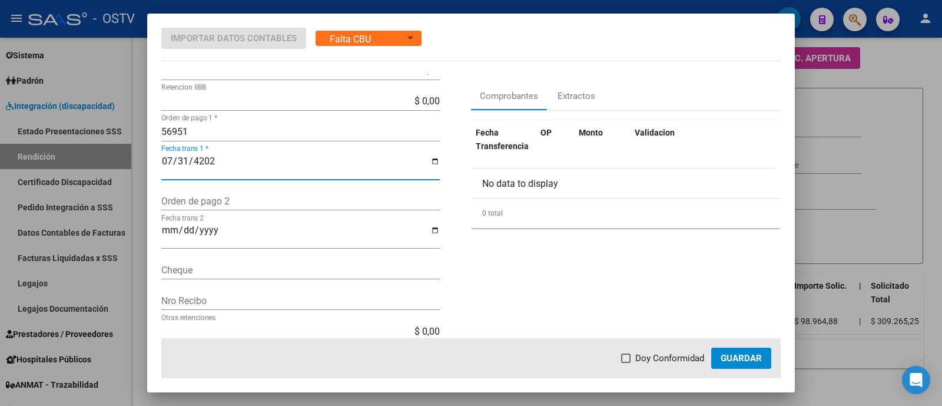
scroll to position [221, 0]
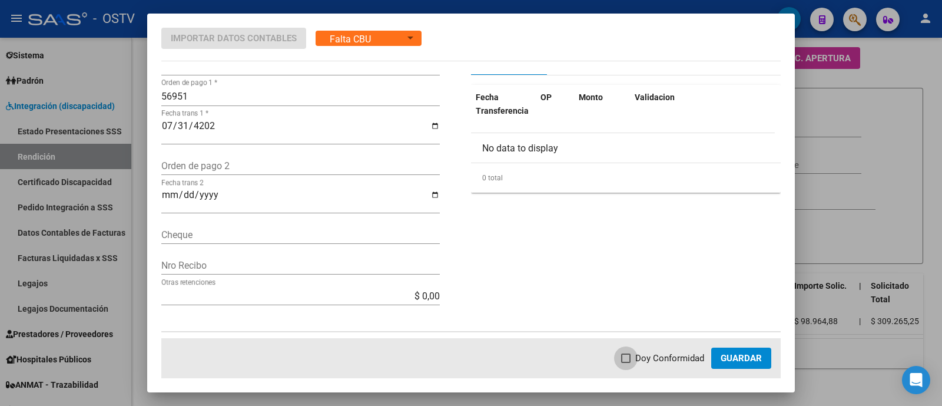
click at [669, 357] on span "Doy Conformidad" at bounding box center [669, 358] width 69 height 14
click at [626, 363] on input "Doy Conformidad" at bounding box center [625, 363] width 1 height 1
checkbox input "true"
click at [751, 357] on span "Guardar" at bounding box center [741, 358] width 41 height 11
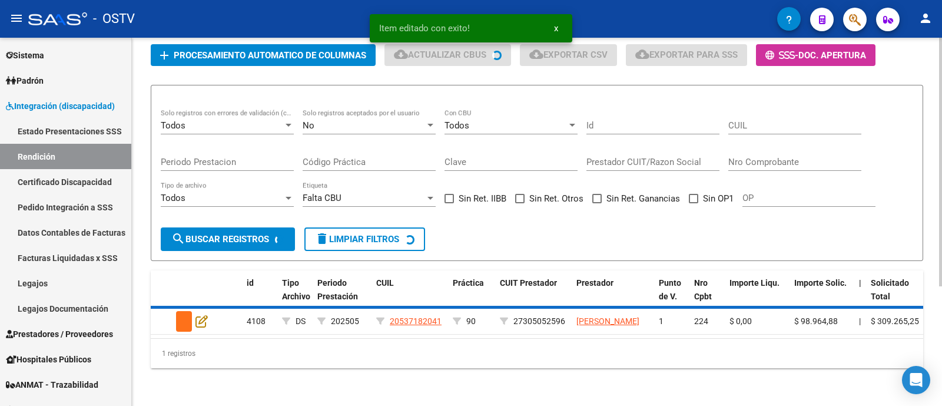
scroll to position [159, 0]
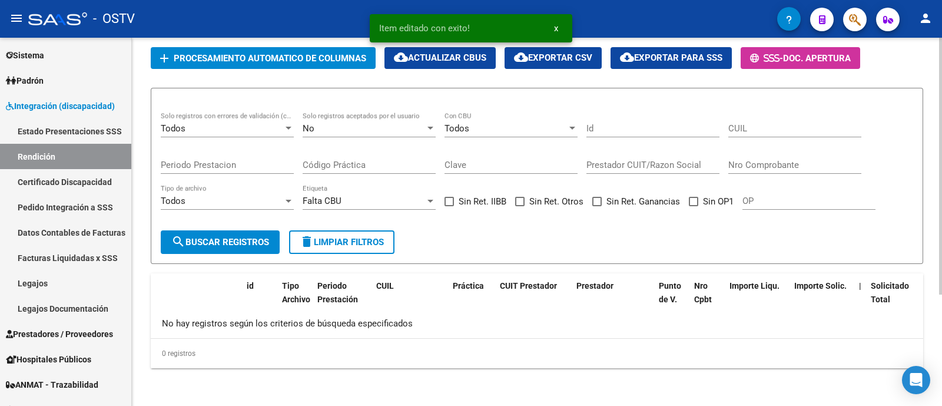
click at [521, 245] on form "Todos Solo registros con errores de validación (control 623 instructivo de rend…" at bounding box center [537, 176] width 772 height 176
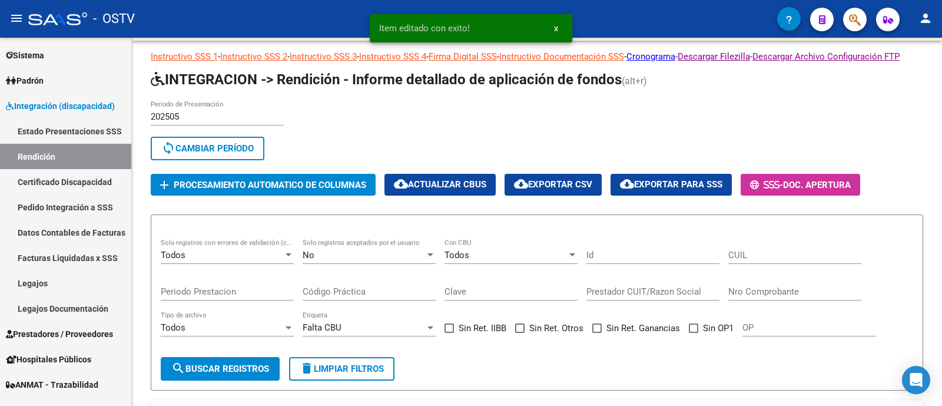
scroll to position [12, 0]
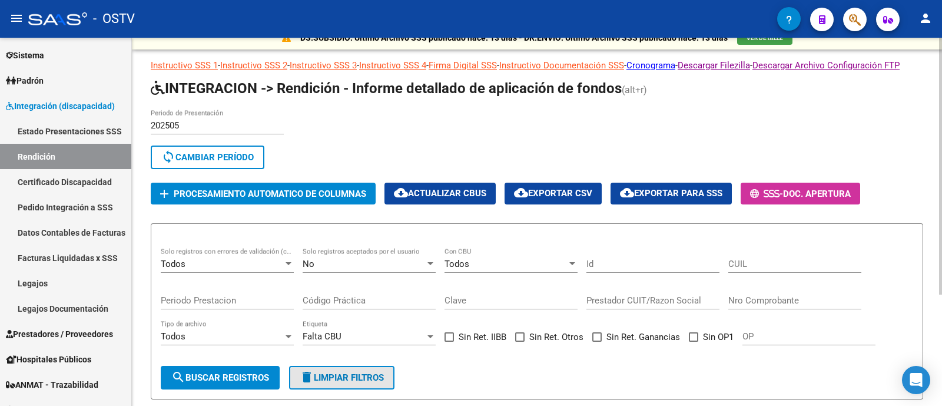
click at [362, 383] on span "delete Limpiar filtros" at bounding box center [342, 377] width 84 height 11
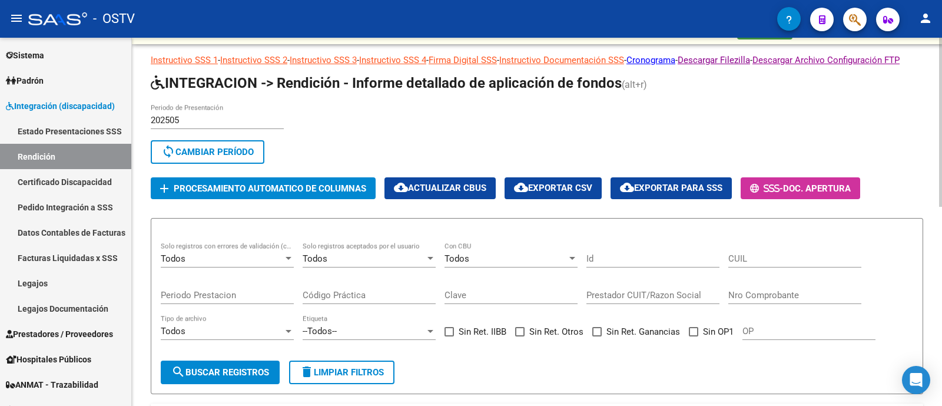
scroll to position [0, 0]
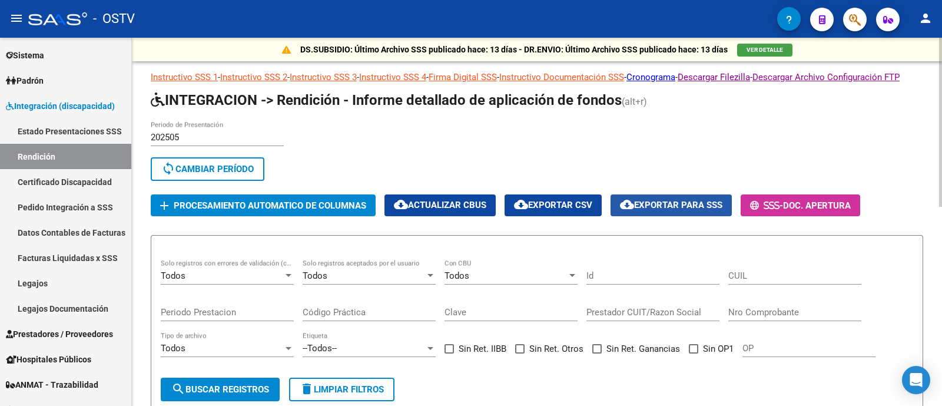
click at [696, 210] on span "cloud_download Exportar para SSS" at bounding box center [671, 205] width 102 height 11
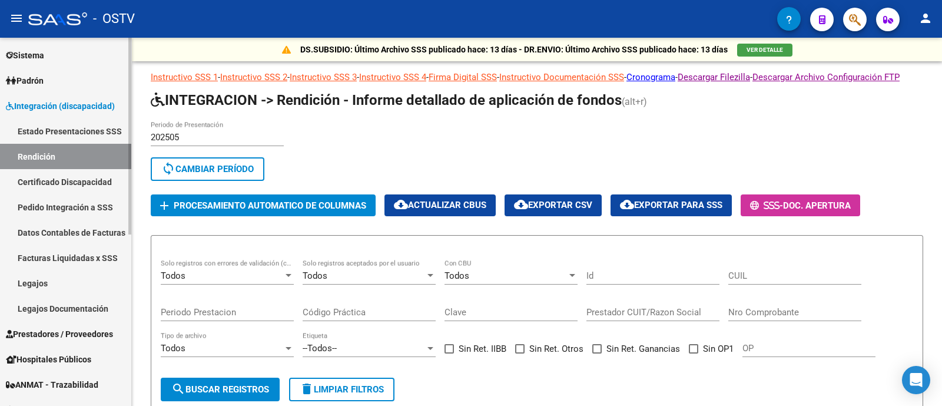
click at [90, 131] on link "Estado Presentaciones SSS" at bounding box center [65, 130] width 131 height 25
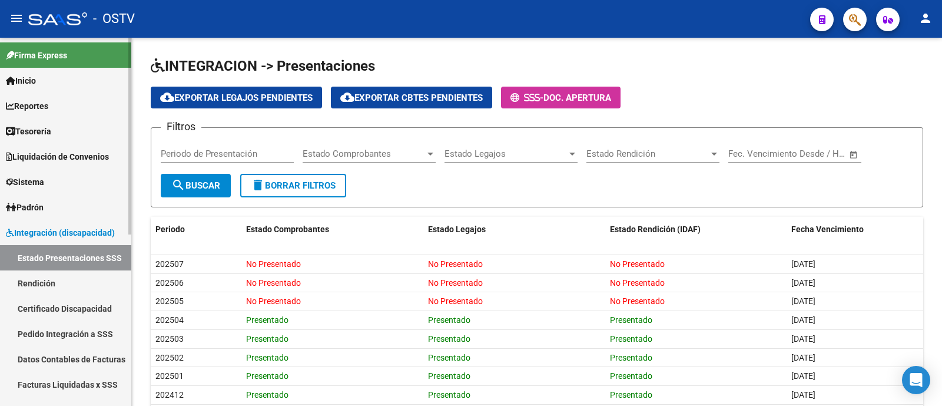
click at [76, 124] on link "Tesorería" at bounding box center [65, 130] width 131 height 25
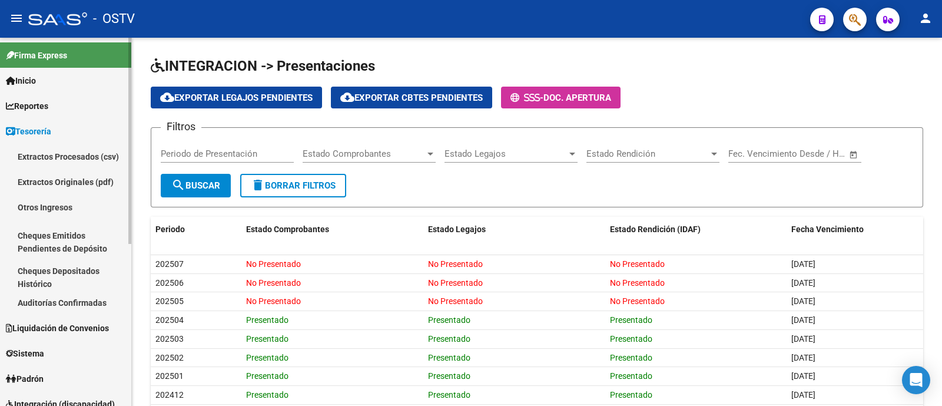
click at [99, 151] on link "Extractos Procesados (csv)" at bounding box center [65, 156] width 131 height 25
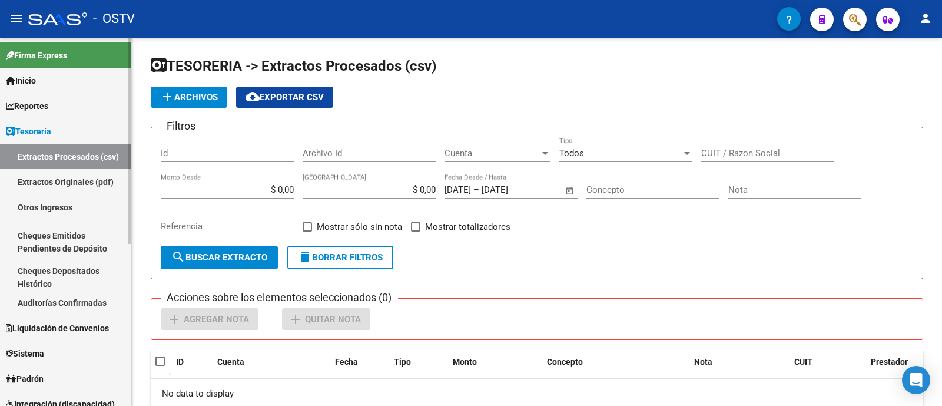
click at [91, 174] on link "Extractos Originales (pdf)" at bounding box center [65, 181] width 131 height 25
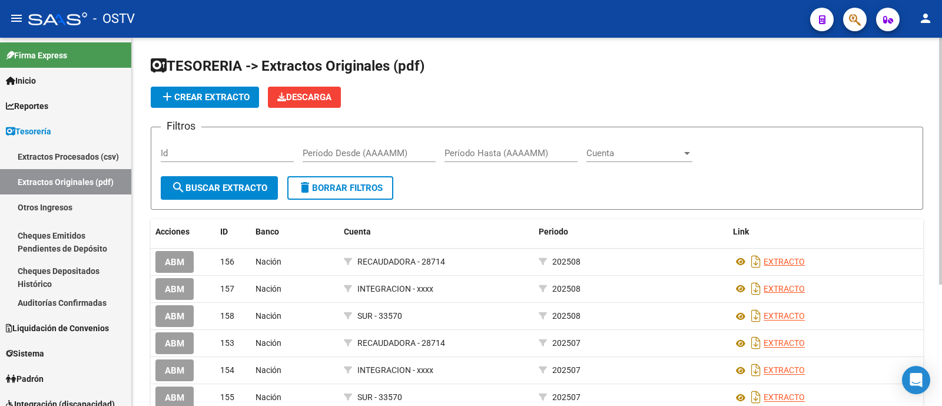
click at [630, 160] on div "Cuenta Cuenta" at bounding box center [639, 149] width 106 height 25
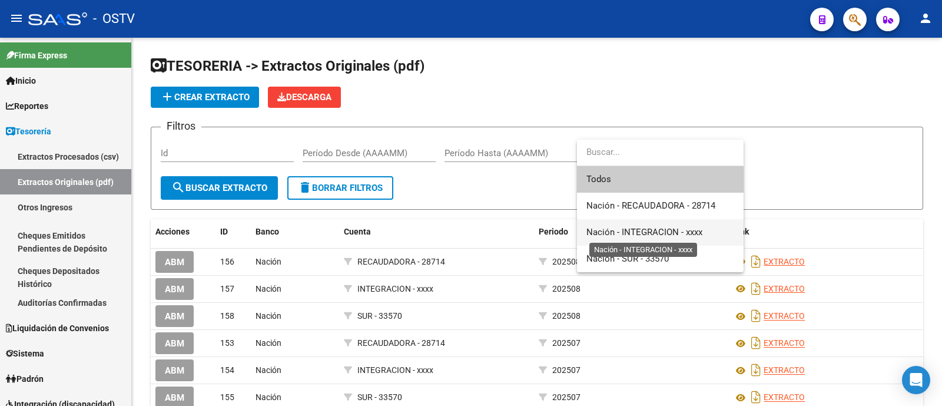
click at [674, 234] on span "Nación - INTEGRACION - xxxx" at bounding box center [644, 232] width 116 height 11
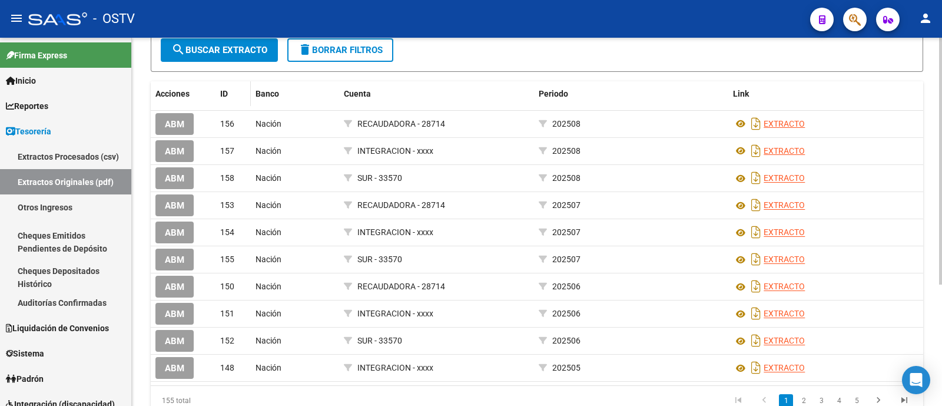
scroll to position [147, 0]
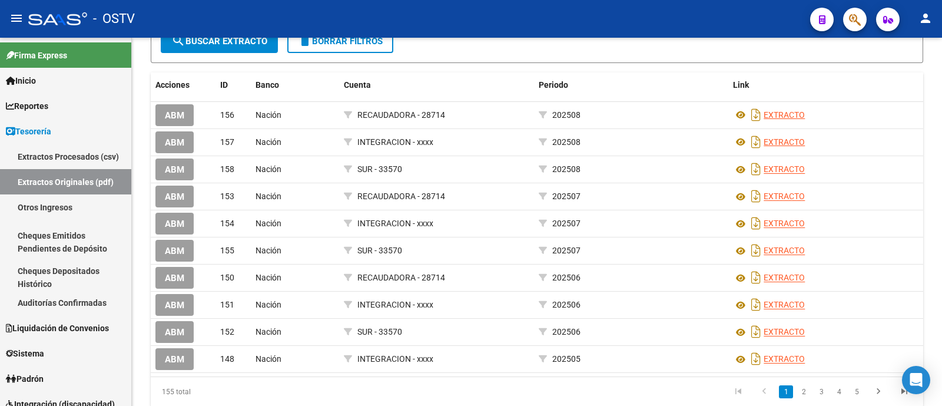
click at [223, 36] on mat-toolbar "menu - OSTV person" at bounding box center [471, 19] width 942 height 38
click at [223, 38] on span "search Buscar Extracto" at bounding box center [219, 41] width 96 height 11
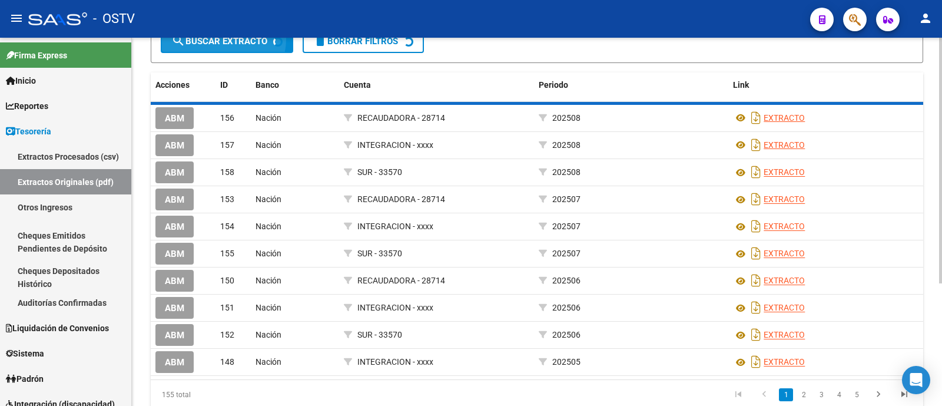
scroll to position [148, 0]
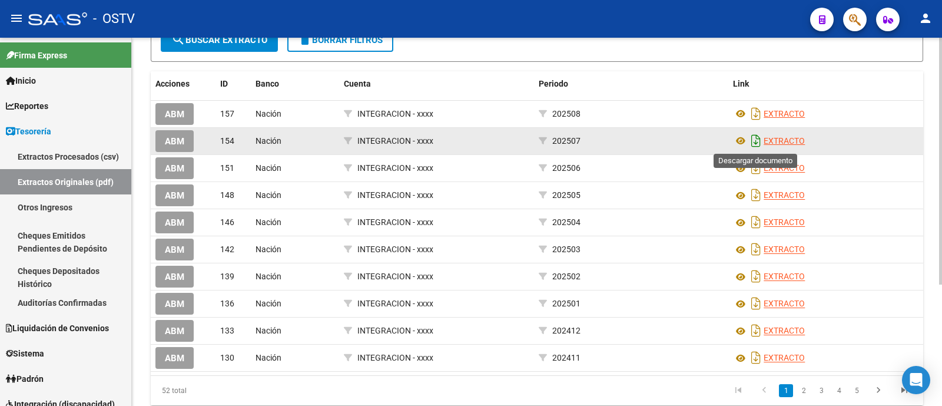
click at [756, 142] on icon "Descargar documento" at bounding box center [755, 140] width 15 height 19
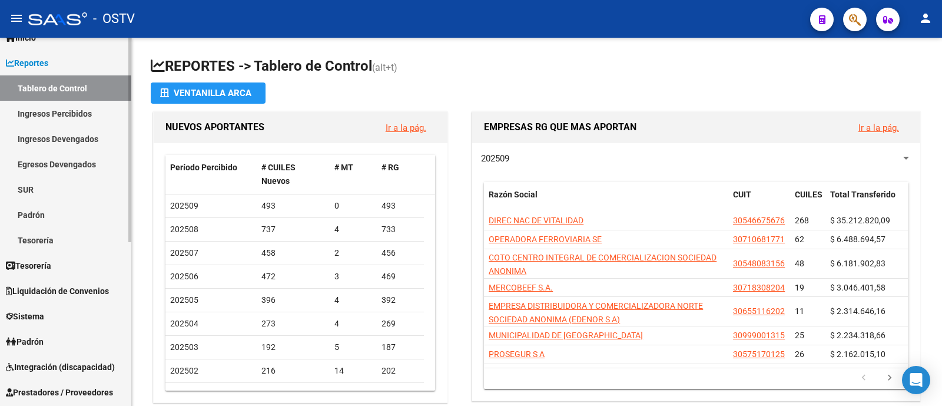
scroll to position [221, 0]
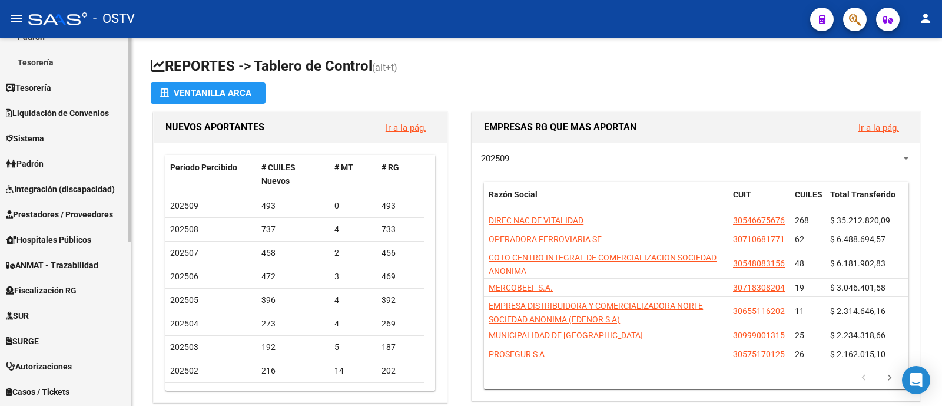
click at [105, 212] on span "Prestadores / Proveedores" at bounding box center [59, 214] width 107 height 13
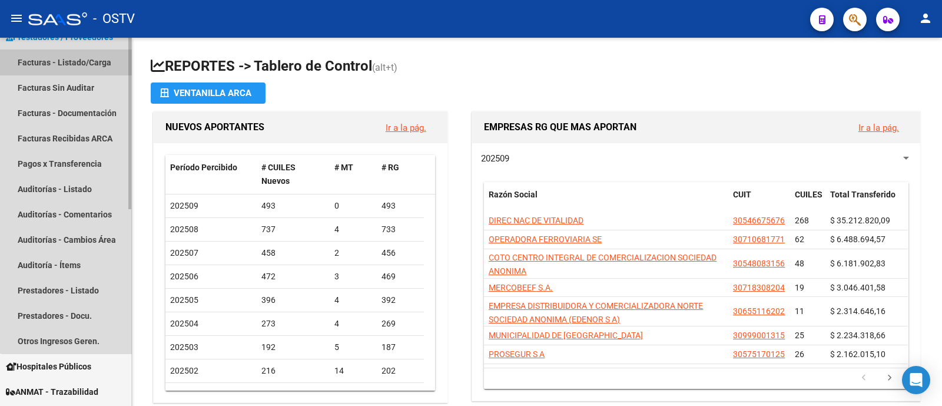
click at [109, 65] on link "Facturas - Listado/Carga" at bounding box center [65, 61] width 131 height 25
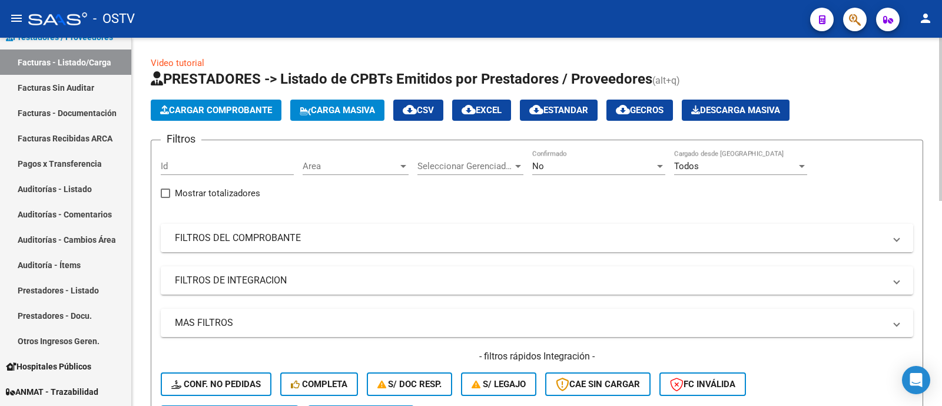
click at [627, 235] on mat-panel-title "FILTROS DEL COMPROBANTE" at bounding box center [530, 237] width 710 height 13
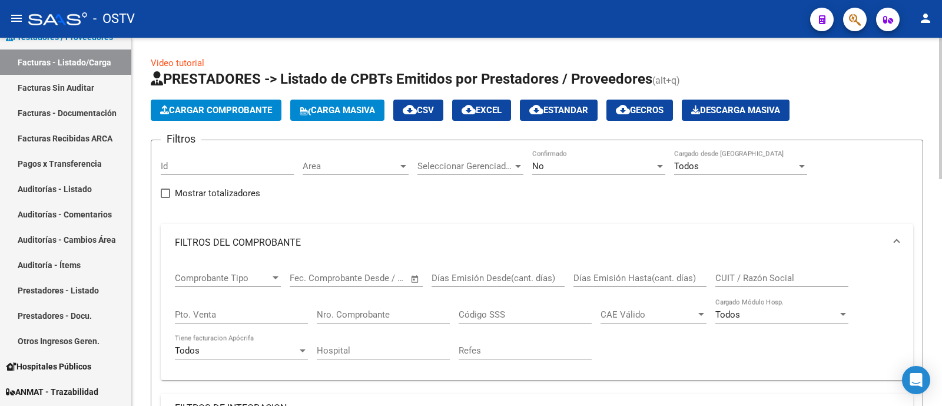
click at [766, 274] on input "CUIT / Razón Social" at bounding box center [781, 278] width 133 height 11
type input "celeste"
click at [574, 154] on div "No Confirmado" at bounding box center [598, 162] width 133 height 25
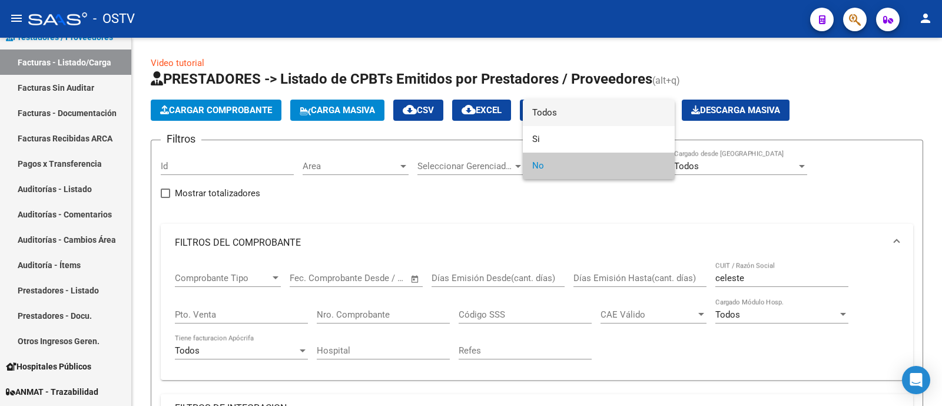
click at [570, 116] on span "Todos" at bounding box center [598, 112] width 133 height 26
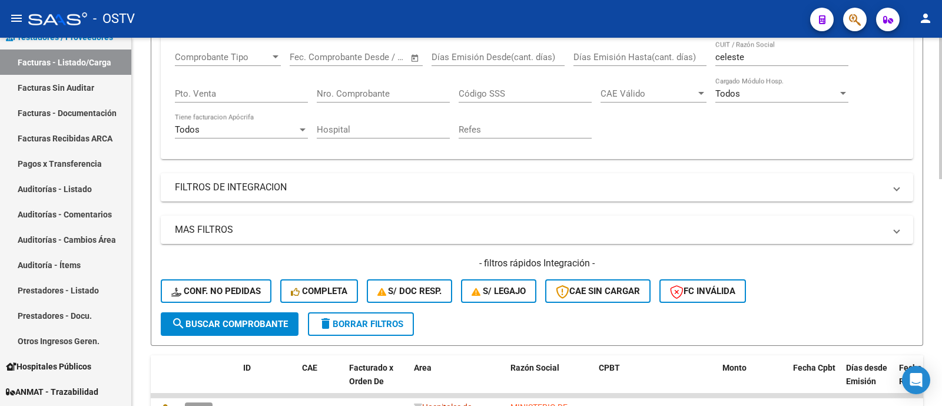
click at [232, 329] on button "search Buscar Comprobante" at bounding box center [230, 324] width 138 height 24
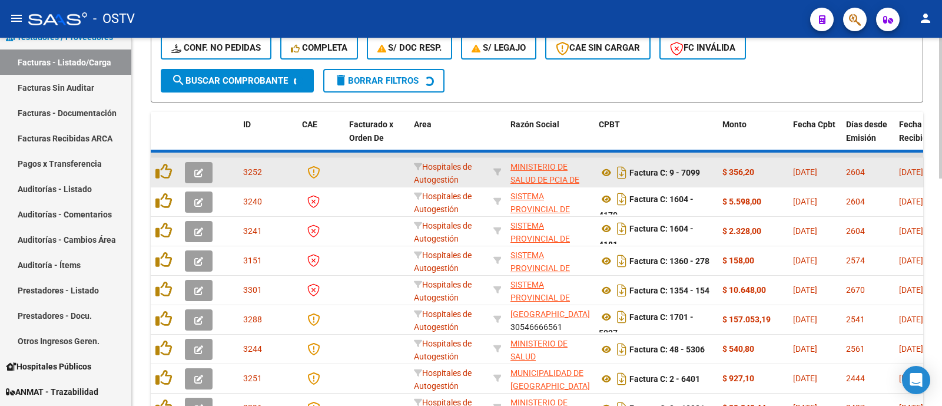
scroll to position [413, 0]
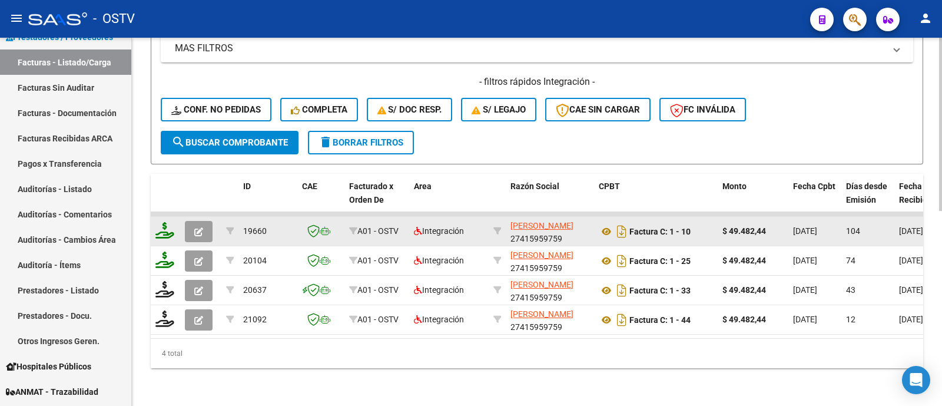
click at [192, 222] on button "button" at bounding box center [199, 231] width 28 height 21
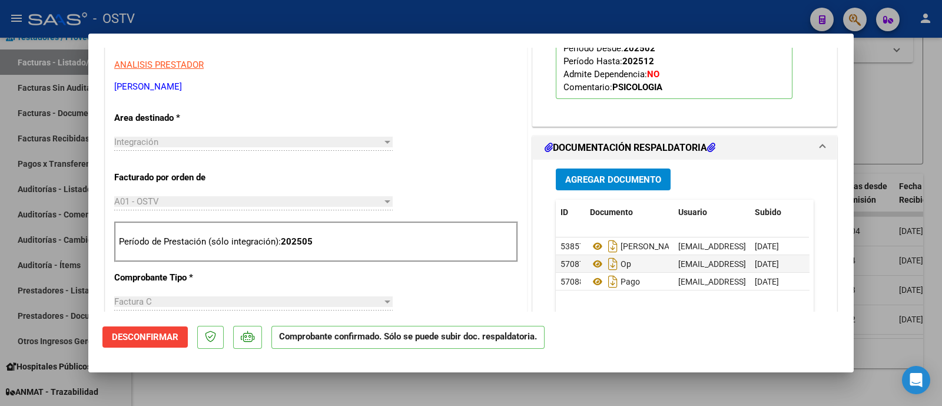
scroll to position [441, 0]
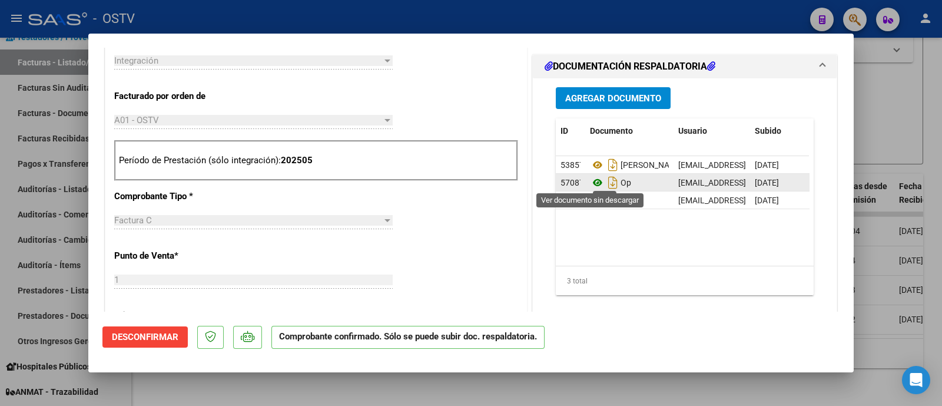
click at [590, 181] on icon at bounding box center [597, 182] width 15 height 14
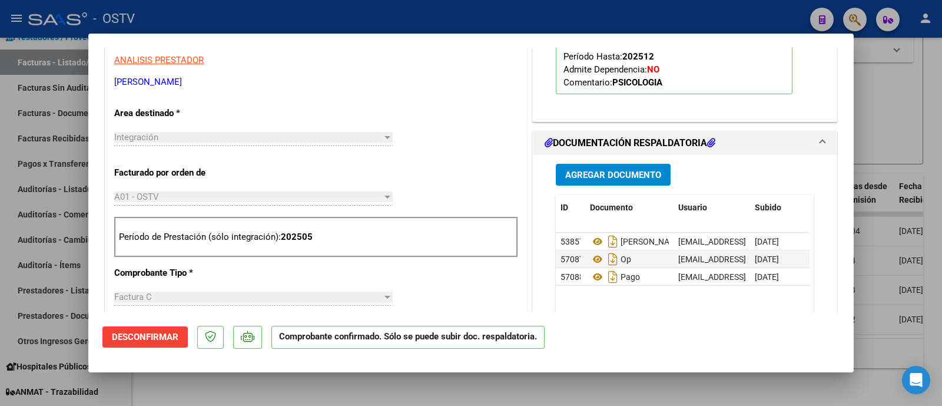
scroll to position [294, 0]
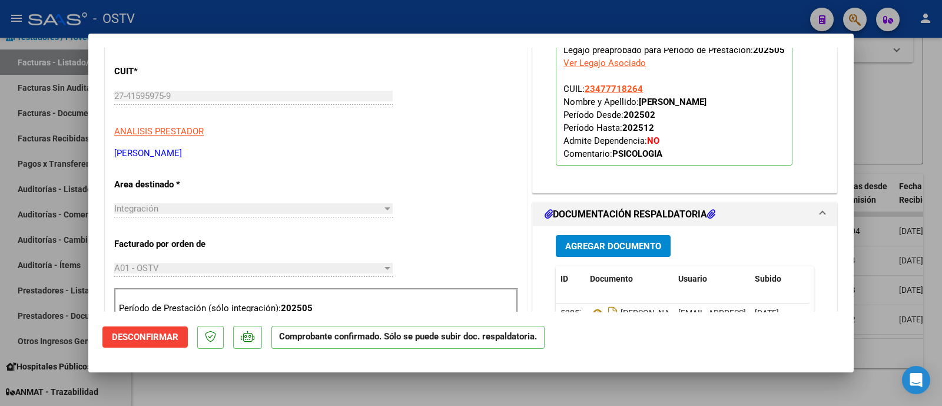
click at [352, 17] on div at bounding box center [471, 203] width 942 height 406
type input "$ 0,00"
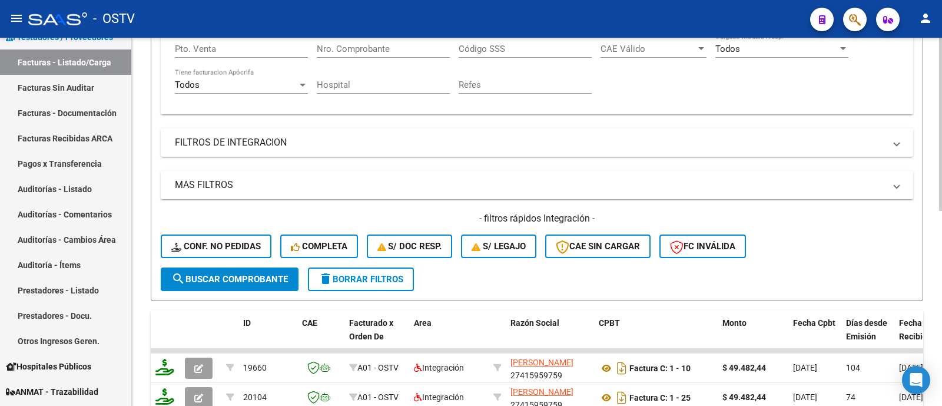
scroll to position [192, 0]
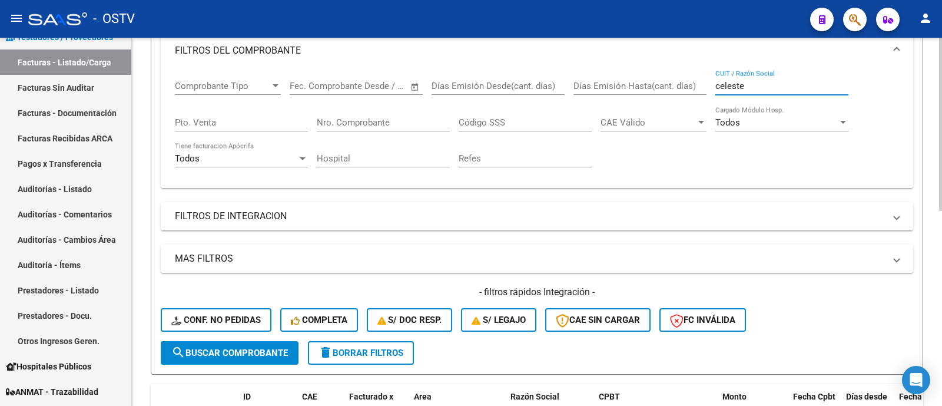
drag, startPoint x: 753, startPoint y: 85, endPoint x: 629, endPoint y: 77, distance: 125.1
click at [629, 77] on div "Comprobante Tipo Comprobante Tipo Fecha inicio – Fecha fin Fec. Comprobante Des…" at bounding box center [537, 123] width 724 height 109
click at [394, 349] on span "delete Borrar Filtros" at bounding box center [360, 352] width 85 height 11
click at [393, 118] on input "Nro. Comprobante" at bounding box center [383, 122] width 133 height 11
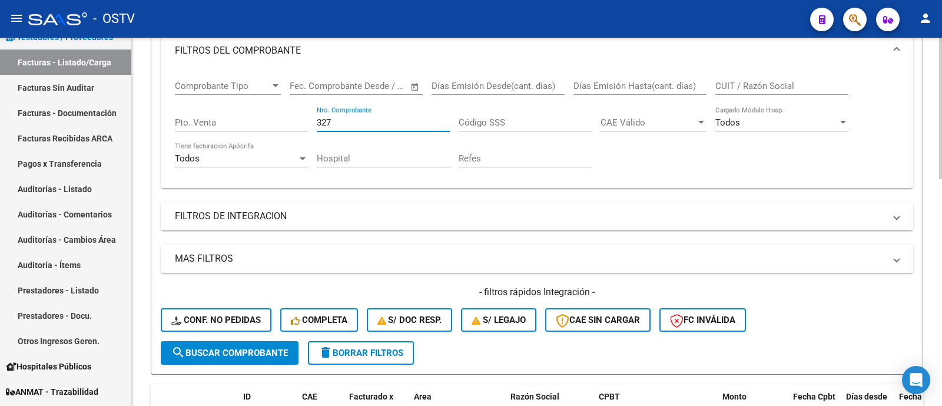
scroll to position [0, 0]
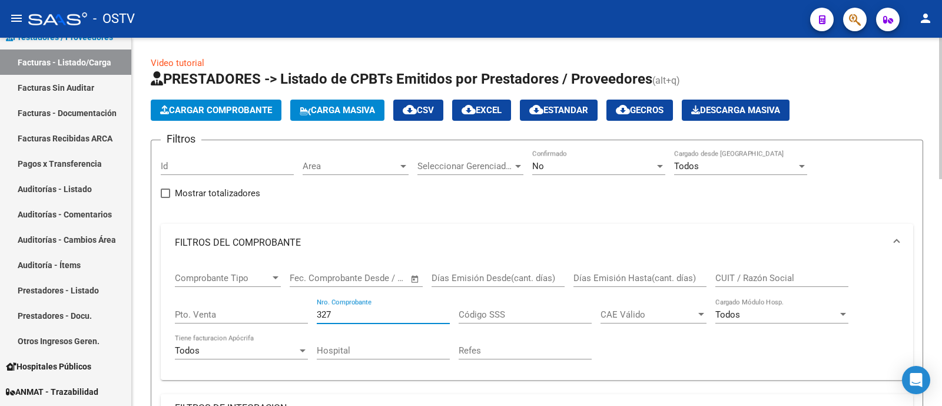
type input "327"
click at [555, 168] on div "No" at bounding box center [593, 166] width 122 height 11
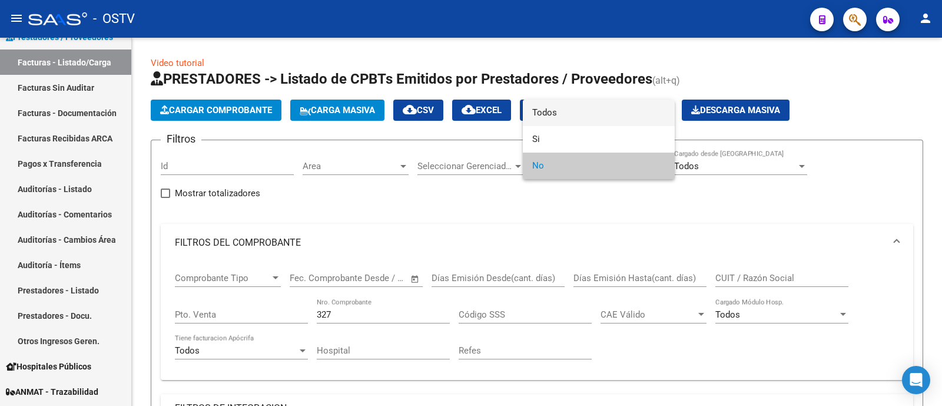
click at [566, 117] on span "Todos" at bounding box center [598, 112] width 133 height 26
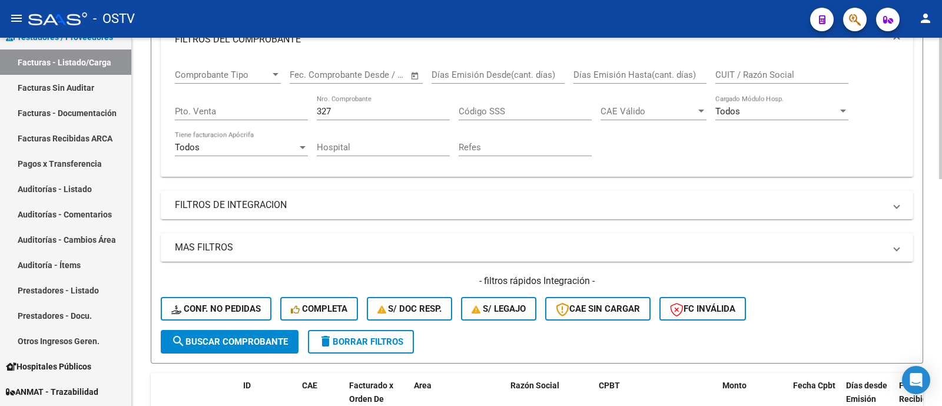
scroll to position [221, 0]
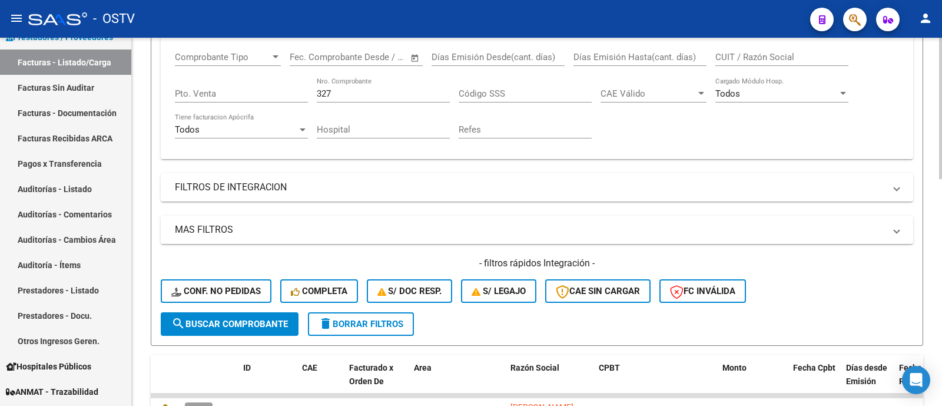
click at [258, 328] on span "search Buscar Comprobante" at bounding box center [229, 323] width 117 height 11
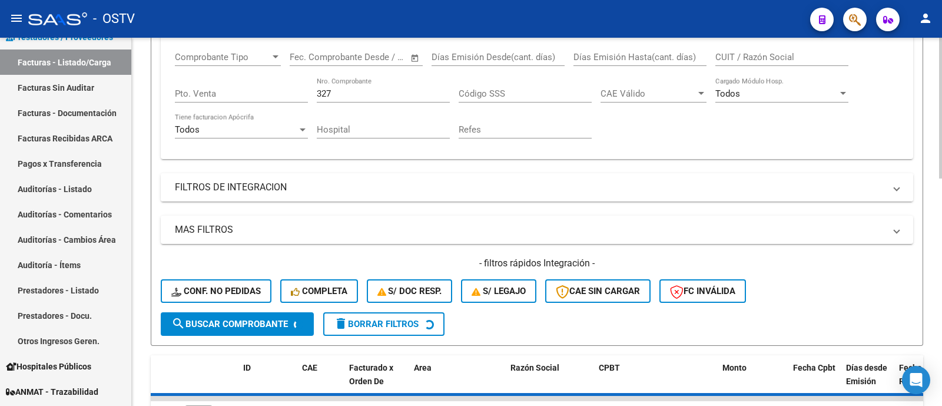
scroll to position [441, 0]
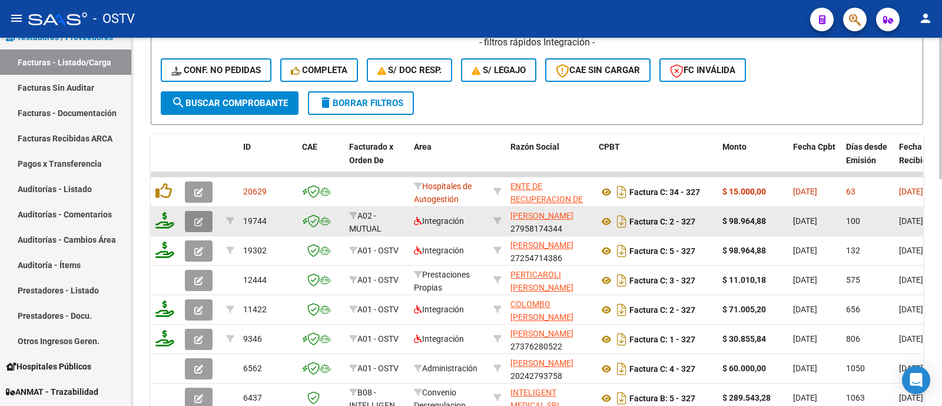
click at [198, 218] on icon "button" at bounding box center [198, 221] width 9 height 9
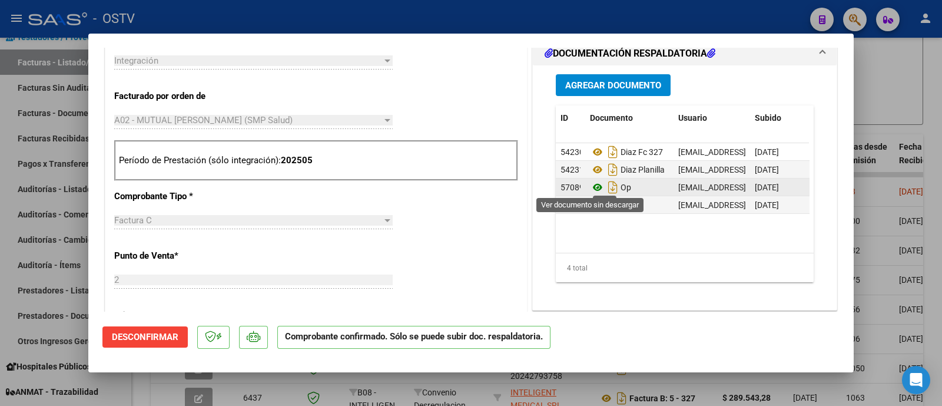
click at [593, 187] on icon at bounding box center [597, 187] width 15 height 14
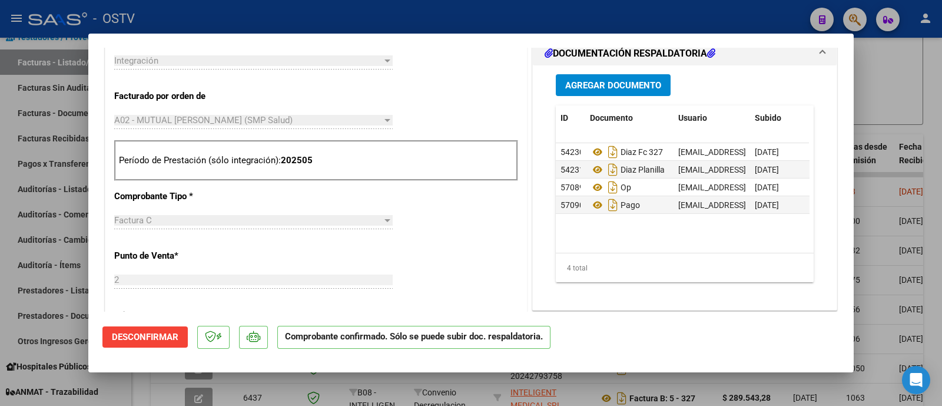
click at [587, 16] on div at bounding box center [471, 203] width 942 height 406
type input "$ 0,00"
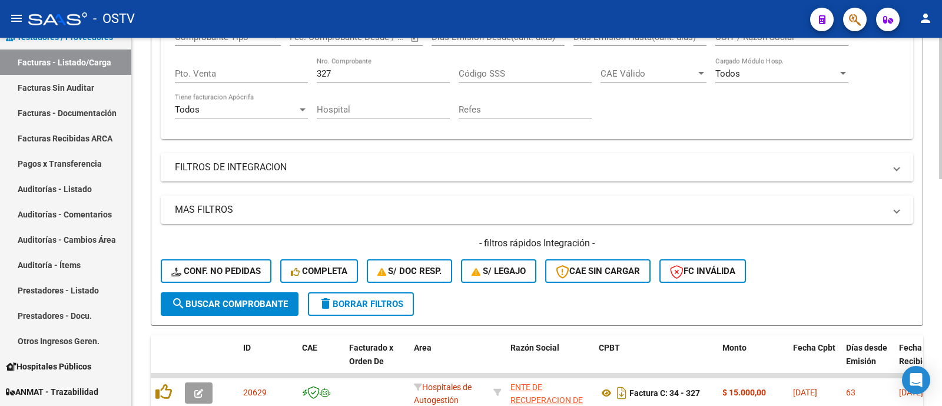
scroll to position [221, 0]
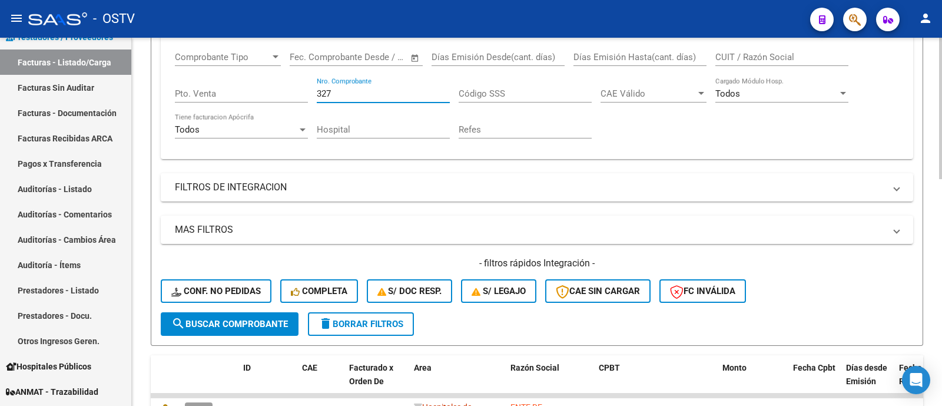
drag, startPoint x: 353, startPoint y: 89, endPoint x: 276, endPoint y: 76, distance: 78.2
click at [262, 95] on div "Comprobante Tipo Comprobante Tipo Fecha inicio – Fecha fin Fec. Comprobante Des…" at bounding box center [537, 95] width 724 height 109
click at [344, 98] on input "6105" at bounding box center [383, 93] width 133 height 11
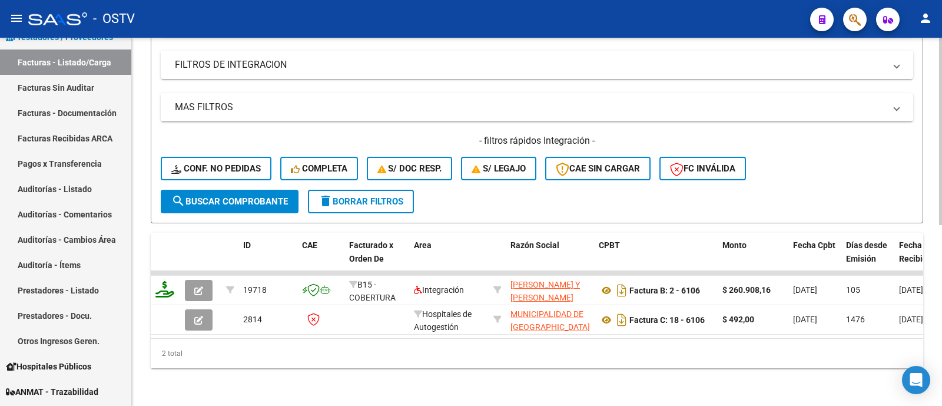
scroll to position [354, 0]
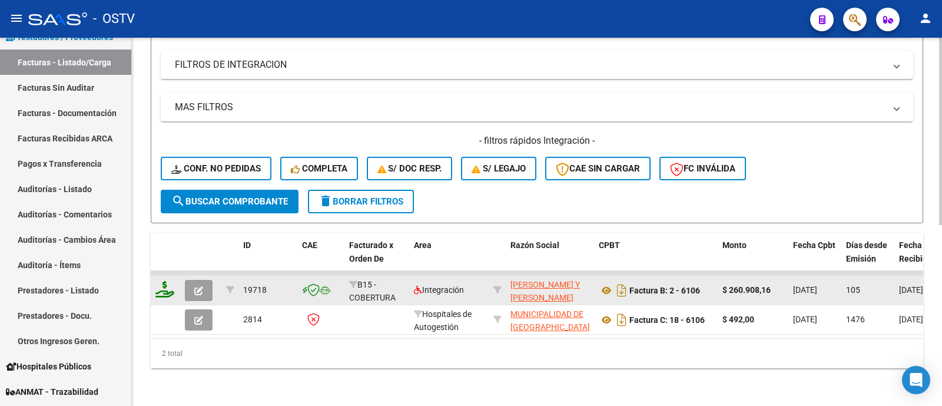
type input "6106"
click at [193, 281] on button "button" at bounding box center [199, 290] width 28 height 21
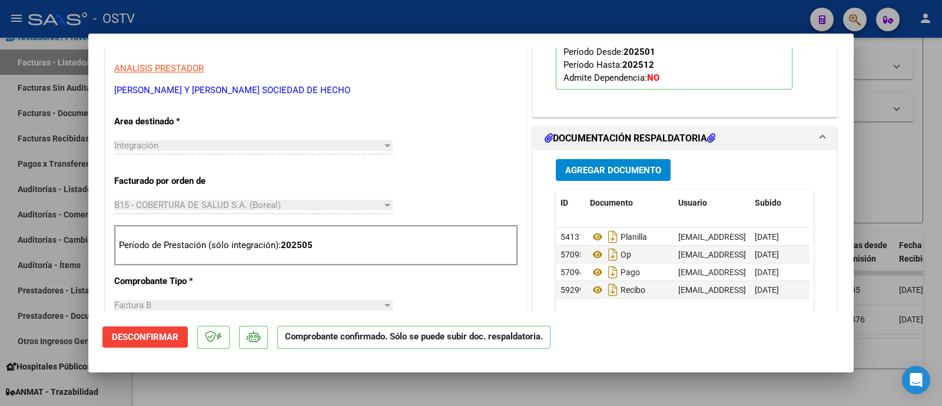
scroll to position [441, 0]
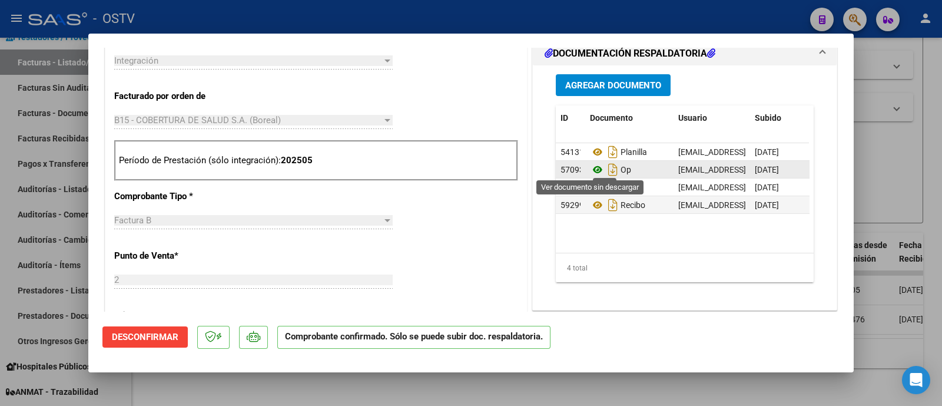
click at [590, 166] on icon at bounding box center [597, 169] width 15 height 14
click at [433, 11] on div at bounding box center [471, 203] width 942 height 406
type input "$ 0,00"
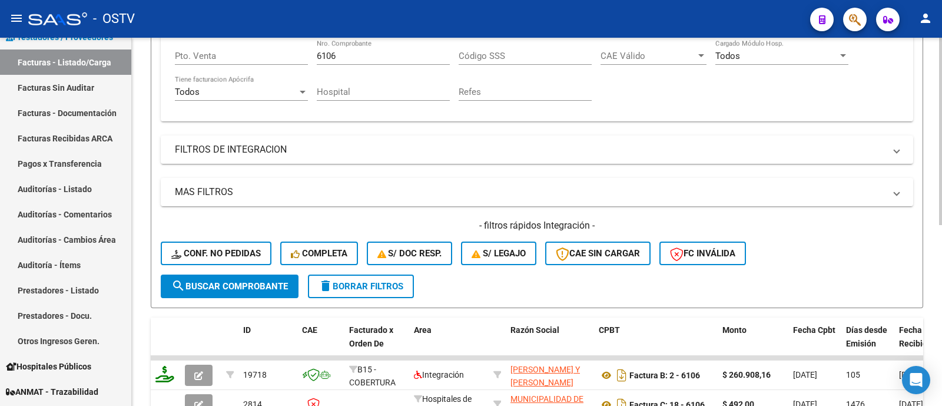
scroll to position [207, 0]
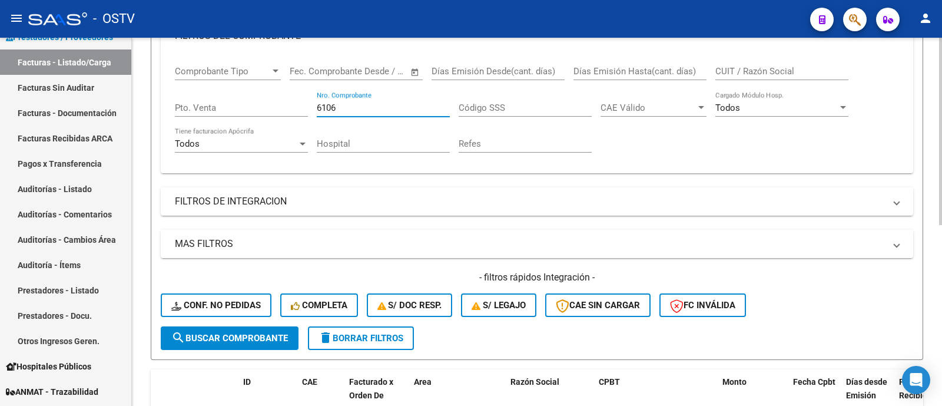
drag, startPoint x: 351, startPoint y: 107, endPoint x: 233, endPoint y: 107, distance: 118.9
click at [233, 107] on div "Comprobante Tipo Comprobante Tipo Fecha inicio – Fecha fin Fec. Comprobante Des…" at bounding box center [537, 109] width 724 height 109
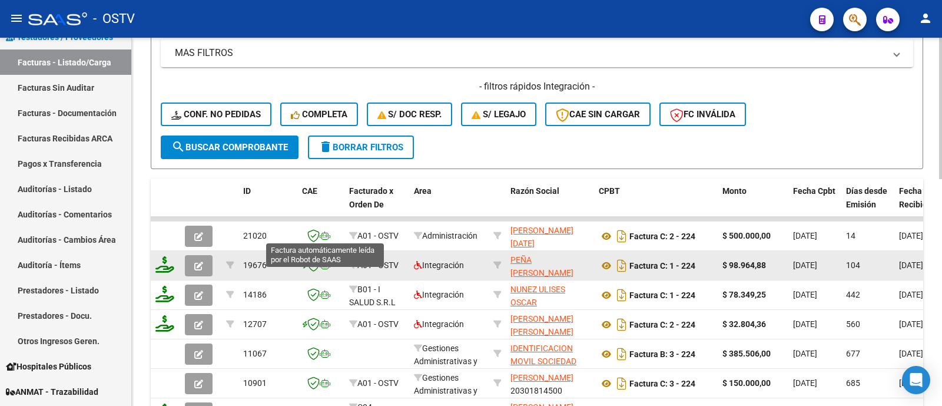
scroll to position [430, 0]
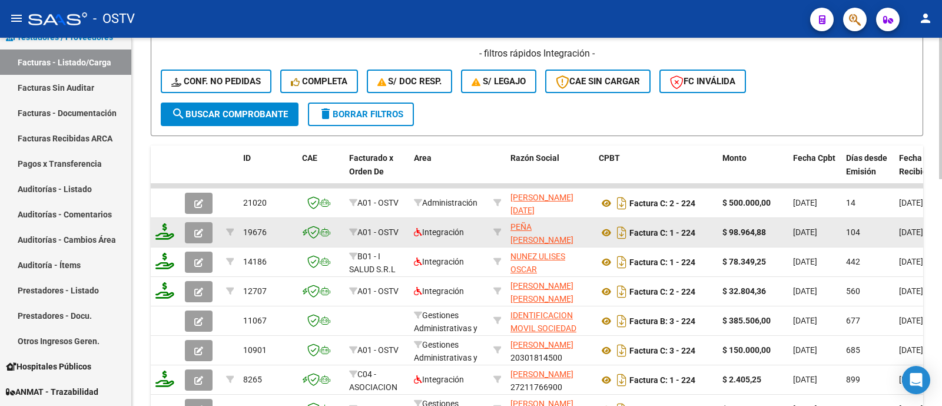
type input "224"
click at [193, 231] on button "button" at bounding box center [199, 232] width 28 height 21
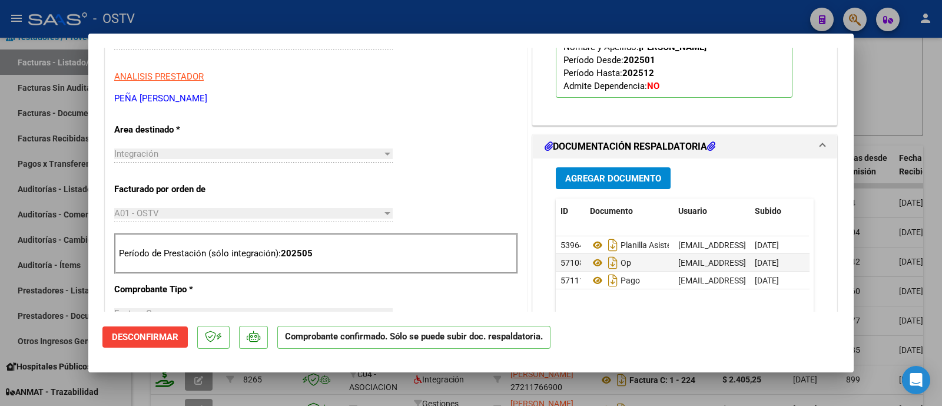
scroll to position [441, 0]
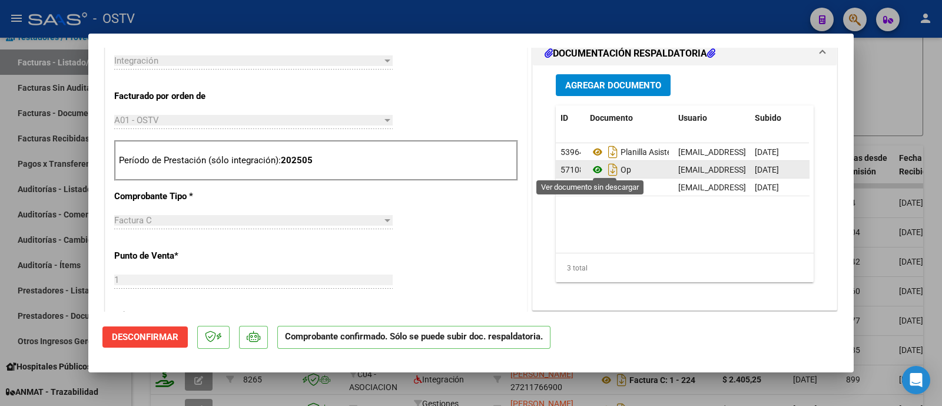
click at [590, 168] on icon at bounding box center [597, 169] width 15 height 14
